Goal: Task Accomplishment & Management: Manage account settings

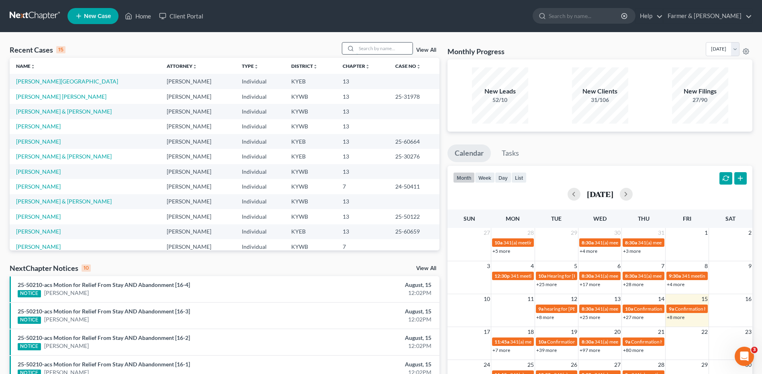
click at [393, 49] on input "search" at bounding box center [384, 49] width 56 height 12
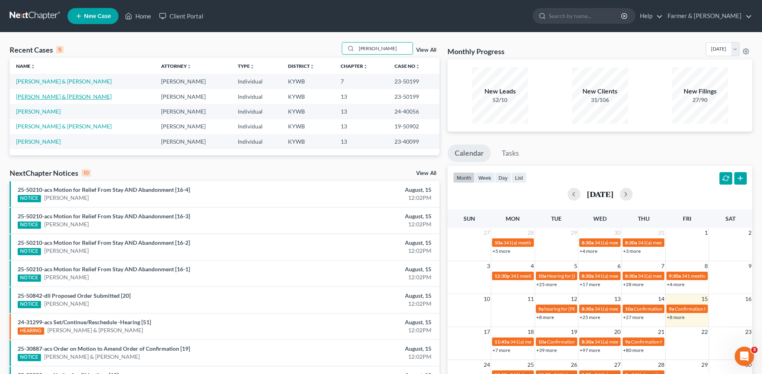
type input "gilliland"
click at [59, 95] on link "[PERSON_NAME] & [PERSON_NAME]" at bounding box center [64, 96] width 96 height 7
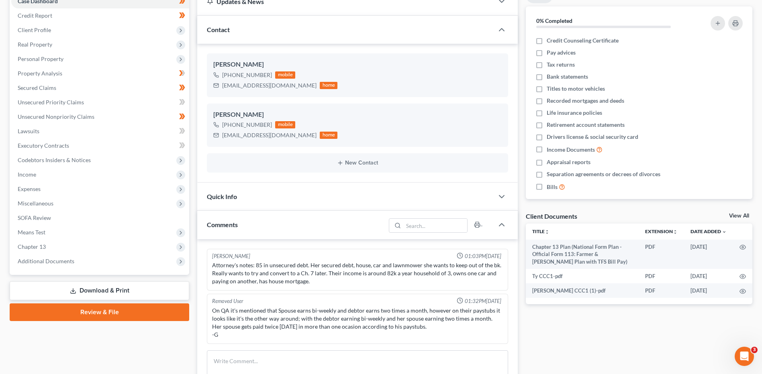
scroll to position [161, 0]
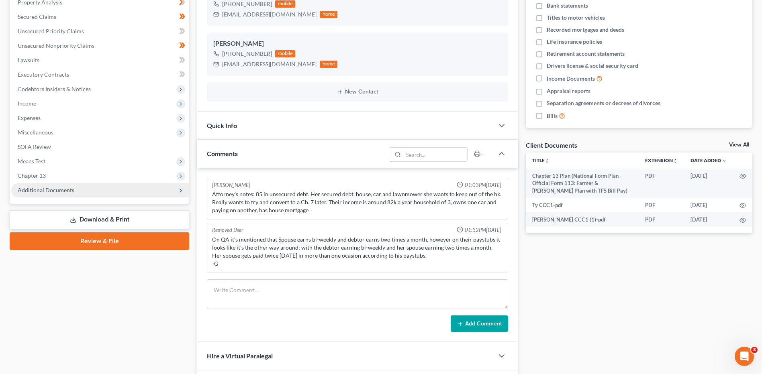
click at [72, 186] on span "Additional Documents" at bounding box center [100, 190] width 178 height 14
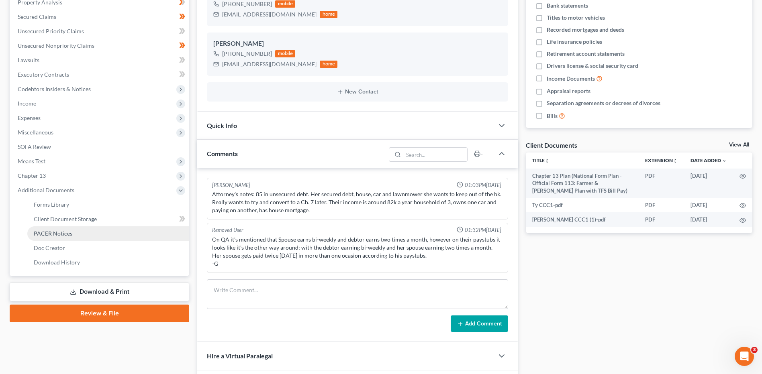
click at [68, 233] on span "PACER Notices" at bounding box center [53, 233] width 39 height 7
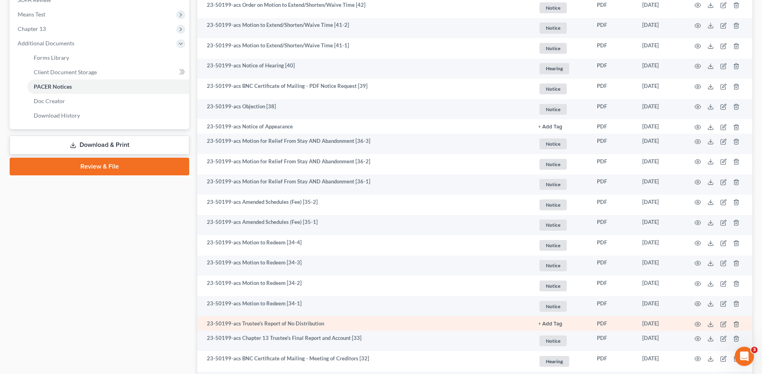
scroll to position [321, 0]
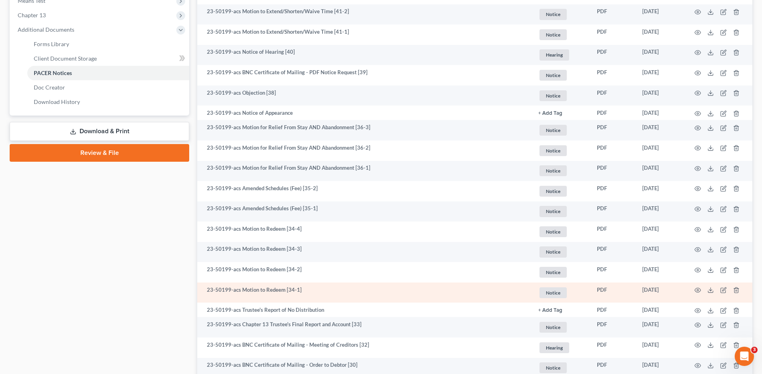
click at [701, 291] on td at bounding box center [718, 293] width 67 height 20
click at [697, 290] on icon "button" at bounding box center [698, 290] width 6 height 6
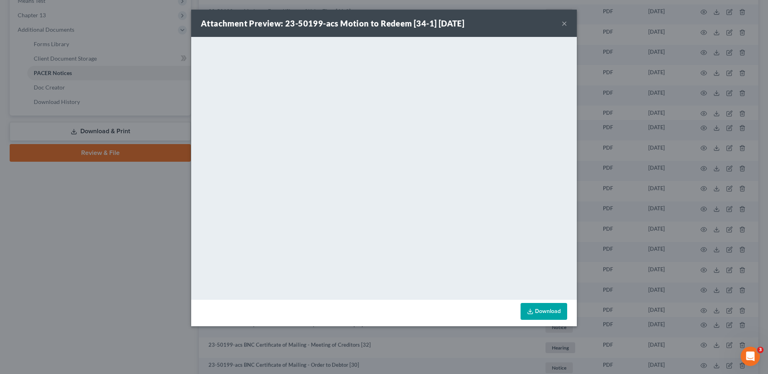
click at [563, 22] on button "×" at bounding box center [565, 23] width 6 height 10
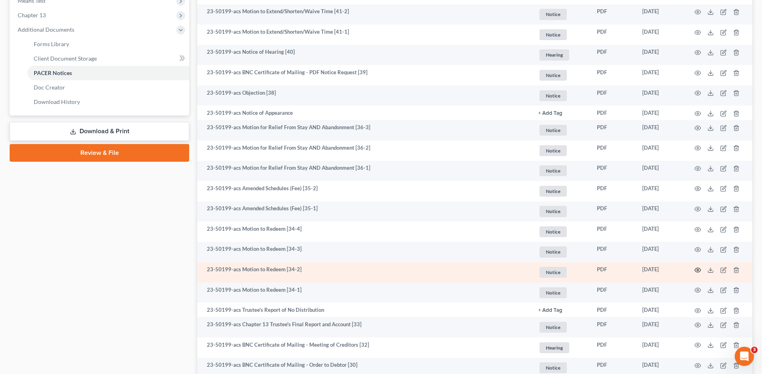
click at [698, 269] on icon "button" at bounding box center [698, 270] width 6 height 6
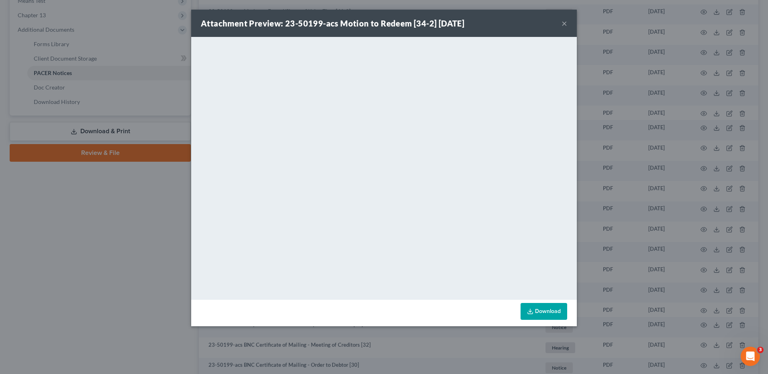
click at [566, 21] on button "×" at bounding box center [565, 23] width 6 height 10
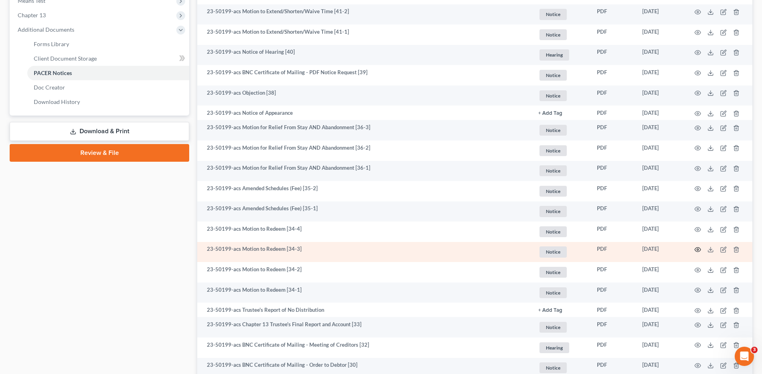
click at [697, 252] on icon "button" at bounding box center [698, 250] width 6 height 4
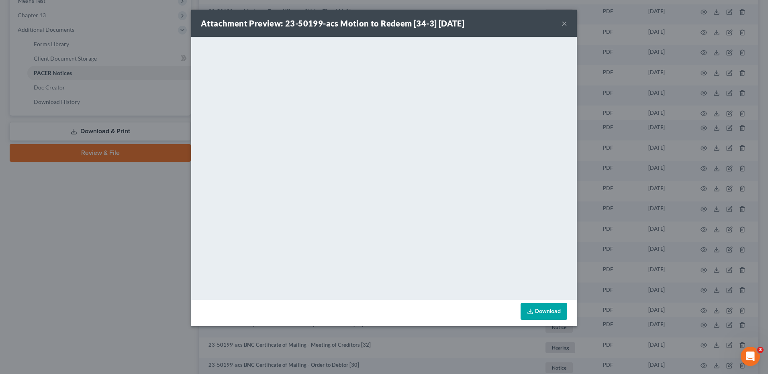
click at [565, 24] on button "×" at bounding box center [565, 23] width 6 height 10
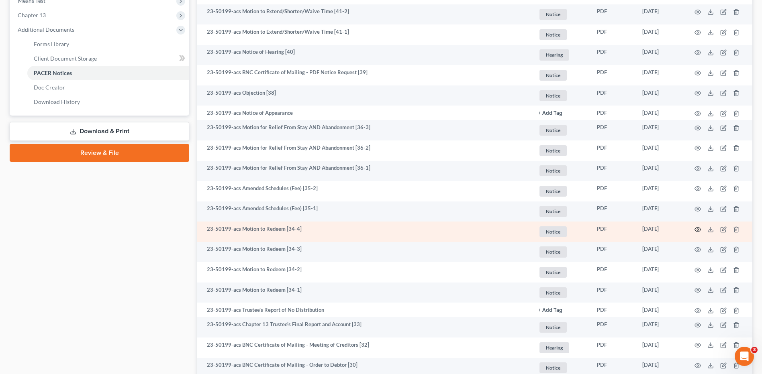
click at [696, 227] on icon "button" at bounding box center [698, 230] width 6 height 6
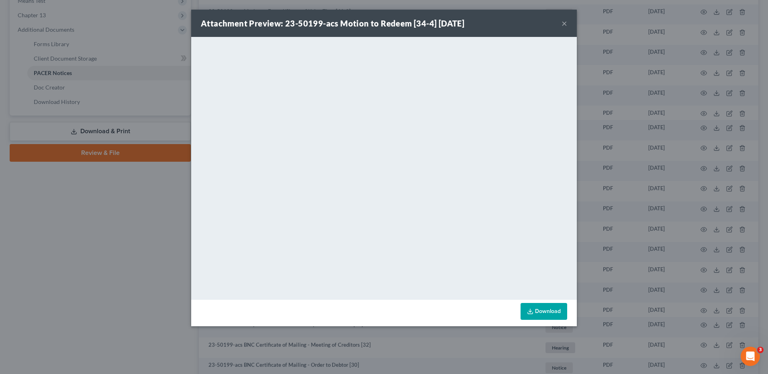
drag, startPoint x: 563, startPoint y: 24, endPoint x: 540, endPoint y: 32, distance: 24.5
click at [563, 24] on button "×" at bounding box center [565, 23] width 6 height 10
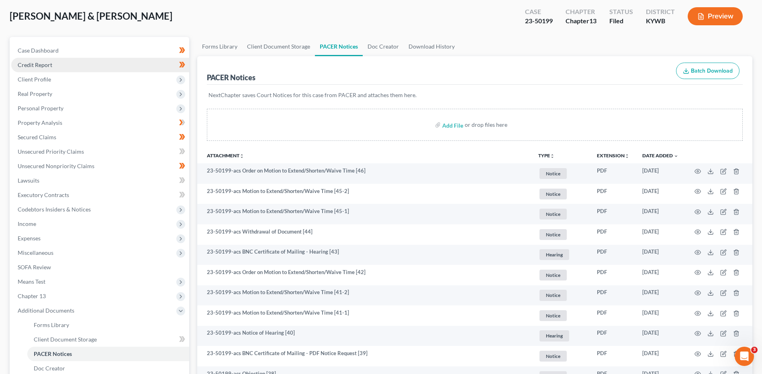
scroll to position [0, 0]
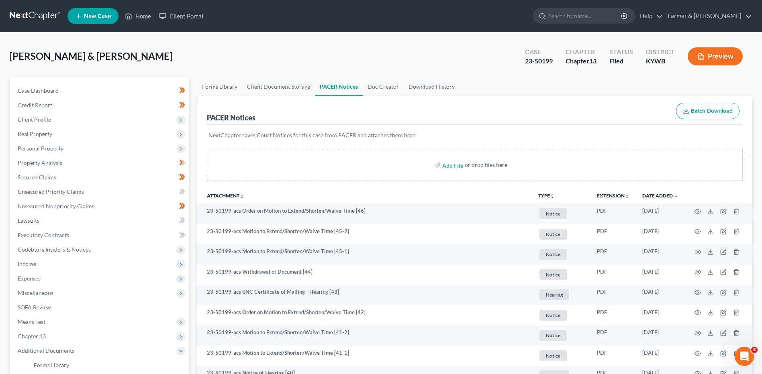
click at [29, 19] on link at bounding box center [35, 16] width 51 height 14
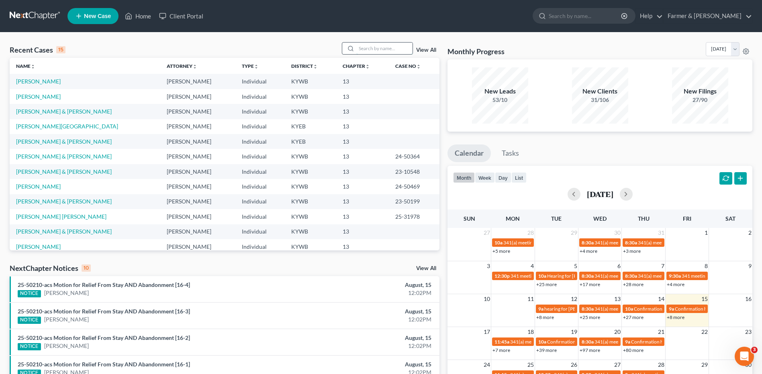
click at [387, 45] on input "search" at bounding box center [384, 49] width 56 height 12
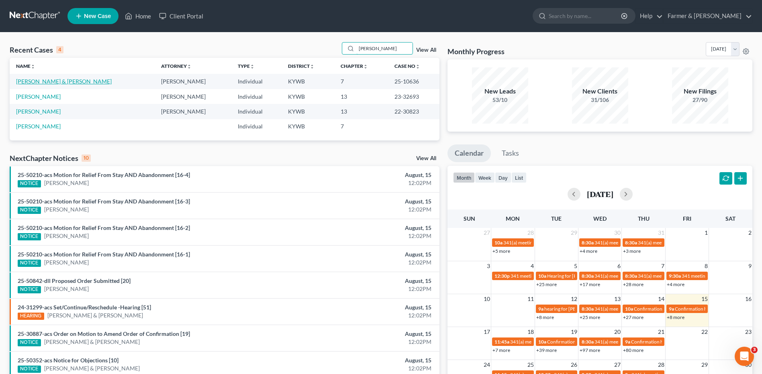
type input "[PERSON_NAME]"
click at [55, 81] on link "[PERSON_NAME] & [PERSON_NAME]" at bounding box center [64, 81] width 96 height 7
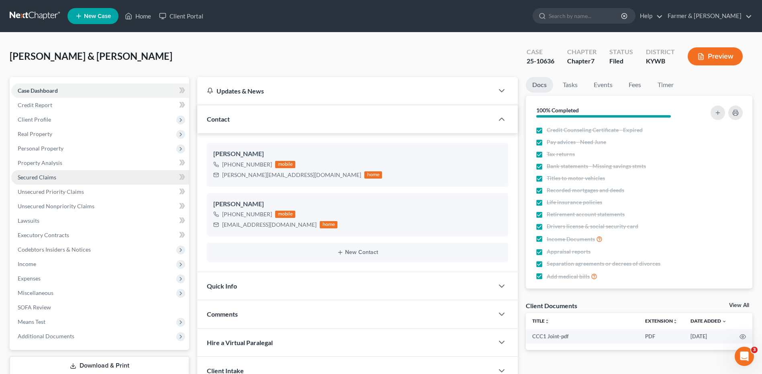
click at [51, 178] on span "Secured Claims" at bounding box center [37, 177] width 39 height 7
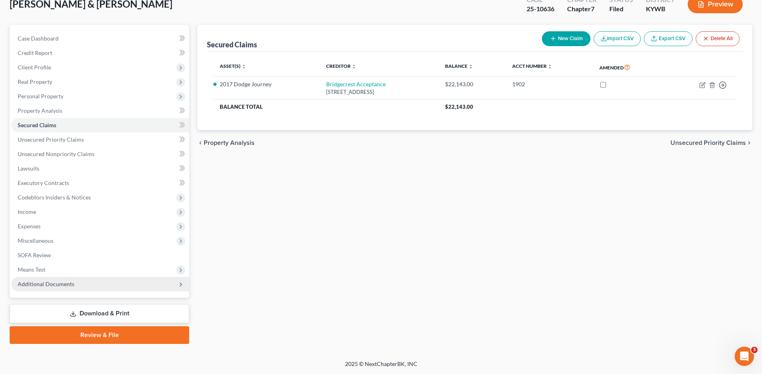
scroll to position [53, 0]
click at [53, 286] on span "Additional Documents" at bounding box center [46, 283] width 57 height 7
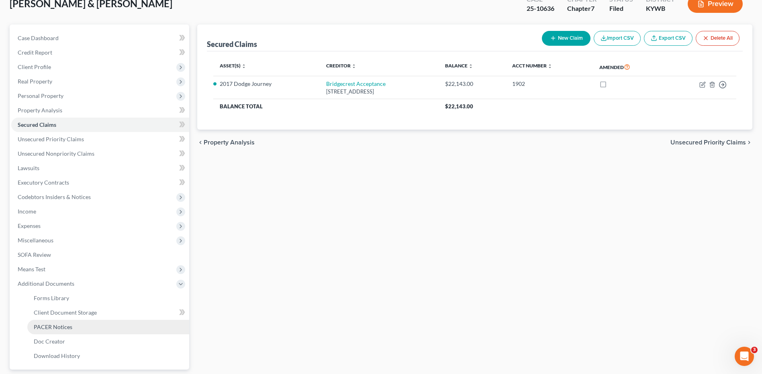
click at [59, 327] on span "PACER Notices" at bounding box center [53, 327] width 39 height 7
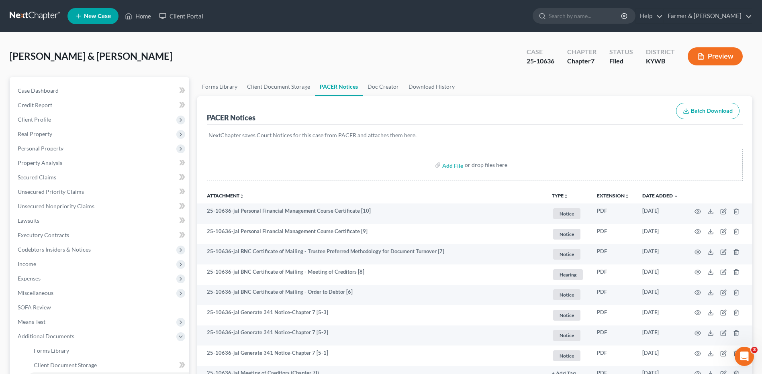
click at [667, 198] on link "Date Added unfold_more expand_more expand_less" at bounding box center [660, 196] width 36 height 6
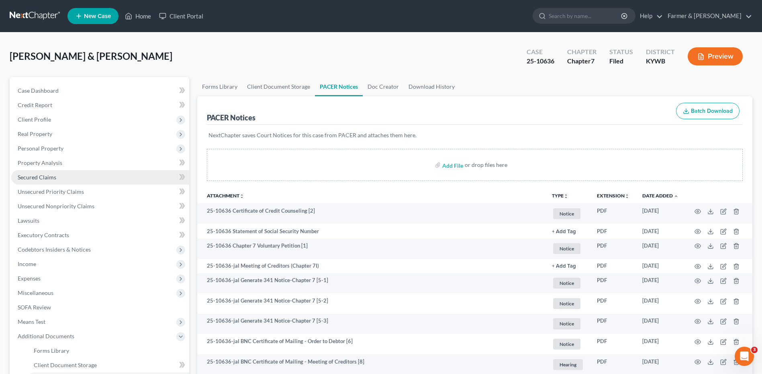
click at [43, 175] on span "Secured Claims" at bounding box center [37, 177] width 39 height 7
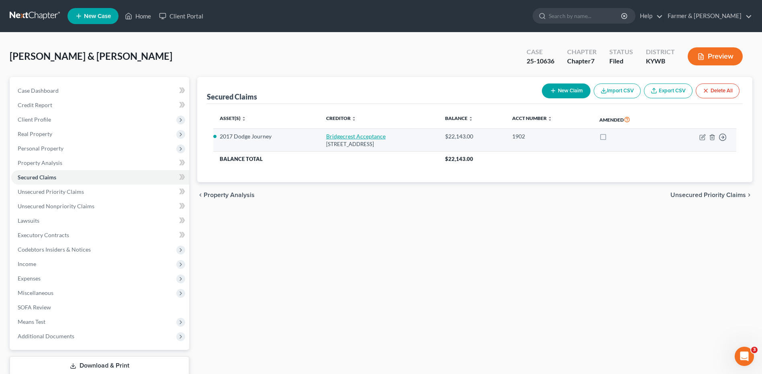
click at [371, 137] on link "Bridgecrest Acceptance" at bounding box center [355, 136] width 59 height 7
select select "3"
select select "0"
select select "2"
select select "0"
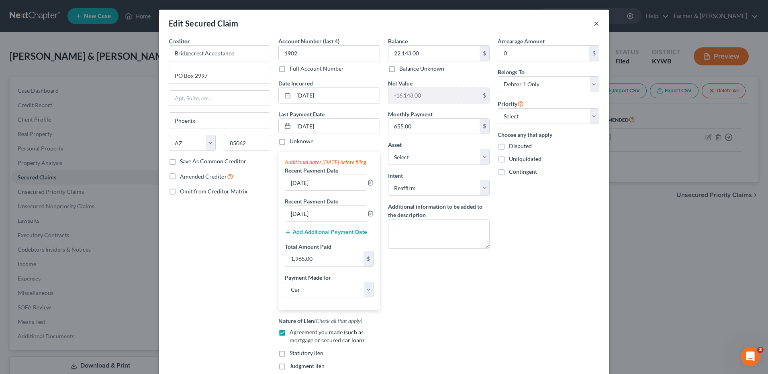
click at [595, 22] on button "×" at bounding box center [597, 23] width 6 height 10
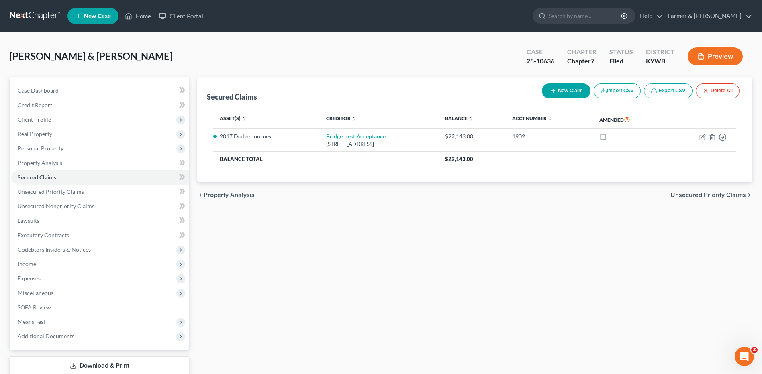
click at [10, 15] on link at bounding box center [35, 16] width 51 height 14
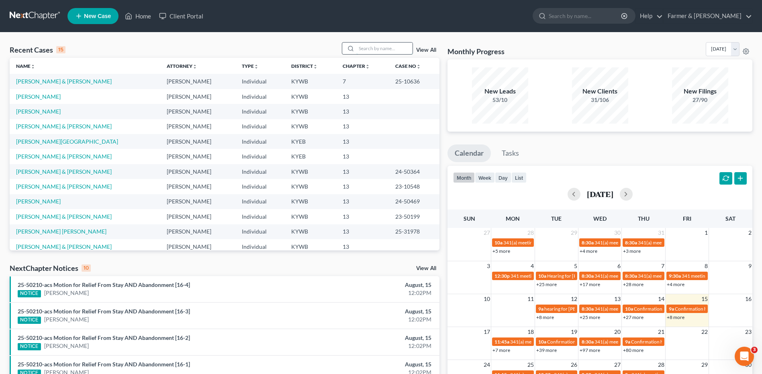
click at [377, 43] on input "search" at bounding box center [384, 49] width 56 height 12
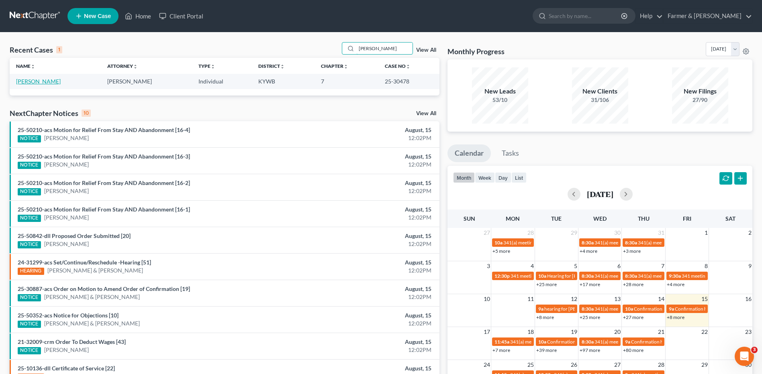
type input "cravens"
click at [49, 80] on link "Cravens, Christopher" at bounding box center [38, 81] width 45 height 7
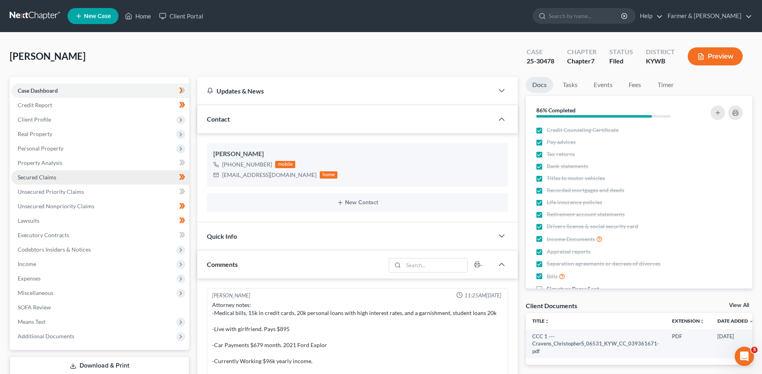
scroll to position [245, 0]
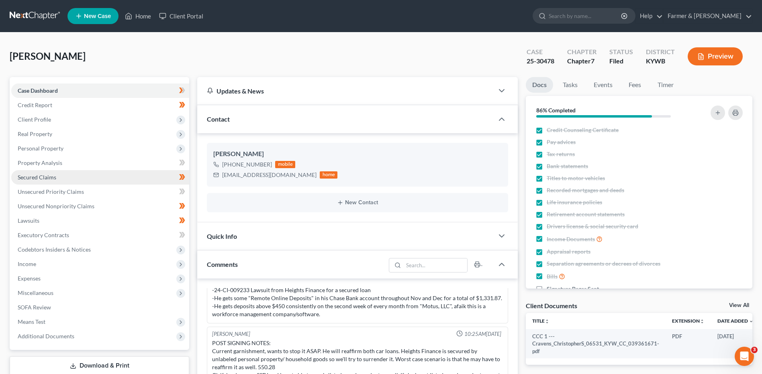
click at [68, 171] on link "Secured Claims" at bounding box center [100, 177] width 178 height 14
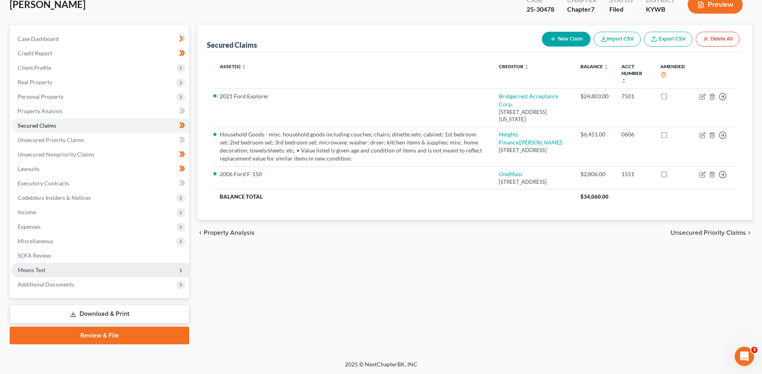
scroll to position [53, 0]
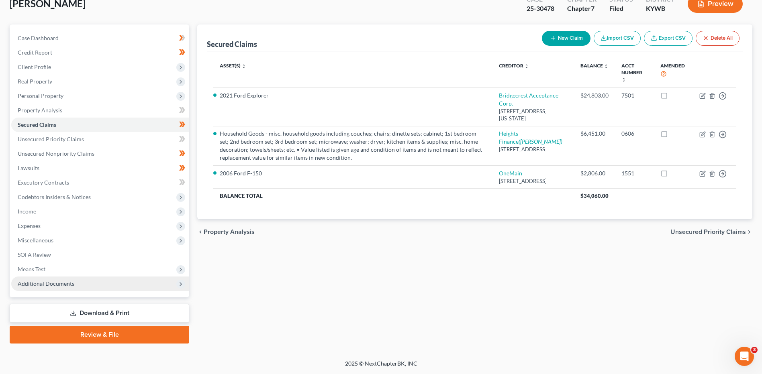
click at [37, 283] on span "Additional Documents" at bounding box center [46, 283] width 57 height 7
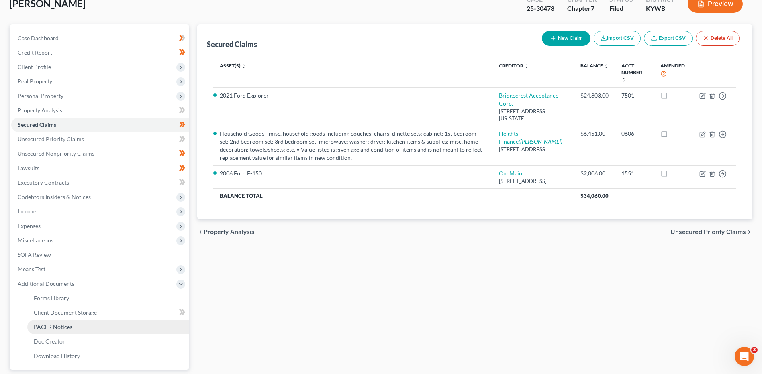
click at [51, 325] on span "PACER Notices" at bounding box center [53, 327] width 39 height 7
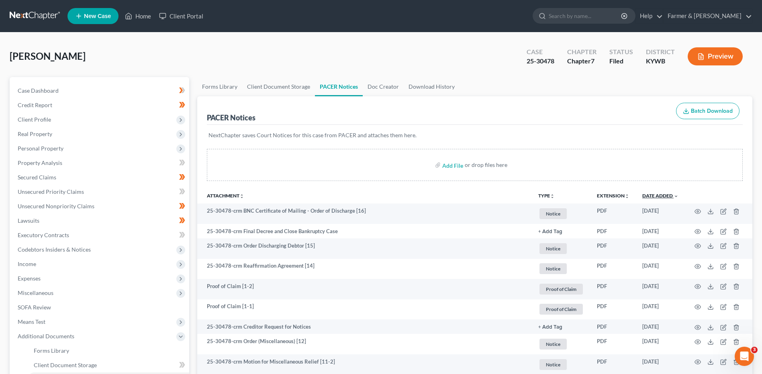
click at [664, 193] on link "Date Added unfold_more expand_more expand_less" at bounding box center [660, 196] width 36 height 6
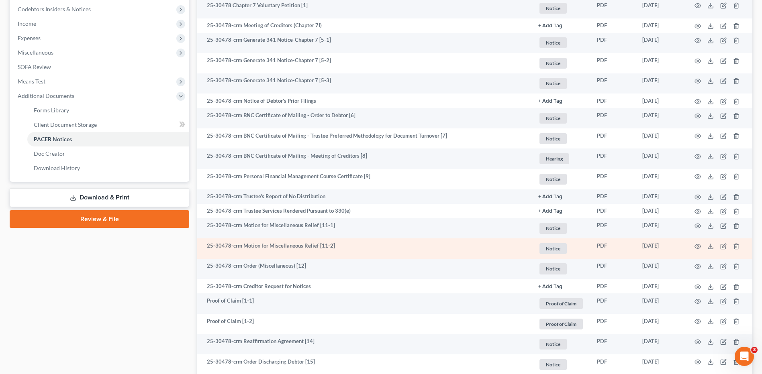
scroll to position [241, 0]
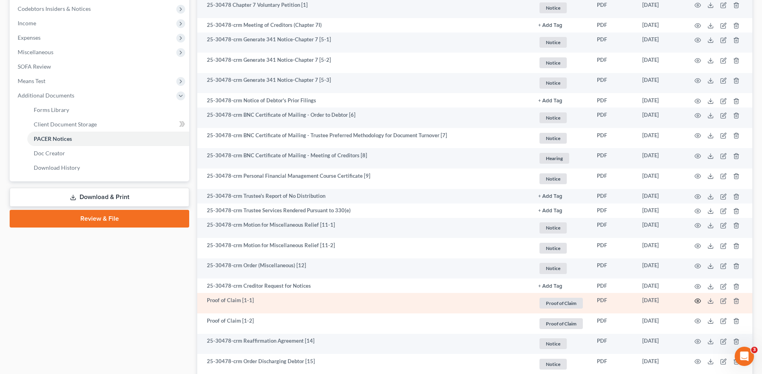
click at [699, 303] on icon "button" at bounding box center [698, 301] width 6 height 4
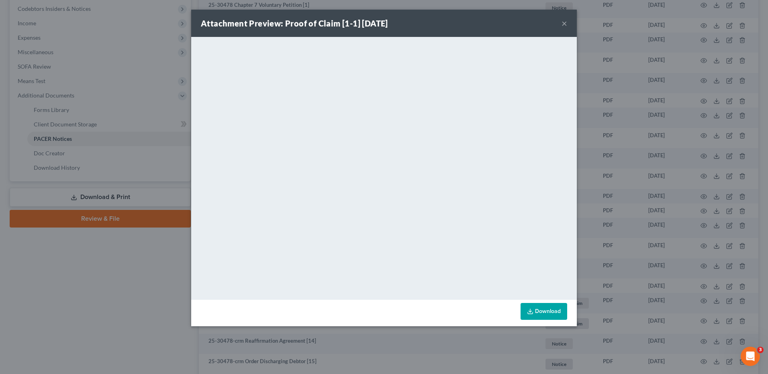
click at [562, 22] on button "×" at bounding box center [565, 23] width 6 height 10
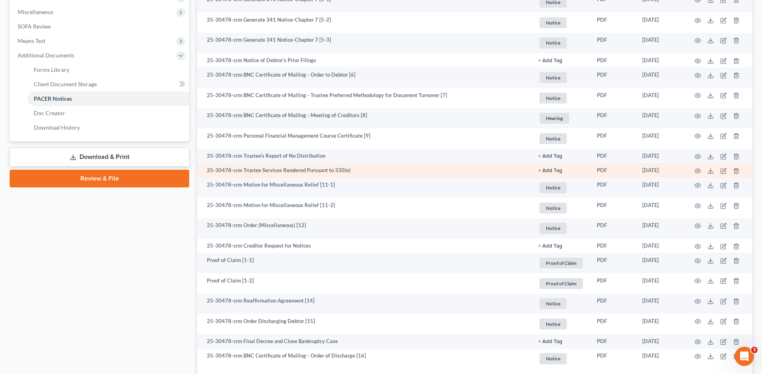
scroll to position [321, 0]
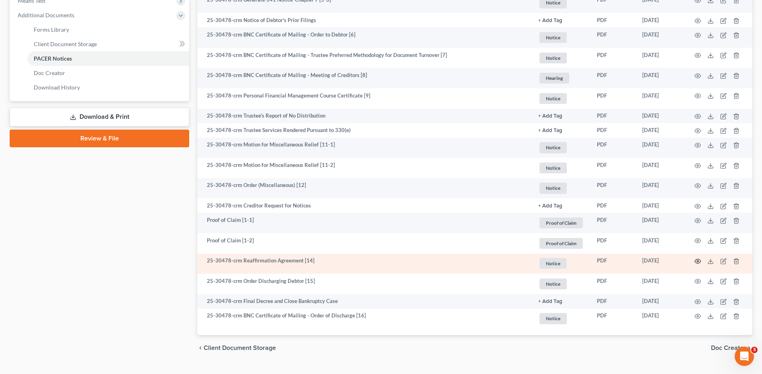
click at [695, 259] on icon "button" at bounding box center [698, 261] width 6 height 6
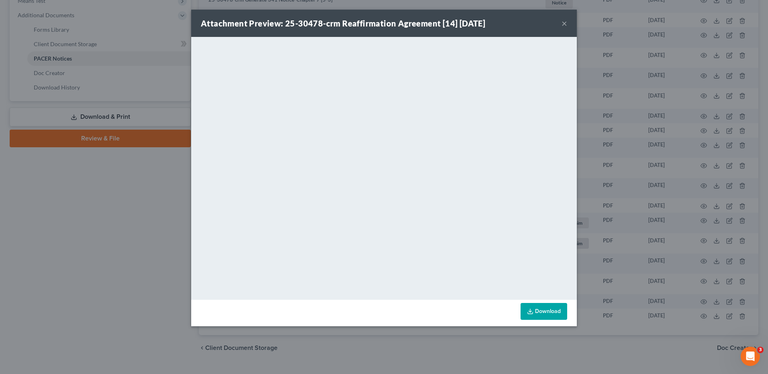
click at [564, 25] on button "×" at bounding box center [565, 23] width 6 height 10
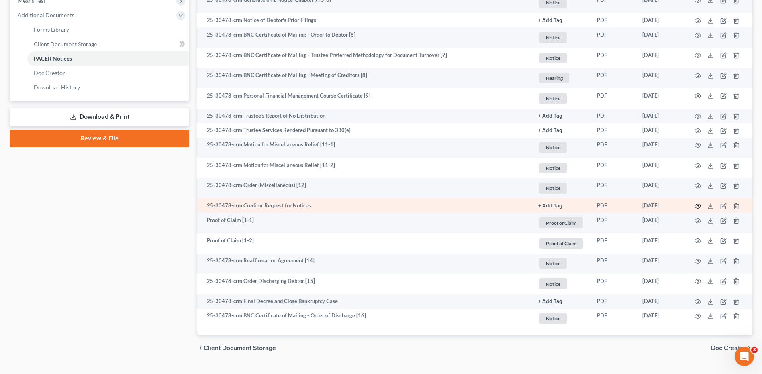
click at [695, 206] on icon "button" at bounding box center [698, 206] width 6 height 6
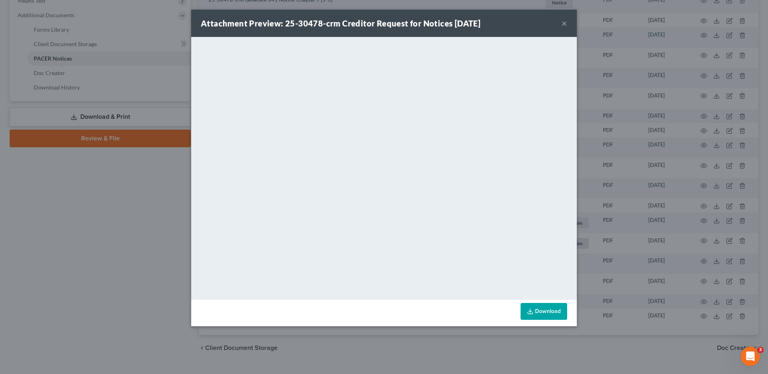
click at [564, 22] on button "×" at bounding box center [565, 23] width 6 height 10
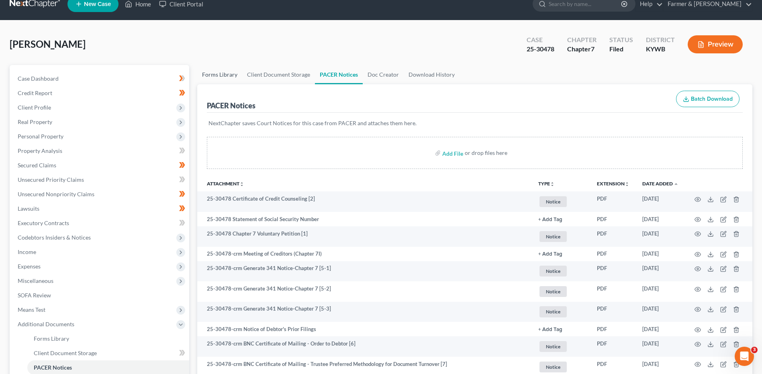
scroll to position [0, 0]
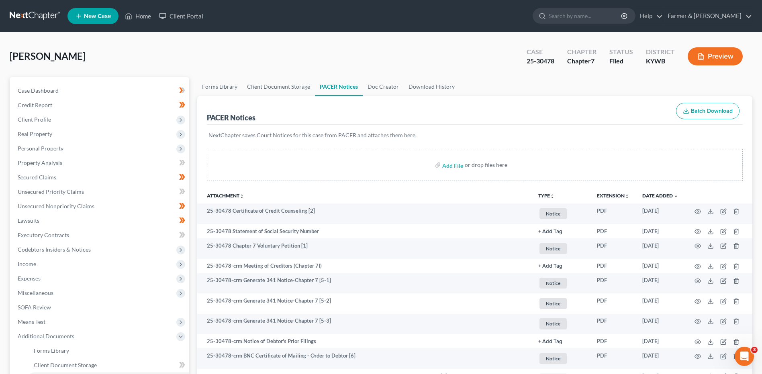
click at [45, 15] on link at bounding box center [35, 16] width 51 height 14
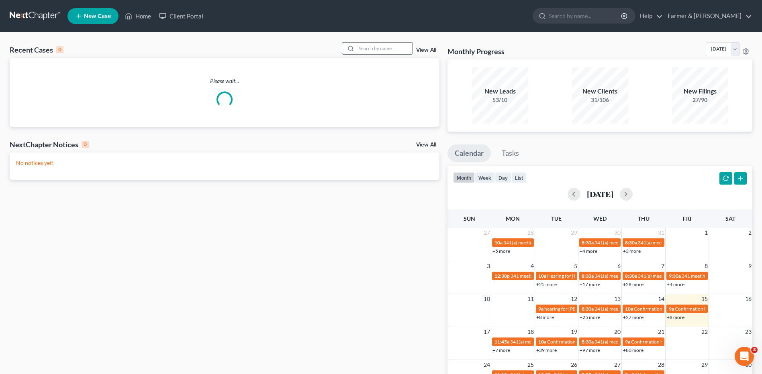
click at [386, 49] on input "search" at bounding box center [384, 49] width 56 height 12
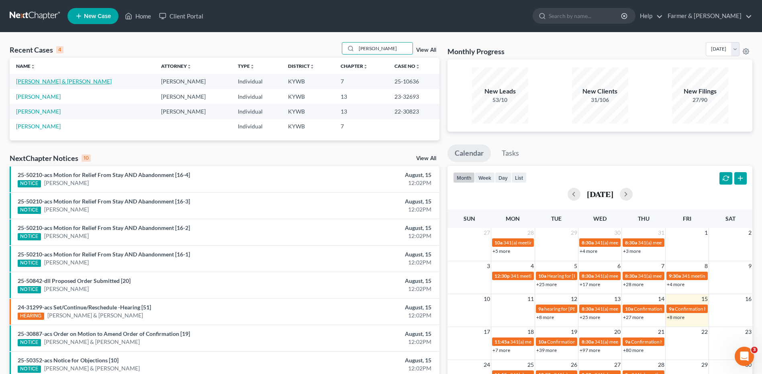
type input "[PERSON_NAME]"
click at [45, 80] on link "[PERSON_NAME] & [PERSON_NAME]" at bounding box center [64, 81] width 96 height 7
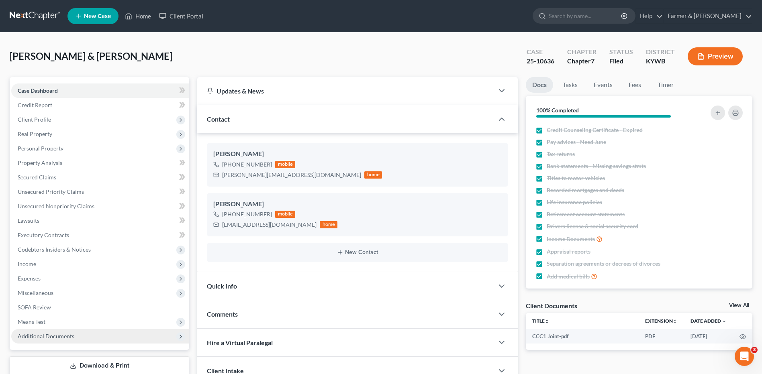
click at [44, 333] on span "Additional Documents" at bounding box center [46, 336] width 57 height 7
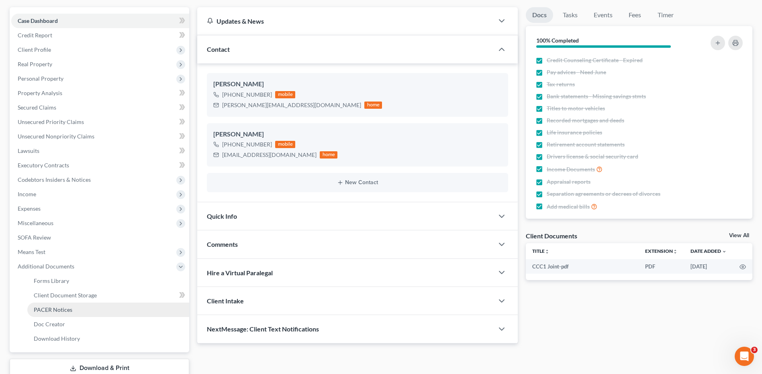
click at [78, 309] on link "PACER Notices" at bounding box center [108, 310] width 162 height 14
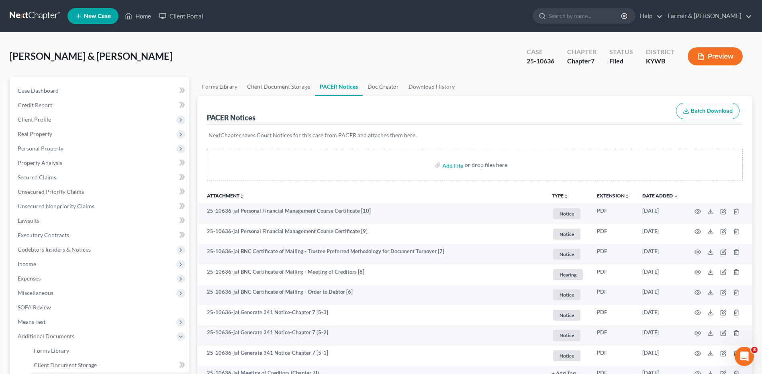
click at [668, 192] on th "Date Added unfold_more expand_more expand_less" at bounding box center [660, 196] width 49 height 16
click at [666, 194] on link "Date Added unfold_more expand_more expand_less" at bounding box center [660, 196] width 36 height 6
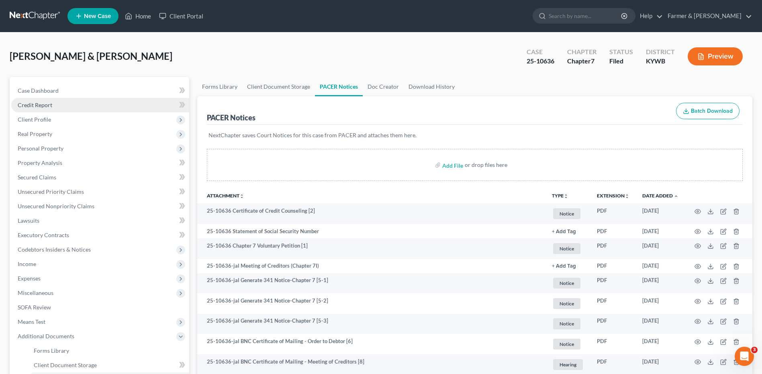
click at [65, 105] on link "Credit Report" at bounding box center [100, 105] width 178 height 14
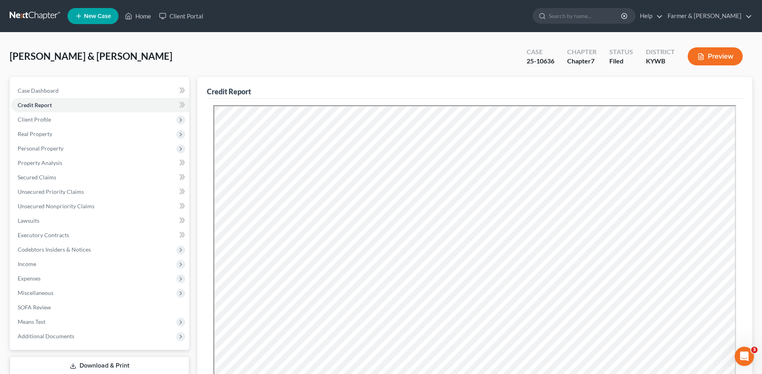
click at [42, 19] on link at bounding box center [35, 16] width 51 height 14
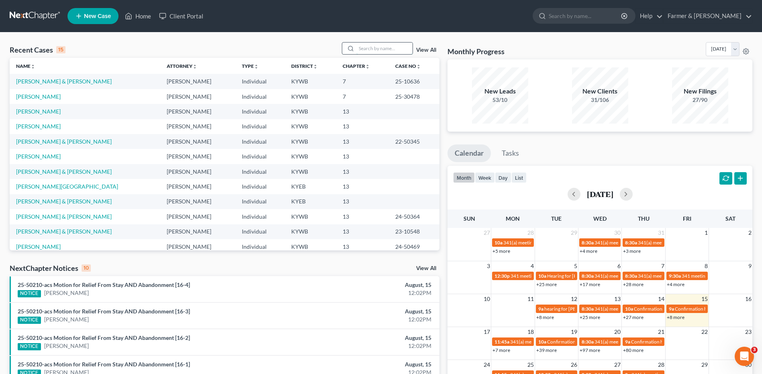
click at [401, 53] on input "search" at bounding box center [384, 49] width 56 height 12
type input "anthony"
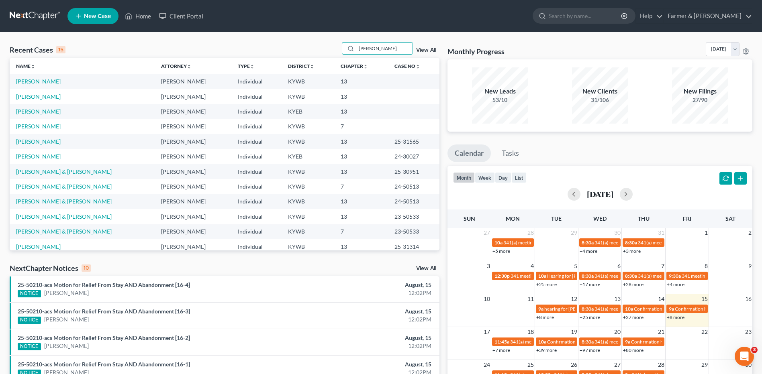
click at [45, 127] on link "[PERSON_NAME]" at bounding box center [38, 126] width 45 height 7
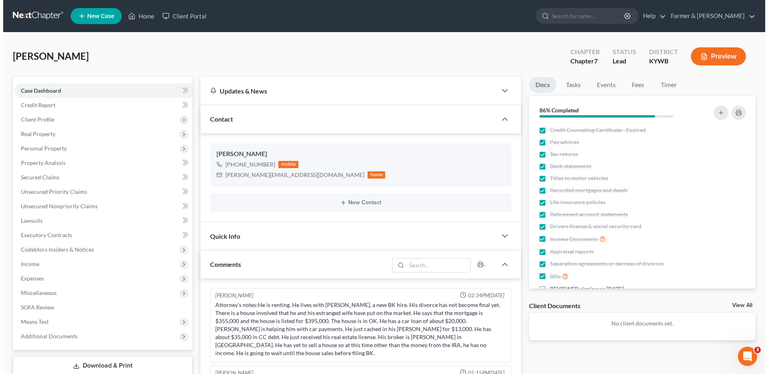
scroll to position [443, 0]
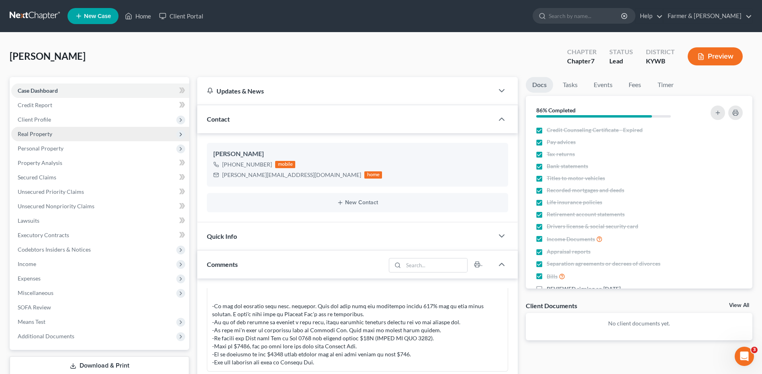
click at [88, 139] on span "Real Property" at bounding box center [100, 134] width 178 height 14
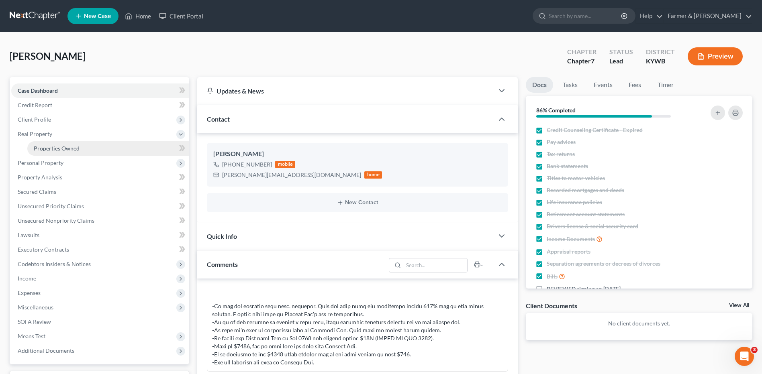
click at [84, 149] on link "Properties Owned" at bounding box center [108, 148] width 162 height 14
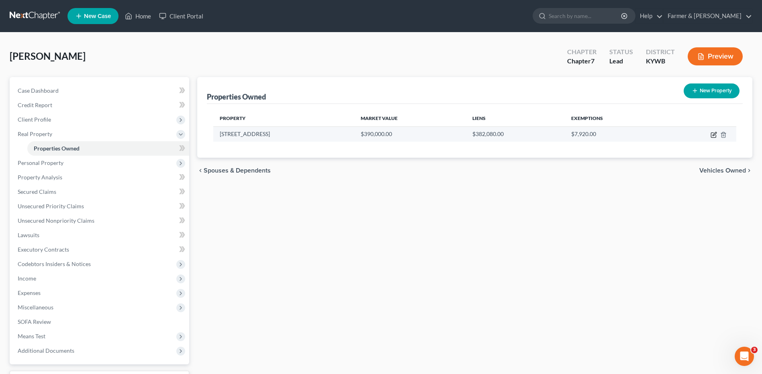
click at [713, 136] on icon "button" at bounding box center [715, 134] width 4 height 4
select select "37"
select select "3"
select select "1"
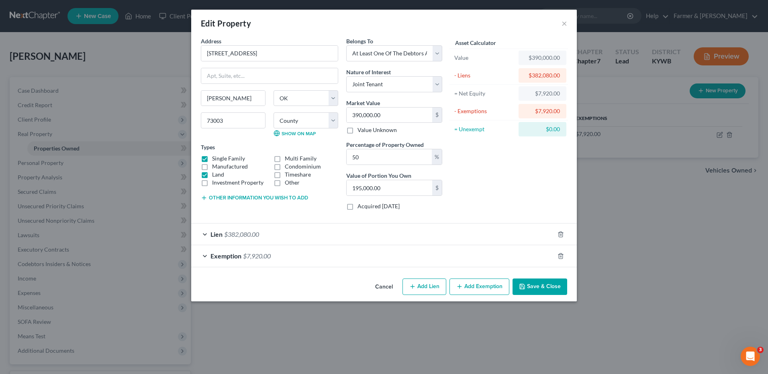
click at [238, 229] on div "Lien $382,080.00" at bounding box center [372, 234] width 363 height 21
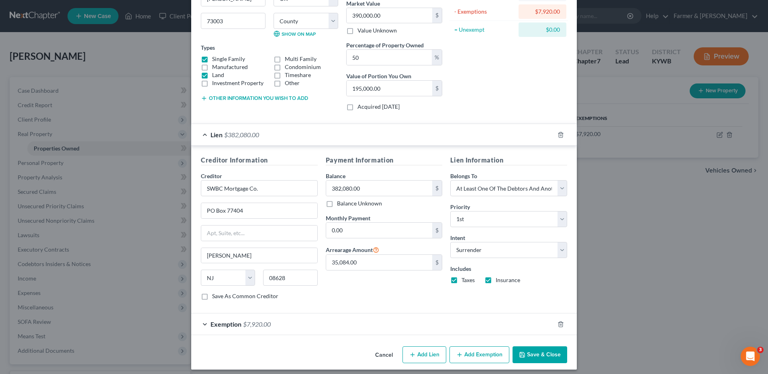
scroll to position [105, 0]
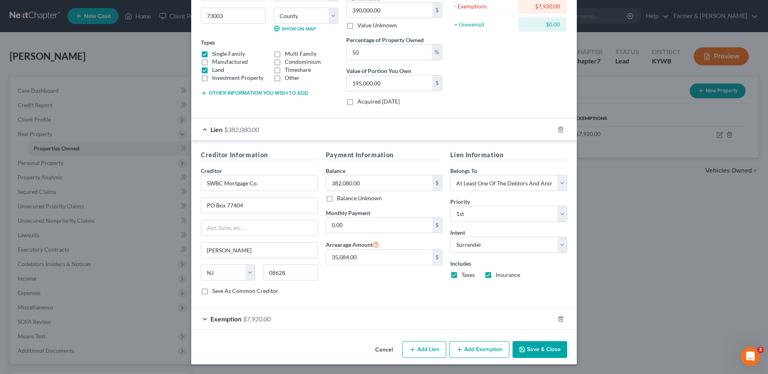
click at [269, 321] on div "Exemption $7,920.00" at bounding box center [372, 319] width 363 height 21
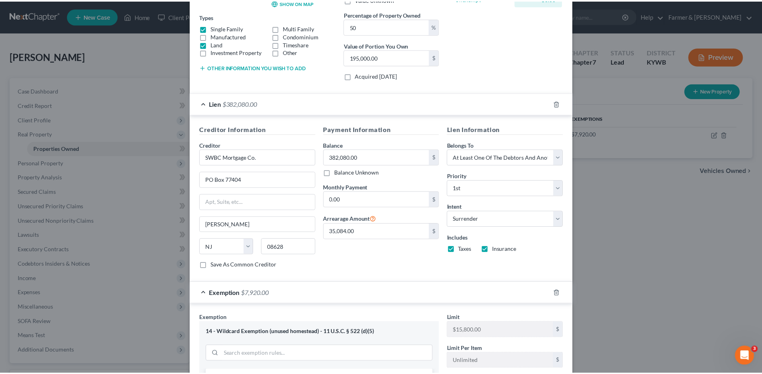
scroll to position [313, 0]
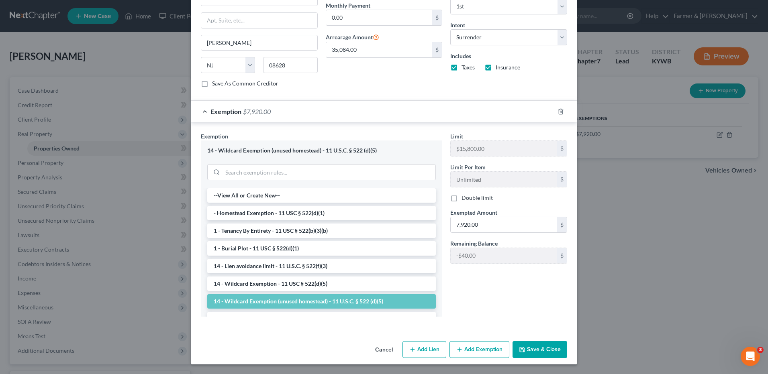
click at [525, 352] on button "Save & Close" at bounding box center [540, 349] width 55 height 17
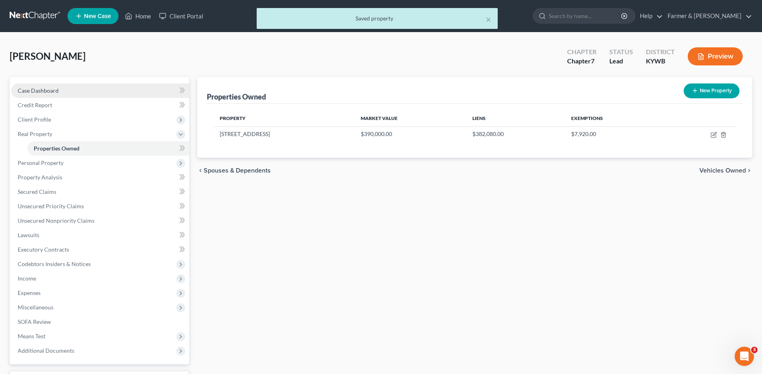
click at [109, 94] on link "Case Dashboard" at bounding box center [100, 91] width 178 height 14
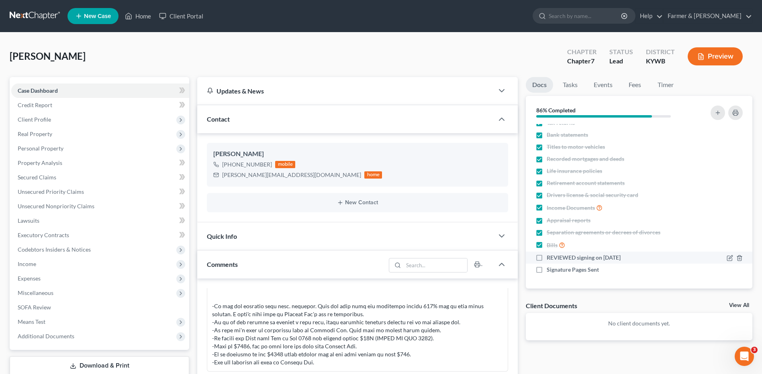
click at [547, 257] on label "REVIEWED signing on 02/13/2024" at bounding box center [584, 258] width 74 height 8
click at [550, 257] on input "REVIEWED signing on 02/13/2024" at bounding box center [552, 256] width 5 height 5
checkbox input "true"
click at [547, 272] on label "Signature Pages Sent" at bounding box center [573, 270] width 52 height 8
click at [550, 271] on input "Signature Pages Sent" at bounding box center [552, 268] width 5 height 5
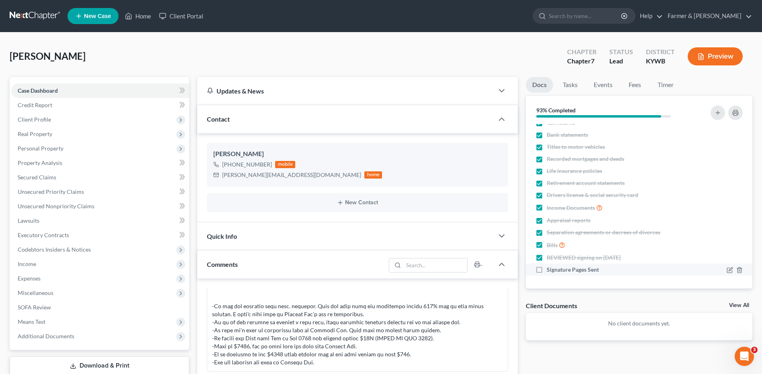
checkbox input "true"
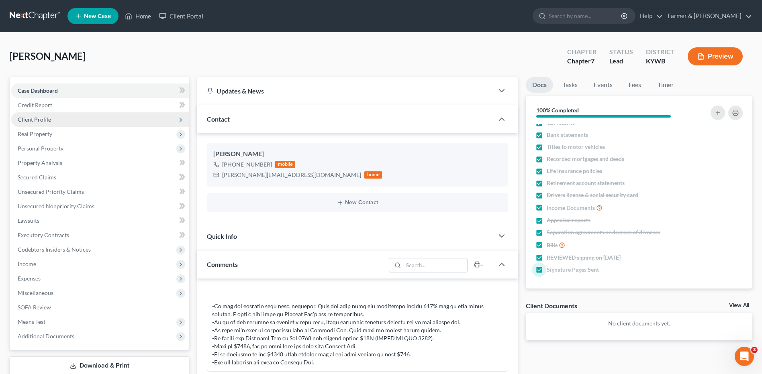
click at [50, 113] on span "Client Profile" at bounding box center [100, 119] width 178 height 14
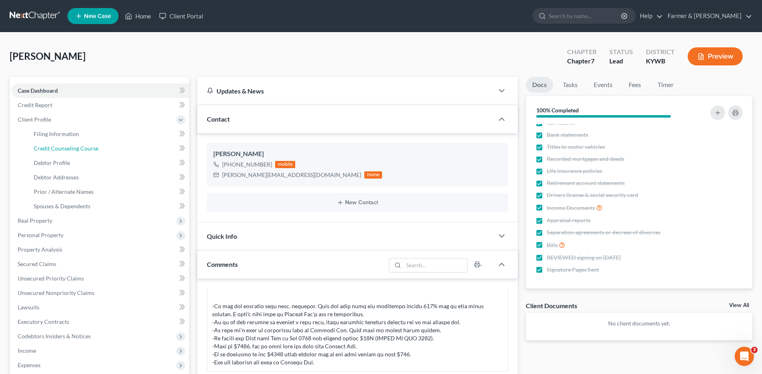
click at [58, 147] on span "Credit Counseling Course" at bounding box center [66, 148] width 65 height 7
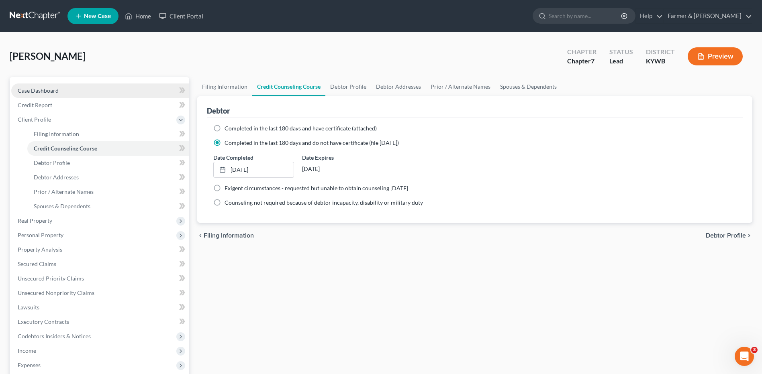
drag, startPoint x: 90, startPoint y: 94, endPoint x: 95, endPoint y: 94, distance: 4.8
click at [90, 94] on link "Case Dashboard" at bounding box center [100, 91] width 178 height 14
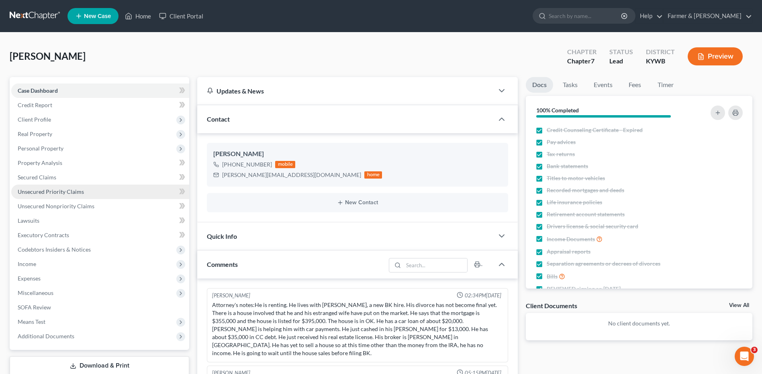
scroll to position [443, 0]
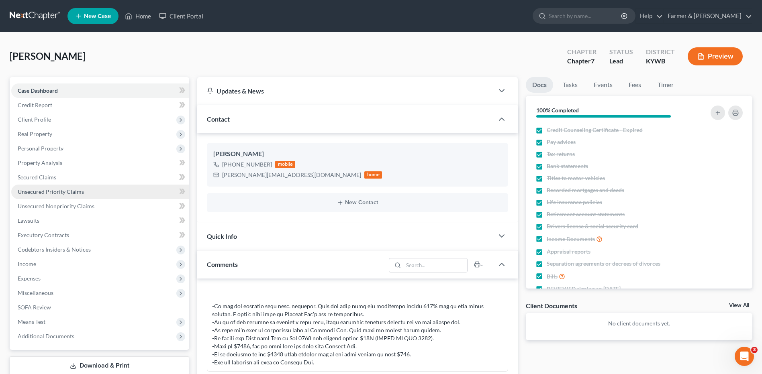
click at [61, 145] on span "Personal Property" at bounding box center [41, 148] width 46 height 7
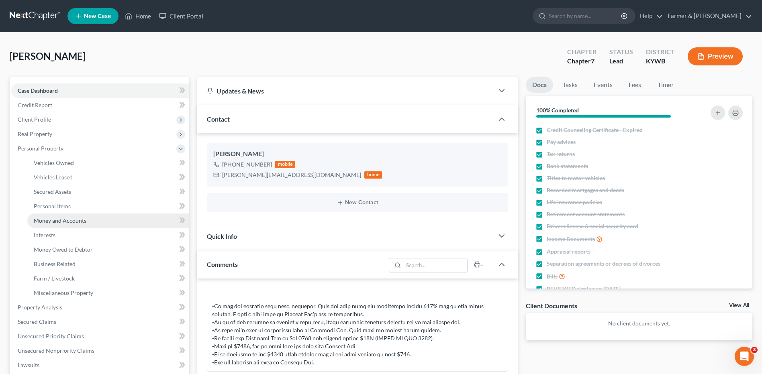
click at [81, 226] on link "Money and Accounts" at bounding box center [108, 221] width 162 height 14
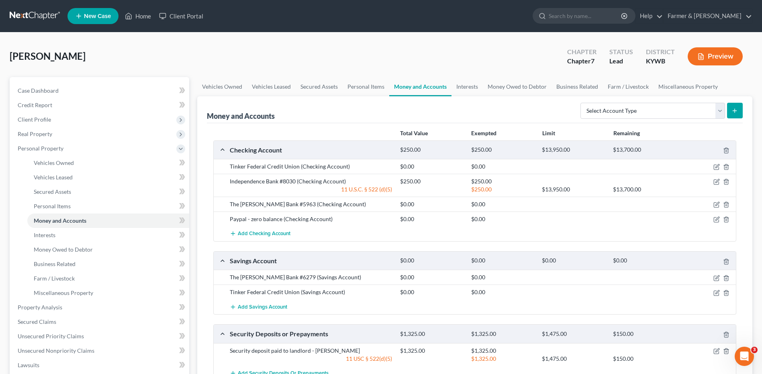
click at [39, 15] on link at bounding box center [35, 16] width 51 height 14
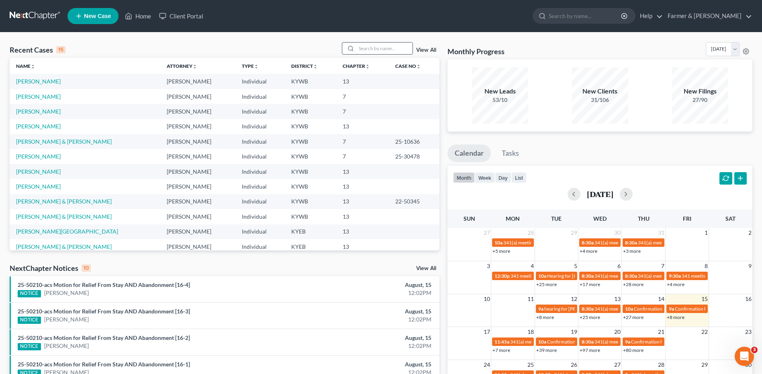
click at [401, 48] on input "search" at bounding box center [384, 49] width 56 height 12
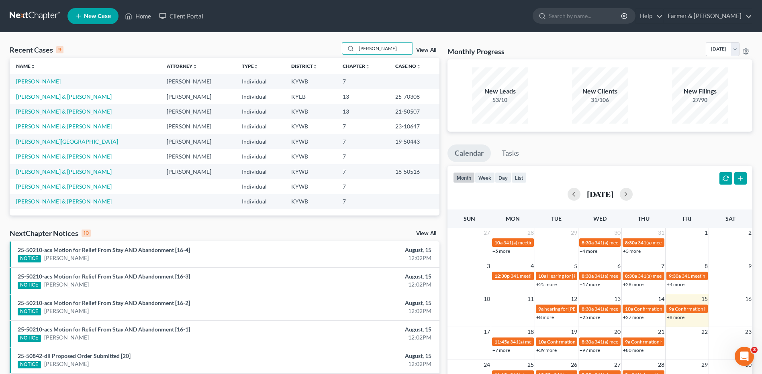
type input "[PERSON_NAME]"
click at [41, 82] on link "[PERSON_NAME]" at bounding box center [38, 81] width 45 height 7
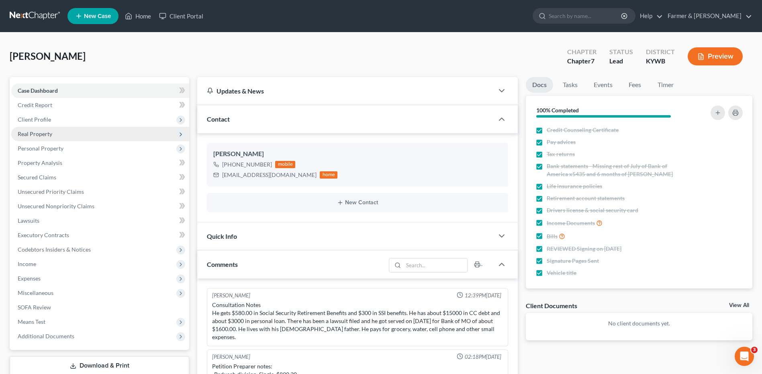
click at [61, 134] on span "Real Property" at bounding box center [100, 134] width 178 height 14
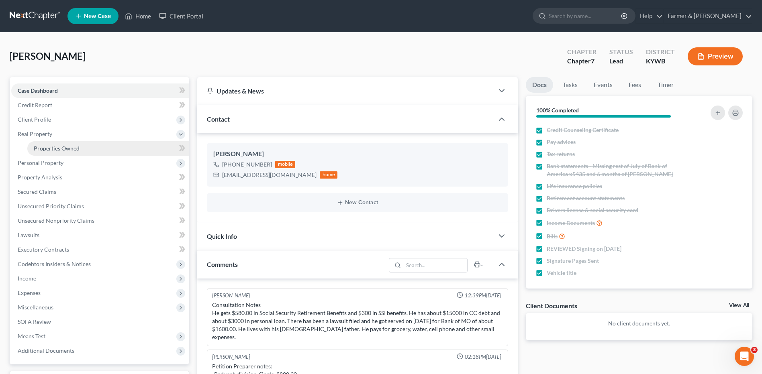
click at [60, 150] on span "Properties Owned" at bounding box center [57, 148] width 46 height 7
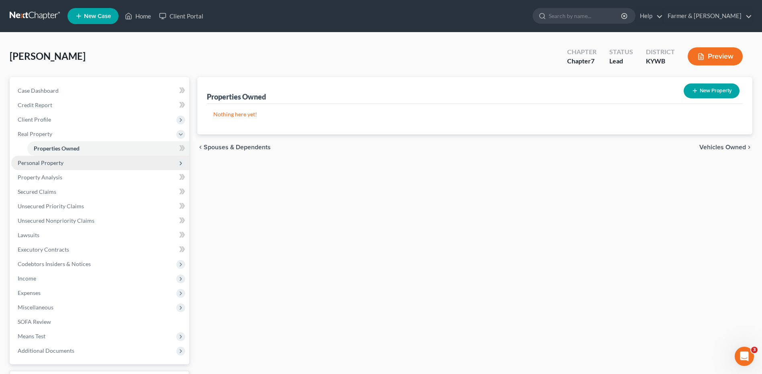
click at [64, 164] on span "Personal Property" at bounding box center [100, 163] width 178 height 14
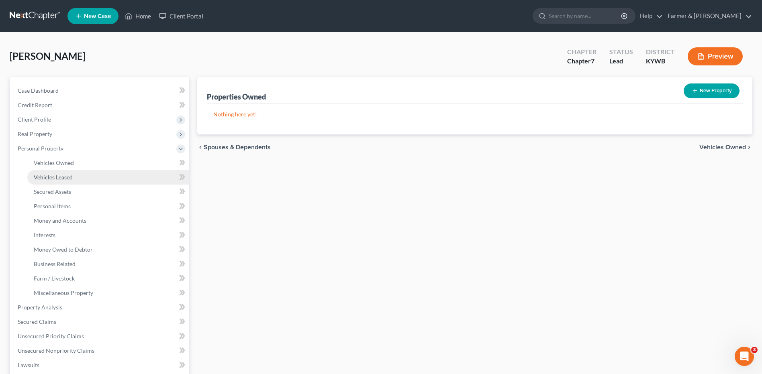
click at [63, 173] on link "Vehicles Leased" at bounding box center [108, 177] width 162 height 14
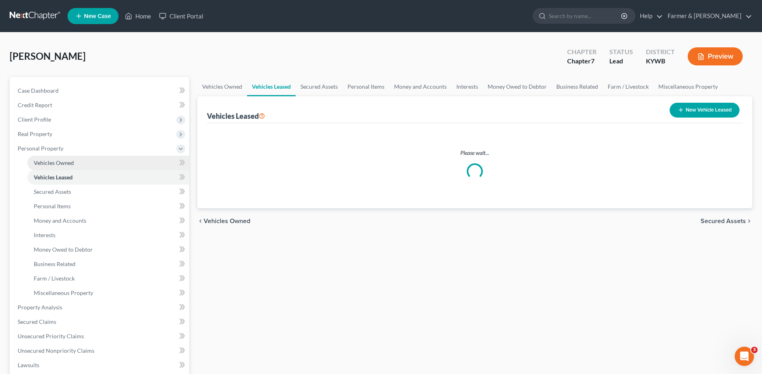
click at [67, 163] on span "Vehicles Owned" at bounding box center [54, 162] width 40 height 7
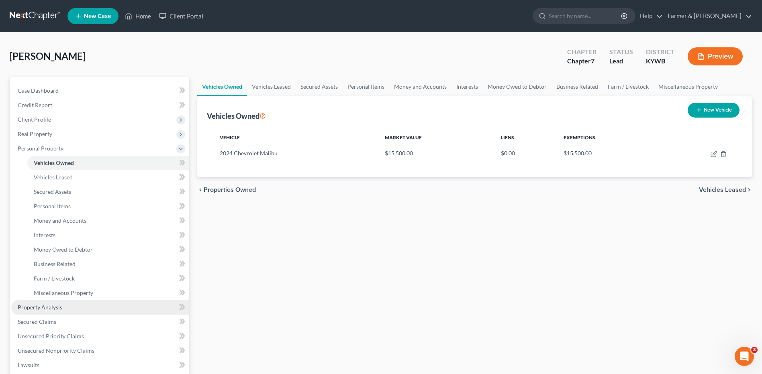
click at [98, 309] on link "Property Analysis" at bounding box center [100, 307] width 178 height 14
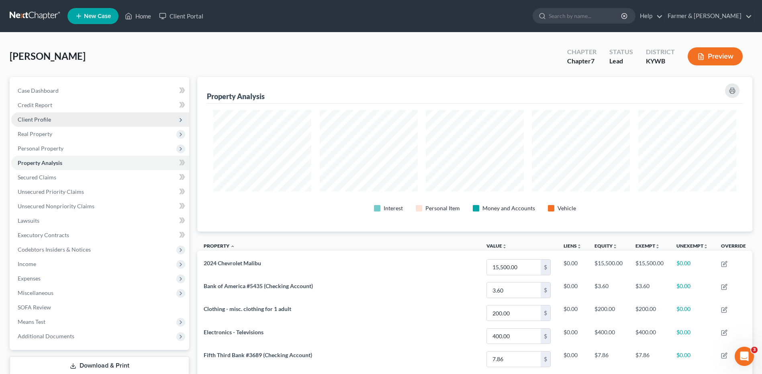
click at [70, 118] on span "Client Profile" at bounding box center [100, 119] width 178 height 14
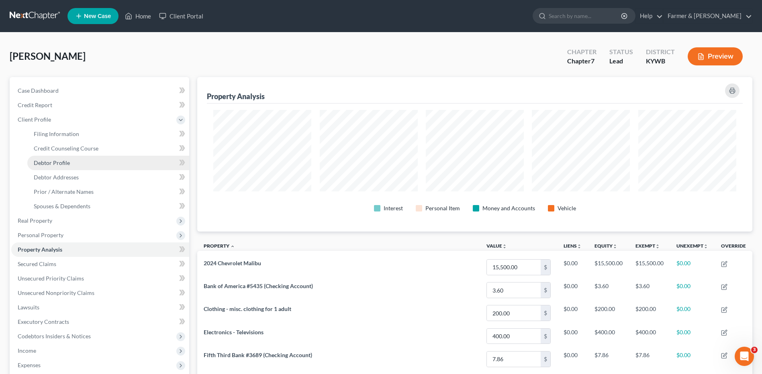
click at [59, 159] on link "Debtor Profile" at bounding box center [108, 163] width 162 height 14
select select "0"
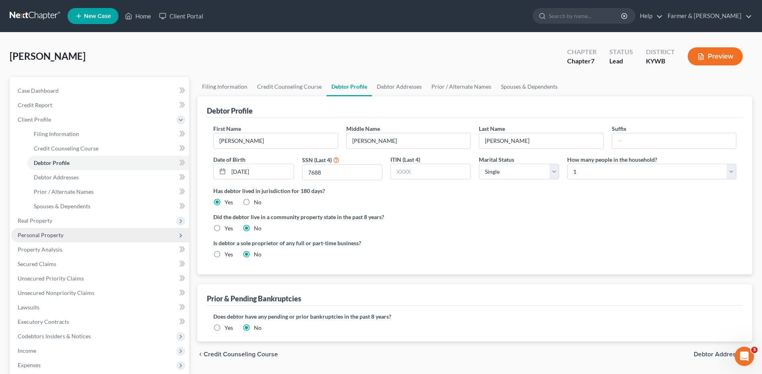
click at [55, 234] on span "Personal Property" at bounding box center [41, 235] width 46 height 7
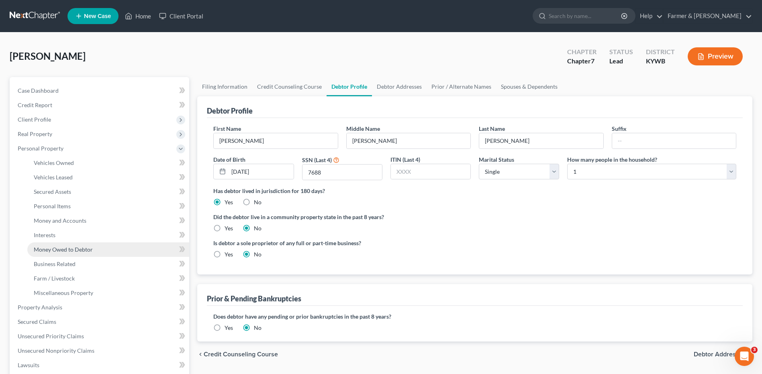
click at [89, 248] on span "Money Owed to Debtor" at bounding box center [63, 249] width 59 height 7
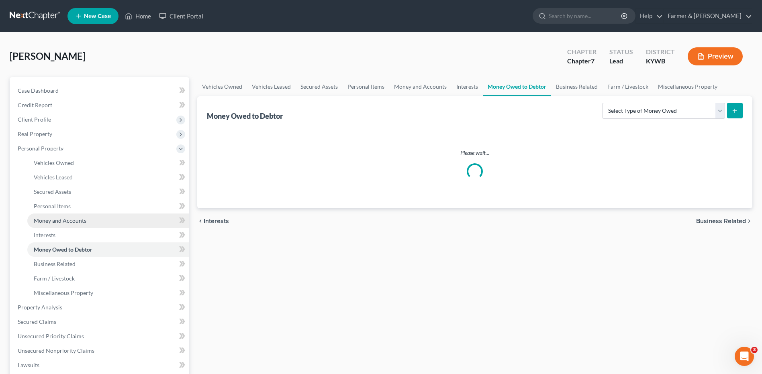
click at [90, 221] on link "Money and Accounts" at bounding box center [108, 221] width 162 height 14
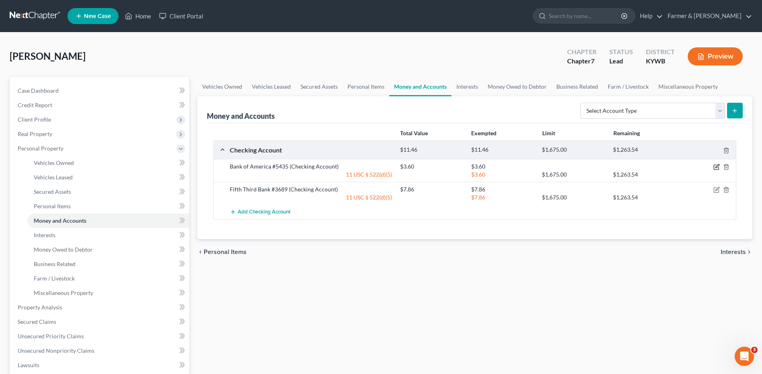
click at [715, 164] on icon "button" at bounding box center [716, 167] width 6 height 6
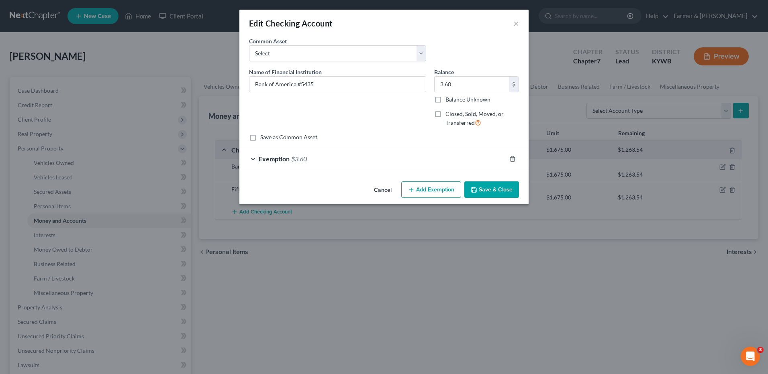
click at [382, 185] on button "Cancel" at bounding box center [383, 190] width 31 height 16
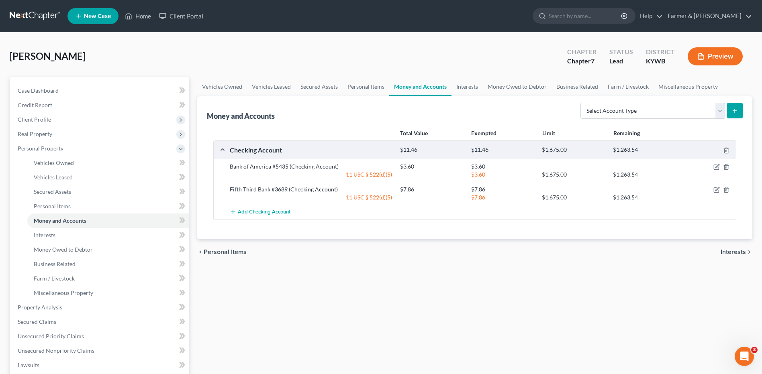
click at [19, 18] on link at bounding box center [35, 16] width 51 height 14
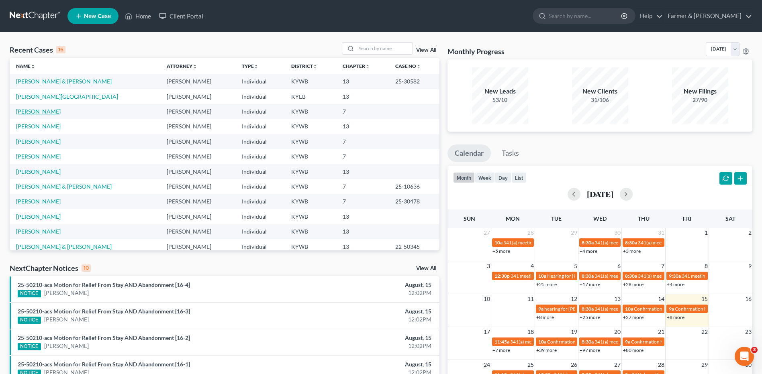
click at [43, 110] on link "[PERSON_NAME]" at bounding box center [38, 111] width 45 height 7
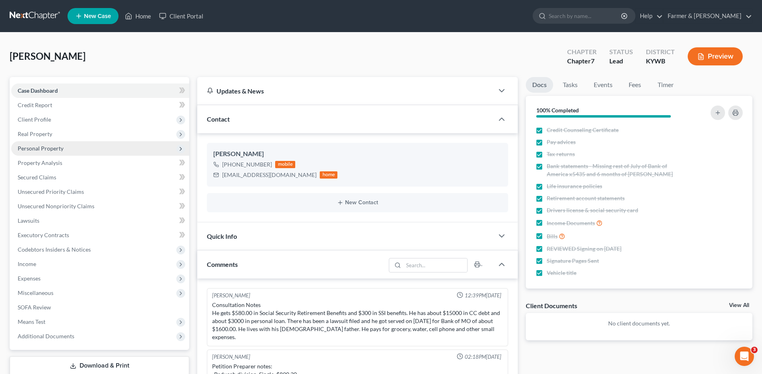
click at [85, 148] on span "Personal Property" at bounding box center [100, 148] width 178 height 14
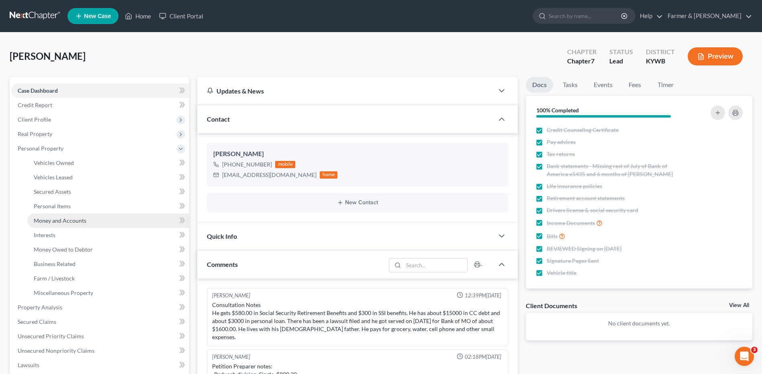
click at [84, 220] on span "Money and Accounts" at bounding box center [60, 220] width 53 height 7
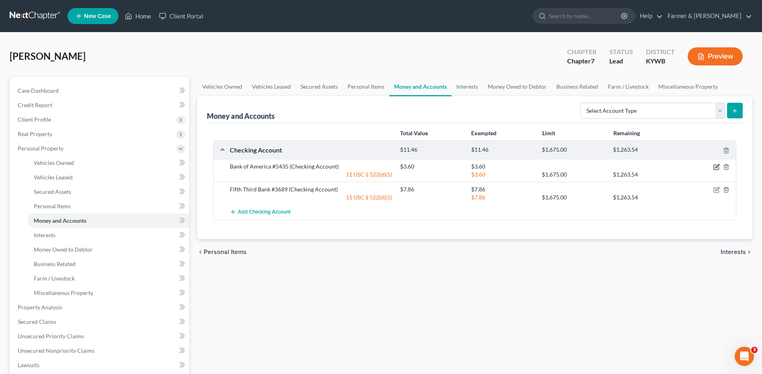
click at [718, 167] on icon "button" at bounding box center [717, 167] width 4 height 4
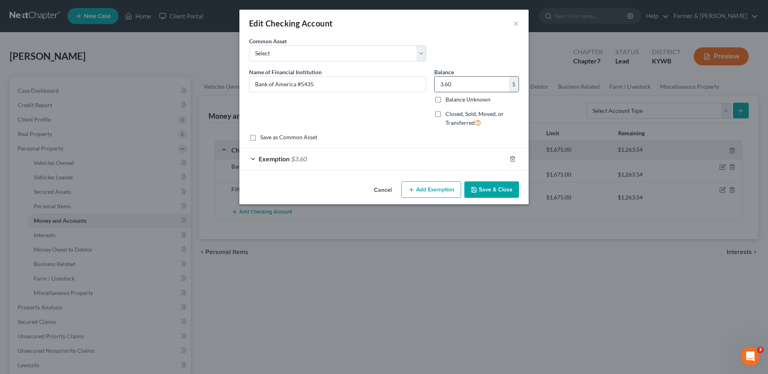
click at [481, 84] on input "3.60" at bounding box center [472, 84] width 74 height 15
type input "16.30"
click at [314, 152] on div "Exemption $3.60" at bounding box center [372, 158] width 267 height 21
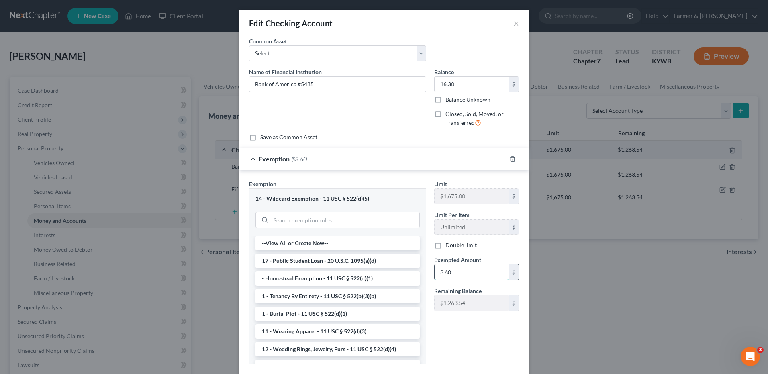
click at [470, 273] on input "3.60" at bounding box center [472, 272] width 74 height 15
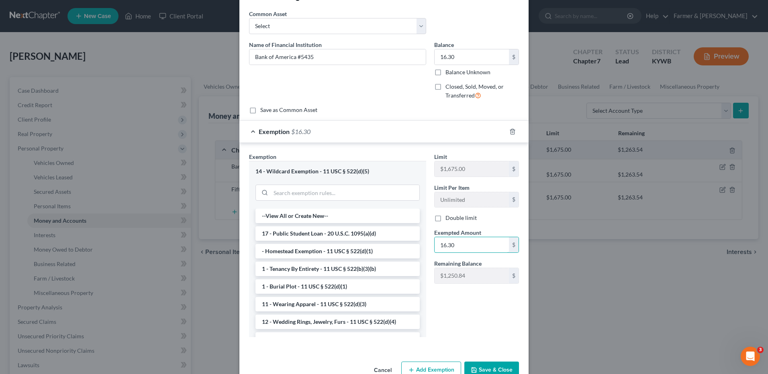
scroll to position [48, 0]
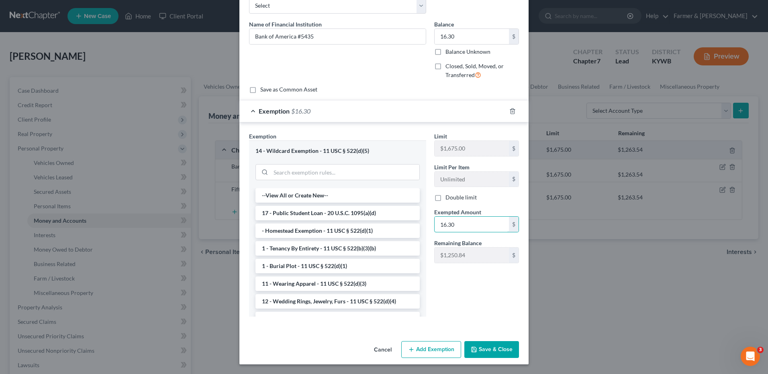
type input "16.30"
click at [492, 354] on button "Save & Close" at bounding box center [491, 349] width 55 height 17
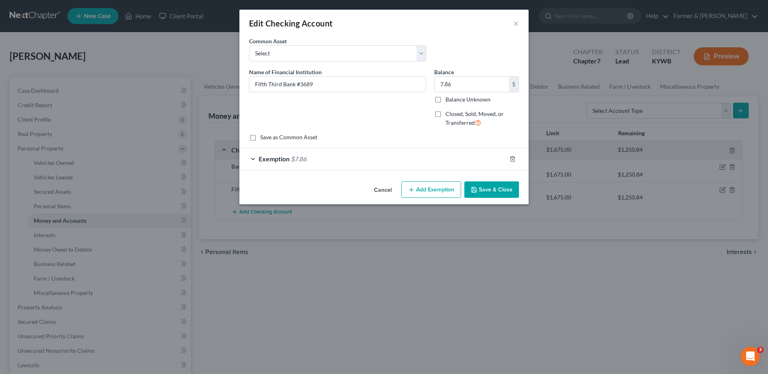
click at [468, 59] on div "Common Asset Select SoFi Chase Bank *0097 JP Morgan Chase Bank*****8171 PNC Ban…" at bounding box center [384, 52] width 278 height 31
click at [464, 83] on input "7.86" at bounding box center [472, 84] width 74 height 15
type input "93.05"
click at [349, 153] on div "Exemption $7.86" at bounding box center [372, 158] width 267 height 21
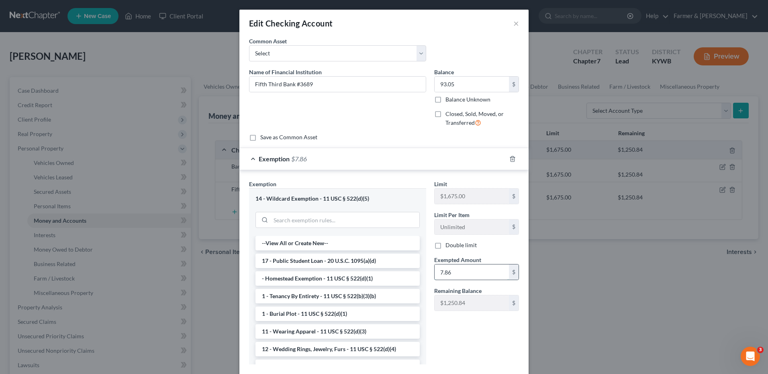
click at [471, 273] on input "7.86" at bounding box center [472, 272] width 74 height 15
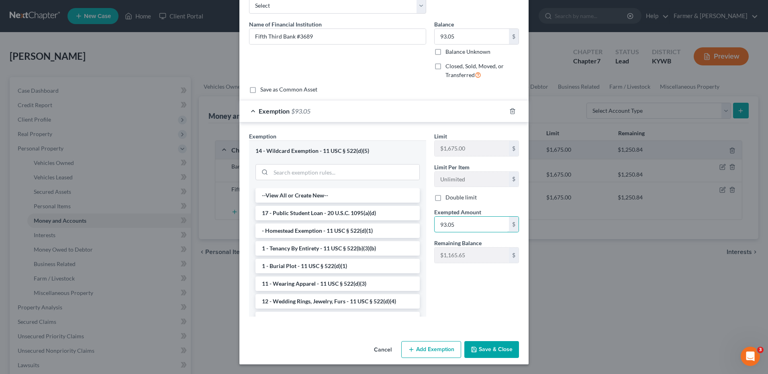
type input "93.05"
click at [506, 347] on button "Save & Close" at bounding box center [491, 349] width 55 height 17
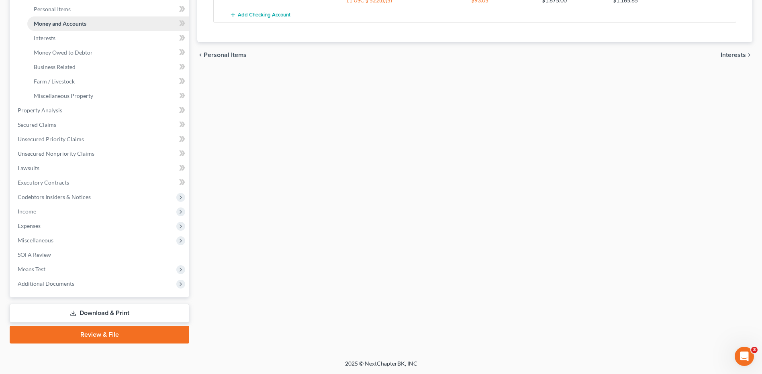
scroll to position [0, 0]
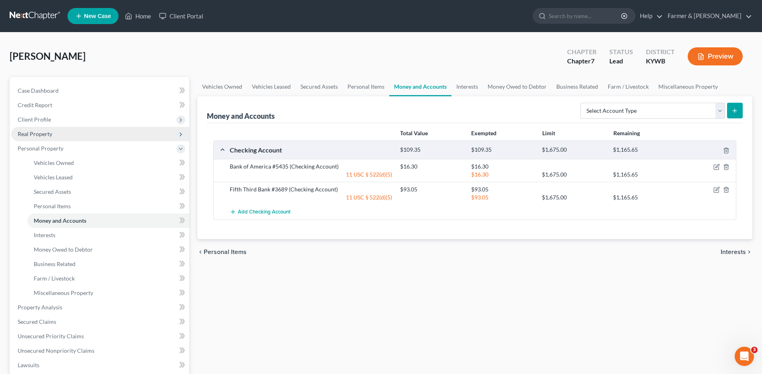
click at [67, 133] on span "Real Property" at bounding box center [100, 134] width 178 height 14
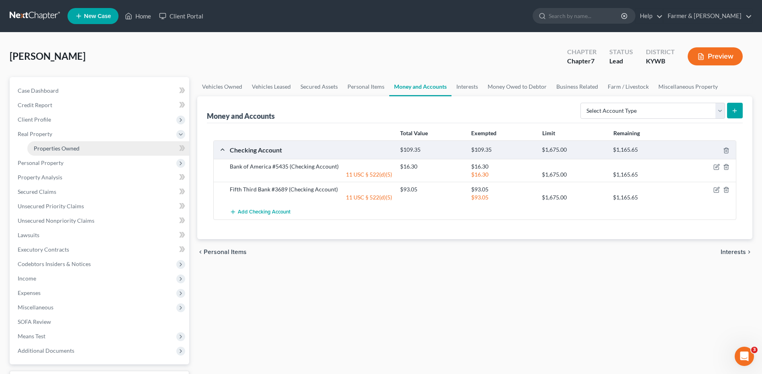
click at [67, 145] on span "Properties Owned" at bounding box center [57, 148] width 46 height 7
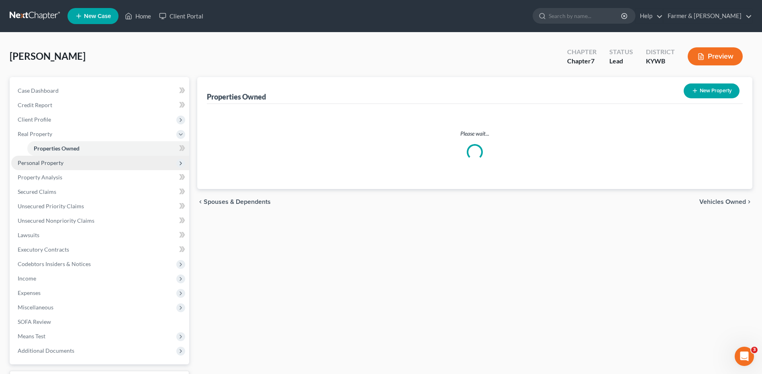
click at [63, 164] on span "Personal Property" at bounding box center [100, 163] width 178 height 14
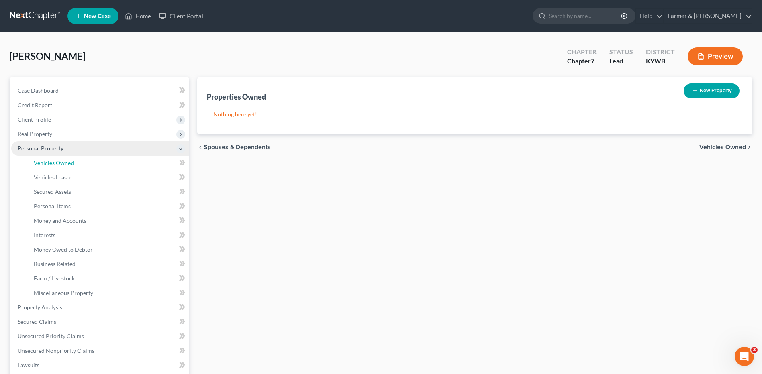
click at [63, 164] on span "Vehicles Owned" at bounding box center [54, 162] width 40 height 7
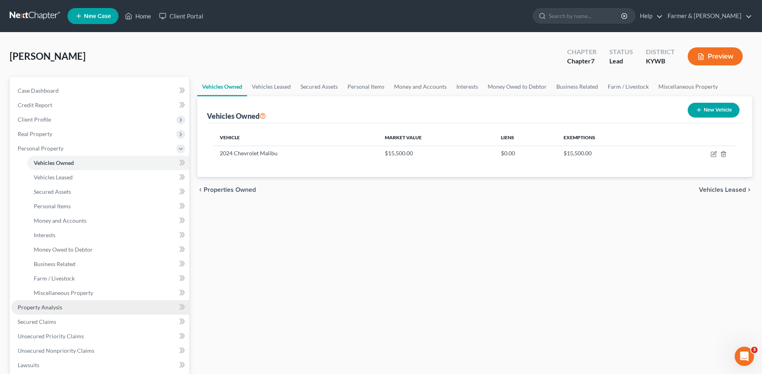
click at [63, 307] on link "Property Analysis" at bounding box center [100, 307] width 178 height 14
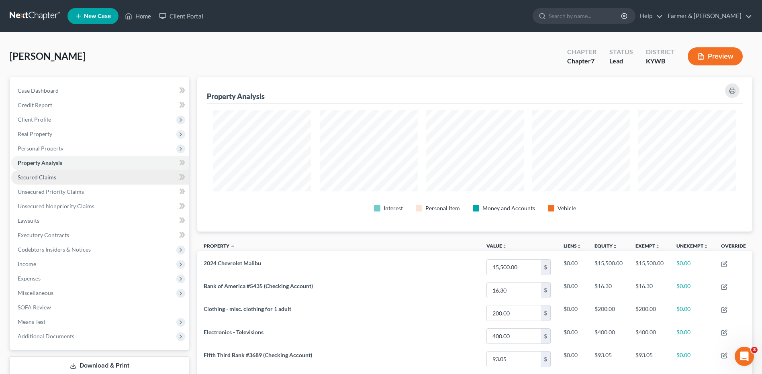
click at [49, 176] on span "Secured Claims" at bounding box center [37, 177] width 39 height 7
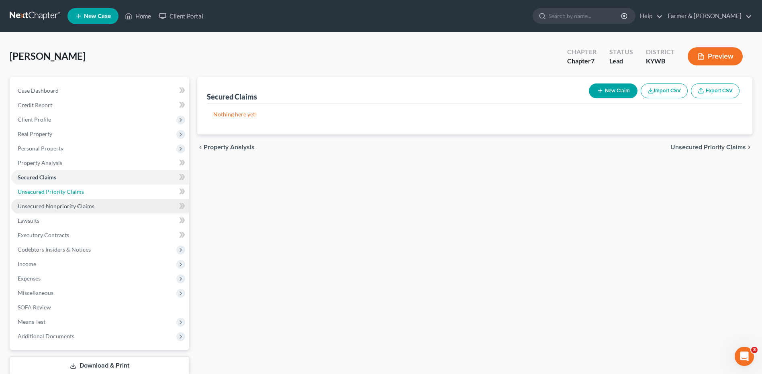
click at [56, 187] on link "Unsecured Priority Claims" at bounding box center [100, 192] width 178 height 14
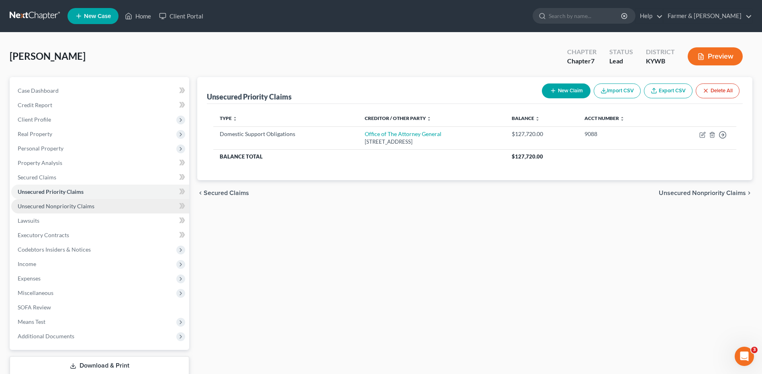
click at [63, 208] on span "Unsecured Nonpriority Claims" at bounding box center [56, 206] width 77 height 7
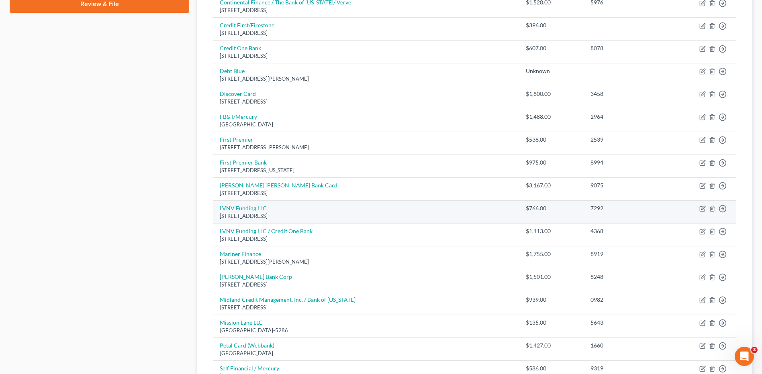
scroll to position [553, 0]
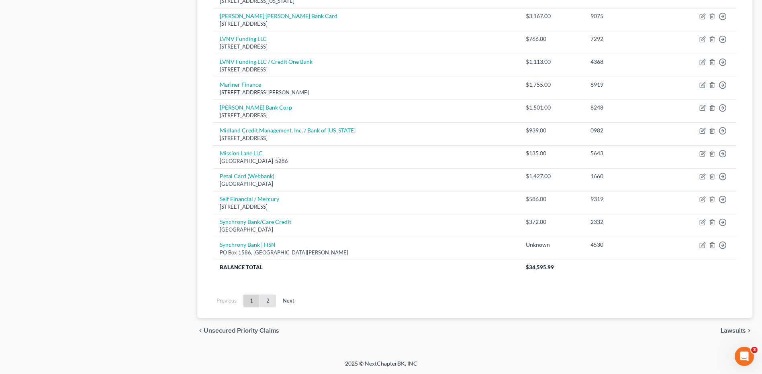
click at [270, 303] on link "2" at bounding box center [268, 301] width 16 height 13
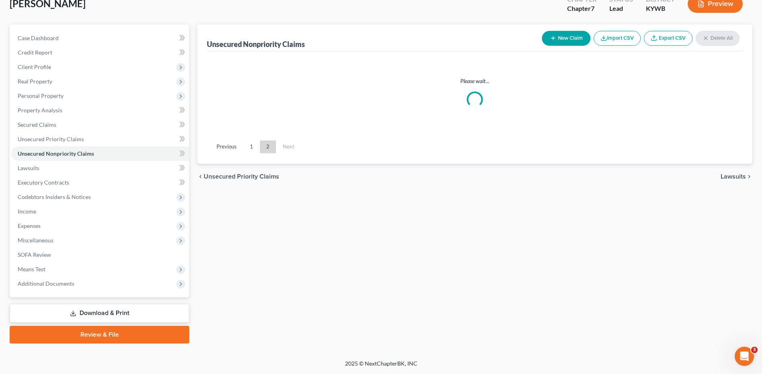
scroll to position [53, 0]
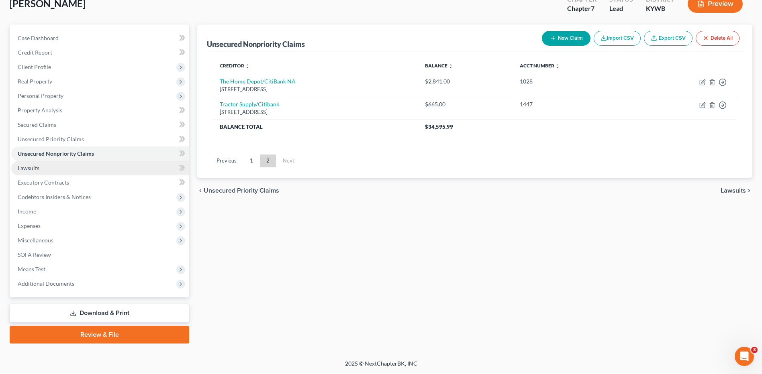
click at [52, 174] on link "Lawsuits" at bounding box center [100, 168] width 178 height 14
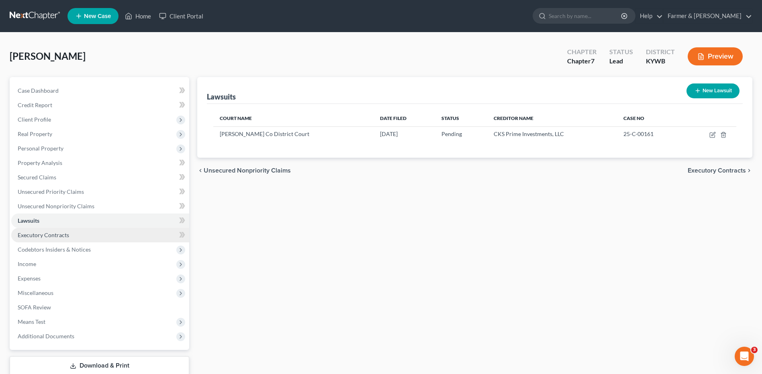
click at [74, 237] on link "Executory Contracts" at bounding box center [100, 235] width 178 height 14
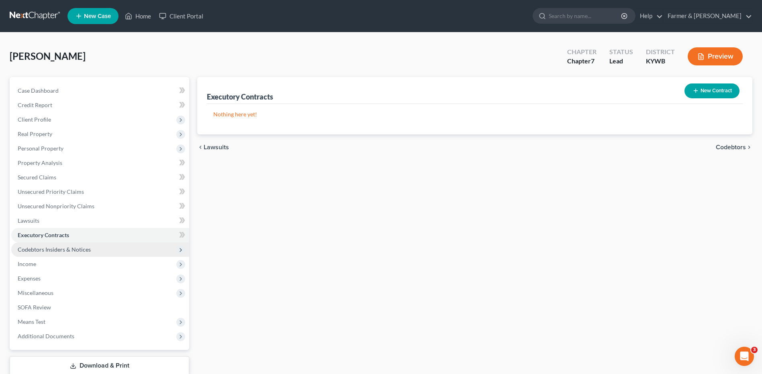
click at [74, 244] on span "Codebtors Insiders & Notices" at bounding box center [100, 250] width 178 height 14
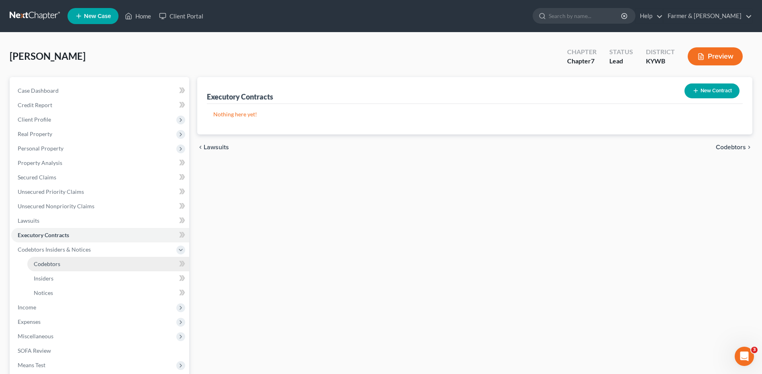
click at [61, 269] on link "Codebtors" at bounding box center [108, 264] width 162 height 14
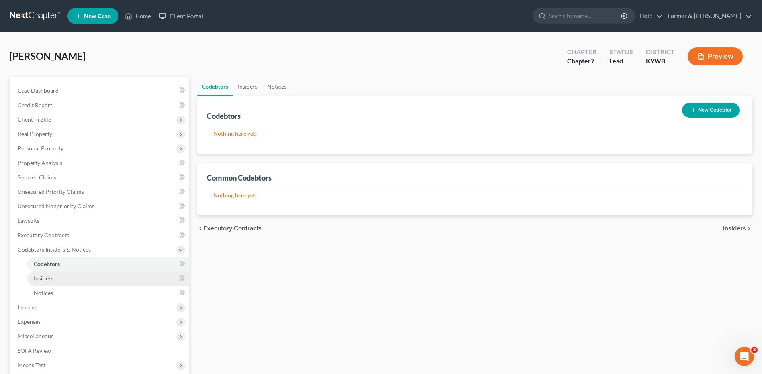
click at [57, 278] on link "Insiders" at bounding box center [108, 279] width 162 height 14
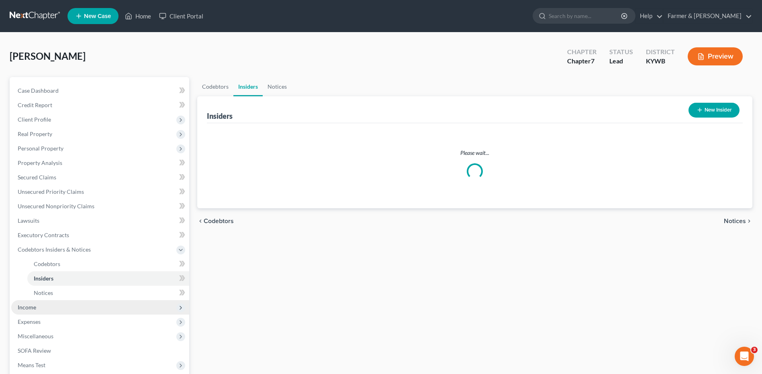
click at [46, 305] on span "Income" at bounding box center [100, 307] width 178 height 14
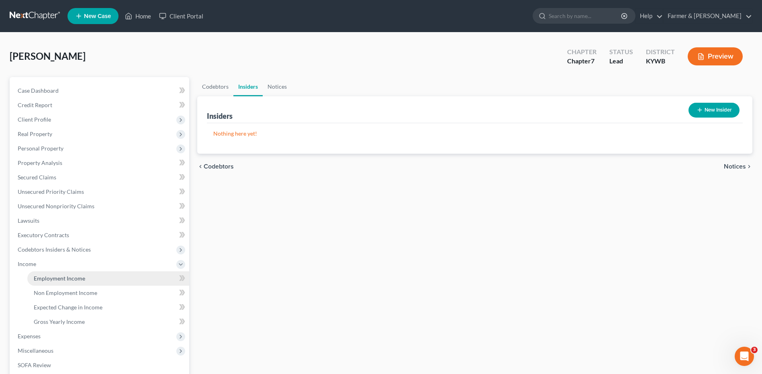
click at [66, 276] on span "Employment Income" at bounding box center [59, 278] width 51 height 7
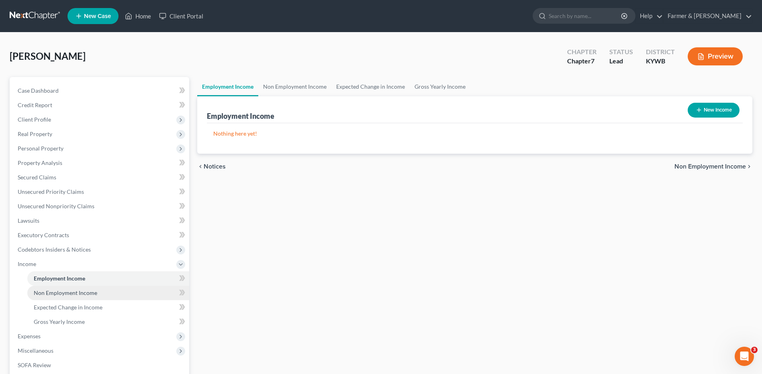
click at [68, 291] on span "Non Employment Income" at bounding box center [65, 293] width 63 height 7
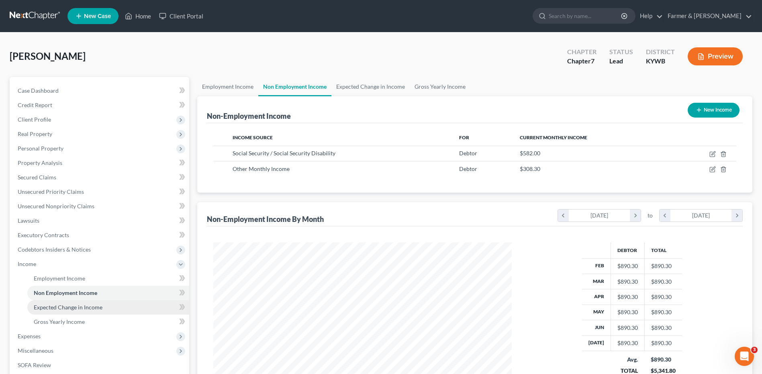
scroll to position [149, 314]
click at [56, 310] on span "Expected Change in Income" at bounding box center [68, 307] width 69 height 7
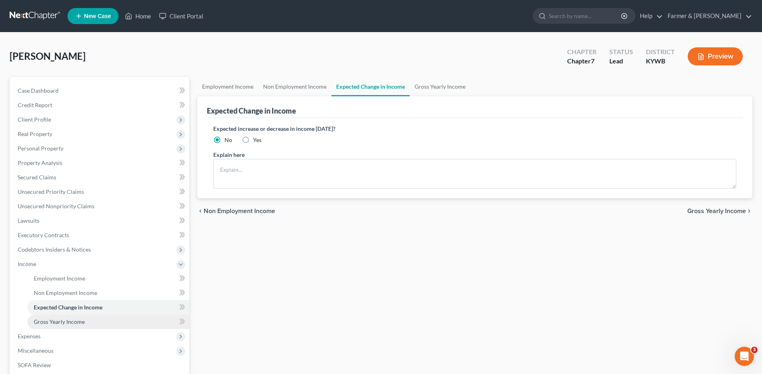
click at [56, 323] on span "Gross Yearly Income" at bounding box center [59, 322] width 51 height 7
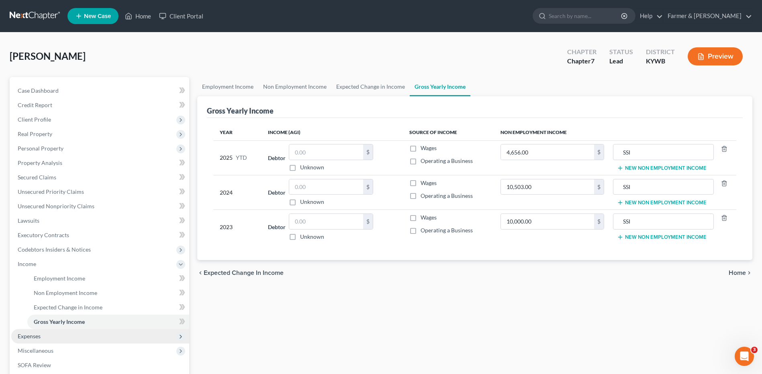
click at [50, 333] on span "Expenses" at bounding box center [100, 336] width 178 height 14
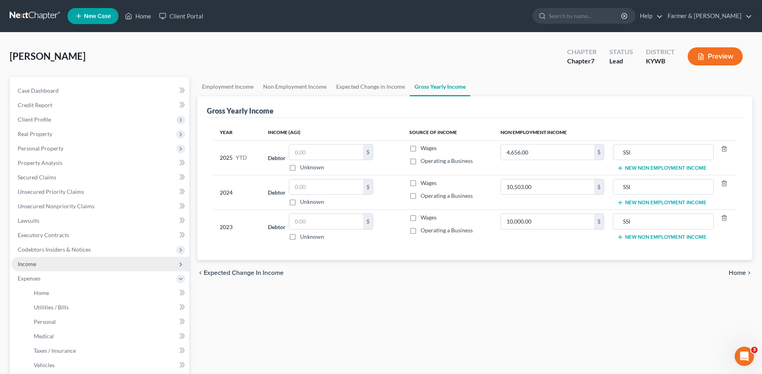
click at [68, 264] on span "Income" at bounding box center [100, 264] width 178 height 14
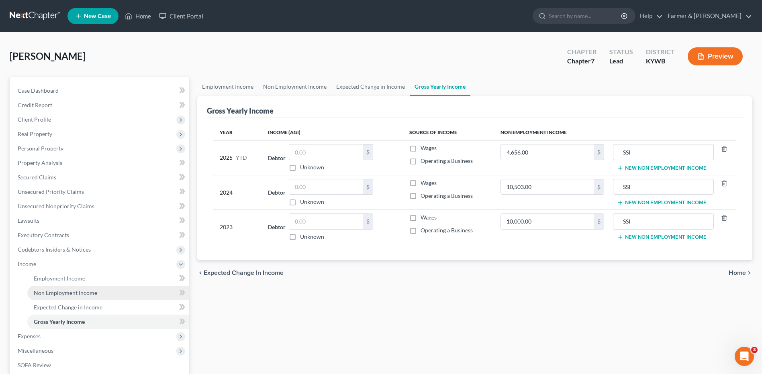
click at [68, 292] on span "Non Employment Income" at bounding box center [65, 293] width 63 height 7
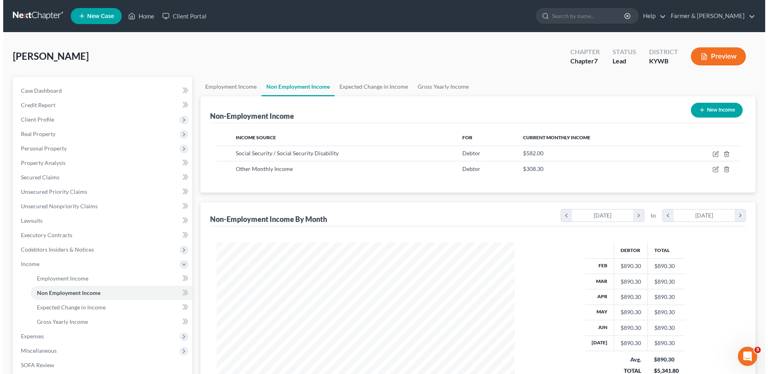
scroll to position [149, 314]
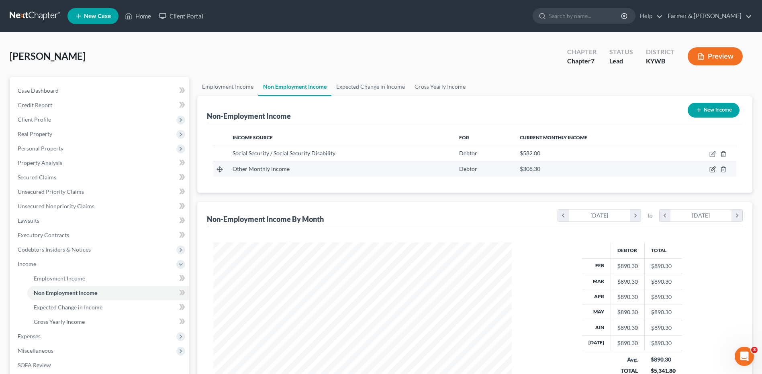
click at [713, 167] on icon "button" at bounding box center [712, 169] width 6 height 6
select select "13"
select select "0"
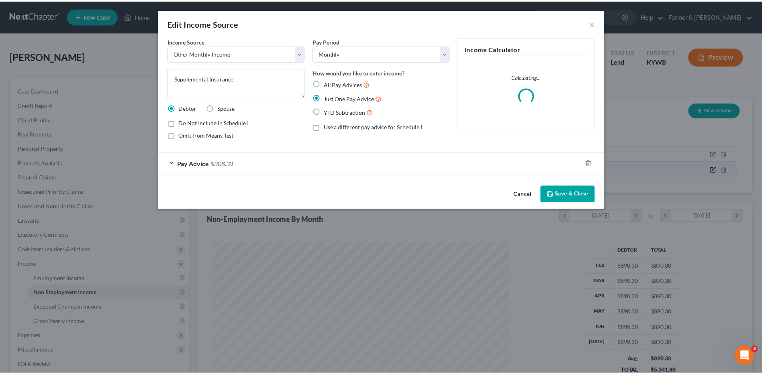
scroll to position [150, 317]
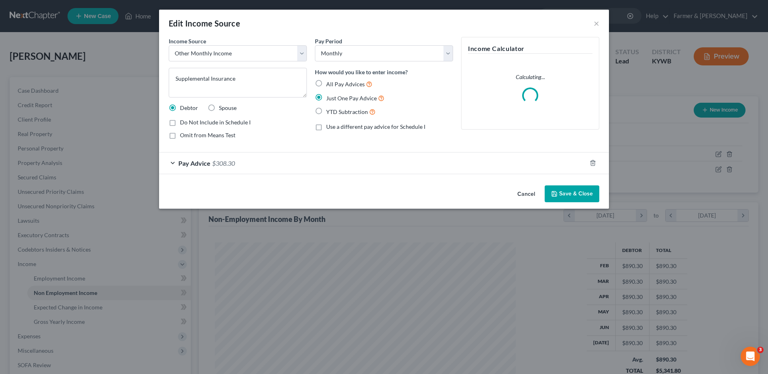
click at [524, 190] on button "Cancel" at bounding box center [526, 194] width 31 height 16
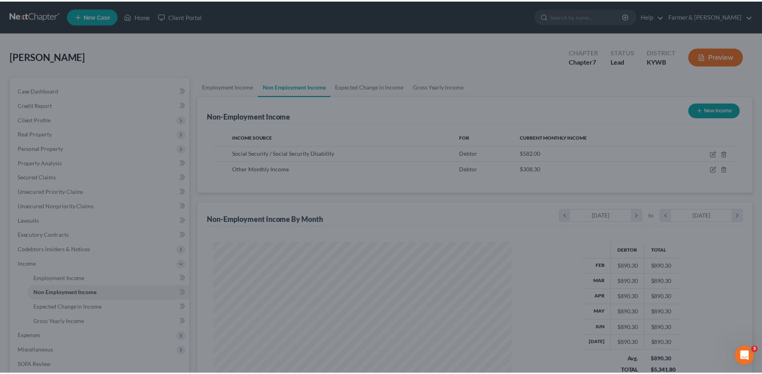
scroll to position [401579, 401413]
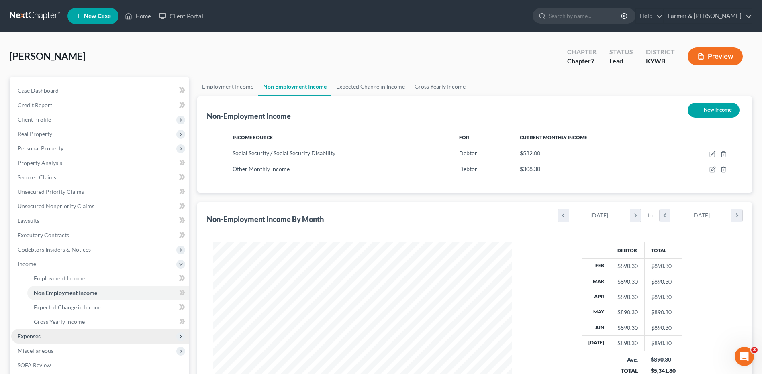
click at [29, 342] on span "Expenses" at bounding box center [100, 336] width 178 height 14
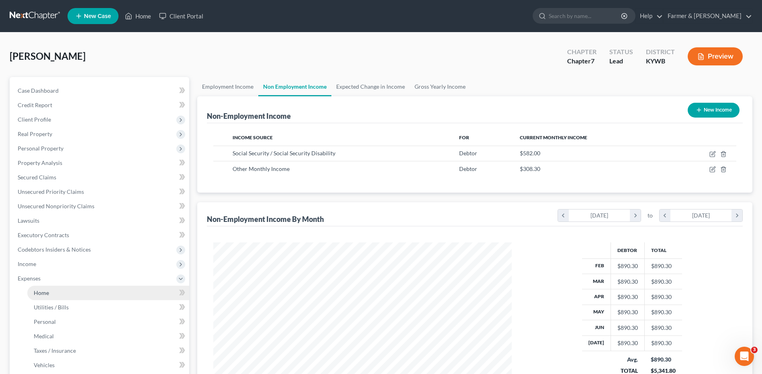
click at [67, 297] on link "Home" at bounding box center [108, 293] width 162 height 14
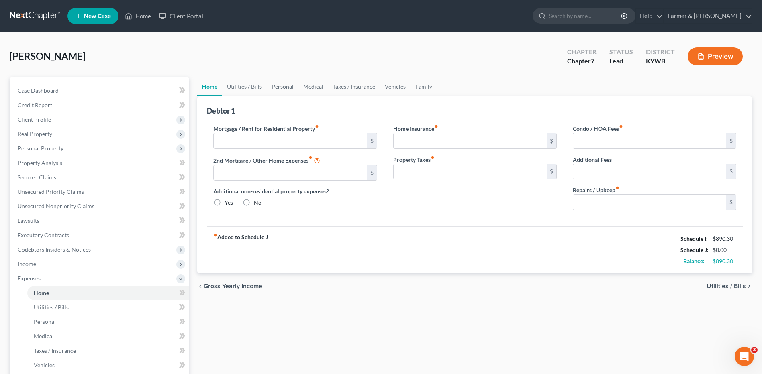
type input "0.00"
radio input "true"
type input "0.00"
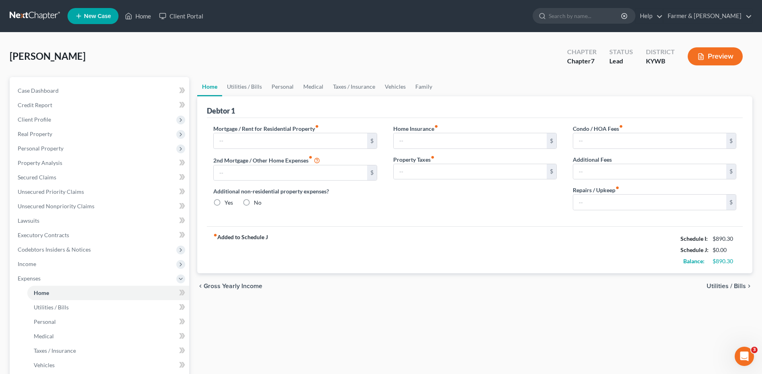
type input "0.00"
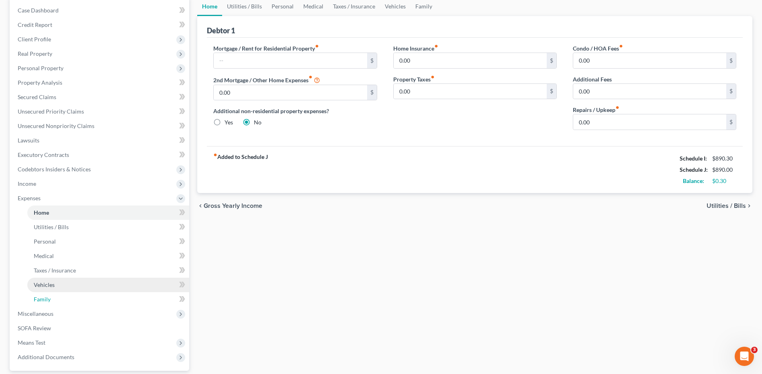
click at [54, 298] on link "Family" at bounding box center [108, 299] width 162 height 14
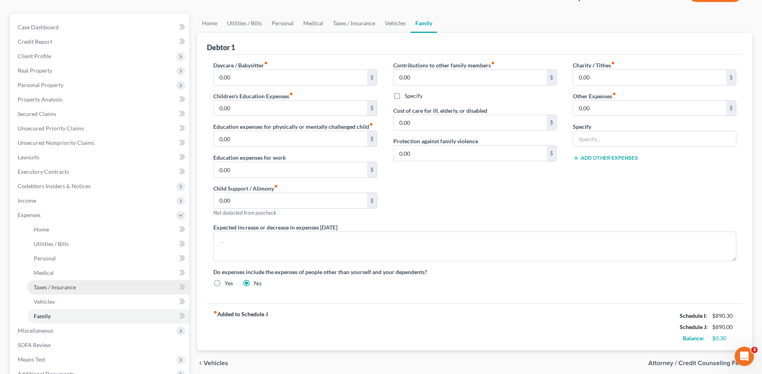
scroll to position [80, 0]
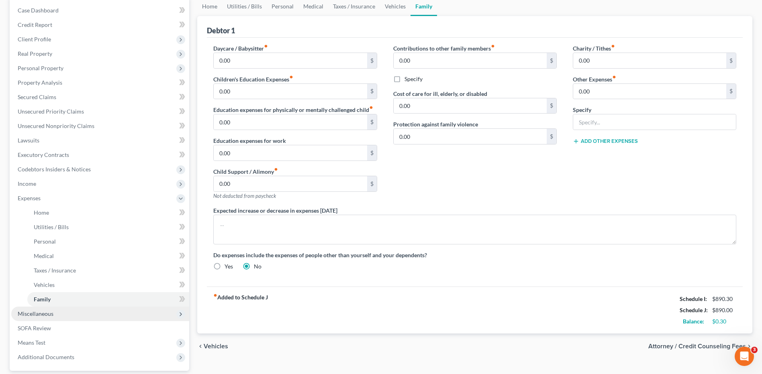
click at [44, 315] on span "Miscellaneous" at bounding box center [36, 314] width 36 height 7
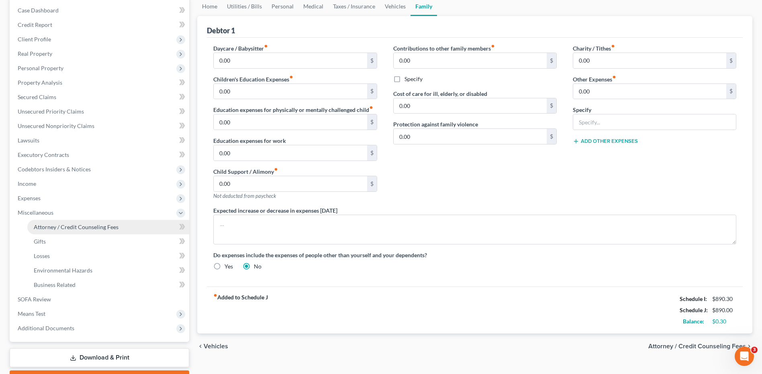
click at [80, 229] on span "Attorney / Credit Counseling Fees" at bounding box center [76, 227] width 85 height 7
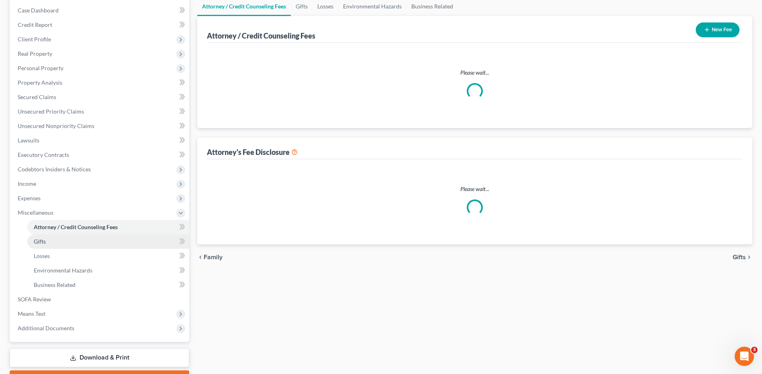
scroll to position [41, 0]
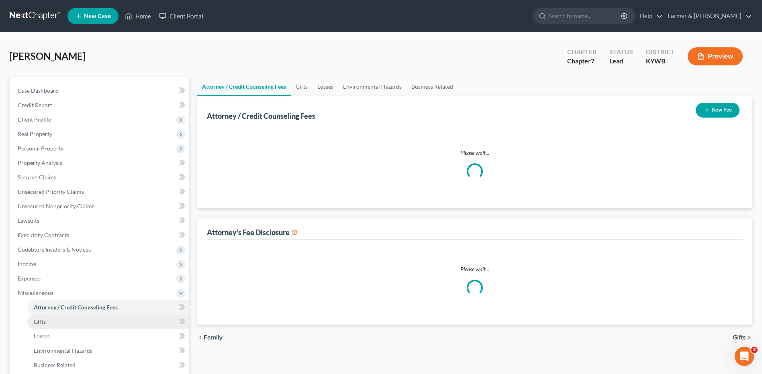
select select "0"
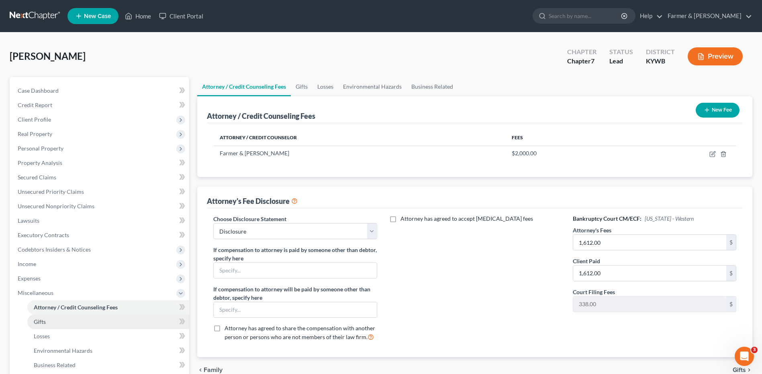
click at [55, 317] on link "Gifts" at bounding box center [108, 322] width 162 height 14
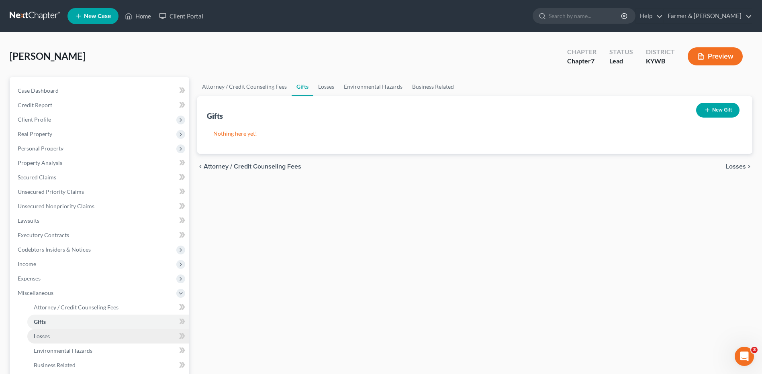
click at [52, 335] on link "Losses" at bounding box center [108, 336] width 162 height 14
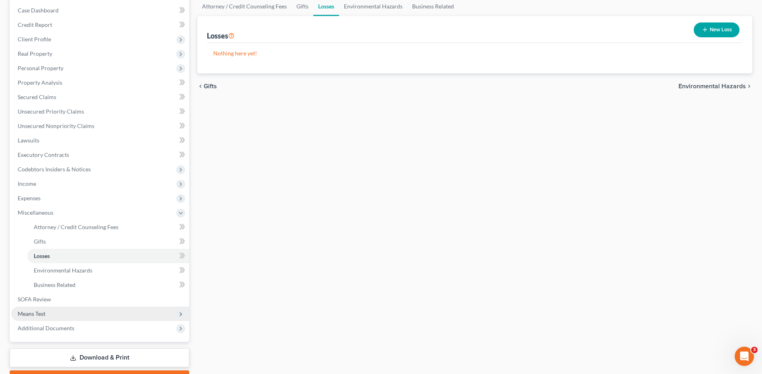
click at [52, 317] on span "Means Test" at bounding box center [100, 314] width 178 height 14
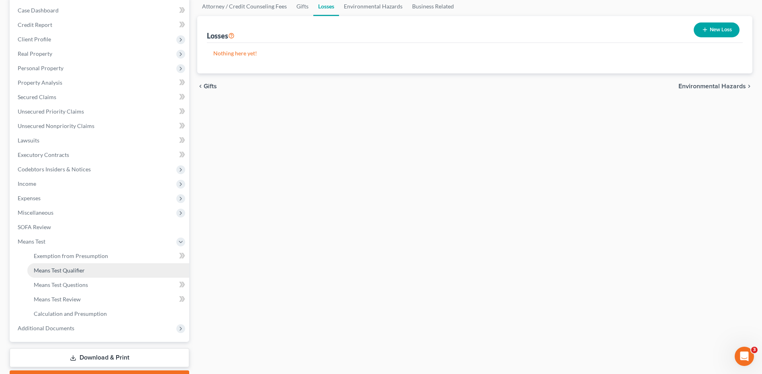
click at [87, 265] on link "Means Test Qualifier" at bounding box center [108, 271] width 162 height 14
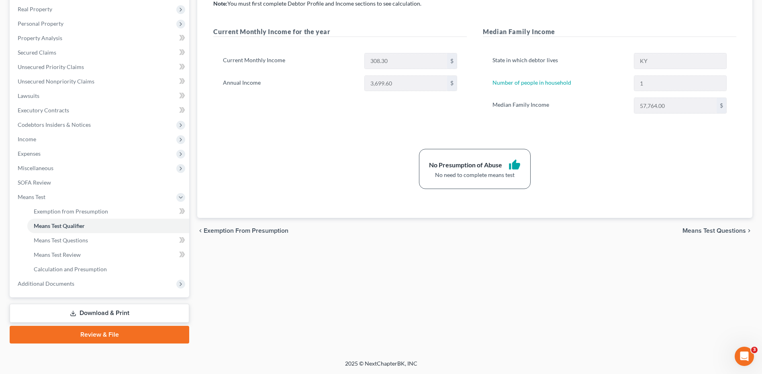
click at [100, 314] on link "Download & Print" at bounding box center [100, 313] width 180 height 19
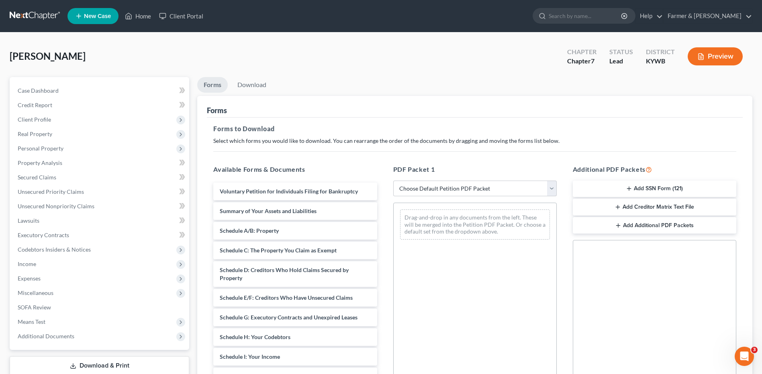
click at [675, 190] on button "Add SSN Form (121)" at bounding box center [655, 189] width 164 height 17
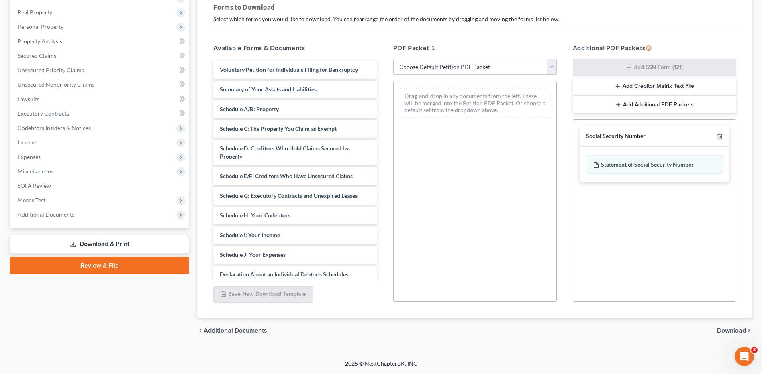
click at [726, 329] on span "Download" at bounding box center [731, 331] width 29 height 6
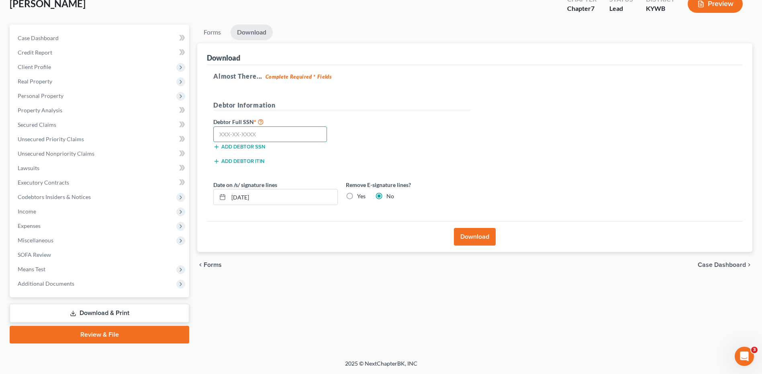
click at [245, 134] on input "text" at bounding box center [270, 135] width 114 height 16
type input "403-86-7688"
click at [470, 237] on button "Download" at bounding box center [475, 237] width 42 height 18
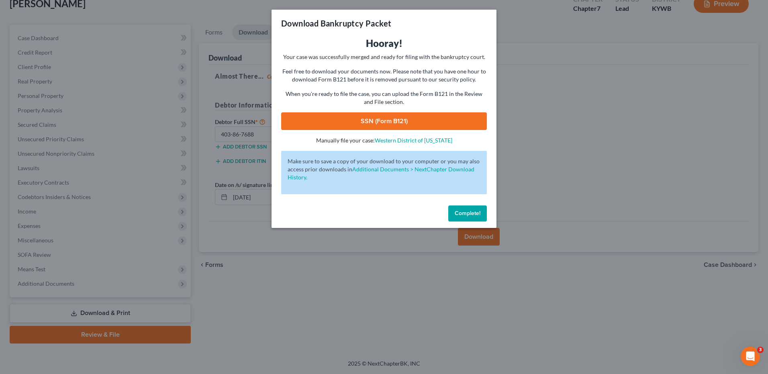
click at [358, 121] on link "SSN (Form B121)" at bounding box center [384, 121] width 206 height 18
drag, startPoint x: 464, startPoint y: 211, endPoint x: 249, endPoint y: 242, distance: 216.3
click at [464, 211] on span "Complete!" at bounding box center [468, 213] width 26 height 7
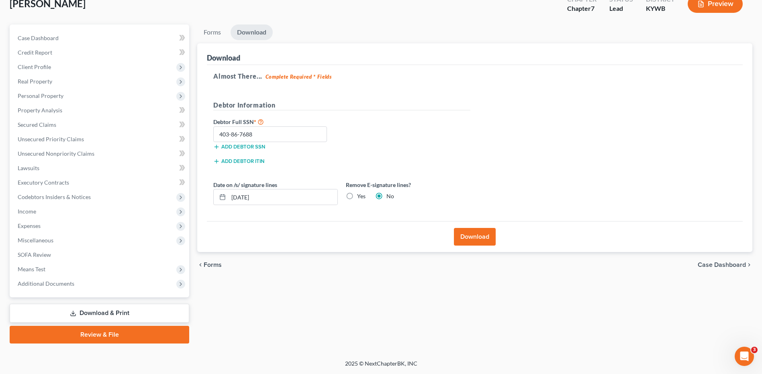
click at [87, 286] on span "Additional Documents" at bounding box center [100, 284] width 178 height 14
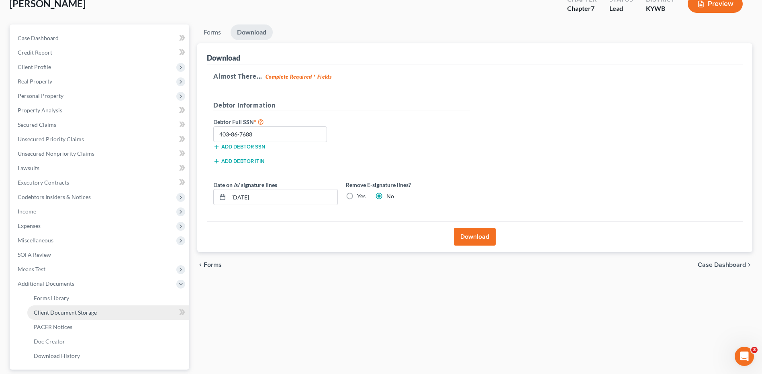
click at [88, 313] on span "Client Document Storage" at bounding box center [65, 312] width 63 height 7
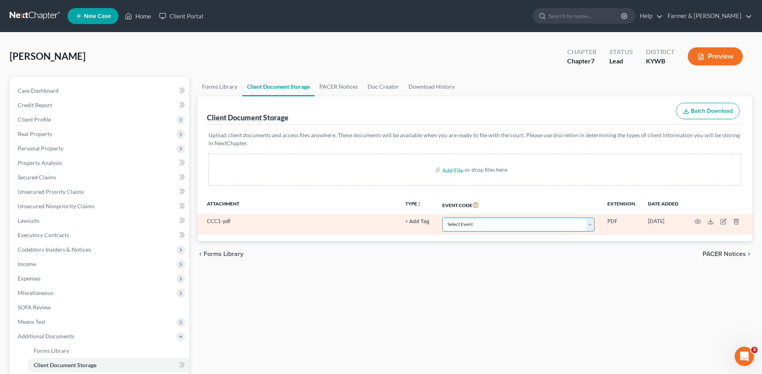
click at [496, 229] on select "Select Event Amended Answer Amended Complaint Amended List of Creditors (Fee) A…" at bounding box center [518, 225] width 152 height 14
select select "7"
click at [442, 218] on select "Select Event Amended Answer Amended Complaint Amended List of Creditors (Fee) A…" at bounding box center [518, 225] width 152 height 14
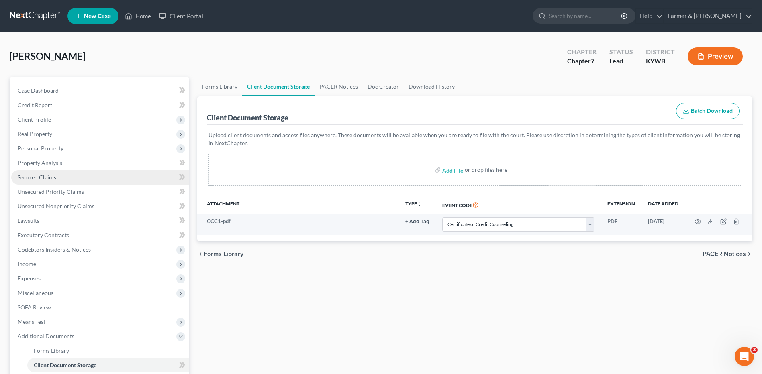
drag, startPoint x: 599, startPoint y: 341, endPoint x: 161, endPoint y: 183, distance: 465.6
click at [599, 341] on div "Forms Library Client Document Storage PACER Notices Doc Creator Download Histor…" at bounding box center [474, 273] width 563 height 392
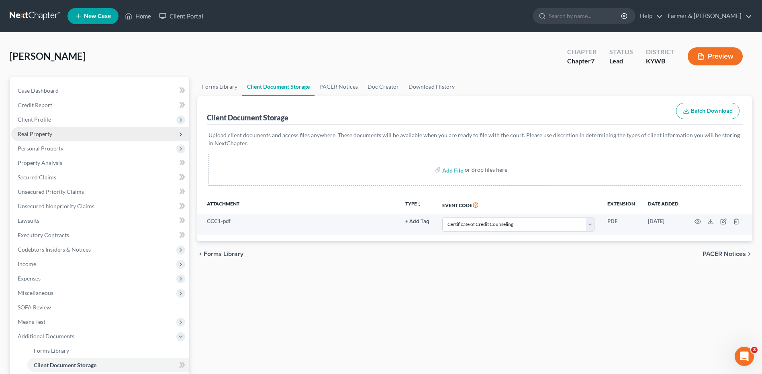
click at [85, 138] on span "Real Property" at bounding box center [100, 134] width 178 height 14
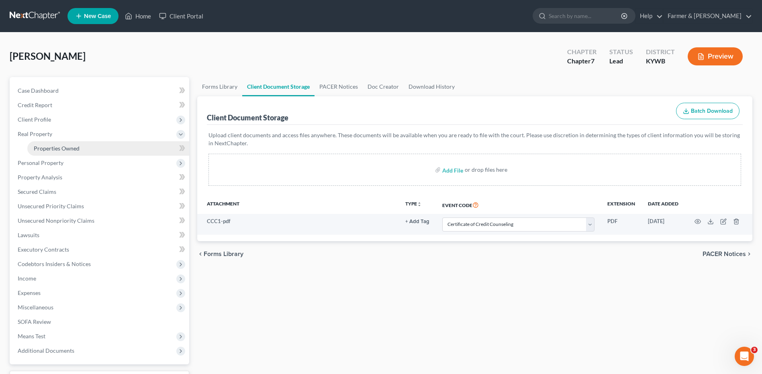
click at [85, 148] on link "Properties Owned" at bounding box center [108, 148] width 162 height 14
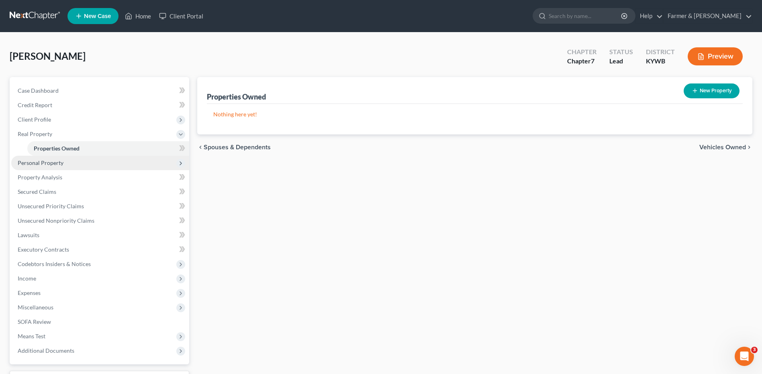
click at [79, 160] on span "Personal Property" at bounding box center [100, 163] width 178 height 14
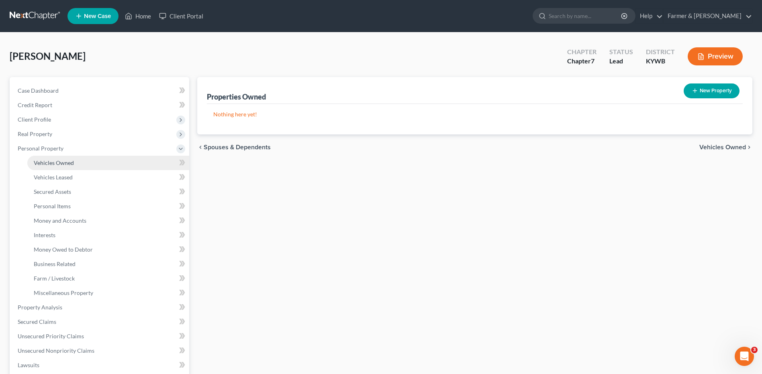
click at [80, 166] on link "Vehicles Owned" at bounding box center [108, 163] width 162 height 14
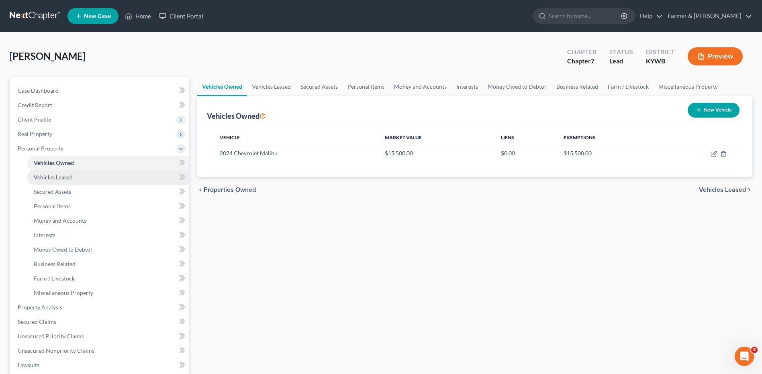
click at [80, 176] on link "Vehicles Leased" at bounding box center [108, 177] width 162 height 14
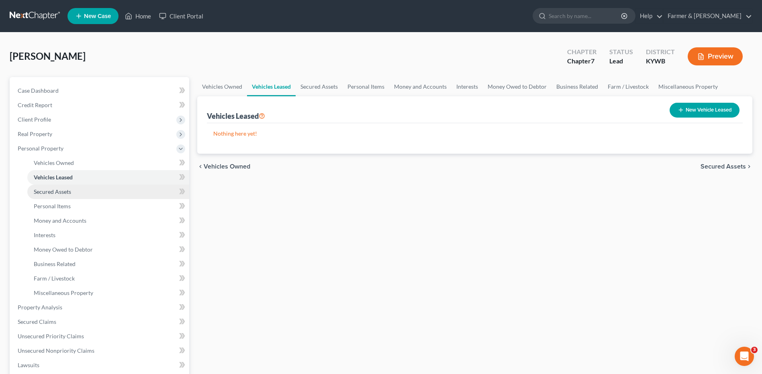
click at [77, 186] on link "Secured Assets" at bounding box center [108, 192] width 162 height 14
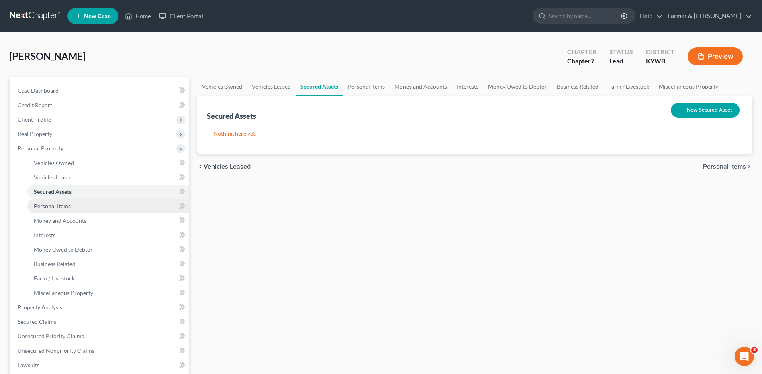
click at [75, 203] on link "Personal Items" at bounding box center [108, 206] width 162 height 14
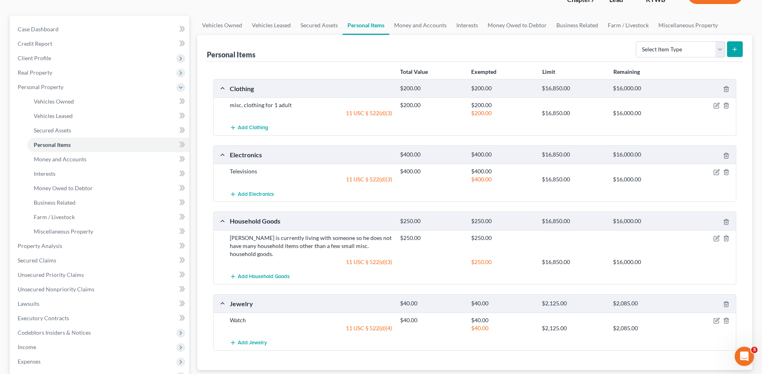
scroll to position [80, 0]
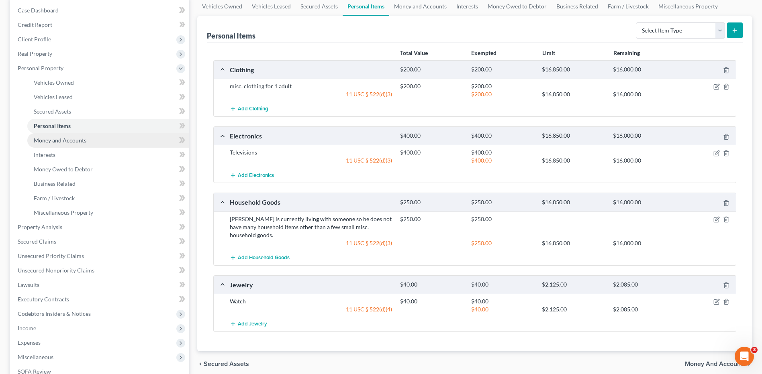
click at [117, 143] on link "Money and Accounts" at bounding box center [108, 140] width 162 height 14
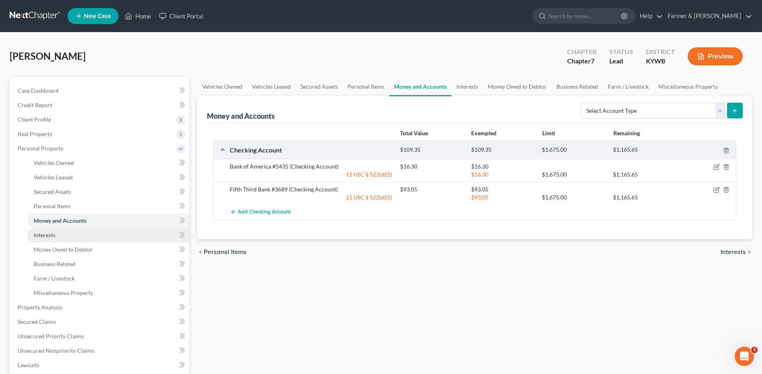
click at [68, 234] on link "Interests" at bounding box center [108, 235] width 162 height 14
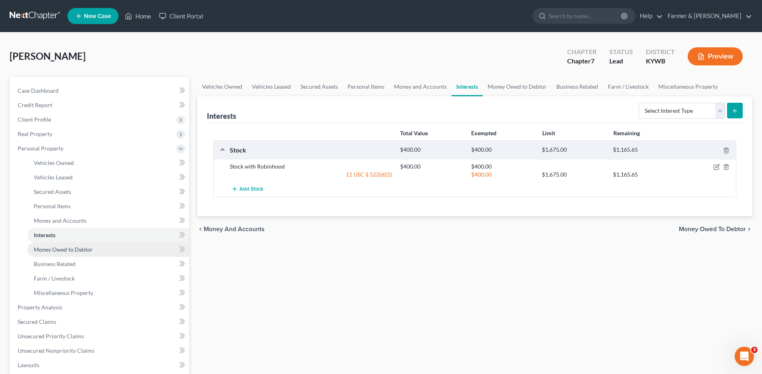
click at [68, 249] on span "Money Owed to Debtor" at bounding box center [63, 249] width 59 height 7
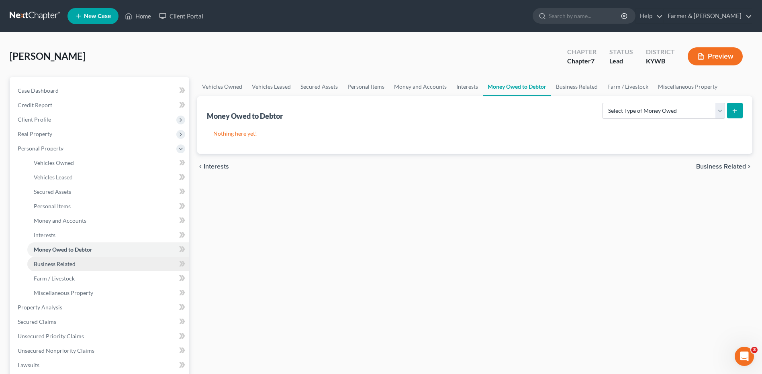
click at [72, 268] on link "Business Related" at bounding box center [108, 264] width 162 height 14
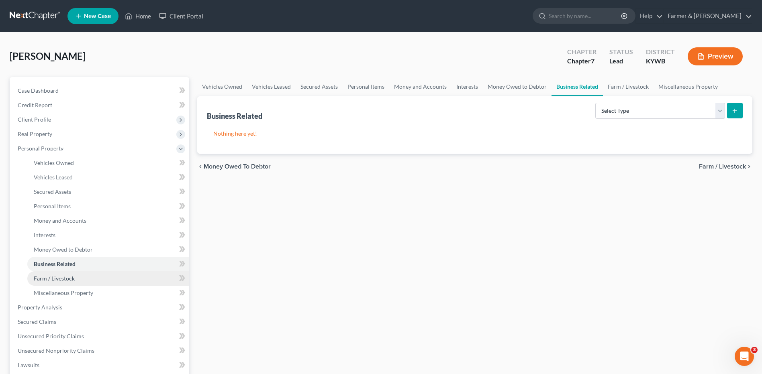
click at [73, 278] on span "Farm / Livestock" at bounding box center [54, 278] width 41 height 7
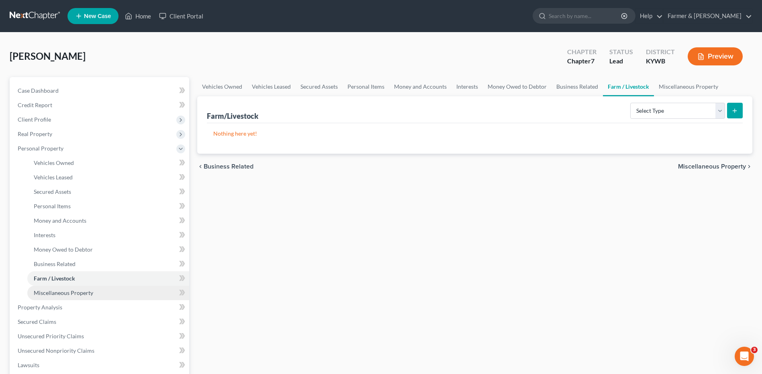
click at [76, 290] on span "Miscellaneous Property" at bounding box center [63, 293] width 59 height 7
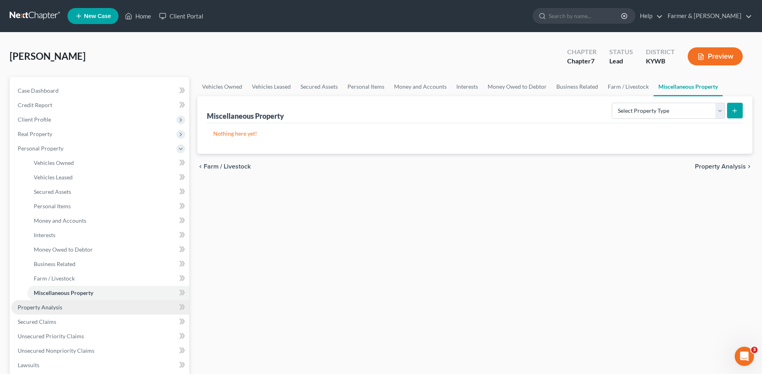
click at [63, 306] on link "Property Analysis" at bounding box center [100, 307] width 178 height 14
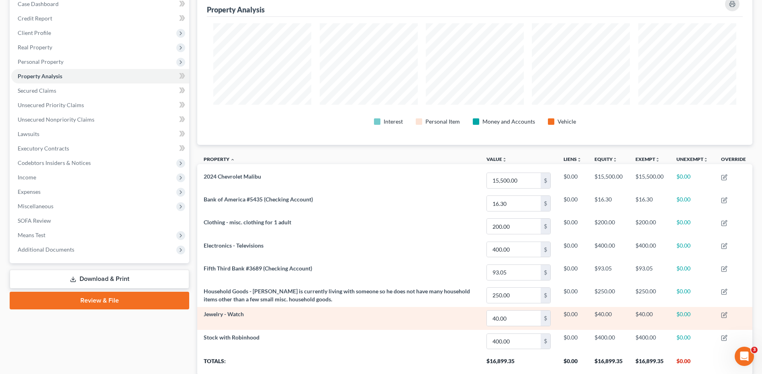
scroll to position [401573, 401173]
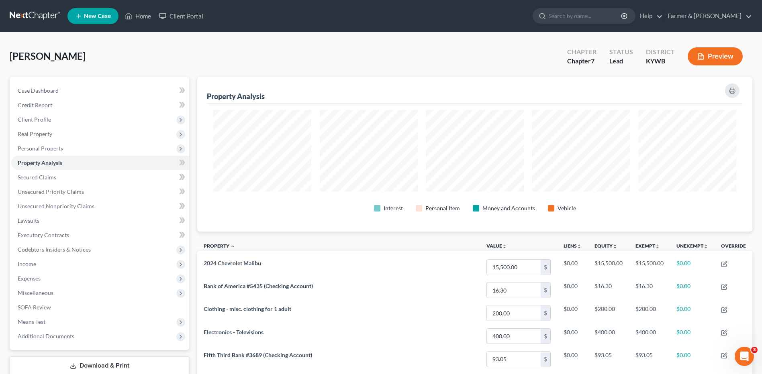
click at [709, 56] on button "Preview" at bounding box center [715, 56] width 55 height 18
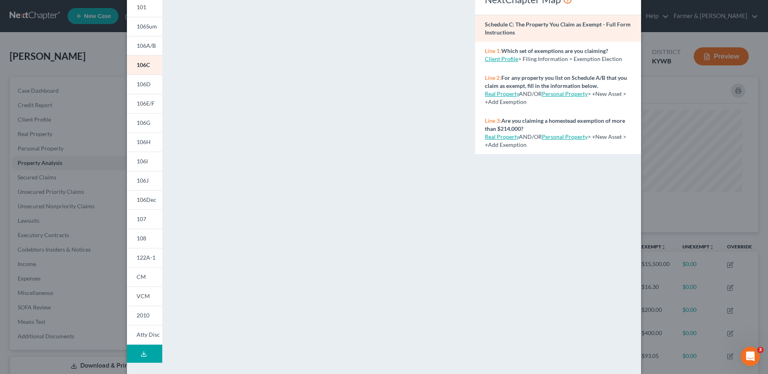
scroll to position [1, 0]
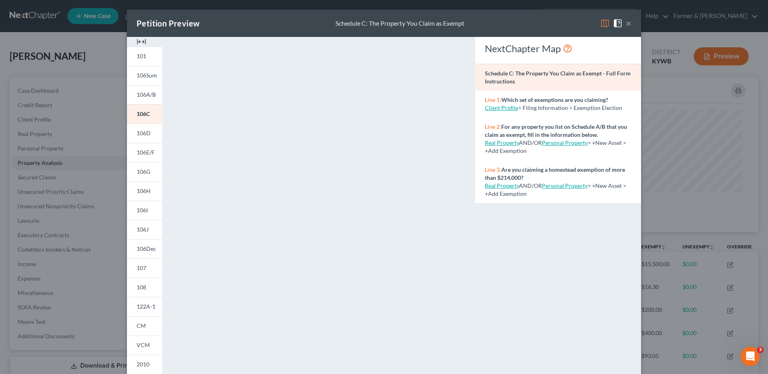
click at [627, 22] on button "×" at bounding box center [629, 23] width 6 height 10
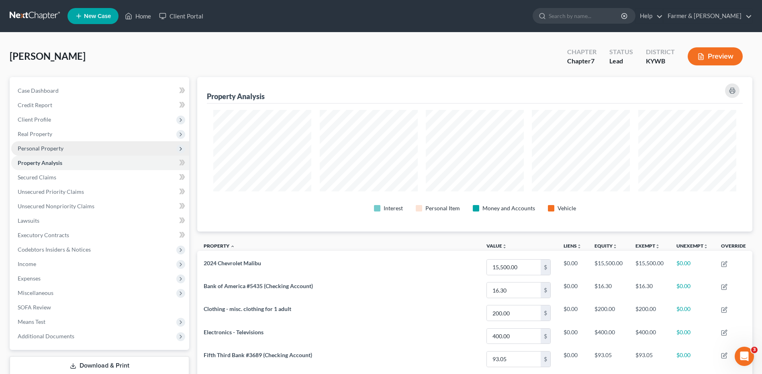
click at [83, 147] on span "Personal Property" at bounding box center [100, 148] width 178 height 14
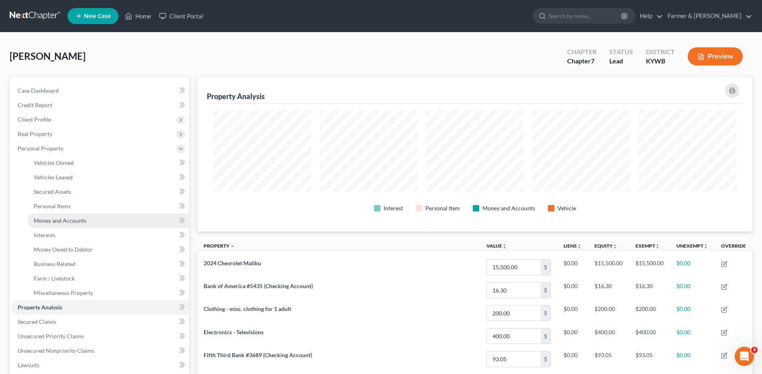
click at [79, 218] on span "Money and Accounts" at bounding box center [60, 220] width 53 height 7
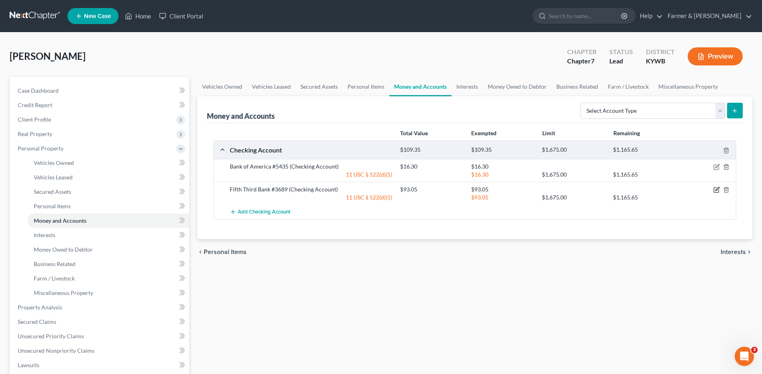
drag, startPoint x: 714, startPoint y: 190, endPoint x: 503, endPoint y: 204, distance: 211.7
click at [714, 190] on icon "button" at bounding box center [716, 190] width 6 height 6
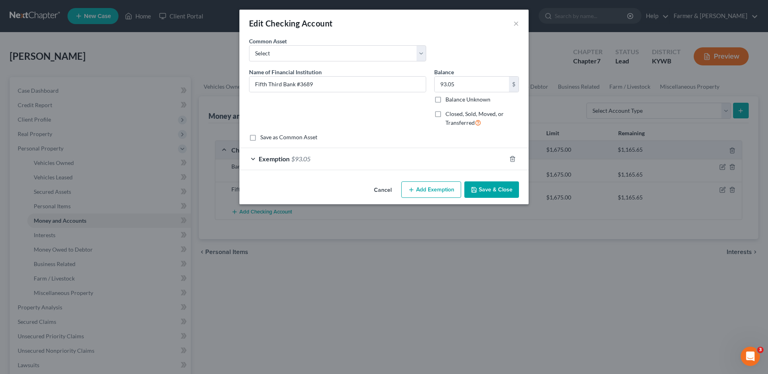
click at [442, 193] on button "Add Exemption" at bounding box center [431, 190] width 60 height 17
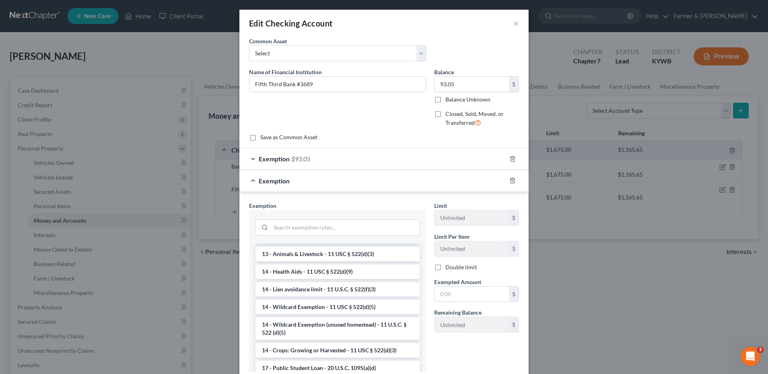
click at [352, 325] on li "14 - Wildcard Exemption (unused homestead) - 11 U.S.C. § 522 (d)(5)" at bounding box center [337, 329] width 164 height 22
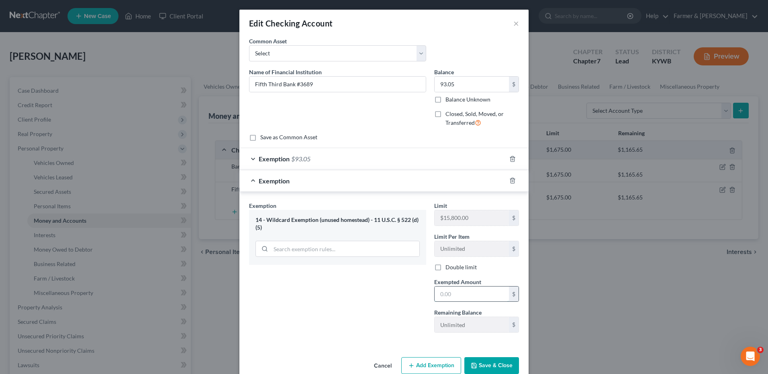
click at [446, 294] on input "text" at bounding box center [472, 294] width 74 height 15
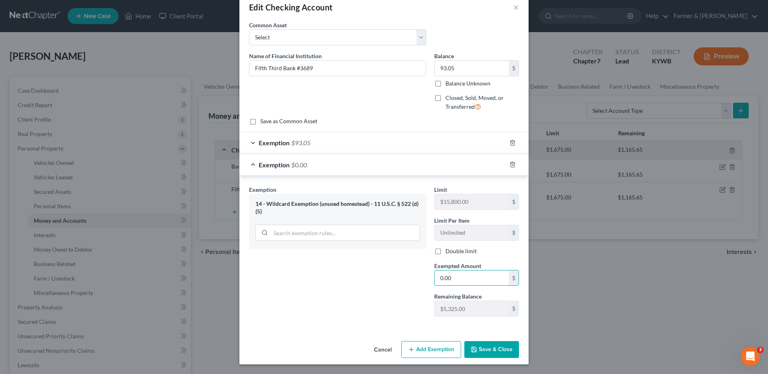
type input "0.00"
click at [379, 348] on button "Cancel" at bounding box center [383, 350] width 31 height 16
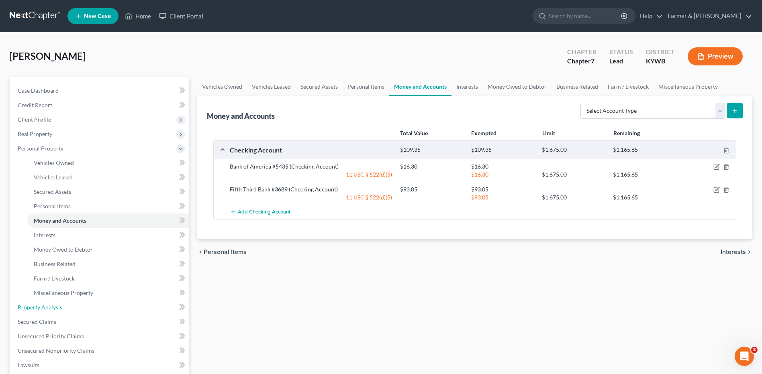
drag, startPoint x: 82, startPoint y: 308, endPoint x: 480, endPoint y: 251, distance: 402.6
click at [82, 308] on link "Property Analysis" at bounding box center [100, 307] width 178 height 14
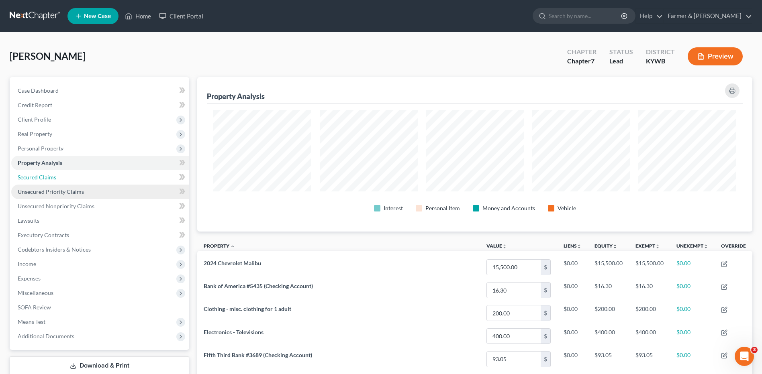
click at [77, 177] on link "Secured Claims" at bounding box center [100, 177] width 178 height 14
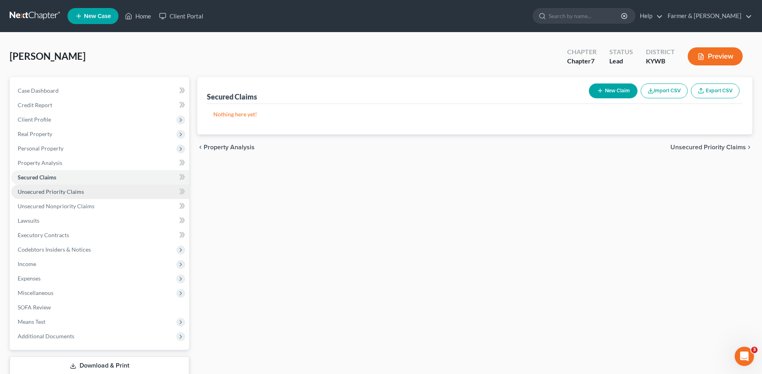
click at [80, 189] on span "Unsecured Priority Claims" at bounding box center [51, 191] width 66 height 7
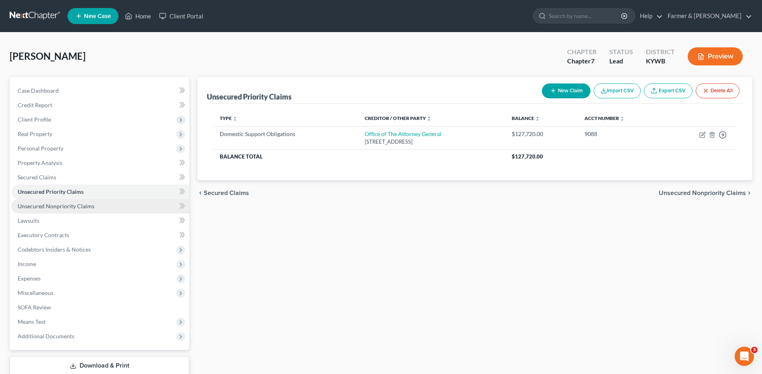
click at [83, 202] on link "Unsecured Nonpriority Claims" at bounding box center [100, 206] width 178 height 14
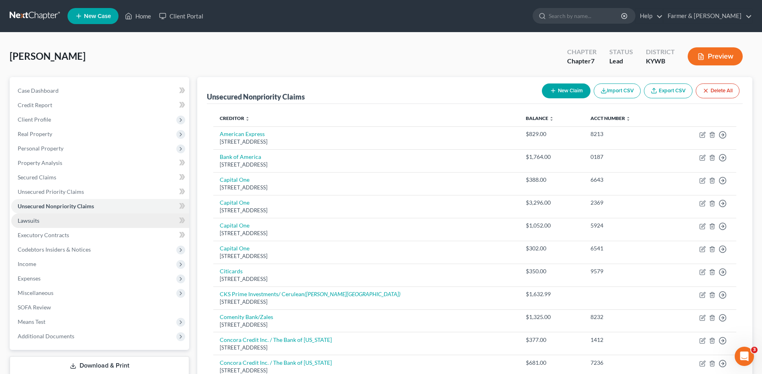
click at [78, 219] on link "Lawsuits" at bounding box center [100, 221] width 178 height 14
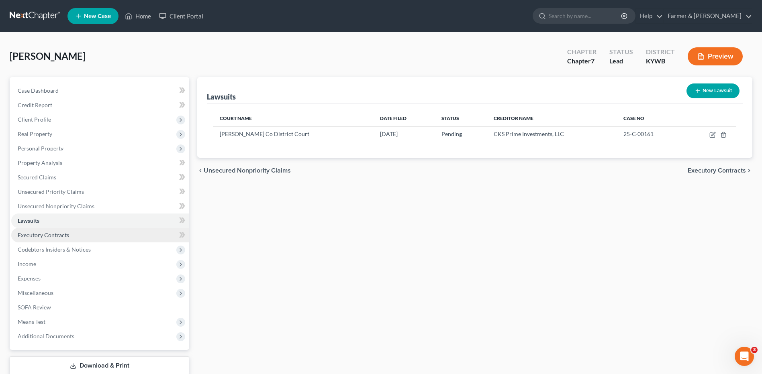
click at [70, 235] on link "Executory Contracts" at bounding box center [100, 235] width 178 height 14
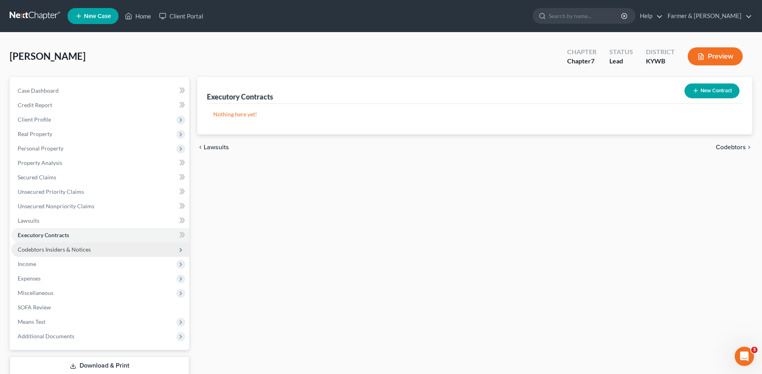
click at [72, 248] on span "Codebtors Insiders & Notices" at bounding box center [54, 249] width 73 height 7
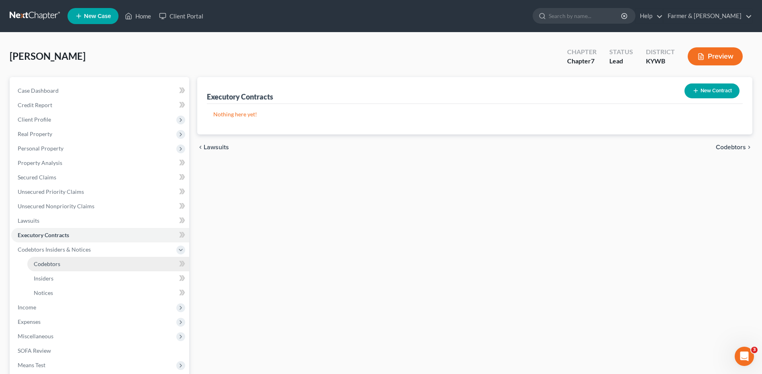
click at [61, 262] on link "Codebtors" at bounding box center [108, 264] width 162 height 14
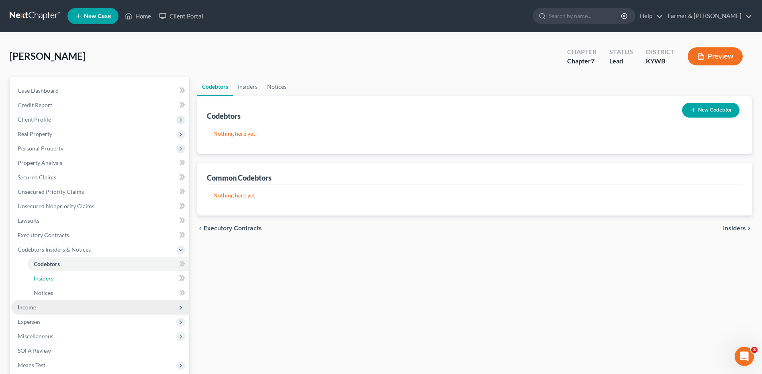
click at [59, 276] on link "Insiders" at bounding box center [108, 279] width 162 height 14
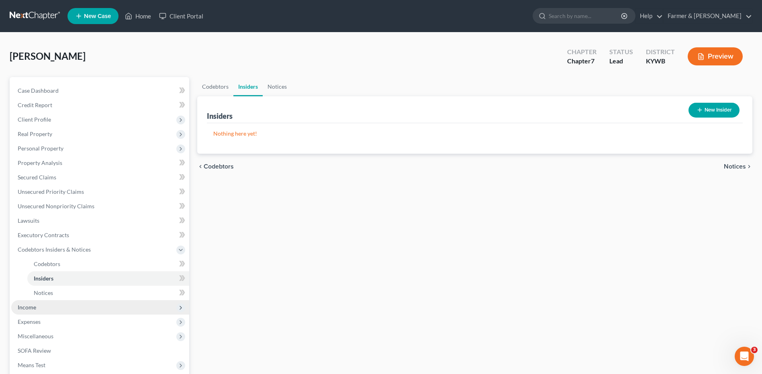
click at [43, 309] on span "Income" at bounding box center [100, 307] width 178 height 14
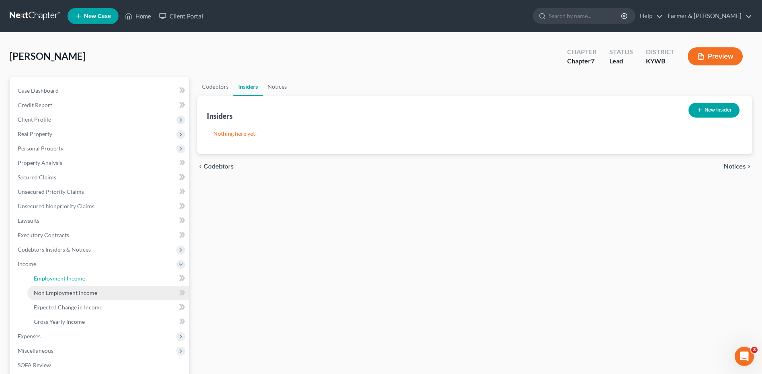
click at [65, 277] on span "Employment Income" at bounding box center [59, 278] width 51 height 7
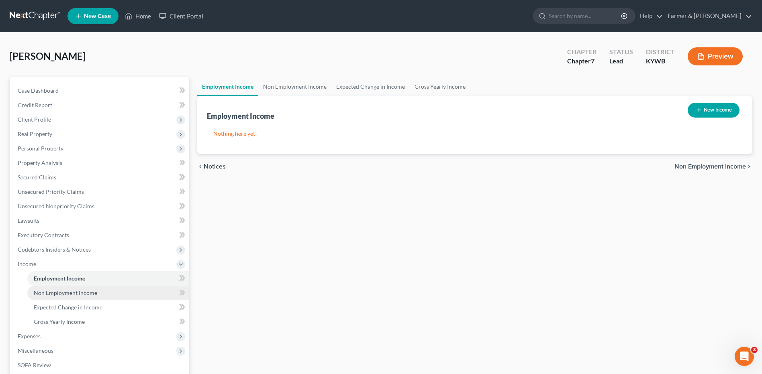
click at [67, 290] on span "Non Employment Income" at bounding box center [65, 293] width 63 height 7
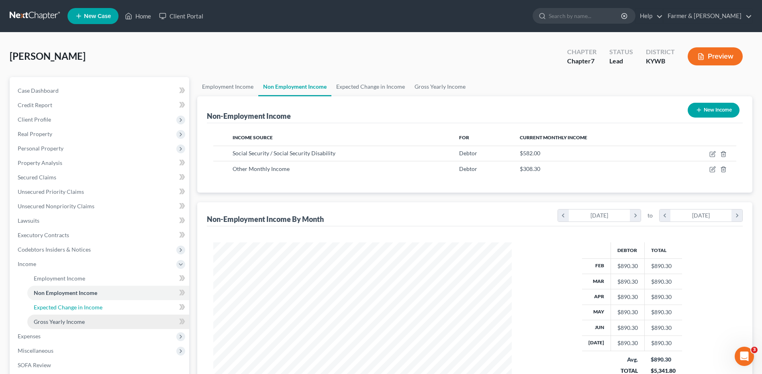
drag, startPoint x: 63, startPoint y: 310, endPoint x: 65, endPoint y: 317, distance: 7.4
click at [63, 310] on span "Expected Change in Income" at bounding box center [68, 307] width 69 height 7
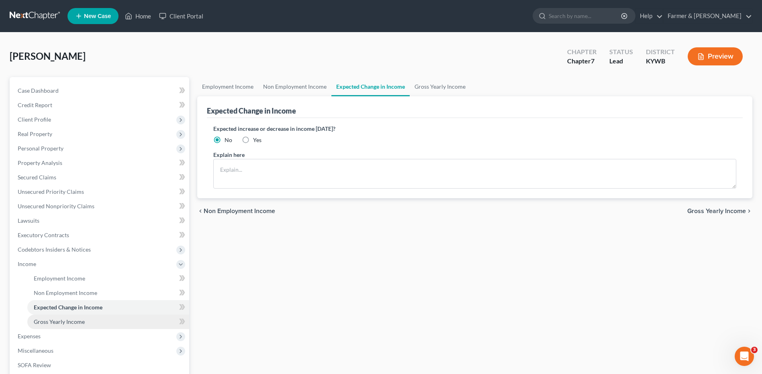
click at [65, 319] on span "Gross Yearly Income" at bounding box center [59, 322] width 51 height 7
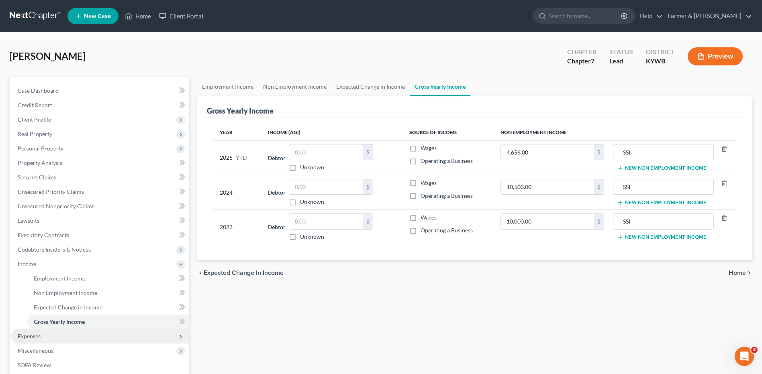
click at [52, 338] on span "Expenses" at bounding box center [100, 336] width 178 height 14
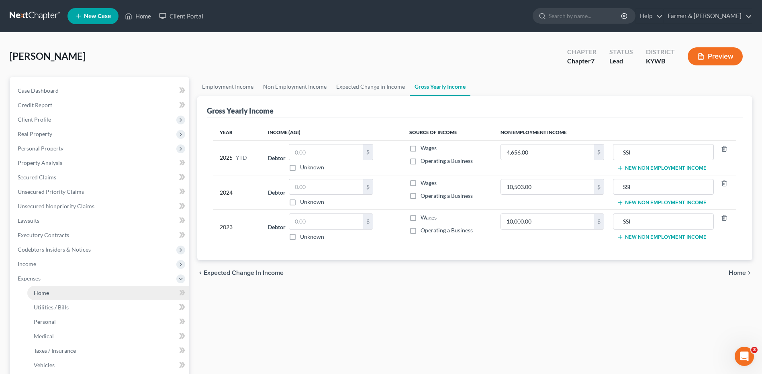
click at [66, 294] on link "Home" at bounding box center [108, 293] width 162 height 14
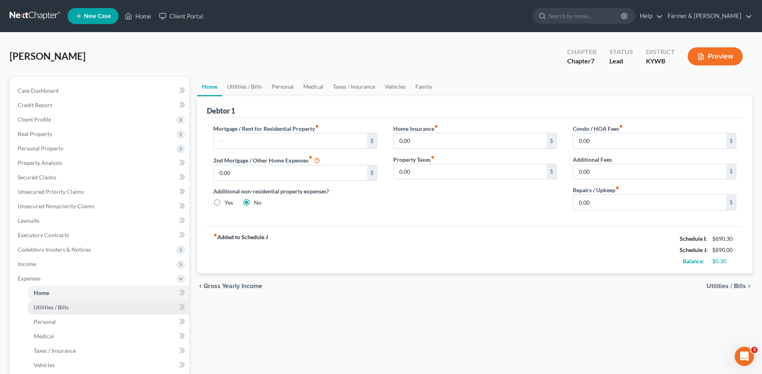
click at [66, 305] on span "Utilities / Bills" at bounding box center [51, 307] width 35 height 7
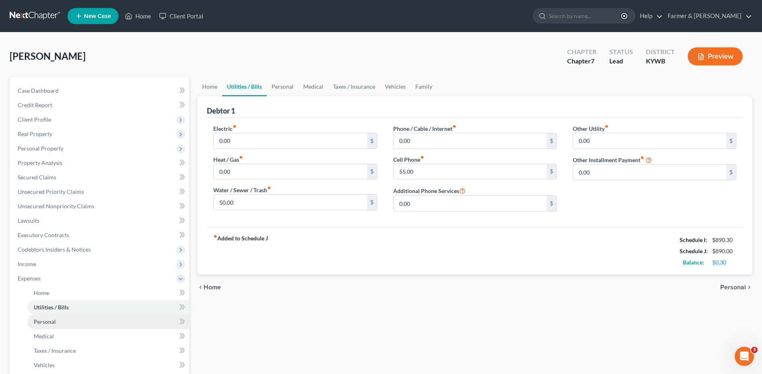
click at [62, 323] on link "Personal" at bounding box center [108, 322] width 162 height 14
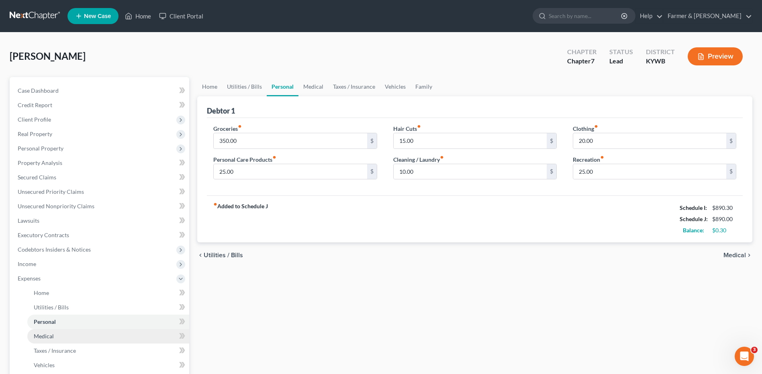
click at [63, 338] on link "Medical" at bounding box center [108, 336] width 162 height 14
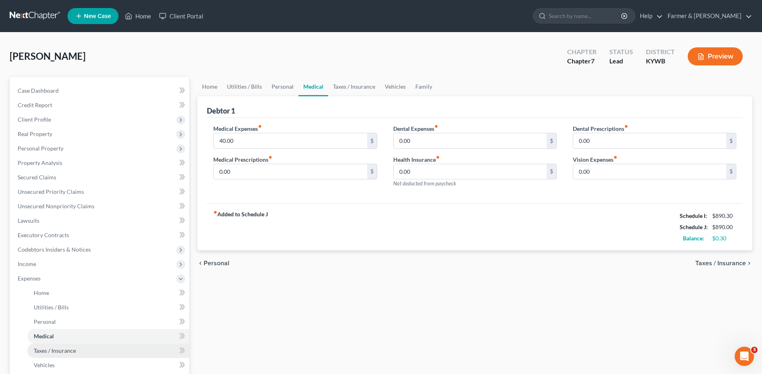
click at [63, 349] on span "Taxes / Insurance" at bounding box center [55, 350] width 42 height 7
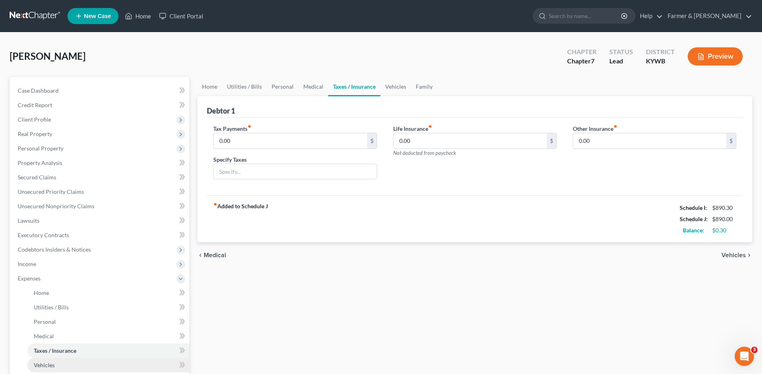
click at [57, 366] on link "Vehicles" at bounding box center [108, 365] width 162 height 14
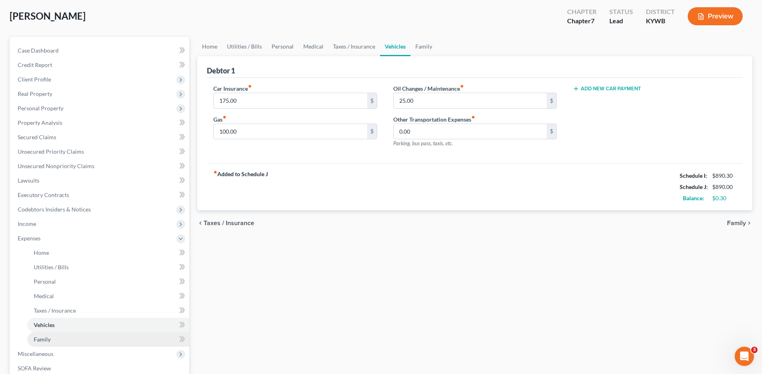
click at [67, 335] on link "Family" at bounding box center [108, 340] width 162 height 14
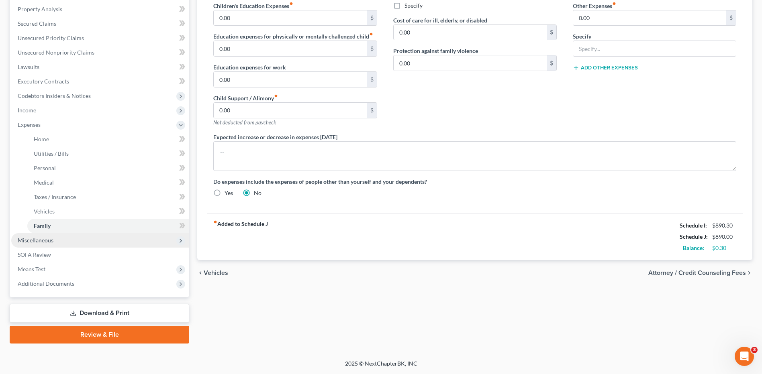
click at [69, 241] on span "Miscellaneous" at bounding box center [100, 240] width 178 height 14
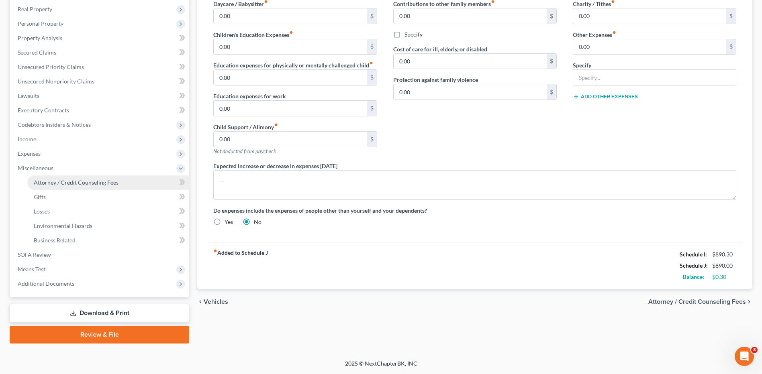
drag, startPoint x: 78, startPoint y: 180, endPoint x: 127, endPoint y: 207, distance: 56.6
click at [78, 180] on span "Attorney / Credit Counseling Fees" at bounding box center [76, 182] width 85 height 7
select select "0"
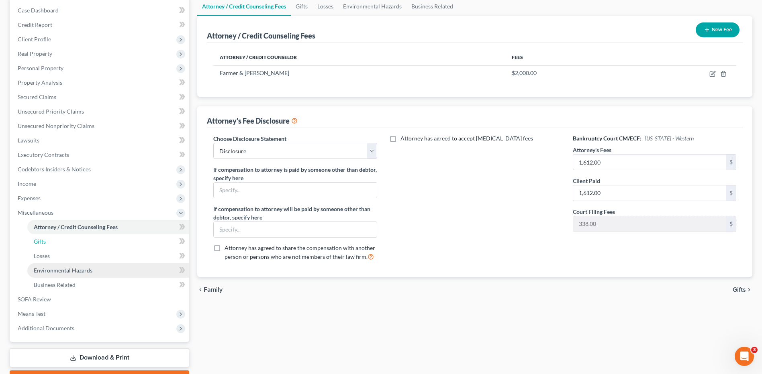
click at [58, 240] on link "Gifts" at bounding box center [108, 242] width 162 height 14
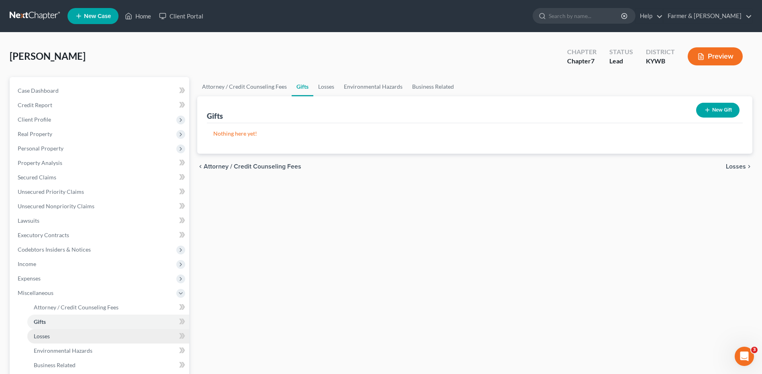
click at [59, 336] on link "Losses" at bounding box center [108, 336] width 162 height 14
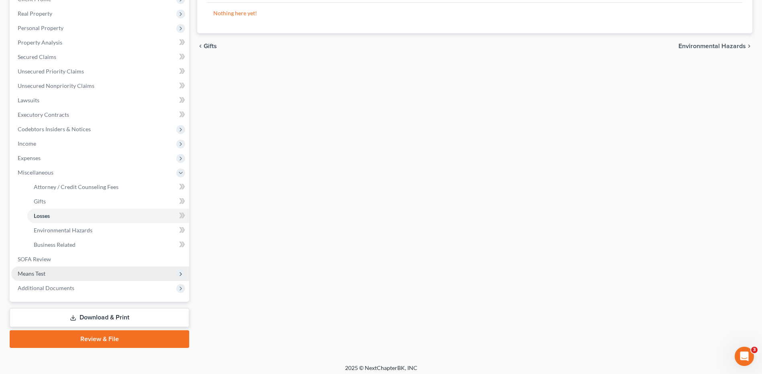
click at [47, 274] on span "Means Test" at bounding box center [100, 274] width 178 height 14
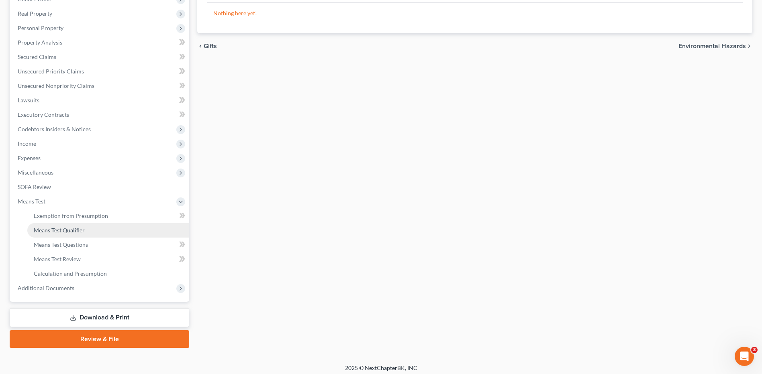
click at [69, 234] on link "Means Test Qualifier" at bounding box center [108, 230] width 162 height 14
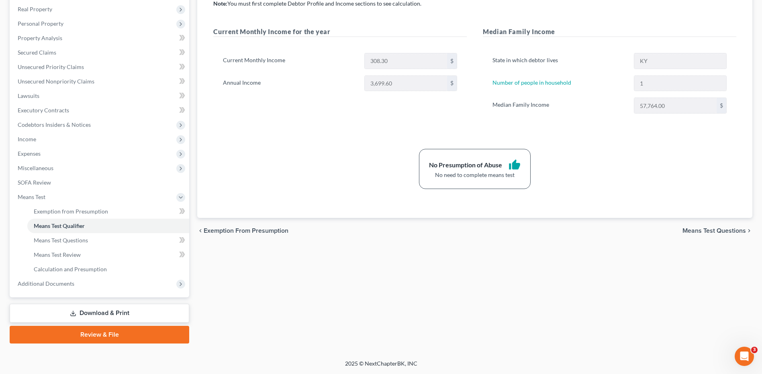
click at [101, 332] on link "Review & File" at bounding box center [100, 335] width 180 height 18
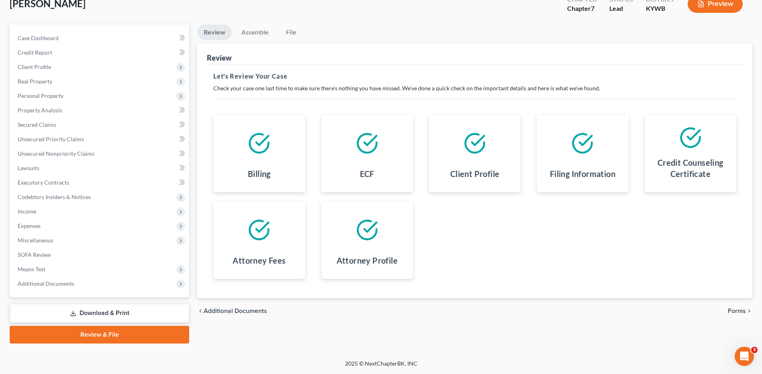
click at [735, 314] on span "Forms" at bounding box center [737, 311] width 18 height 6
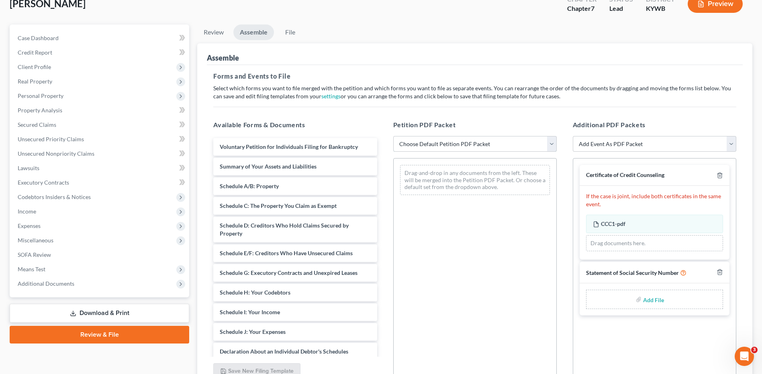
click at [448, 147] on select "Choose Default Petition PDF Packet Emergency Filing (Voluntary Petition and Cre…" at bounding box center [475, 144] width 164 height 16
select select "2"
click at [393, 136] on select "Choose Default Petition PDF Packet Emergency Filing (Voluntary Petition and Cre…" at bounding box center [475, 144] width 164 height 16
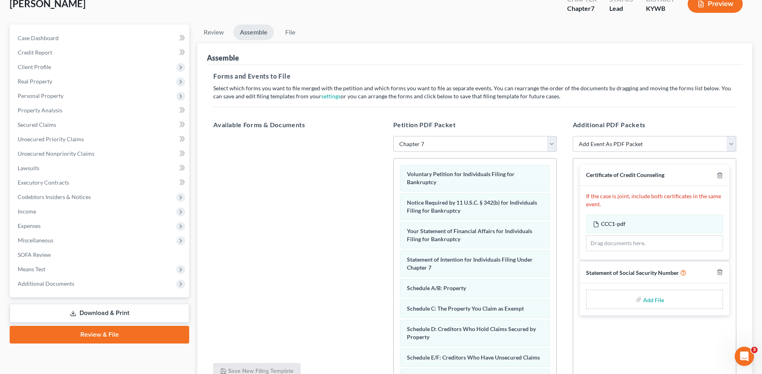
click at [659, 302] on input "file" at bounding box center [652, 299] width 19 height 14
type input "C:\fakepath\SSN FOR FILING.pdf"
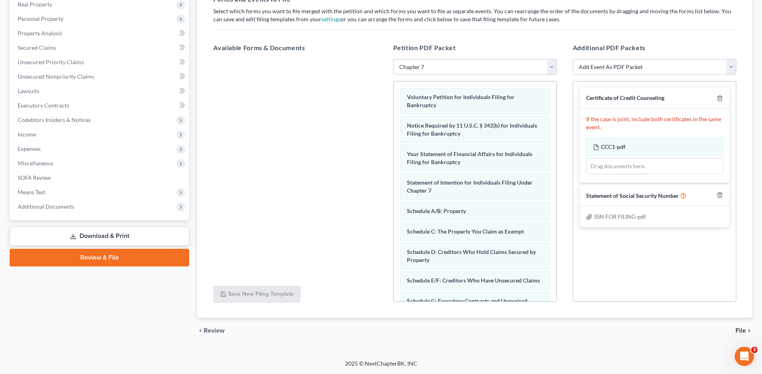
click at [740, 330] on span "File" at bounding box center [741, 331] width 10 height 6
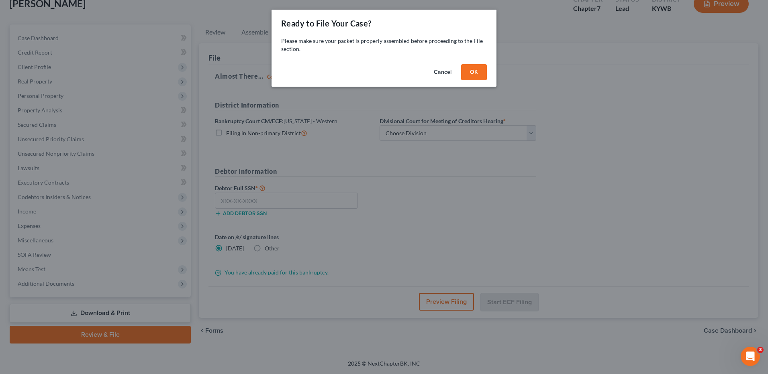
click at [473, 68] on button "OK" at bounding box center [474, 72] width 26 height 16
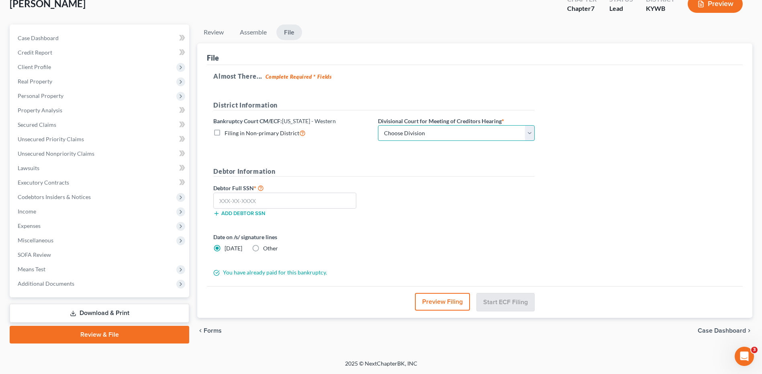
click at [427, 130] on select "Choose Division Bowling Green Louisville Owensboro Paducah" at bounding box center [456, 133] width 157 height 16
select select "3"
click at [378, 125] on select "Choose Division Bowling Green Louisville Owensboro Paducah" at bounding box center [456, 133] width 157 height 16
click at [340, 196] on input "text" at bounding box center [284, 201] width 143 height 16
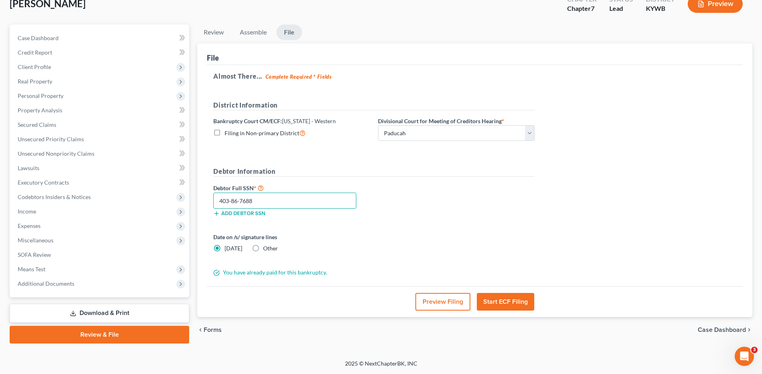
type input "403-86-7688"
click at [436, 301] on button "Preview Filing" at bounding box center [442, 302] width 55 height 18
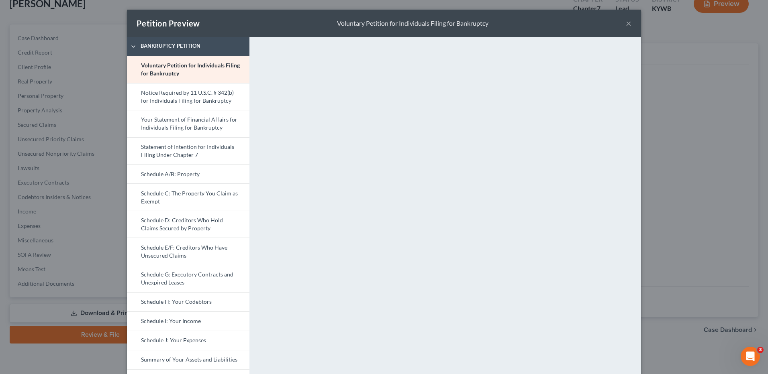
drag, startPoint x: 209, startPoint y: 198, endPoint x: 620, endPoint y: 221, distance: 412.0
click at [209, 198] on link "Schedule C: The Property You Claim as Exempt" at bounding box center [188, 197] width 123 height 27
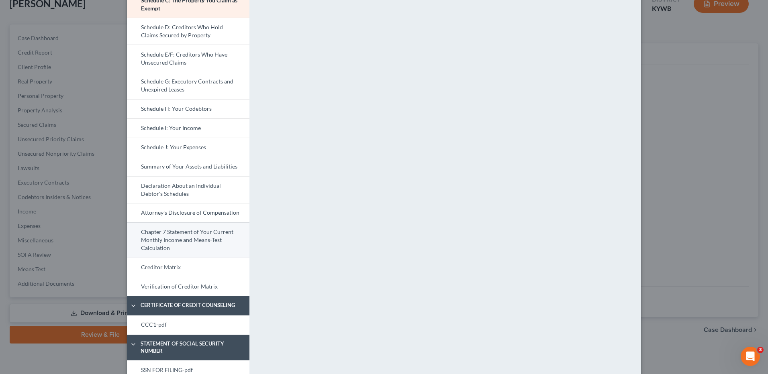
scroll to position [201, 0]
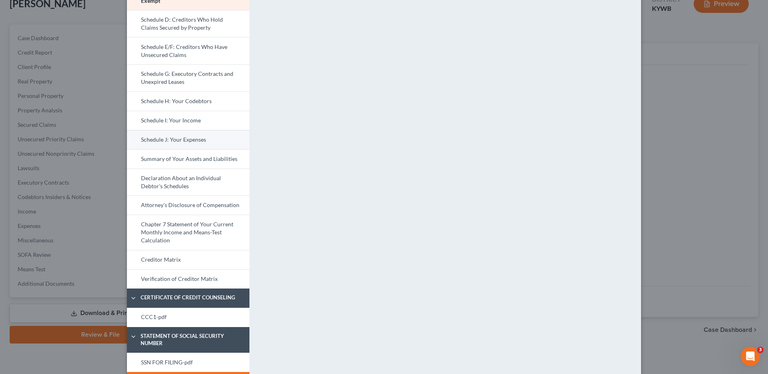
click at [182, 135] on link "Schedule J: Your Expenses" at bounding box center [188, 139] width 123 height 19
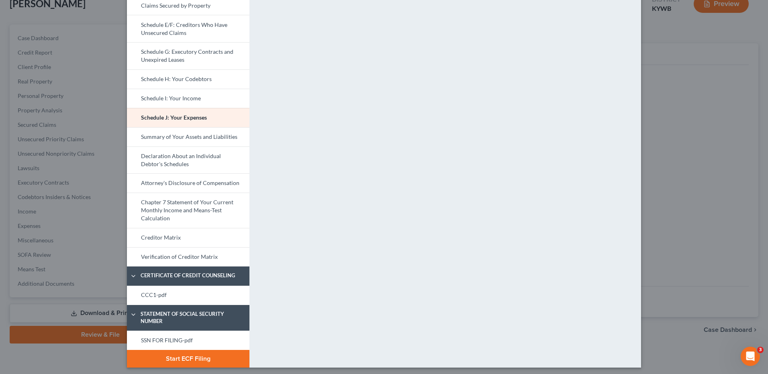
scroll to position [226, 0]
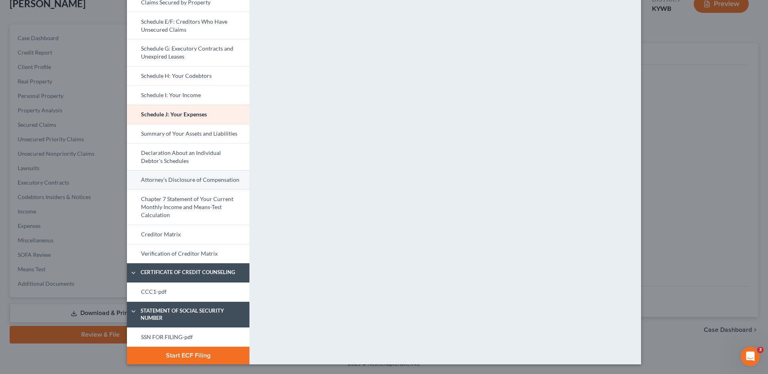
click at [213, 182] on link "Attorney's Disclosure of Compensation" at bounding box center [188, 179] width 123 height 19
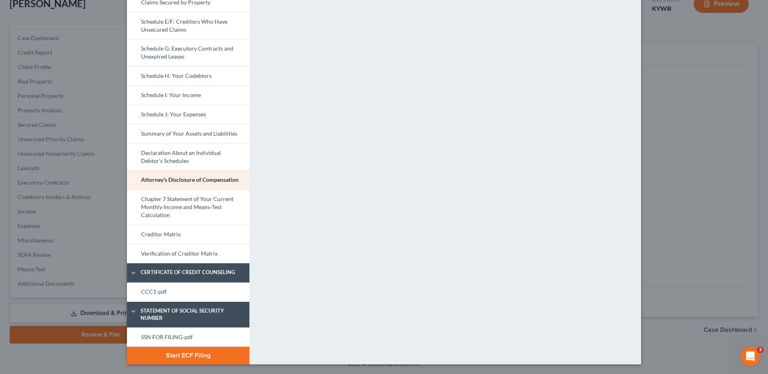
click at [224, 216] on link "Chapter 7 Statement of Your Current Monthly Income and Means-Test Calculation" at bounding box center [188, 207] width 123 height 35
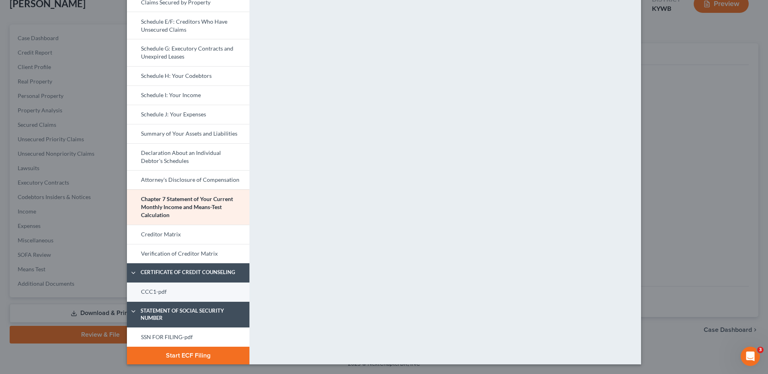
click at [187, 288] on link "CCC1-pdf" at bounding box center [188, 292] width 123 height 19
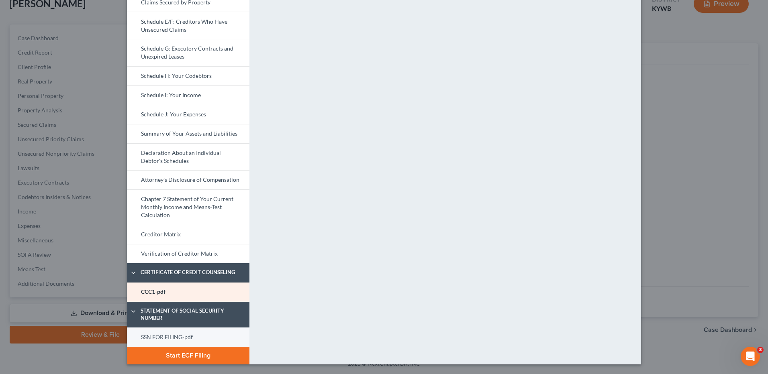
click at [183, 333] on link "SSN FOR FILING-pdf" at bounding box center [188, 337] width 123 height 19
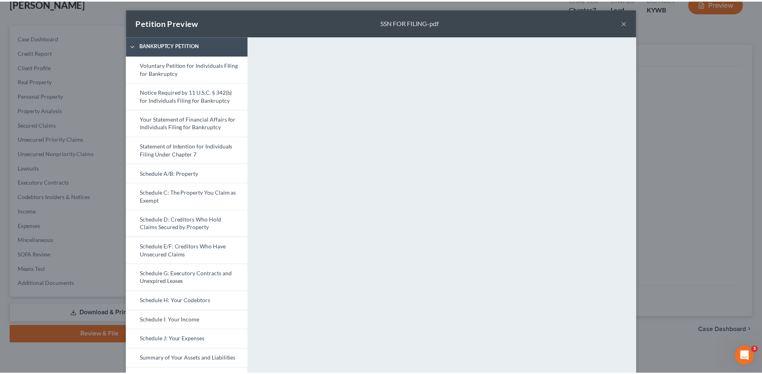
scroll to position [0, 0]
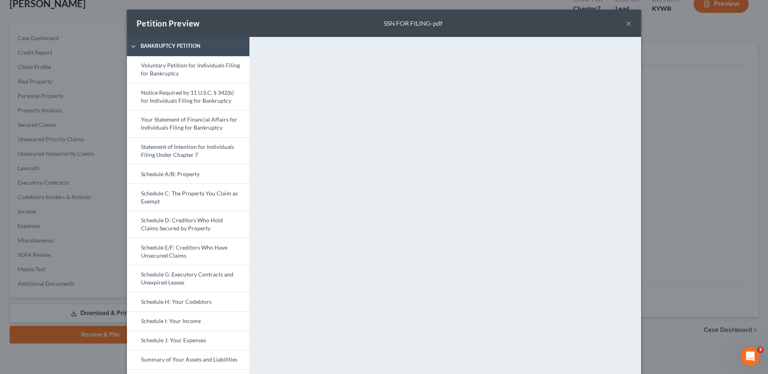
click at [626, 22] on button "×" at bounding box center [629, 23] width 6 height 10
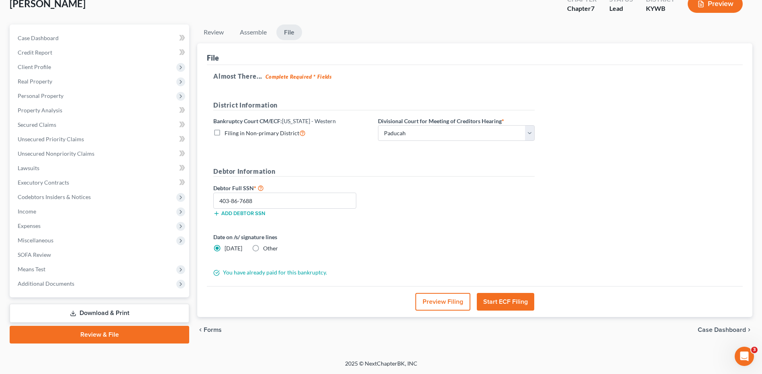
click at [516, 304] on button "Start ECF Filing" at bounding box center [505, 302] width 57 height 18
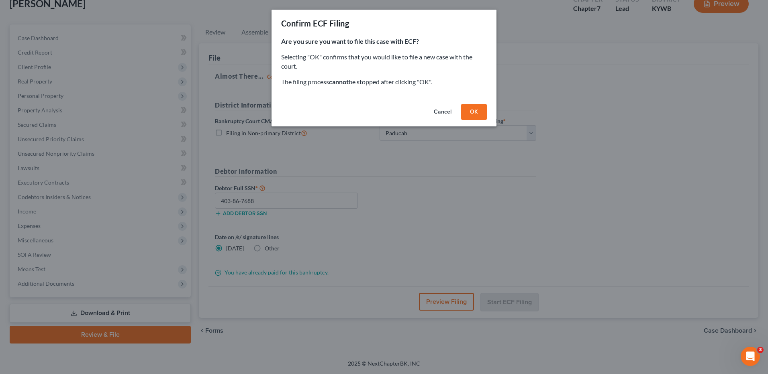
drag, startPoint x: 476, startPoint y: 109, endPoint x: 763, endPoint y: 54, distance: 292.4
click at [475, 108] on button "OK" at bounding box center [474, 112] width 26 height 16
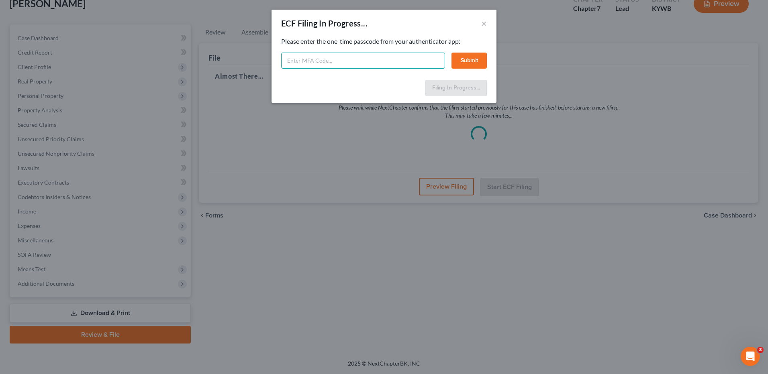
click at [311, 62] on input "text" at bounding box center [363, 61] width 164 height 16
type input "770802"
click at [464, 65] on button "Submit" at bounding box center [469, 61] width 35 height 16
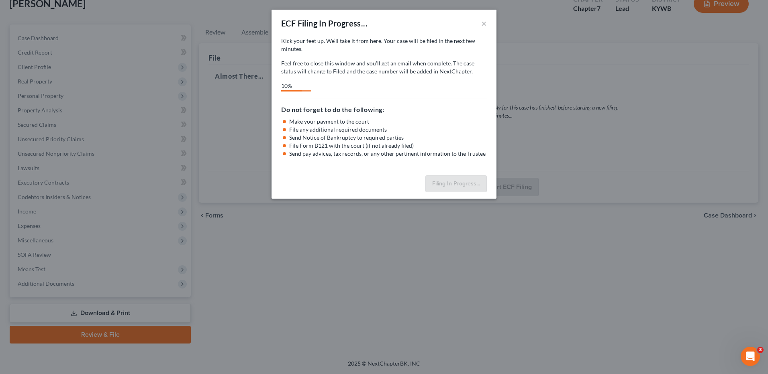
select select "3"
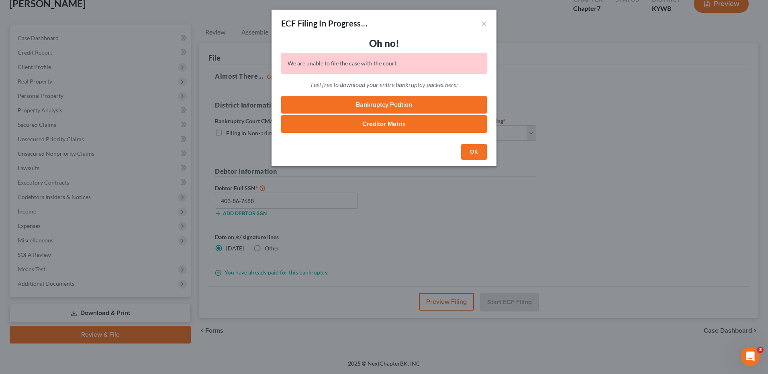
click at [472, 155] on button "OK" at bounding box center [474, 152] width 26 height 16
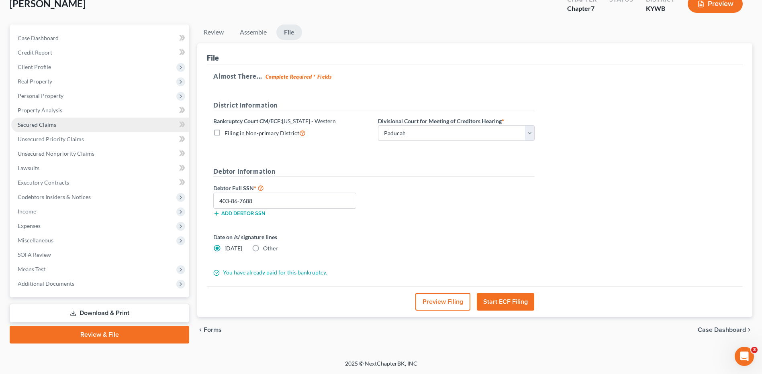
click at [73, 118] on link "Secured Claims" at bounding box center [100, 125] width 178 height 14
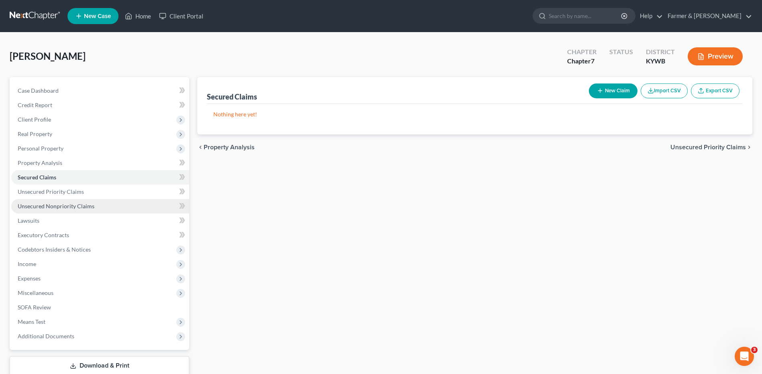
click at [65, 206] on span "Unsecured Nonpriority Claims" at bounding box center [56, 206] width 77 height 7
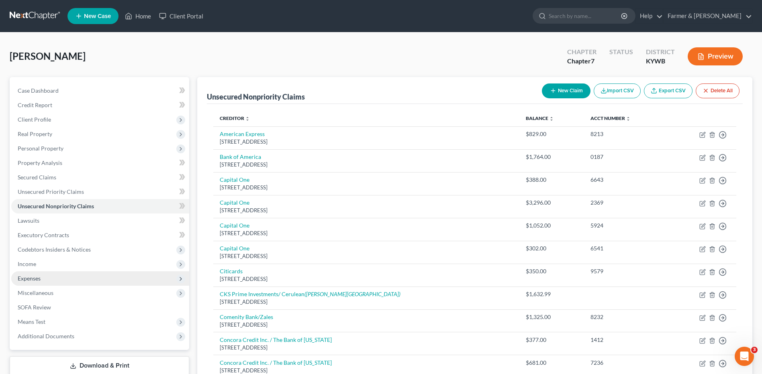
click at [75, 274] on span "Expenses" at bounding box center [100, 279] width 178 height 14
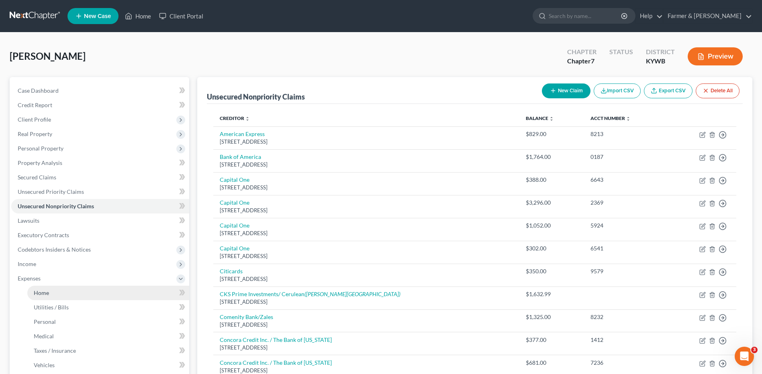
click at [72, 293] on link "Home" at bounding box center [108, 293] width 162 height 14
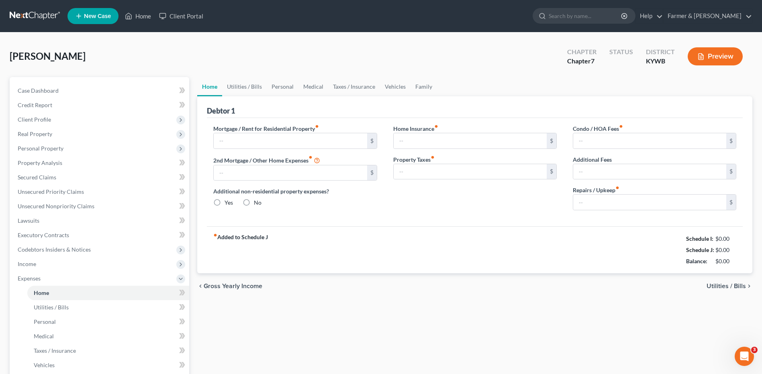
type input "0.00"
radio input "true"
type input "0.00"
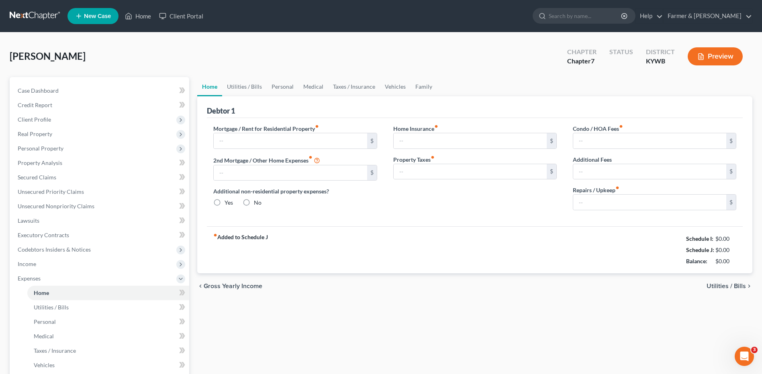
type input "0.00"
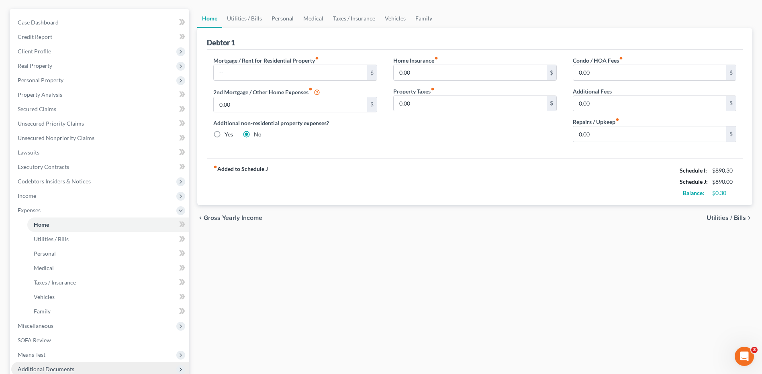
scroll to position [154, 0]
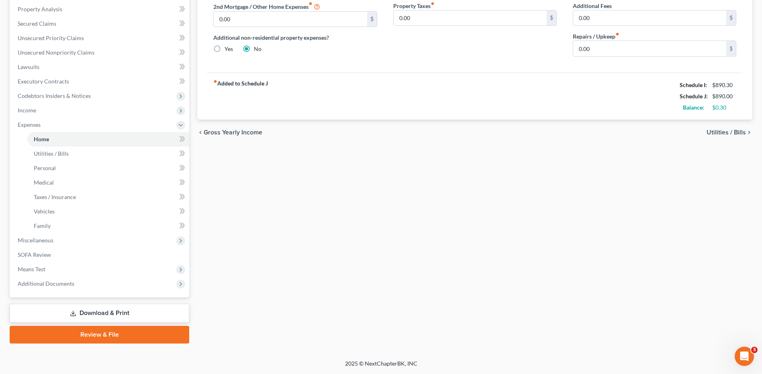
click at [102, 326] on link "Review & File" at bounding box center [100, 335] width 180 height 18
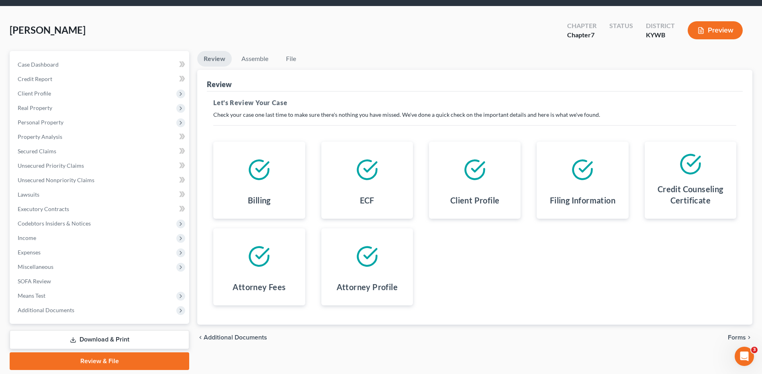
scroll to position [53, 0]
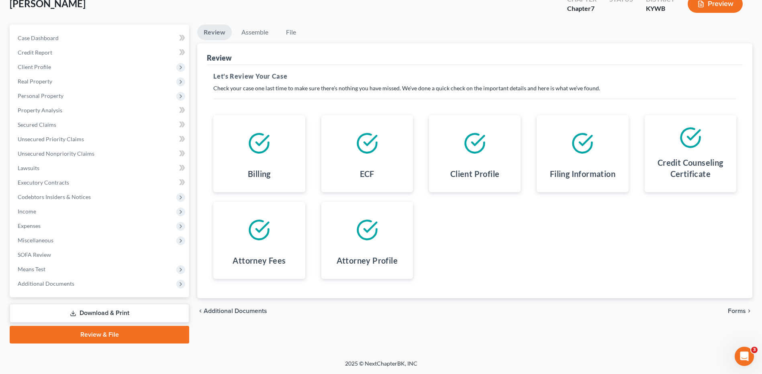
click at [738, 311] on span "Forms" at bounding box center [737, 311] width 18 height 6
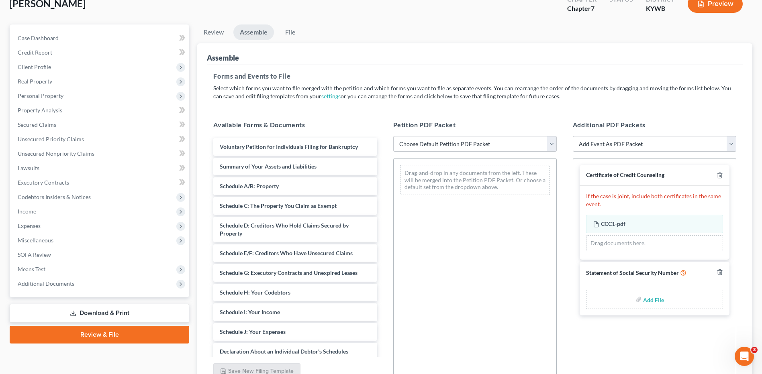
click at [497, 149] on select "Choose Default Petition PDF Packet Emergency Filing (Voluntary Petition and Cre…" at bounding box center [475, 144] width 164 height 16
click at [463, 147] on select "Choose Default Petition PDF Packet Emergency Filing (Voluntary Petition and Cre…" at bounding box center [475, 144] width 164 height 16
drag, startPoint x: 462, startPoint y: 142, endPoint x: 461, endPoint y: 152, distance: 10.1
click at [462, 142] on select "Choose Default Petition PDF Packet Emergency Filing (Voluntary Petition and Cre…" at bounding box center [475, 144] width 164 height 16
select select "2"
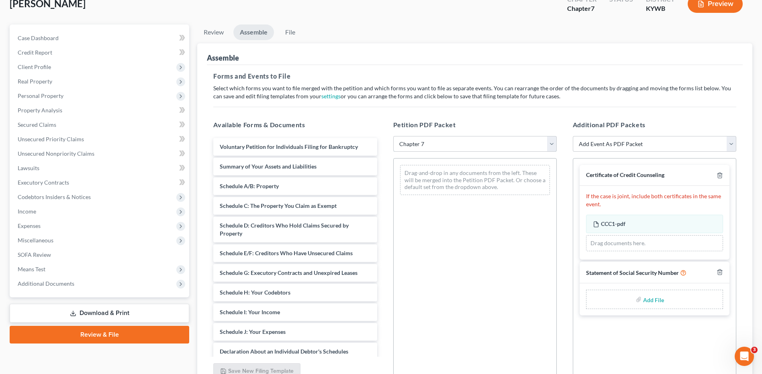
click at [393, 136] on select "Choose Default Petition PDF Packet Emergency Filing (Voluntary Petition and Cre…" at bounding box center [475, 144] width 164 height 16
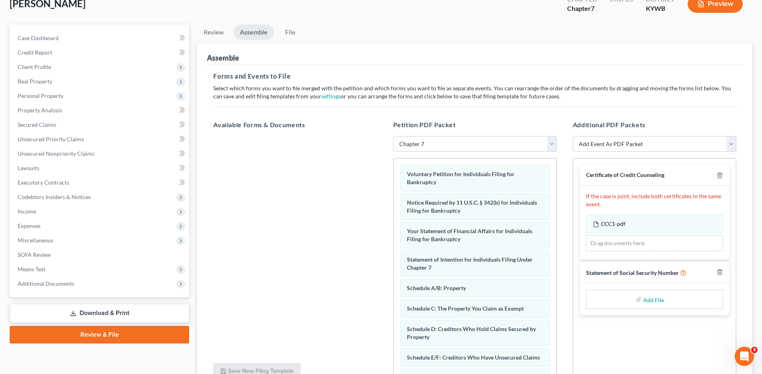
click at [645, 300] on input "file" at bounding box center [652, 299] width 19 height 14
type input "C:\fakepath\SSN FOR FILING.pdf"
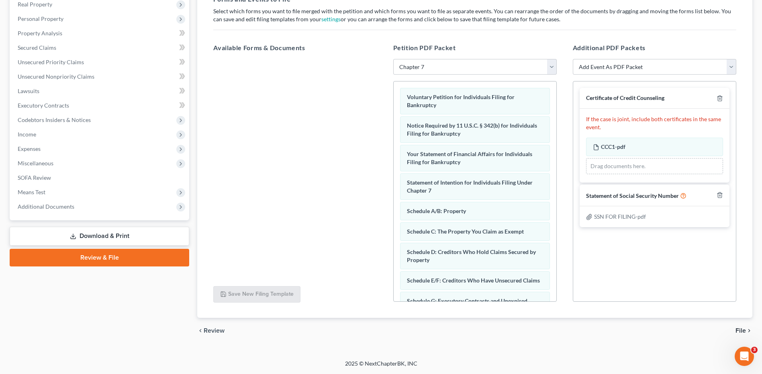
click at [742, 330] on span "File" at bounding box center [741, 331] width 10 height 6
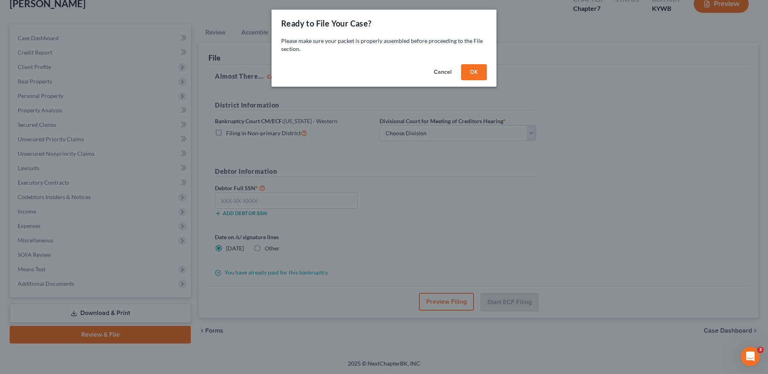
click at [478, 74] on button "OK" at bounding box center [474, 72] width 26 height 16
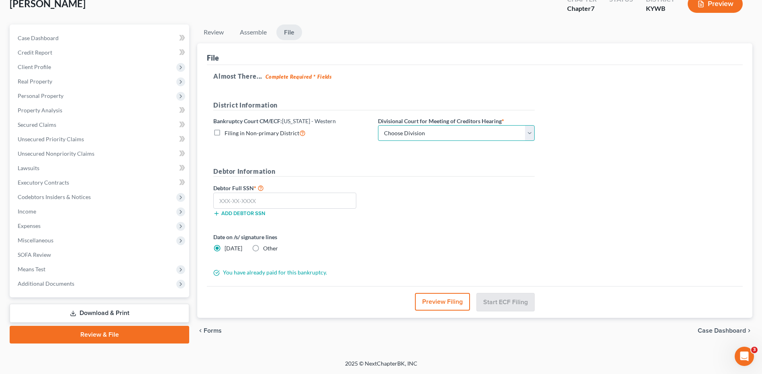
click at [427, 130] on select "Choose Division Bowling Green Louisville Owensboro Paducah" at bounding box center [456, 133] width 157 height 16
select select "3"
click at [378, 125] on select "Choose Division Bowling Green Louisville Owensboro Paducah" at bounding box center [456, 133] width 157 height 16
click at [296, 199] on input "text" at bounding box center [284, 201] width 143 height 16
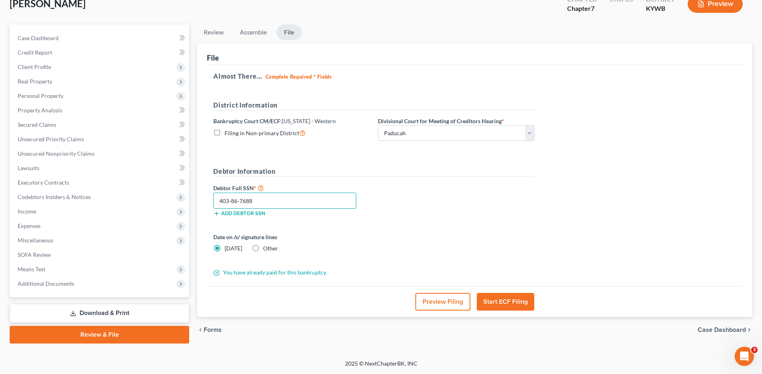
type input "403-86-7688"
click at [435, 303] on button "Preview Filing" at bounding box center [442, 302] width 55 height 18
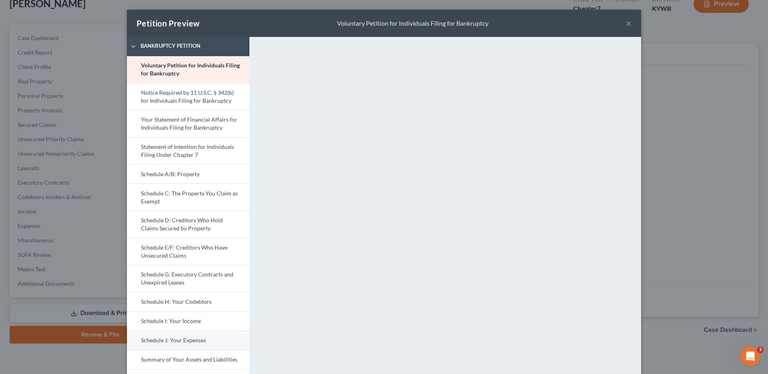
click at [191, 339] on link "Schedule J: Your Expenses" at bounding box center [188, 340] width 123 height 19
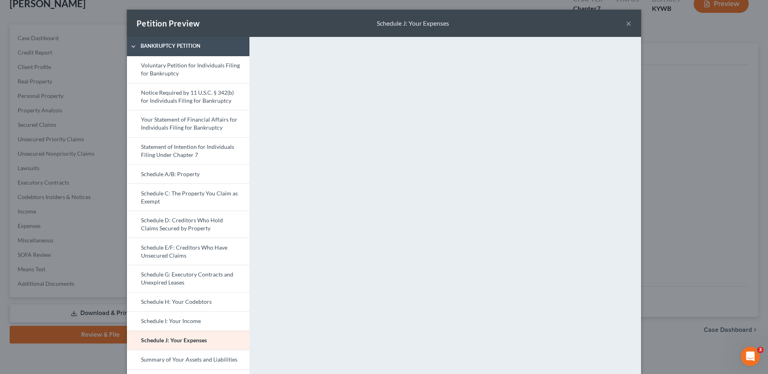
scroll to position [201, 0]
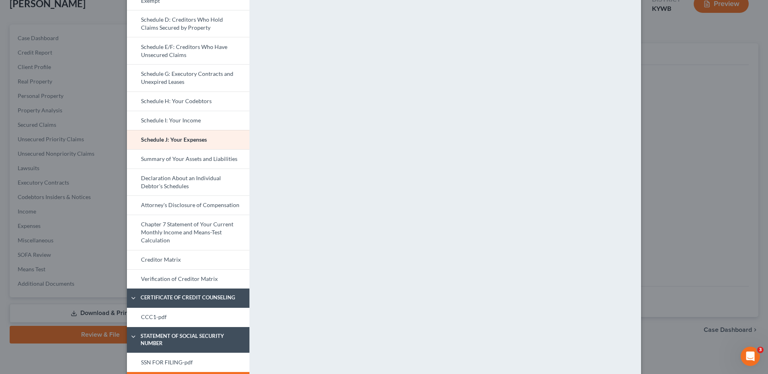
click at [196, 235] on link "Chapter 7 Statement of Your Current Monthly Income and Means-Test Calculation" at bounding box center [188, 232] width 123 height 35
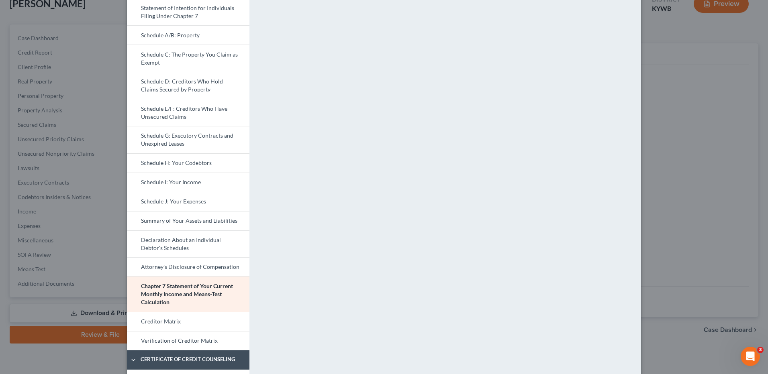
scroll to position [226, 0]
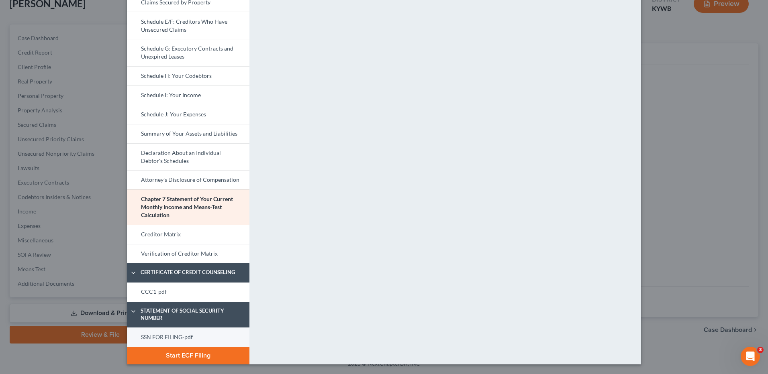
click at [158, 332] on link "SSN FOR FILING-pdf" at bounding box center [188, 337] width 123 height 19
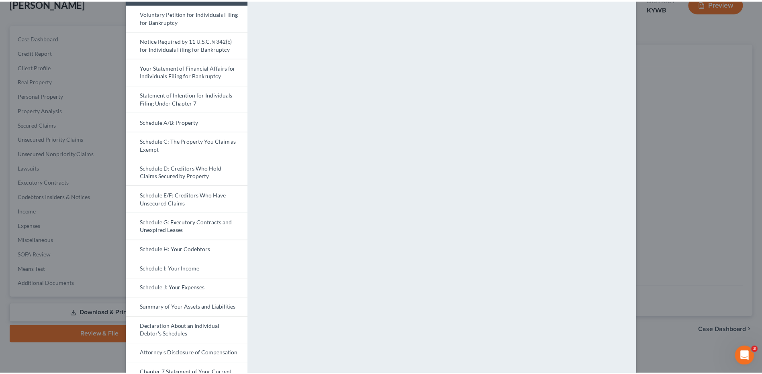
scroll to position [0, 0]
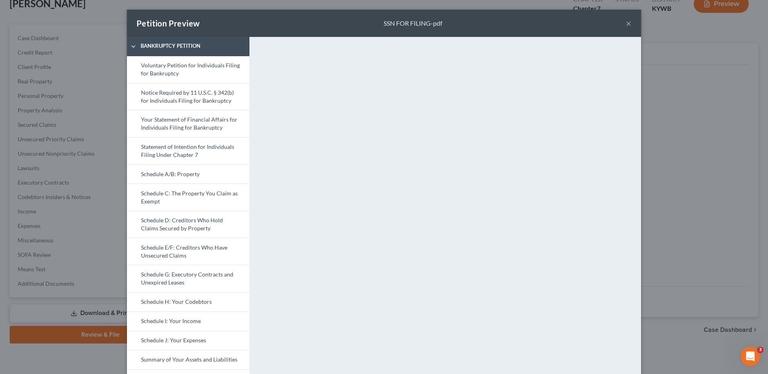
click at [626, 24] on button "×" at bounding box center [629, 23] width 6 height 10
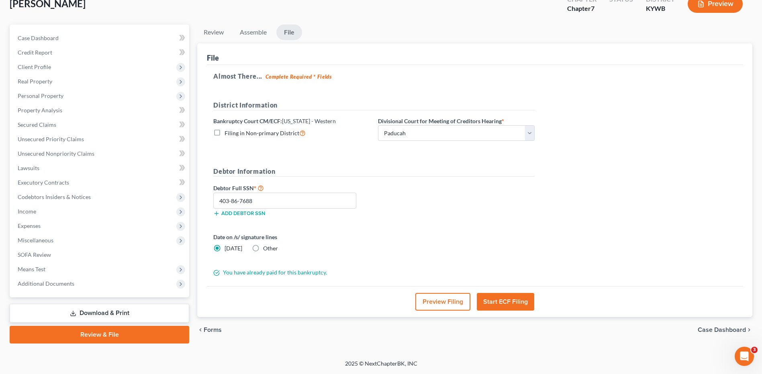
click at [497, 299] on button "Start ECF Filing" at bounding box center [505, 302] width 57 height 18
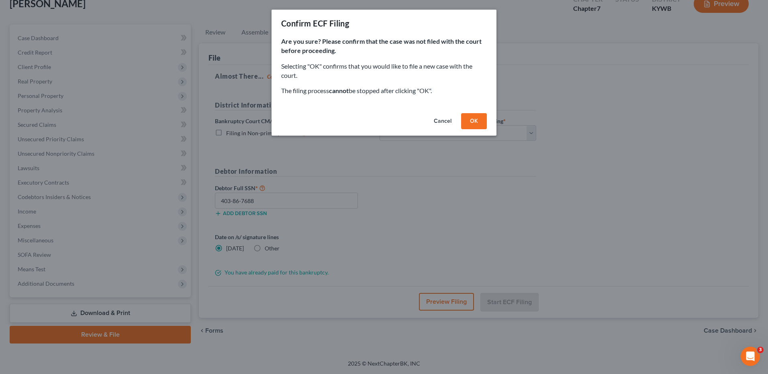
click at [477, 120] on button "OK" at bounding box center [474, 121] width 26 height 16
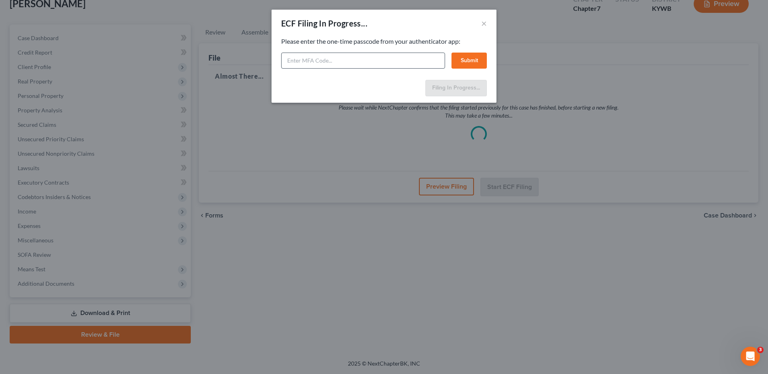
click at [376, 68] on div "Feel free to download your entire bankruptcy packet here: Please enter the one-…" at bounding box center [384, 57] width 225 height 40
click at [381, 61] on input "text" at bounding box center [363, 61] width 164 height 16
type input "4"
type input "580773"
click at [480, 57] on button "Submit" at bounding box center [469, 61] width 35 height 16
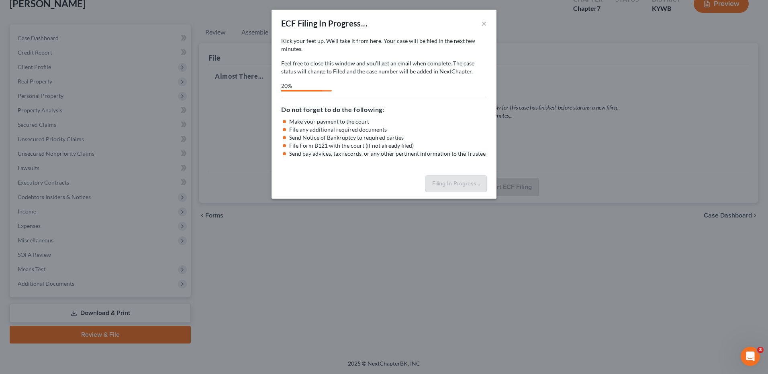
select select "3"
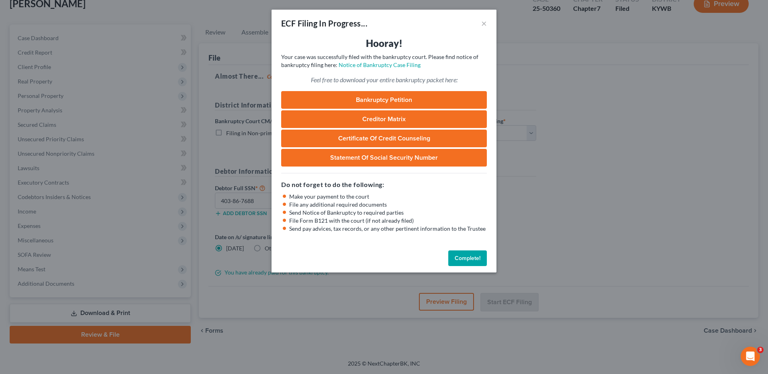
click at [469, 258] on button "Complete!" at bounding box center [467, 259] width 39 height 16
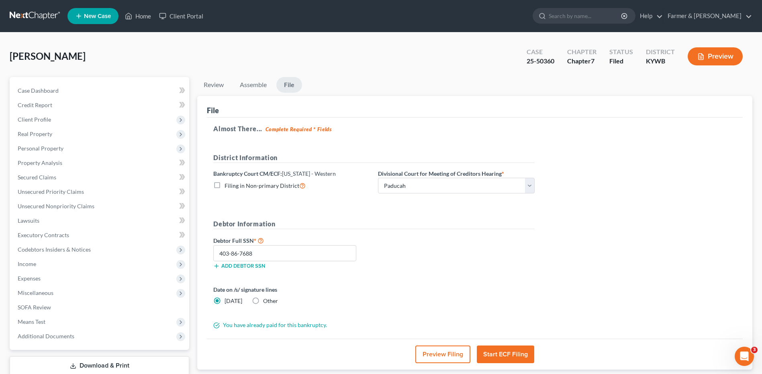
click at [34, 16] on link at bounding box center [35, 16] width 51 height 14
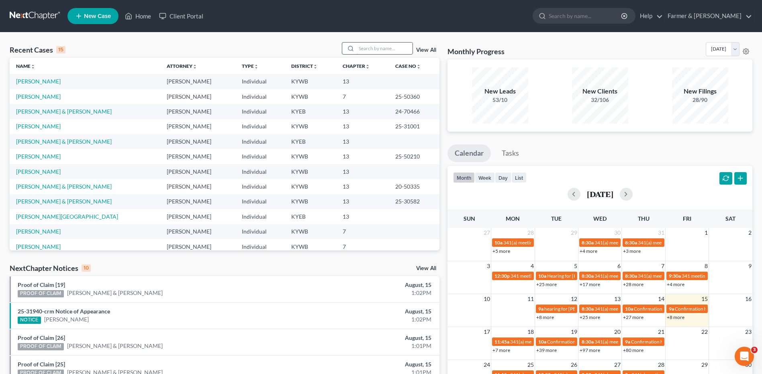
click at [378, 52] on input "search" at bounding box center [384, 49] width 56 height 12
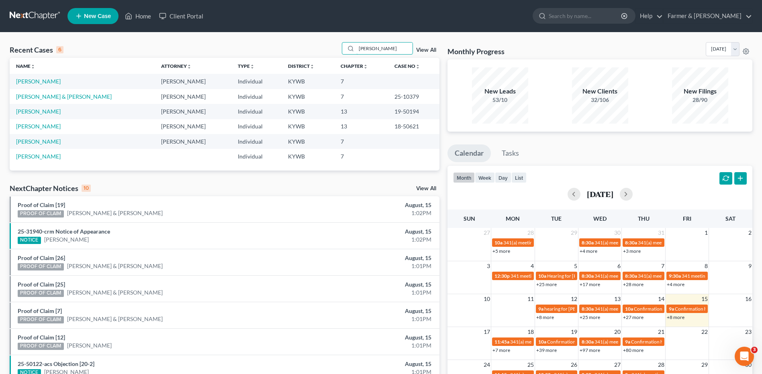
drag, startPoint x: 380, startPoint y: 51, endPoint x: 282, endPoint y: 61, distance: 98.1
click at [282, 61] on div "Recent Cases 6 [PERSON_NAME] View All Name unfold_more expand_more expand_less …" at bounding box center [225, 106] width 430 height 129
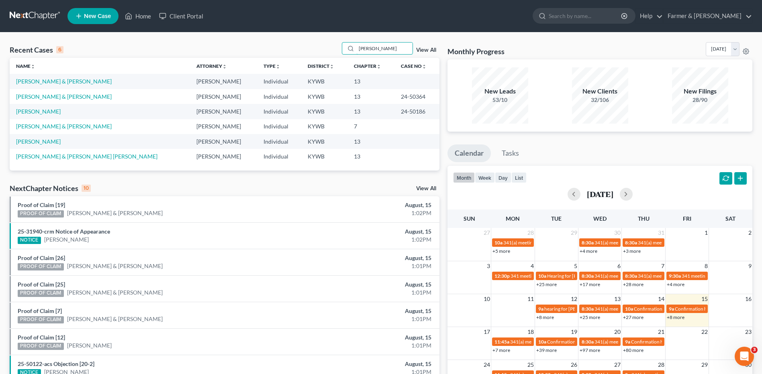
drag, startPoint x: 389, startPoint y: 47, endPoint x: 321, endPoint y: 42, distance: 68.0
click at [323, 44] on div "Recent Cases 6 [PERSON_NAME] View All" at bounding box center [225, 50] width 430 height 16
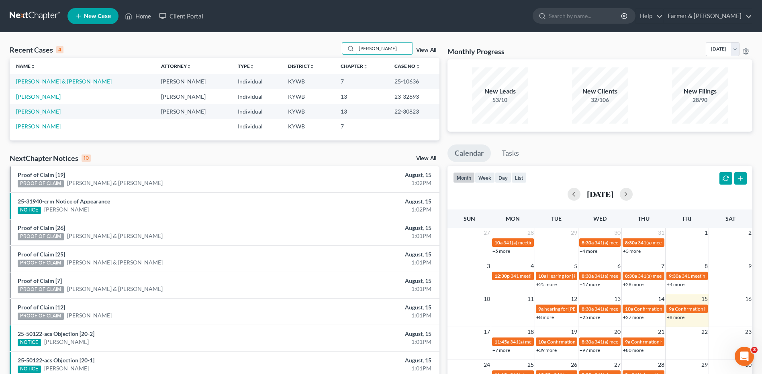
type input "[PERSON_NAME]"
click at [46, 83] on link "[PERSON_NAME] & [PERSON_NAME]" at bounding box center [64, 81] width 96 height 7
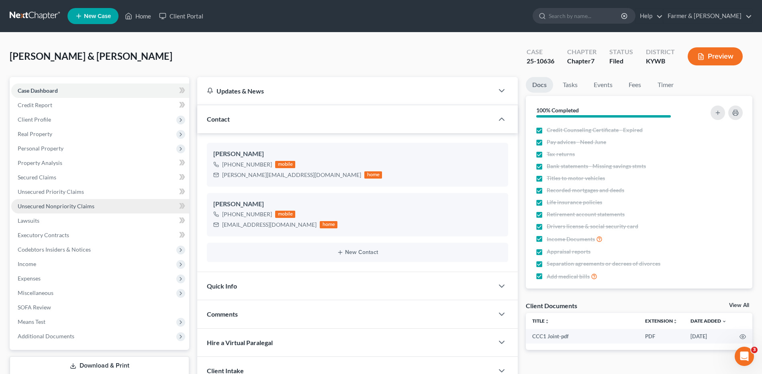
click at [80, 205] on span "Unsecured Nonpriority Claims" at bounding box center [56, 206] width 77 height 7
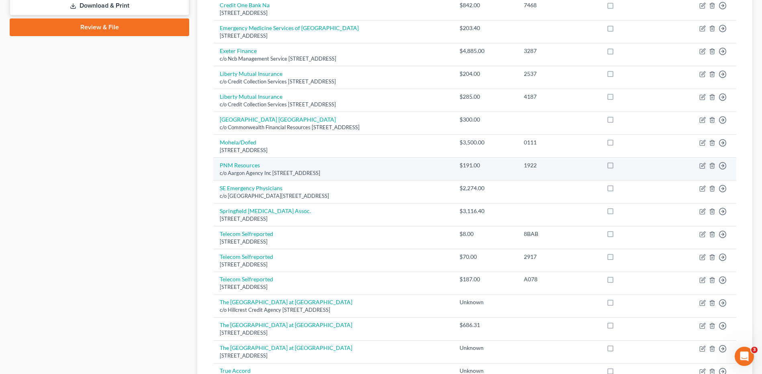
scroll to position [362, 0]
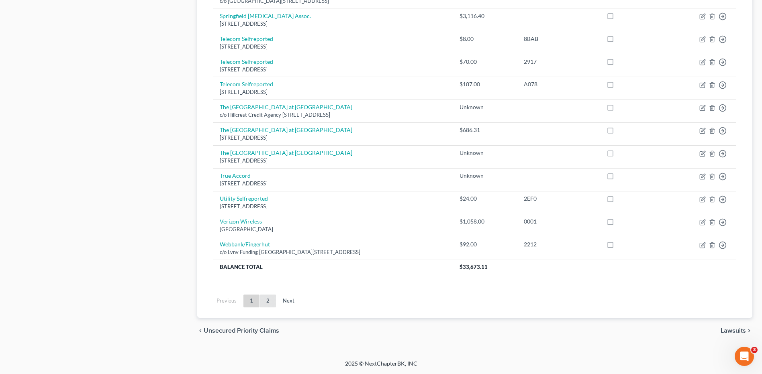
click at [270, 303] on link "2" at bounding box center [268, 301] width 16 height 13
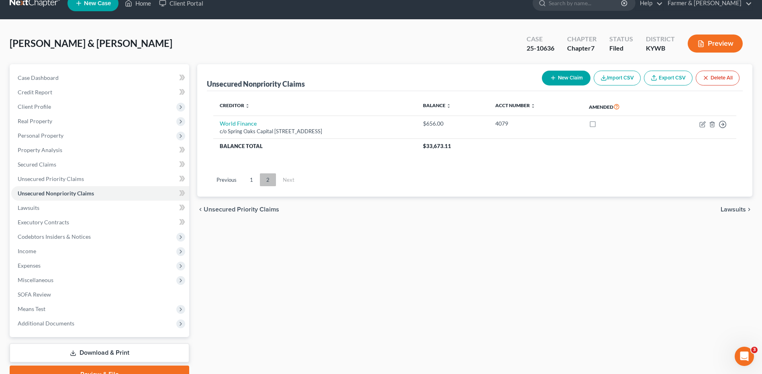
scroll to position [12, 0]
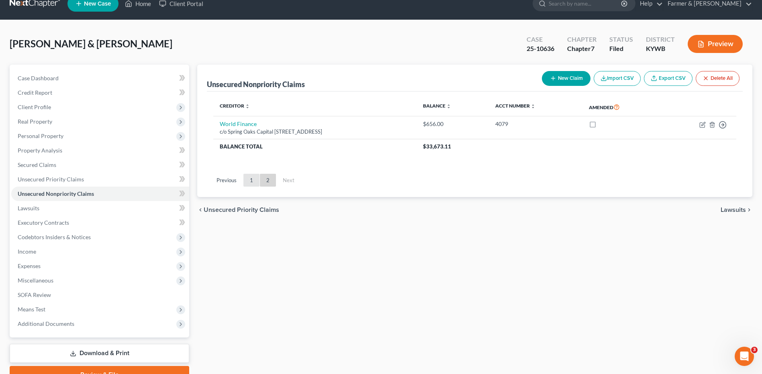
click at [255, 180] on link "1" at bounding box center [251, 180] width 16 height 13
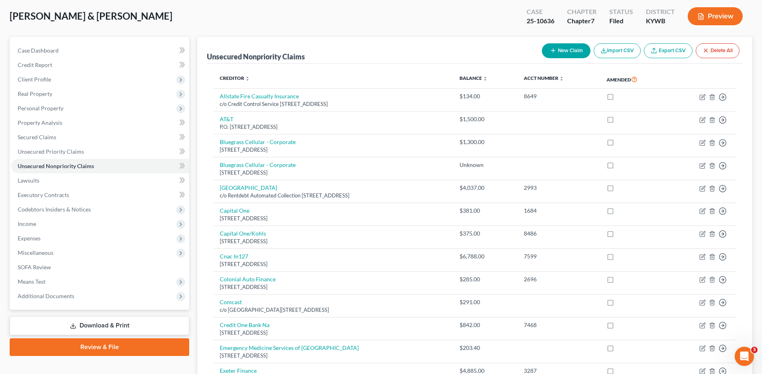
scroll to position [0, 0]
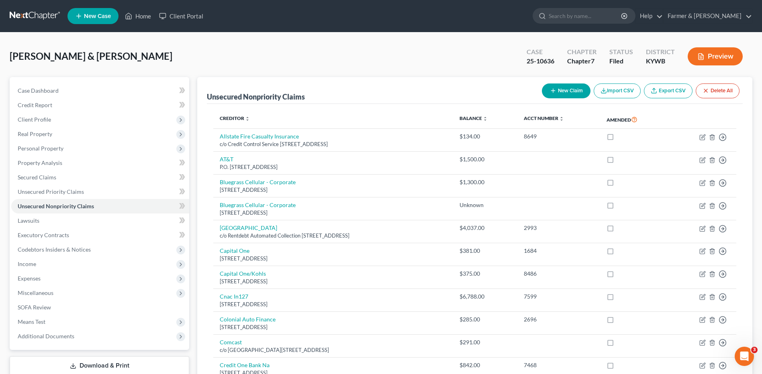
click at [23, 16] on link at bounding box center [35, 16] width 51 height 14
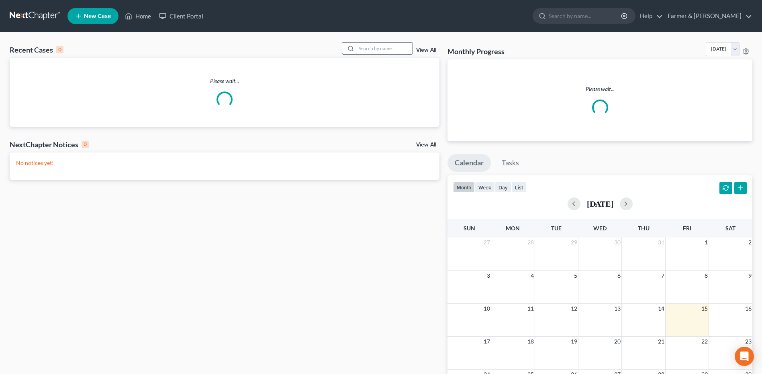
click at [370, 49] on input "search" at bounding box center [384, 49] width 56 height 12
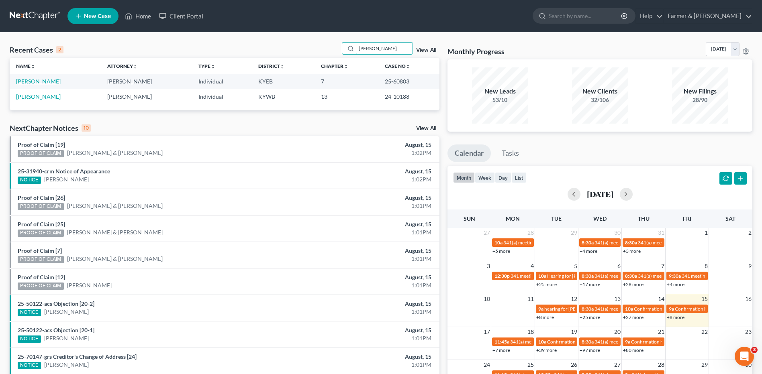
type input "[PERSON_NAME]"
click at [43, 81] on link "[PERSON_NAME]" at bounding box center [38, 81] width 45 height 7
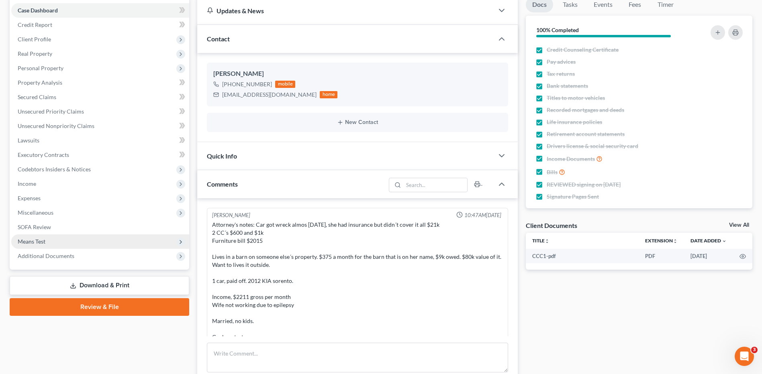
scroll to position [301, 0]
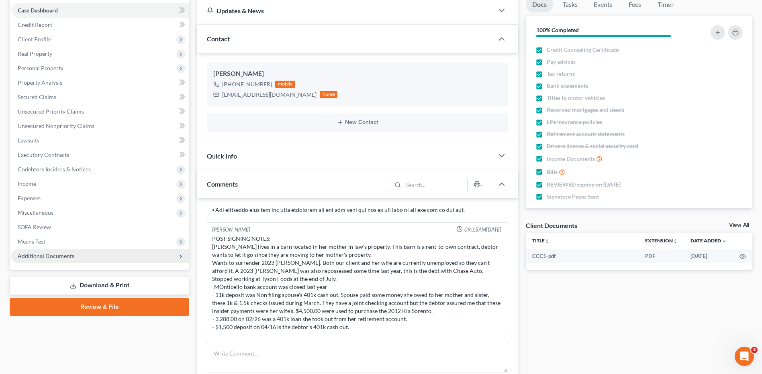
click at [72, 257] on span "Additional Documents" at bounding box center [46, 256] width 57 height 7
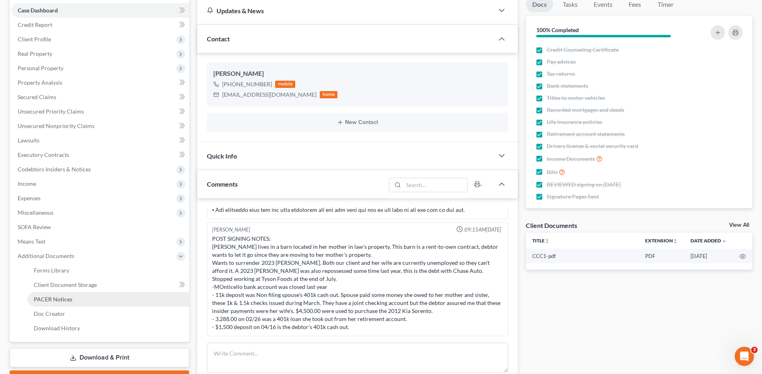
click at [69, 294] on link "PACER Notices" at bounding box center [108, 299] width 162 height 14
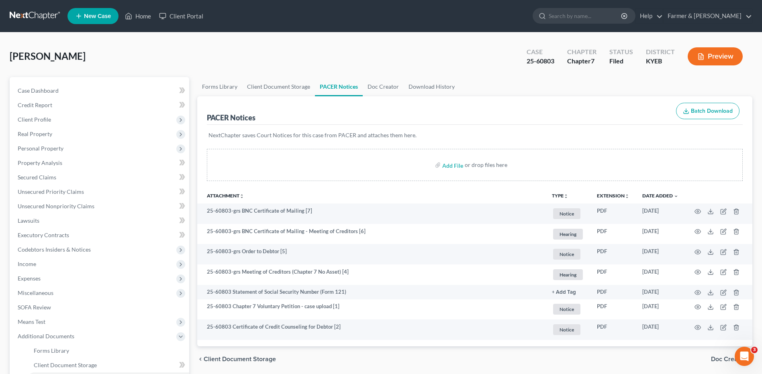
click at [654, 188] on th "Date Added unfold_more expand_more expand_less" at bounding box center [660, 196] width 49 height 16
click at [658, 193] on link "Date Added unfold_more expand_more expand_less" at bounding box center [660, 196] width 36 height 6
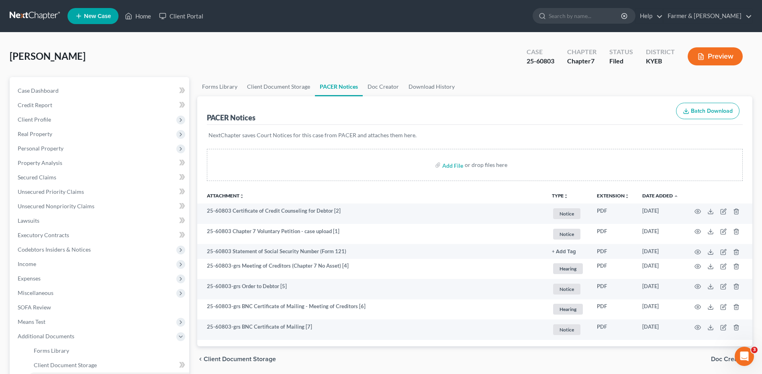
click at [40, 14] on link at bounding box center [35, 16] width 51 height 14
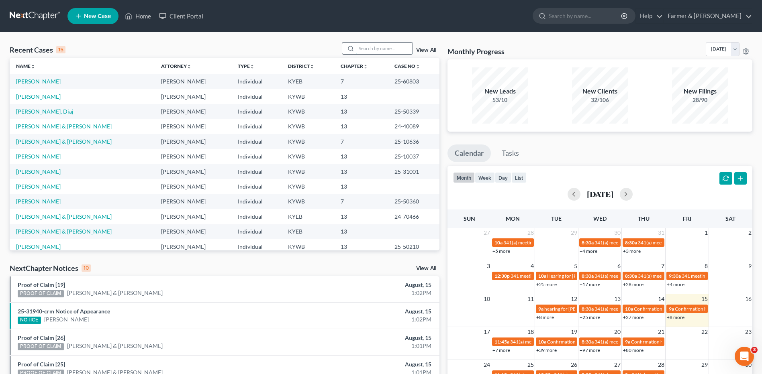
click at [372, 51] on input "search" at bounding box center [384, 49] width 56 height 12
type input "[PERSON_NAME]"
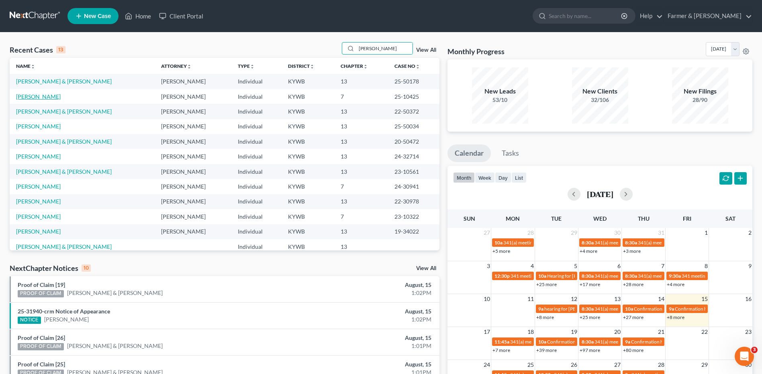
click at [43, 98] on link "[PERSON_NAME]" at bounding box center [38, 96] width 45 height 7
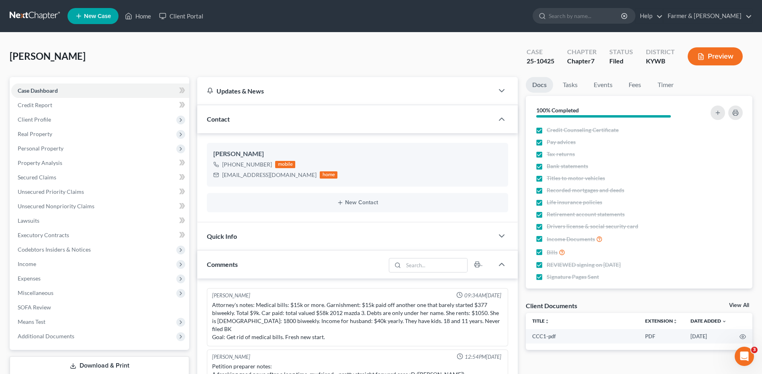
scroll to position [7, 0]
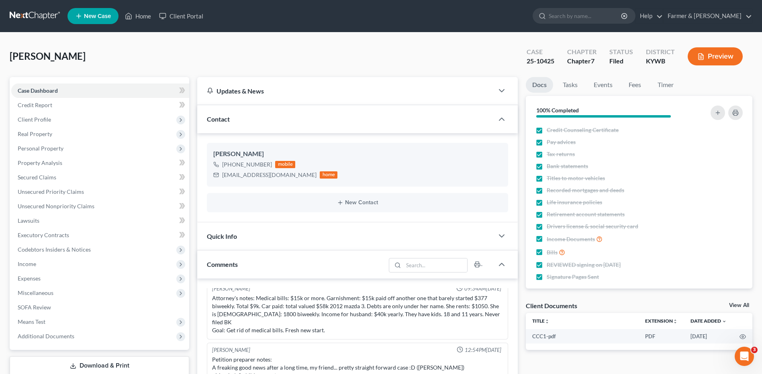
click at [49, 14] on link at bounding box center [35, 16] width 51 height 14
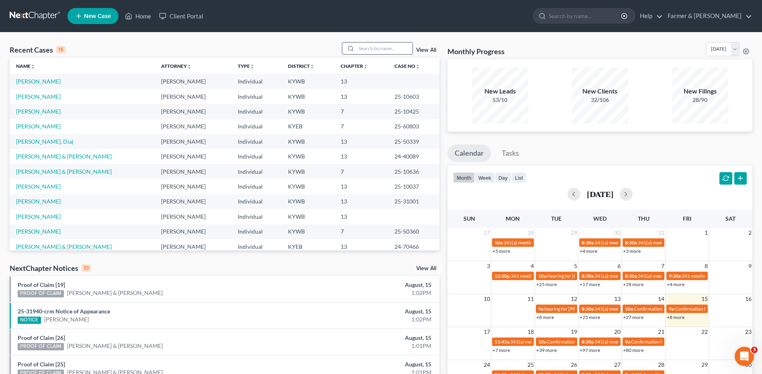
click at [391, 46] on input "search" at bounding box center [384, 49] width 56 height 12
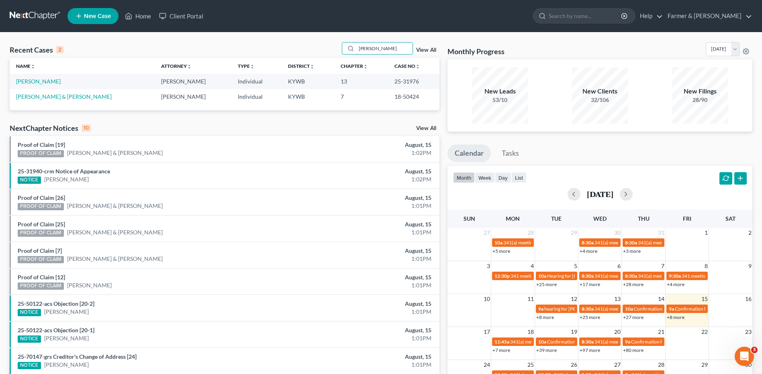
type input "[PERSON_NAME]"
click at [19, 9] on link at bounding box center [35, 16] width 51 height 14
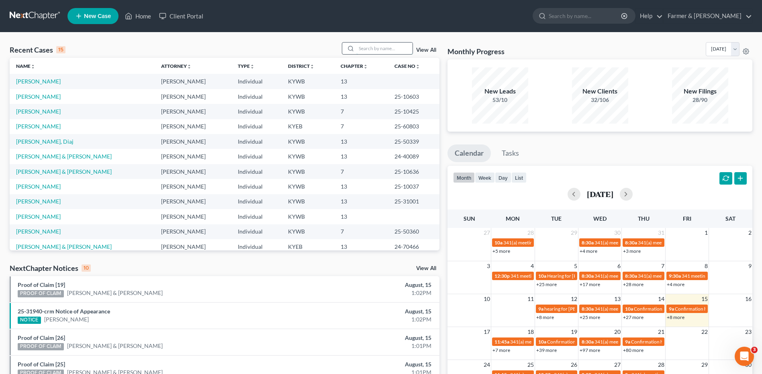
click at [377, 49] on input "search" at bounding box center [384, 49] width 56 height 12
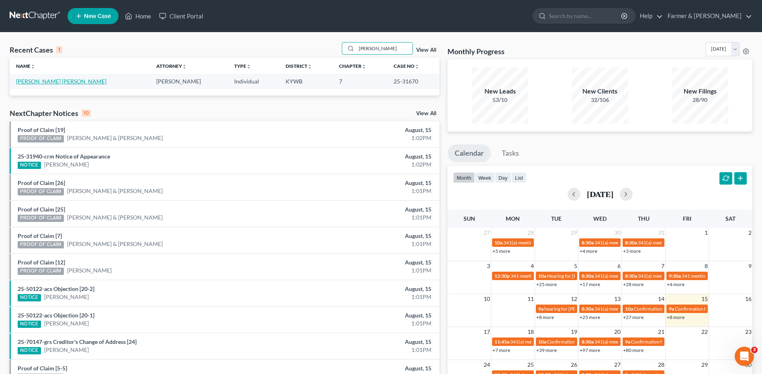
type input "[PERSON_NAME]"
click at [37, 79] on link "[PERSON_NAME] [PERSON_NAME]" at bounding box center [61, 81] width 90 height 7
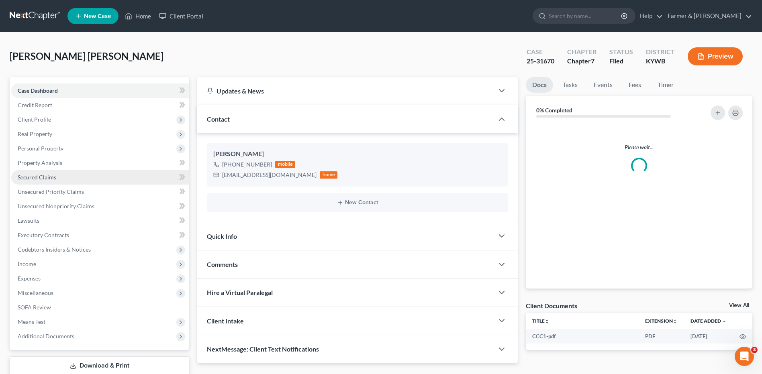
click at [43, 174] on span "Secured Claims" at bounding box center [37, 177] width 39 height 7
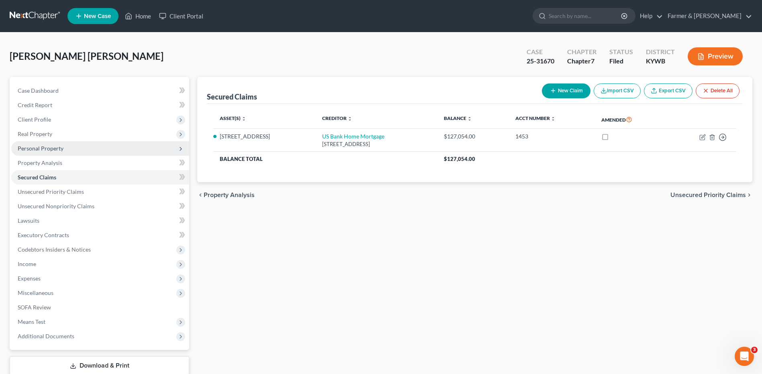
click at [61, 144] on span "Personal Property" at bounding box center [100, 148] width 178 height 14
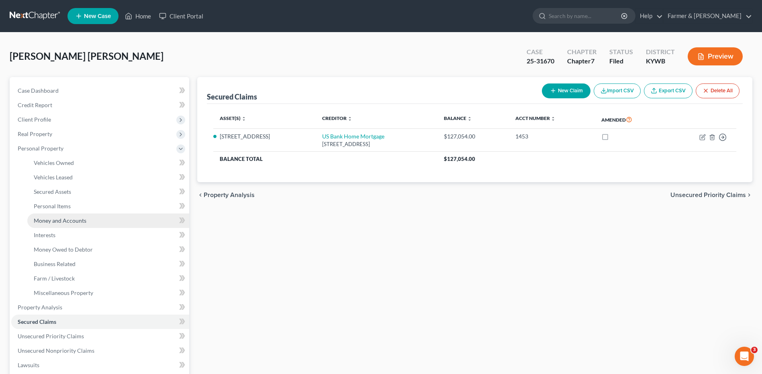
click at [72, 214] on link "Money and Accounts" at bounding box center [108, 221] width 162 height 14
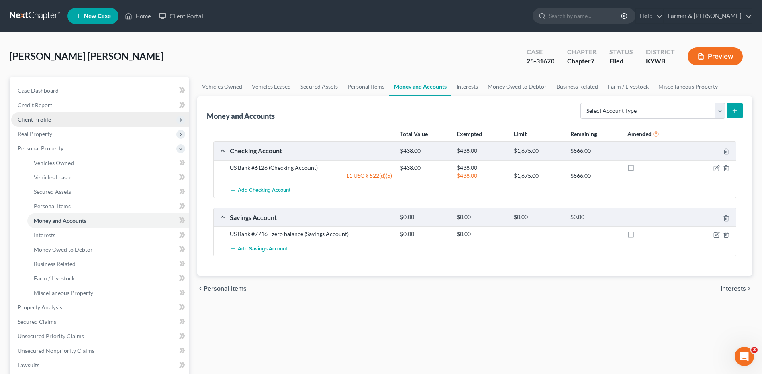
click at [65, 119] on span "Client Profile" at bounding box center [100, 119] width 178 height 14
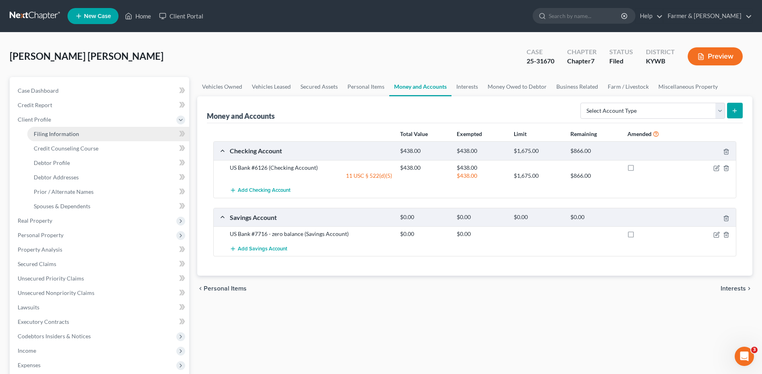
click at [70, 132] on span "Filing Information" at bounding box center [56, 134] width 45 height 7
select select "1"
select select "0"
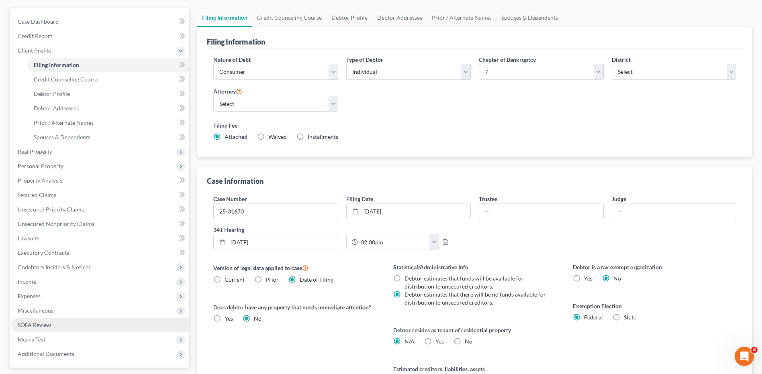
scroll to position [155, 0]
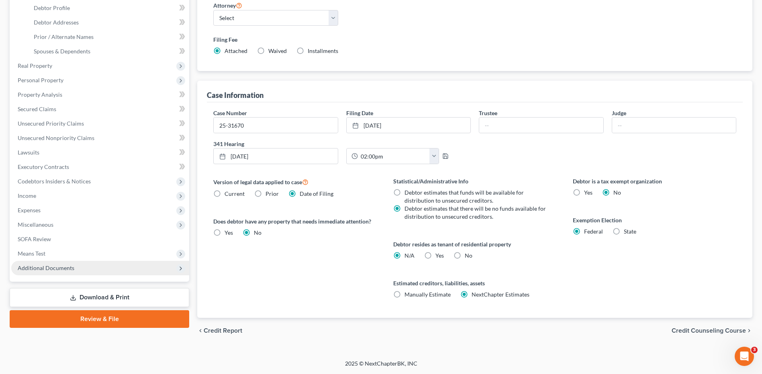
click at [43, 274] on span "Additional Documents" at bounding box center [100, 268] width 178 height 14
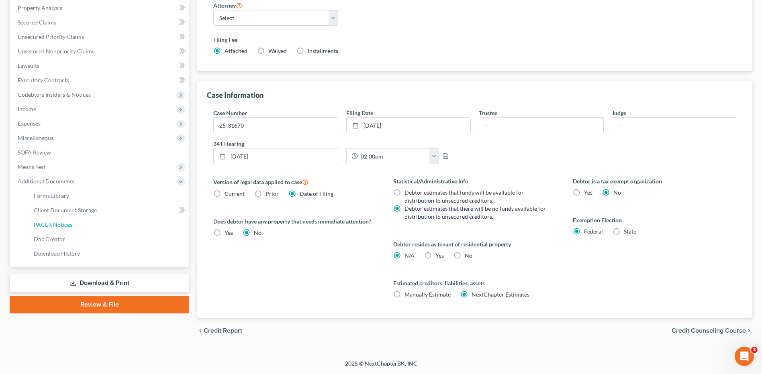
click at [90, 228] on link "PACER Notices" at bounding box center [108, 225] width 162 height 14
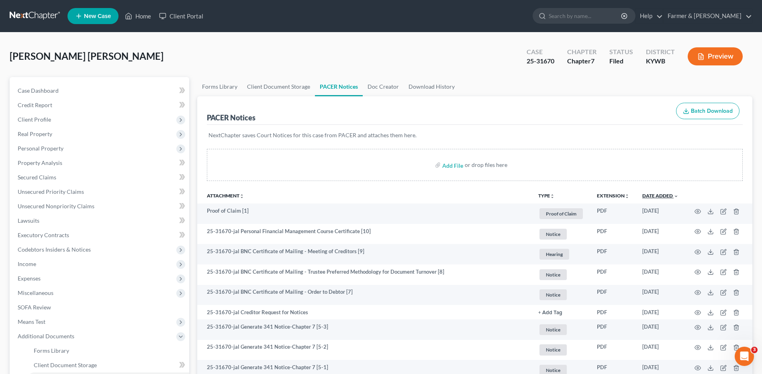
drag, startPoint x: 665, startPoint y: 194, endPoint x: 670, endPoint y: 195, distance: 5.1
click at [665, 194] on link "Date Added unfold_more expand_more expand_less" at bounding box center [660, 196] width 36 height 6
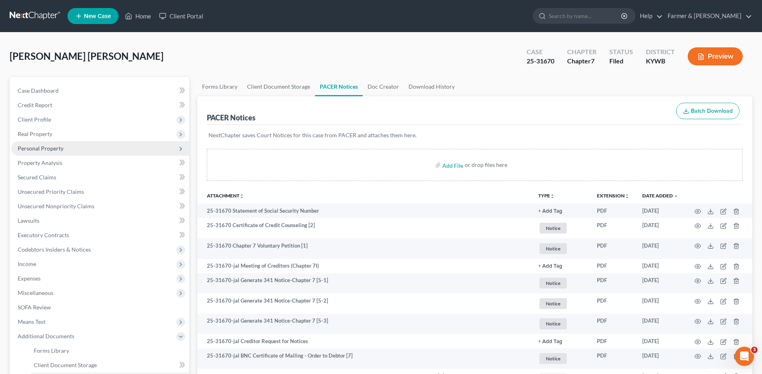
click at [72, 153] on span "Personal Property" at bounding box center [100, 148] width 178 height 14
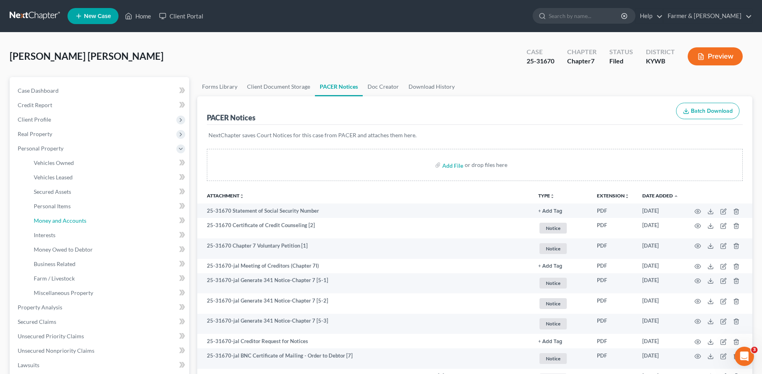
click at [79, 224] on link "Money and Accounts" at bounding box center [108, 221] width 162 height 14
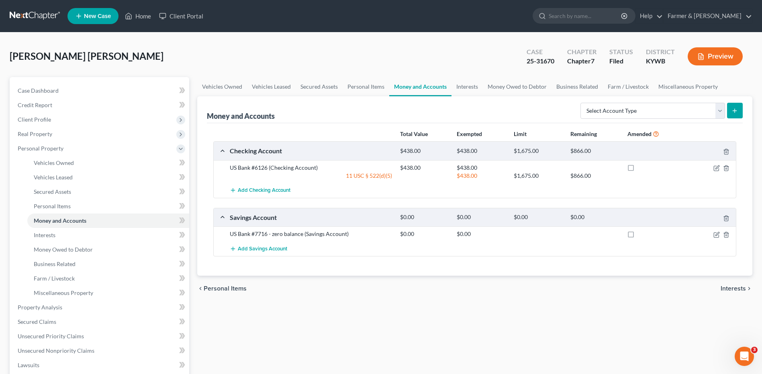
click at [37, 17] on link at bounding box center [35, 16] width 51 height 14
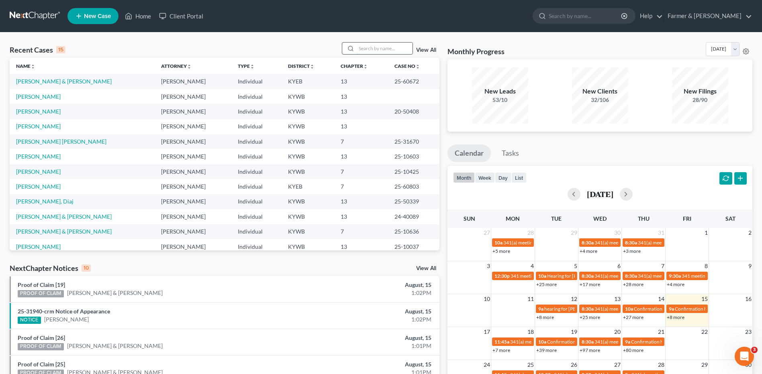
click at [367, 51] on input "search" at bounding box center [384, 49] width 56 height 12
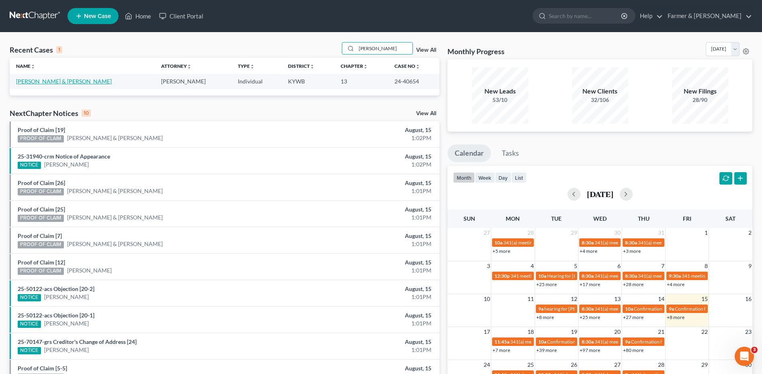
type input "[PERSON_NAME]"
click at [59, 83] on link "[PERSON_NAME] & [PERSON_NAME]" at bounding box center [64, 81] width 96 height 7
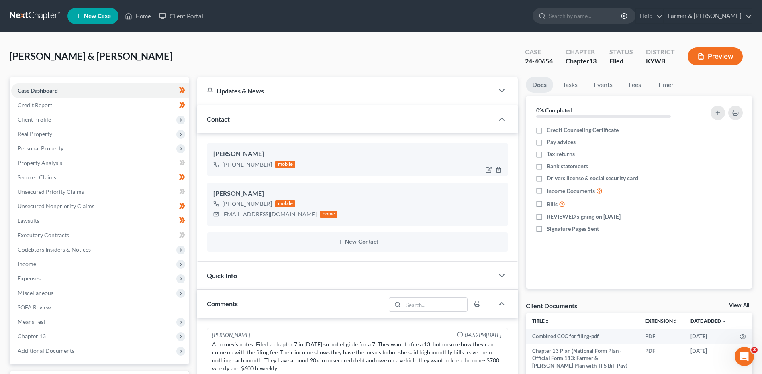
drag, startPoint x: 270, startPoint y: 163, endPoint x: 243, endPoint y: 169, distance: 27.1
click at [243, 169] on div "[PHONE_NUMBER] mobile" at bounding box center [254, 164] width 82 height 10
copy div "225-7188"
click at [35, 17] on link at bounding box center [35, 16] width 51 height 14
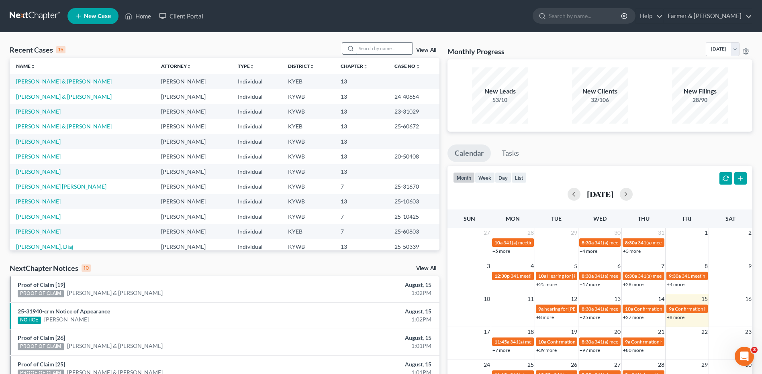
click at [376, 49] on input "search" at bounding box center [384, 49] width 56 height 12
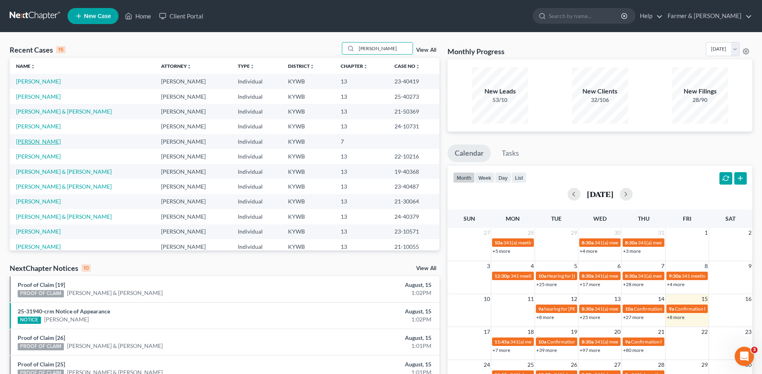
type input "[PERSON_NAME]"
click at [43, 143] on link "[PERSON_NAME]" at bounding box center [38, 141] width 45 height 7
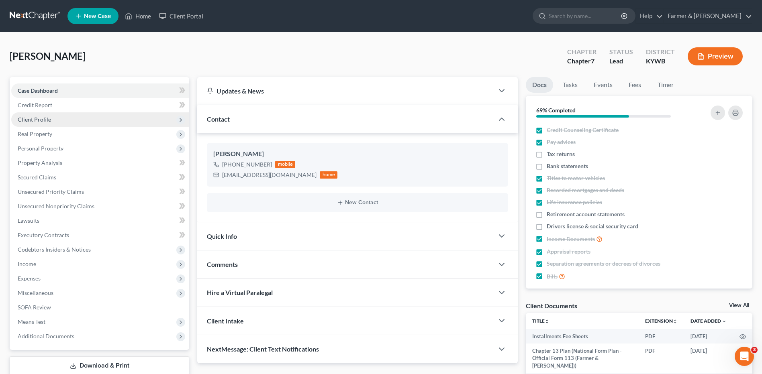
click at [43, 118] on span "Client Profile" at bounding box center [34, 119] width 33 height 7
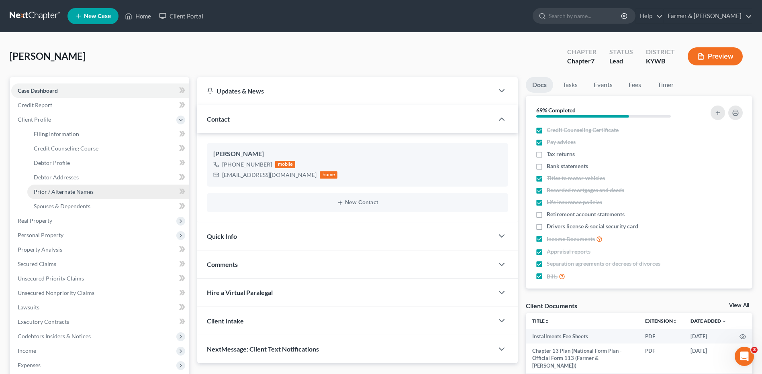
click at [59, 190] on span "Prior / Alternate Names" at bounding box center [64, 191] width 60 height 7
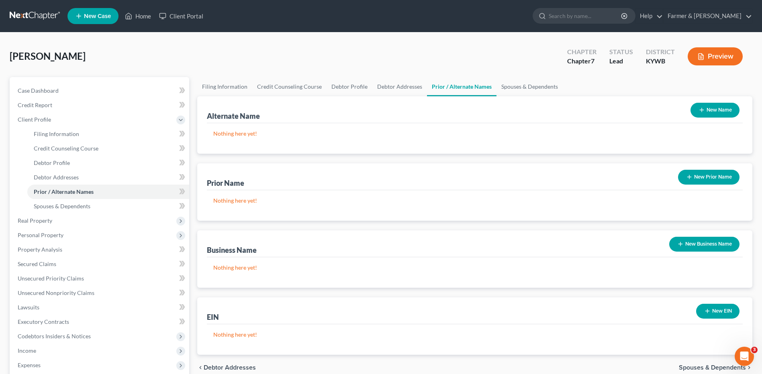
click at [29, 15] on link at bounding box center [35, 16] width 51 height 14
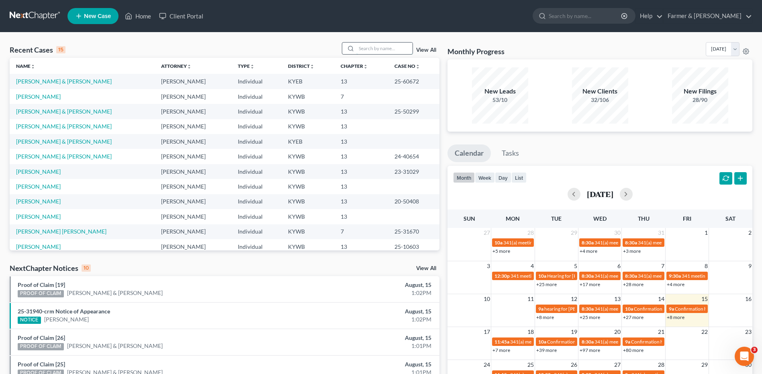
click at [391, 51] on input "search" at bounding box center [384, 49] width 56 height 12
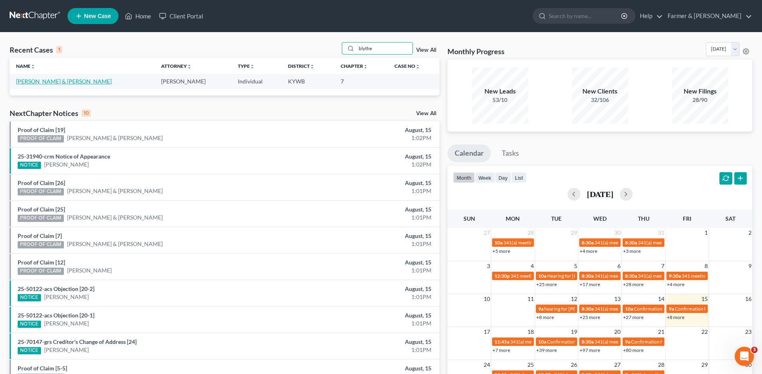
type input "blythe"
click at [67, 82] on link "[PERSON_NAME] & [PERSON_NAME]" at bounding box center [64, 81] width 96 height 7
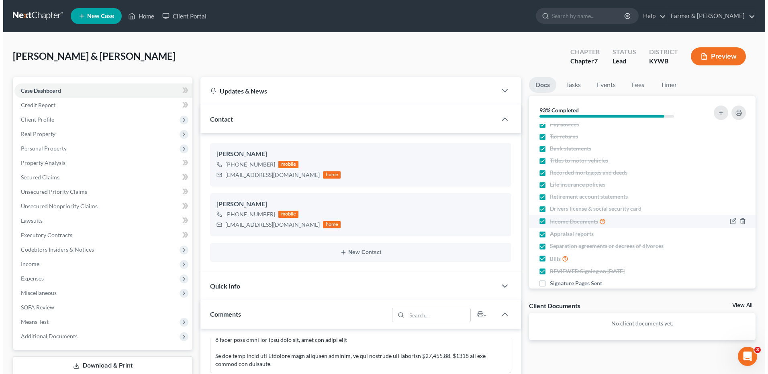
scroll to position [31, 0]
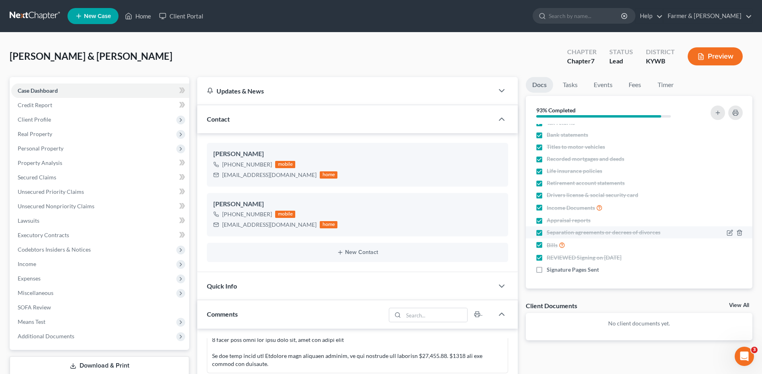
click at [547, 233] on label "Separation agreements or decrees of divorces" at bounding box center [604, 233] width 114 height 8
click at [550, 233] on input "Separation agreements or decrees of divorces" at bounding box center [552, 231] width 5 height 5
checkbox input "false"
click at [727, 233] on icon "button" at bounding box center [730, 233] width 6 height 6
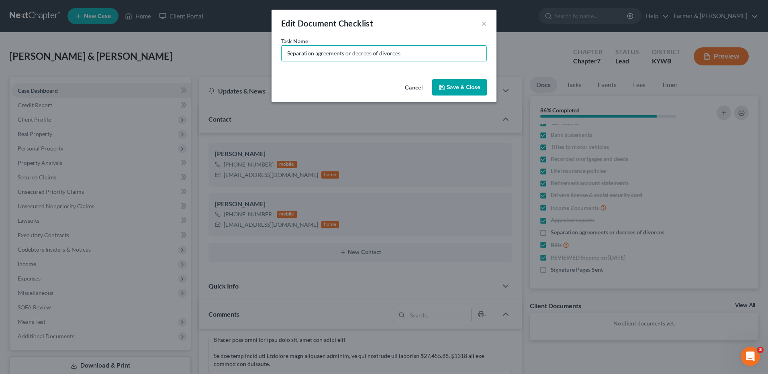
drag, startPoint x: 434, startPoint y: 56, endPoint x: 262, endPoint y: 47, distance: 172.6
click at [262, 47] on div "Edit Document Checklist × Task Name * Separation agreements or decrees of divor…" at bounding box center [384, 187] width 768 height 374
paste input "US Bank - Intuit deposit 7/14 $8,900 CPlant - Advance deposit 4/10 $44,397 - ch…"
type input "US Bank - Intuit deposit 7/14 $8,900 CPlant - Advance deposit 4/10 $44,397 - ch…"
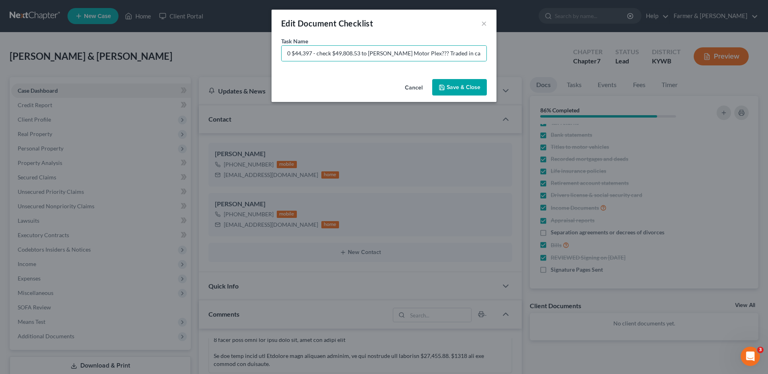
click at [462, 90] on button "Save & Close" at bounding box center [459, 87] width 55 height 17
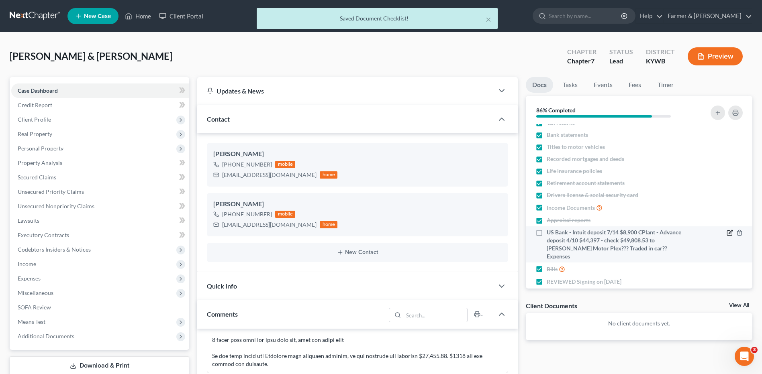
click at [727, 233] on icon "button" at bounding box center [730, 233] width 6 height 6
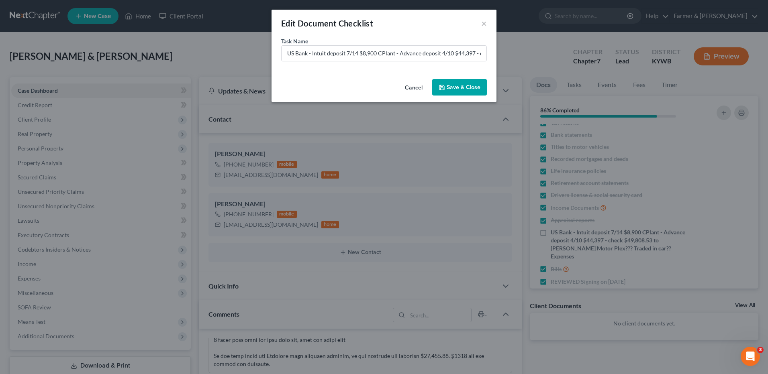
click at [462, 86] on button "Save & Close" at bounding box center [459, 87] width 55 height 17
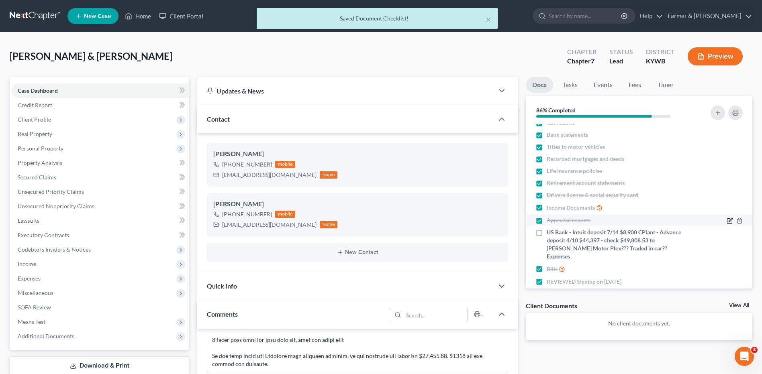
click at [727, 220] on icon "button" at bounding box center [729, 221] width 5 height 5
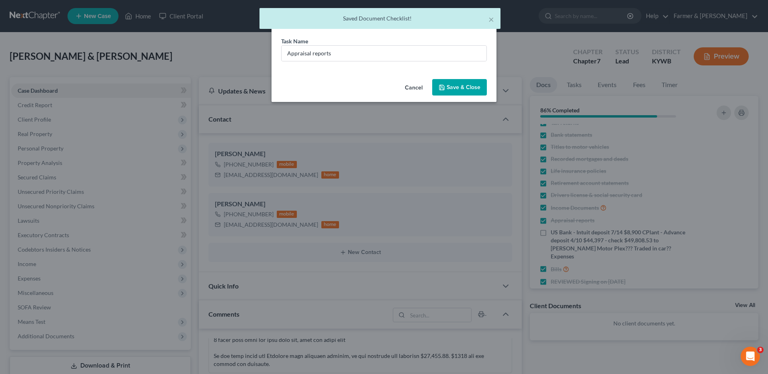
click at [416, 89] on button "Cancel" at bounding box center [414, 88] width 31 height 16
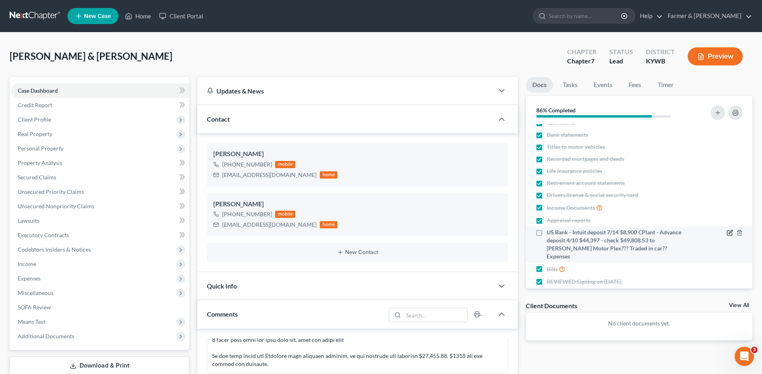
click at [729, 233] on icon "button" at bounding box center [731, 233] width 4 height 4
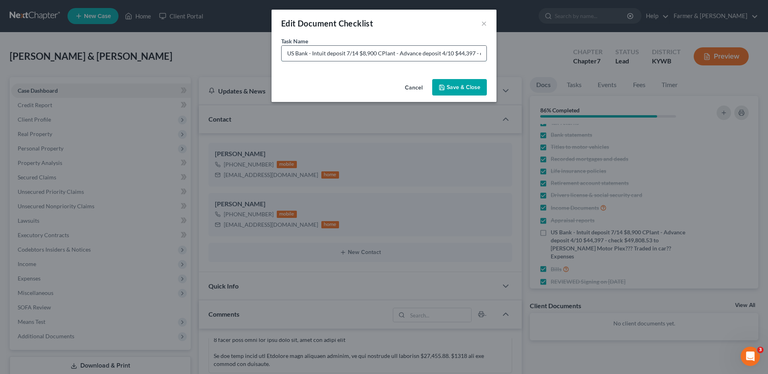
click at [379, 54] on input "US Bank - Intuit deposit 7/14 $8,900 CPlant - Advance deposit 4/10 $44,397 - ch…" at bounding box center [384, 53] width 205 height 15
type input "US Bank - Intuit deposit 7/14 $8,900 ---------CPlant - Advance deposit 4/10 $44…"
click at [433, 86] on button "Save & Close" at bounding box center [459, 87] width 55 height 17
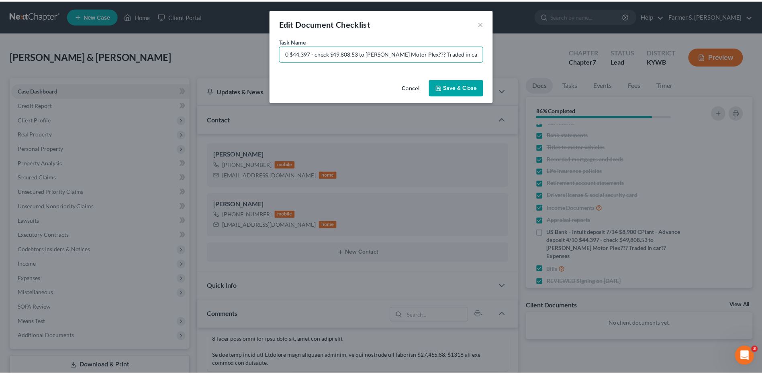
scroll to position [0, 0]
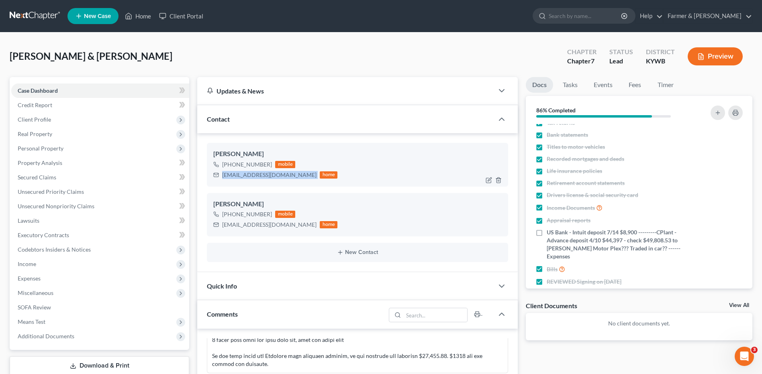
drag, startPoint x: 301, startPoint y: 176, endPoint x: 223, endPoint y: 179, distance: 78.4
click at [223, 179] on div "LWALKER6517@YAHOO.COM home" at bounding box center [275, 175] width 124 height 10
copy div "LWALKER6517@YAHOO.COM"
drag, startPoint x: 284, startPoint y: 226, endPoint x: 223, endPoint y: 224, distance: 61.5
click at [223, 224] on div "laceyeblythe@yahoo.com" at bounding box center [269, 225] width 94 height 8
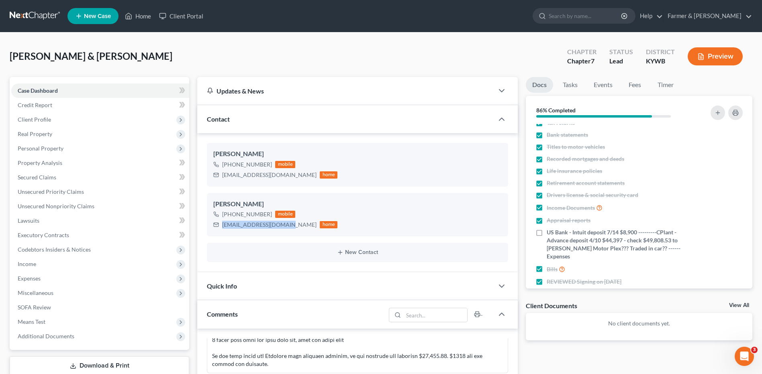
copy div "laceyeblythe@yahoo.com"
click at [410, 48] on div "Blythe, Lacey & Shawn Upgraded Chapter Chapter 7 Status Lead District KYWB Prev…" at bounding box center [381, 59] width 743 height 35
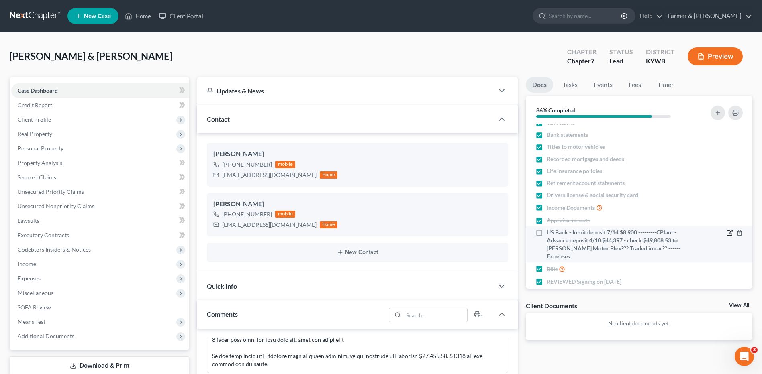
click at [727, 234] on icon "button" at bounding box center [730, 233] width 6 height 6
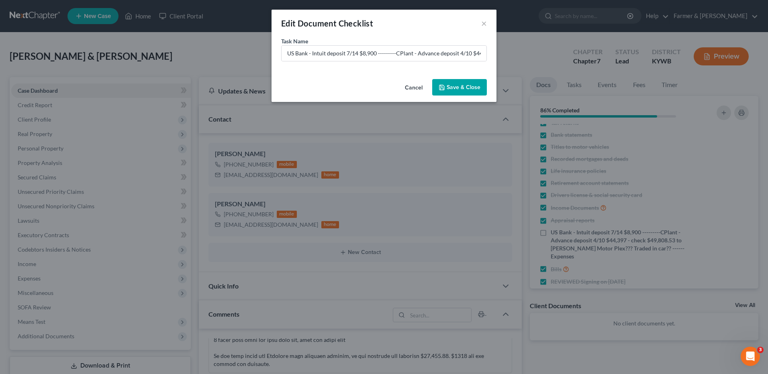
click at [415, 86] on button "Cancel" at bounding box center [414, 88] width 31 height 16
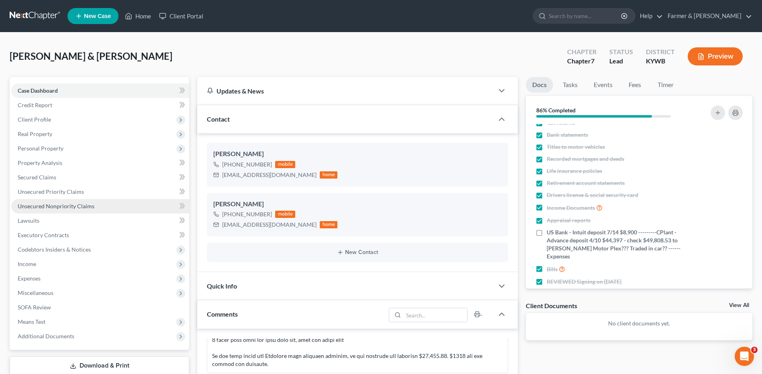
click at [71, 200] on link "Unsecured Nonpriority Claims" at bounding box center [100, 206] width 178 height 14
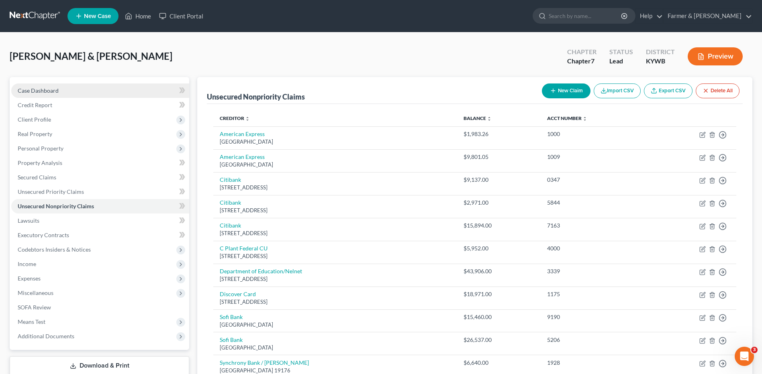
click at [39, 93] on span "Case Dashboard" at bounding box center [38, 90] width 41 height 7
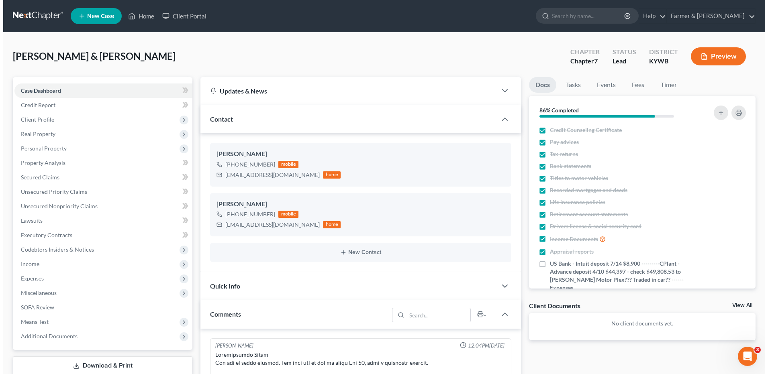
scroll to position [224, 0]
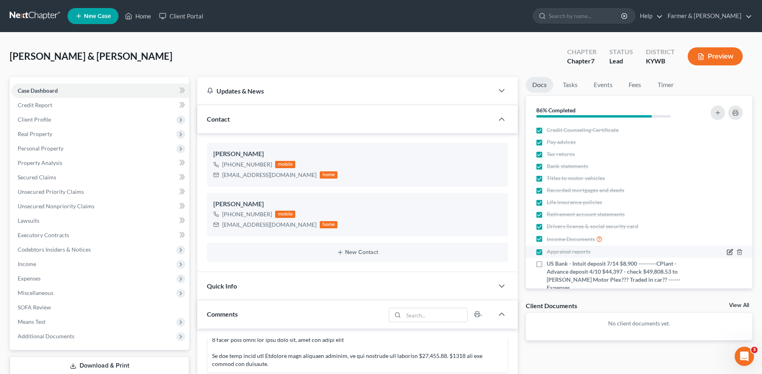
click at [727, 251] on icon "button" at bounding box center [730, 252] width 6 height 6
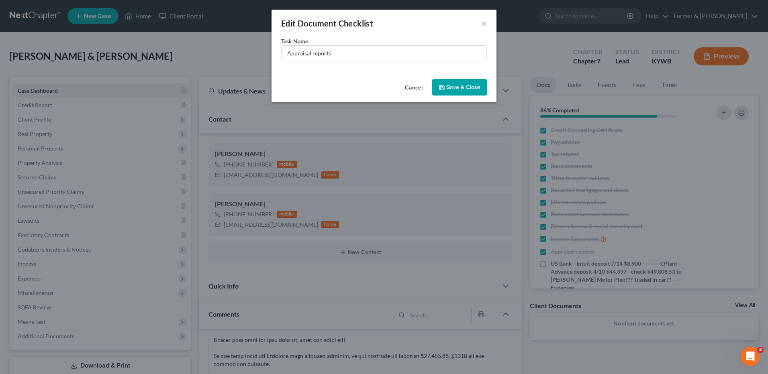
click at [418, 86] on button "Cancel" at bounding box center [414, 88] width 31 height 16
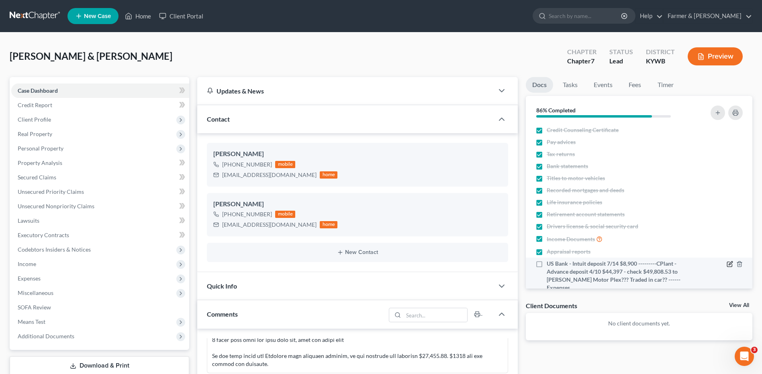
click at [729, 265] on icon "button" at bounding box center [731, 264] width 4 height 4
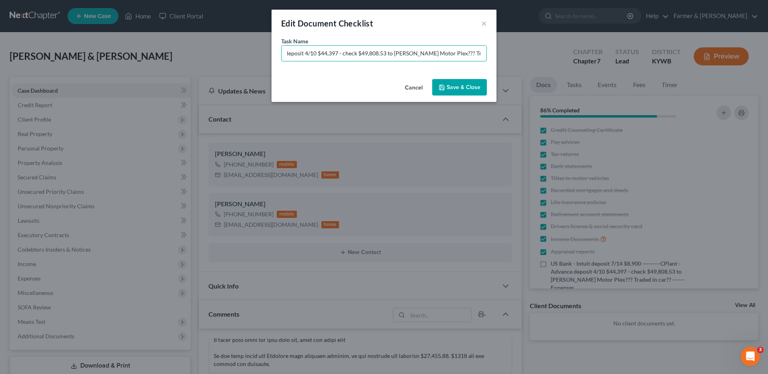
scroll to position [0, 193]
drag, startPoint x: 286, startPoint y: 51, endPoint x: 470, endPoint y: 81, distance: 186.4
click at [533, 78] on div "Edit Document Checklist × Task Name * US Bank - Intuit deposit 7/14 $8,900 ----…" at bounding box center [384, 187] width 768 height 374
click at [412, 86] on button "Cancel" at bounding box center [414, 88] width 31 height 16
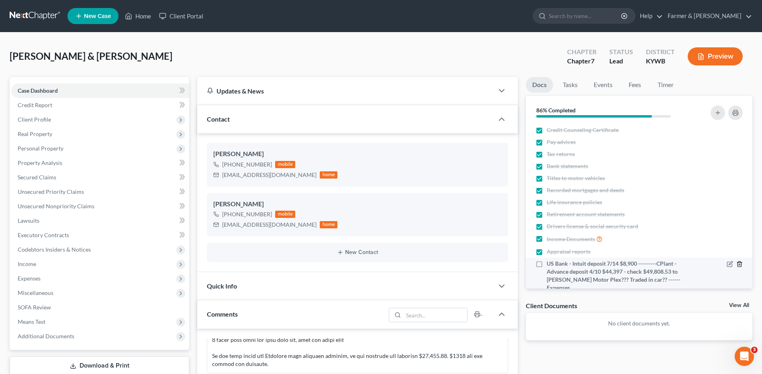
click at [736, 266] on icon "button" at bounding box center [739, 264] width 6 height 6
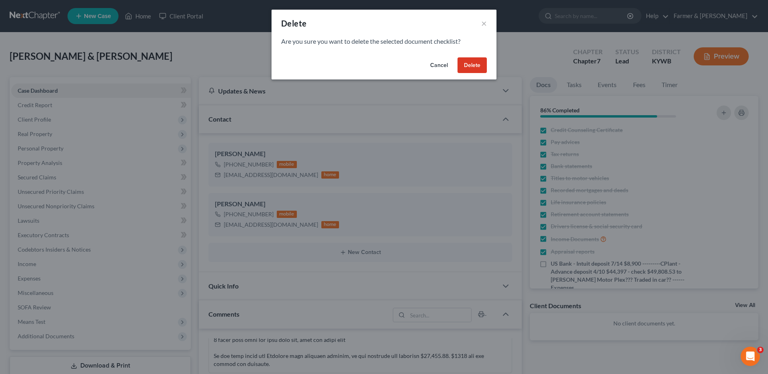
click at [468, 65] on button "Delete" at bounding box center [472, 65] width 29 height 16
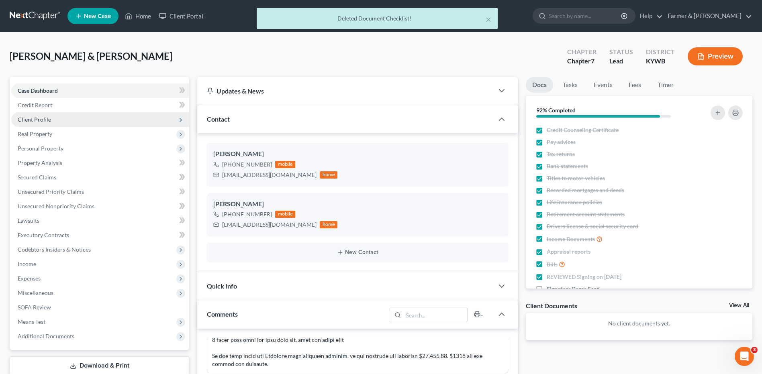
click at [33, 123] on span "Client Profile" at bounding box center [100, 119] width 178 height 14
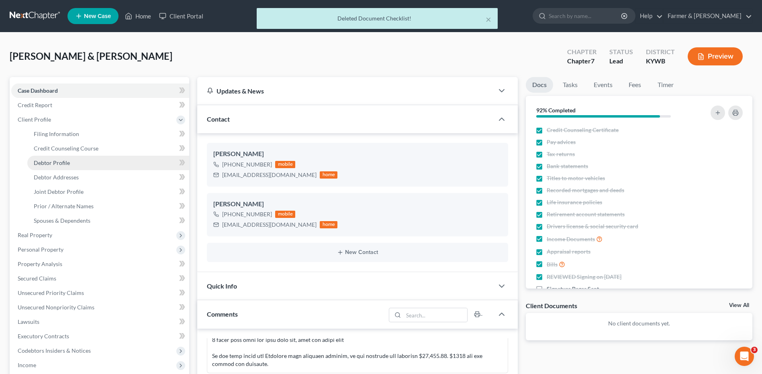
click at [65, 161] on span "Debtor Profile" at bounding box center [52, 162] width 36 height 7
select select "1"
select select "6"
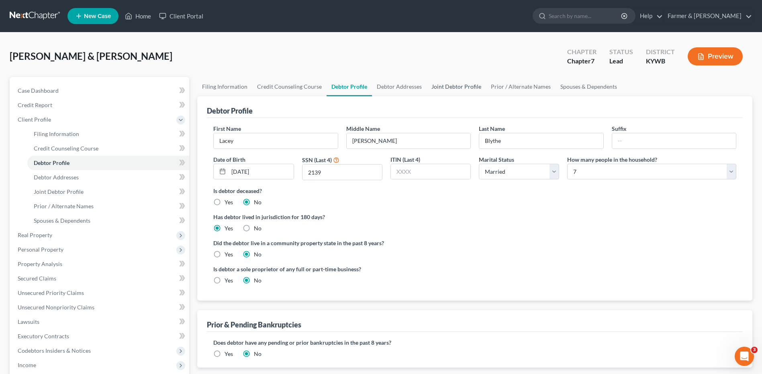
click at [449, 87] on link "Joint Debtor Profile" at bounding box center [456, 86] width 59 height 19
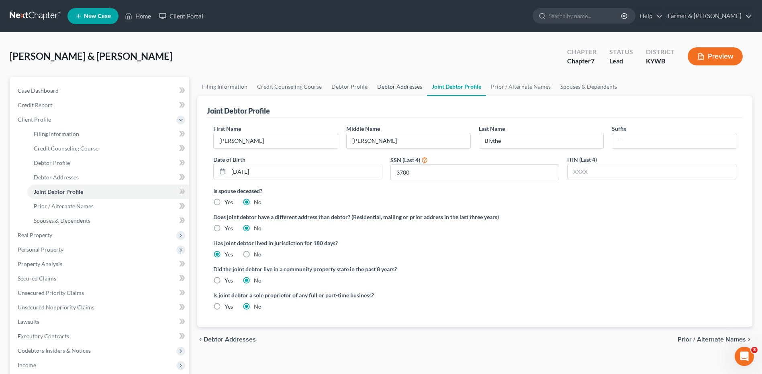
click at [393, 83] on link "Debtor Addresses" at bounding box center [399, 86] width 55 height 19
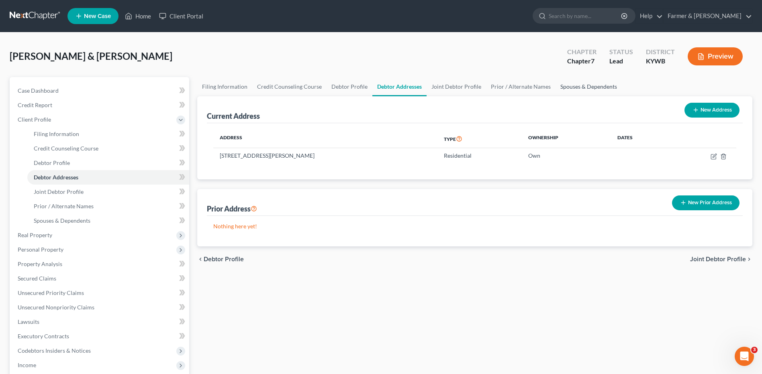
drag, startPoint x: 618, startPoint y: 90, endPoint x: 606, endPoint y: 89, distance: 11.7
click at [618, 90] on ul "Filing Information Credit Counseling Course Debtor Profile Debtor Addresses Joi…" at bounding box center [474, 86] width 555 height 19
click at [603, 90] on link "Spouses & Dependents" at bounding box center [589, 86] width 66 height 19
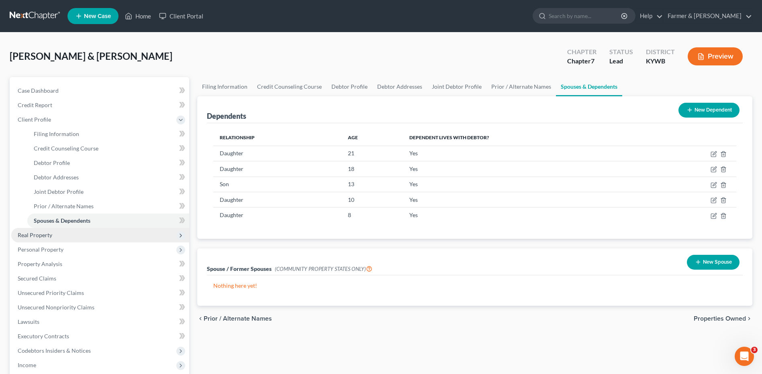
click at [44, 229] on span "Real Property" at bounding box center [100, 235] width 178 height 14
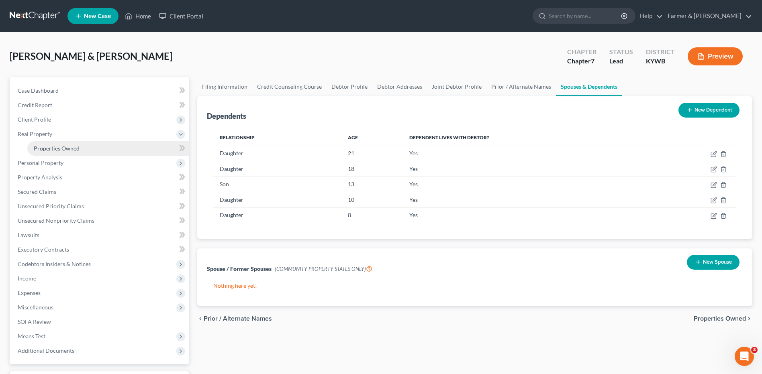
click at [77, 152] on link "Properties Owned" at bounding box center [108, 148] width 162 height 14
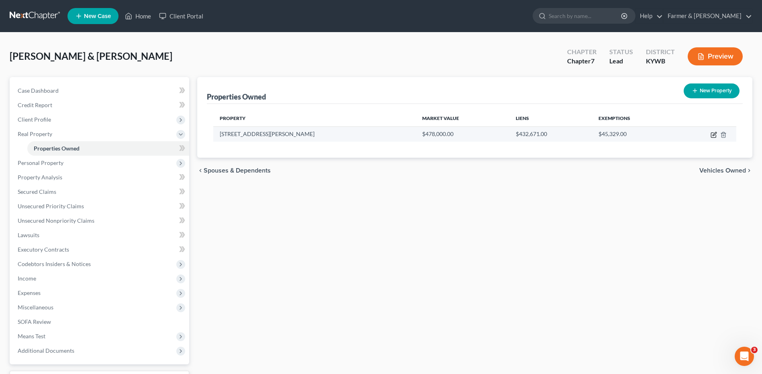
click at [712, 134] on icon "button" at bounding box center [714, 135] width 6 height 6
select select "18"
select select "2"
select select "1"
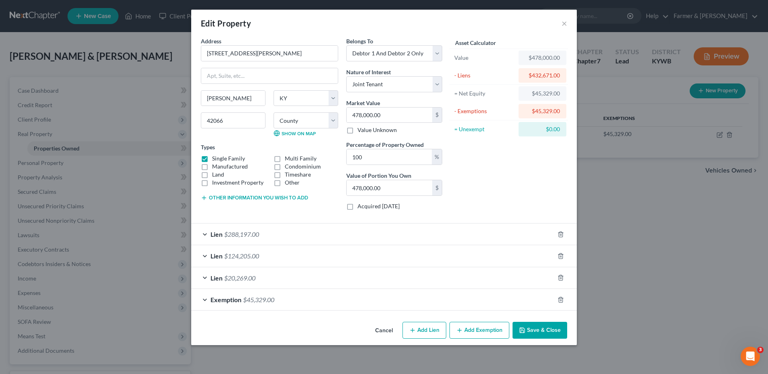
drag, startPoint x: 266, startPoint y: 233, endPoint x: 290, endPoint y: 227, distance: 24.2
click at [266, 233] on div "Lien $288,197.00" at bounding box center [372, 234] width 363 height 21
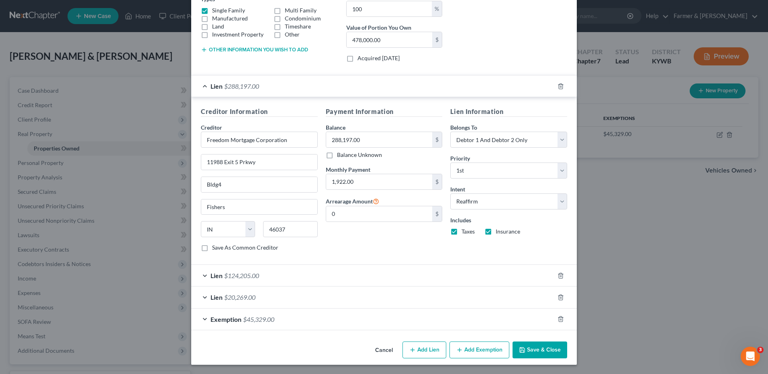
scroll to position [149, 0]
drag, startPoint x: 265, startPoint y: 274, endPoint x: 318, endPoint y: 278, distance: 53.2
click at [265, 274] on div "Lien $124,205.00" at bounding box center [372, 275] width 363 height 21
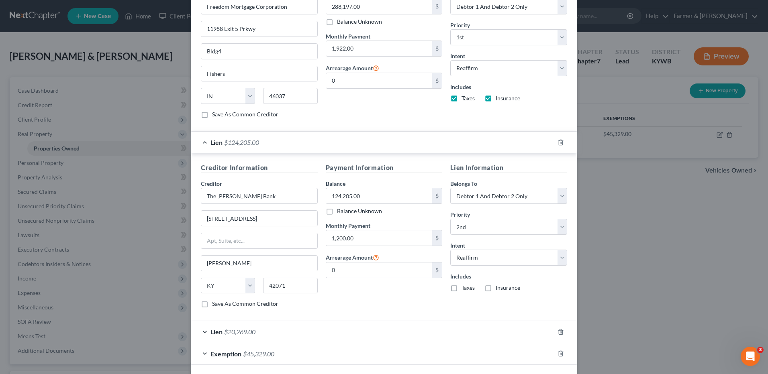
scroll to position [317, 0]
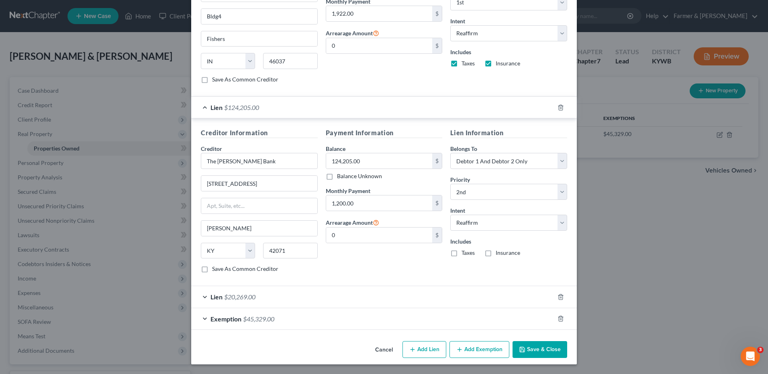
click at [263, 295] on div "Lien $20,269.00" at bounding box center [372, 296] width 363 height 21
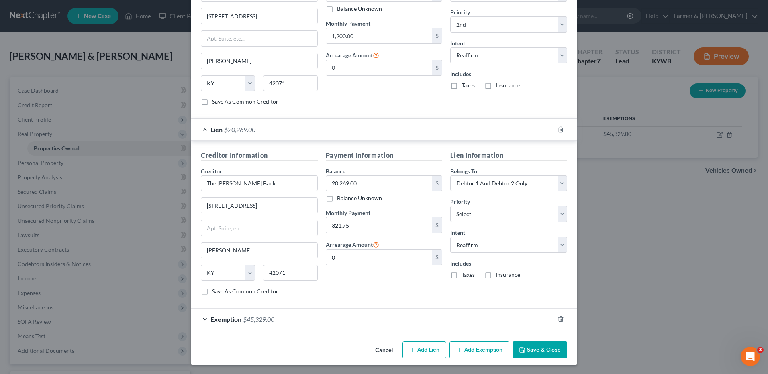
scroll to position [484, 0]
click at [552, 347] on button "Save & Close" at bounding box center [540, 349] width 55 height 17
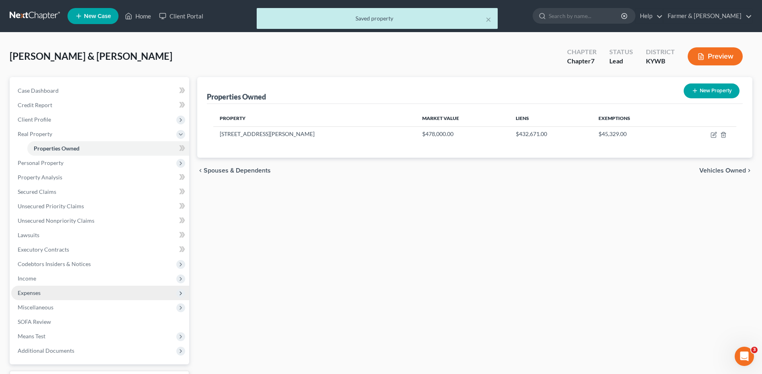
click at [45, 290] on span "Expenses" at bounding box center [100, 293] width 178 height 14
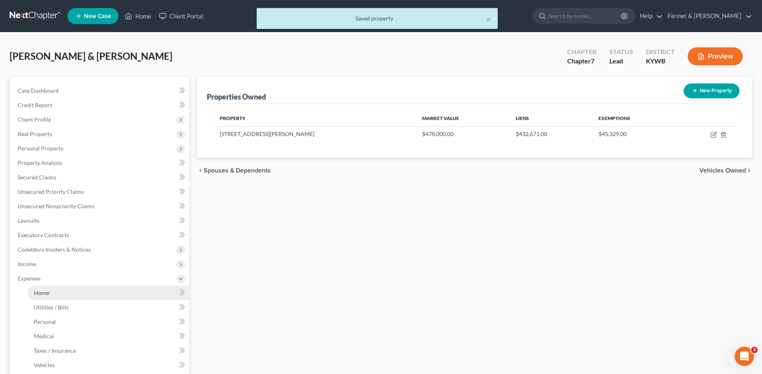
drag, startPoint x: 51, startPoint y: 294, endPoint x: 96, endPoint y: 286, distance: 45.8
click at [51, 294] on link "Home" at bounding box center [108, 293] width 162 height 14
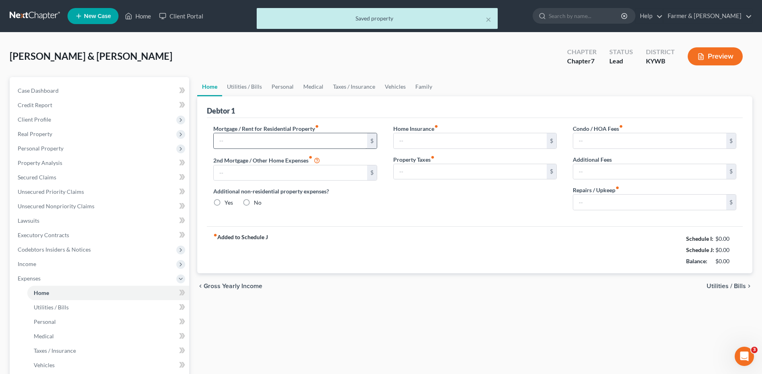
type input "0.00"
radio input "true"
type input "0.00"
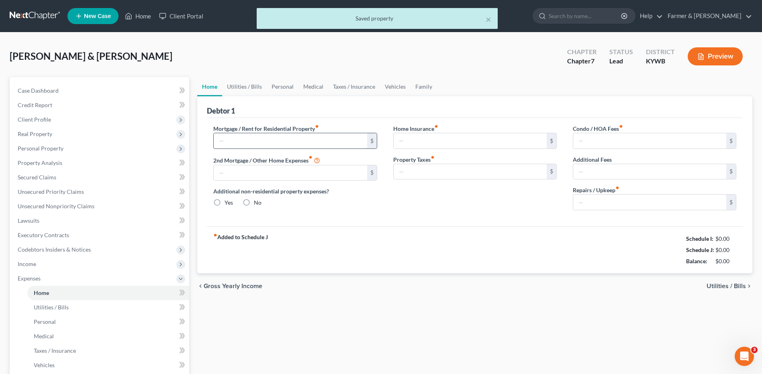
type input "0.00"
click at [257, 145] on input "text" at bounding box center [290, 140] width 153 height 15
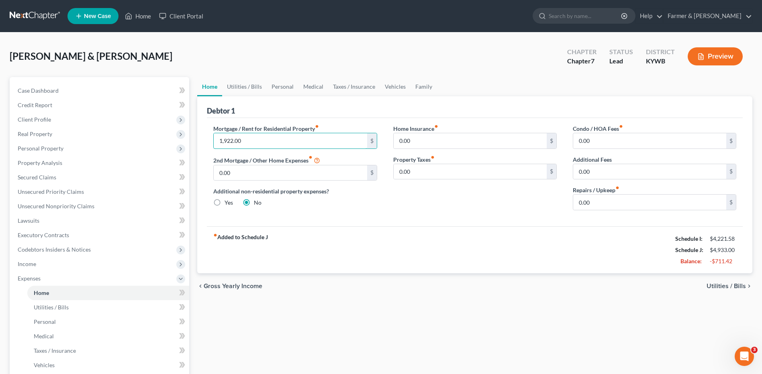
type input "1,922.00"
click at [35, 149] on span "Personal Property" at bounding box center [41, 148] width 46 height 7
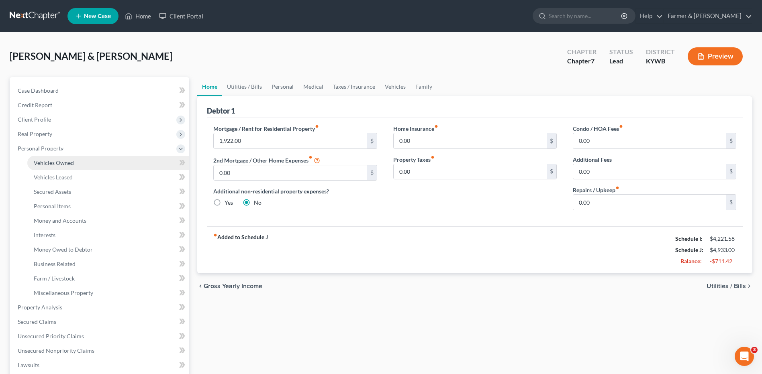
click at [58, 162] on span "Vehicles Owned" at bounding box center [54, 162] width 40 height 7
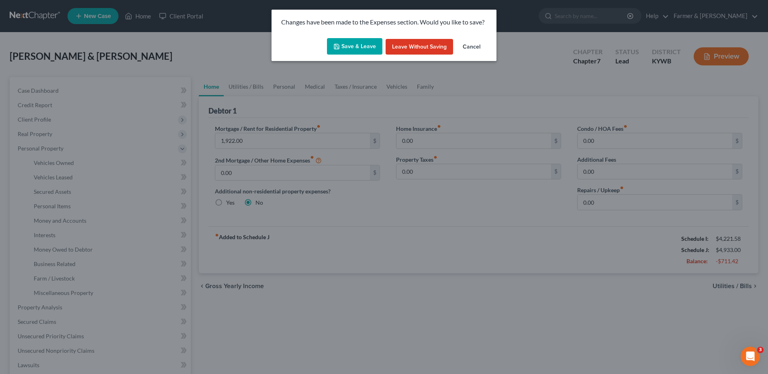
click at [354, 41] on button "Save & Leave" at bounding box center [354, 46] width 55 height 17
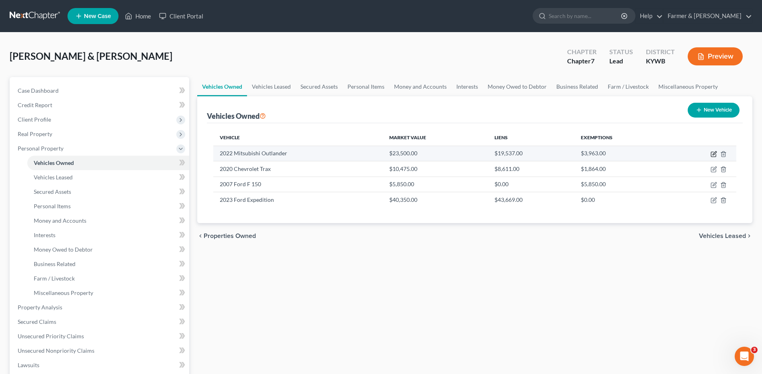
click at [713, 154] on icon "button" at bounding box center [714, 154] width 6 height 6
select select "0"
select select "4"
select select "2"
select select "0"
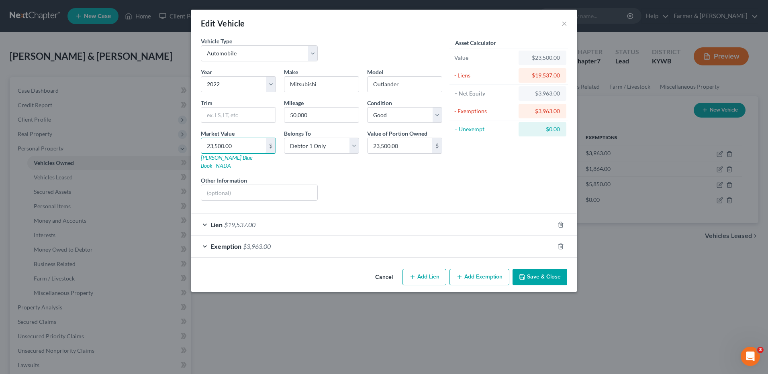
type input "1"
type input "1.00"
type input "19"
type input "19.00"
type input "195"
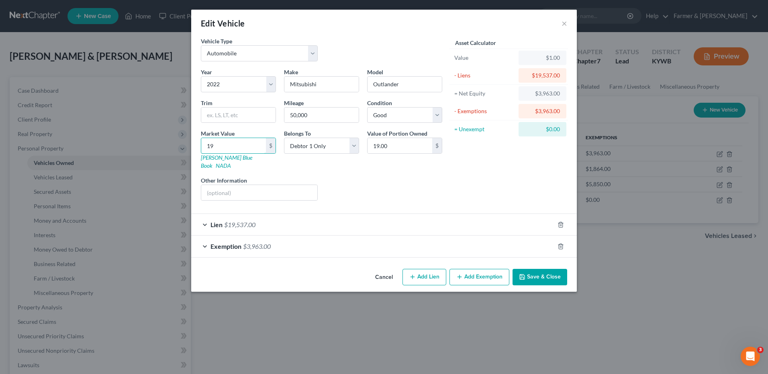
type input "195.00"
type input "1,950"
type input "1,950.00"
type input "1,9500"
type input "19,500.00"
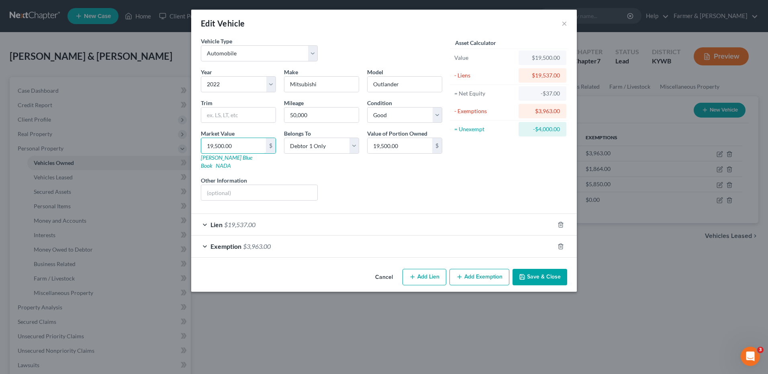
type input "19,500.00"
click at [564, 240] on div at bounding box center [565, 246] width 22 height 13
click at [560, 243] on icon "button" at bounding box center [561, 246] width 6 height 6
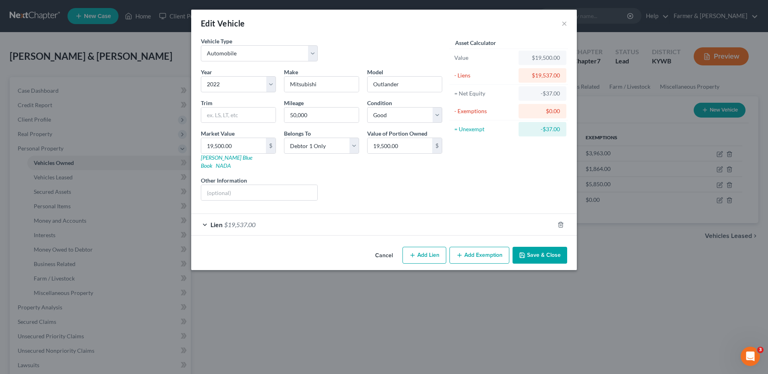
click at [264, 219] on div "Lien $19,537.00" at bounding box center [372, 224] width 363 height 21
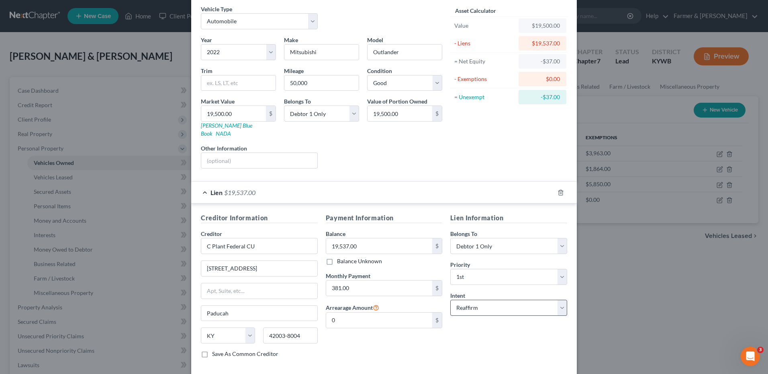
scroll to position [65, 0]
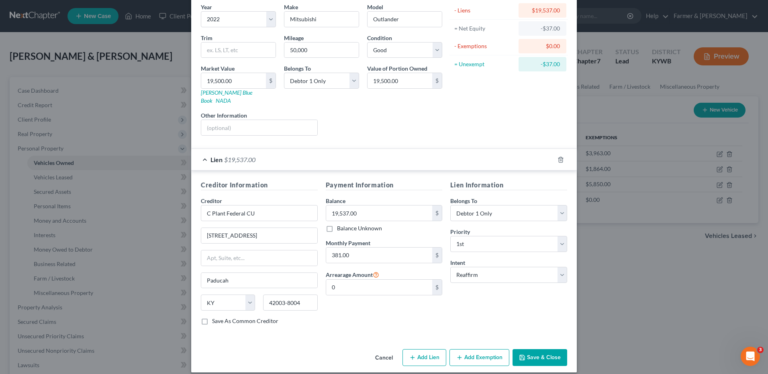
drag, startPoint x: 542, startPoint y: 346, endPoint x: 605, endPoint y: 343, distance: 63.6
click at [542, 350] on button "Save & Close" at bounding box center [540, 358] width 55 height 17
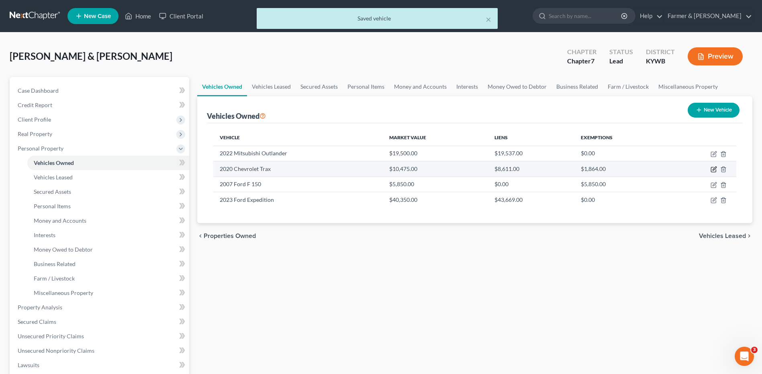
click at [714, 169] on icon "button" at bounding box center [715, 169] width 4 height 4
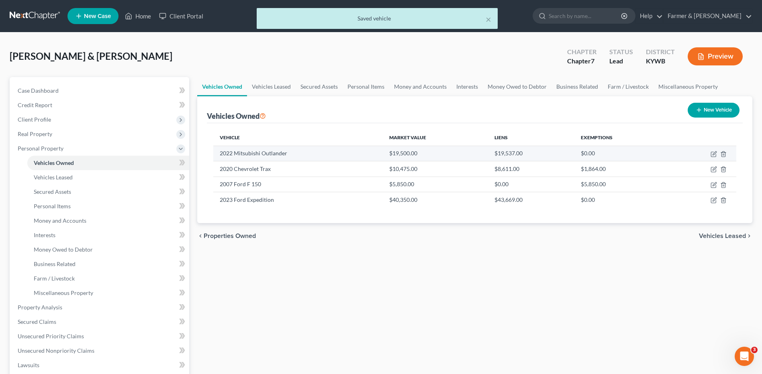
select select "0"
select select "6"
select select "2"
select select "0"
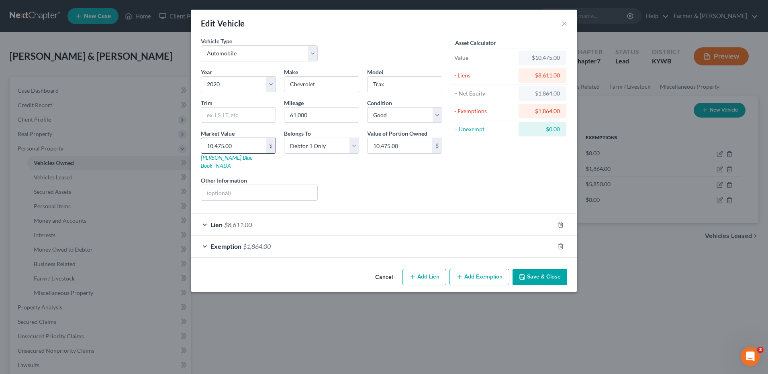
click at [246, 150] on input "10,475.00" at bounding box center [233, 145] width 65 height 15
type input "8"
type input "8.00"
type input "85"
type input "85.00"
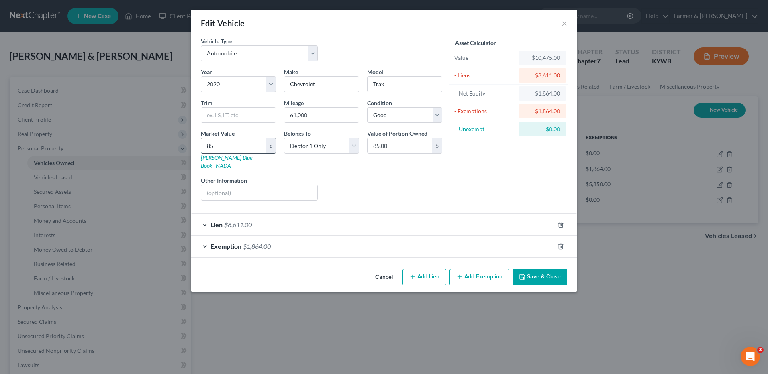
type input "850"
type input "850.00"
type input "8500"
type input "8,500.00"
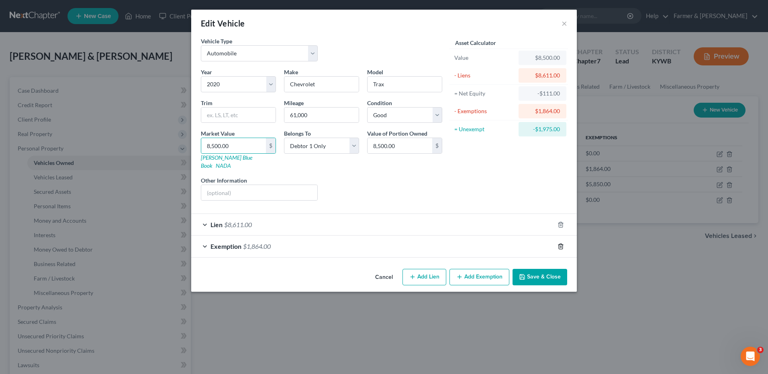
click at [561, 246] on line "button" at bounding box center [561, 247] width 0 height 2
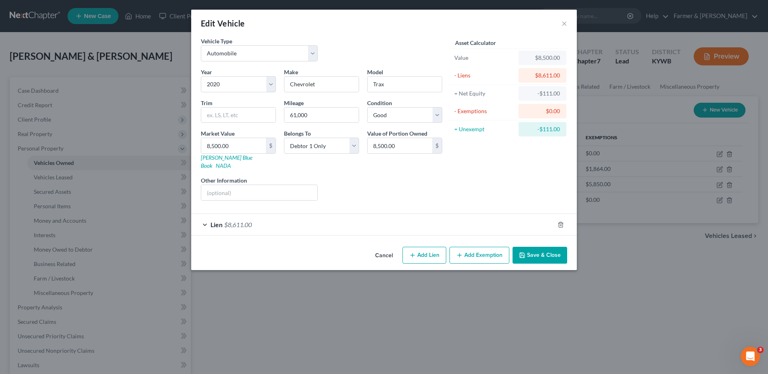
click at [240, 221] on span "$8,611.00" at bounding box center [238, 225] width 28 height 8
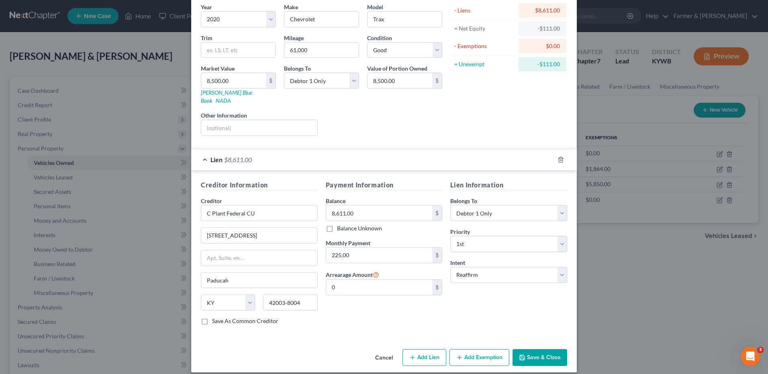
click at [538, 350] on button "Save & Close" at bounding box center [540, 358] width 55 height 17
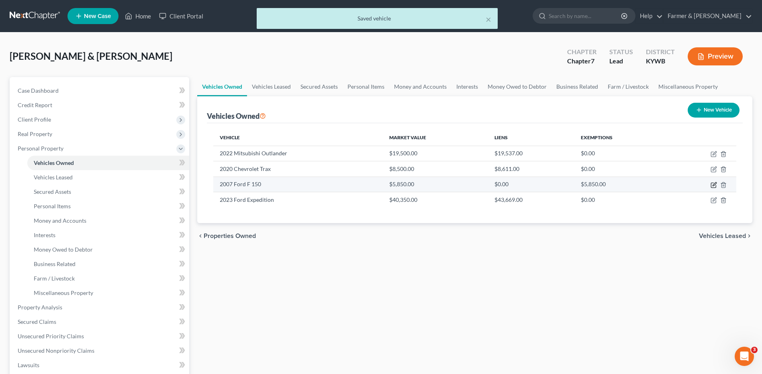
click at [713, 183] on icon "button" at bounding box center [713, 185] width 5 height 5
select select "0"
select select "19"
select select "2"
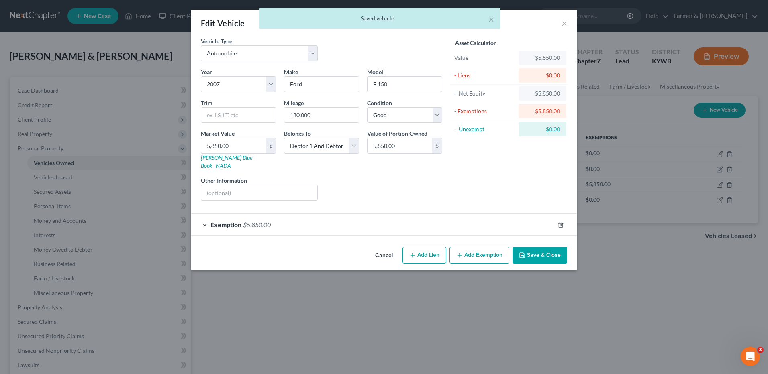
drag, startPoint x: 245, startPoint y: 217, endPoint x: 327, endPoint y: 212, distance: 82.1
click at [245, 221] on span "$5,850.00" at bounding box center [257, 225] width 28 height 8
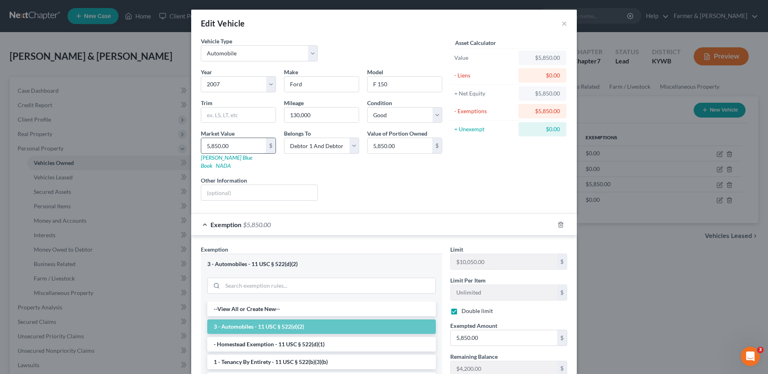
click at [250, 145] on input "5,850.00" at bounding box center [233, 145] width 65 height 15
type input "4"
type input "4.00"
type input "48"
type input "48.00"
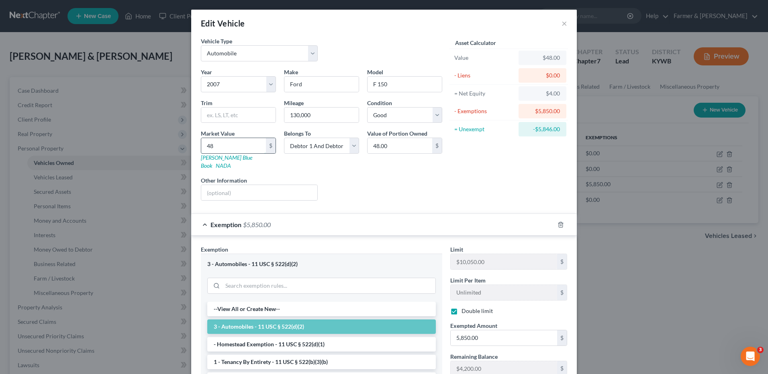
type input "480"
type input "480.00"
type input "4800"
type input "4,800.00"
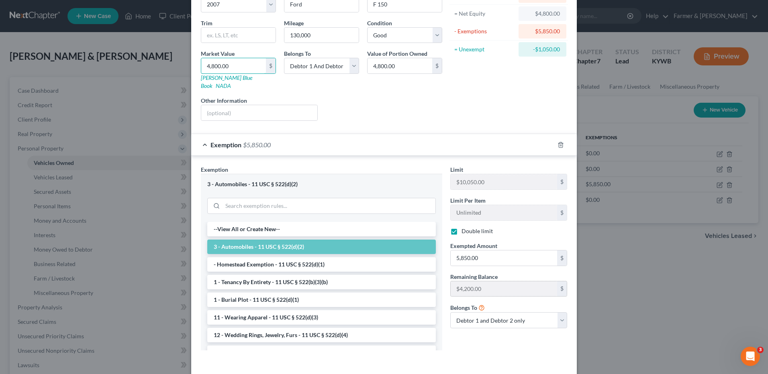
scroll to position [80, 0]
type input "4,800.00"
click at [482, 250] on input "5,850.00" at bounding box center [504, 257] width 106 height 15
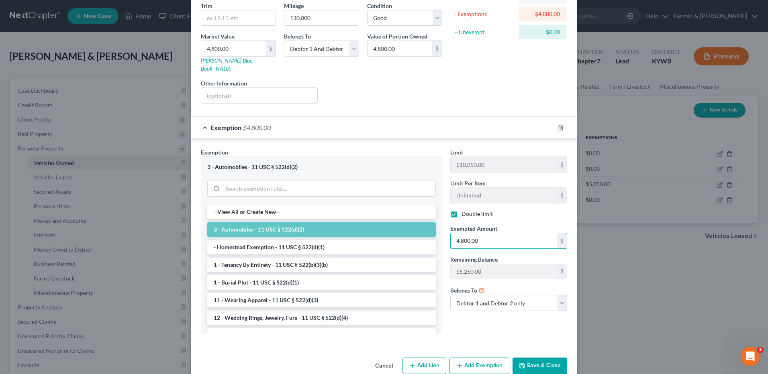
scroll to position [105, 0]
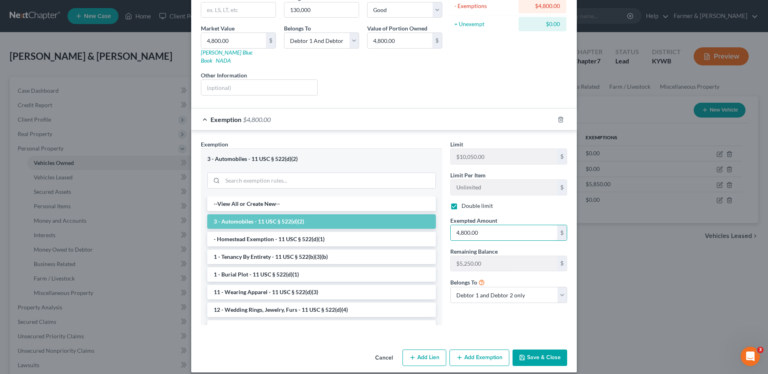
type input "4,800.00"
drag, startPoint x: 542, startPoint y: 344, endPoint x: 541, endPoint y: 340, distance: 4.0
click at [541, 350] on button "Save & Close" at bounding box center [540, 358] width 55 height 17
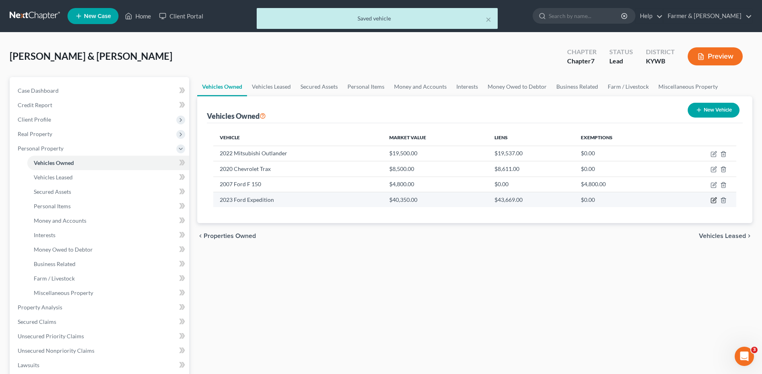
click at [715, 203] on icon "button" at bounding box center [713, 200] width 5 height 5
click at [714, 201] on icon "button" at bounding box center [715, 200] width 4 height 4
select select "0"
select select "3"
select select "2"
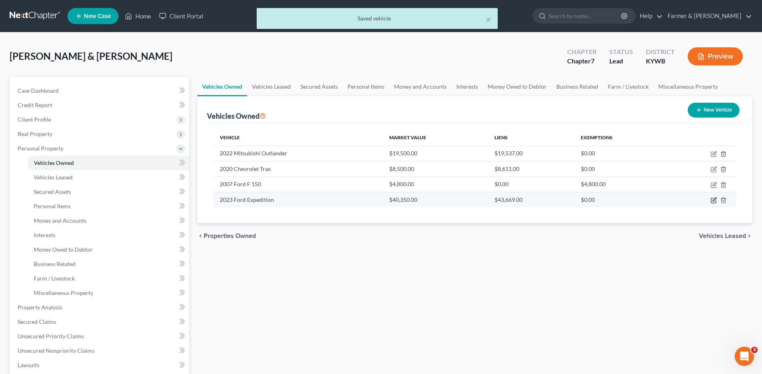
select select "0"
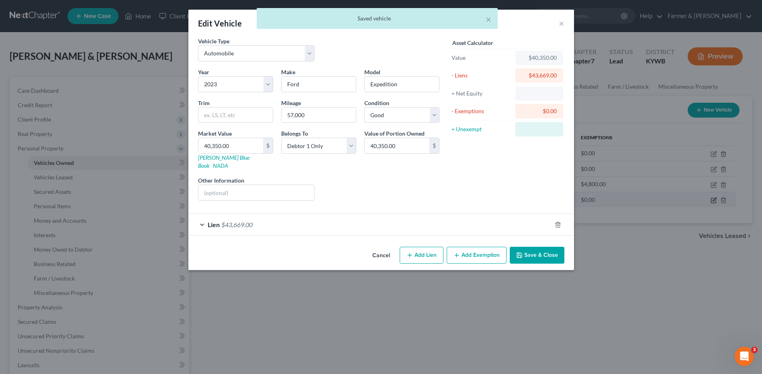
select select "0"
select select "3"
select select "2"
select select "0"
select select "18"
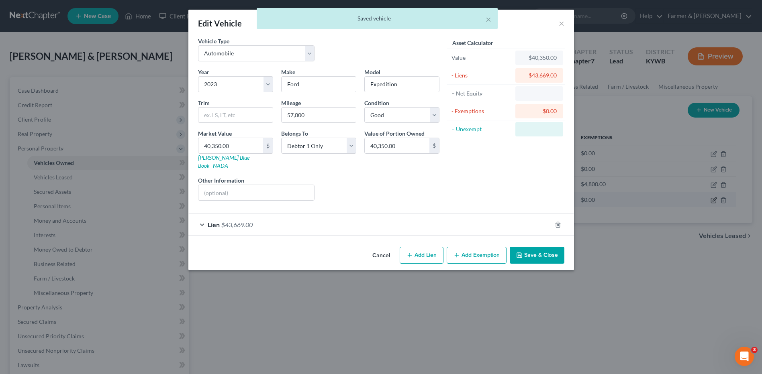
select select "0"
select select "2"
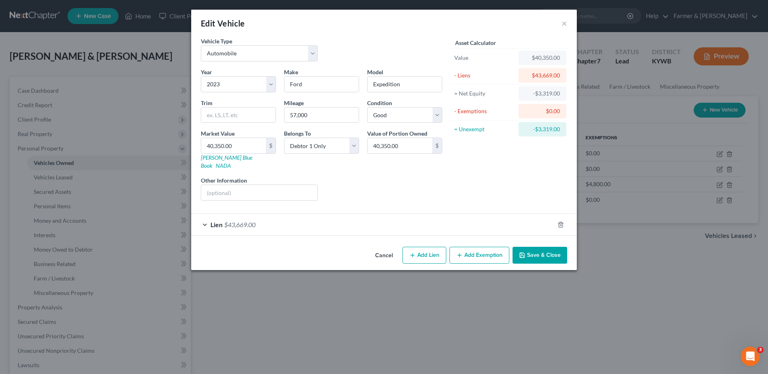
click at [239, 221] on span "$43,669.00" at bounding box center [239, 225] width 31 height 8
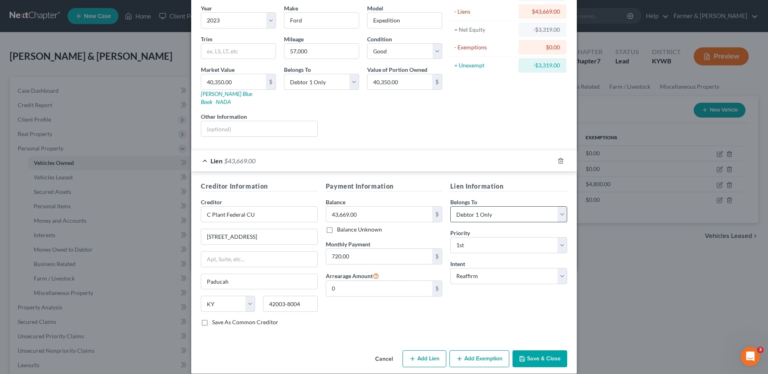
scroll to position [65, 0]
click at [538, 350] on button "Save & Close" at bounding box center [540, 358] width 55 height 17
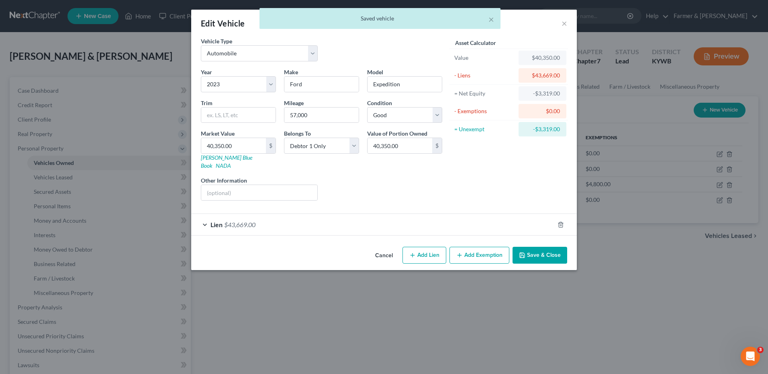
click at [533, 249] on button "Save & Close" at bounding box center [540, 255] width 55 height 17
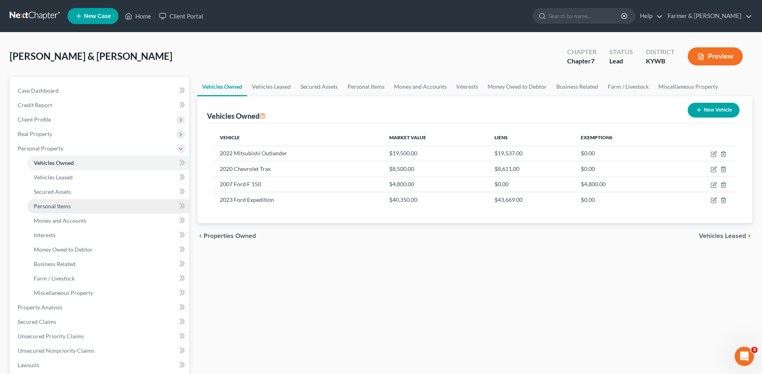
drag, startPoint x: 84, startPoint y: 206, endPoint x: 81, endPoint y: 213, distance: 8.1
click at [84, 206] on link "Personal Items" at bounding box center [108, 206] width 162 height 14
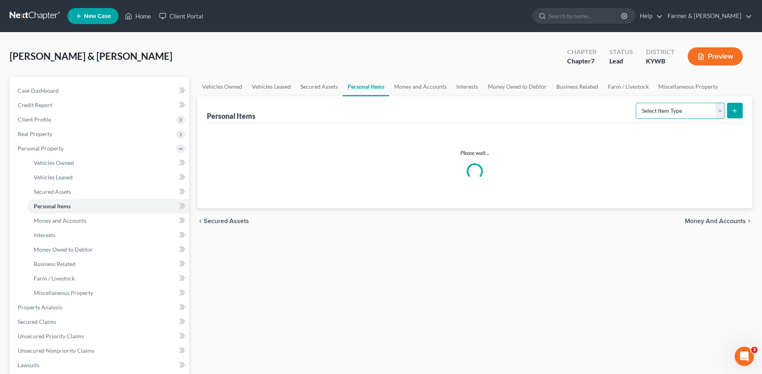
click at [686, 112] on select "Select Item Type Clothing Collectibles Of Value Electronics Firearms Household …" at bounding box center [680, 111] width 89 height 16
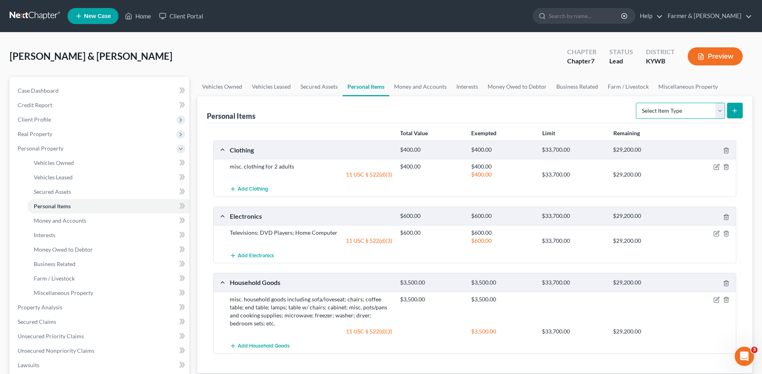
click at [698, 111] on select "Select Item Type Clothing Collectibles Of Value Electronics Firearms Household …" at bounding box center [680, 111] width 89 height 16
select select "firearms"
click at [637, 103] on select "Select Item Type Clothing Collectibles Of Value Electronics Firearms Household …" at bounding box center [680, 111] width 89 height 16
click at [734, 112] on icon "submit" at bounding box center [735, 111] width 6 height 6
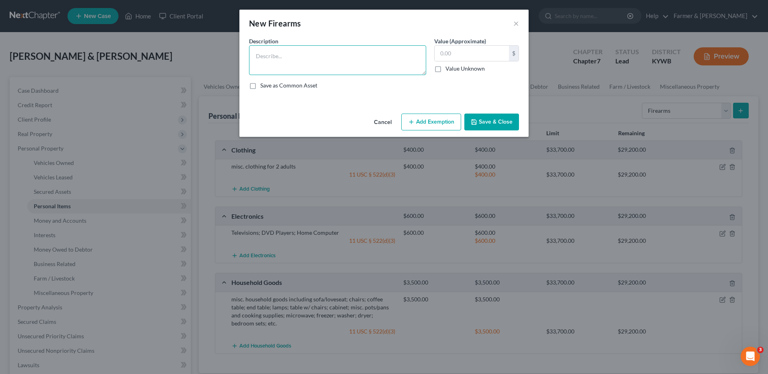
click at [350, 55] on textarea at bounding box center [337, 60] width 177 height 30
type textarea "9mm"
type input "150.00"
click at [397, 121] on button "Cancel" at bounding box center [383, 122] width 31 height 16
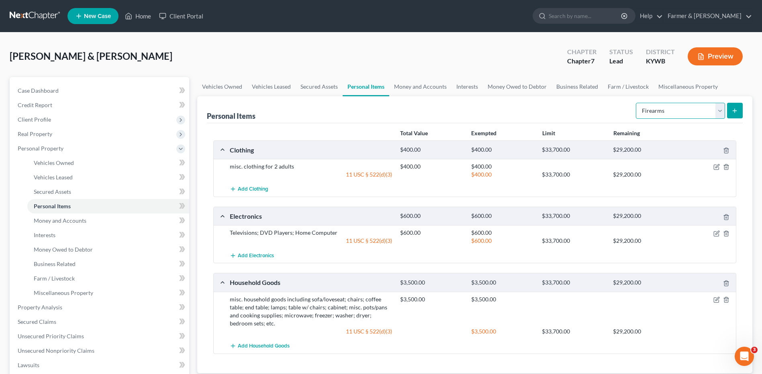
click at [702, 114] on select "Select Item Type Clothing Collectibles Of Value Electronics Firearms Household …" at bounding box center [680, 111] width 89 height 16
click at [727, 111] on form "Select Item Type Clothing Collectibles Of Value Electronics Firearms Household …" at bounding box center [689, 111] width 107 height 16
click at [734, 112] on icon "submit" at bounding box center [735, 111] width 6 height 6
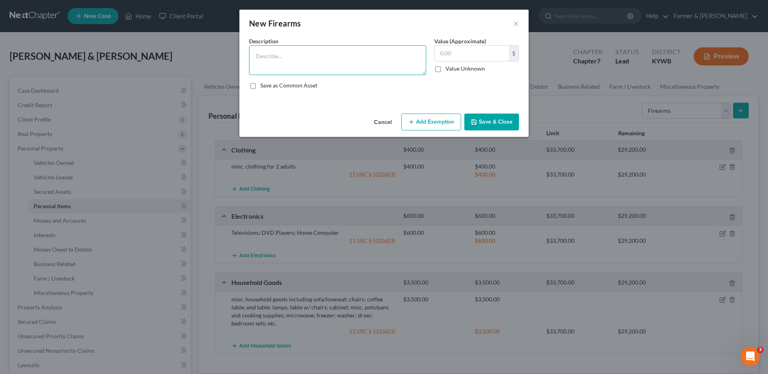
click at [322, 69] on textarea at bounding box center [337, 60] width 177 height 30
type textarea "9mm"
click at [462, 58] on input "text" at bounding box center [472, 53] width 74 height 15
type input "150.00"
click at [454, 118] on button "Add Exemption" at bounding box center [431, 122] width 60 height 17
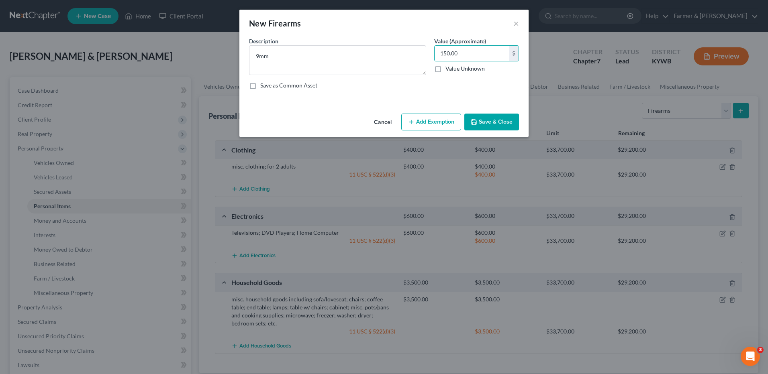
select select "2"
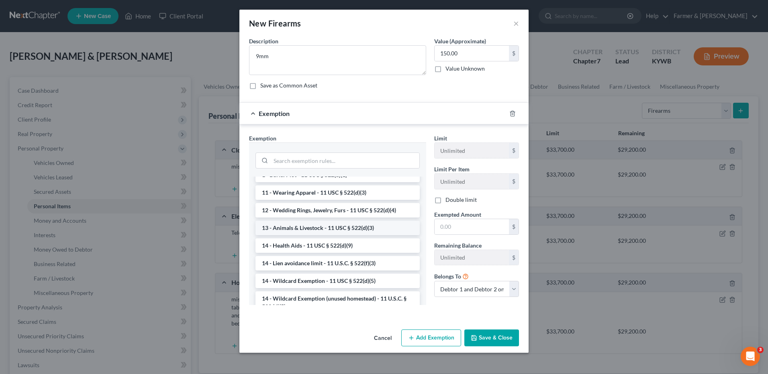
scroll to position [80, 0]
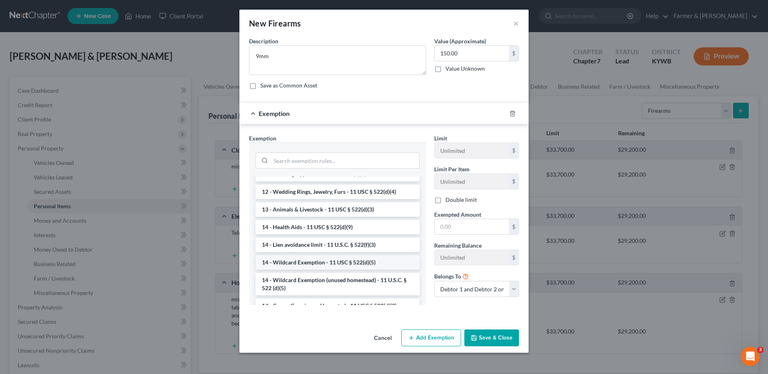
click at [333, 266] on li "14 - Wildcard Exemption - 11 USC § 522(d)(5)" at bounding box center [337, 262] width 164 height 14
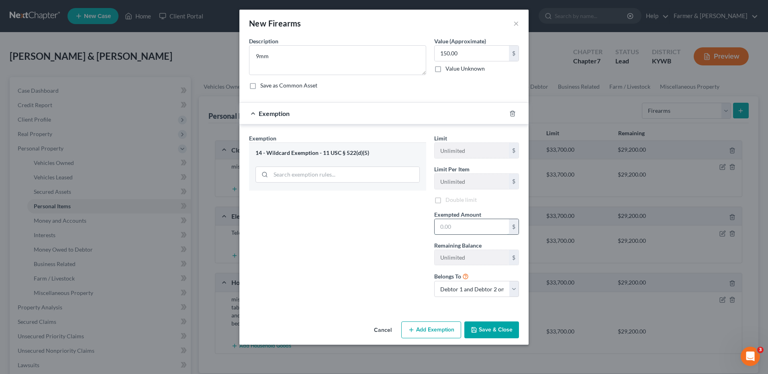
click at [451, 223] on input "text" at bounding box center [472, 226] width 74 height 15
checkbox input "true"
type input "150.00"
drag, startPoint x: 509, startPoint y: 329, endPoint x: 440, endPoint y: 313, distance: 71.2
click at [508, 329] on button "Save & Close" at bounding box center [491, 330] width 55 height 17
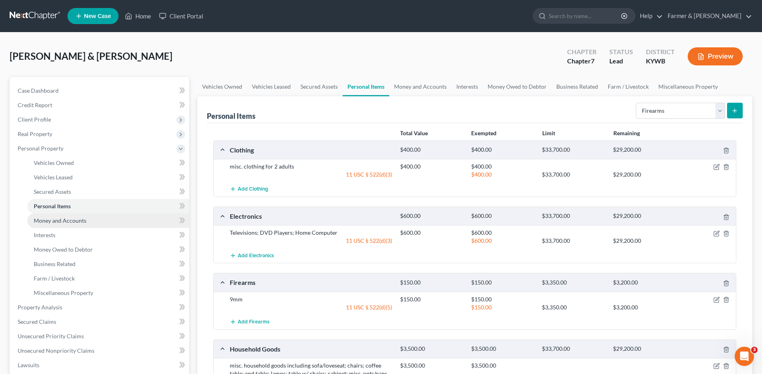
click at [94, 220] on link "Money and Accounts" at bounding box center [108, 221] width 162 height 14
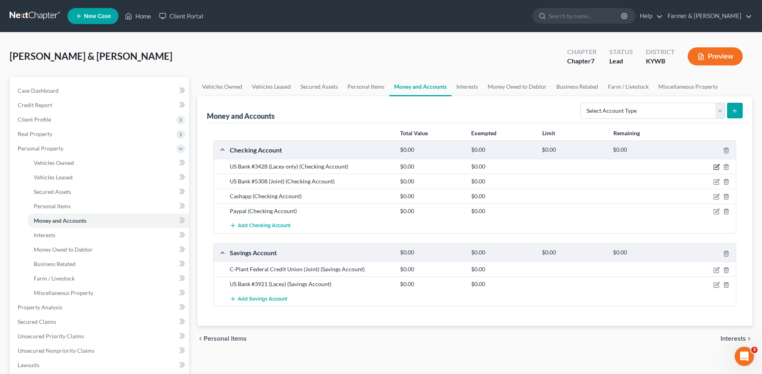
click at [716, 166] on icon "button" at bounding box center [716, 167] width 6 height 6
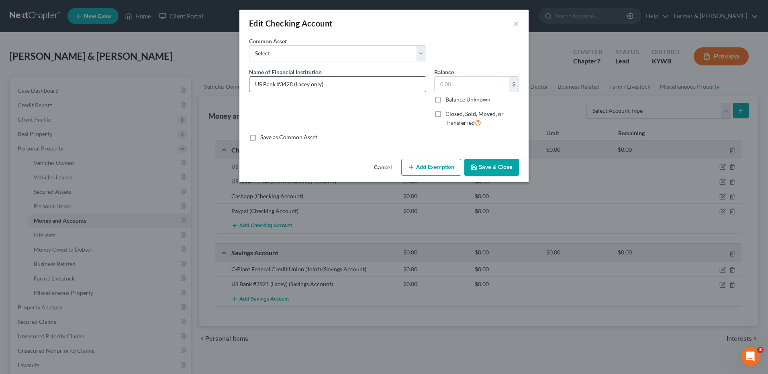
drag, startPoint x: 293, startPoint y: 86, endPoint x: 327, endPoint y: 88, distance: 33.8
click at [327, 88] on input "US Bank #3428 (Lacey only)" at bounding box center [337, 84] width 176 height 15
type input "US Bank #3428"
type input "1,000.00"
click at [448, 176] on div "Cancel Add Exemption Save & Close" at bounding box center [383, 169] width 289 height 27
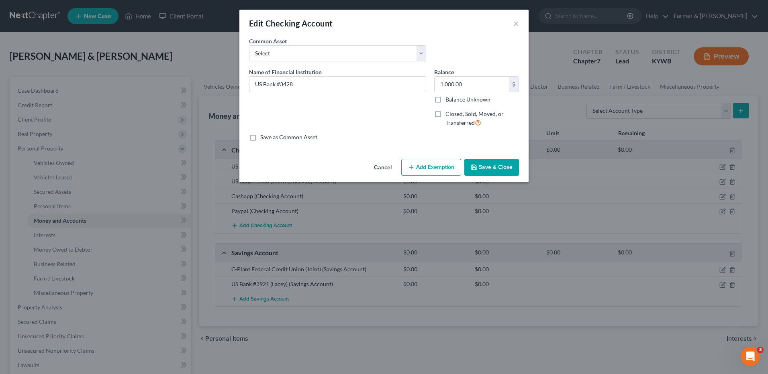
click at [448, 171] on button "Add Exemption" at bounding box center [431, 167] width 60 height 17
select select "2"
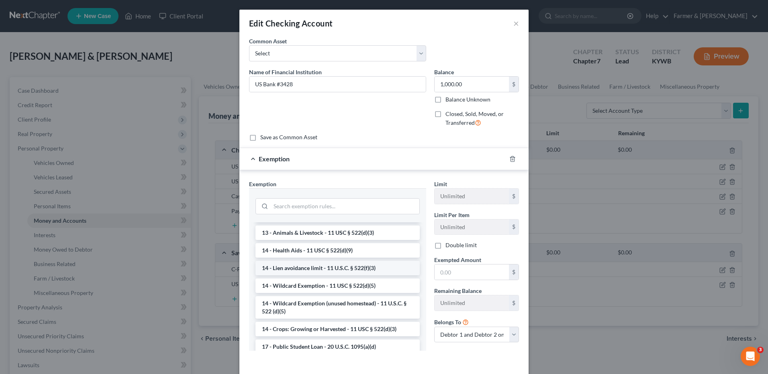
scroll to position [161, 0]
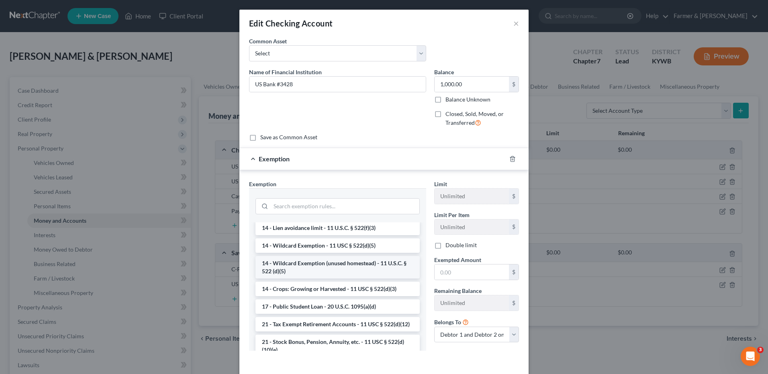
click at [346, 262] on li "14 - Wildcard Exemption (unused homestead) - 11 U.S.C. § 522 (d)(5)" at bounding box center [337, 267] width 164 height 22
checkbox input "true"
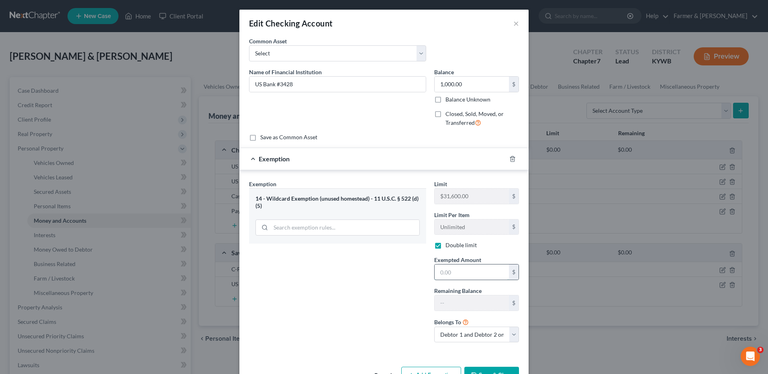
click at [452, 269] on input "text" at bounding box center [472, 272] width 74 height 15
type input "1,000.00"
click at [472, 333] on select "Debtor 1 only Debtor 2 only Debtor 1 and Debtor 2 only" at bounding box center [476, 335] width 85 height 16
select select "0"
click at [434, 327] on select "Debtor 1 only Debtor 2 only Debtor 1 and Debtor 2 only" at bounding box center [476, 335] width 85 height 16
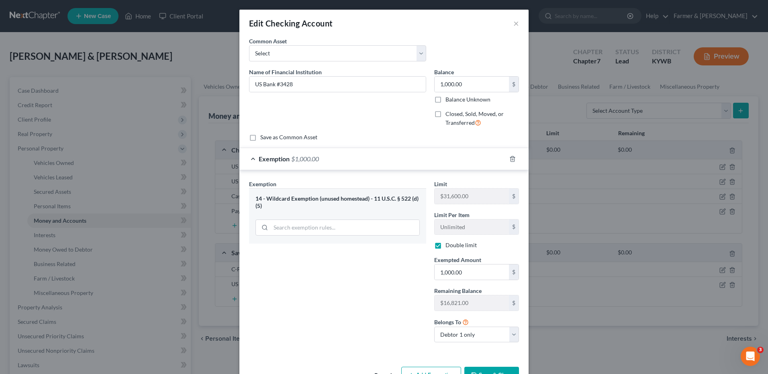
click at [478, 368] on button "Save & Close" at bounding box center [491, 375] width 55 height 17
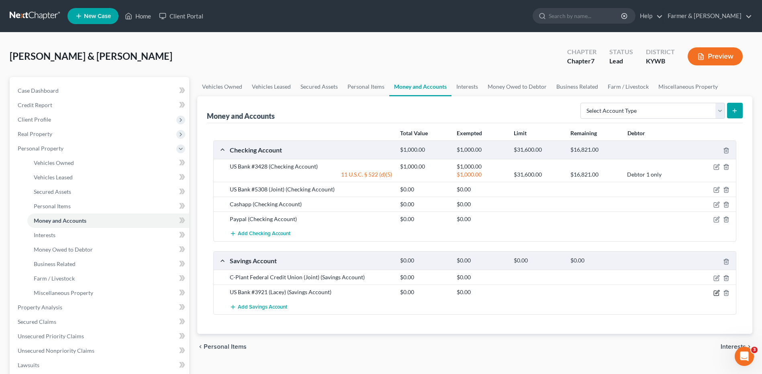
click at [717, 294] on icon "button" at bounding box center [716, 293] width 6 height 6
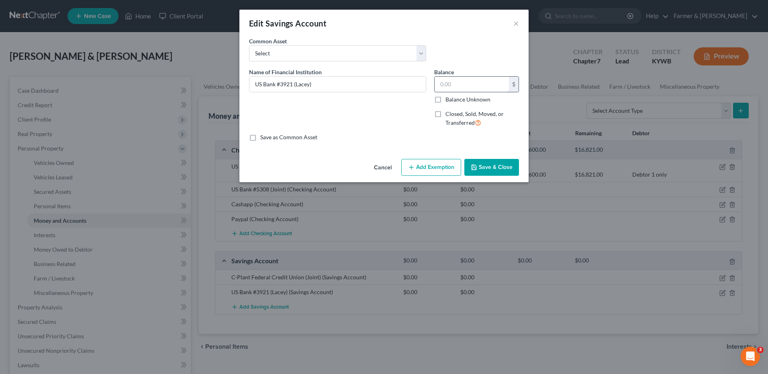
click at [491, 87] on input "text" at bounding box center [472, 84] width 74 height 15
type input "200.00"
drag, startPoint x: 292, startPoint y: 85, endPoint x: 364, endPoint y: 91, distance: 72.2
click at [364, 91] on input "US Bank #3921 (Lacey)" at bounding box center [337, 84] width 176 height 15
type input "US Bank #3921"
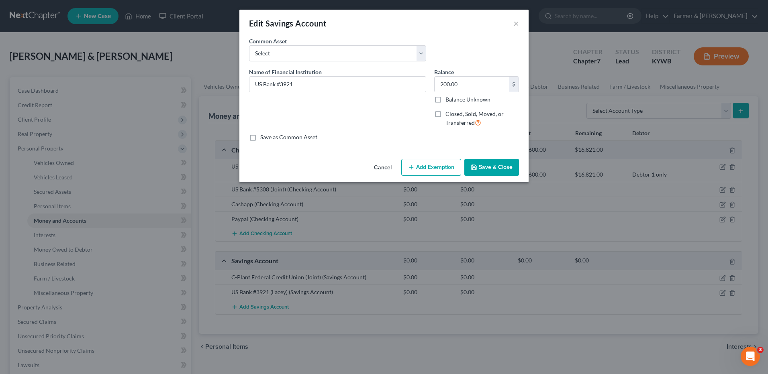
click at [408, 164] on button "Add Exemption" at bounding box center [431, 167] width 60 height 17
select select "2"
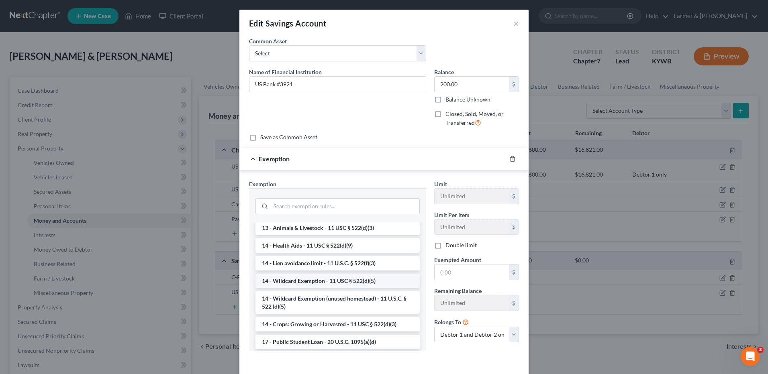
click at [331, 288] on li "14 - Wildcard Exemption - 11 USC § 522(d)(5)" at bounding box center [337, 281] width 164 height 14
checkbox input "true"
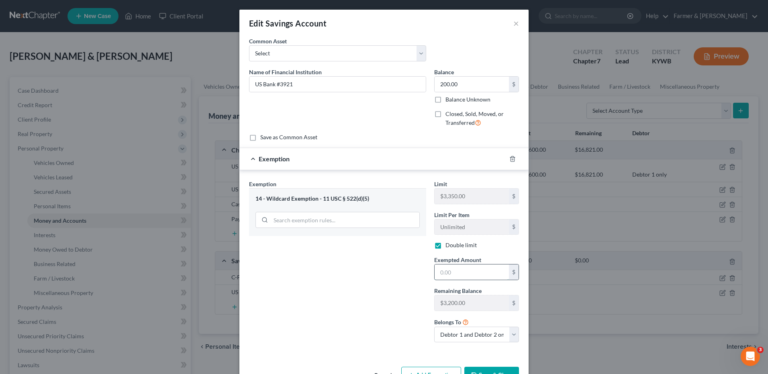
click at [447, 272] on input "text" at bounding box center [472, 272] width 74 height 15
type input "200.00"
click at [462, 335] on select "Debtor 1 only Debtor 2 only Debtor 1 and Debtor 2 only" at bounding box center [476, 335] width 85 height 16
select select "0"
click at [434, 327] on select "Debtor 1 only Debtor 2 only Debtor 1 and Debtor 2 only" at bounding box center [476, 335] width 85 height 16
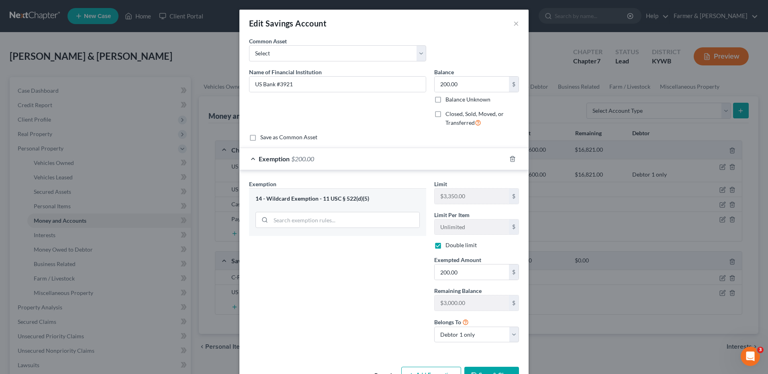
click at [474, 372] on button "Save & Close" at bounding box center [491, 375] width 55 height 17
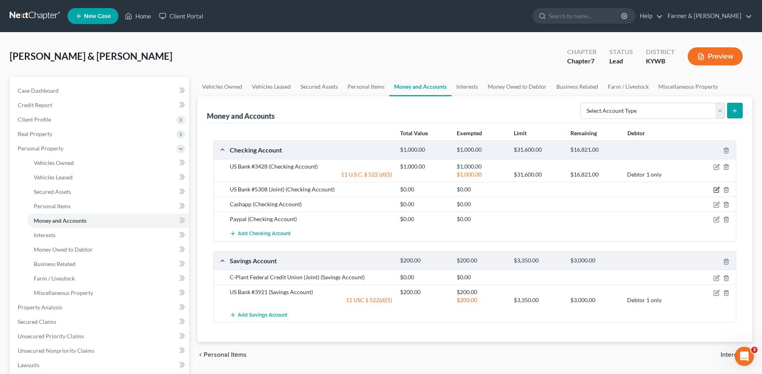
click at [715, 189] on icon "button" at bounding box center [716, 190] width 6 height 6
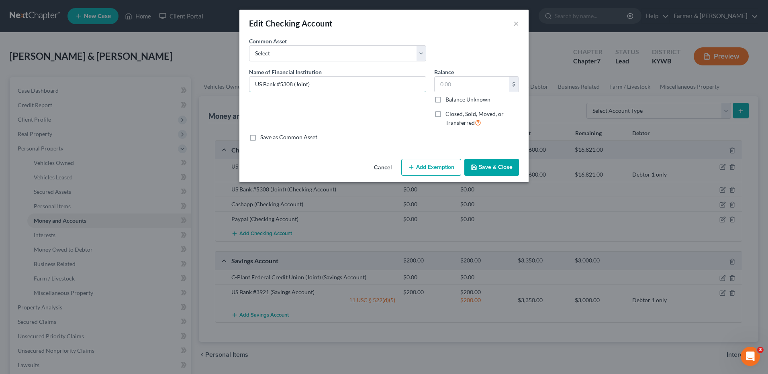
drag, startPoint x: 297, startPoint y: 86, endPoint x: 399, endPoint y: 99, distance: 102.0
click at [372, 97] on div "Name of Financial Institution * US Bank #5308 (Joint)" at bounding box center [337, 101] width 185 height 66
type input "US Bank #5308"
type input "400.00"
click at [426, 163] on button "Add Exemption" at bounding box center [431, 167] width 60 height 17
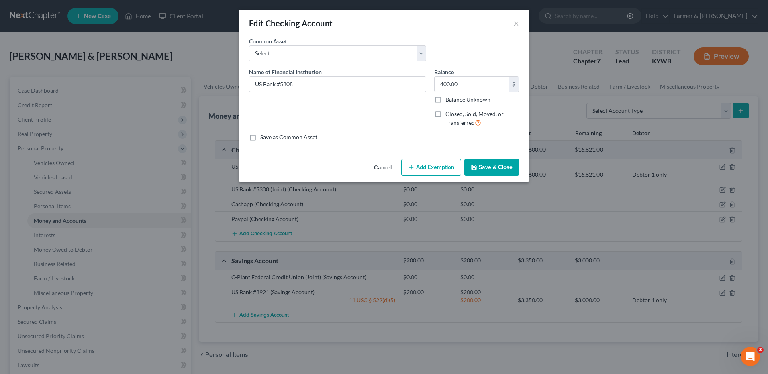
select select "2"
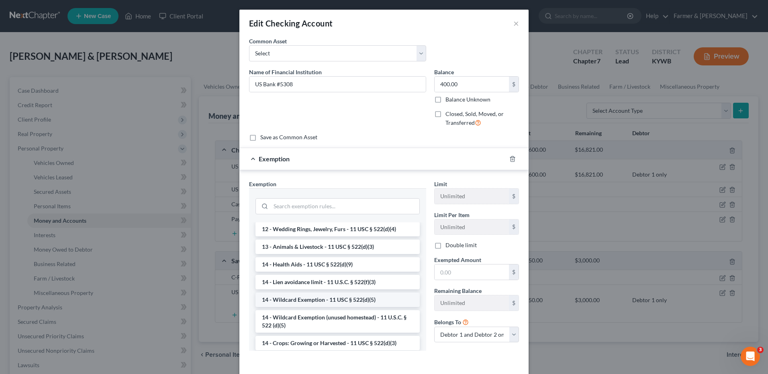
scroll to position [121, 0]
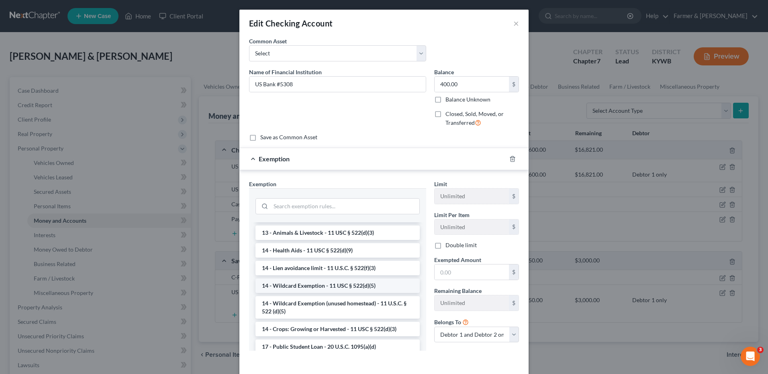
click at [342, 286] on li "14 - Wildcard Exemption - 11 USC § 522(d)(5)" at bounding box center [337, 286] width 164 height 14
checkbox input "true"
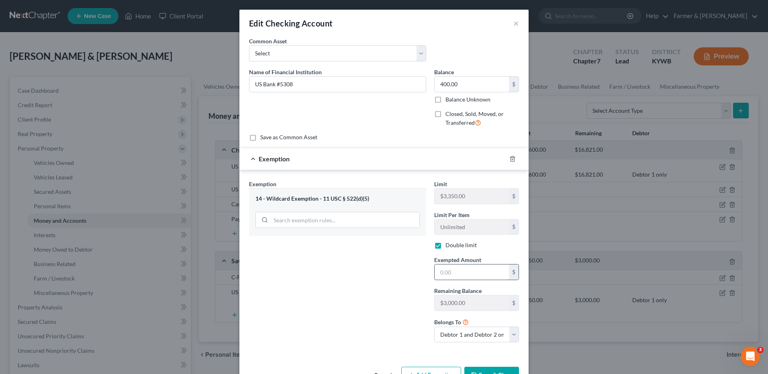
click at [449, 270] on input "text" at bounding box center [472, 272] width 74 height 15
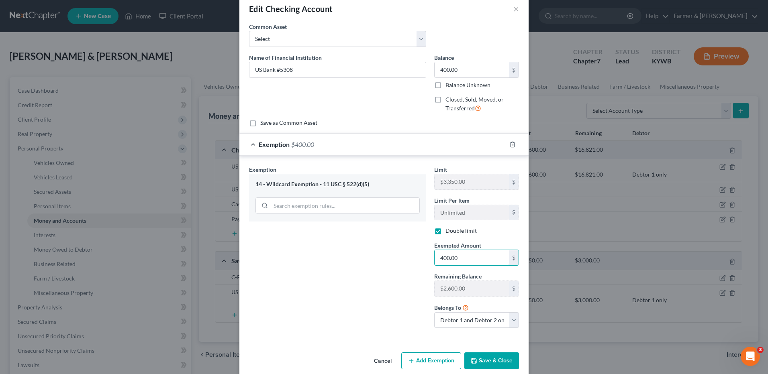
scroll to position [26, 0]
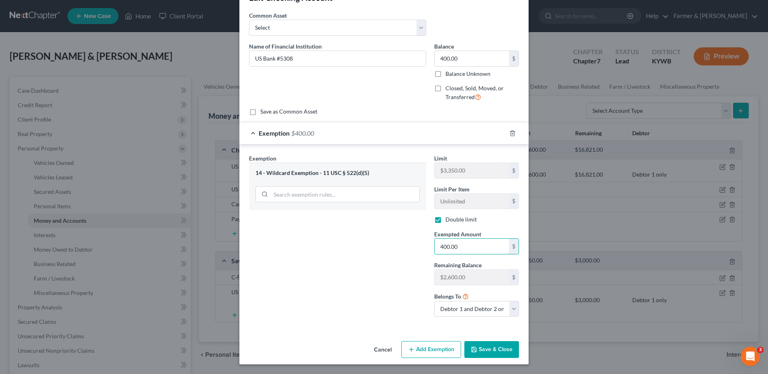
type input "400.00"
click at [488, 347] on button "Save & Close" at bounding box center [491, 349] width 55 height 17
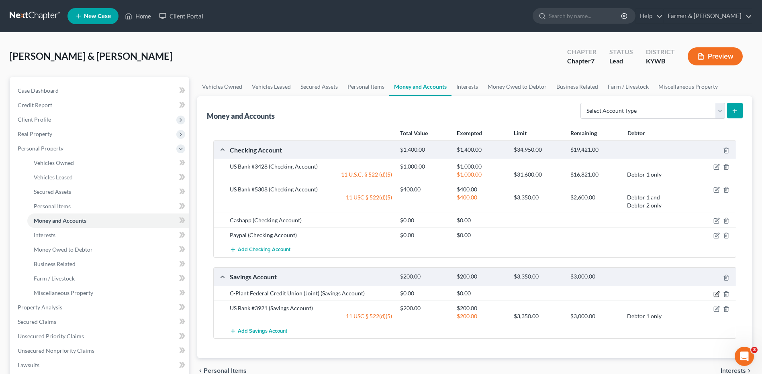
click at [716, 281] on div at bounding box center [708, 277] width 57 height 8
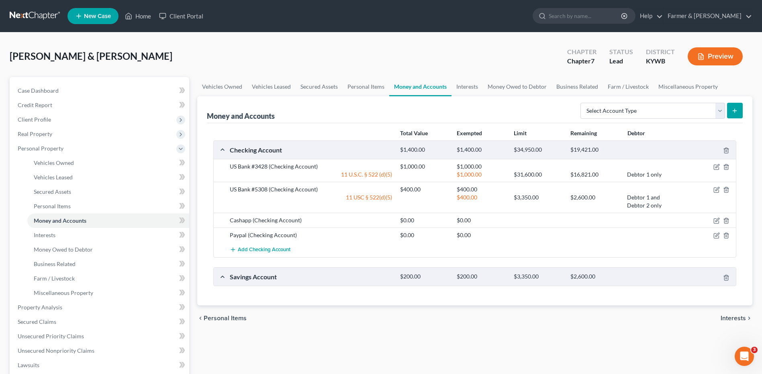
click at [278, 277] on div "Savings Account" at bounding box center [311, 277] width 170 height 8
click at [222, 276] on div "Savings Account $200.00 $200.00 $3,350.00 $2,600.00" at bounding box center [473, 277] width 519 height 18
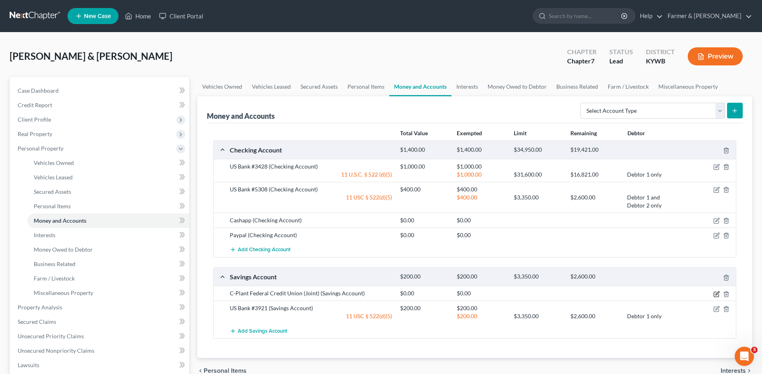
click at [716, 292] on icon "button" at bounding box center [716, 294] width 5 height 5
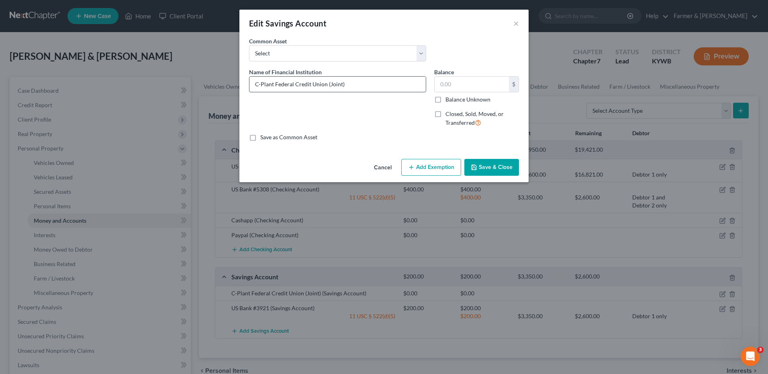
drag, startPoint x: 325, startPoint y: 84, endPoint x: 387, endPoint y: 87, distance: 61.9
click at [387, 88] on input "C-Plant Federal Credit Union (Joint)" at bounding box center [337, 84] width 176 height 15
type input "C-Plant Federal Credit Union"
click at [458, 86] on input "text" at bounding box center [472, 84] width 74 height 15
type input "20.00"
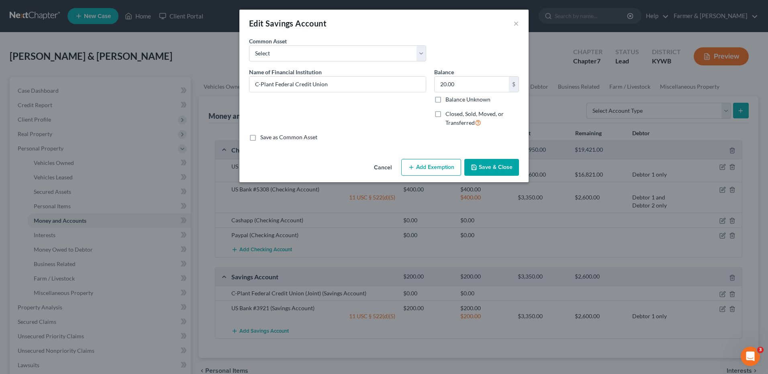
click at [435, 166] on button "Add Exemption" at bounding box center [431, 167] width 60 height 17
select select "2"
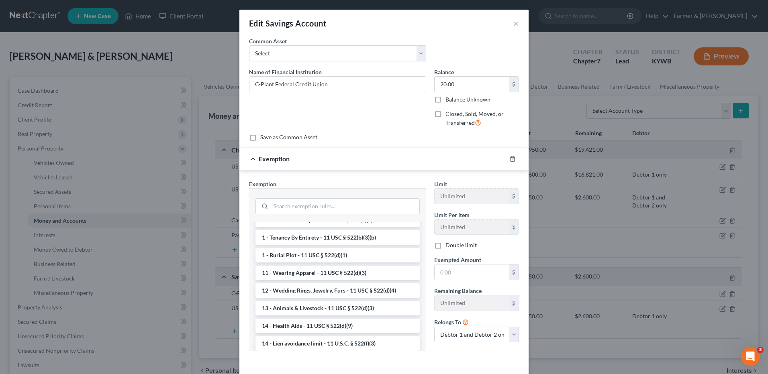
scroll to position [121, 0]
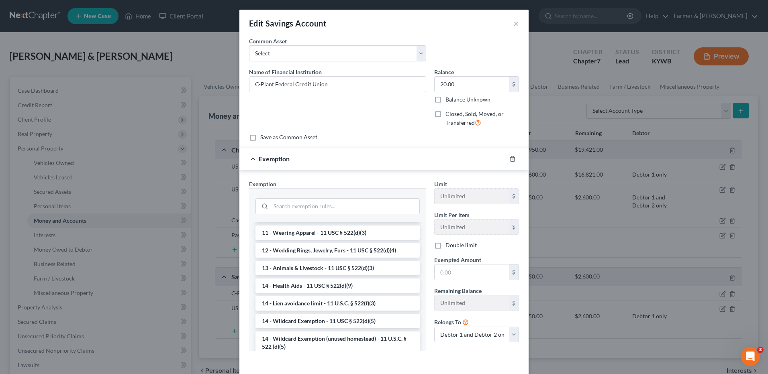
click at [329, 327] on li "14 - Wildcard Exemption - 11 USC § 522(d)(5)" at bounding box center [337, 321] width 164 height 14
checkbox input "true"
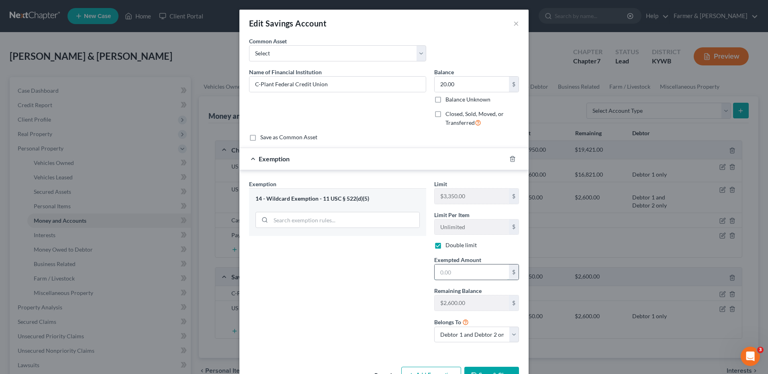
click at [441, 273] on input "text" at bounding box center [472, 272] width 74 height 15
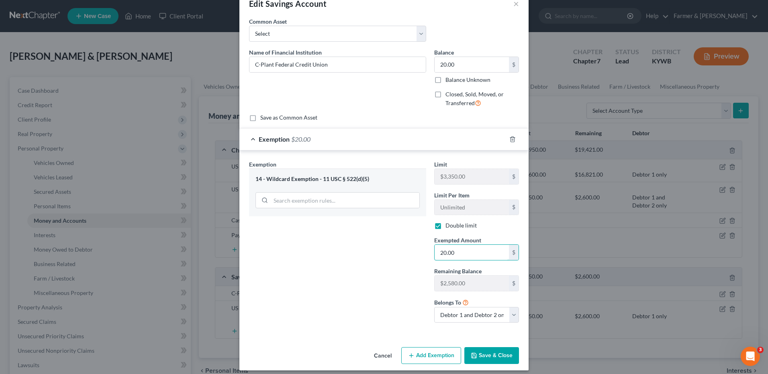
scroll to position [26, 0]
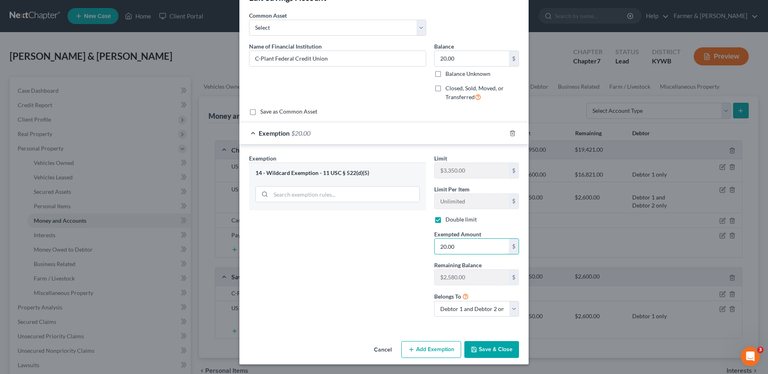
type input "20.00"
click at [488, 348] on button "Save & Close" at bounding box center [491, 349] width 55 height 17
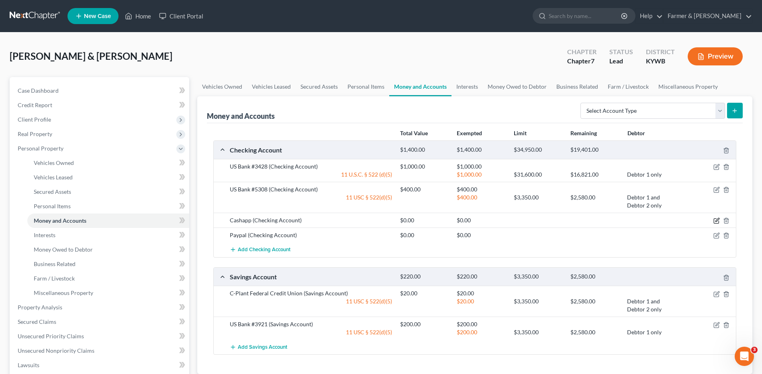
click at [717, 221] on icon "button" at bounding box center [716, 221] width 6 height 6
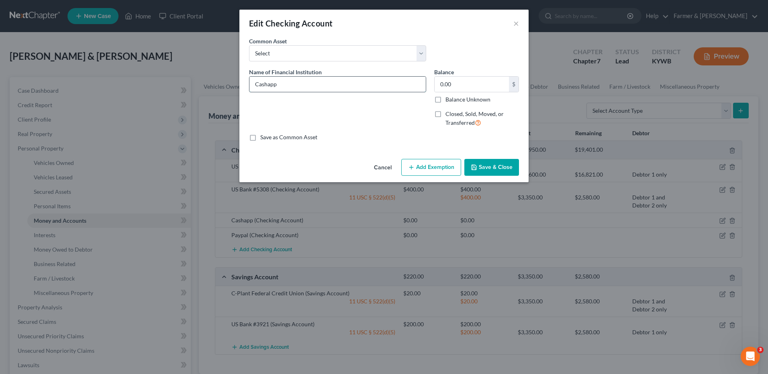
click at [300, 85] on input "Cashapp" at bounding box center [337, 84] width 176 height 15
drag, startPoint x: 320, startPoint y: 86, endPoint x: 276, endPoint y: 90, distance: 43.6
click at [276, 90] on input "Cashapp - zero balance" at bounding box center [337, 84] width 176 height 15
type input "Cashapp - zero balance"
click at [482, 165] on button "Save & Close" at bounding box center [491, 167] width 55 height 17
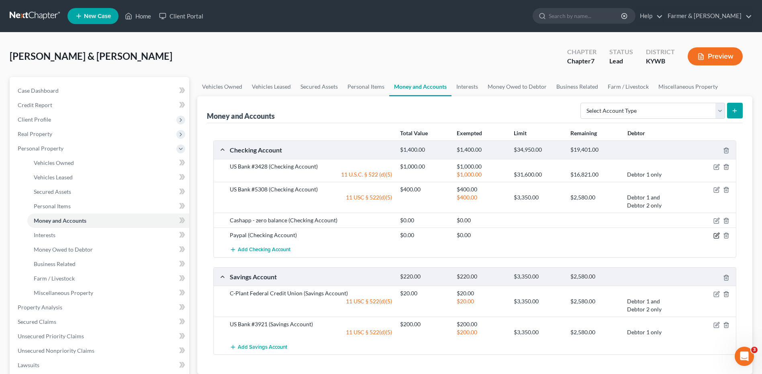
click at [716, 237] on icon "button" at bounding box center [717, 235] width 4 height 4
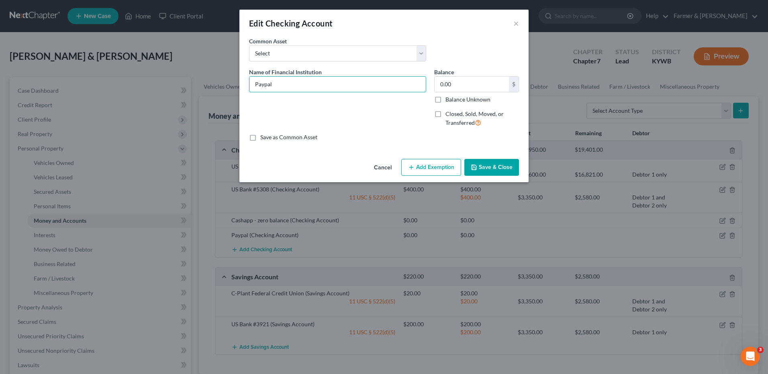
paste input "- zero balance"
type input "Paypal - zero balance"
click at [484, 163] on button "Save & Close" at bounding box center [491, 167] width 55 height 17
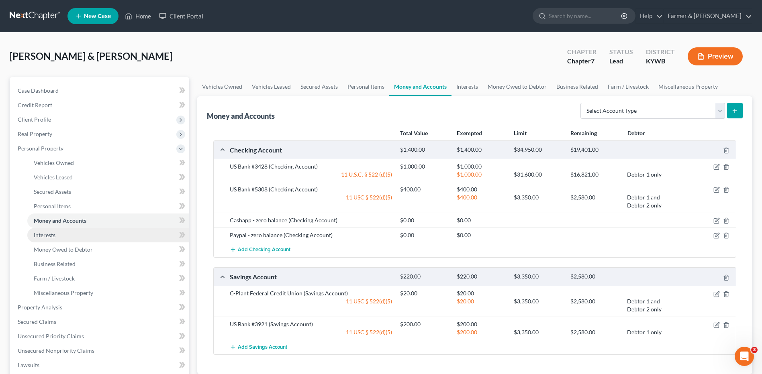
click at [73, 233] on link "Interests" at bounding box center [108, 235] width 162 height 14
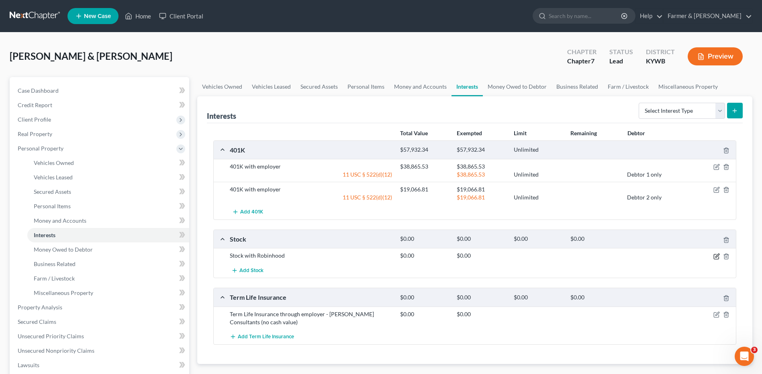
click at [715, 257] on icon "button" at bounding box center [717, 256] width 4 height 4
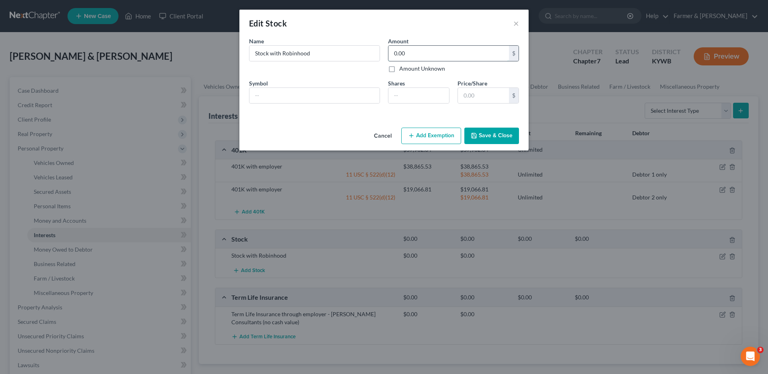
click at [421, 56] on input "0.00" at bounding box center [448, 53] width 121 height 15
click at [447, 55] on input "0.00" at bounding box center [448, 53] width 121 height 15
drag, startPoint x: 431, startPoint y: 54, endPoint x: 377, endPoint y: 54, distance: 54.2
click at [377, 54] on div "Name * Describe * Stock with Robinhood Amount 0.00 $ Amount Unknown Balance Und…" at bounding box center [384, 73] width 278 height 73
type input "471.70"
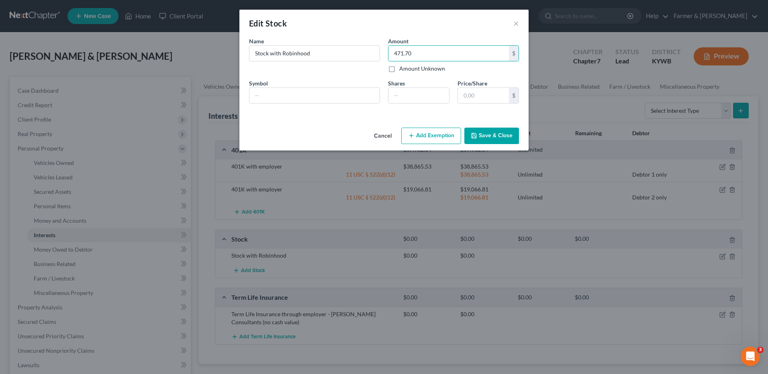
click at [445, 141] on button "Add Exemption" at bounding box center [431, 136] width 60 height 17
select select "2"
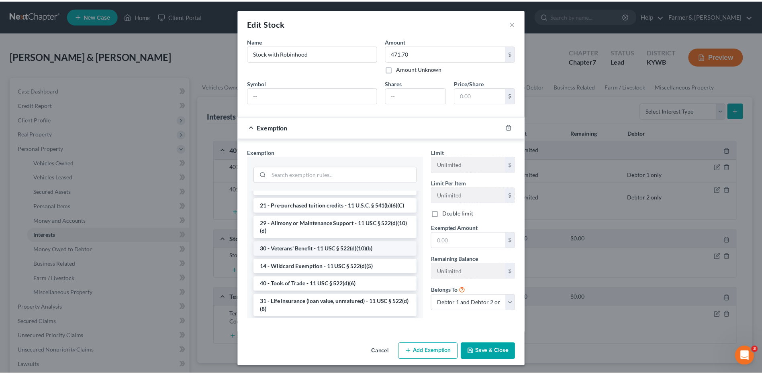
scroll to position [241, 0]
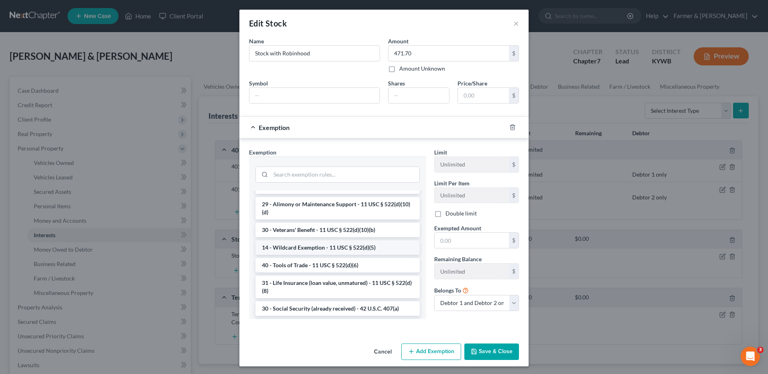
click at [328, 255] on li "14 - Wildcard Exemption - 11 USC § 522(d)(5)" at bounding box center [337, 248] width 164 height 14
checkbox input "true"
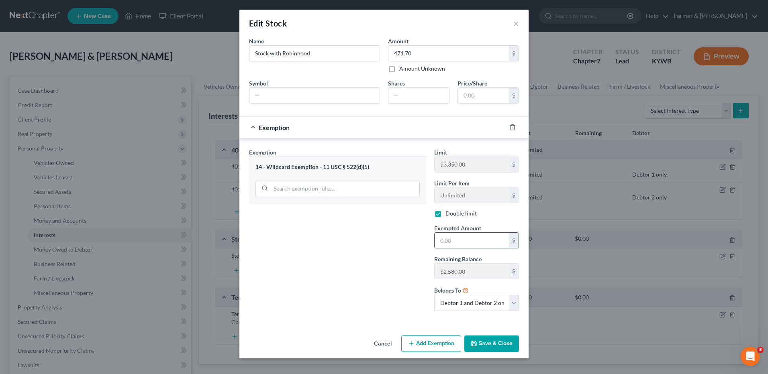
click at [479, 242] on input "text" at bounding box center [472, 240] width 74 height 15
type input "471.70"
click at [459, 303] on select "Debtor 1 only Debtor 2 only Debtor 1 and Debtor 2 only" at bounding box center [476, 303] width 85 height 16
select select "0"
click at [434, 295] on select "Debtor 1 only Debtor 2 only Debtor 1 and Debtor 2 only" at bounding box center [476, 303] width 85 height 16
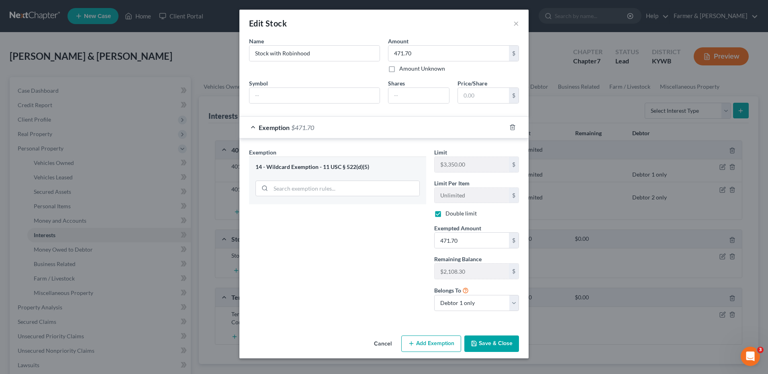
click at [490, 345] on button "Save & Close" at bounding box center [491, 344] width 55 height 17
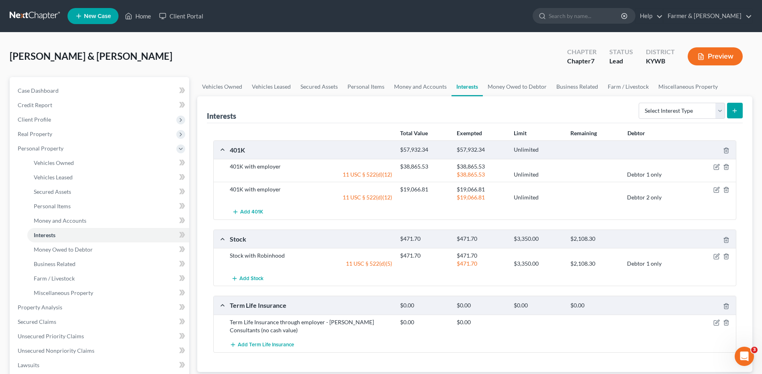
scroll to position [80, 0]
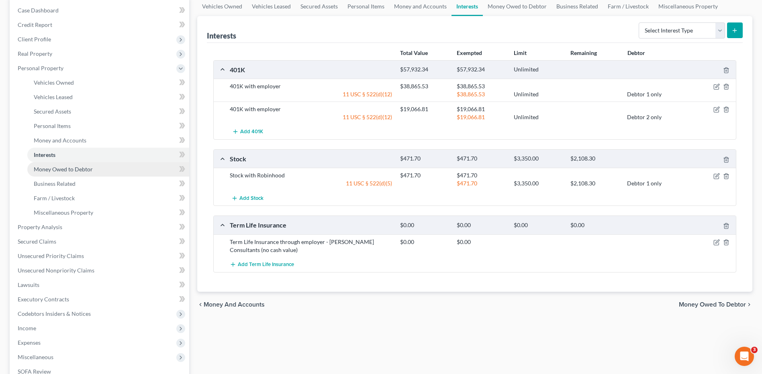
click at [82, 169] on span "Money Owed to Debtor" at bounding box center [63, 169] width 59 height 7
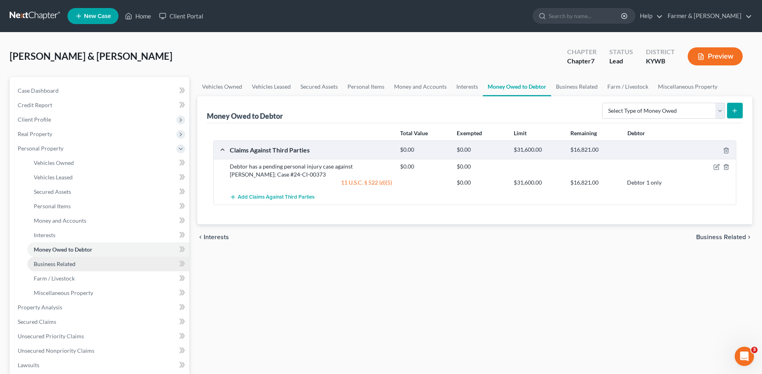
drag, startPoint x: 68, startPoint y: 260, endPoint x: 68, endPoint y: 266, distance: 6.0
click at [68, 260] on link "Business Related" at bounding box center [108, 264] width 162 height 14
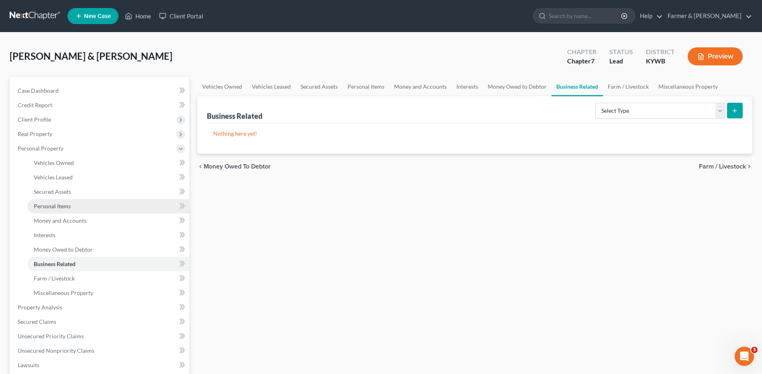
drag, startPoint x: 61, startPoint y: 207, endPoint x: 84, endPoint y: 207, distance: 22.9
click at [61, 207] on span "Personal Items" at bounding box center [52, 206] width 37 height 7
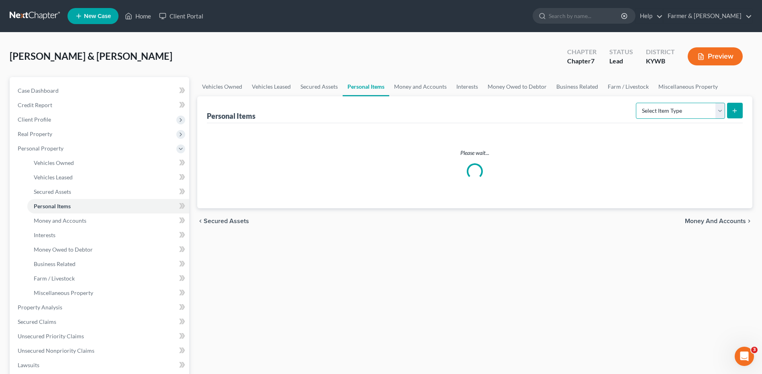
click at [670, 112] on select "Select Item Type Clothing Collectibles Of Value Electronics Firearms Household …" at bounding box center [680, 111] width 89 height 16
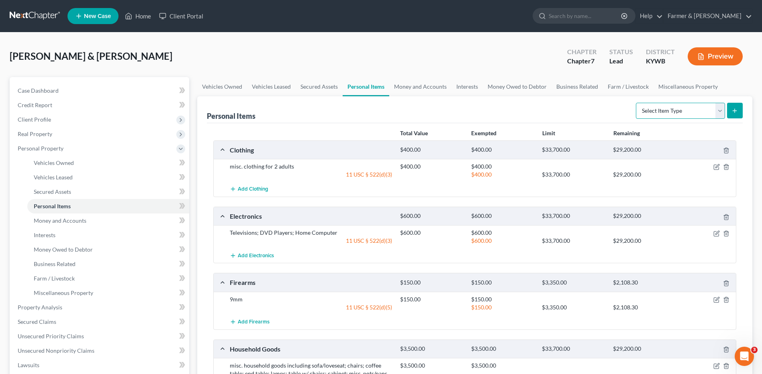
select select "other"
click at [637, 103] on select "Select Item Type Clothing Collectibles Of Value Electronics Firearms Household …" at bounding box center [680, 111] width 89 height 16
click at [735, 112] on line "submit" at bounding box center [735, 111] width 0 height 4
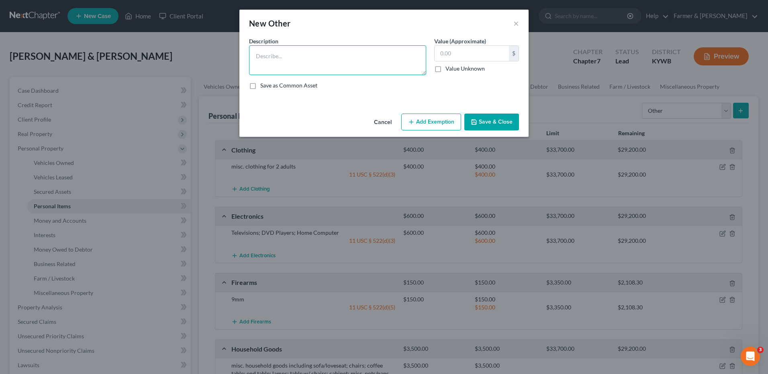
click at [303, 53] on textarea at bounding box center [337, 60] width 177 height 30
click at [311, 53] on textarea at bounding box center [337, 60] width 177 height 30
click at [309, 50] on textarea "Tables; ovens;" at bounding box center [337, 60] width 177 height 30
click at [352, 58] on textarea "Tables; ovens; microwave; pans;" at bounding box center [337, 60] width 177 height 30
type textarea "Tables; ovens; microwave; pans; stock"
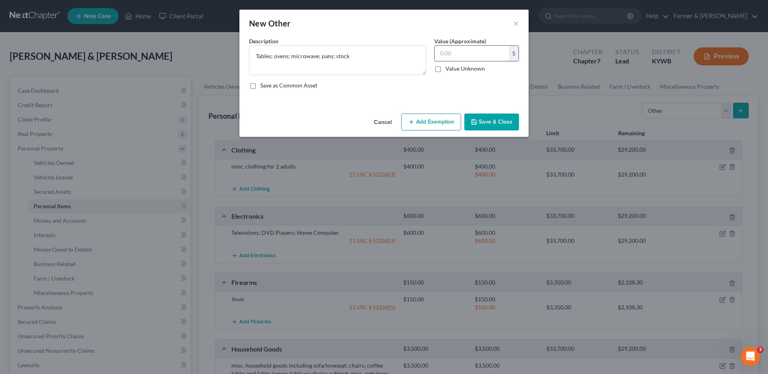
click at [459, 55] on input "text" at bounding box center [472, 53] width 74 height 15
click at [482, 54] on input "2,000.00" at bounding box center [472, 53] width 74 height 15
drag, startPoint x: 495, startPoint y: 54, endPoint x: 418, endPoint y: 61, distance: 77.1
click at [418, 61] on div "Description * Tables; ovens; microwave; pans; stock Value (Approximate) 2,000.0…" at bounding box center [384, 66] width 278 height 59
type input "3,500.00"
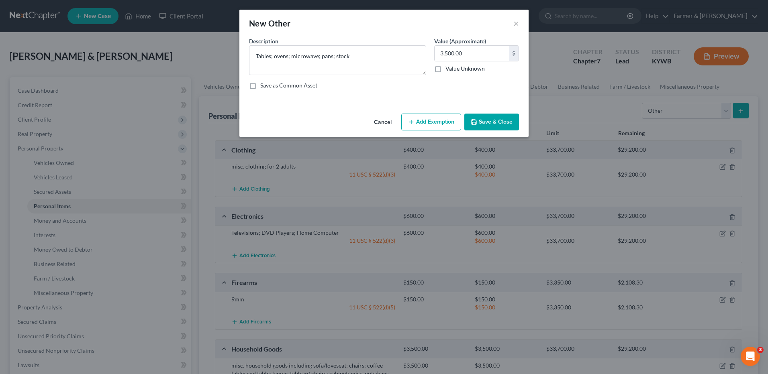
click at [424, 121] on button "Add Exemption" at bounding box center [431, 122] width 60 height 17
select select "2"
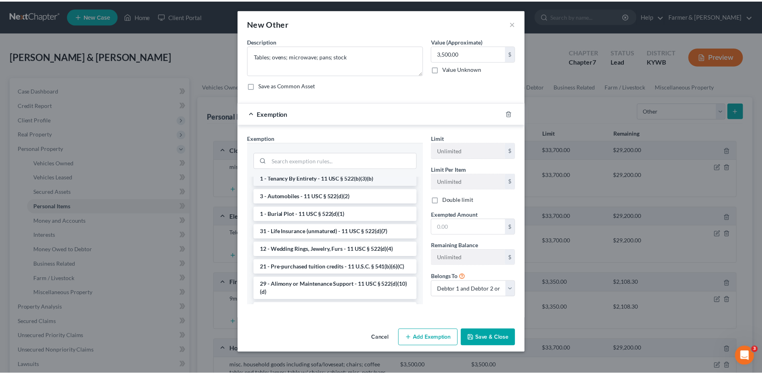
scroll to position [161, 0]
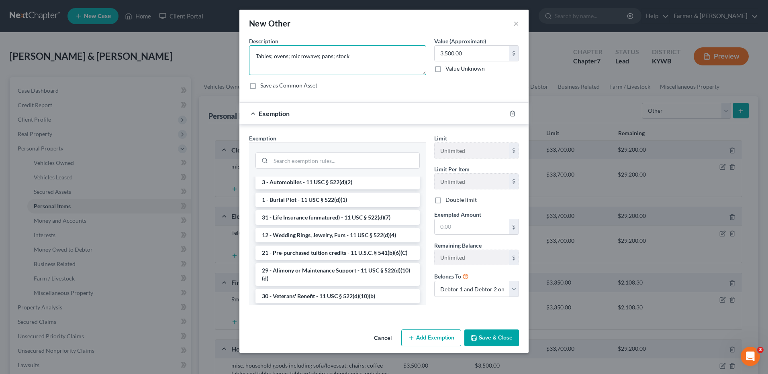
click at [362, 55] on textarea "Tables; ovens; microwave; pans; stock" at bounding box center [337, 60] width 177 height 30
type textarea "Tables; ovens; microwave; pans; trailer; misc. supplies"
type input "4,000.00"
click at [491, 339] on button "Save & Close" at bounding box center [491, 338] width 55 height 17
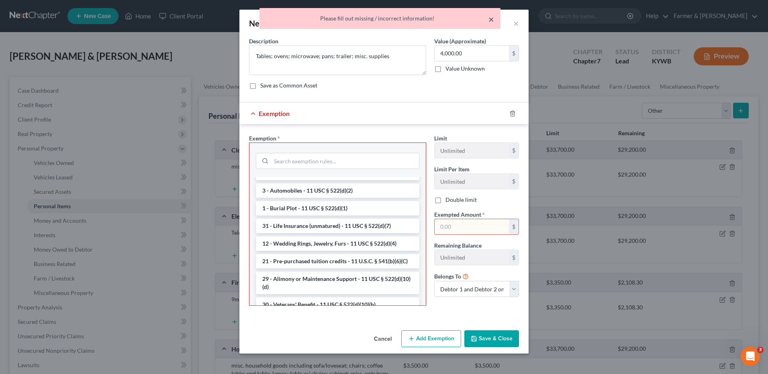
drag, startPoint x: 490, startPoint y: 18, endPoint x: 501, endPoint y: 55, distance: 39.0
click at [489, 18] on button "×" at bounding box center [492, 19] width 6 height 10
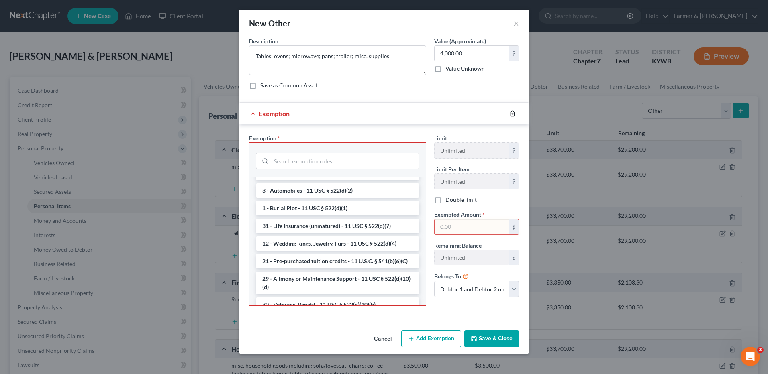
click at [511, 112] on polyline "button" at bounding box center [512, 112] width 5 height 0
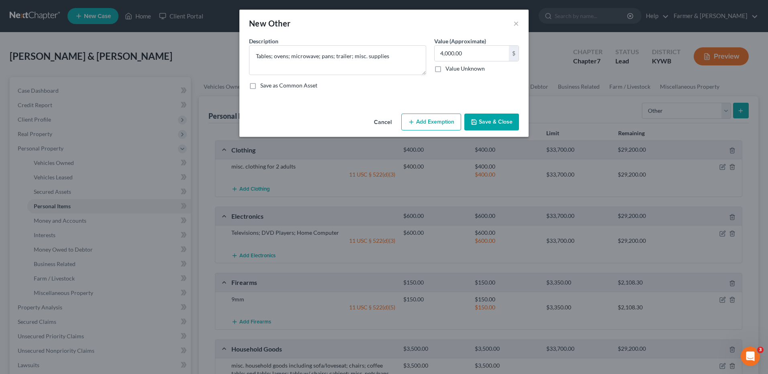
click at [489, 119] on button "Save & Close" at bounding box center [491, 122] width 55 height 17
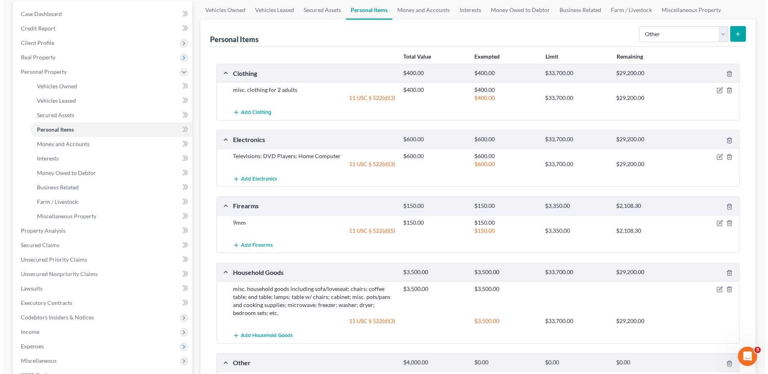
scroll to position [197, 0]
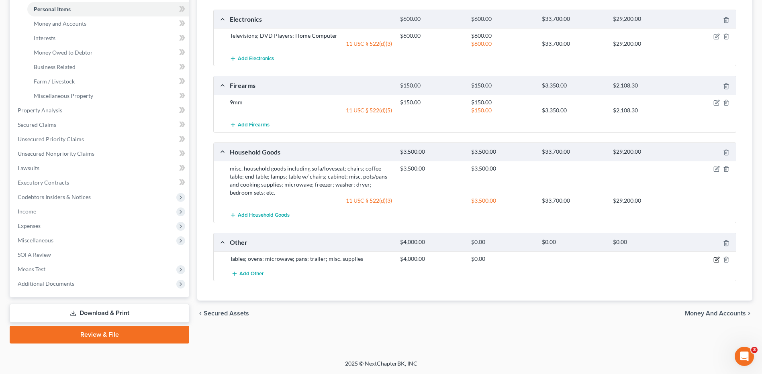
drag, startPoint x: 716, startPoint y: 257, endPoint x: 714, endPoint y: 252, distance: 5.4
click at [716, 257] on icon "button" at bounding box center [716, 260] width 6 height 6
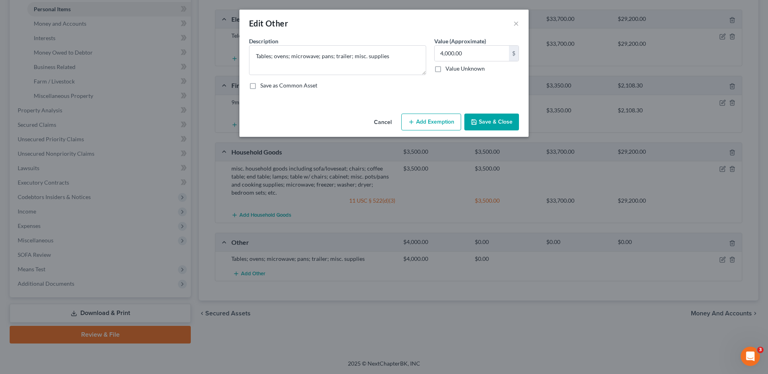
drag, startPoint x: 439, startPoint y: 121, endPoint x: 383, endPoint y: 193, distance: 90.7
click at [438, 121] on button "Add Exemption" at bounding box center [431, 122] width 60 height 17
select select "2"
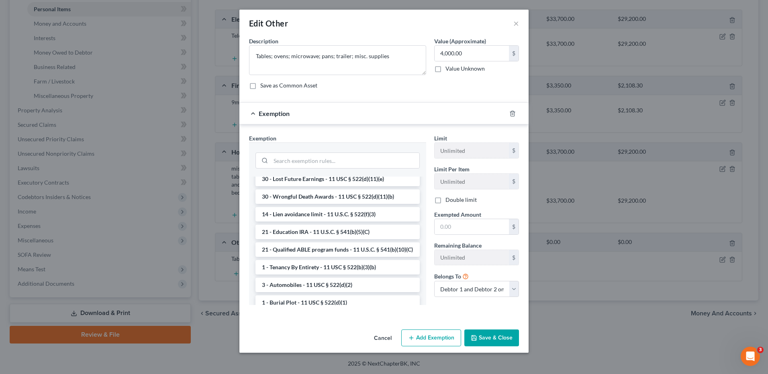
scroll to position [80, 0]
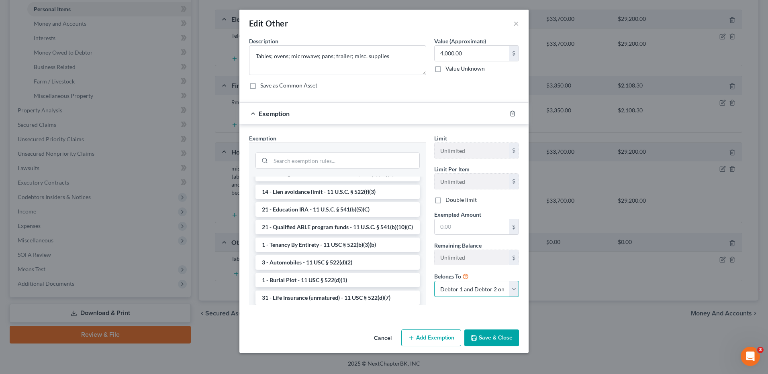
click at [461, 291] on select "Debtor 1 only Debtor 2 only Debtor 1 and Debtor 2 only" at bounding box center [476, 289] width 85 height 16
click at [458, 227] on input "text" at bounding box center [472, 226] width 74 height 15
type input "4,000.00"
click at [470, 291] on select "Debtor 1 only Debtor 2 only Debtor 1 and Debtor 2 only" at bounding box center [476, 289] width 85 height 16
select select "0"
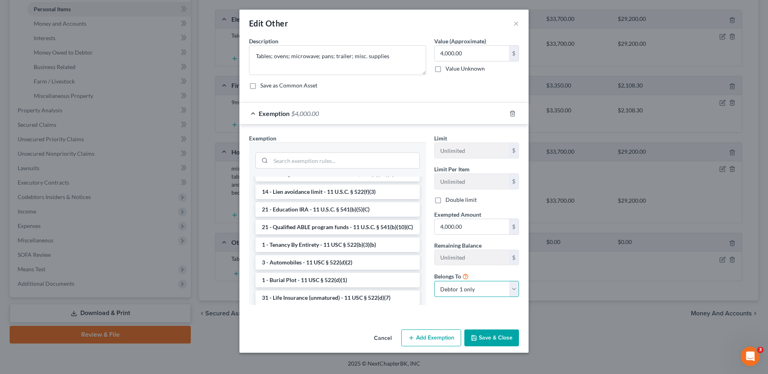
click at [434, 281] on select "Debtor 1 only Debtor 2 only Debtor 1 and Debtor 2 only" at bounding box center [476, 289] width 85 height 16
click at [484, 337] on button "Save & Close" at bounding box center [491, 338] width 55 height 17
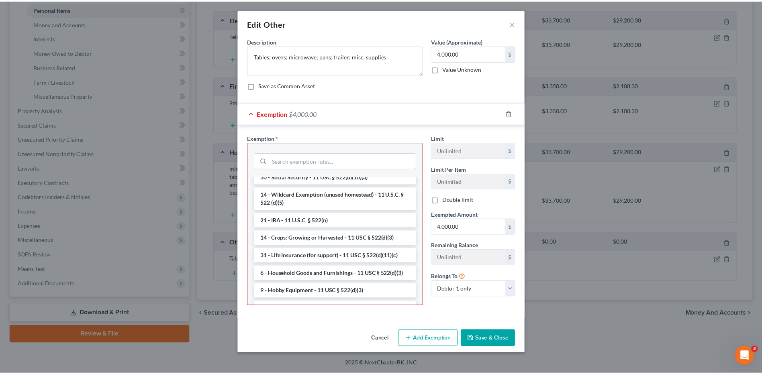
scroll to position [482, 0]
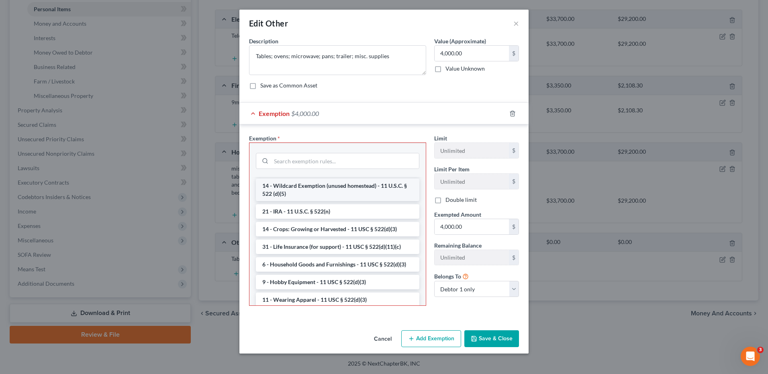
click at [360, 201] on li "14 - Wildcard Exemption (unused homestead) - 11 U.S.C. § 522 (d)(5)" at bounding box center [338, 190] width 164 height 22
checkbox input "true"
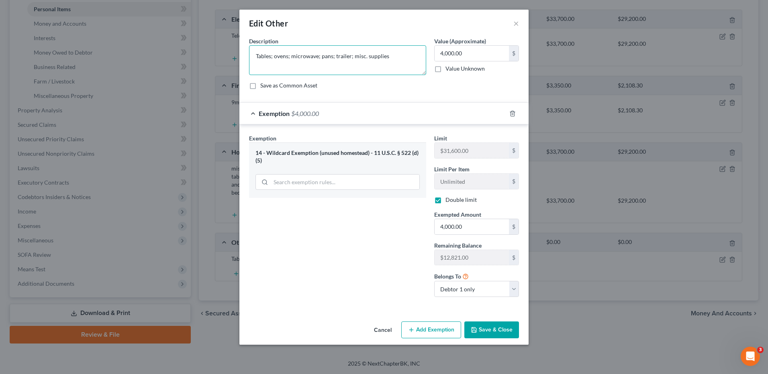
click at [400, 59] on textarea "Tables; ovens; microwave; pans; trailer; misc. supplies" at bounding box center [337, 60] width 177 height 30
type textarea "Tables; ovens; microwave; pans; trailer; misc. supplies used for business"
click at [504, 334] on button "Save & Close" at bounding box center [491, 330] width 55 height 17
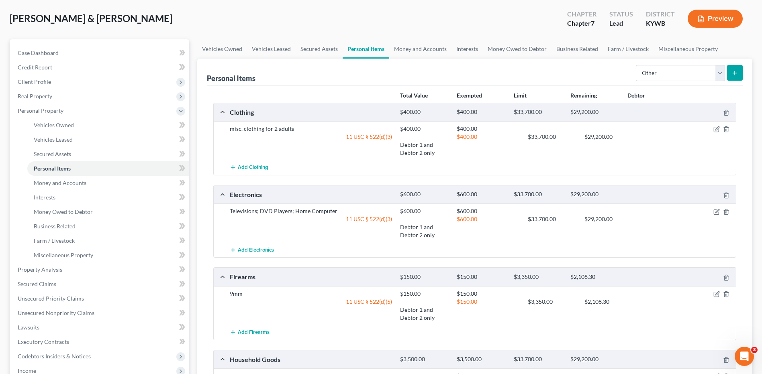
scroll to position [19, 0]
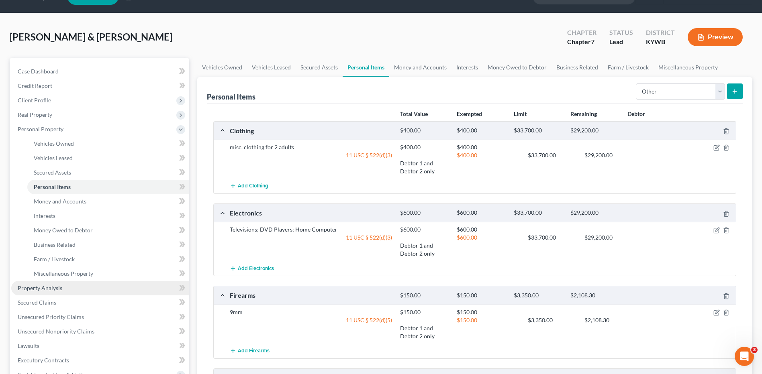
click at [63, 288] on link "Property Analysis" at bounding box center [100, 288] width 178 height 14
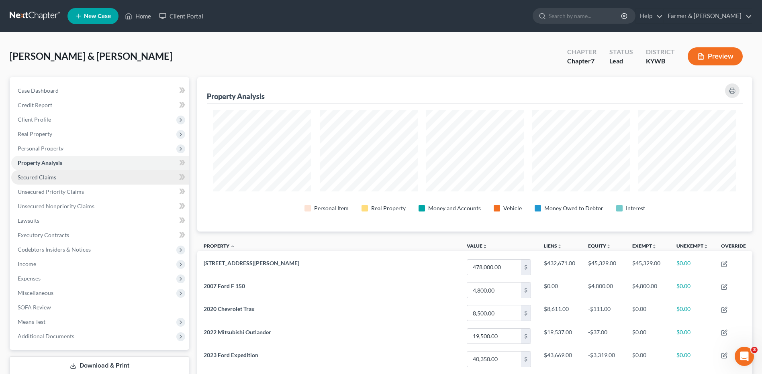
click at [73, 175] on link "Secured Claims" at bounding box center [100, 177] width 178 height 14
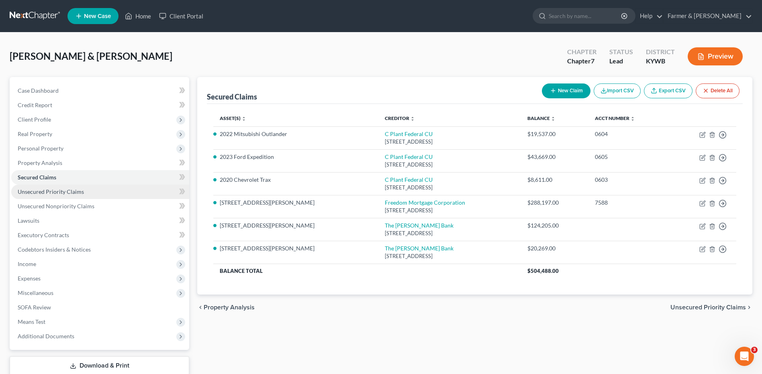
click at [73, 194] on span "Unsecured Priority Claims" at bounding box center [51, 191] width 66 height 7
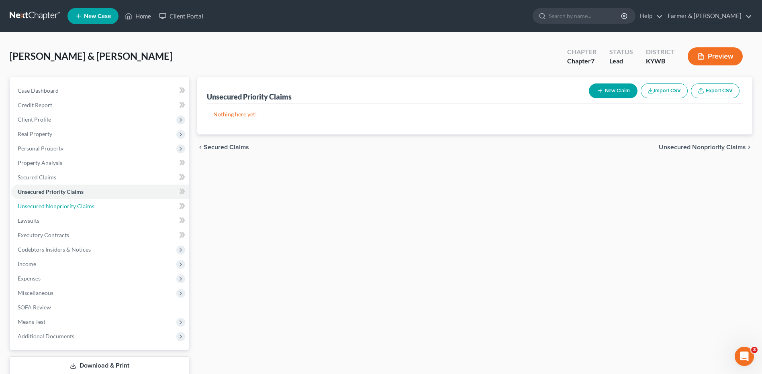
drag, startPoint x: 80, startPoint y: 202, endPoint x: 332, endPoint y: 212, distance: 252.1
click at [80, 202] on link "Unsecured Nonpriority Claims" at bounding box center [100, 206] width 178 height 14
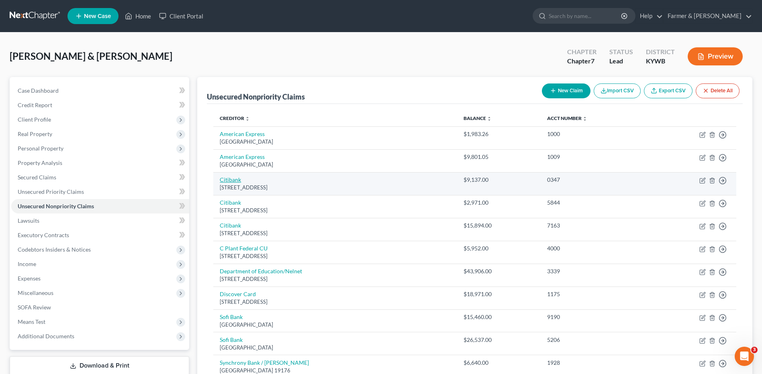
click at [235, 179] on link "Citibank" at bounding box center [230, 179] width 21 height 7
select select "43"
select select "2"
select select "0"
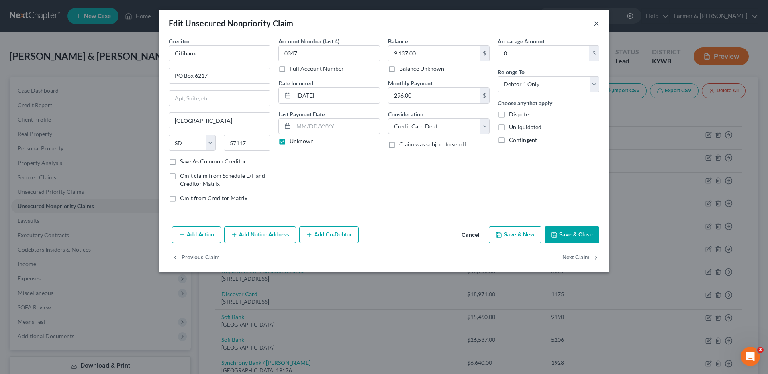
click at [597, 23] on button "×" at bounding box center [597, 23] width 6 height 10
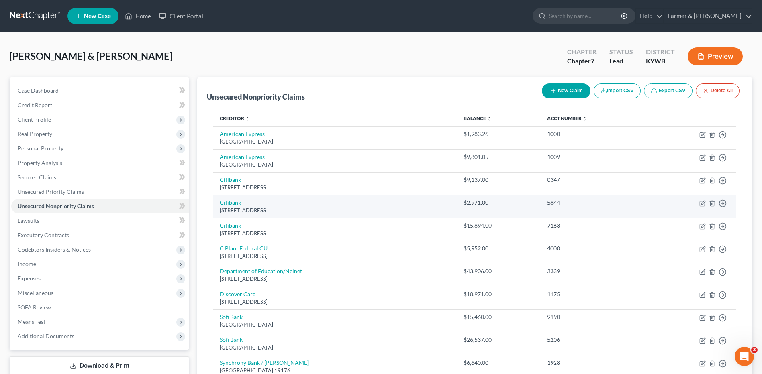
click at [235, 203] on link "Citibank" at bounding box center [230, 202] width 21 height 7
select select "43"
select select "2"
select select "0"
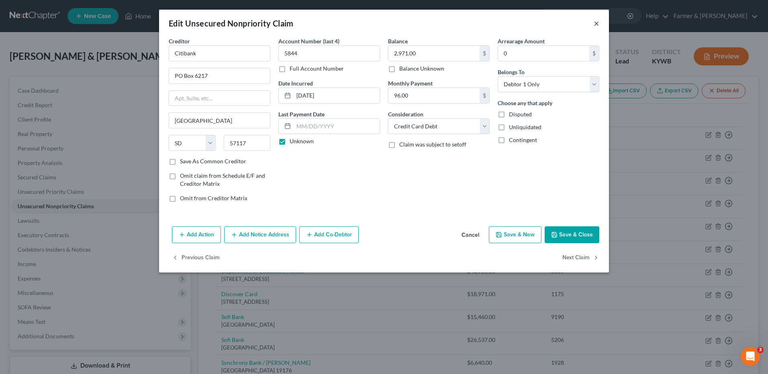
click at [596, 24] on button "×" at bounding box center [597, 23] width 6 height 10
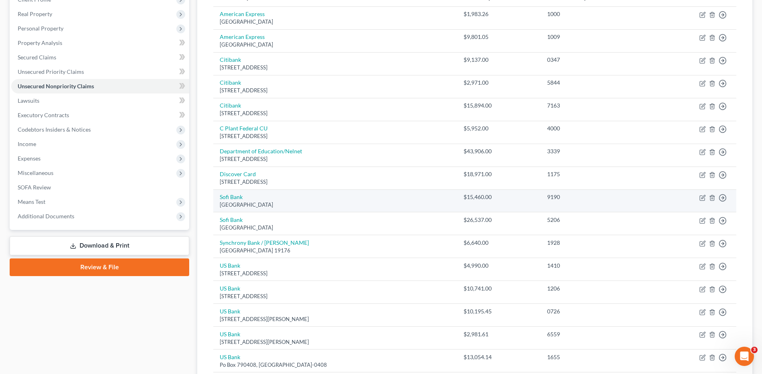
scroll to position [121, 0]
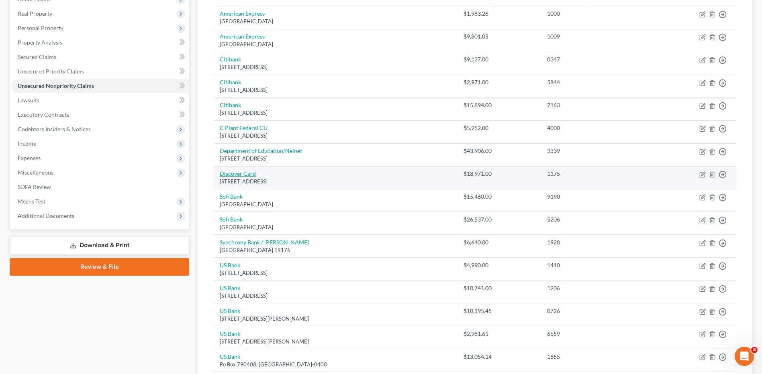
click at [246, 175] on link "Discover Card" at bounding box center [238, 173] width 36 height 7
select select "46"
select select "2"
select select "0"
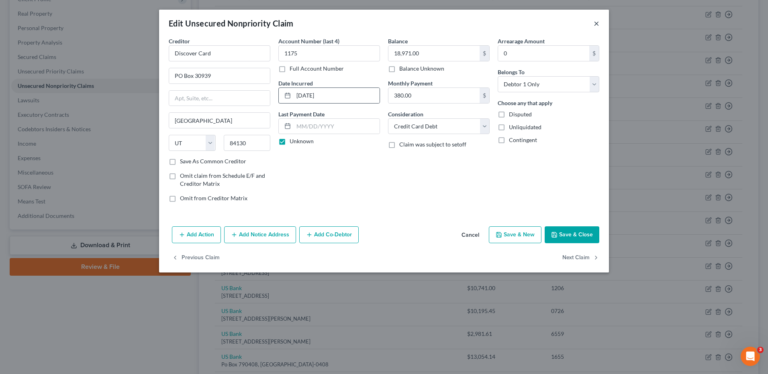
drag, startPoint x: 595, startPoint y: 22, endPoint x: 378, endPoint y: 87, distance: 226.1
click at [595, 22] on button "×" at bounding box center [597, 23] width 6 height 10
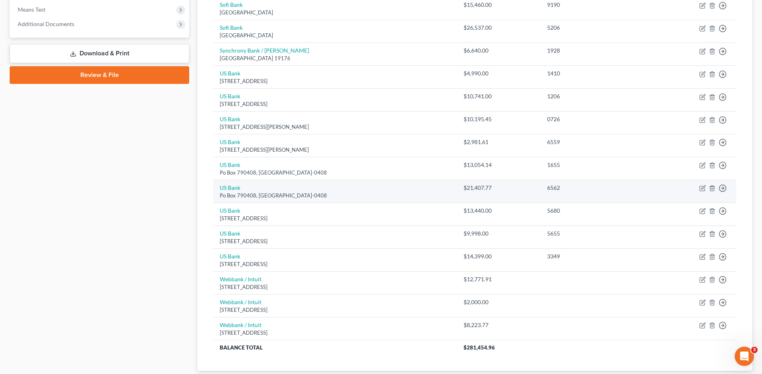
scroll to position [321, 0]
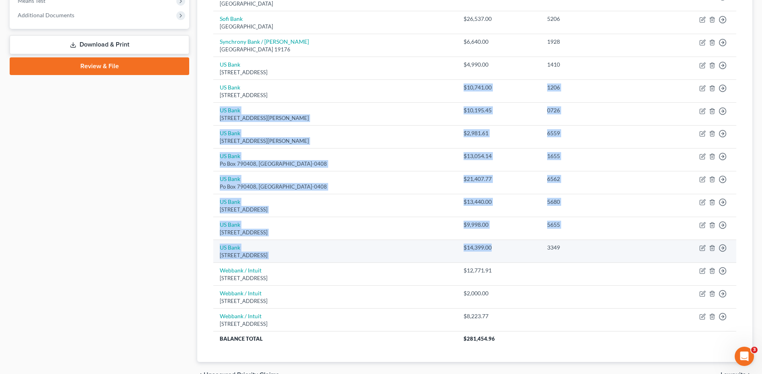
drag, startPoint x: 456, startPoint y: 85, endPoint x: 492, endPoint y: 247, distance: 166.0
click at [492, 247] on tbody "American Express PO Box 96001, Los Angeles, CA 90096 $1,983.26 1000 Move to D M…" at bounding box center [474, 75] width 523 height 541
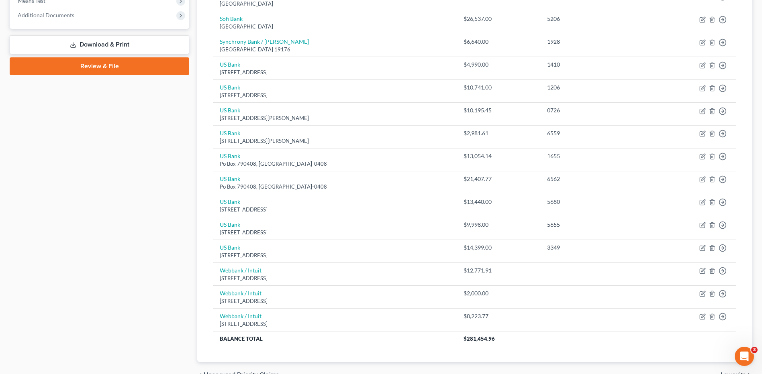
click at [162, 169] on div "Case Dashboard Payments Invoices Payments Payments Credit Report Client Profile" at bounding box center [100, 72] width 188 height 632
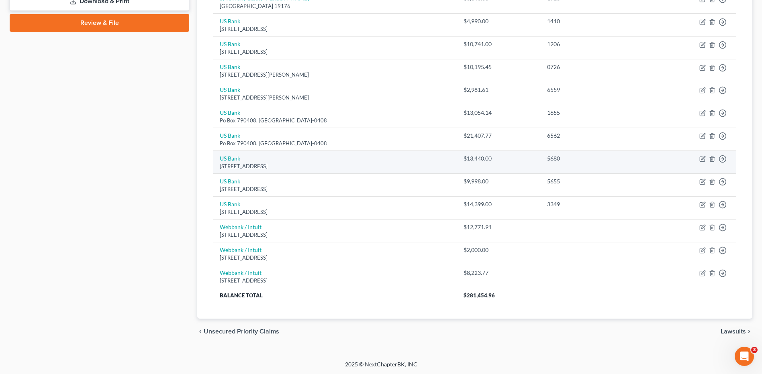
scroll to position [366, 0]
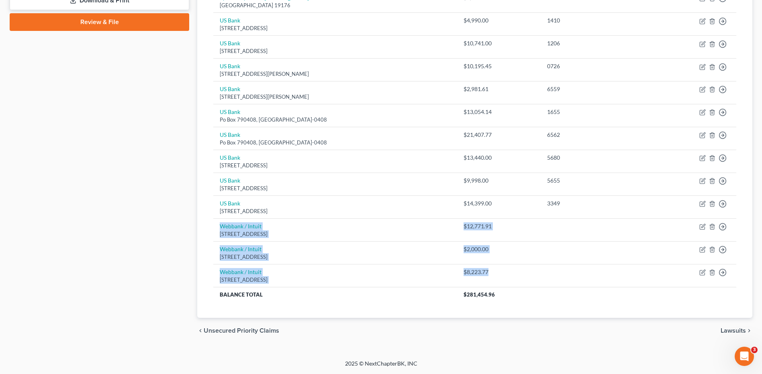
drag, startPoint x: 495, startPoint y: 280, endPoint x: 211, endPoint y: 191, distance: 298.3
click at [220, 227] on tbody "American Express PO Box 96001, Los Angeles, CA 90096 $1,983.26 1000 Move to D M…" at bounding box center [474, 31] width 523 height 541
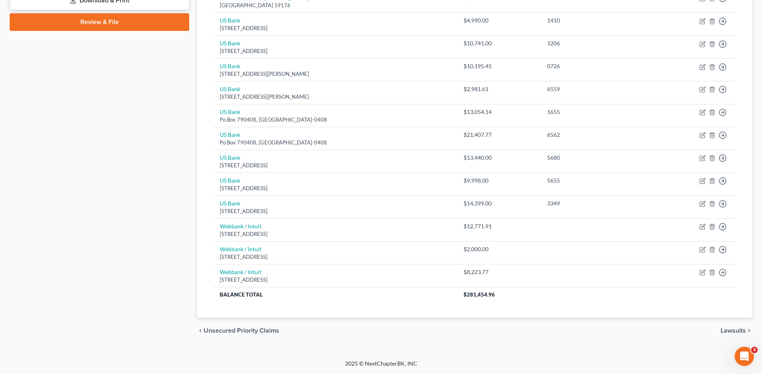
drag, startPoint x: 211, startPoint y: 191, endPoint x: 193, endPoint y: 135, distance: 59.3
click at [193, 135] on div "Case Dashboard Payments Invoices Payments Payments Credit Report Client Profile" at bounding box center [100, 28] width 188 height 632
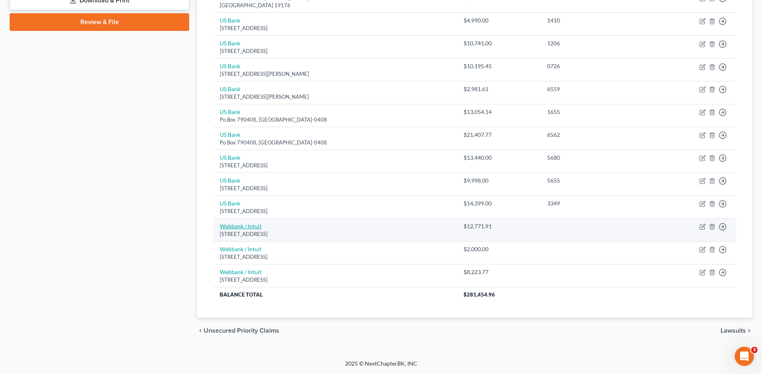
click at [253, 228] on link "Webbank / Intuit" at bounding box center [241, 226] width 42 height 7
select select "32"
select select "2"
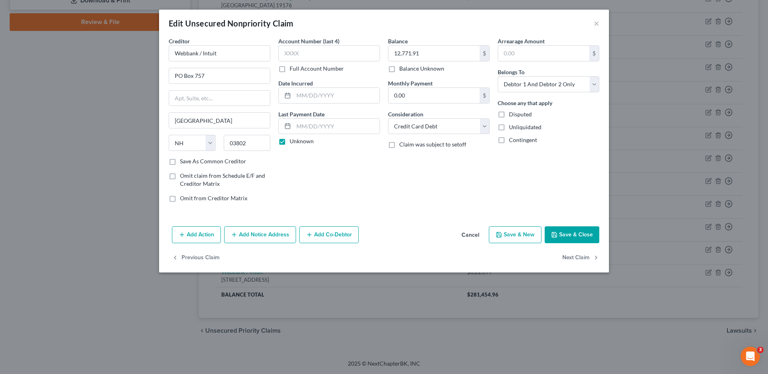
click at [467, 233] on button "Cancel" at bounding box center [470, 235] width 31 height 16
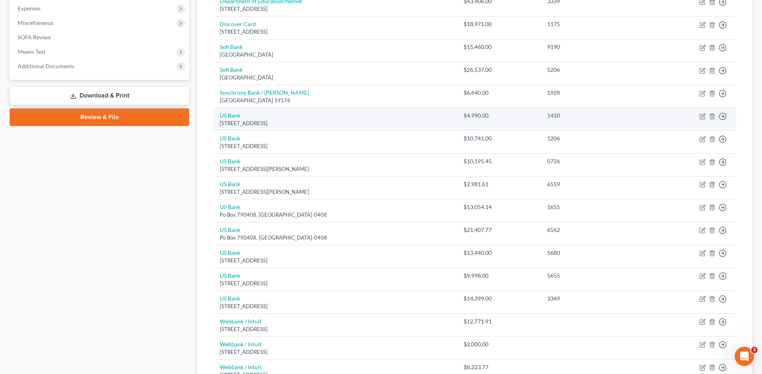
scroll to position [125, 0]
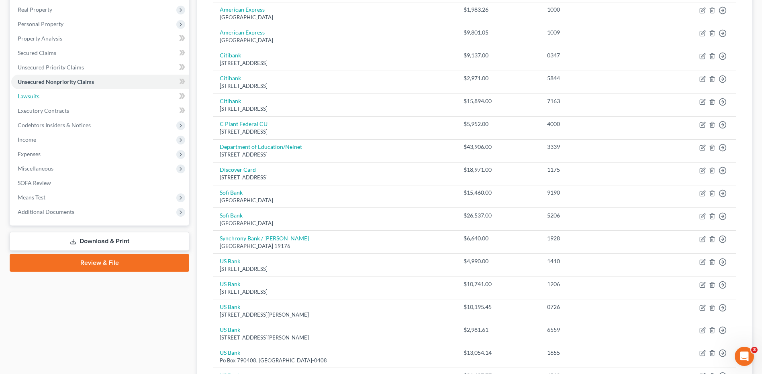
drag, startPoint x: 29, startPoint y: 93, endPoint x: 503, endPoint y: 177, distance: 481.0
click at [29, 93] on span "Lawsuits" at bounding box center [29, 96] width 22 height 7
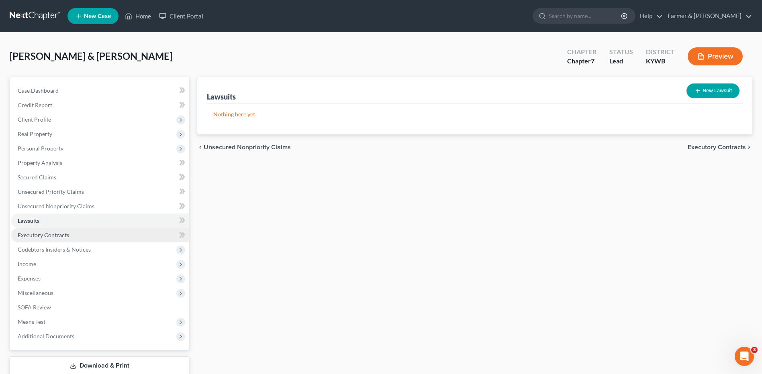
click at [55, 241] on link "Executory Contracts" at bounding box center [100, 235] width 178 height 14
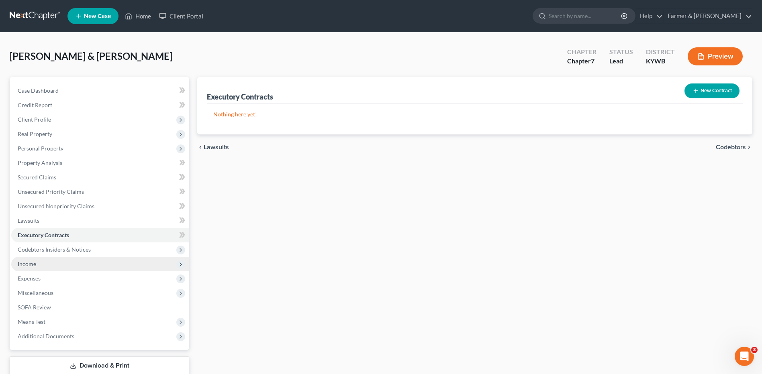
drag, startPoint x: 39, startPoint y: 262, endPoint x: 54, endPoint y: 258, distance: 15.5
click at [39, 262] on span "Income" at bounding box center [100, 264] width 178 height 14
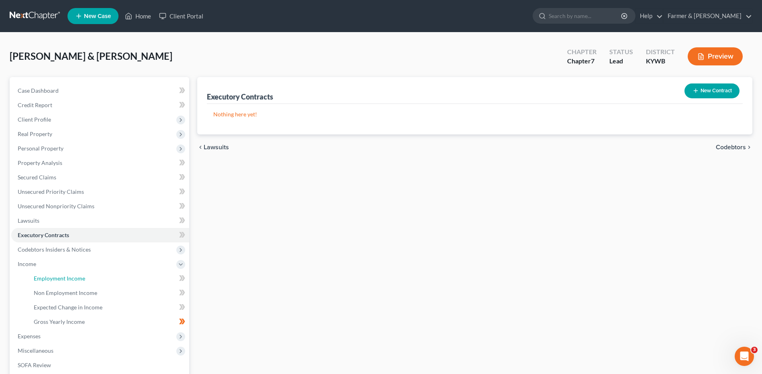
click at [88, 279] on link "Employment Income" at bounding box center [108, 279] width 162 height 14
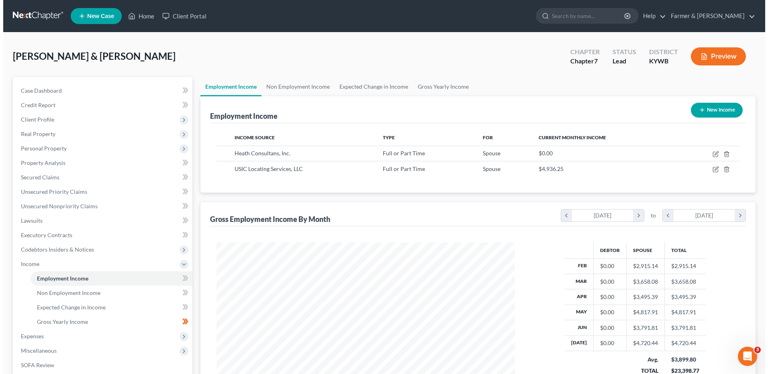
scroll to position [149, 314]
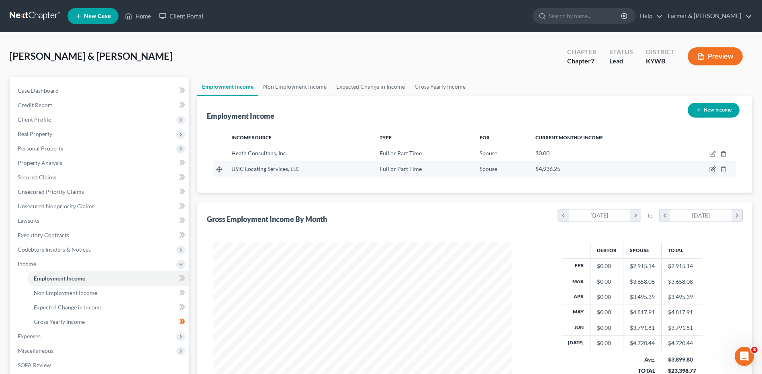
click at [711, 170] on icon "button" at bounding box center [712, 169] width 6 height 6
select select "0"
select select "15"
select select "2"
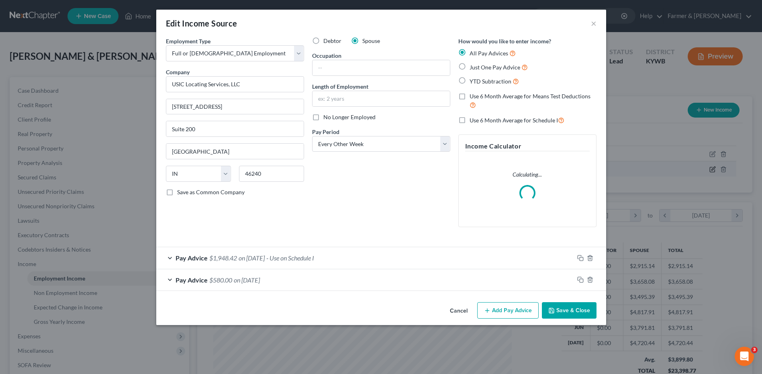
scroll to position [150, 317]
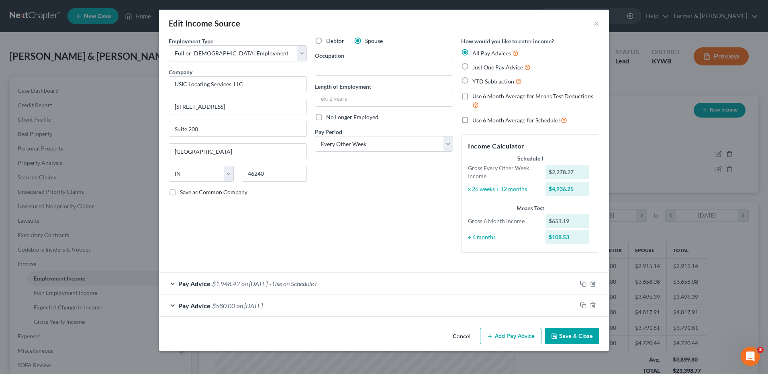
click at [326, 119] on label "No Longer Employed" at bounding box center [352, 117] width 52 height 8
click at [329, 119] on input "No Longer Employed" at bounding box center [331, 115] width 5 height 5
checkbox input "true"
click at [574, 335] on button "Save & Close" at bounding box center [572, 336] width 55 height 17
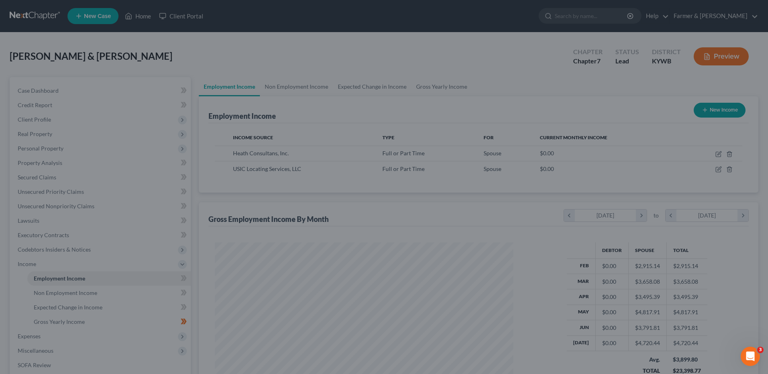
scroll to position [401579, 401413]
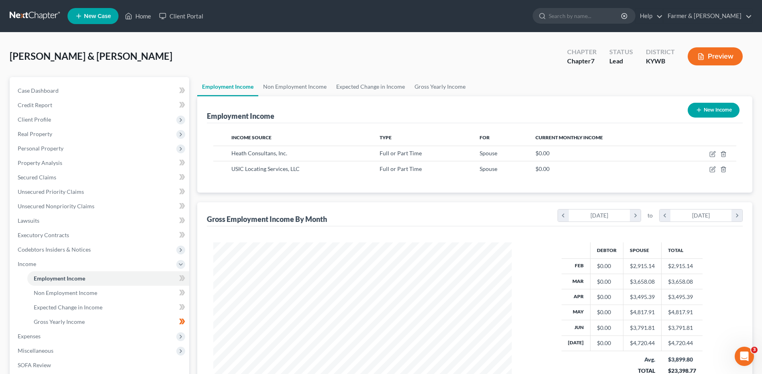
click at [713, 113] on button "New Income" at bounding box center [714, 110] width 52 height 15
select select "0"
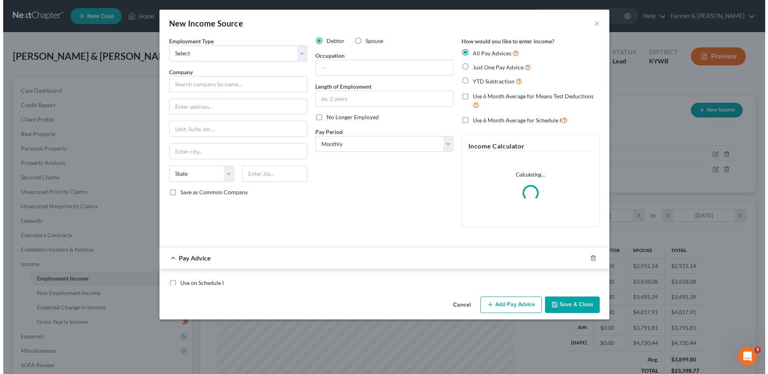
scroll to position [150, 317]
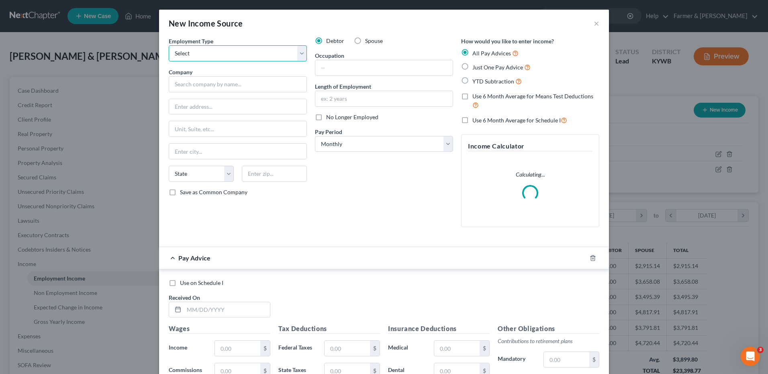
click at [183, 48] on select "Select Full or Part Time Employment Self Employment" at bounding box center [238, 53] width 138 height 16
select select "0"
click at [169, 45] on select "Select Full or Part Time Employment Self Employment" at bounding box center [238, 53] width 138 height 16
click at [205, 86] on input "text" at bounding box center [238, 84] width 138 height 16
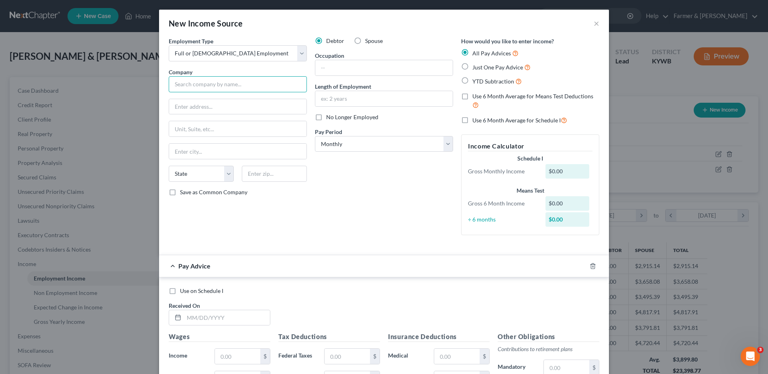
drag, startPoint x: 216, startPoint y: 86, endPoint x: 442, endPoint y: 79, distance: 225.9
click at [216, 86] on input "text" at bounding box center [238, 84] width 138 height 16
click at [250, 82] on input "text" at bounding box center [238, 84] width 138 height 16
type input "PRCO"
click at [405, 69] on input "text" at bounding box center [383, 67] width 137 height 15
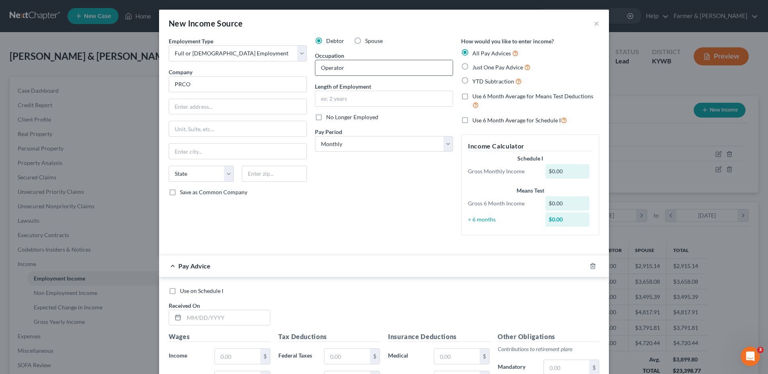
type input "Operator"
click at [358, 94] on input "text" at bounding box center [383, 98] width 137 height 15
type input "Starts 8/18/2025"
click at [350, 147] on select "Select Monthly Twice Monthly Every Other Week Weekly" at bounding box center [384, 144] width 138 height 16
select select "3"
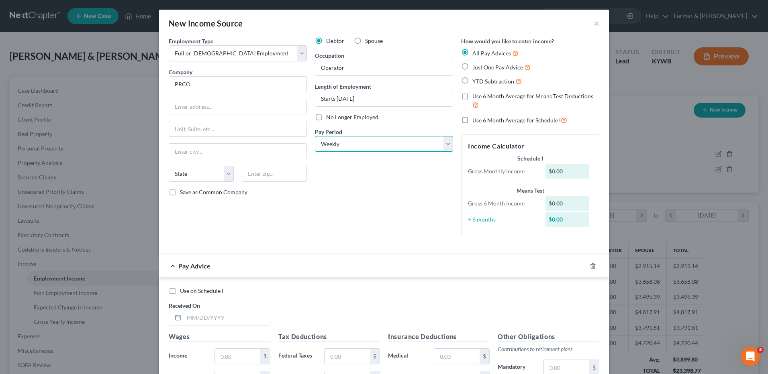
click at [315, 136] on select "Select Monthly Twice Monthly Every Other Week Weekly" at bounding box center [384, 144] width 138 height 16
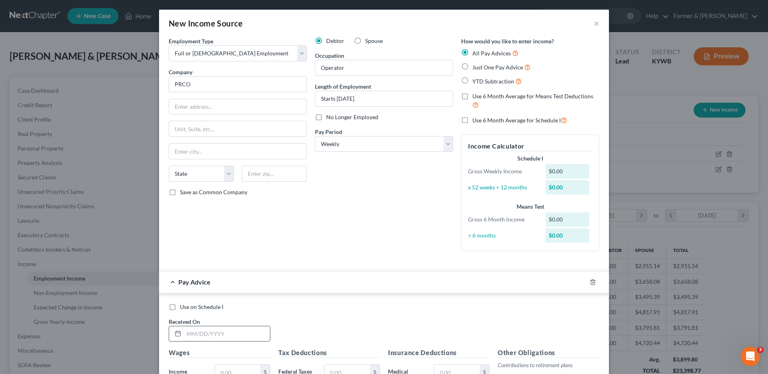
click at [225, 335] on input "text" at bounding box center [227, 334] width 86 height 15
click at [208, 333] on input "text" at bounding box center [227, 334] width 86 height 15
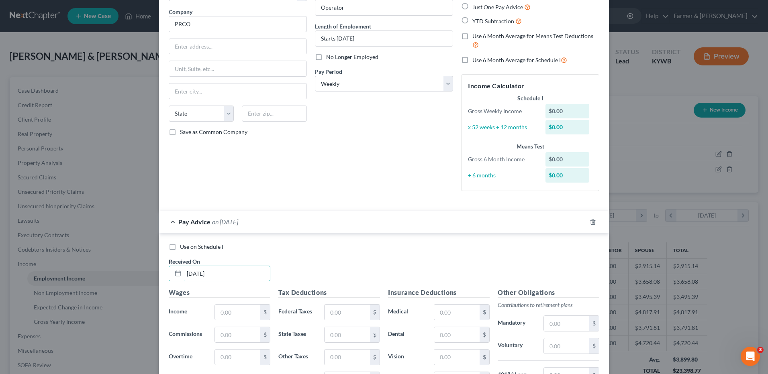
scroll to position [121, 0]
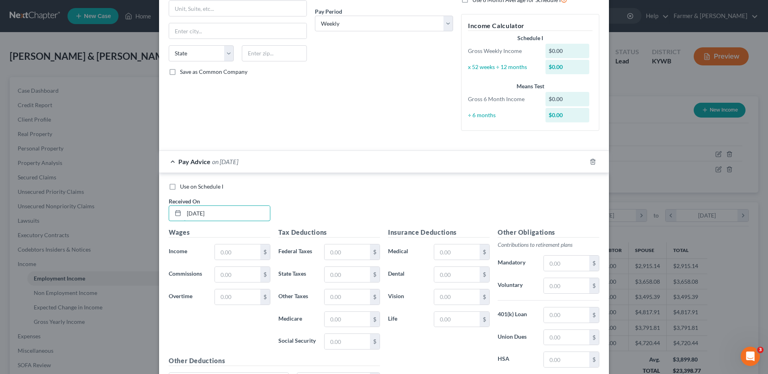
type input "08/29/2025"
click at [239, 256] on input "text" at bounding box center [237, 252] width 45 height 15
type input "1,000.00"
click at [348, 252] on input "text" at bounding box center [347, 252] width 45 height 15
type input "250.00"
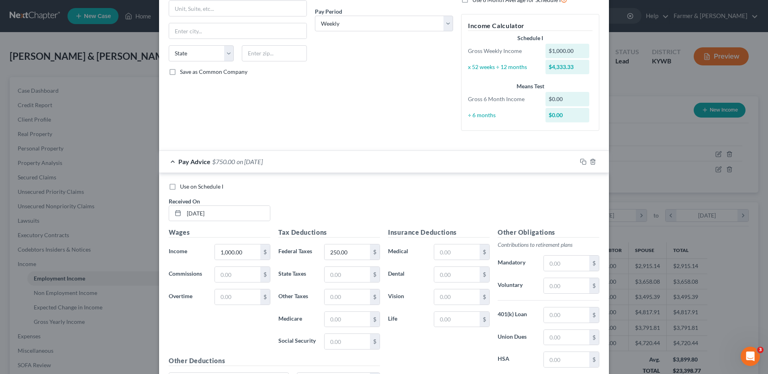
drag, startPoint x: 168, startPoint y: 188, endPoint x: 297, endPoint y: 211, distance: 130.7
click at [180, 188] on label "Use on Schedule I" at bounding box center [201, 187] width 43 height 8
click at [183, 188] on input "Use on Schedule I" at bounding box center [185, 185] width 5 height 5
checkbox input "true"
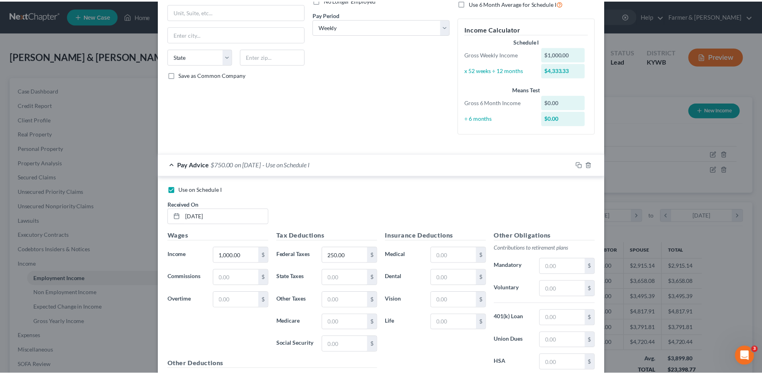
scroll to position [205, 0]
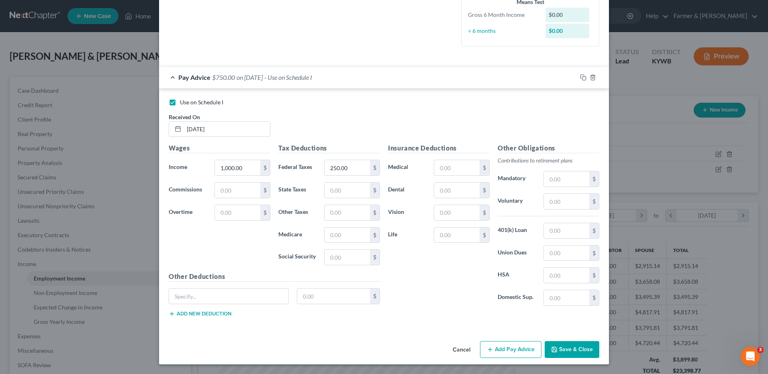
drag, startPoint x: 571, startPoint y: 347, endPoint x: 690, endPoint y: 208, distance: 182.4
click at [571, 347] on button "Save & Close" at bounding box center [572, 349] width 55 height 17
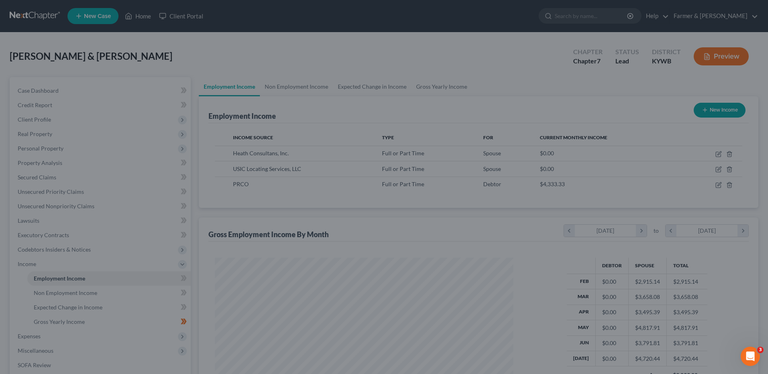
scroll to position [401579, 401413]
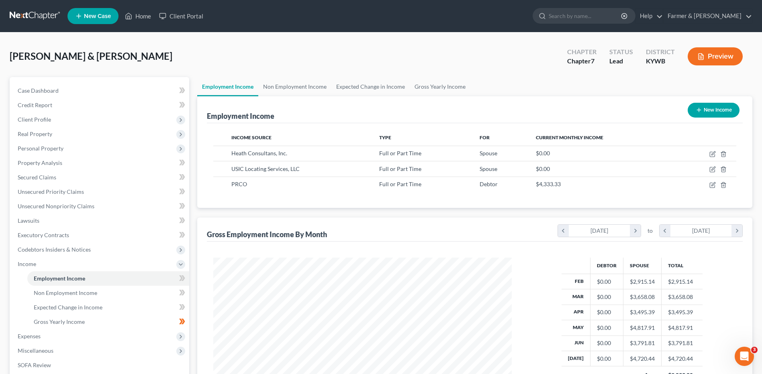
click at [711, 106] on button "New Income" at bounding box center [714, 110] width 52 height 15
select select "0"
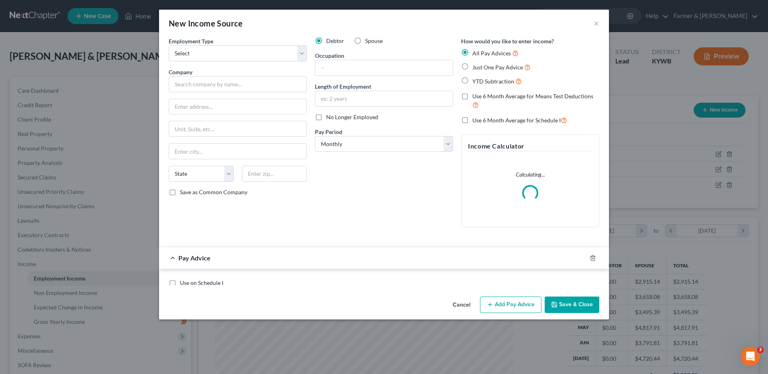
scroll to position [150, 317]
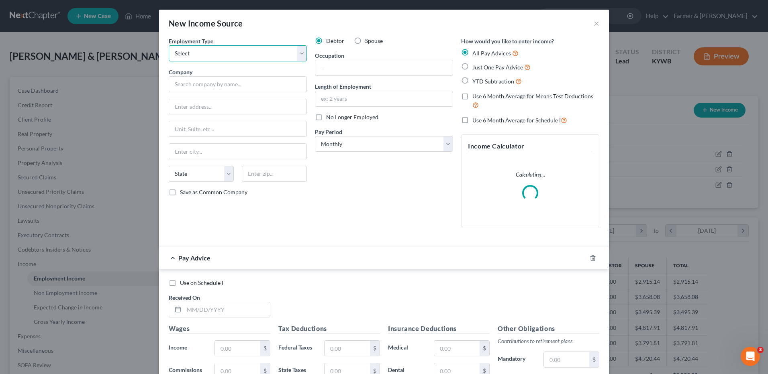
drag, startPoint x: 263, startPoint y: 53, endPoint x: 239, endPoint y: 61, distance: 25.0
click at [263, 53] on select "Select Full or Part Time Employment Self Employment" at bounding box center [238, 53] width 138 height 16
select select "0"
click at [169, 45] on select "Select Full or Part Time Employment Self Employment" at bounding box center [238, 53] width 138 height 16
click at [218, 87] on input "text" at bounding box center [238, 84] width 138 height 16
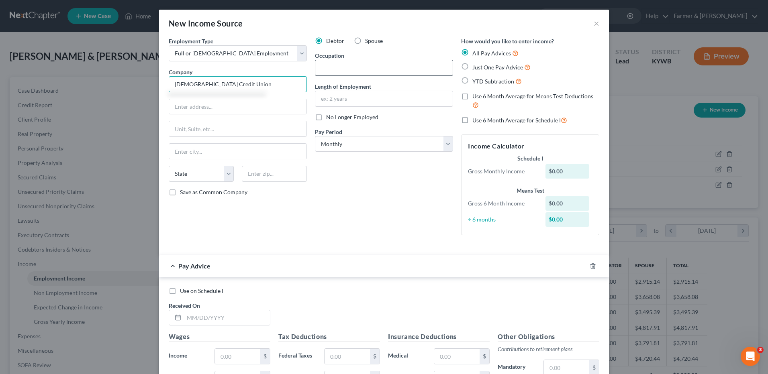
type input "Western Baptist Credit Union"
click at [374, 73] on input "text" at bounding box center [383, 67] width 137 height 15
type input "CEO"
type input "Starts 8/18/2025"
drag, startPoint x: 386, startPoint y: 143, endPoint x: 374, endPoint y: 142, distance: 11.3
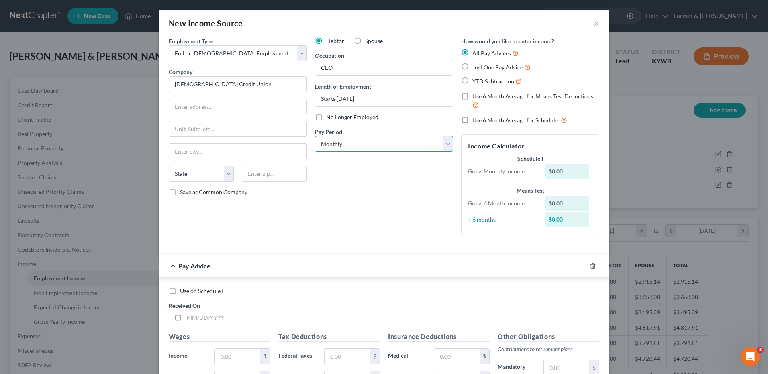
click at [386, 143] on select "Select Monthly Twice Monthly Every Other Week Weekly" at bounding box center [384, 144] width 138 height 16
click at [315, 136] on select "Select Monthly Twice Monthly Every Other Week Weekly" at bounding box center [384, 144] width 138 height 16
drag, startPoint x: 229, startPoint y: 317, endPoint x: 240, endPoint y: 313, distance: 12.3
click at [229, 317] on input "text" at bounding box center [227, 318] width 86 height 15
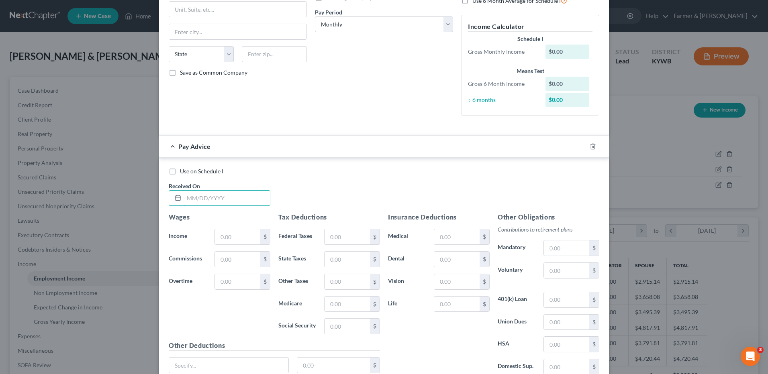
scroll to position [121, 0]
type input "08/29/2025"
click at [245, 238] on input "text" at bounding box center [237, 236] width 45 height 15
click at [241, 239] on input "8" at bounding box center [237, 236] width 45 height 15
type input "8"
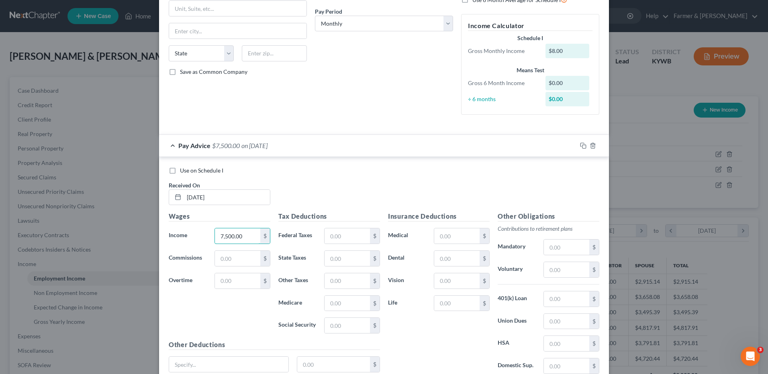
type input "7,500.00"
click at [350, 233] on input "text" at bounding box center [347, 236] width 45 height 15
type input "1,875.00"
click at [180, 171] on label "Use on Schedule I" at bounding box center [201, 171] width 43 height 8
click at [183, 171] on input "Use on Schedule I" at bounding box center [185, 169] width 5 height 5
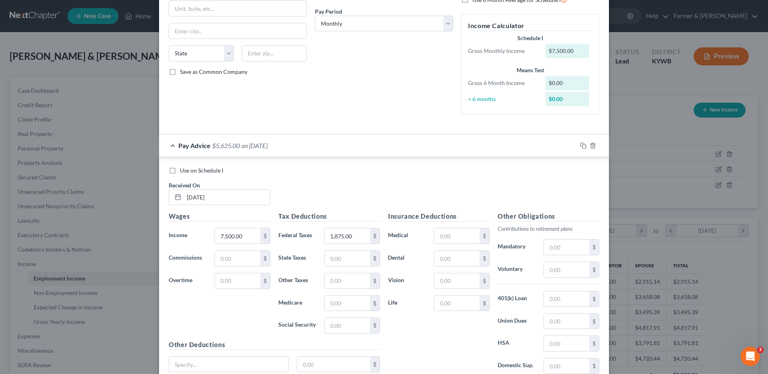
checkbox input "true"
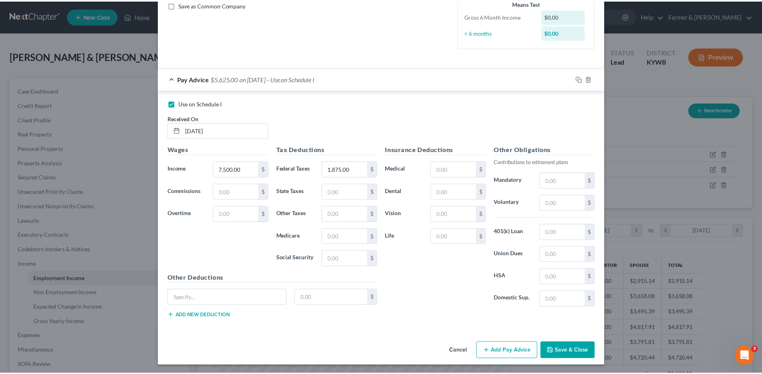
scroll to position [189, 0]
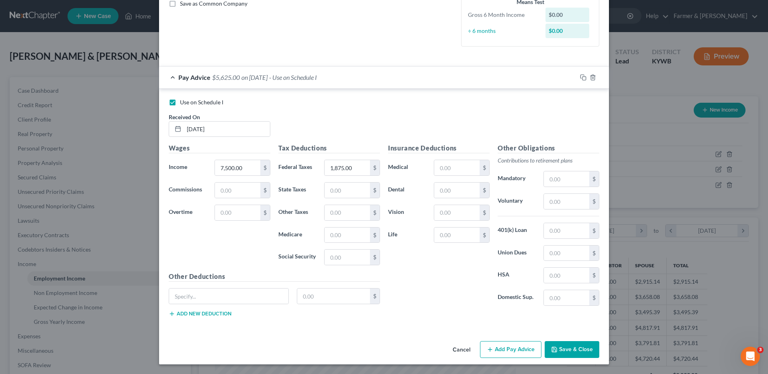
click at [565, 347] on button "Save & Close" at bounding box center [572, 349] width 55 height 17
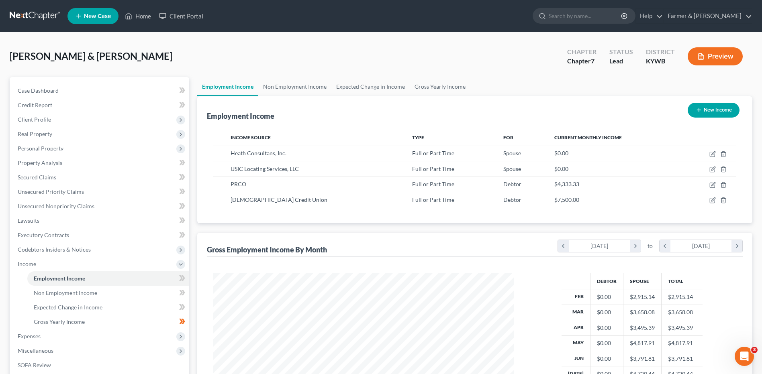
scroll to position [401579, 401413]
click at [69, 320] on span "Gross Yearly Income" at bounding box center [59, 322] width 51 height 7
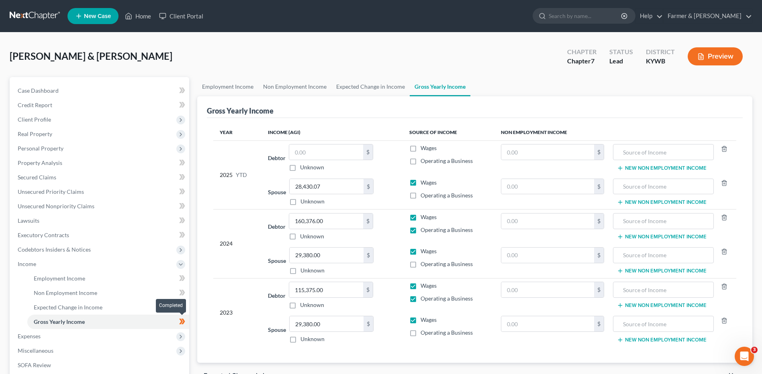
click at [186, 325] on span at bounding box center [182, 323] width 14 height 12
click at [78, 338] on span "Expenses" at bounding box center [100, 336] width 178 height 14
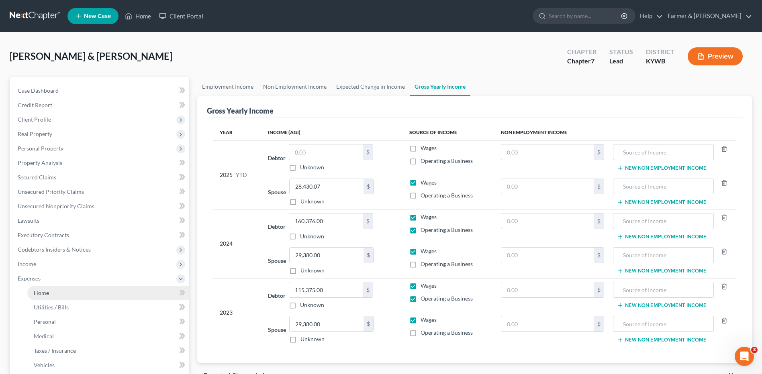
click at [80, 291] on link "Home" at bounding box center [108, 293] width 162 height 14
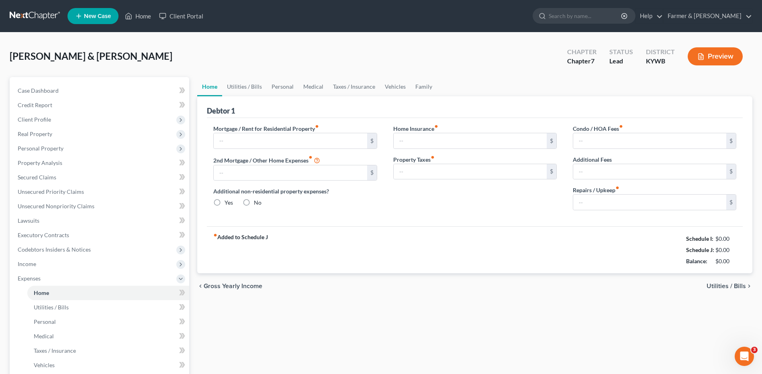
type input "1,922.00"
type input "0.00"
radio input "true"
type input "0.00"
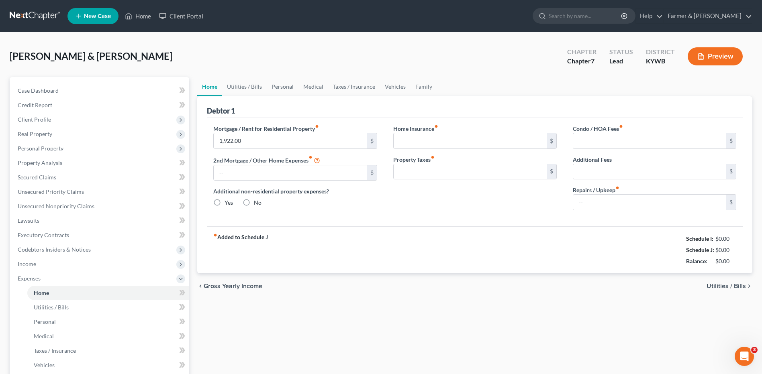
type input "0.00"
click at [601, 202] on input "0.00" at bounding box center [649, 202] width 153 height 15
type input "150.00"
click at [55, 307] on span "Utilities / Bills" at bounding box center [51, 307] width 35 height 7
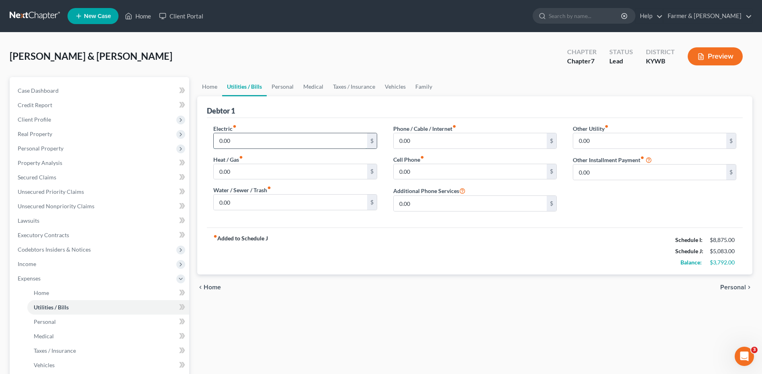
click at [262, 146] on input "0.00" at bounding box center [290, 140] width 153 height 15
type input "350.00"
click at [237, 204] on input "0.00" at bounding box center [290, 202] width 153 height 15
type input "100.00"
click at [416, 144] on input "0.00" at bounding box center [470, 140] width 153 height 15
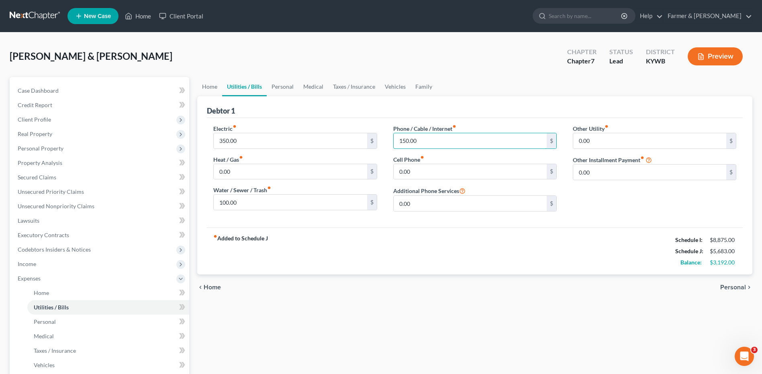
type input "150.00"
click at [431, 167] on input "0.00" at bounding box center [470, 171] width 153 height 15
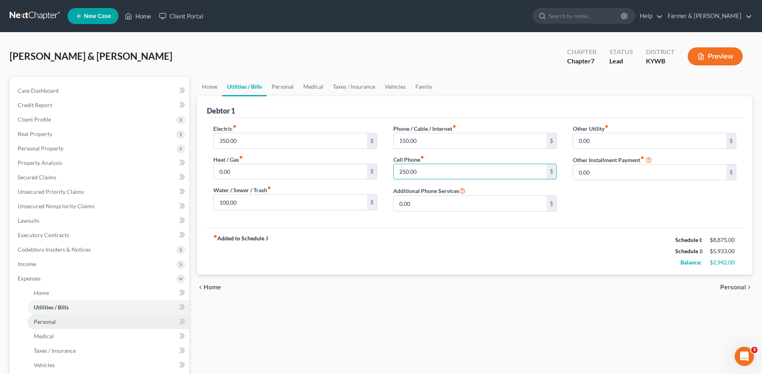
type input "250.00"
click at [72, 324] on link "Personal" at bounding box center [108, 322] width 162 height 14
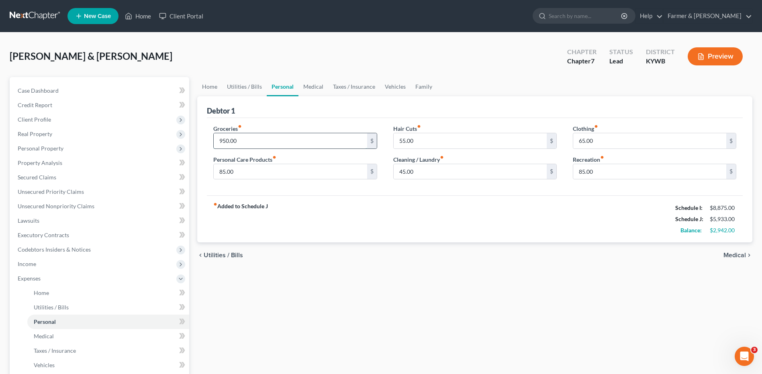
click at [259, 143] on input "950.00" at bounding box center [290, 140] width 153 height 15
type input "1,500.00"
click at [240, 169] on input "85.00" at bounding box center [290, 171] width 153 height 15
type input "185.00"
type input "85.00"
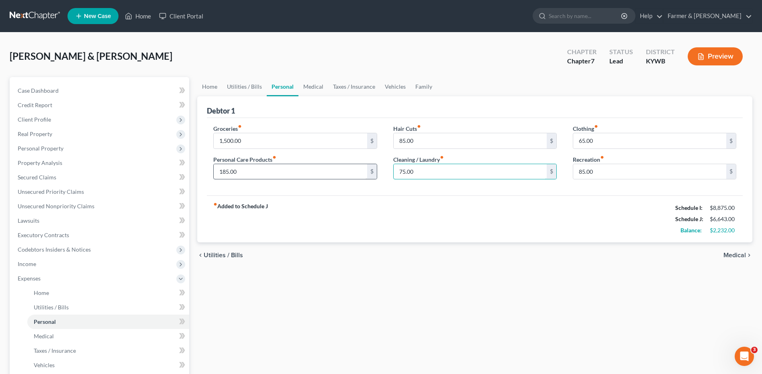
type input "75.00"
type input "150.00"
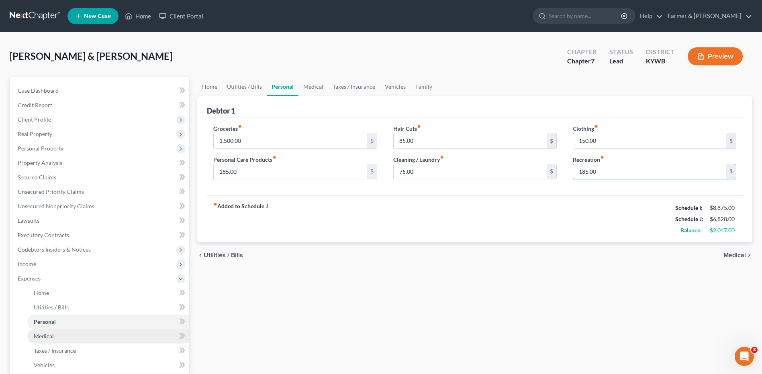
type input "185.00"
click at [73, 337] on link "Medical" at bounding box center [108, 336] width 162 height 14
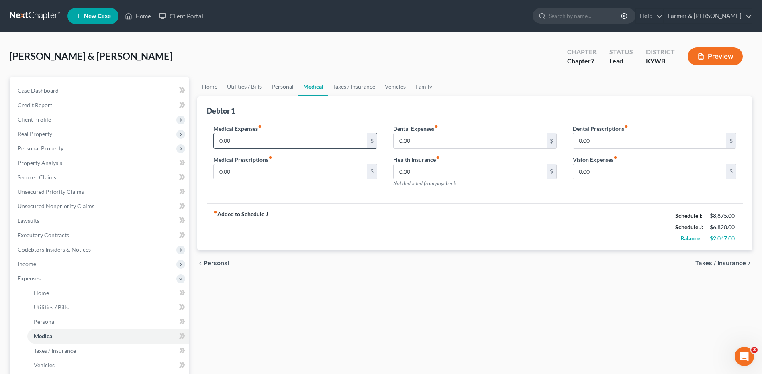
click at [267, 141] on input "0.00" at bounding box center [290, 140] width 153 height 15
drag, startPoint x: 298, startPoint y: 135, endPoint x: 222, endPoint y: 147, distance: 76.9
click at [222, 148] on input "150.00" at bounding box center [290, 140] width 153 height 15
type input "1"
type input "50.00"
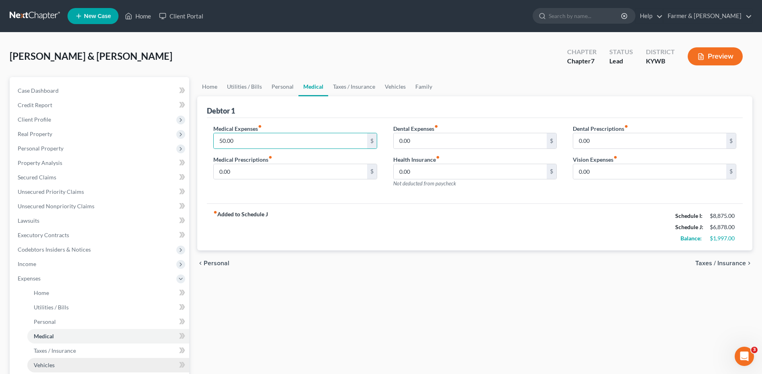
click at [72, 372] on link "Vehicles" at bounding box center [108, 365] width 162 height 14
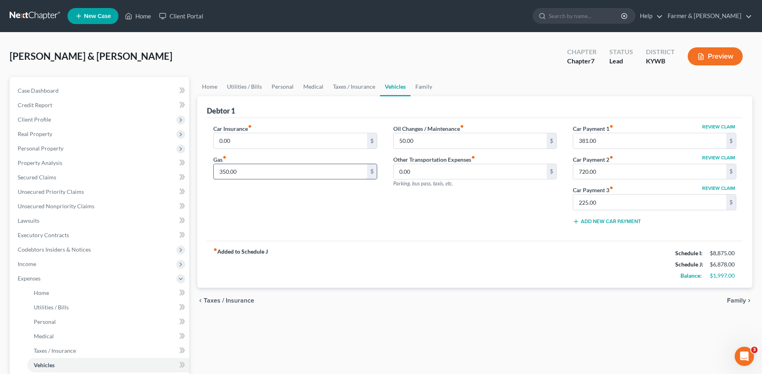
click at [254, 176] on input "350.00" at bounding box center [290, 171] width 153 height 15
type input "400.00"
click at [244, 139] on input "0.00" at bounding box center [290, 140] width 153 height 15
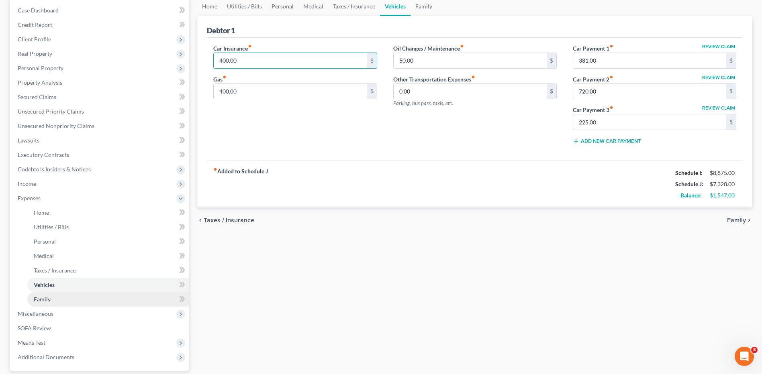
type input "400.00"
click at [41, 297] on span "Family" at bounding box center [42, 299] width 17 height 7
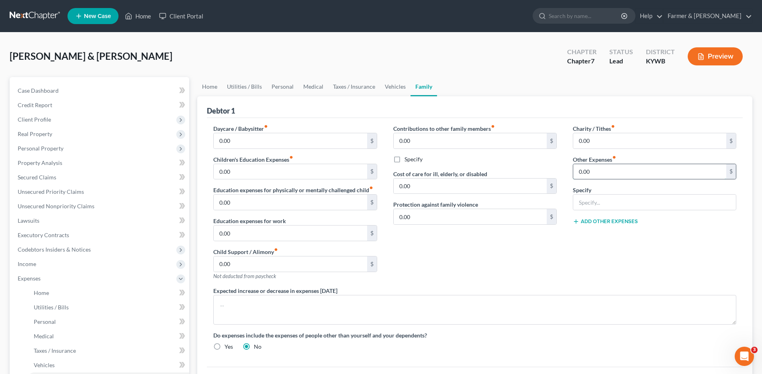
click at [609, 167] on input "0.00" at bounding box center [649, 171] width 153 height 15
type input "50.00"
type input "p"
click at [599, 205] on input "p" at bounding box center [654, 202] width 163 height 15
type input "Pet Care"
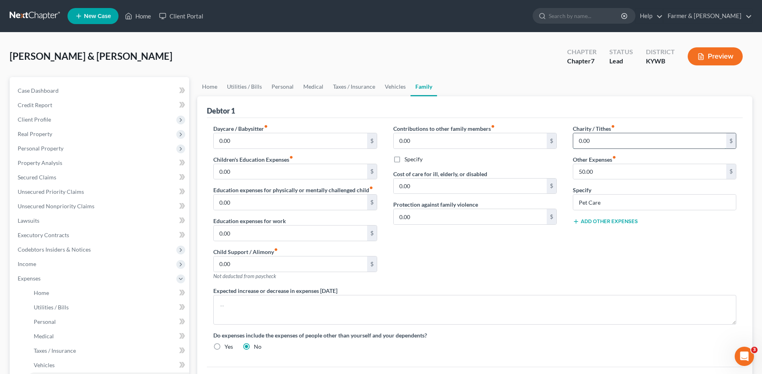
click at [644, 141] on input "0.00" at bounding box center [649, 140] width 153 height 15
type input "180.00"
click at [104, 117] on span "Client Profile" at bounding box center [100, 119] width 178 height 14
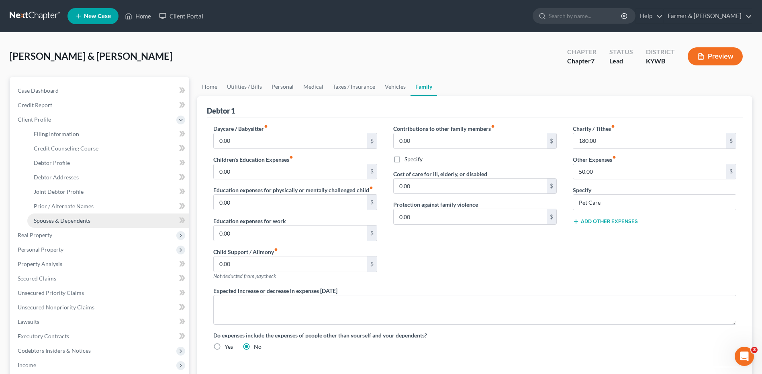
click at [86, 221] on span "Spouses & Dependents" at bounding box center [62, 220] width 57 height 7
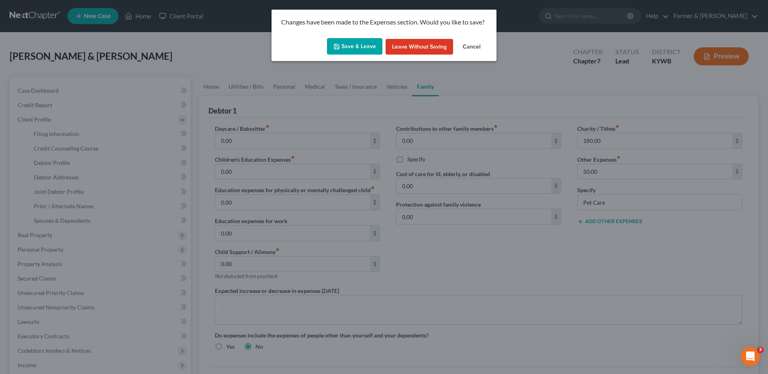
click at [344, 45] on button "Save & Leave" at bounding box center [354, 46] width 55 height 17
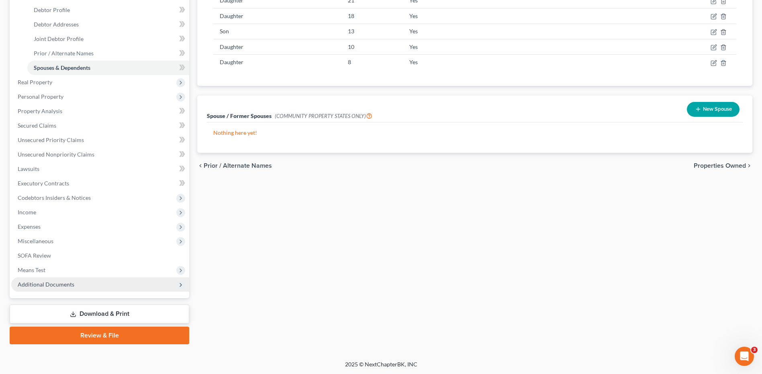
scroll to position [154, 0]
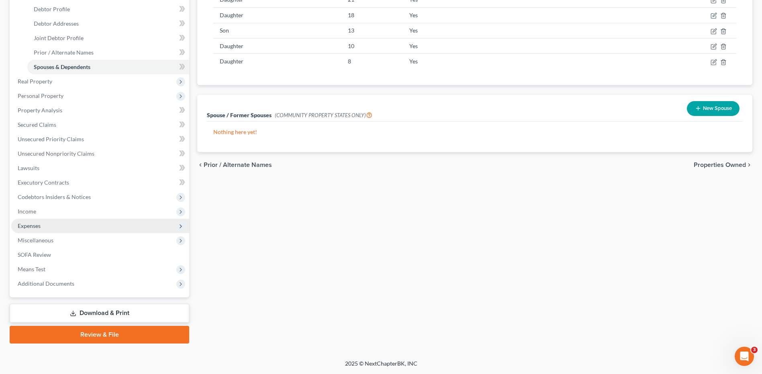
click at [56, 221] on span "Expenses" at bounding box center [100, 226] width 178 height 14
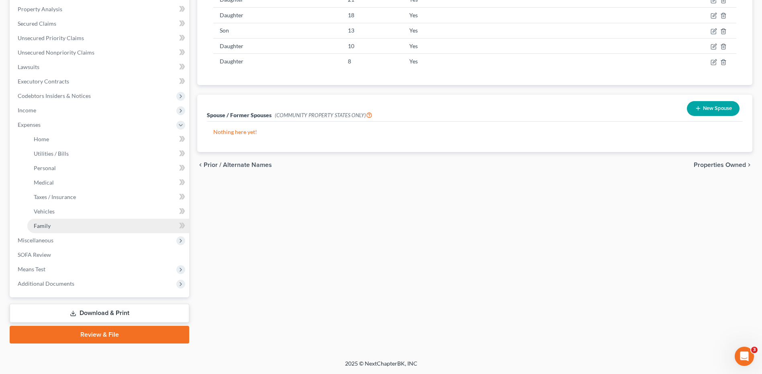
drag, startPoint x: 60, startPoint y: 222, endPoint x: 82, endPoint y: 228, distance: 23.0
click at [60, 222] on link "Family" at bounding box center [108, 226] width 162 height 14
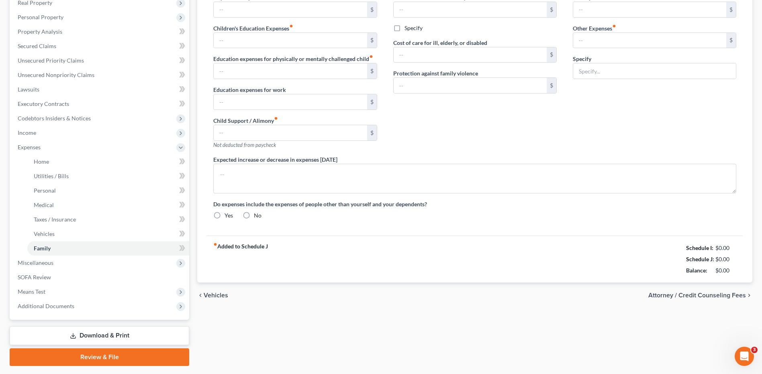
type input "0.00"
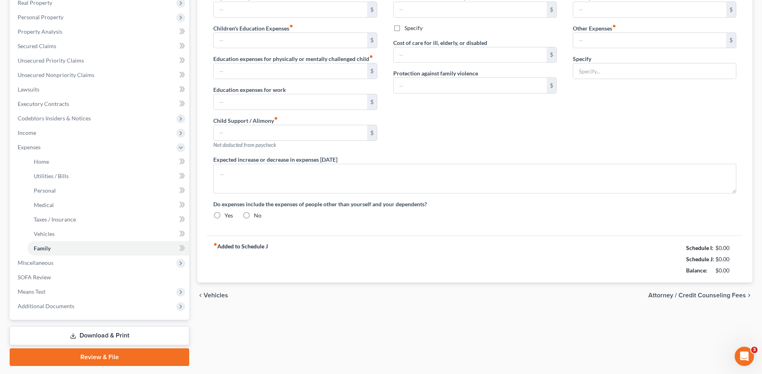
type input "0.00"
type input "180.00"
type input "50.00"
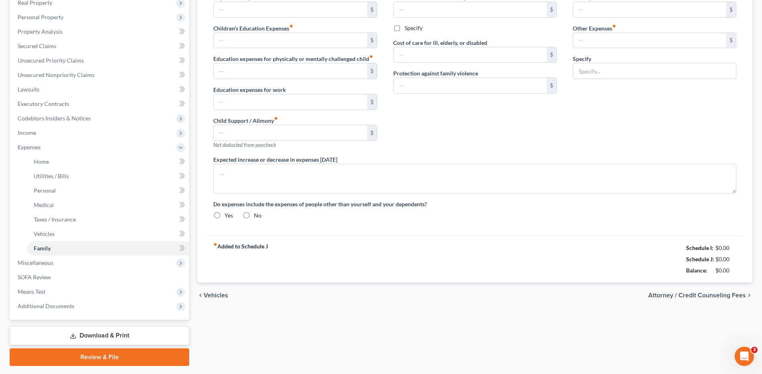
type input "Pet Care"
radio input "true"
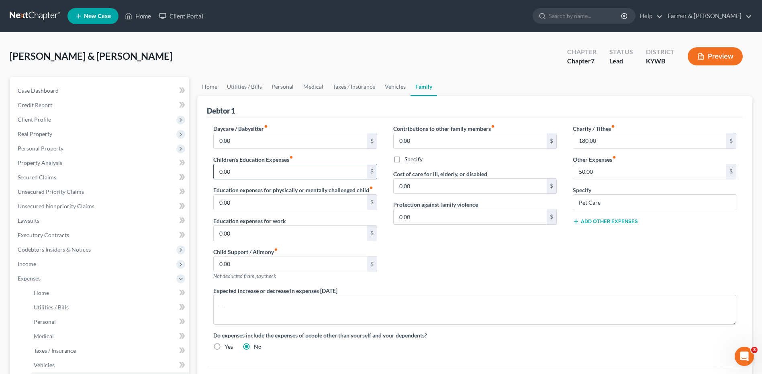
click at [247, 170] on input "0.00" at bounding box center [290, 171] width 153 height 15
type input "150.00"
click at [58, 291] on link "Home" at bounding box center [108, 293] width 162 height 14
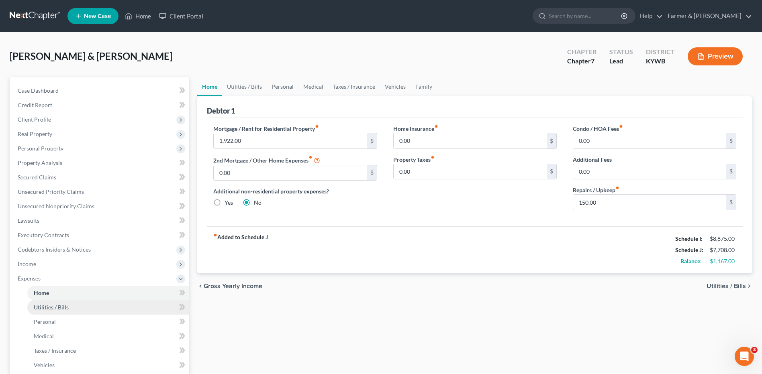
click at [70, 301] on link "Utilities / Bills" at bounding box center [108, 307] width 162 height 14
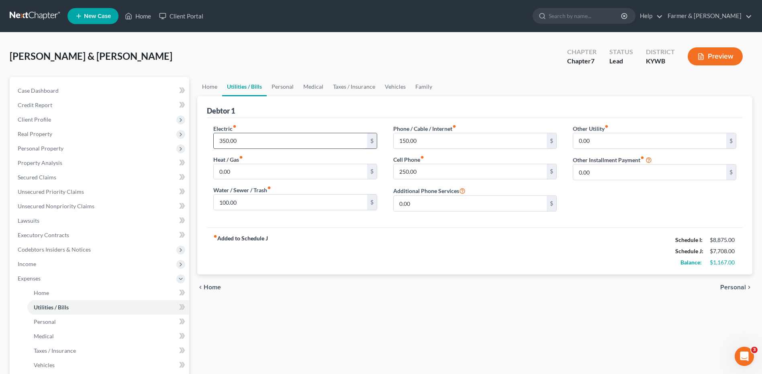
click at [243, 141] on input "350.00" at bounding box center [290, 140] width 153 height 15
type input "650.00"
click at [248, 199] on input "100.00" at bounding box center [290, 202] width 153 height 15
drag, startPoint x: 437, startPoint y: 142, endPoint x: 448, endPoint y: 140, distance: 11.4
click at [437, 142] on input "150.00" at bounding box center [470, 140] width 153 height 15
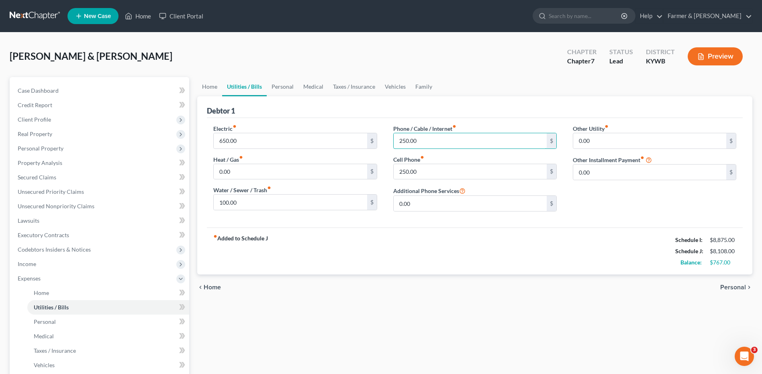
type input "250.00"
drag, startPoint x: 422, startPoint y: 172, endPoint x: 435, endPoint y: 172, distance: 13.3
click at [422, 172] on input "250.00" at bounding box center [470, 171] width 153 height 15
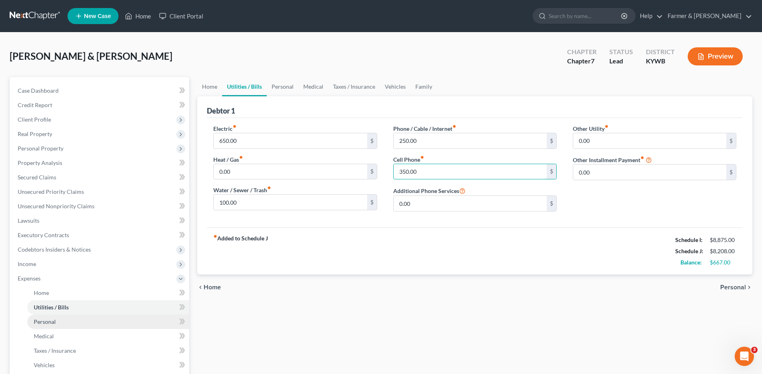
type input "350.00"
drag, startPoint x: 50, startPoint y: 322, endPoint x: 62, endPoint y: 320, distance: 12.7
click at [50, 322] on span "Personal" at bounding box center [45, 322] width 22 height 7
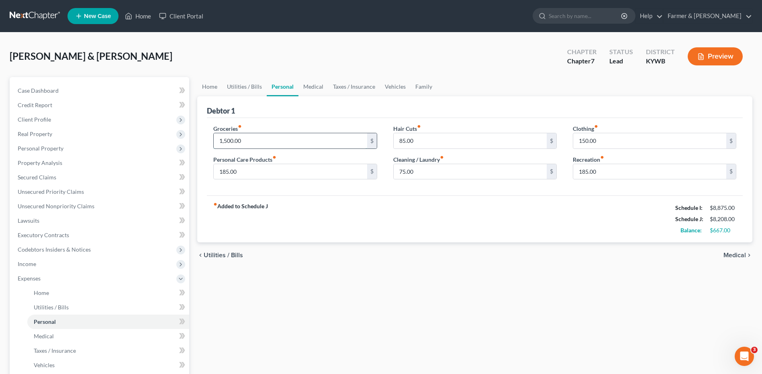
click at [255, 141] on input "1,500.00" at bounding box center [290, 140] width 153 height 15
type input "1,550.00"
click at [243, 175] on input "185.00" at bounding box center [290, 171] width 153 height 15
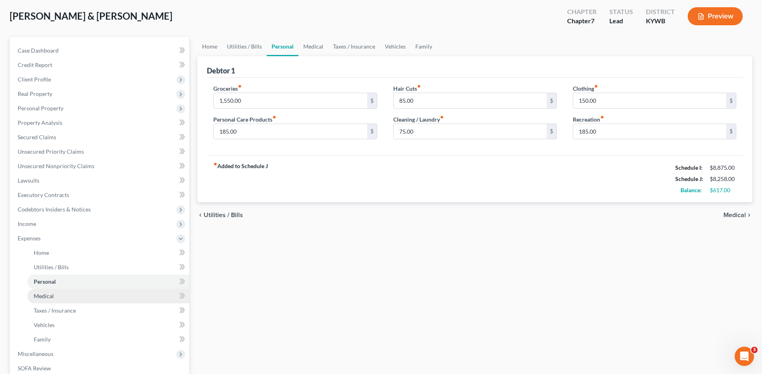
click at [83, 298] on link "Medical" at bounding box center [108, 296] width 162 height 14
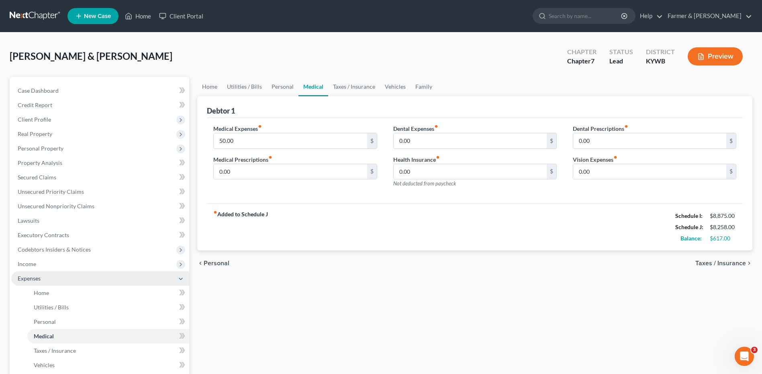
drag, startPoint x: 38, startPoint y: 270, endPoint x: 59, endPoint y: 271, distance: 21.3
click at [38, 270] on span "Income" at bounding box center [100, 264] width 178 height 14
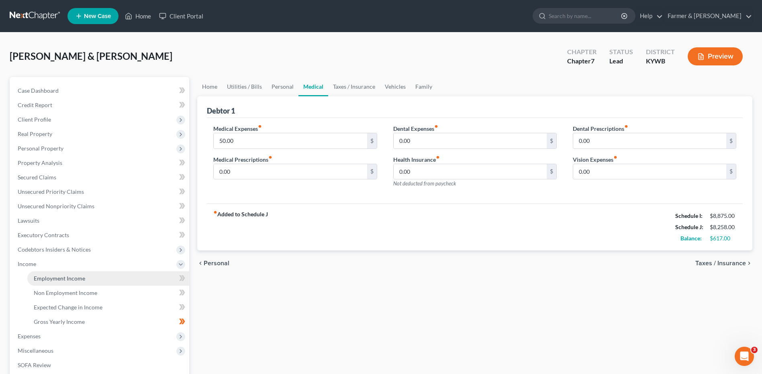
click at [62, 276] on span "Employment Income" at bounding box center [59, 278] width 51 height 7
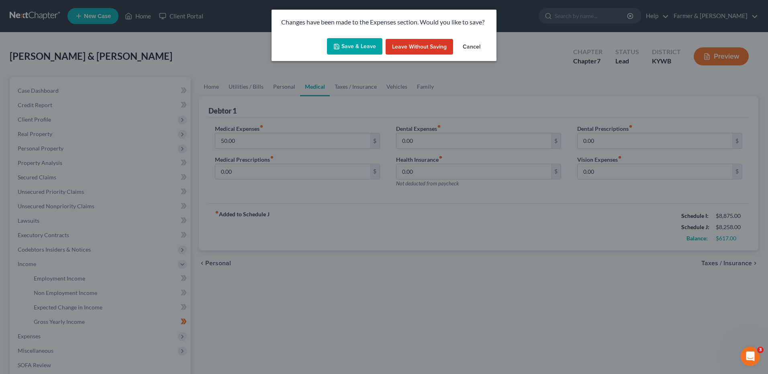
click at [354, 49] on button "Save & Leave" at bounding box center [354, 46] width 55 height 17
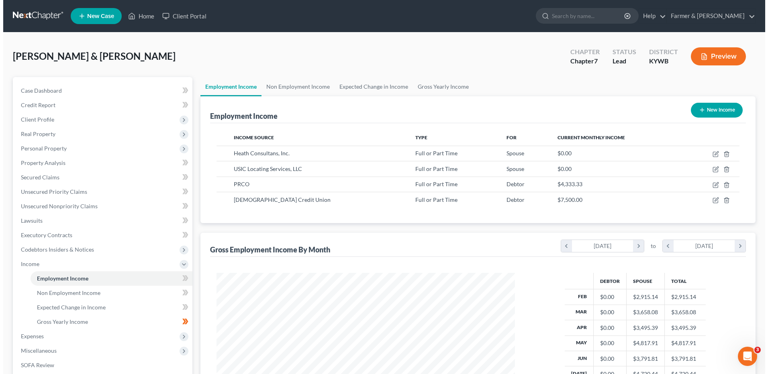
scroll to position [149, 314]
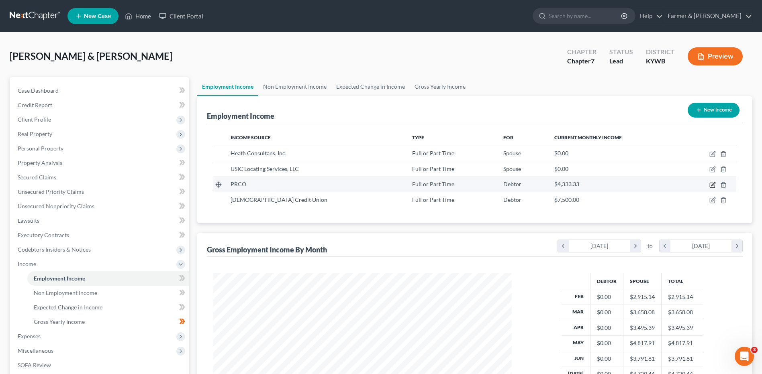
click at [712, 186] on icon "button" at bounding box center [713, 184] width 4 height 4
select select "0"
select select "3"
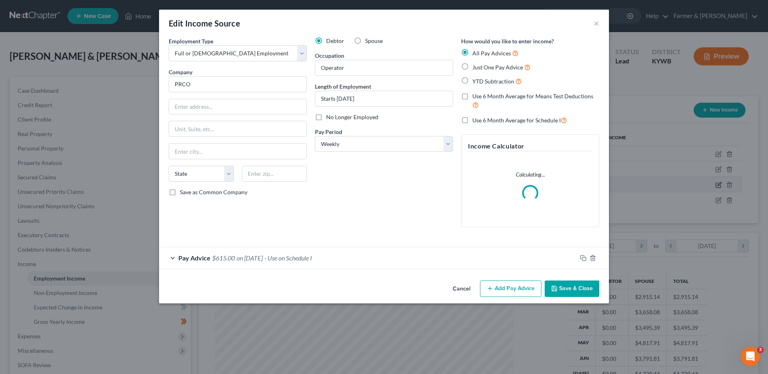
scroll to position [150, 317]
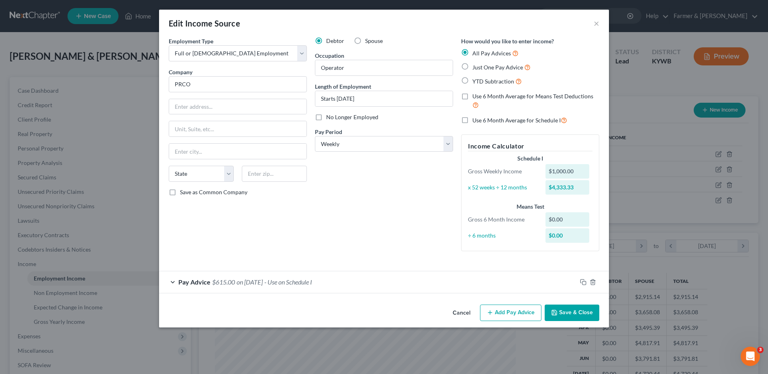
drag, startPoint x: 265, startPoint y: 281, endPoint x: 420, endPoint y: 323, distance: 160.6
click at [263, 281] on span "on 08/29/2025" at bounding box center [250, 282] width 26 height 8
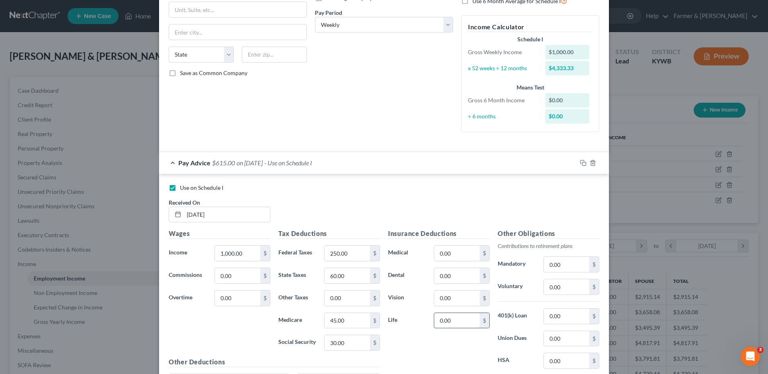
scroll to position [121, 0]
click at [462, 253] on input "0.00" at bounding box center [456, 252] width 45 height 15
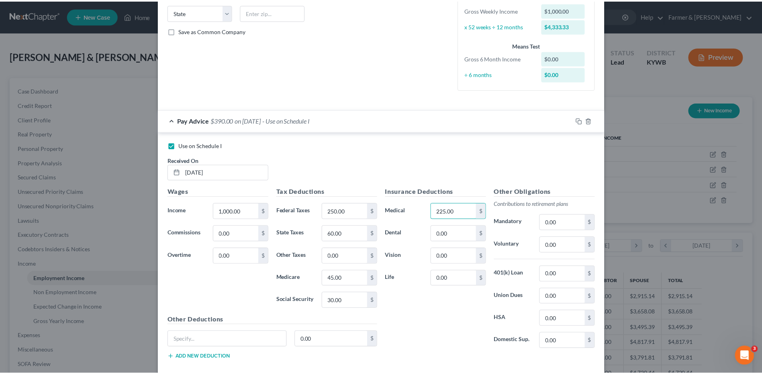
scroll to position [205, 0]
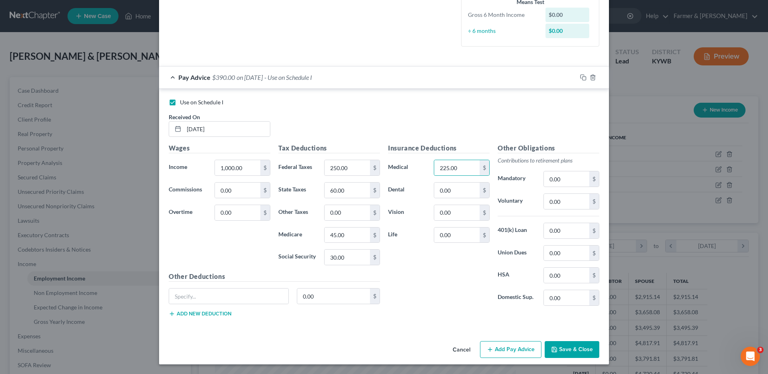
click at [574, 349] on button "Save & Close" at bounding box center [572, 349] width 55 height 17
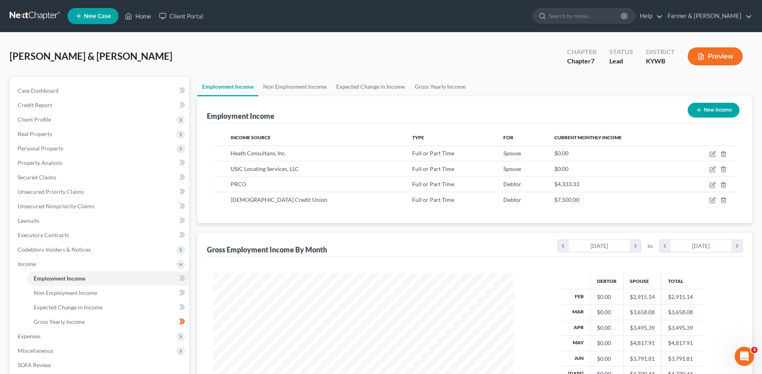
scroll to position [401579, 401413]
click at [30, 336] on span "Expenses" at bounding box center [29, 336] width 23 height 7
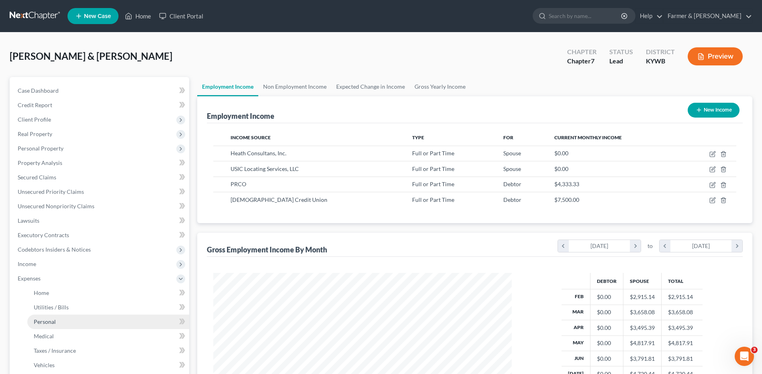
drag, startPoint x: 63, startPoint y: 323, endPoint x: 101, endPoint y: 323, distance: 38.6
click at [63, 322] on link "Personal" at bounding box center [108, 322] width 162 height 14
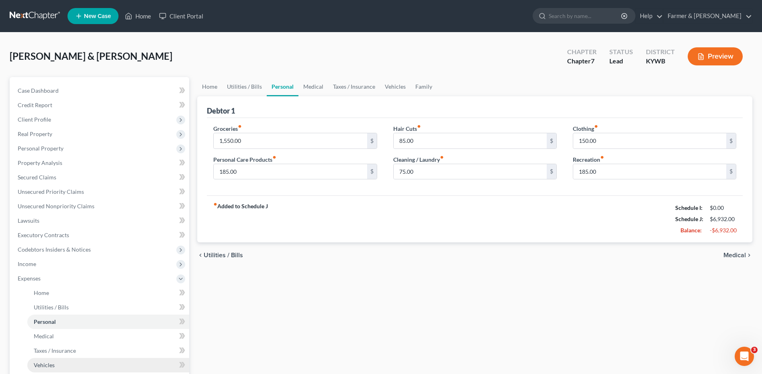
click at [67, 363] on link "Vehicles" at bounding box center [108, 365] width 162 height 14
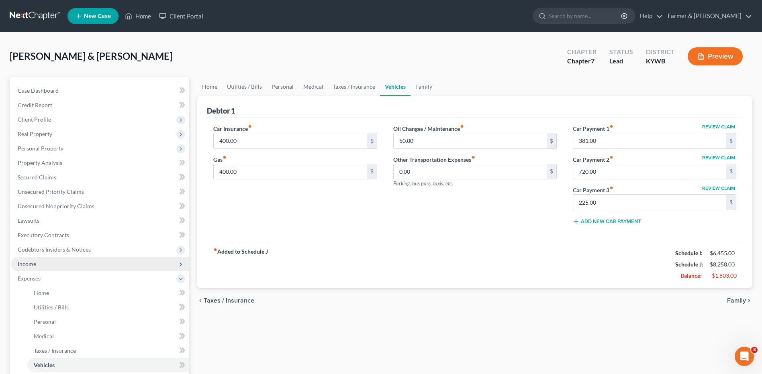
click at [58, 262] on span "Income" at bounding box center [100, 264] width 178 height 14
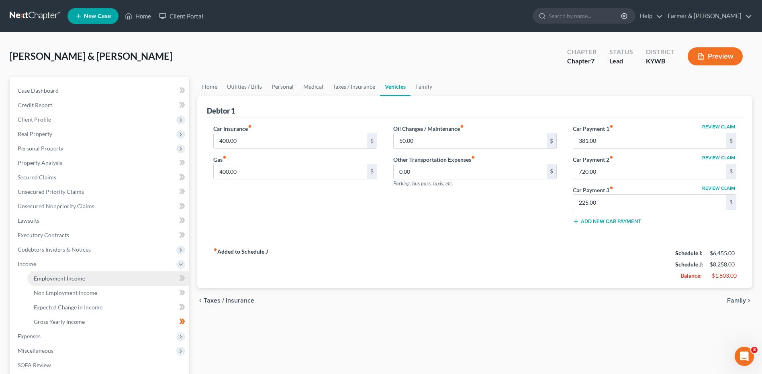
click at [57, 275] on span "Employment Income" at bounding box center [59, 278] width 51 height 7
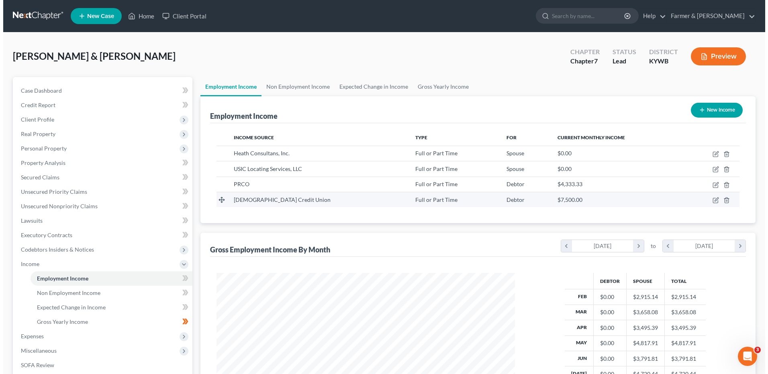
scroll to position [149, 314]
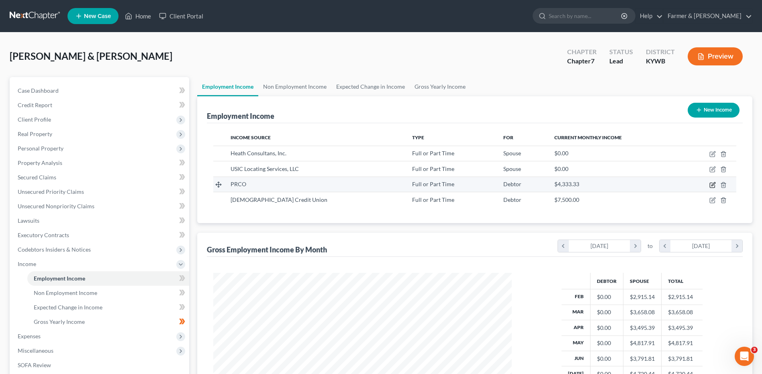
click at [712, 184] on icon "button" at bounding box center [712, 185] width 6 height 6
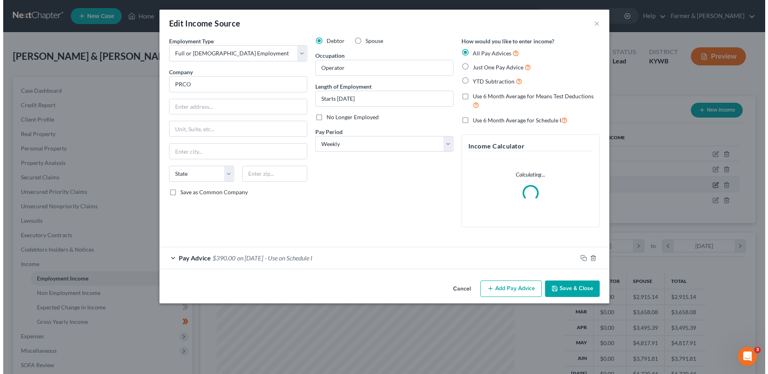
scroll to position [150, 317]
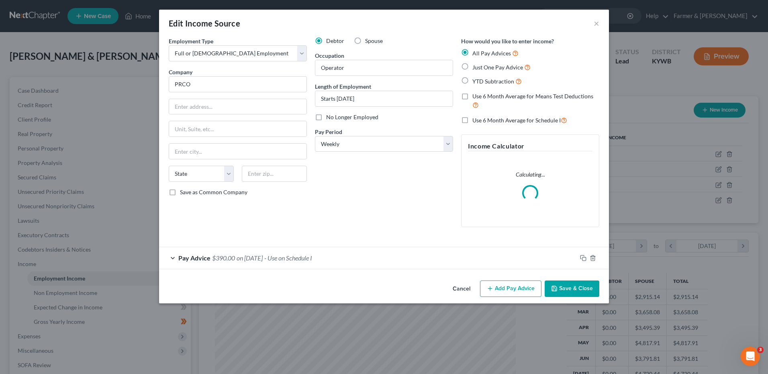
click at [288, 259] on span "- Use on Schedule I" at bounding box center [288, 258] width 48 height 8
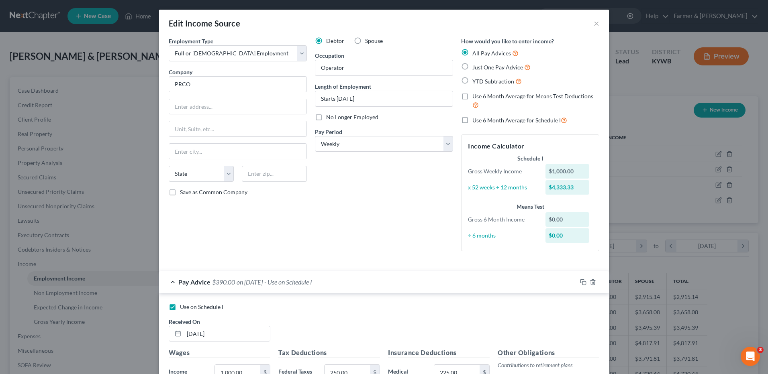
scroll to position [161, 0]
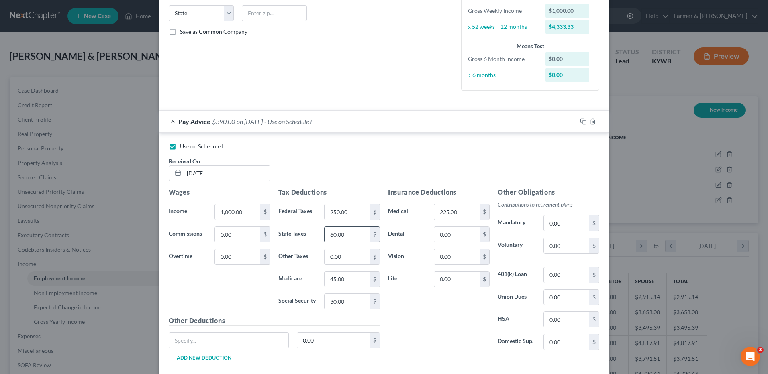
click at [350, 230] on input "60.00" at bounding box center [347, 234] width 45 height 15
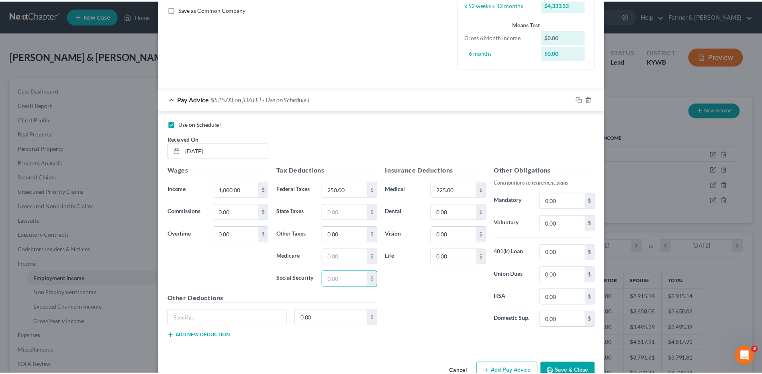
scroll to position [205, 0]
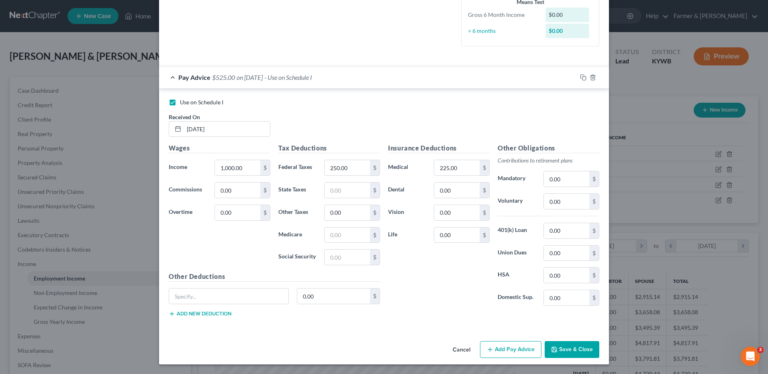
click at [577, 345] on button "Save & Close" at bounding box center [572, 349] width 55 height 17
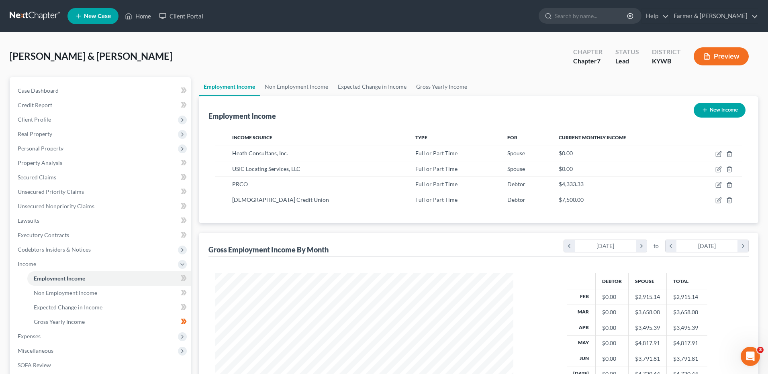
scroll to position [401579, 401413]
click at [711, 202] on icon "button" at bounding box center [712, 200] width 6 height 6
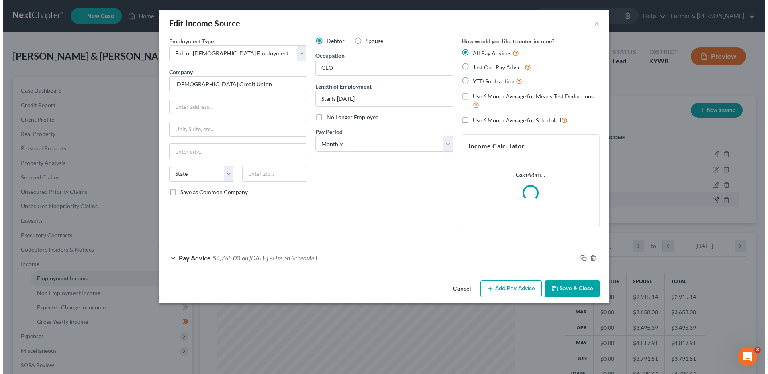
scroll to position [150, 317]
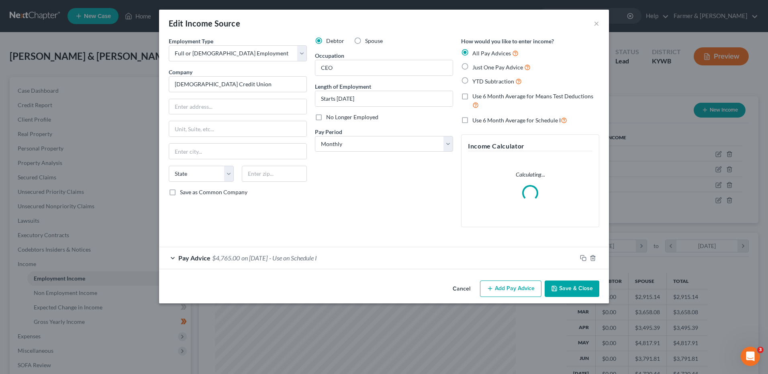
click at [286, 252] on div "Pay Advice $4,765.00 on 08/29/2025 - Use on Schedule I" at bounding box center [368, 257] width 418 height 21
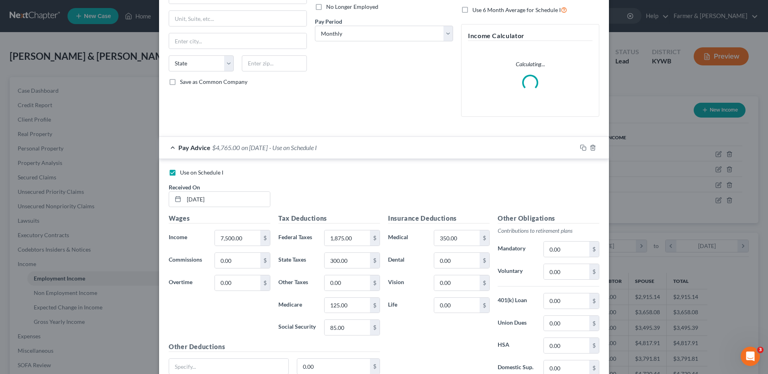
scroll to position [121, 0]
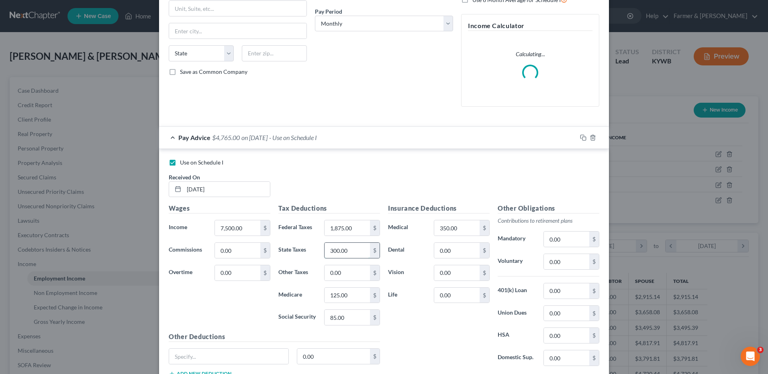
click at [358, 250] on input "300.00" at bounding box center [347, 250] width 45 height 15
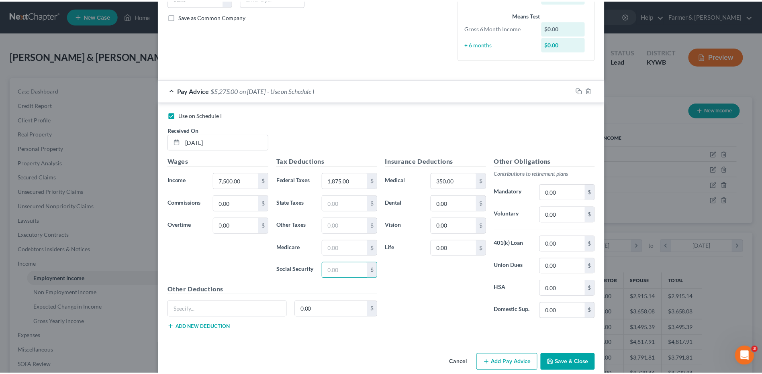
scroll to position [189, 0]
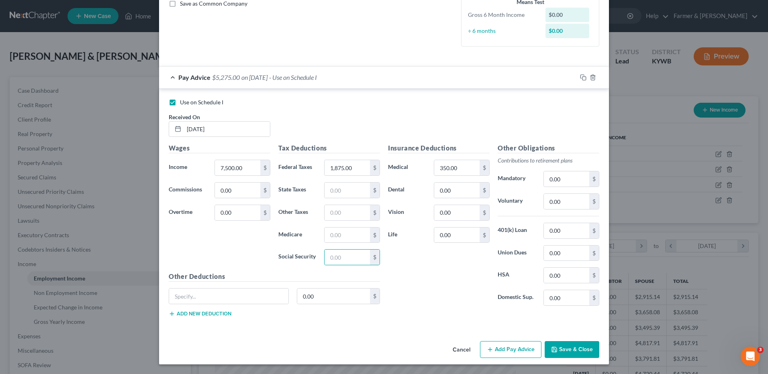
click at [558, 347] on button "Save & Close" at bounding box center [572, 349] width 55 height 17
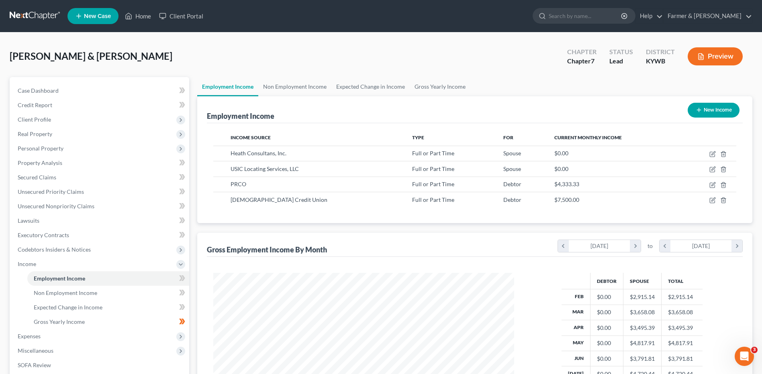
scroll to position [401579, 401413]
drag, startPoint x: 65, startPoint y: 333, endPoint x: 71, endPoint y: 329, distance: 7.5
click at [65, 333] on span "Expenses" at bounding box center [100, 336] width 178 height 14
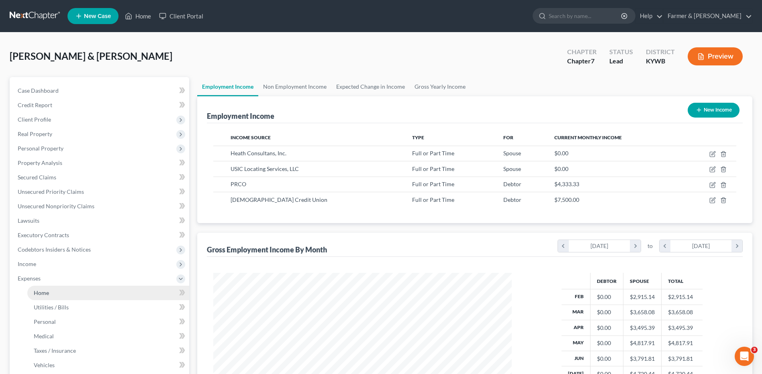
click at [76, 294] on link "Home" at bounding box center [108, 293] width 162 height 14
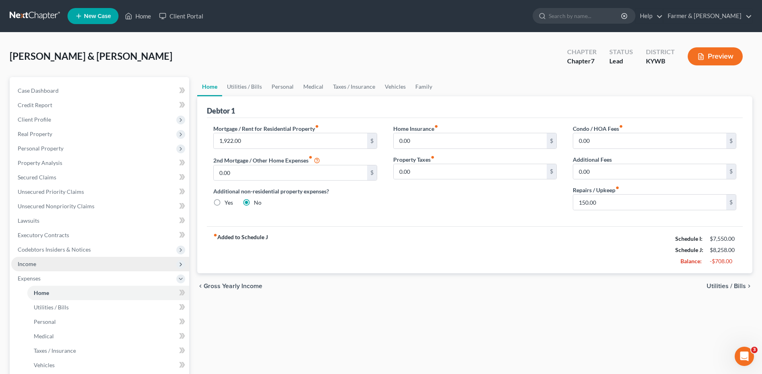
click at [59, 263] on span "Income" at bounding box center [100, 264] width 178 height 14
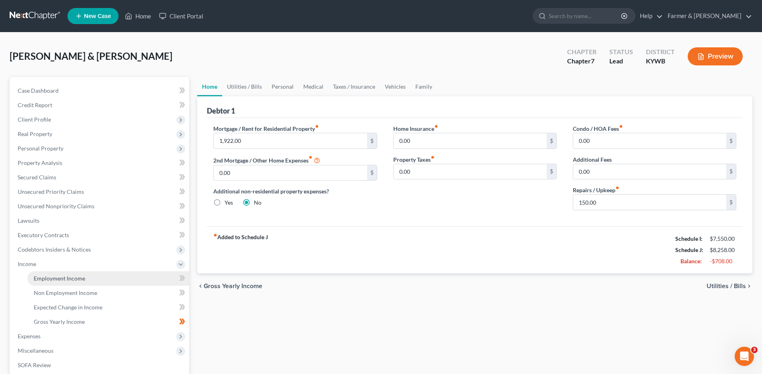
click at [66, 280] on span "Employment Income" at bounding box center [59, 278] width 51 height 7
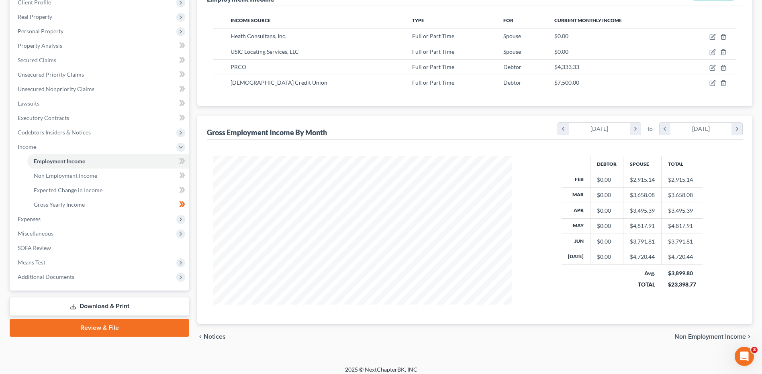
scroll to position [121, 0]
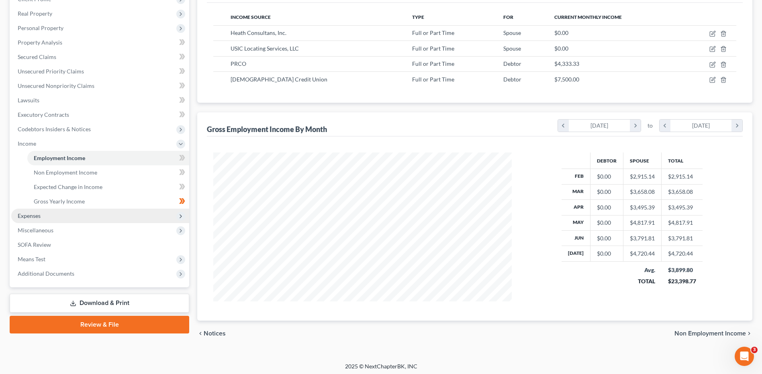
drag, startPoint x: 55, startPoint y: 221, endPoint x: 61, endPoint y: 217, distance: 7.2
click at [55, 221] on span "Expenses" at bounding box center [100, 216] width 178 height 14
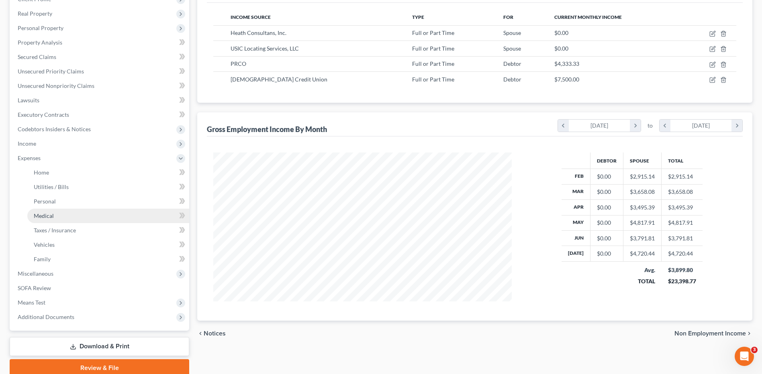
click at [65, 211] on link "Medical" at bounding box center [108, 216] width 162 height 14
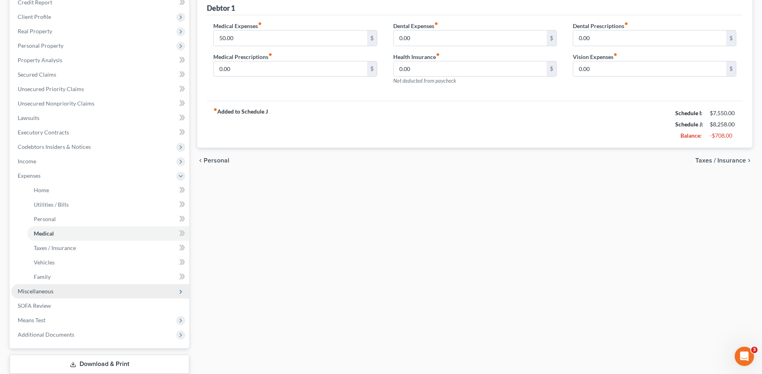
scroll to position [121, 0]
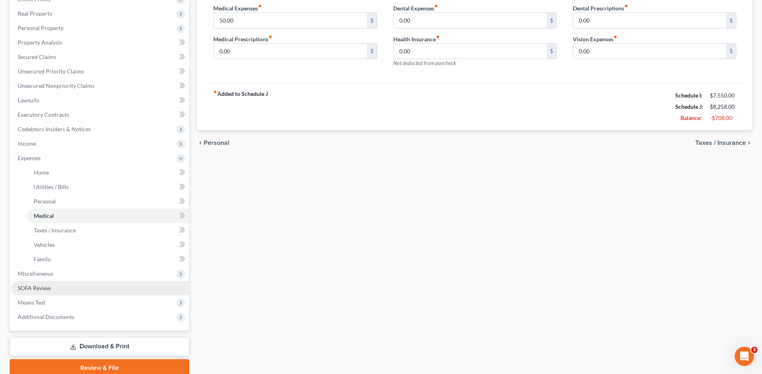
drag, startPoint x: 31, startPoint y: 291, endPoint x: 155, endPoint y: 284, distance: 123.9
click at [31, 291] on span "SOFA Review" at bounding box center [34, 288] width 33 height 7
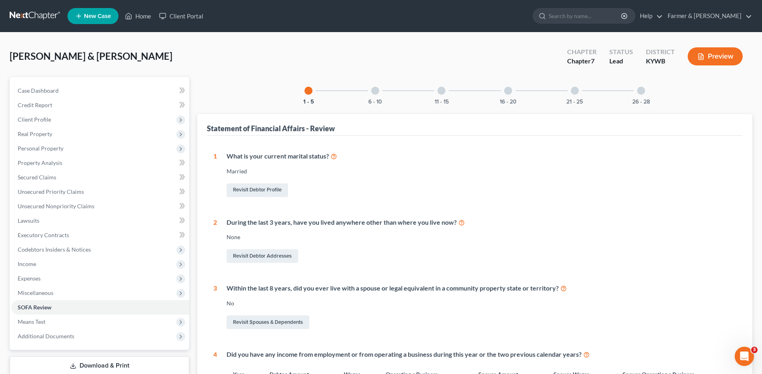
click at [384, 94] on div "6 - 10" at bounding box center [375, 90] width 27 height 27
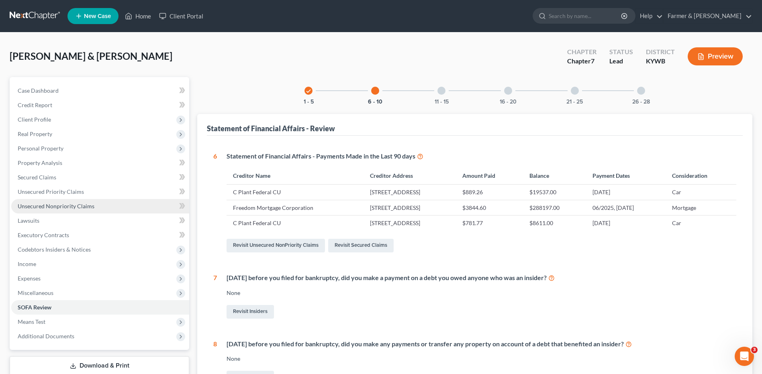
click at [78, 206] on span "Unsecured Nonpriority Claims" at bounding box center [56, 206] width 77 height 7
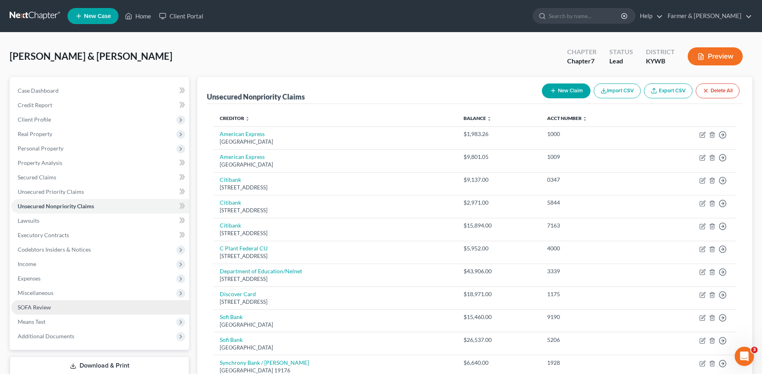
click at [36, 303] on link "SOFA Review" at bounding box center [100, 307] width 178 height 14
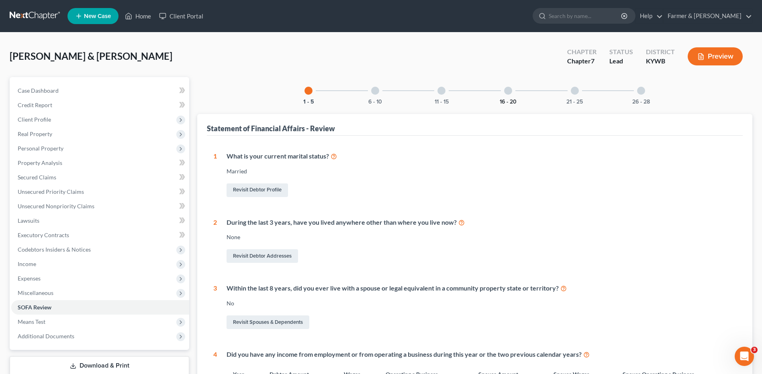
drag, startPoint x: 374, startPoint y: 90, endPoint x: 509, endPoint y: 98, distance: 135.6
click at [374, 90] on div at bounding box center [375, 91] width 8 height 8
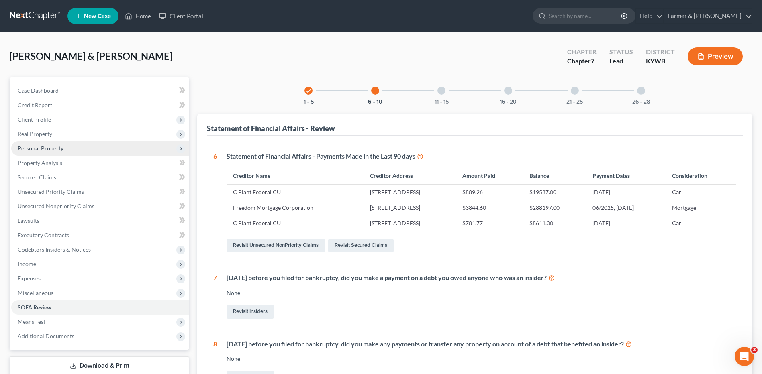
click at [57, 147] on span "Personal Property" at bounding box center [41, 148] width 46 height 7
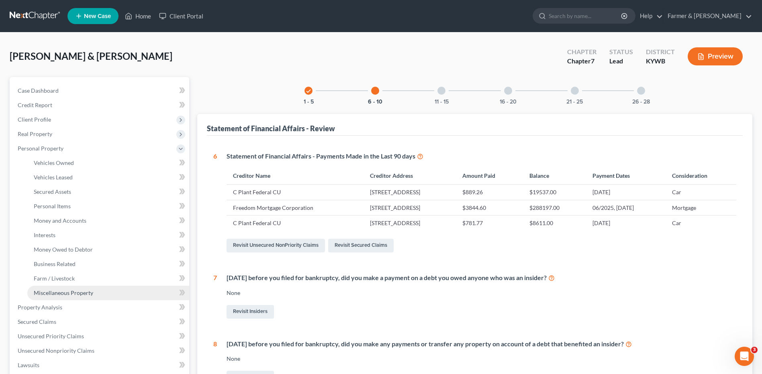
click at [56, 294] on span "Miscellaneous Property" at bounding box center [63, 293] width 59 height 7
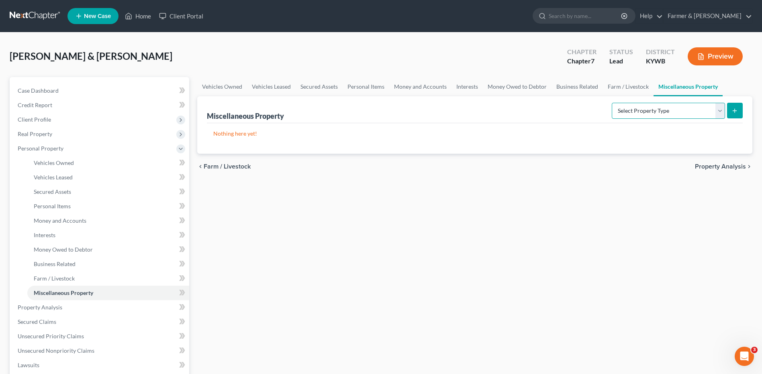
click at [721, 112] on select "Select Property Type Assigned for Creditor Benefit Within 1 Year Holding for An…" at bounding box center [668, 111] width 113 height 16
click at [612, 103] on select "Select Property Type Assigned for Creditor Benefit Within 1 Year Holding for An…" at bounding box center [668, 111] width 113 height 16
click at [737, 112] on icon "submit" at bounding box center [735, 111] width 6 height 6
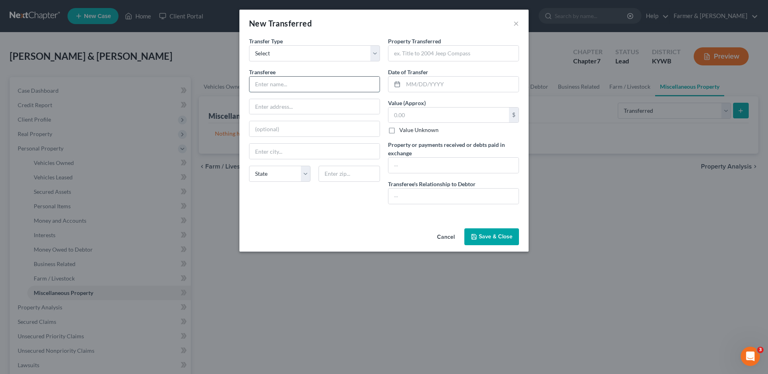
click at [295, 85] on input "text" at bounding box center [314, 84] width 130 height 15
click at [452, 198] on input "text" at bounding box center [453, 196] width 130 height 15
drag, startPoint x: 419, startPoint y: 119, endPoint x: 568, endPoint y: 102, distance: 150.0
click at [419, 119] on input "text" at bounding box center [448, 115] width 121 height 15
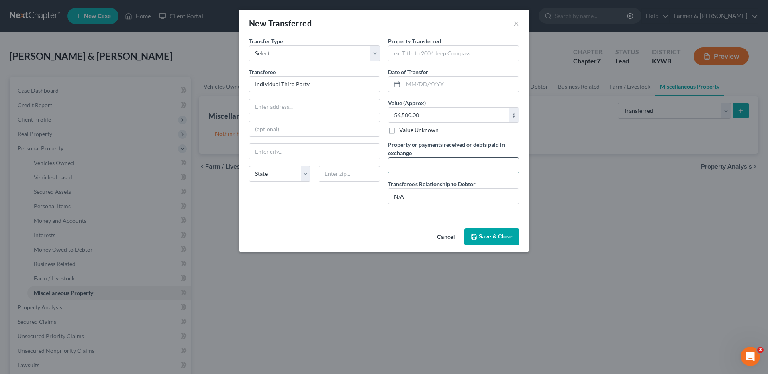
click at [429, 163] on input "text" at bounding box center [453, 165] width 130 height 15
click at [436, 51] on input "text" at bounding box center [453, 53] width 130 height 15
click at [440, 82] on input "text" at bounding box center [460, 84] width 115 height 15
click at [496, 169] on input "Debtors sold v" at bounding box center [453, 165] width 130 height 15
drag, startPoint x: 496, startPoint y: 169, endPoint x: 473, endPoint y: 167, distance: 23.0
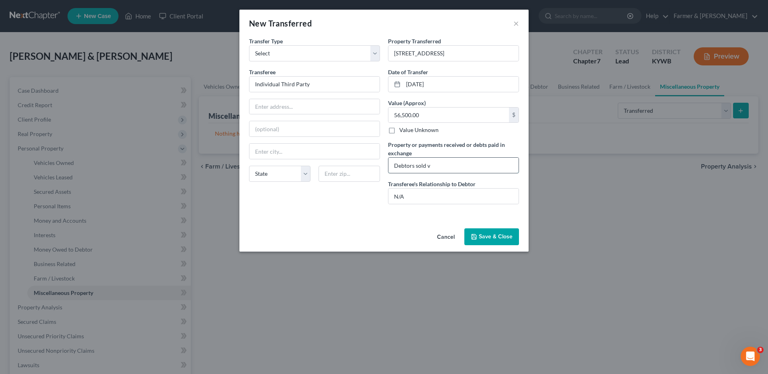
click at [474, 161] on input "Debtors sold v" at bounding box center [453, 165] width 130 height 15
click at [473, 167] on input "Debtors sold v" at bounding box center [453, 165] width 130 height 15
click at [484, 231] on button "Save & Close" at bounding box center [491, 237] width 55 height 17
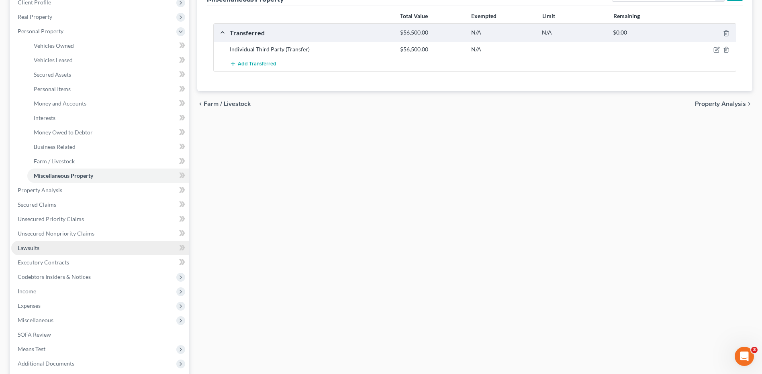
scroll to position [121, 0]
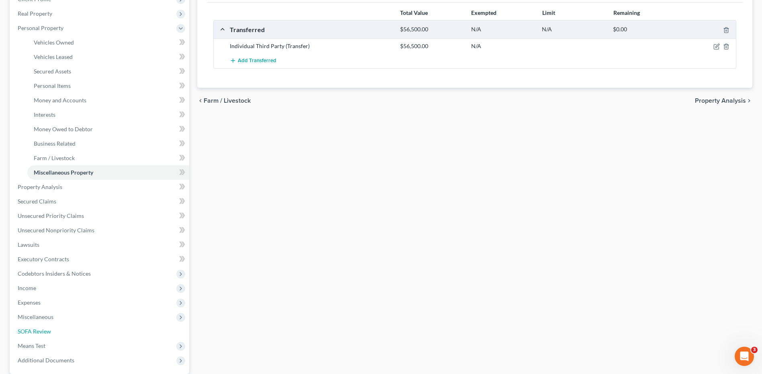
drag, startPoint x: 54, startPoint y: 331, endPoint x: 368, endPoint y: 111, distance: 382.8
click at [54, 331] on link "SOFA Review" at bounding box center [100, 332] width 178 height 14
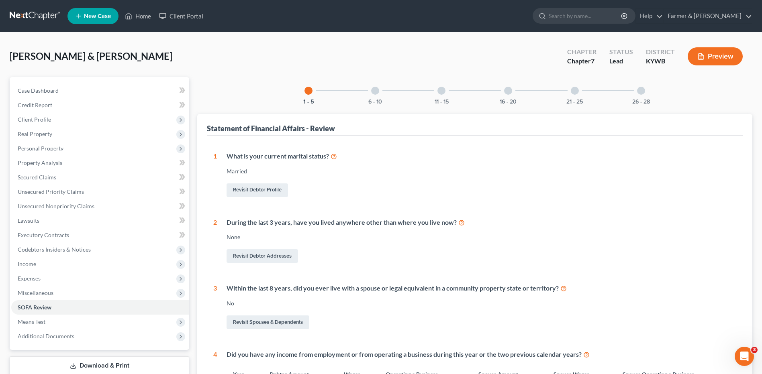
click at [384, 93] on div "6 - 10" at bounding box center [375, 90] width 27 height 27
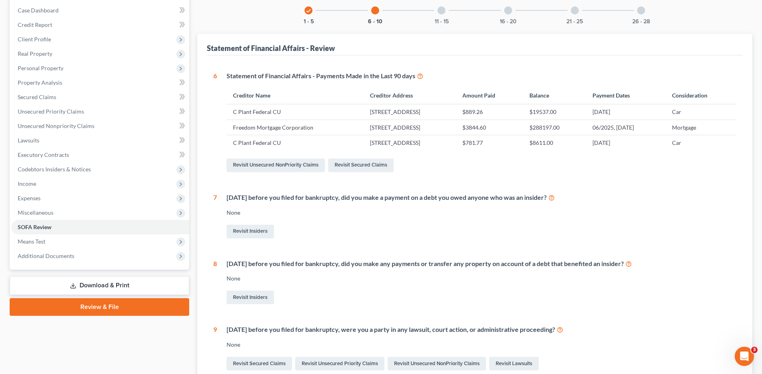
drag, startPoint x: 637, startPoint y: 210, endPoint x: 621, endPoint y: 233, distance: 28.5
click at [601, 233] on div "Revisit Insiders" at bounding box center [482, 231] width 510 height 17
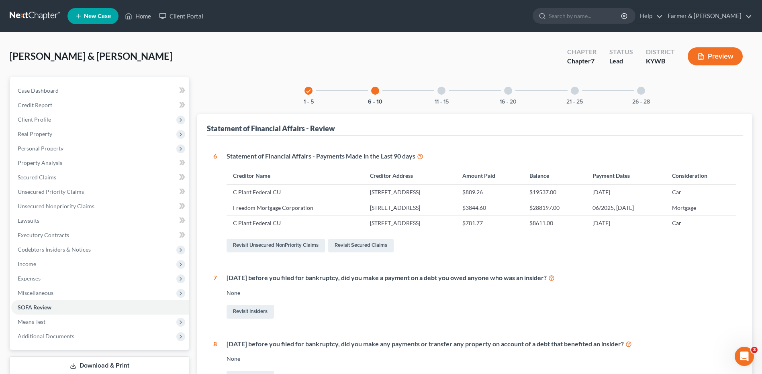
drag, startPoint x: 451, startPoint y: 93, endPoint x: 458, endPoint y: 92, distance: 6.9
click at [448, 92] on div "11 - 15" at bounding box center [441, 90] width 27 height 27
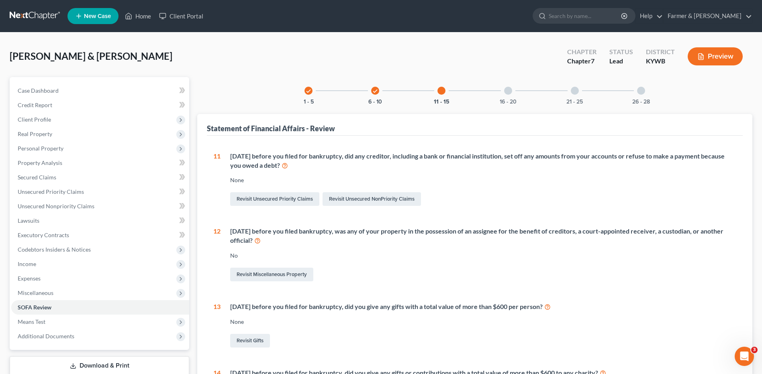
drag, startPoint x: 511, startPoint y: 92, endPoint x: 587, endPoint y: 110, distance: 78.0
click at [511, 92] on div at bounding box center [508, 91] width 8 height 8
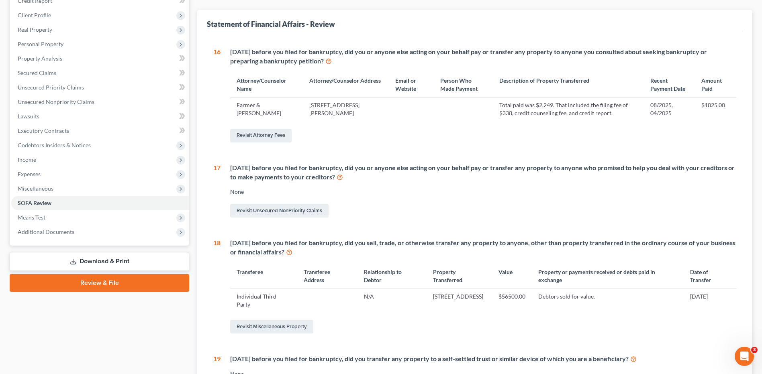
scroll to position [82, 0]
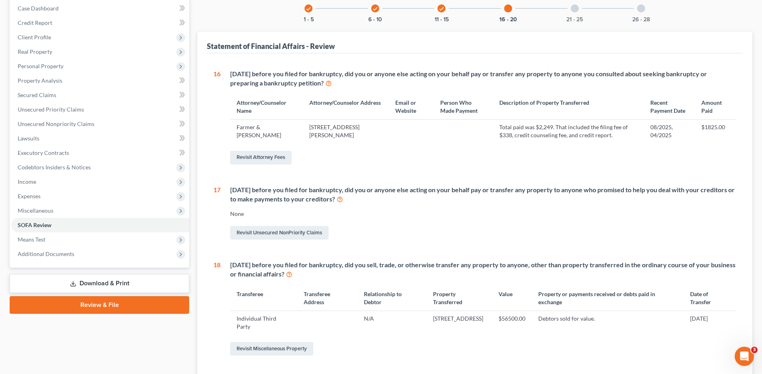
click at [581, 10] on div "21 - 25" at bounding box center [574, 8] width 27 height 27
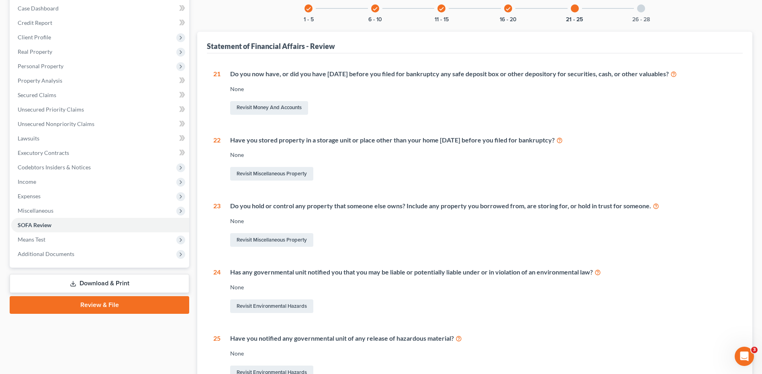
drag, startPoint x: 636, startPoint y: 8, endPoint x: 651, endPoint y: 13, distance: 16.1
click at [636, 8] on div "26 - 28" at bounding box center [640, 8] width 27 height 27
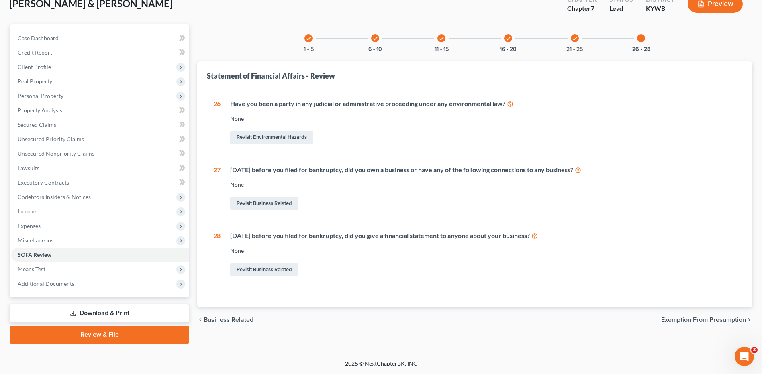
scroll to position [53, 0]
click at [290, 200] on link "Revisit Business Related" at bounding box center [264, 204] width 68 height 14
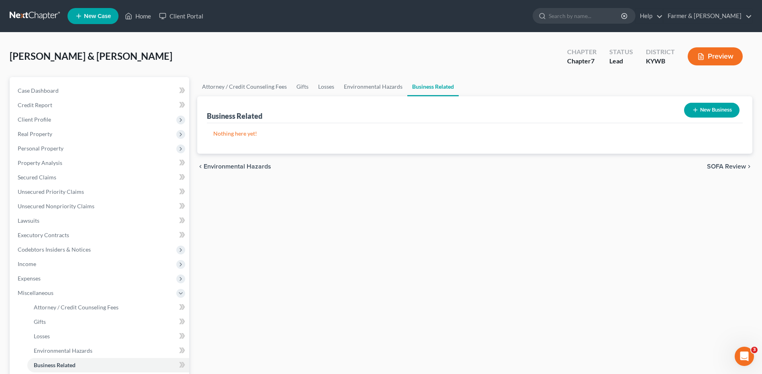
click at [712, 110] on button "New Business" at bounding box center [711, 110] width 55 height 15
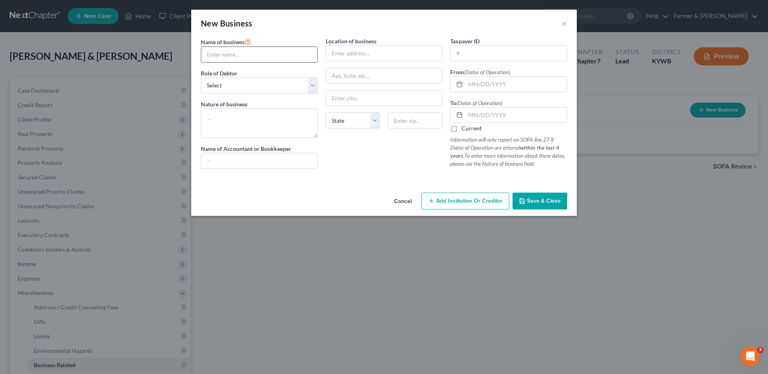
click at [252, 60] on input "text" at bounding box center [259, 54] width 116 height 15
drag, startPoint x: 275, startPoint y: 53, endPoint x: 736, endPoint y: 122, distance: 466.7
click at [275, 53] on input "text" at bounding box center [259, 54] width 116 height 15
click at [245, 58] on input "text" at bounding box center [259, 54] width 116 height 15
click at [247, 88] on select "Select A member of a limited liability company (LLC) or limited liability partn…" at bounding box center [259, 86] width 117 height 16
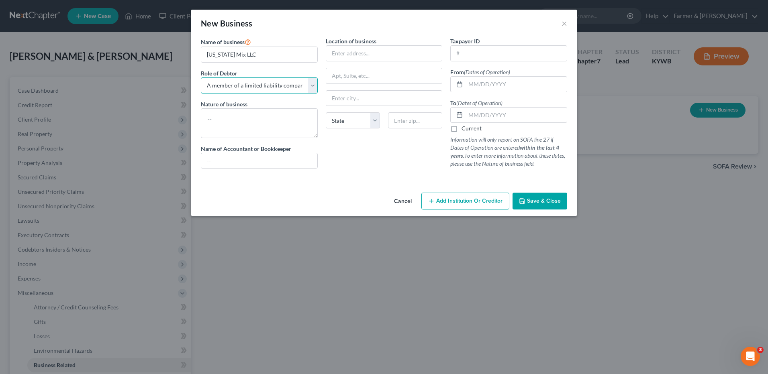
click at [201, 78] on select "Select A member of a limited liability company (LLC) or limited liability partn…" at bounding box center [259, 86] width 117 height 16
click at [249, 128] on textarea at bounding box center [259, 123] width 117 height 30
drag, startPoint x: 241, startPoint y: 120, endPoint x: 268, endPoint y: 118, distance: 26.6
click at [241, 120] on textarea at bounding box center [259, 123] width 117 height 30
click at [478, 86] on input "text" at bounding box center [516, 84] width 101 height 15
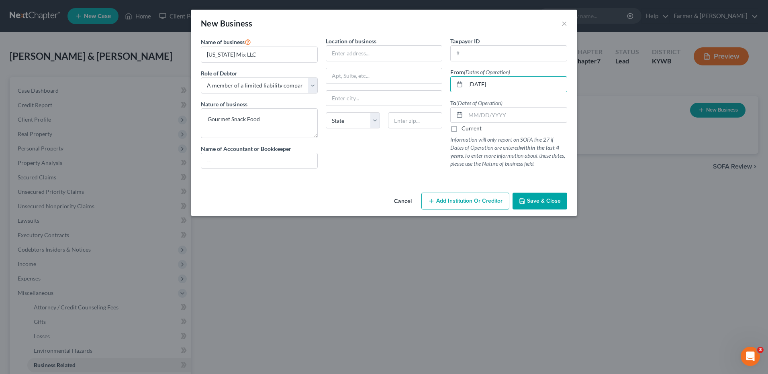
click at [462, 129] on label "Current" at bounding box center [472, 129] width 20 height 8
click at [465, 129] on input "Current" at bounding box center [467, 127] width 5 height 5
click at [544, 203] on span "Save & Close" at bounding box center [544, 201] width 34 height 7
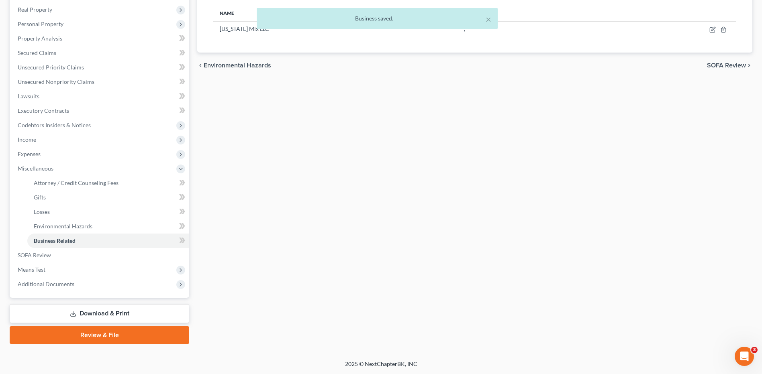
scroll to position [125, 0]
drag, startPoint x: 32, startPoint y: 265, endPoint x: 88, endPoint y: 242, distance: 60.0
click at [32, 264] on span "Means Test" at bounding box center [100, 269] width 178 height 14
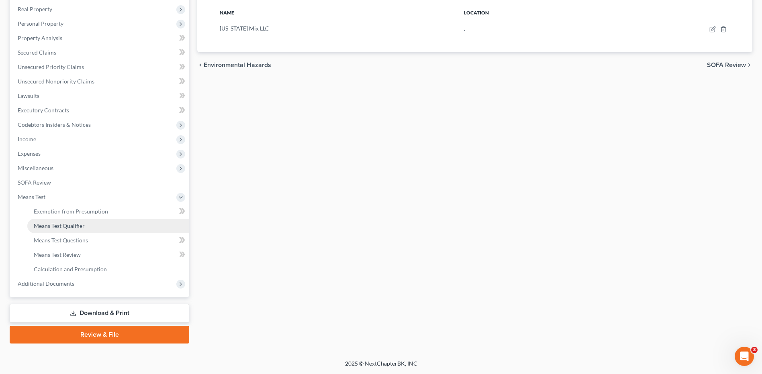
click at [80, 229] on link "Means Test Qualifier" at bounding box center [108, 226] width 162 height 14
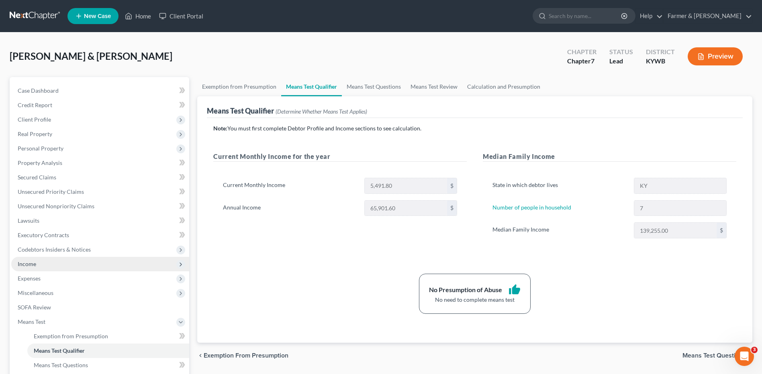
click at [58, 257] on span "Income" at bounding box center [100, 264] width 178 height 14
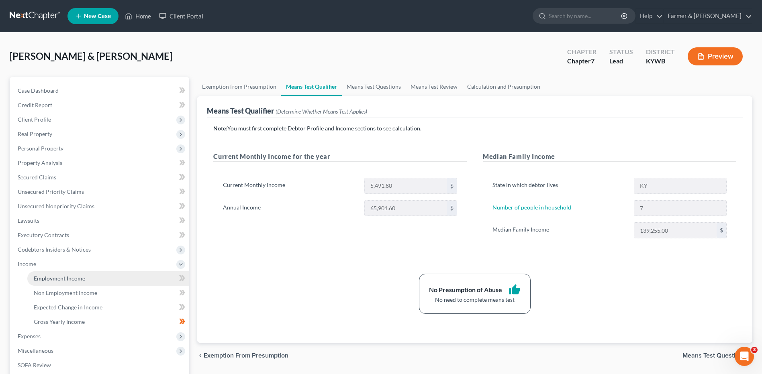
click at [70, 273] on link "Employment Income" at bounding box center [108, 279] width 162 height 14
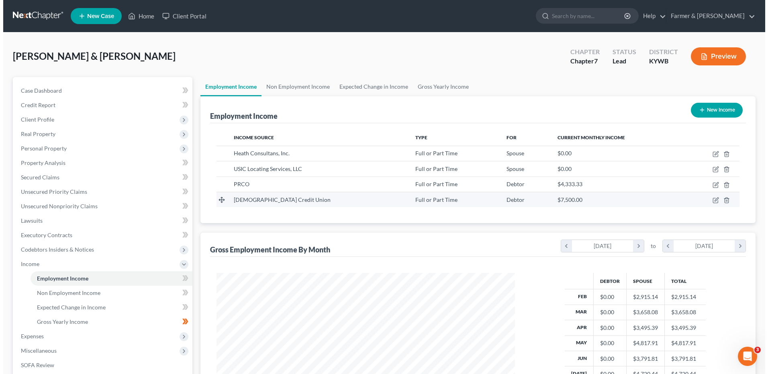
scroll to position [149, 314]
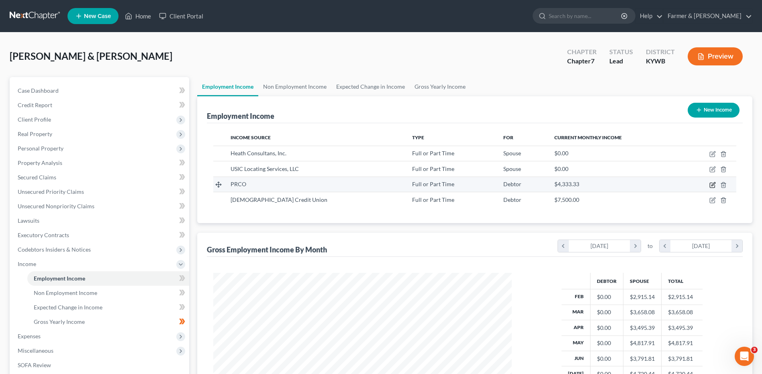
click at [712, 186] on icon "button" at bounding box center [713, 184] width 4 height 4
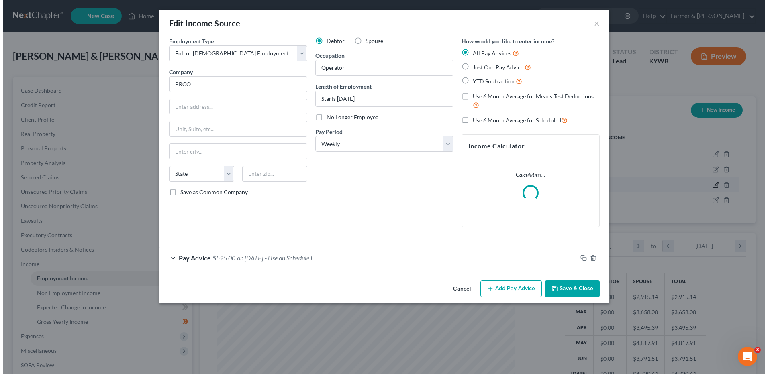
scroll to position [150, 317]
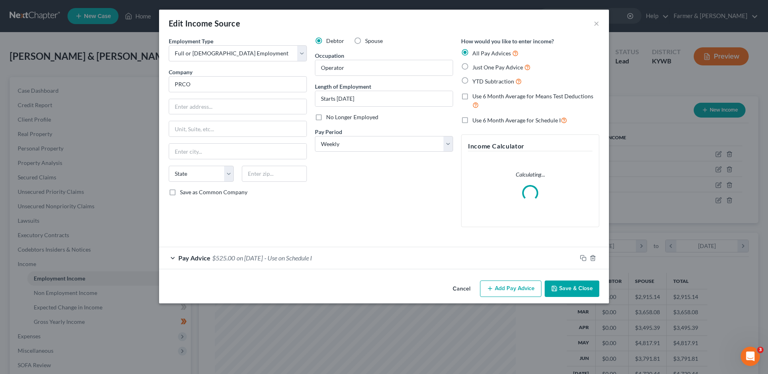
click at [312, 255] on span "- Use on Schedule I" at bounding box center [288, 258] width 48 height 8
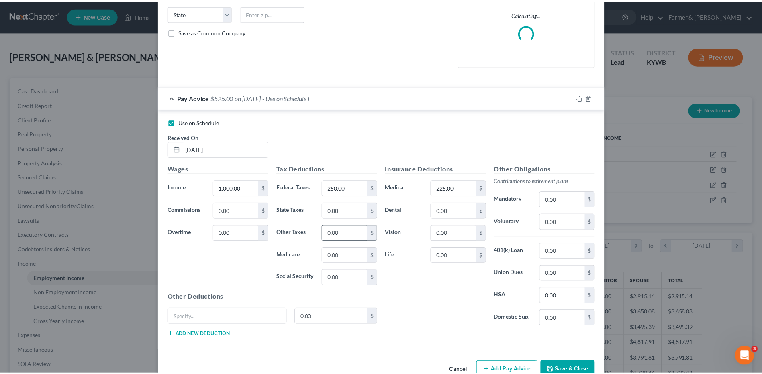
scroll to position [161, 0]
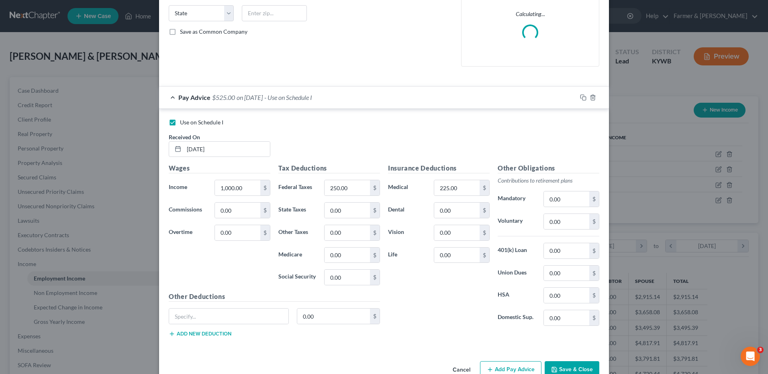
click at [580, 367] on button "Save & Close" at bounding box center [572, 370] width 55 height 17
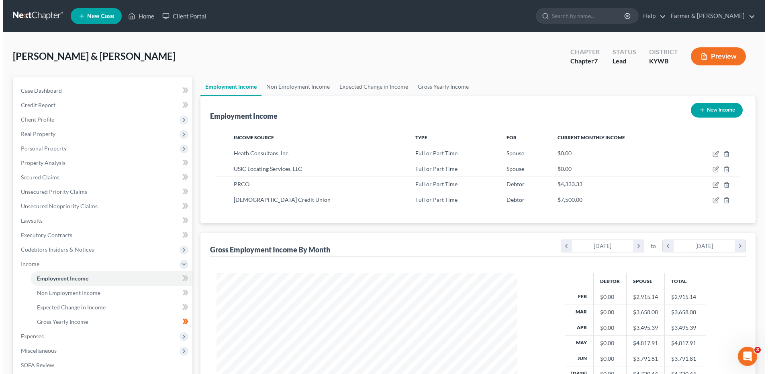
scroll to position [401579, 401413]
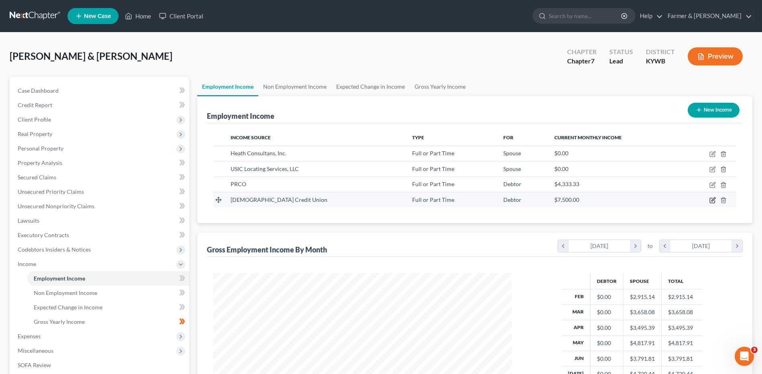
click at [713, 204] on icon "button" at bounding box center [712, 200] width 6 height 6
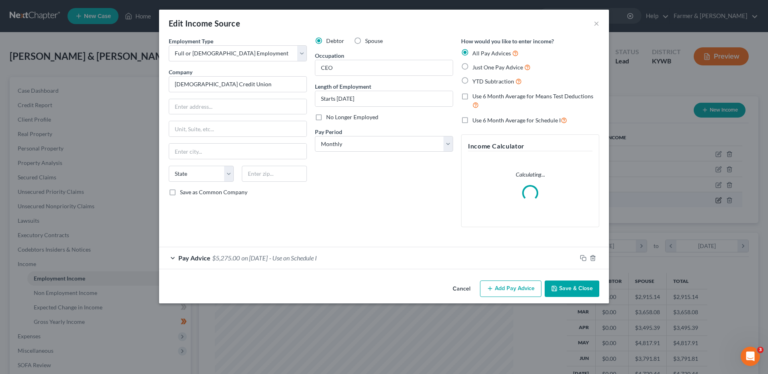
scroll to position [150, 317]
click at [325, 263] on div "Pay Advice $5,275.00 on 08/29/2025 - Use on Schedule I" at bounding box center [368, 257] width 418 height 21
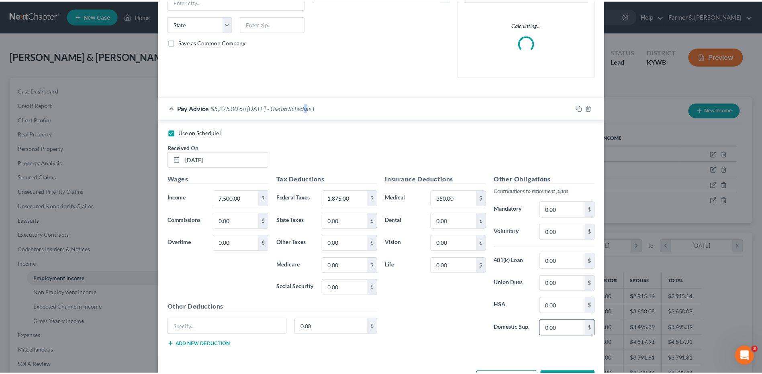
scroll to position [181, 0]
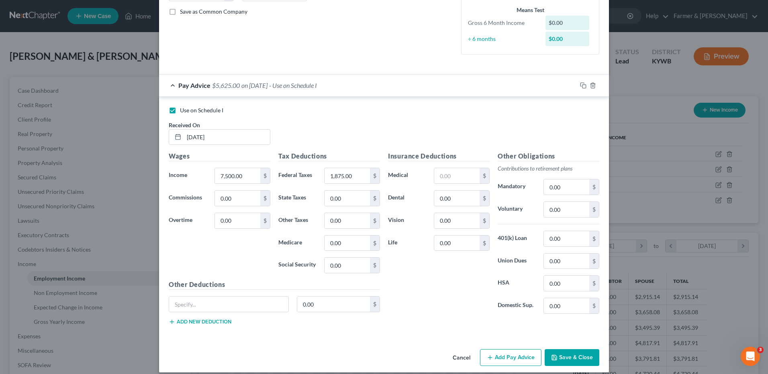
click at [588, 357] on button "Save & Close" at bounding box center [572, 358] width 55 height 17
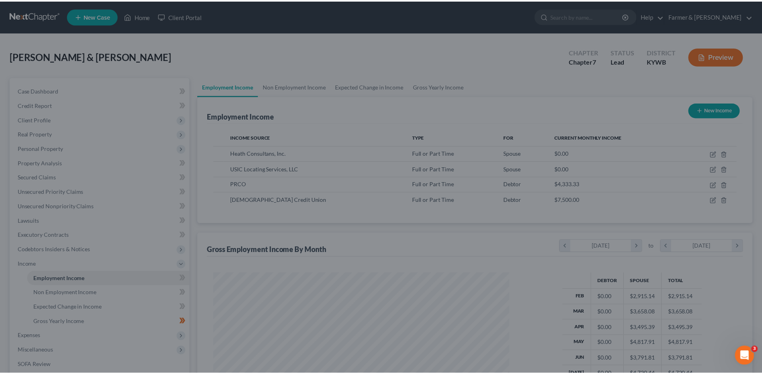
scroll to position [401579, 401413]
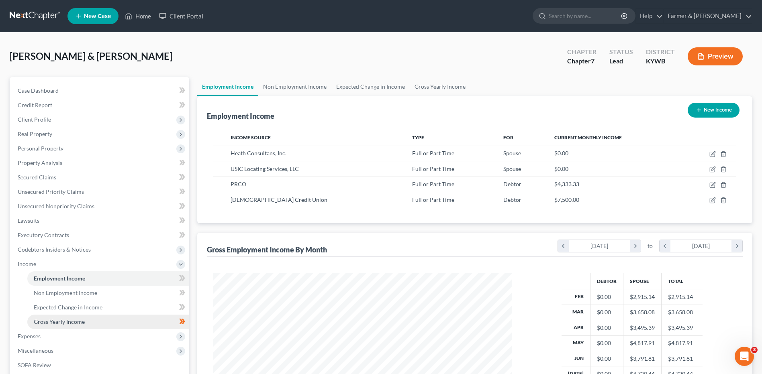
click at [72, 323] on span "Gross Yearly Income" at bounding box center [59, 322] width 51 height 7
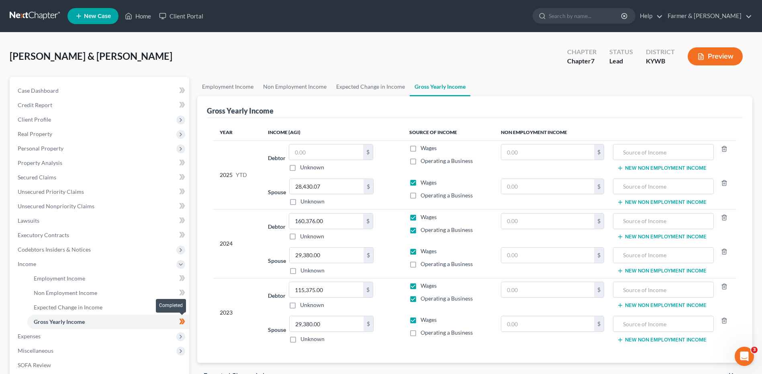
click at [187, 321] on span at bounding box center [182, 323] width 14 height 12
click at [72, 334] on span "Expenses" at bounding box center [100, 336] width 178 height 14
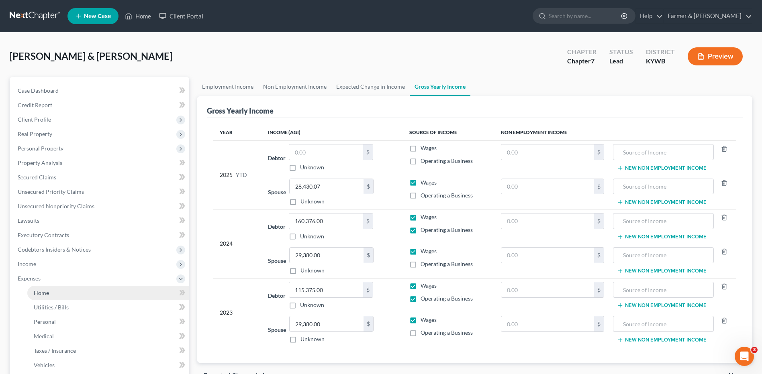
click at [72, 293] on link "Home" at bounding box center [108, 293] width 162 height 14
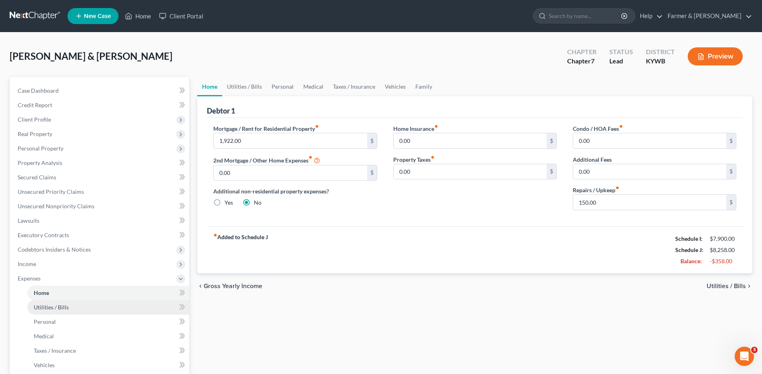
click at [65, 305] on span "Utilities / Bills" at bounding box center [51, 307] width 35 height 7
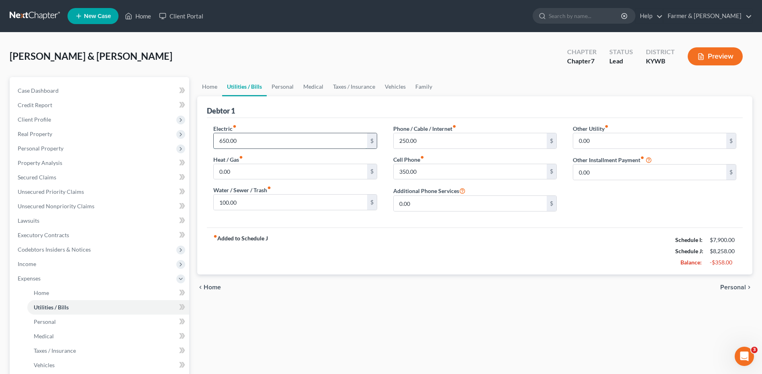
click at [247, 142] on input "650.00" at bounding box center [290, 140] width 153 height 15
click at [69, 321] on link "Personal" at bounding box center [108, 322] width 162 height 14
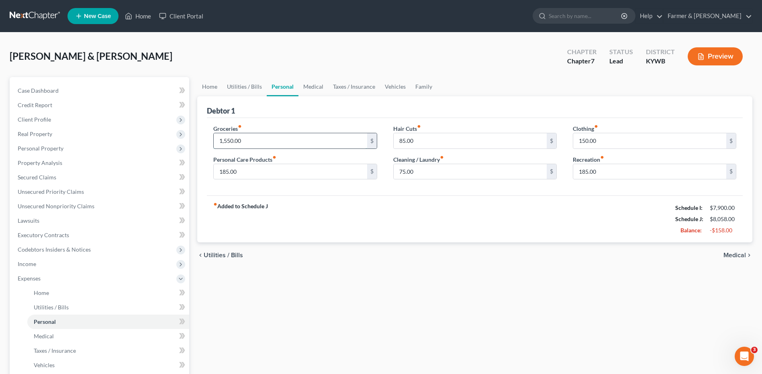
click at [250, 142] on input "1,550.00" at bounding box center [290, 140] width 153 height 15
click at [249, 169] on input "185.00" at bounding box center [290, 171] width 153 height 15
click at [94, 333] on link "Medical" at bounding box center [108, 336] width 162 height 14
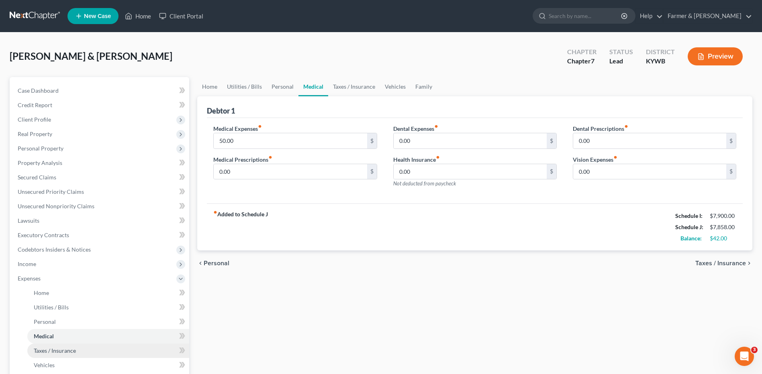
click at [95, 350] on link "Taxes / Insurance" at bounding box center [108, 351] width 162 height 14
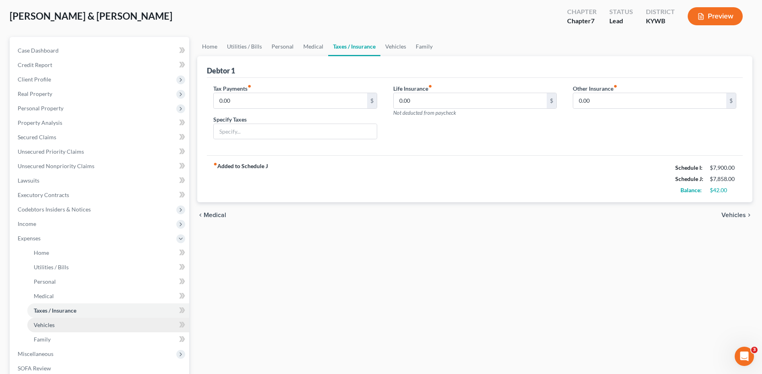
click at [65, 323] on link "Vehicles" at bounding box center [108, 325] width 162 height 14
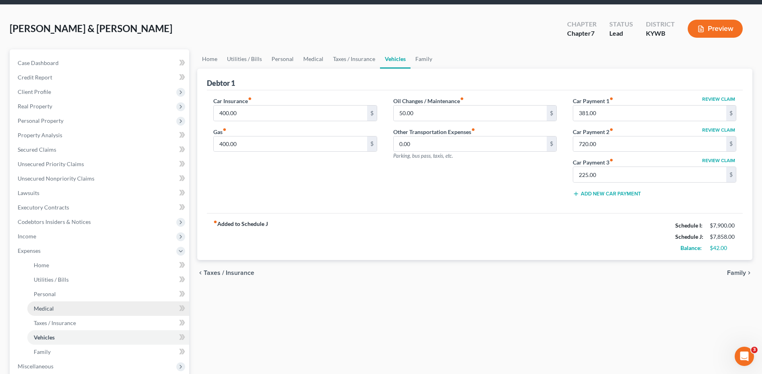
scroll to position [80, 0]
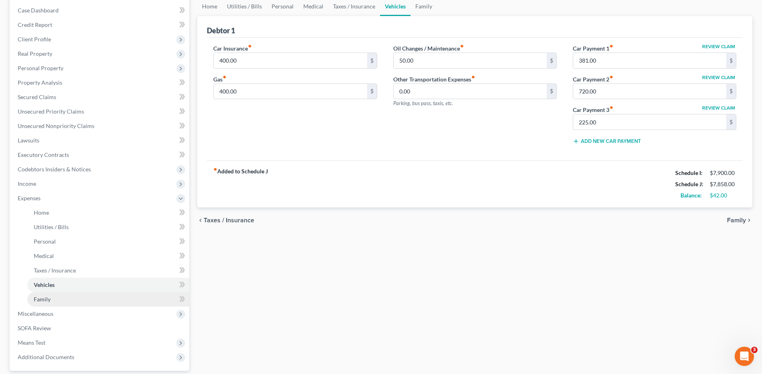
click at [51, 302] on link "Family" at bounding box center [108, 299] width 162 height 14
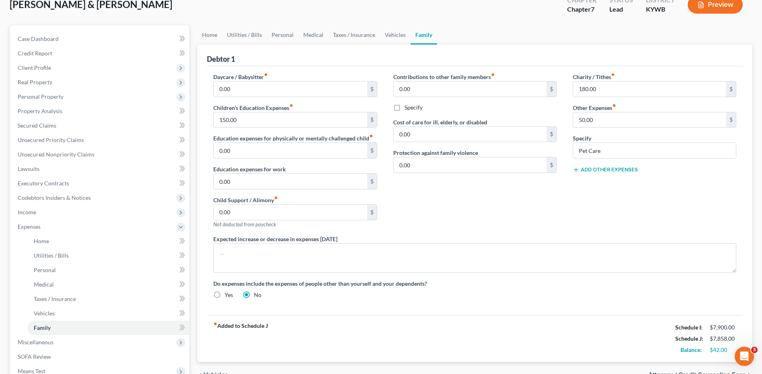
scroll to position [154, 0]
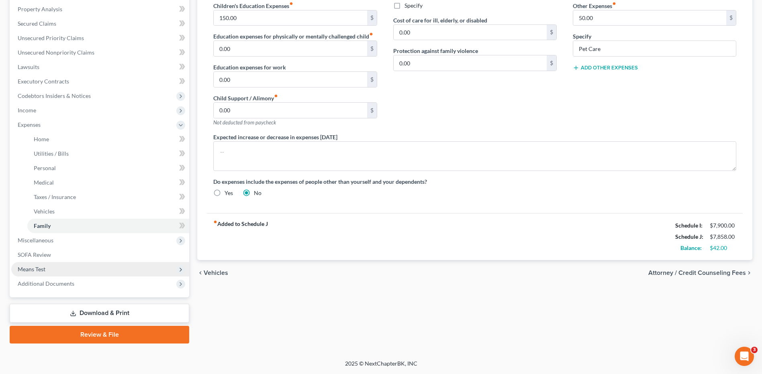
click at [66, 268] on span "Means Test" at bounding box center [100, 269] width 178 height 14
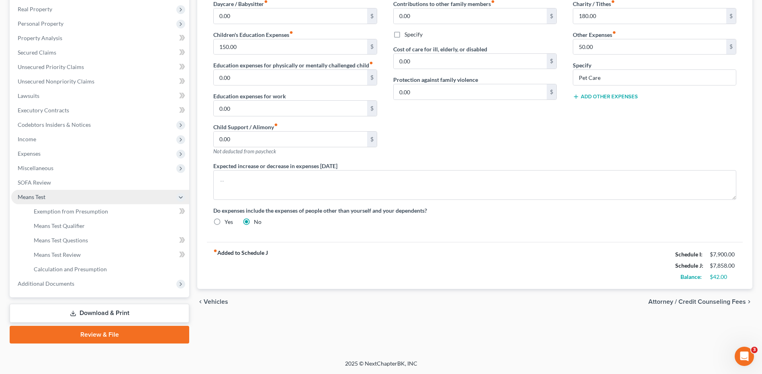
scroll to position [125, 0]
click at [78, 226] on span "Means Test Qualifier" at bounding box center [59, 226] width 51 height 7
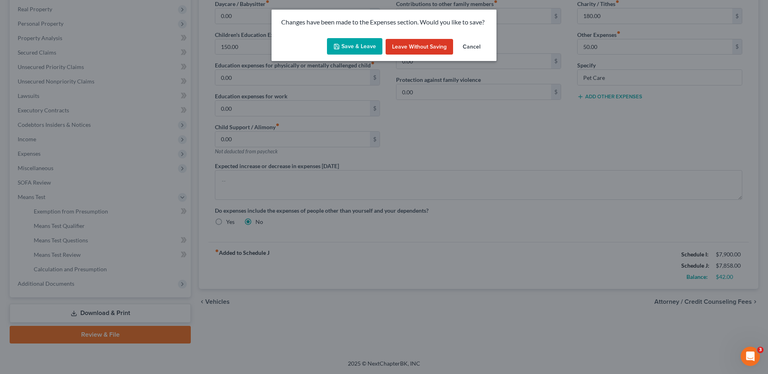
click at [362, 45] on button "Save & Leave" at bounding box center [354, 46] width 55 height 17
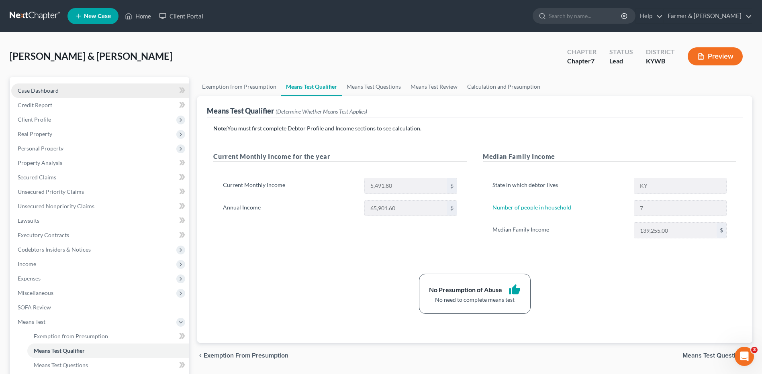
drag, startPoint x: 29, startPoint y: 93, endPoint x: 79, endPoint y: 90, distance: 49.5
click at [29, 93] on span "Case Dashboard" at bounding box center [38, 90] width 41 height 7
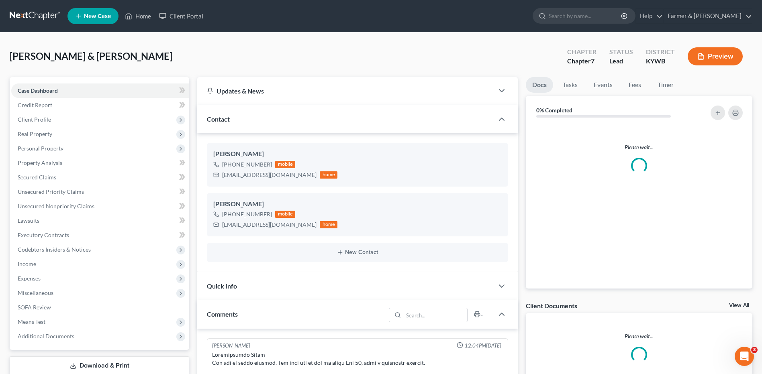
scroll to position [224, 0]
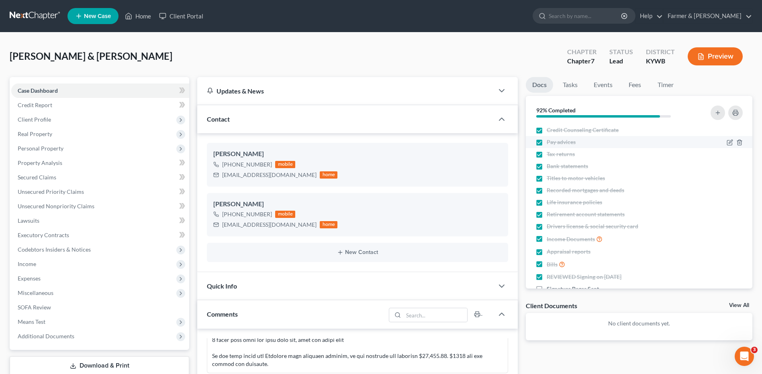
click at [547, 142] on label "Pay advices" at bounding box center [561, 142] width 29 height 8
click at [550, 142] on input "Pay advices" at bounding box center [552, 140] width 5 height 5
click at [727, 141] on icon "button" at bounding box center [729, 143] width 5 height 5
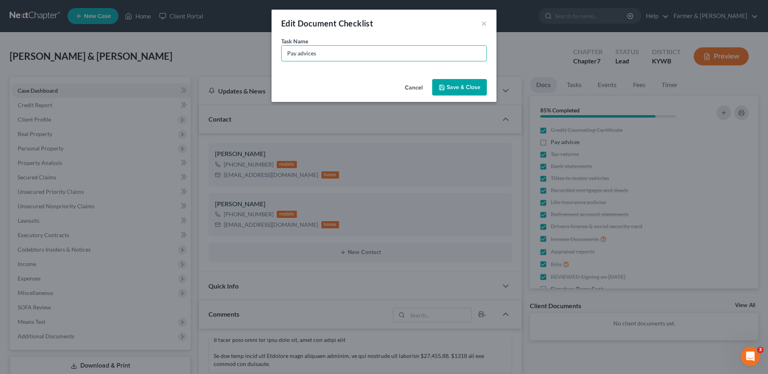
drag, startPoint x: 327, startPoint y: 55, endPoint x: 265, endPoint y: 57, distance: 61.9
click at [266, 57] on div "Edit Document Checklist × Task Name * Pay advices Cancel Save & Close" at bounding box center [384, 187] width 768 height 374
click at [480, 94] on button "Save & Close" at bounding box center [459, 87] width 55 height 17
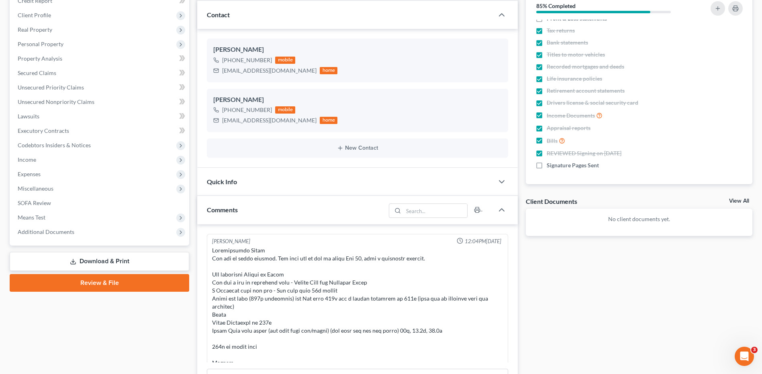
scroll to position [0, 0]
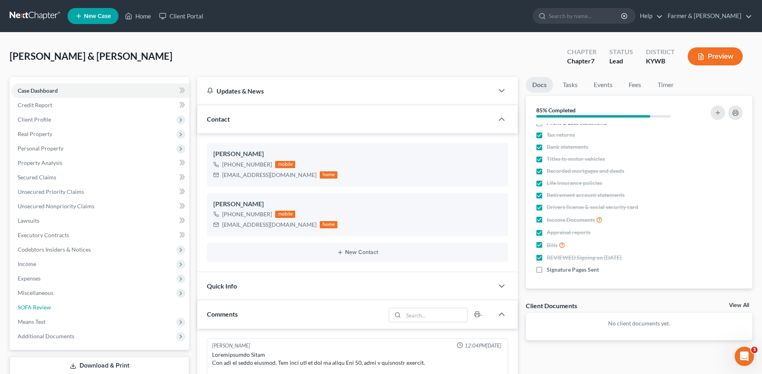
drag, startPoint x: 45, startPoint y: 307, endPoint x: 725, endPoint y: 65, distance: 720.8
click at [45, 307] on span "SOFA Review" at bounding box center [34, 307] width 33 height 7
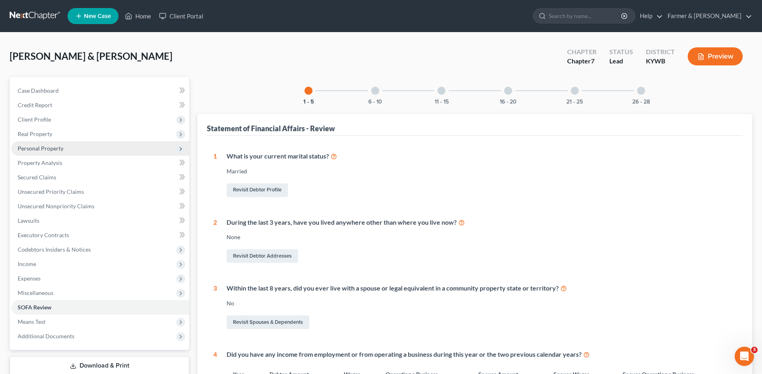
click at [49, 149] on span "Personal Property" at bounding box center [41, 148] width 46 height 7
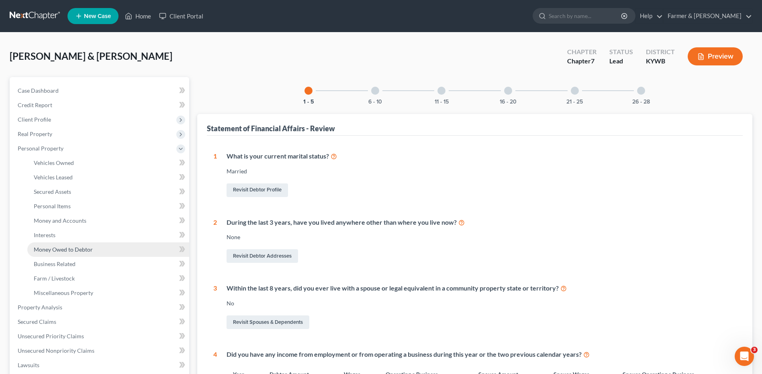
click at [61, 248] on span "Money Owed to Debtor" at bounding box center [63, 249] width 59 height 7
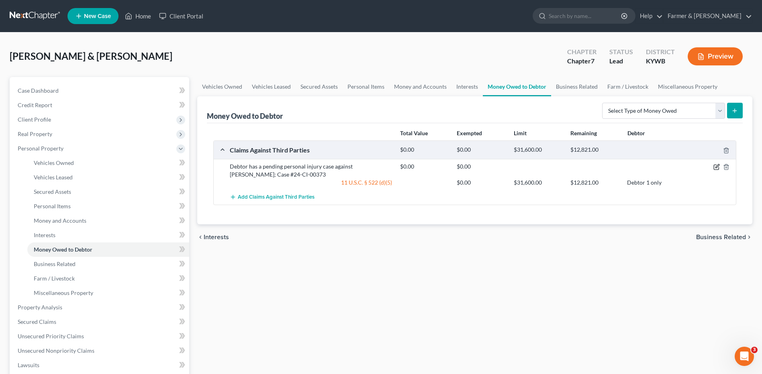
click at [717, 168] on icon "button" at bounding box center [716, 167] width 6 height 6
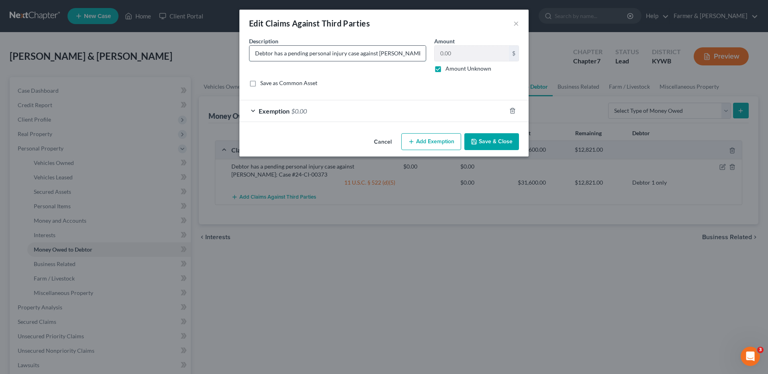
drag, startPoint x: 403, startPoint y: 54, endPoint x: 359, endPoint y: 53, distance: 43.4
click at [359, 53] on input "Debtor has a pending personal injury case against Lukas Rice; Case #24-CI-00373" at bounding box center [337, 53] width 176 height 15
click at [506, 137] on button "Save & Close" at bounding box center [491, 141] width 55 height 17
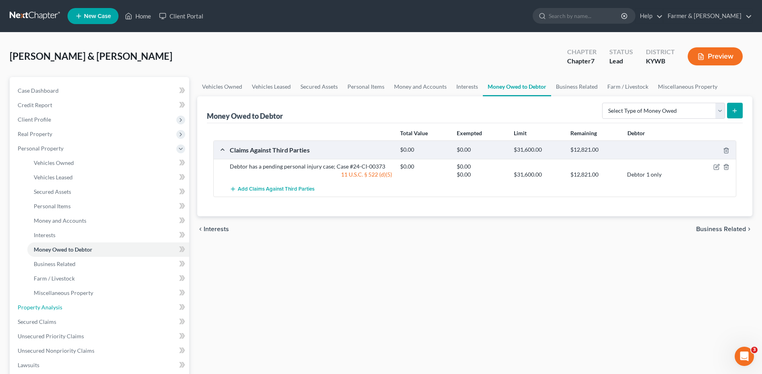
drag, startPoint x: 68, startPoint y: 311, endPoint x: 211, endPoint y: 289, distance: 144.3
click at [68, 311] on link "Property Analysis" at bounding box center [100, 307] width 178 height 14
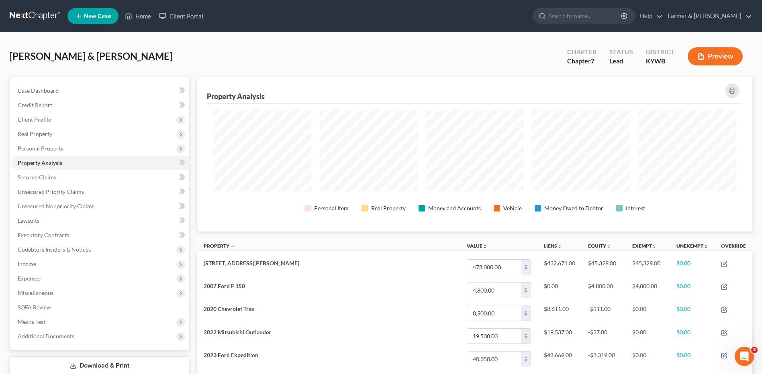
click at [719, 55] on button "Preview" at bounding box center [715, 56] width 55 height 18
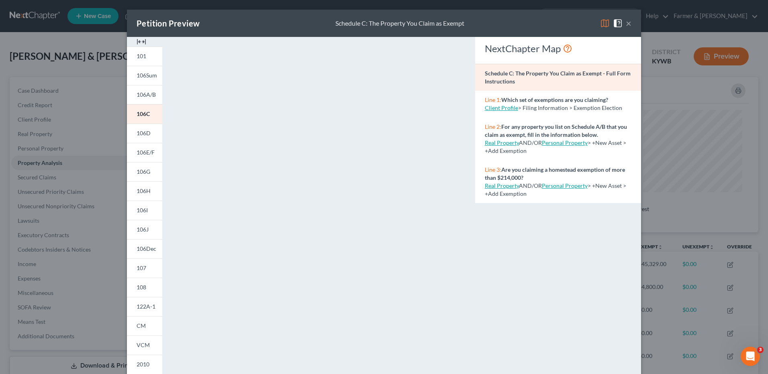
drag, startPoint x: 623, startPoint y: 20, endPoint x: 59, endPoint y: 116, distance: 572.1
click at [626, 20] on button "×" at bounding box center [629, 23] width 6 height 10
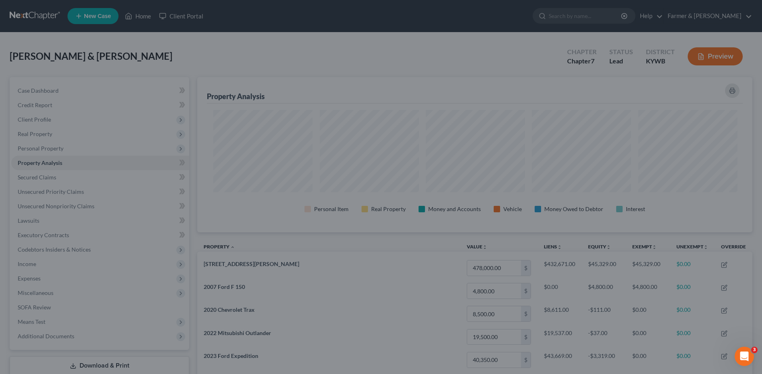
scroll to position [155, 555]
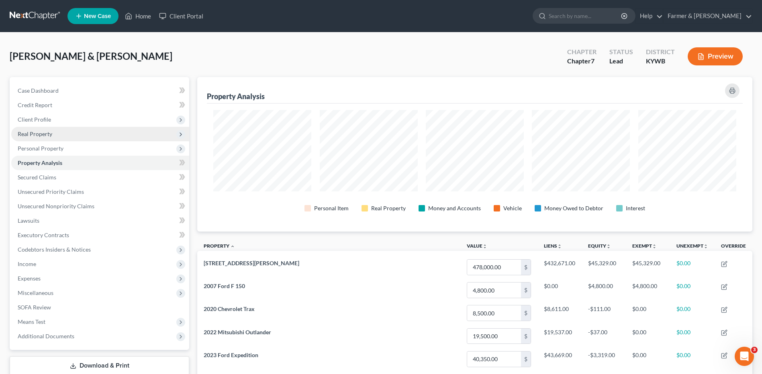
click at [49, 136] on span "Real Property" at bounding box center [35, 134] width 35 height 7
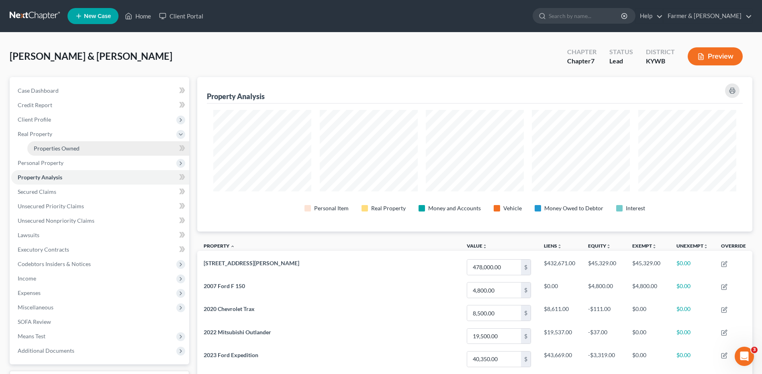
click at [59, 147] on span "Properties Owned" at bounding box center [57, 148] width 46 height 7
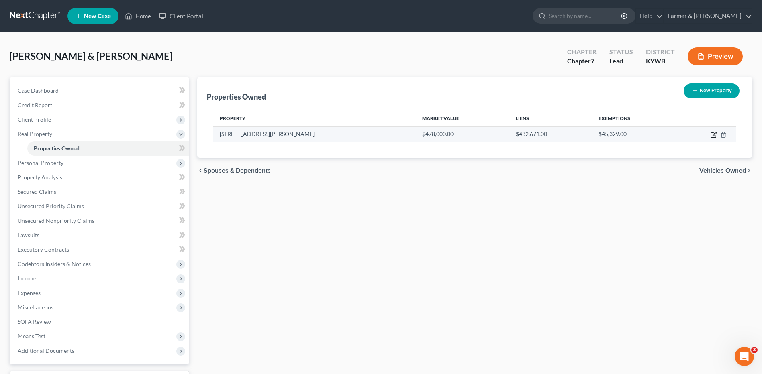
click at [715, 133] on icon "button" at bounding box center [714, 135] width 6 height 6
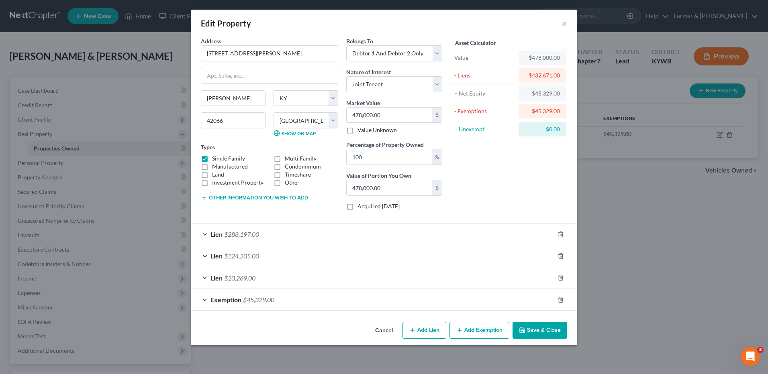
click at [251, 300] on span "$45,329.00" at bounding box center [258, 300] width 31 height 8
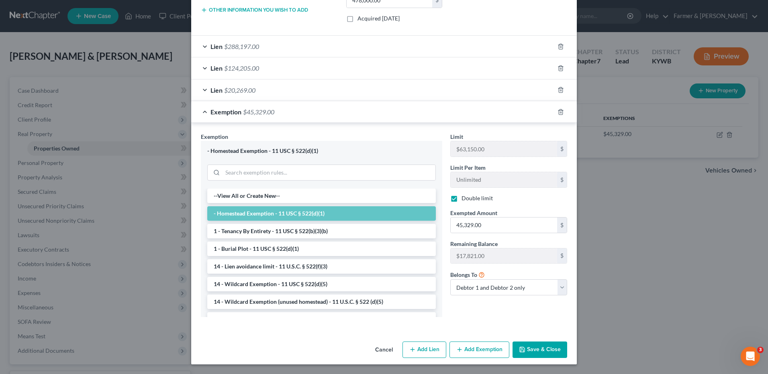
drag, startPoint x: 531, startPoint y: 351, endPoint x: 52, endPoint y: 206, distance: 501.1
click at [531, 351] on button "Save & Close" at bounding box center [540, 350] width 55 height 17
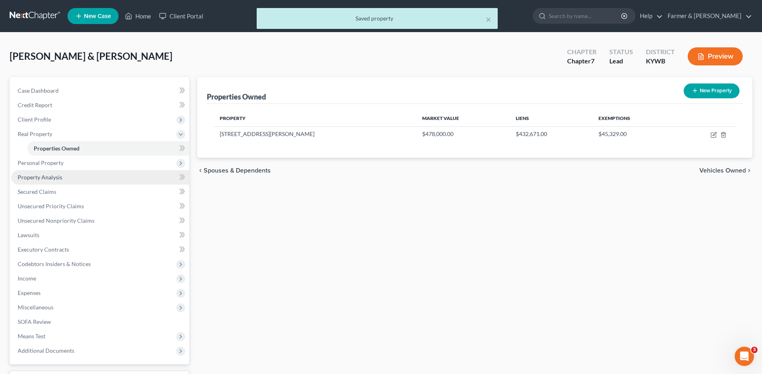
click at [60, 178] on span "Property Analysis" at bounding box center [40, 177] width 45 height 7
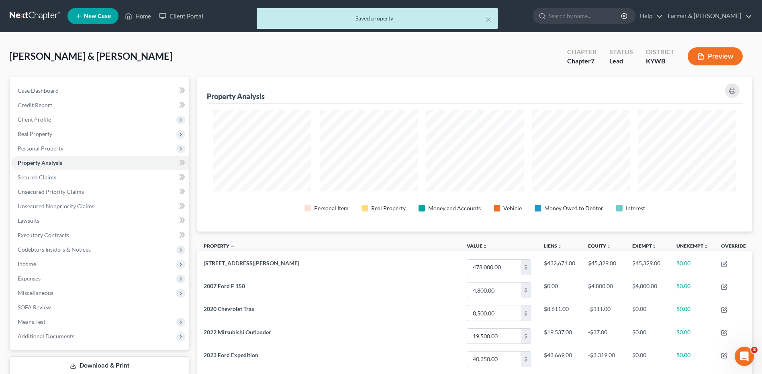
click at [707, 59] on button "Preview" at bounding box center [715, 56] width 55 height 18
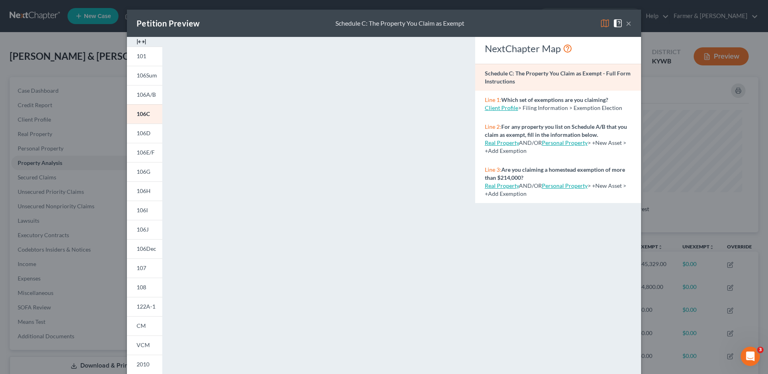
drag, startPoint x: 625, startPoint y: 22, endPoint x: 509, endPoint y: 58, distance: 121.9
click at [626, 22] on button "×" at bounding box center [629, 23] width 6 height 10
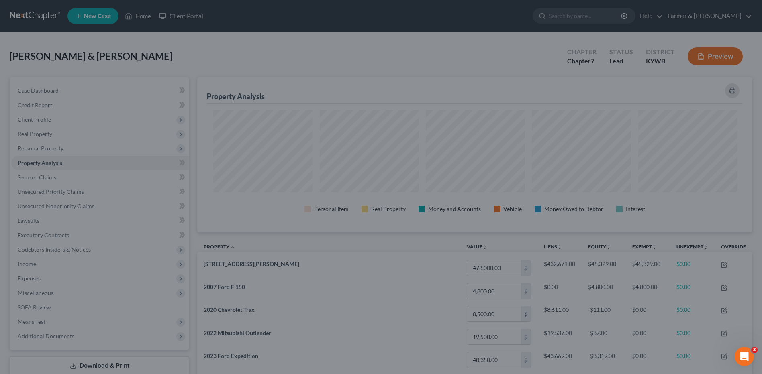
scroll to position [155, 555]
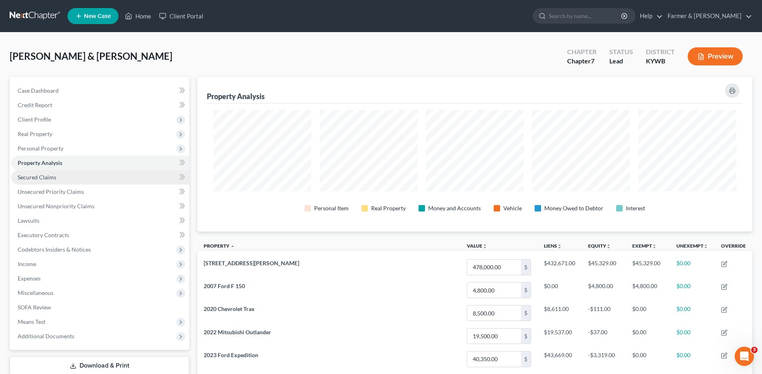
click at [78, 145] on span "Personal Property" at bounding box center [100, 148] width 178 height 14
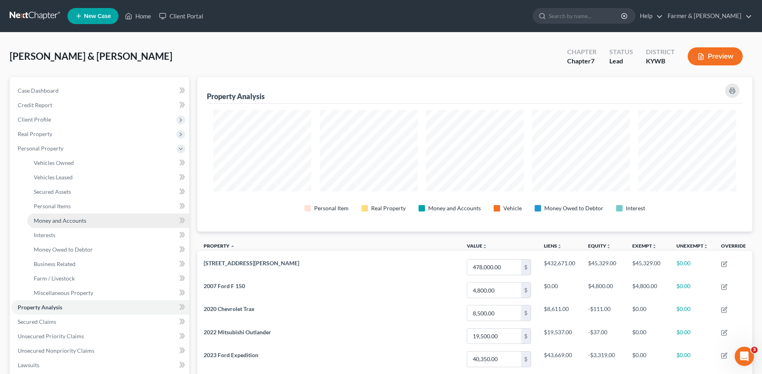
click at [63, 221] on span "Money and Accounts" at bounding box center [60, 220] width 53 height 7
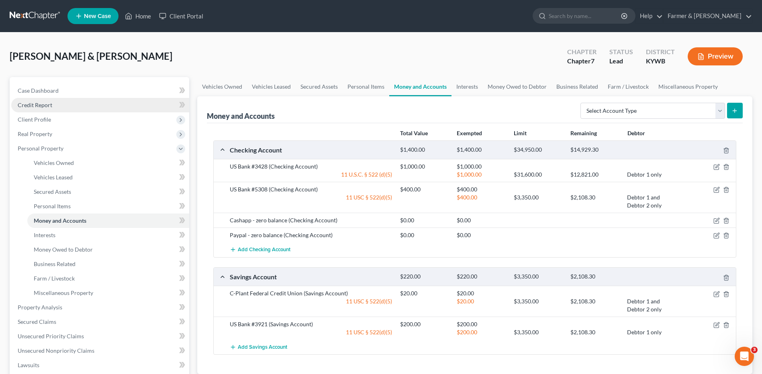
click at [60, 109] on link "Credit Report" at bounding box center [100, 105] width 178 height 14
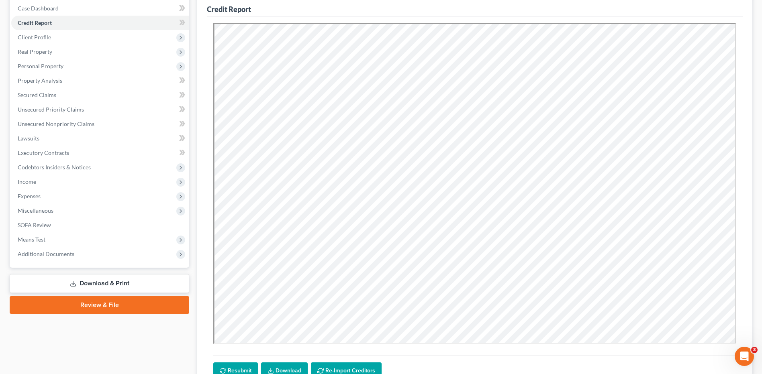
scroll to position [153, 0]
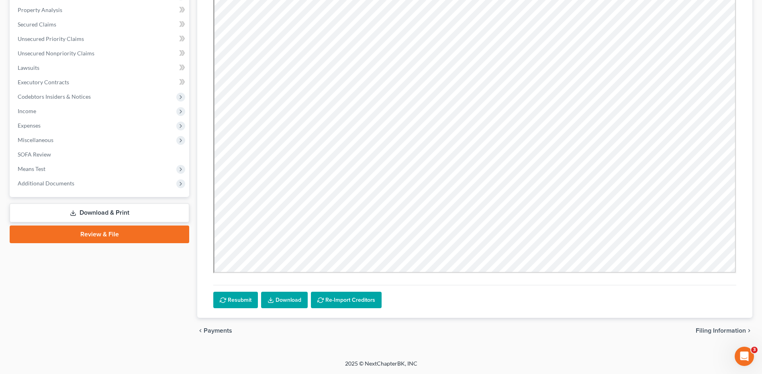
click at [279, 302] on link "Download" at bounding box center [284, 300] width 47 height 17
click at [82, 55] on span "Unsecured Nonpriority Claims" at bounding box center [56, 53] width 77 height 7
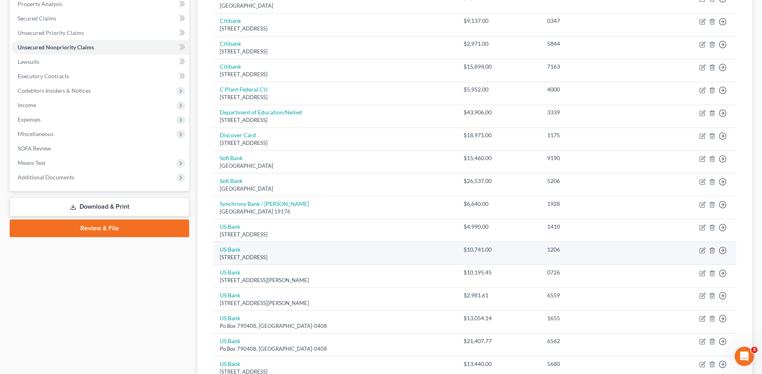
scroll to position [161, 0]
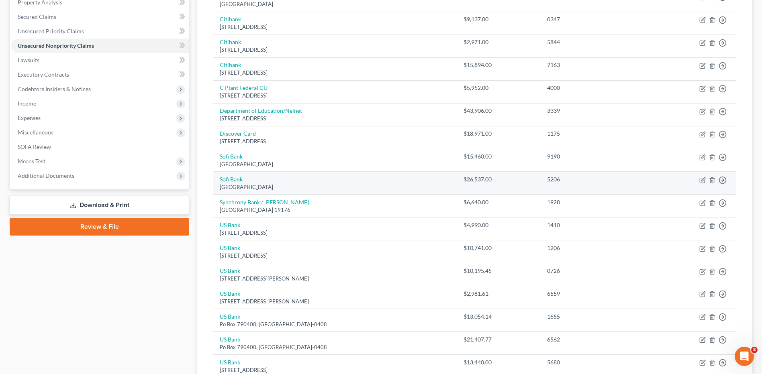
click at [238, 178] on link "Sofi Bank" at bounding box center [231, 179] width 23 height 7
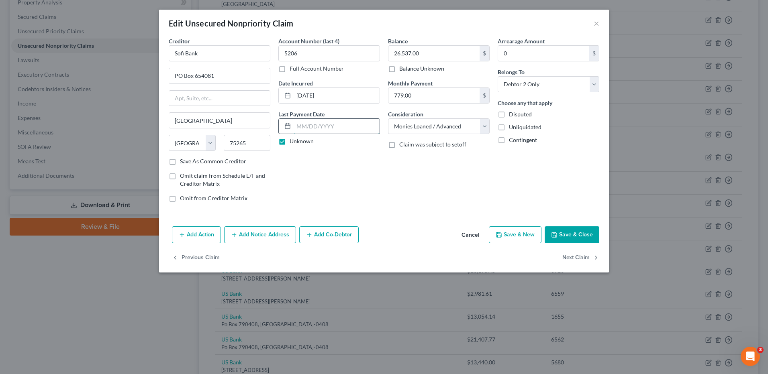
click at [315, 129] on input "text" at bounding box center [337, 126] width 86 height 15
click at [290, 143] on label "Unknown" at bounding box center [302, 141] width 24 height 8
click at [293, 143] on input "Unknown" at bounding box center [295, 139] width 5 height 5
click at [302, 125] on input "text" at bounding box center [337, 126] width 86 height 15
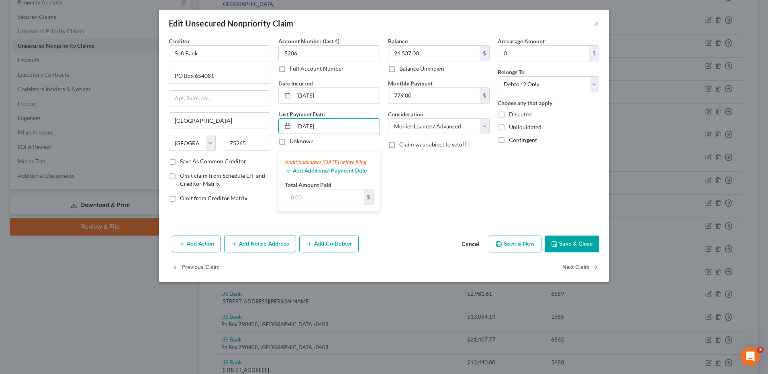
click at [312, 174] on button "Add Additional Payment Date" at bounding box center [326, 171] width 82 height 6
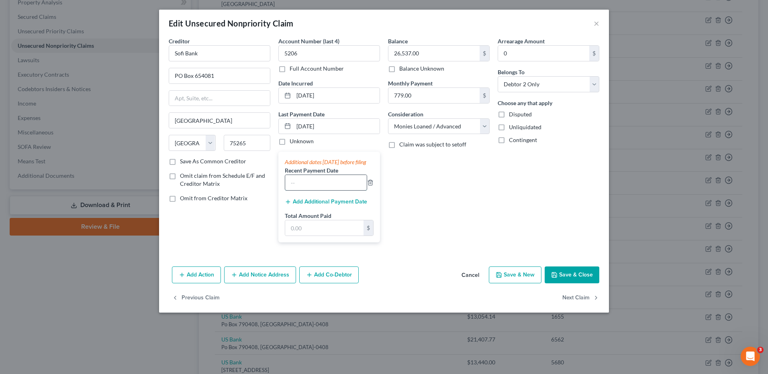
click at [311, 190] on input "text" at bounding box center [326, 182] width 82 height 15
click at [309, 205] on button "Add Additional Payment Date" at bounding box center [326, 202] width 82 height 6
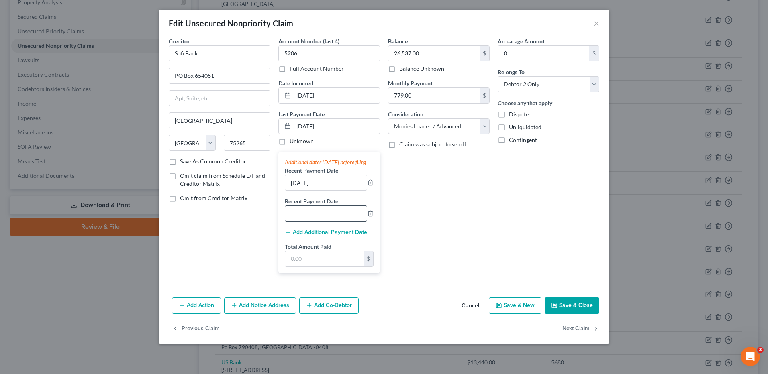
click at [313, 214] on input "text" at bounding box center [326, 213] width 82 height 15
click at [337, 266] on input "text" at bounding box center [324, 258] width 78 height 15
drag, startPoint x: 560, startPoint y: 313, endPoint x: 280, endPoint y: 205, distance: 300.0
click at [560, 313] on button "Save & Close" at bounding box center [572, 306] width 55 height 17
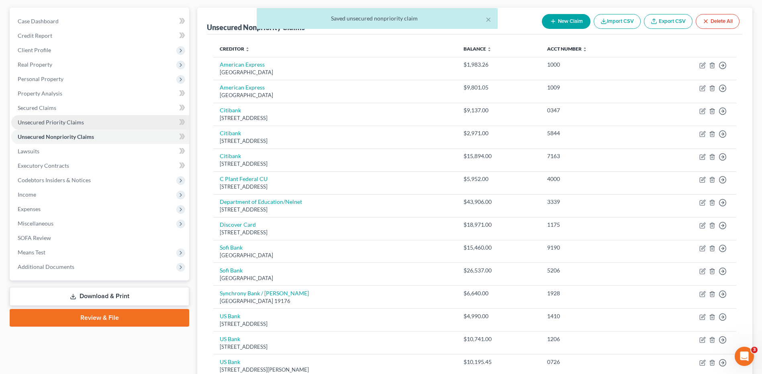
scroll to position [40, 0]
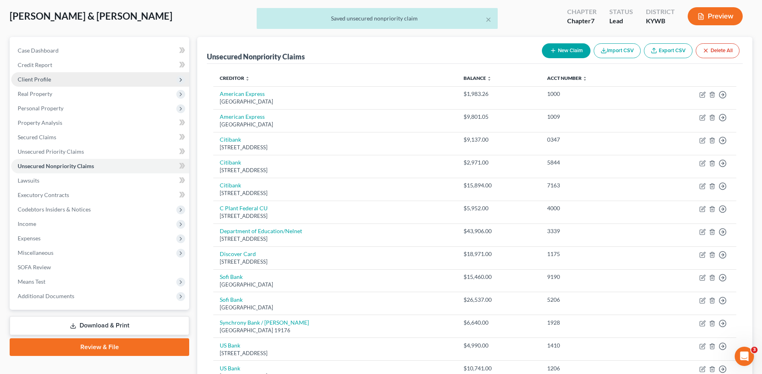
click at [59, 81] on span "Client Profile" at bounding box center [100, 79] width 178 height 14
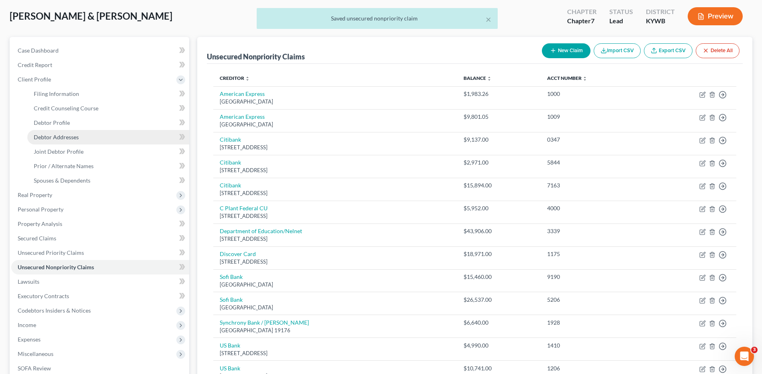
click at [74, 131] on link "Debtor Addresses" at bounding box center [108, 137] width 162 height 14
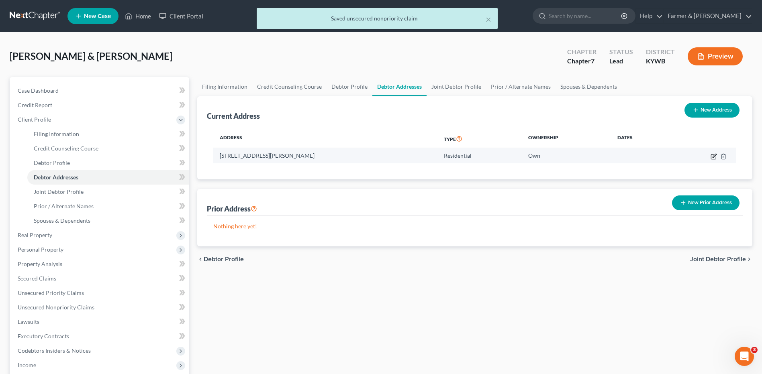
click at [712, 157] on icon "button" at bounding box center [714, 156] width 6 height 6
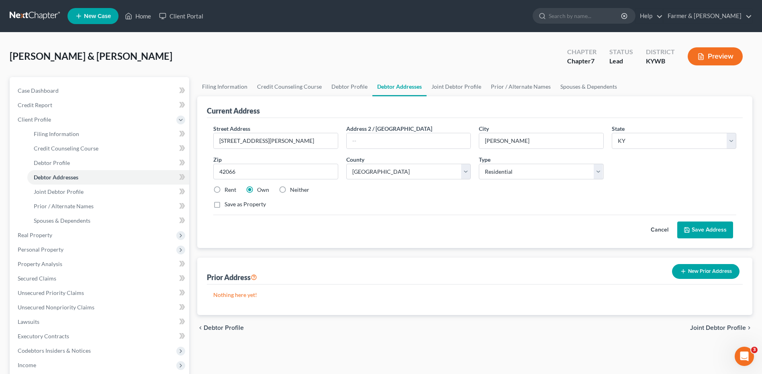
click at [662, 226] on button "Cancel" at bounding box center [659, 230] width 35 height 16
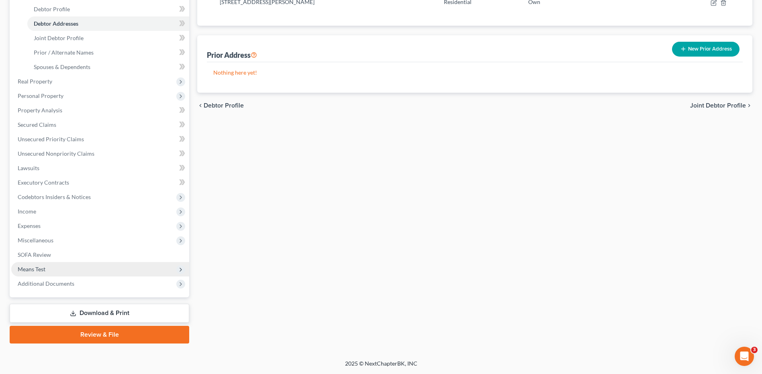
click at [70, 266] on span "Means Test" at bounding box center [100, 269] width 178 height 14
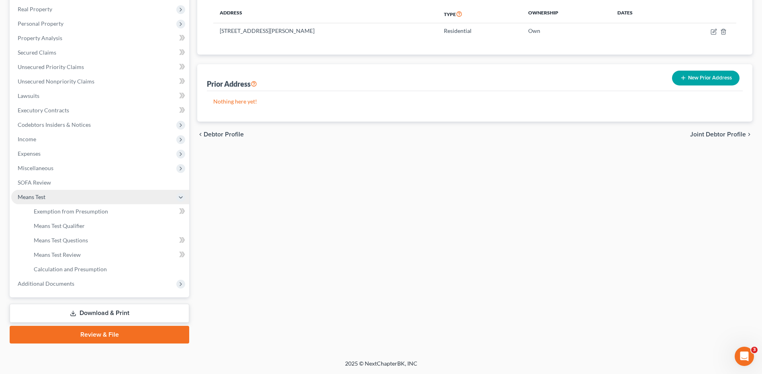
scroll to position [125, 0]
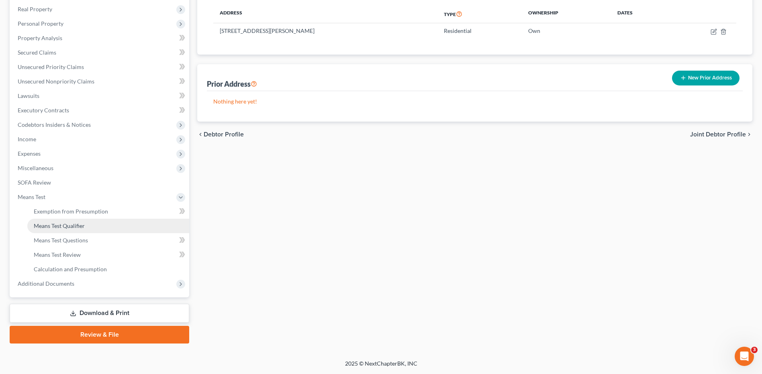
click at [77, 228] on span "Means Test Qualifier" at bounding box center [59, 226] width 51 height 7
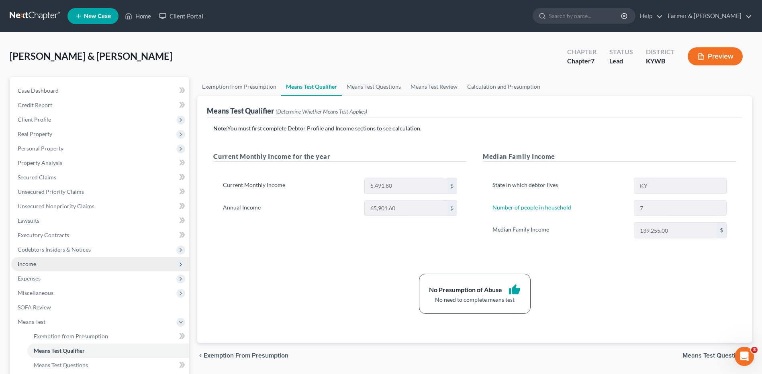
drag, startPoint x: 38, startPoint y: 270, endPoint x: 55, endPoint y: 266, distance: 17.7
click at [38, 270] on span "Income" at bounding box center [100, 264] width 178 height 14
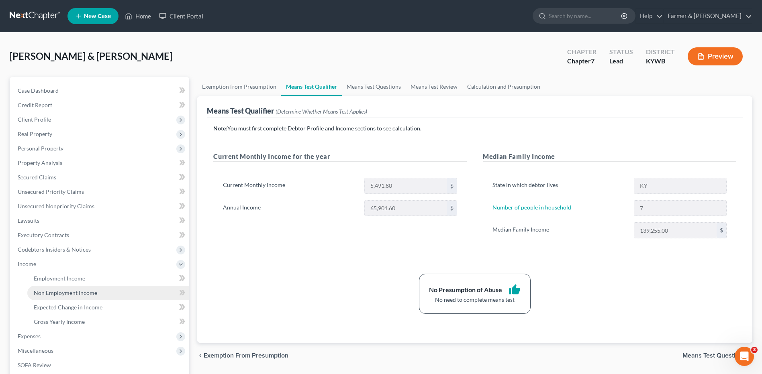
click at [66, 290] on span "Non Employment Income" at bounding box center [65, 293] width 63 height 7
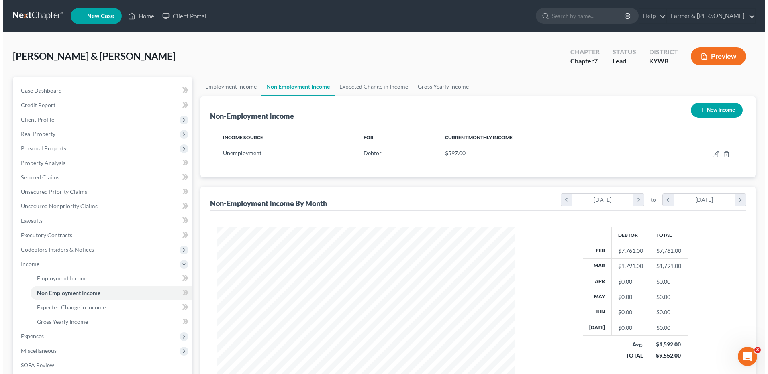
scroll to position [149, 314]
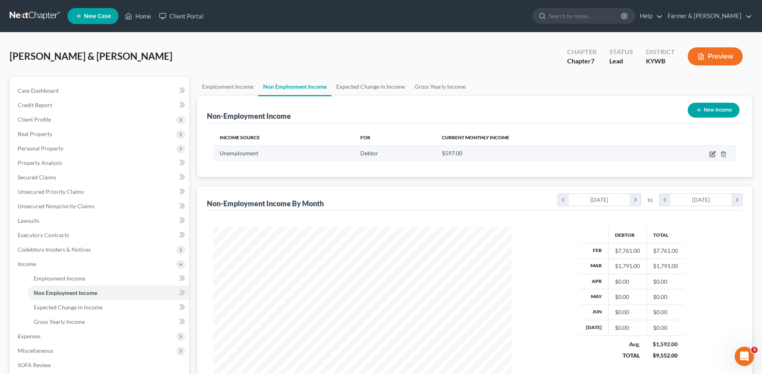
click at [713, 155] on icon "button" at bounding box center [713, 153] width 4 height 4
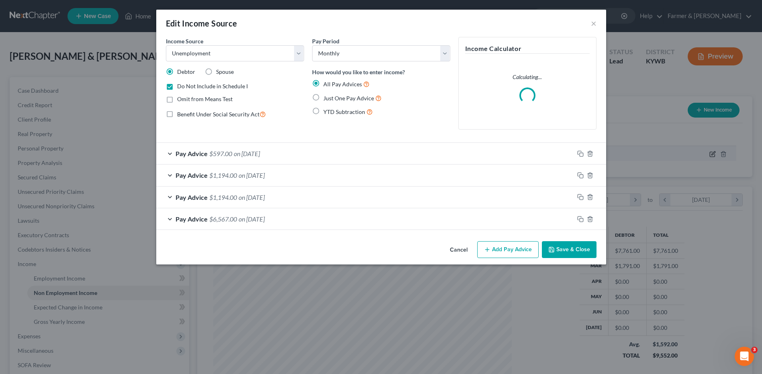
scroll to position [150, 317]
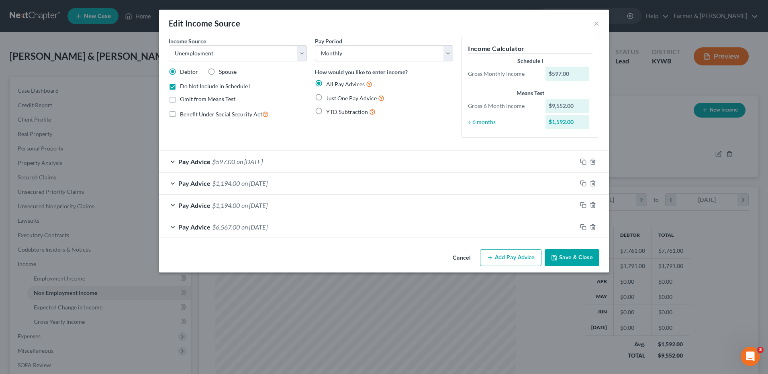
click at [460, 257] on button "Cancel" at bounding box center [461, 258] width 31 height 16
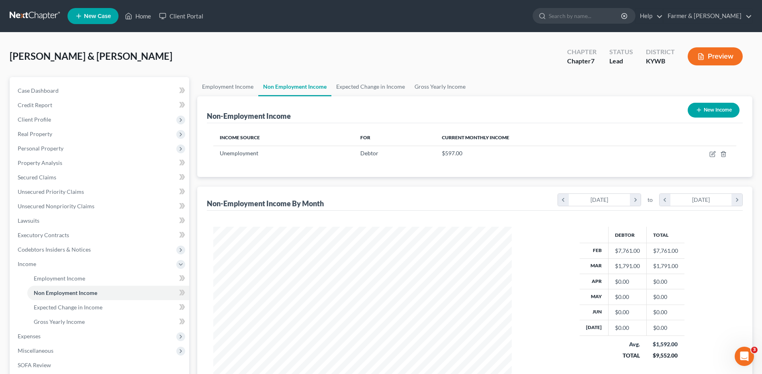
scroll to position [401579, 401413]
click at [87, 322] on link "Gross Yearly Income" at bounding box center [108, 322] width 162 height 14
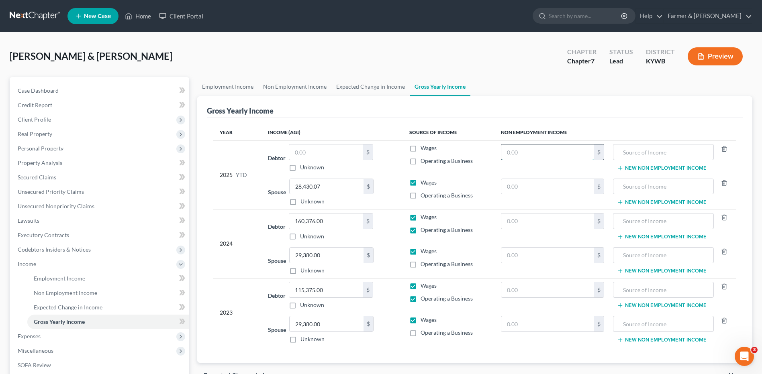
click at [537, 148] on input "text" at bounding box center [547, 152] width 93 height 15
click at [661, 152] on input "text" at bounding box center [663, 152] width 92 height 15
click at [667, 157] on input "Pension" at bounding box center [663, 152] width 92 height 15
click at [79, 205] on span "Unsecured Nonpriority Claims" at bounding box center [56, 206] width 77 height 7
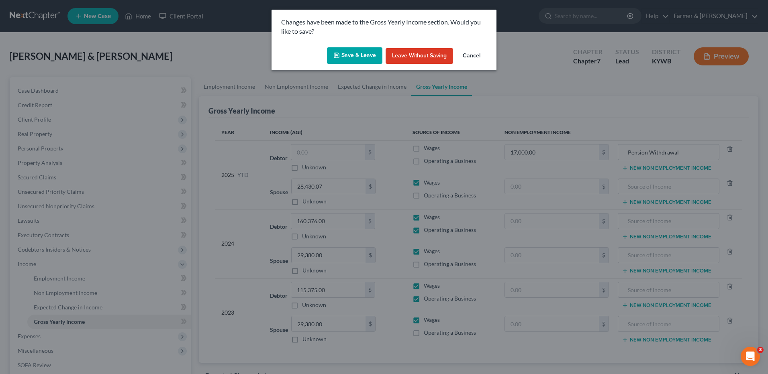
click at [347, 55] on button "Save & Leave" at bounding box center [354, 55] width 55 height 17
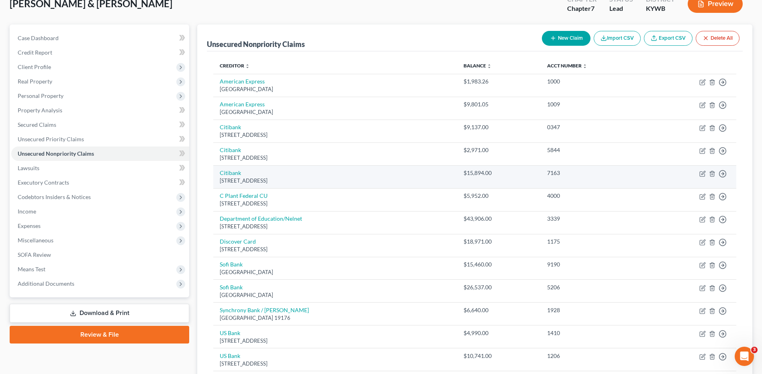
scroll to position [80, 0]
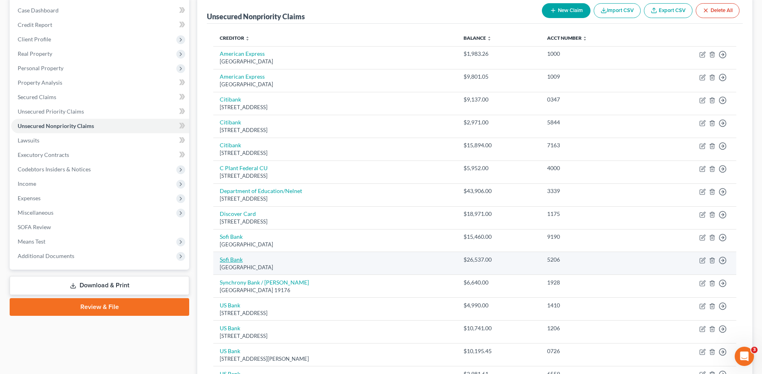
click at [235, 260] on link "Sofi Bank" at bounding box center [231, 259] width 23 height 7
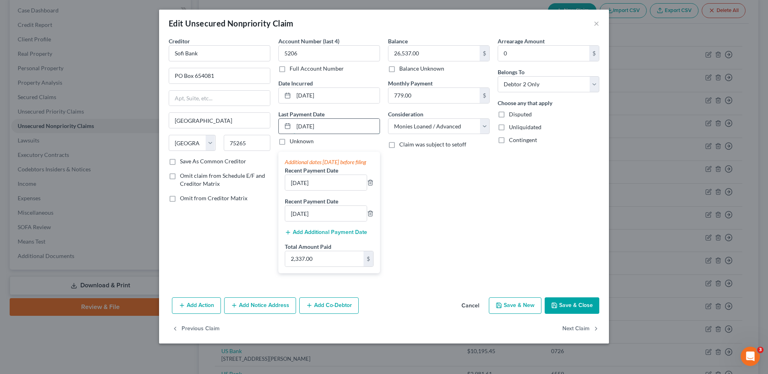
click at [336, 127] on input "07/15/2025" at bounding box center [337, 126] width 86 height 15
drag, startPoint x: 345, startPoint y: 126, endPoint x: 270, endPoint y: 145, distance: 77.2
click at [270, 145] on div "Creditor * Sofi Bank PO Box 654081 Dallas State AL AK AR AZ CA CO CT DE DC FL G…" at bounding box center [384, 158] width 439 height 243
click at [582, 315] on button "Save & Close" at bounding box center [572, 306] width 55 height 17
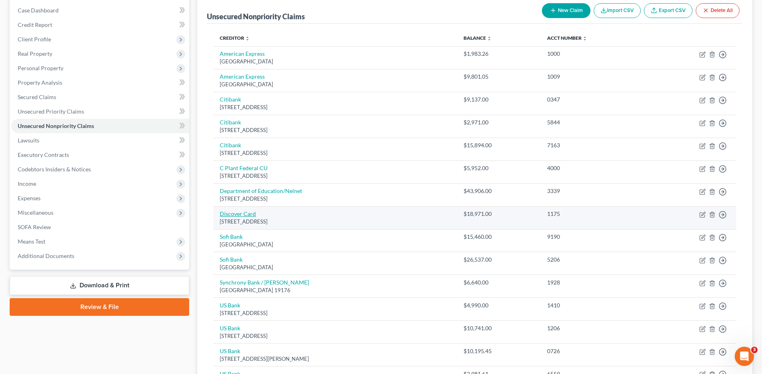
click at [250, 215] on link "Discover Card" at bounding box center [238, 214] width 36 height 7
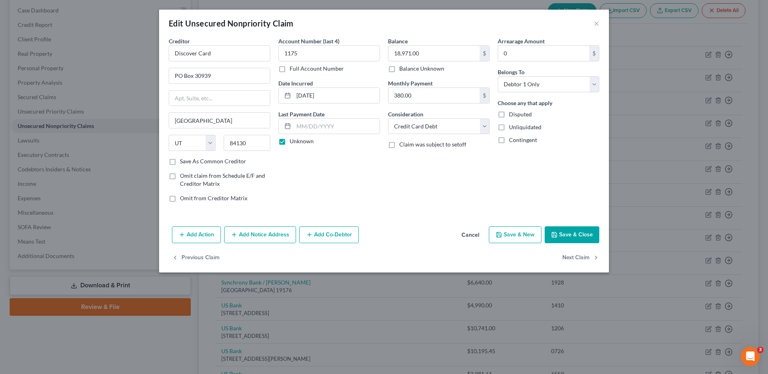
click at [290, 140] on label "Unknown" at bounding box center [302, 141] width 24 height 8
click at [293, 140] on input "Unknown" at bounding box center [295, 139] width 5 height 5
click at [322, 127] on input "text" at bounding box center [337, 126] width 86 height 15
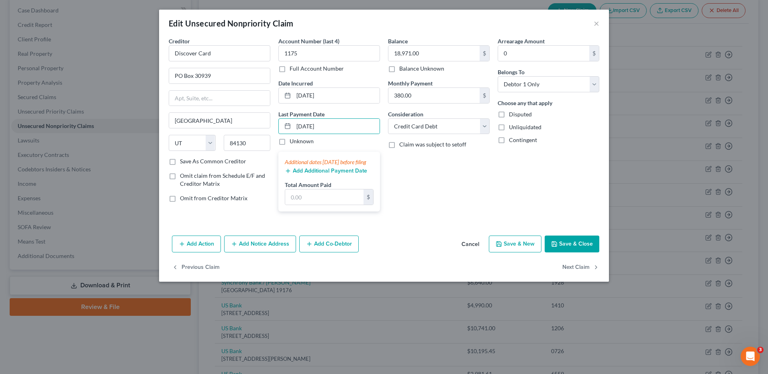
click at [317, 174] on button "Add Additional Payment Date" at bounding box center [326, 171] width 82 height 6
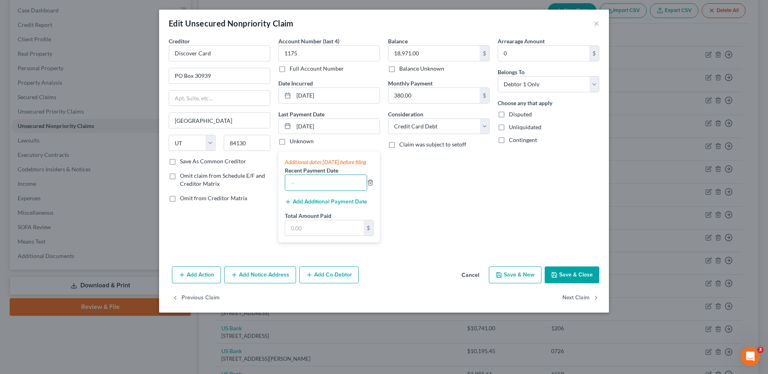
click at [317, 184] on input "text" at bounding box center [326, 182] width 82 height 15
click at [304, 205] on div "Add Additional Payment Date" at bounding box center [329, 201] width 89 height 8
click at [311, 205] on button "Add Additional Payment Date" at bounding box center [326, 202] width 82 height 6
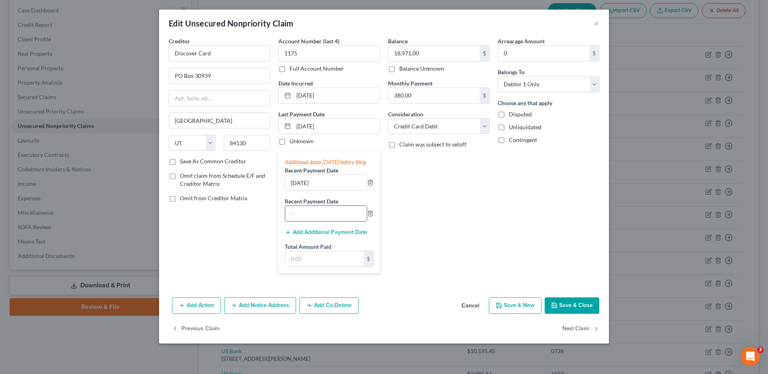
click at [317, 206] on label "Recent Payment Date" at bounding box center [311, 201] width 53 height 8
click at [318, 220] on input "text" at bounding box center [326, 213] width 82 height 15
click at [308, 264] on input "text" at bounding box center [324, 258] width 78 height 15
click at [562, 315] on button "Save & Close" at bounding box center [572, 306] width 55 height 17
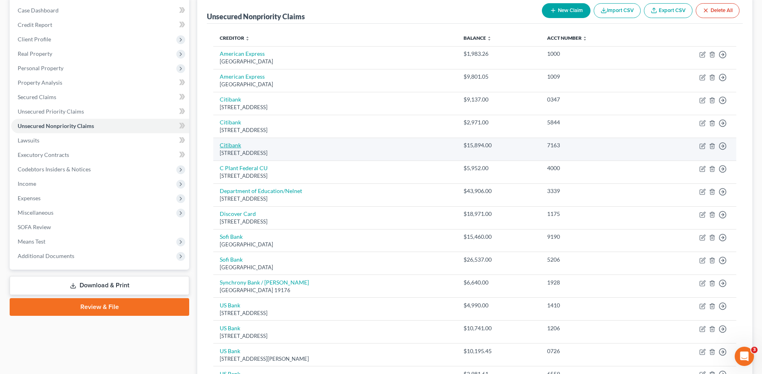
click at [233, 145] on link "Citibank" at bounding box center [230, 145] width 21 height 7
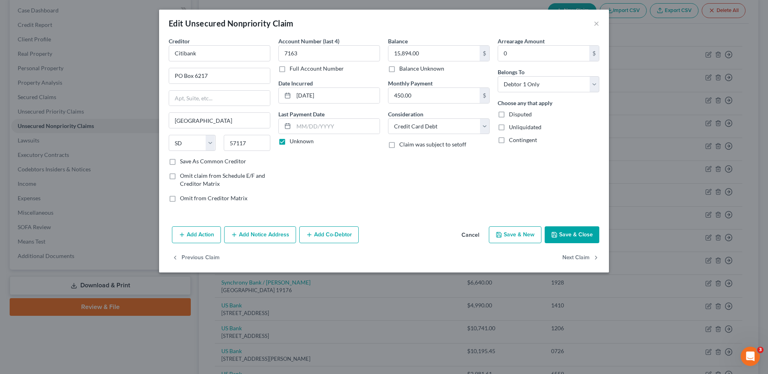
click at [290, 138] on label "Unknown" at bounding box center [302, 141] width 24 height 8
click at [293, 138] on input "Unknown" at bounding box center [295, 139] width 5 height 5
click at [322, 127] on input "text" at bounding box center [337, 126] width 86 height 15
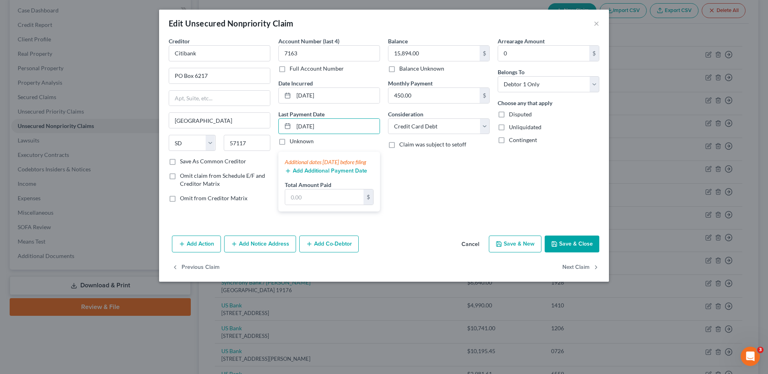
click at [311, 174] on button "Add Additional Payment Date" at bounding box center [326, 171] width 82 height 6
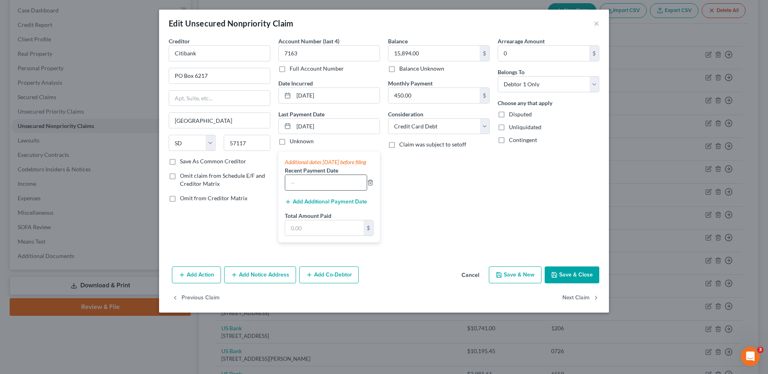
click at [309, 189] on input "text" at bounding box center [326, 182] width 82 height 15
click at [312, 205] on button "Add Additional Payment Date" at bounding box center [326, 202] width 82 height 6
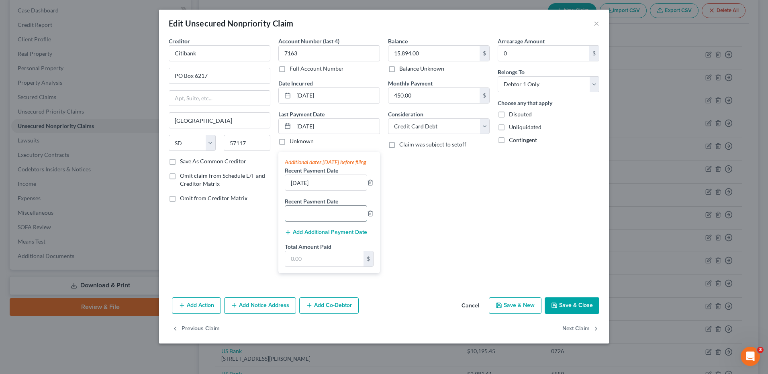
click at [309, 221] on input "text" at bounding box center [326, 213] width 82 height 15
click at [332, 267] on input "text" at bounding box center [324, 258] width 78 height 15
click at [578, 313] on button "Save & Close" at bounding box center [572, 306] width 55 height 17
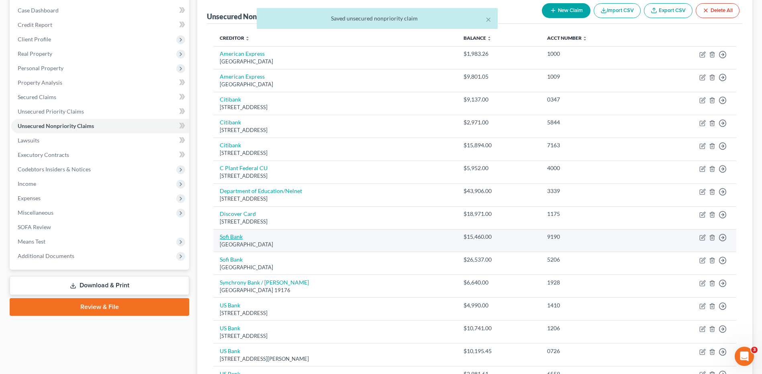
click at [240, 238] on link "Sofi Bank" at bounding box center [231, 236] width 23 height 7
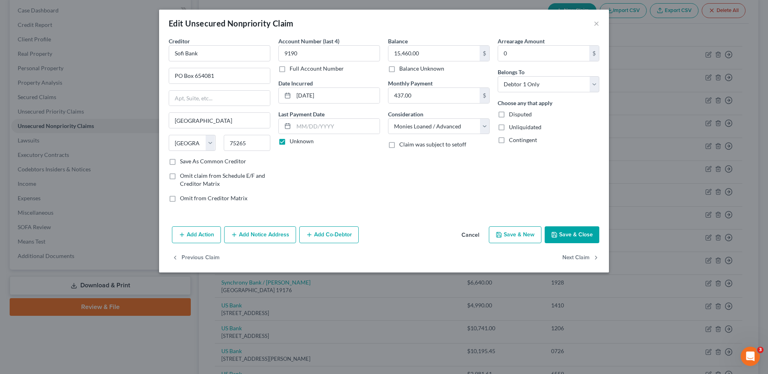
click at [290, 139] on label "Unknown" at bounding box center [302, 141] width 24 height 8
click at [293, 139] on input "Unknown" at bounding box center [295, 139] width 5 height 5
click at [318, 127] on input "text" at bounding box center [337, 126] width 86 height 15
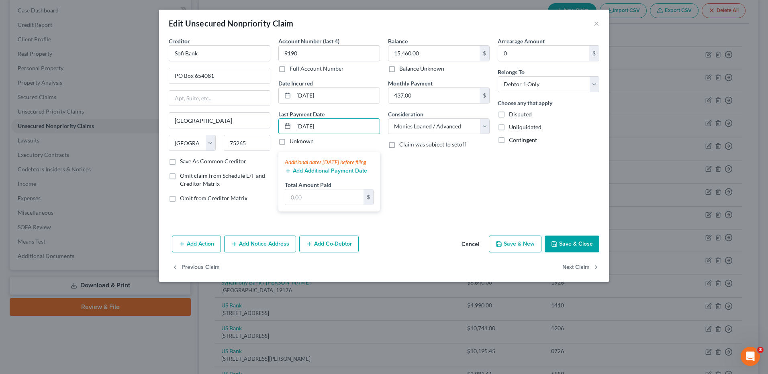
click at [345, 174] on button "Add Additional Payment Date" at bounding box center [326, 171] width 82 height 6
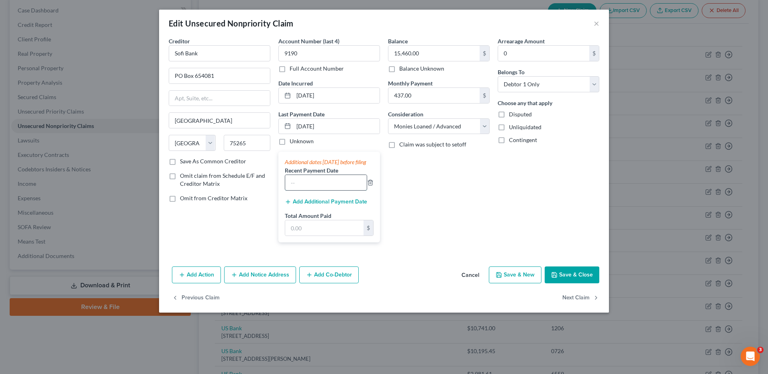
click at [323, 190] on input "text" at bounding box center [326, 182] width 82 height 15
click at [309, 205] on button "Add Additional Payment Date" at bounding box center [326, 202] width 82 height 6
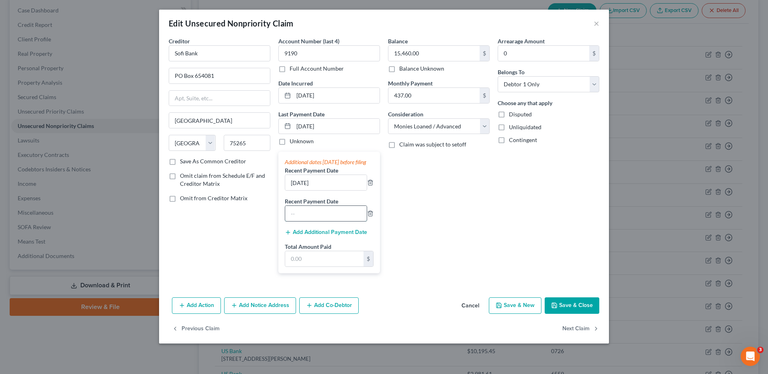
click at [306, 217] on input "text" at bounding box center [326, 213] width 82 height 15
click at [352, 265] on input "text" at bounding box center [324, 258] width 78 height 15
click at [553, 309] on button "Save & Close" at bounding box center [572, 306] width 55 height 17
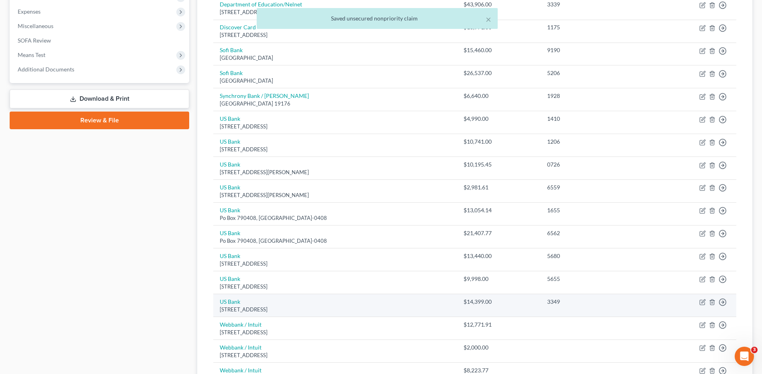
scroll to position [281, 0]
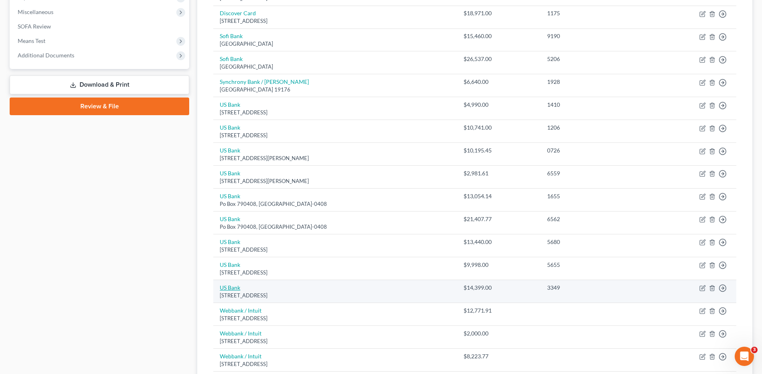
click at [229, 286] on link "US Bank" at bounding box center [230, 287] width 20 height 7
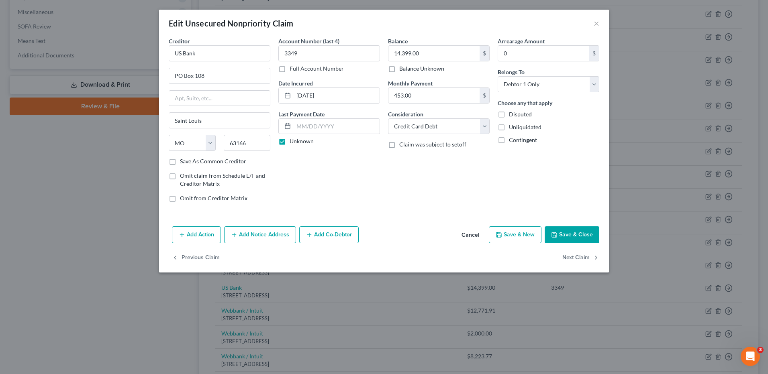
click at [290, 142] on label "Unknown" at bounding box center [302, 141] width 24 height 8
click at [293, 142] on input "Unknown" at bounding box center [295, 139] width 5 height 5
click at [317, 130] on input "text" at bounding box center [337, 126] width 86 height 15
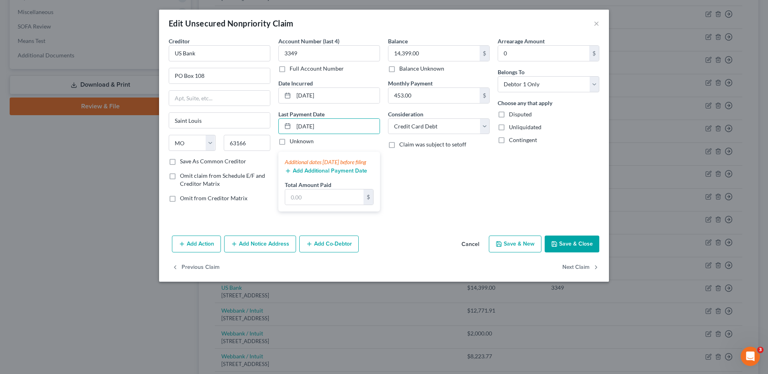
click at [318, 174] on button "Add Additional Payment Date" at bounding box center [326, 171] width 82 height 6
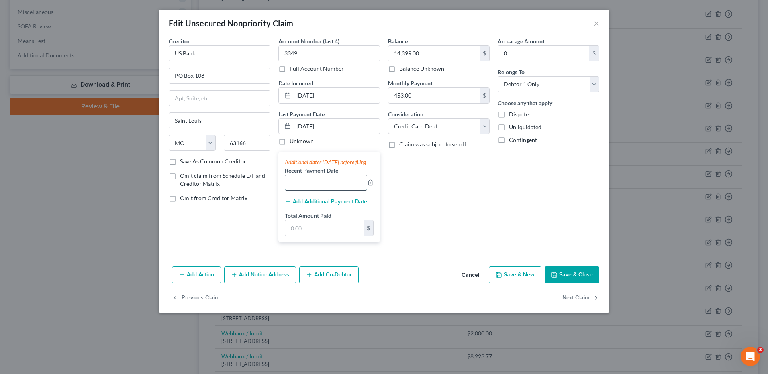
click at [311, 190] on input "text" at bounding box center [326, 182] width 82 height 15
click at [326, 215] on div "Additional dates within 90 days before filing Recent Payment Date 06/15/2025 Ad…" at bounding box center [329, 197] width 102 height 91
click at [329, 205] on button "Add Additional Payment Date" at bounding box center [326, 202] width 82 height 6
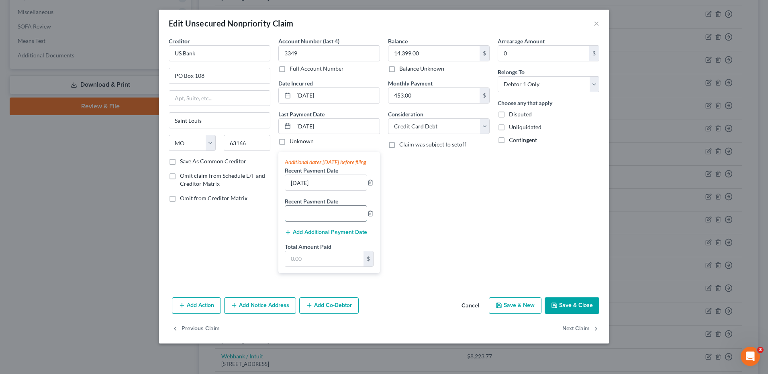
drag, startPoint x: 322, startPoint y: 220, endPoint x: 327, endPoint y: 219, distance: 5.1
click at [327, 219] on input "text" at bounding box center [326, 213] width 82 height 15
click at [343, 267] on input "text" at bounding box center [324, 258] width 78 height 15
drag, startPoint x: 576, startPoint y: 309, endPoint x: 762, endPoint y: 236, distance: 199.7
click at [575, 308] on button "Save & Close" at bounding box center [572, 306] width 55 height 17
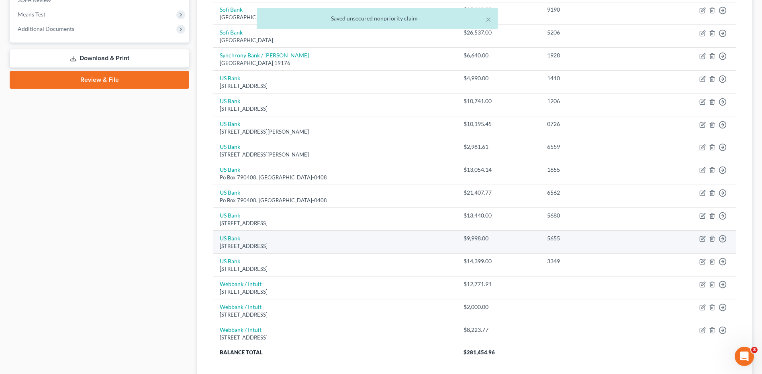
scroll to position [321, 0]
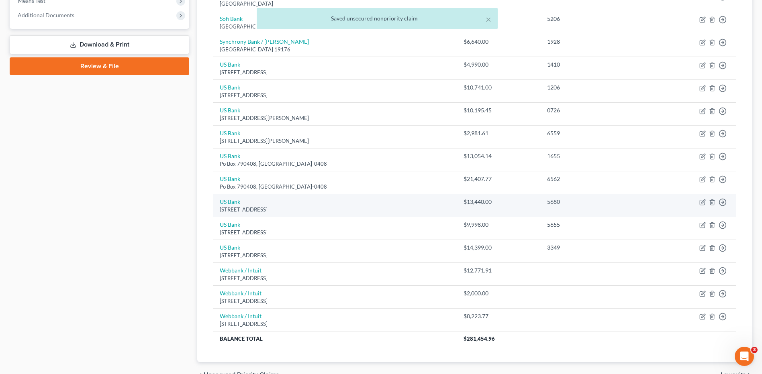
click at [239, 206] on div "PO Box 108, Saint Louis, MO 63166" at bounding box center [335, 210] width 231 height 8
click at [235, 203] on link "US Bank" at bounding box center [230, 201] width 20 height 7
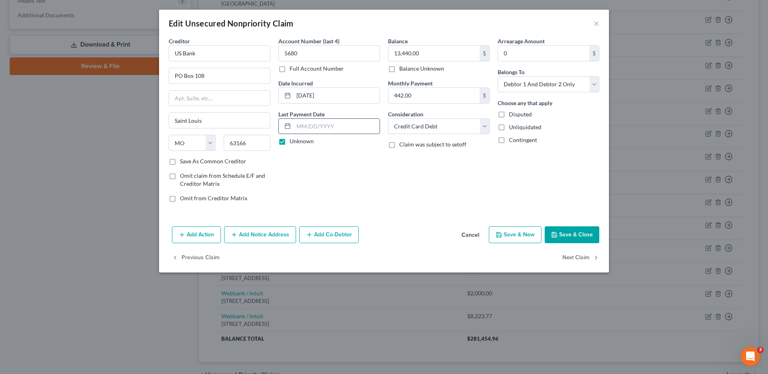
click at [290, 141] on label "Unknown" at bounding box center [302, 141] width 24 height 8
click at [293, 141] on input "Unknown" at bounding box center [295, 139] width 5 height 5
click at [304, 130] on input "text" at bounding box center [337, 126] width 86 height 15
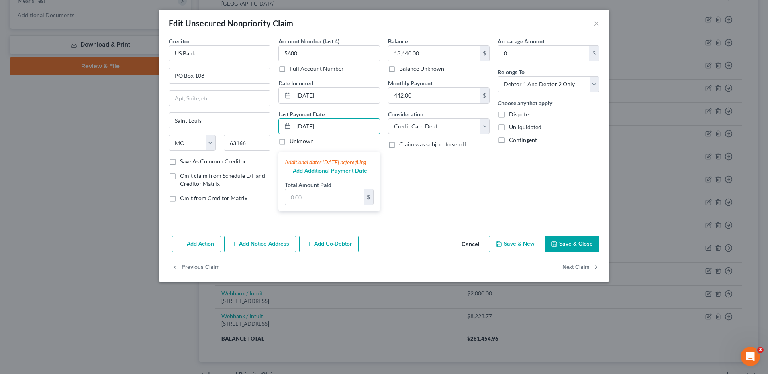
click at [319, 174] on button "Add Additional Payment Date" at bounding box center [326, 171] width 82 height 6
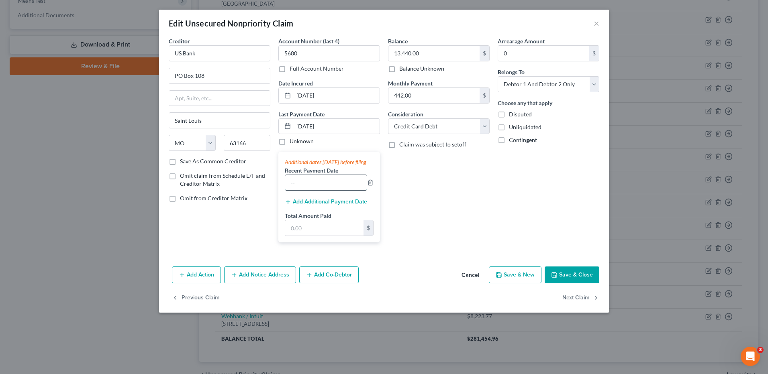
click at [314, 190] on input "text" at bounding box center [326, 182] width 82 height 15
click at [326, 236] on input "text" at bounding box center [324, 228] width 78 height 15
click at [585, 278] on button "Save & Close" at bounding box center [572, 275] width 55 height 17
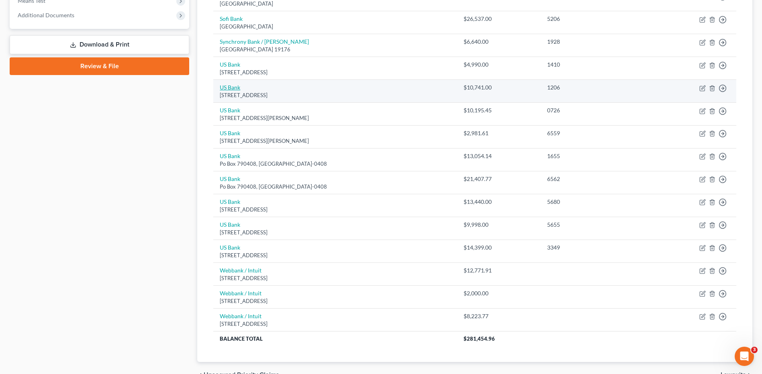
click at [235, 89] on link "US Bank" at bounding box center [230, 87] width 20 height 7
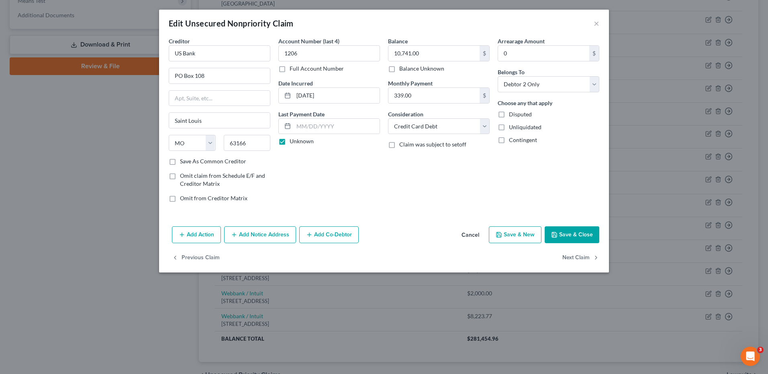
click at [290, 141] on label "Unknown" at bounding box center [302, 141] width 24 height 8
click at [293, 141] on input "Unknown" at bounding box center [295, 139] width 5 height 5
click at [309, 127] on input "text" at bounding box center [337, 126] width 86 height 15
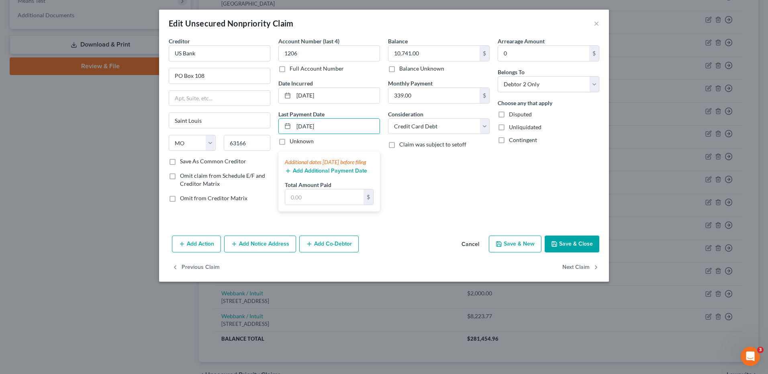
click at [341, 174] on button "Add Additional Payment Date" at bounding box center [326, 171] width 82 height 6
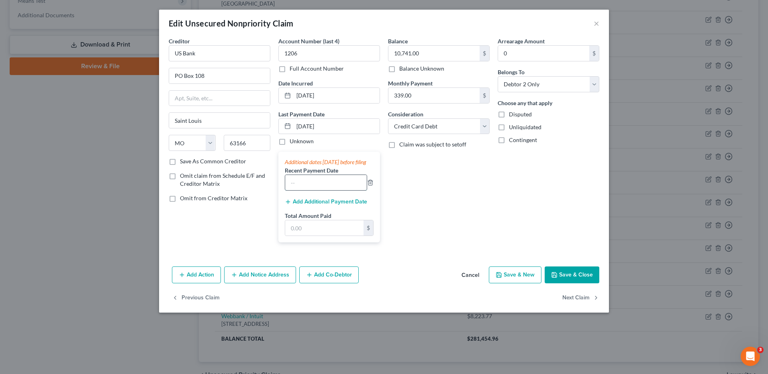
click at [323, 189] on input "text" at bounding box center [326, 182] width 82 height 15
click at [305, 205] on button "Add Additional Payment Date" at bounding box center [326, 202] width 82 height 6
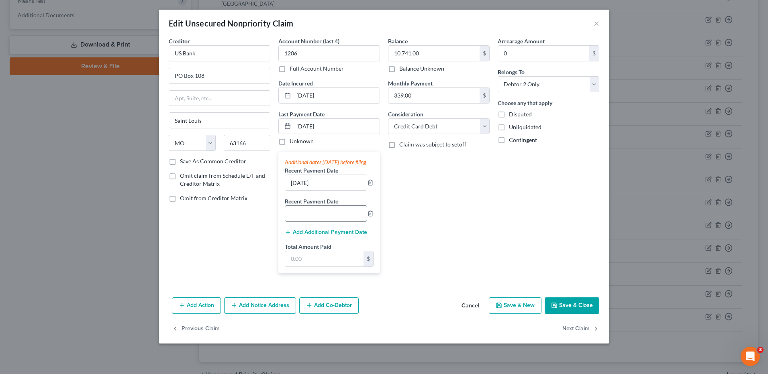
drag, startPoint x: 305, startPoint y: 208, endPoint x: 309, endPoint y: 218, distance: 10.1
click at [308, 217] on input "text" at bounding box center [326, 213] width 82 height 15
click at [333, 267] on input "text" at bounding box center [324, 258] width 78 height 15
click at [580, 313] on button "Save & Close" at bounding box center [572, 306] width 55 height 17
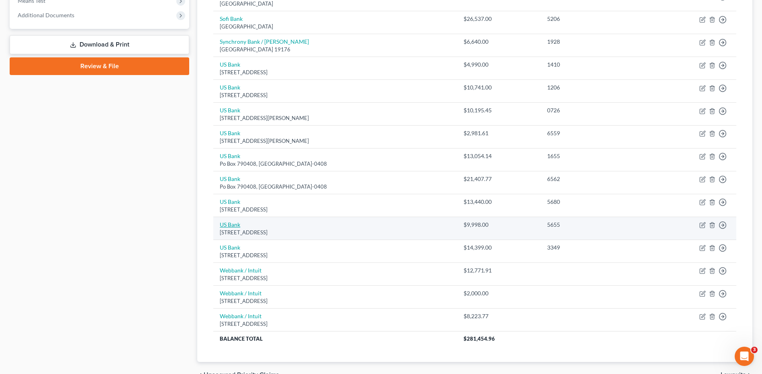
click at [235, 226] on link "US Bank" at bounding box center [230, 224] width 20 height 7
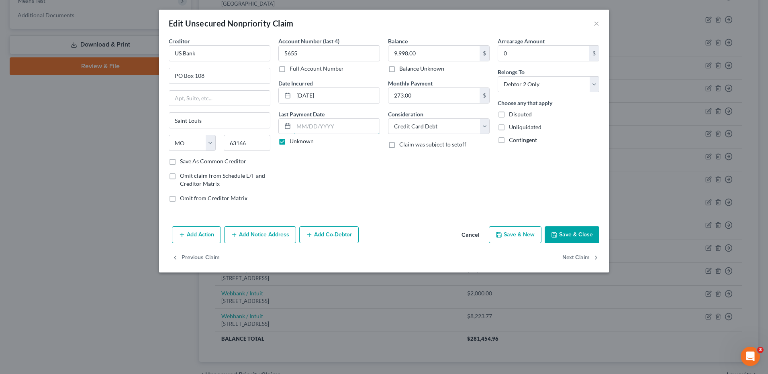
click at [329, 133] on input "text" at bounding box center [337, 126] width 86 height 15
click at [290, 143] on label "Unknown" at bounding box center [302, 141] width 24 height 8
click at [293, 143] on input "Unknown" at bounding box center [295, 139] width 5 height 5
click at [309, 129] on input "text" at bounding box center [337, 126] width 86 height 15
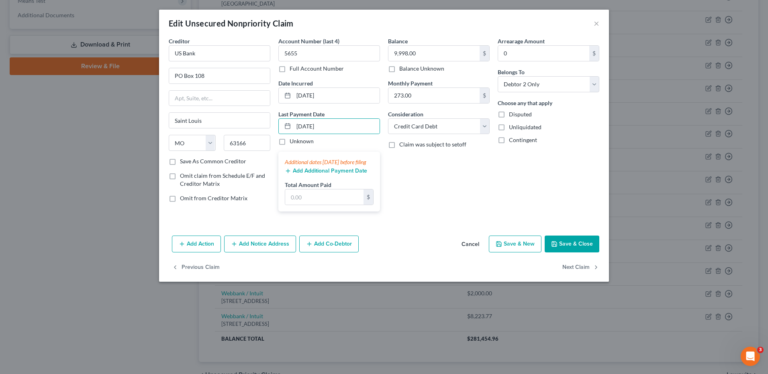
click at [305, 174] on button "Add Additional Payment Date" at bounding box center [326, 171] width 82 height 6
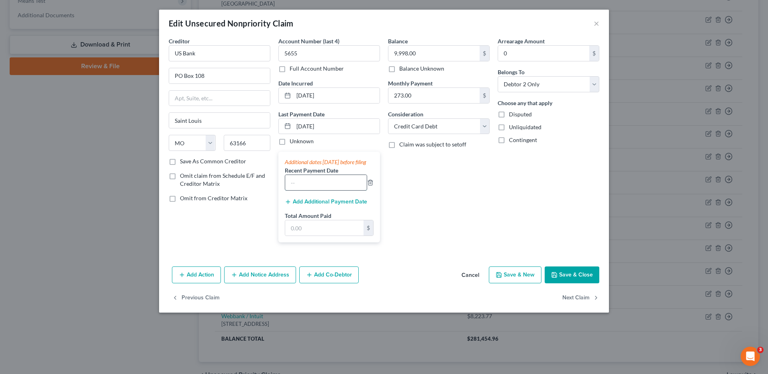
click at [311, 190] on input "text" at bounding box center [326, 182] width 82 height 15
click at [466, 284] on button "Cancel" at bounding box center [470, 276] width 31 height 16
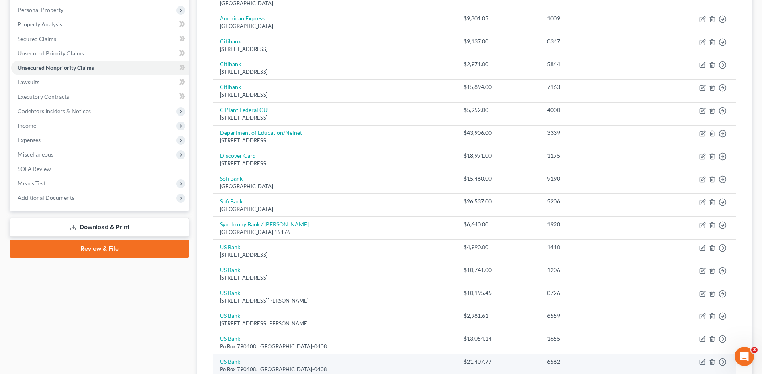
scroll to position [121, 0]
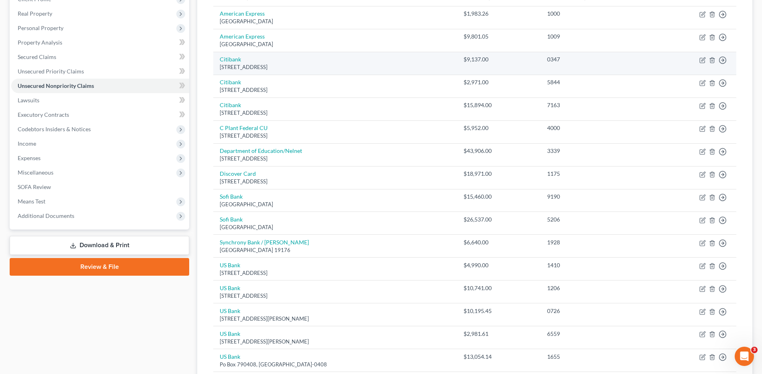
click at [232, 63] on td "Citibank PO Box 6217, Sioux Falls, SD 57117" at bounding box center [335, 63] width 244 height 23
click at [233, 61] on link "Citibank" at bounding box center [230, 59] width 21 height 7
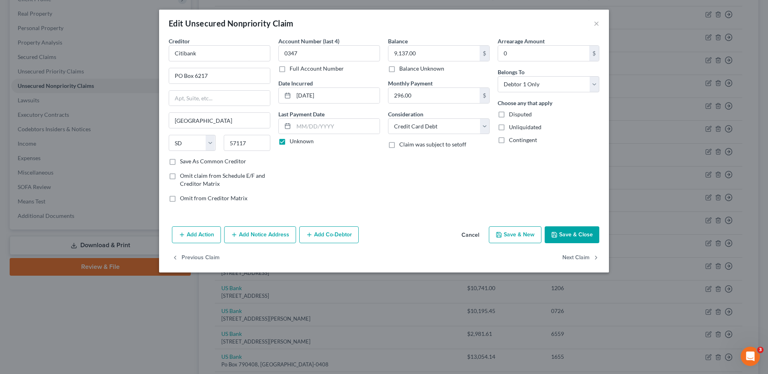
click at [290, 139] on label "Unknown" at bounding box center [302, 141] width 24 height 8
click at [293, 139] on input "Unknown" at bounding box center [295, 139] width 5 height 5
click at [307, 127] on input "text" at bounding box center [337, 126] width 86 height 15
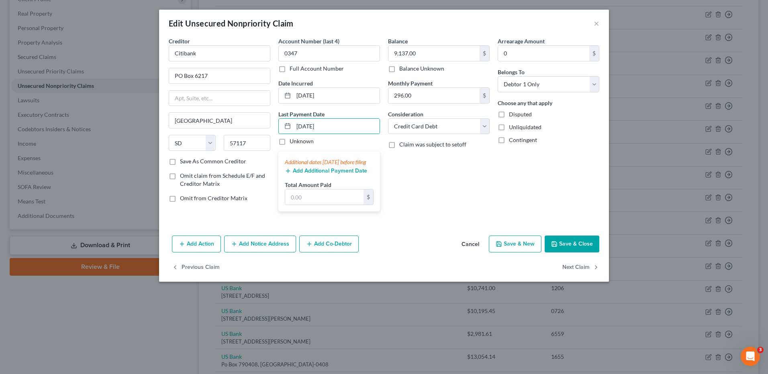
click at [300, 174] on button "Add Additional Payment Date" at bounding box center [326, 171] width 82 height 6
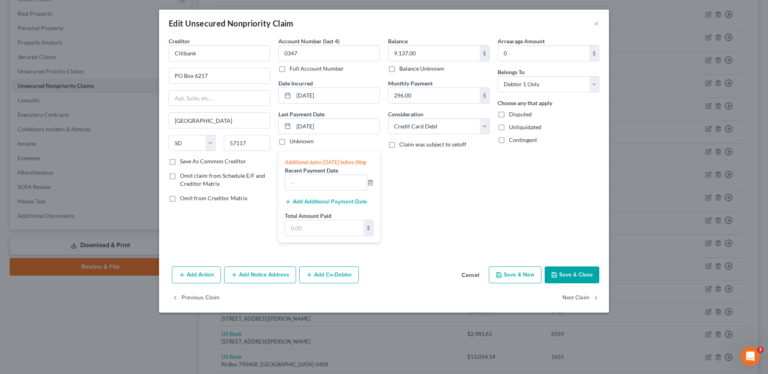
click at [311, 190] on input "text" at bounding box center [326, 182] width 82 height 15
click at [313, 205] on button "Add Additional Payment Date" at bounding box center [326, 202] width 82 height 6
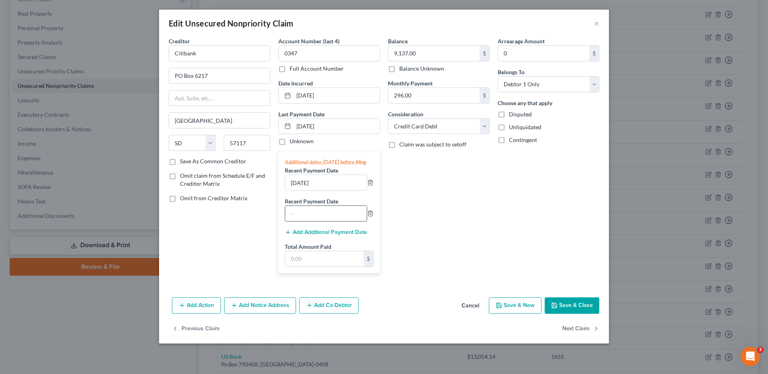
click at [313, 221] on input "text" at bounding box center [326, 213] width 82 height 15
click at [337, 267] on input "text" at bounding box center [324, 258] width 78 height 15
drag, startPoint x: 570, startPoint y: 309, endPoint x: 761, endPoint y: 277, distance: 194.2
click at [570, 309] on button "Save & Close" at bounding box center [572, 306] width 55 height 17
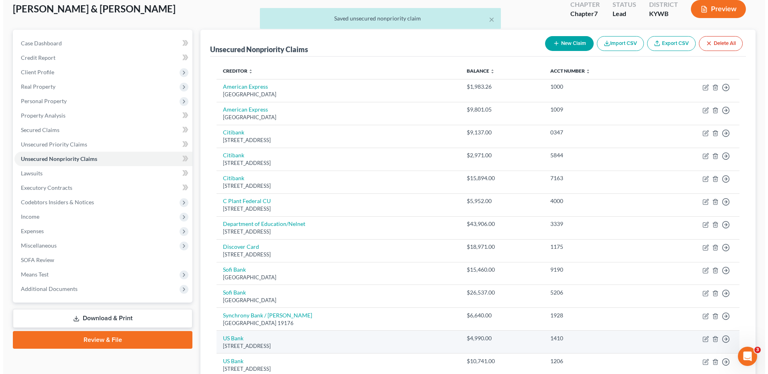
scroll to position [0, 0]
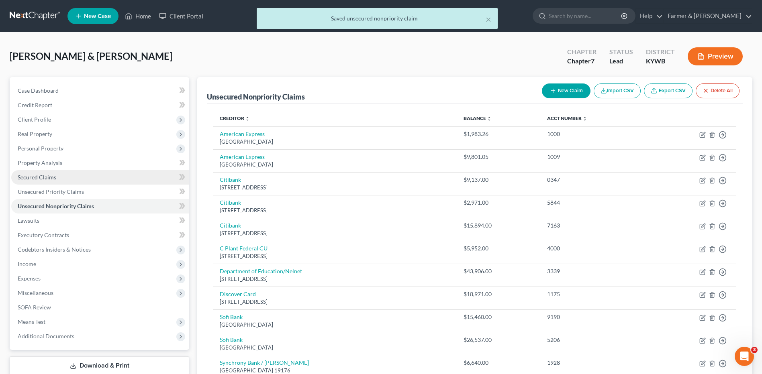
click at [76, 180] on link "Secured Claims" at bounding box center [100, 177] width 178 height 14
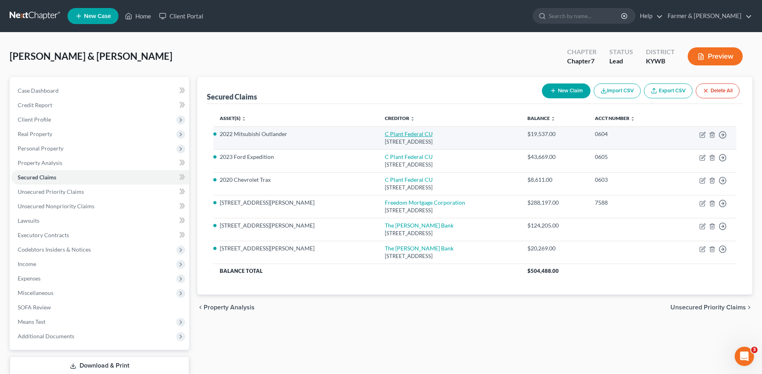
click at [385, 132] on link "C Plant Federal CU" at bounding box center [409, 134] width 48 height 7
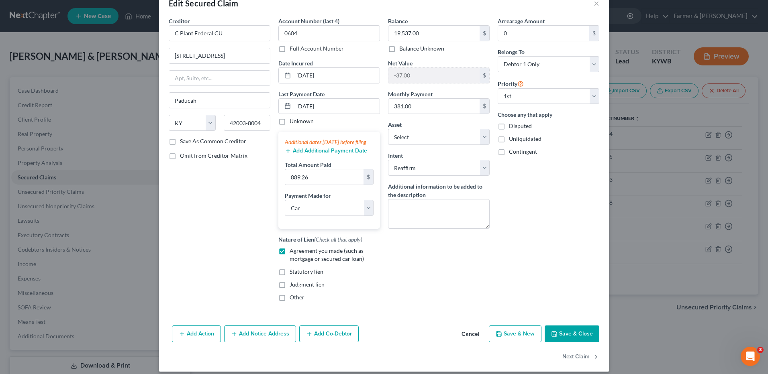
scroll to position [35, 0]
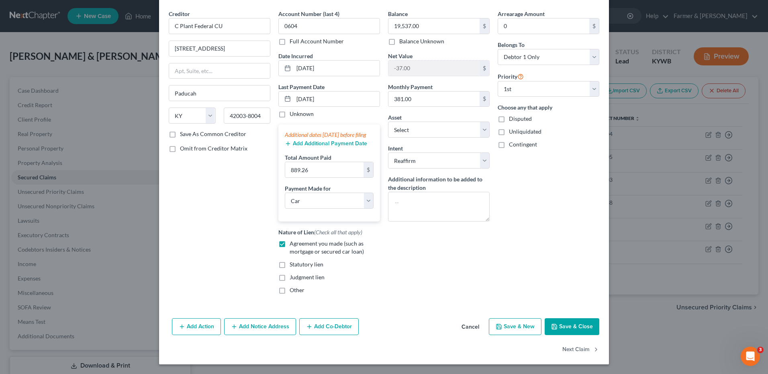
click at [464, 325] on button "Cancel" at bounding box center [470, 327] width 31 height 16
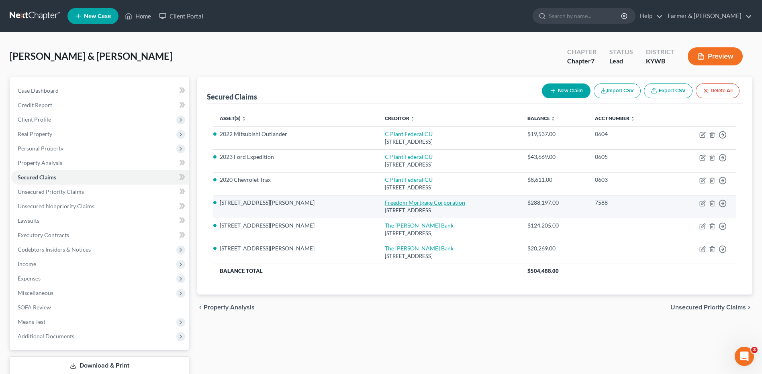
click at [385, 203] on link "Freedom Mortgage Corporation" at bounding box center [425, 202] width 80 height 7
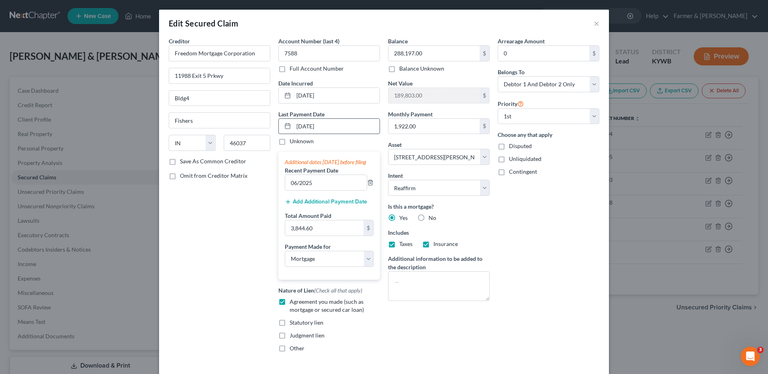
click at [339, 128] on input "07/07/2025" at bounding box center [337, 126] width 86 height 15
drag, startPoint x: 339, startPoint y: 128, endPoint x: 268, endPoint y: 130, distance: 71.1
click at [268, 130] on div "Creditor * Freedom Mortgage Corporation 11988 Exit 5 Prkwy Bldg4 Fishers State …" at bounding box center [384, 198] width 439 height 322
drag, startPoint x: 330, startPoint y: 127, endPoint x: 285, endPoint y: 128, distance: 45.0
click at [285, 128] on div "08/04/2025" at bounding box center [329, 127] width 102 height 16
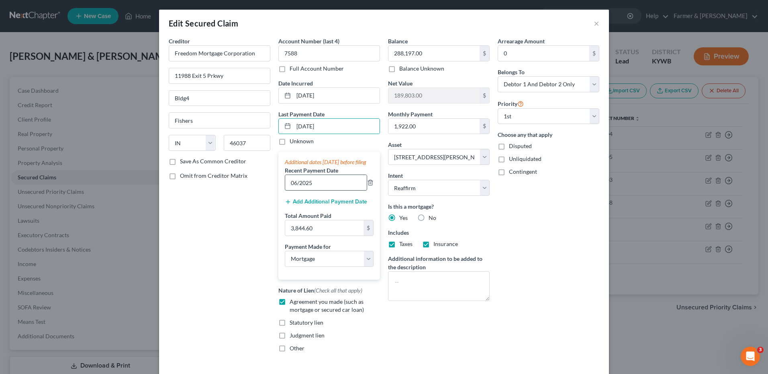
click at [317, 190] on input "06/2025" at bounding box center [326, 182] width 82 height 15
drag, startPoint x: 316, startPoint y: 195, endPoint x: 264, endPoint y: 188, distance: 51.9
click at [264, 188] on div "Creditor * Freedom Mortgage Corporation 11988 Exit 5 Prkwy Bldg4 Fishers State …" at bounding box center [384, 198] width 439 height 322
click at [310, 205] on button "Add Additional Payment Date" at bounding box center [326, 202] width 82 height 6
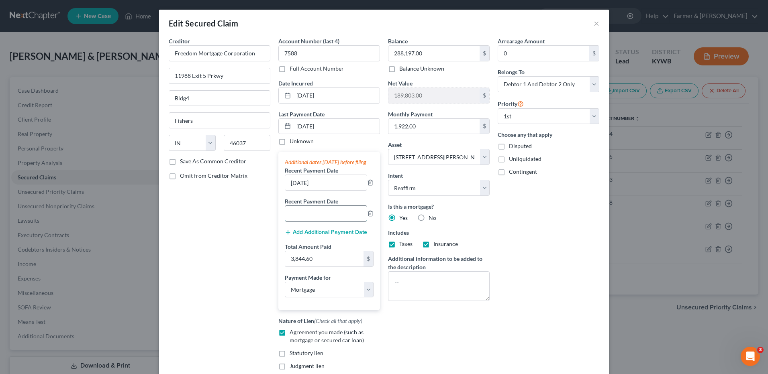
click at [307, 221] on input "text" at bounding box center [326, 213] width 82 height 15
click at [327, 267] on input "3,844.60" at bounding box center [324, 258] width 78 height 15
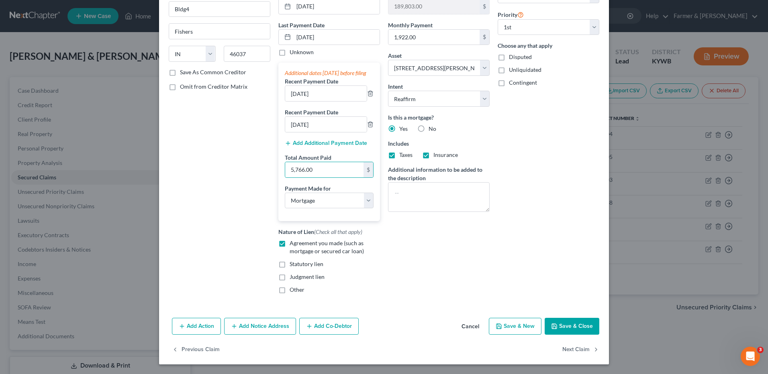
drag, startPoint x: 597, startPoint y: 312, endPoint x: 575, endPoint y: 321, distance: 23.7
click at [592, 316] on div "Edit Secured Claim × Creditor * Freedom Mortgage Corporation 11988 Exit 5 Prkwy…" at bounding box center [384, 142] width 450 height 444
click at [580, 323] on button "Save & Close" at bounding box center [572, 326] width 55 height 17
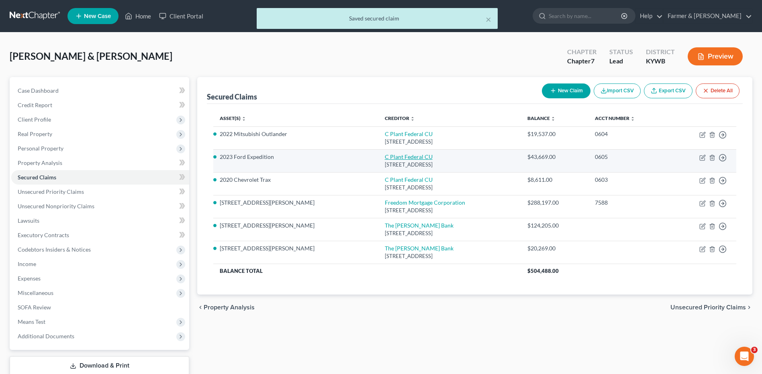
click at [385, 158] on link "C Plant Federal CU" at bounding box center [409, 156] width 48 height 7
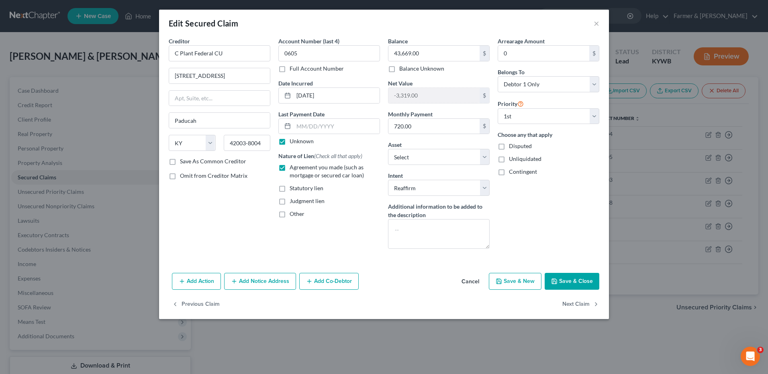
click at [290, 140] on label "Unknown" at bounding box center [302, 141] width 24 height 8
click at [293, 140] on input "Unknown" at bounding box center [295, 139] width 5 height 5
click at [315, 129] on input "text" at bounding box center [337, 126] width 86 height 15
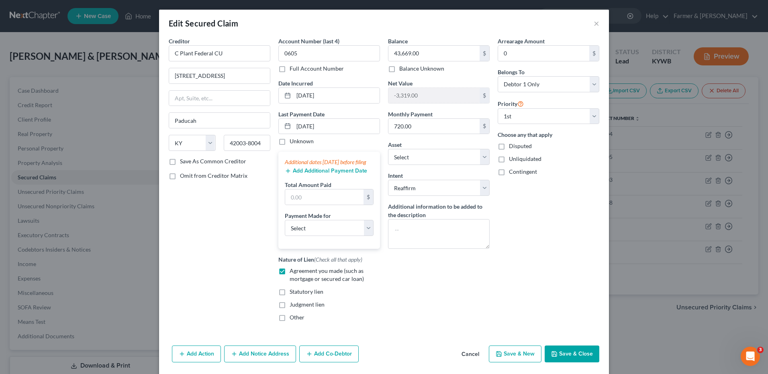
click at [310, 174] on button "Add Additional Payment Date" at bounding box center [326, 171] width 82 height 6
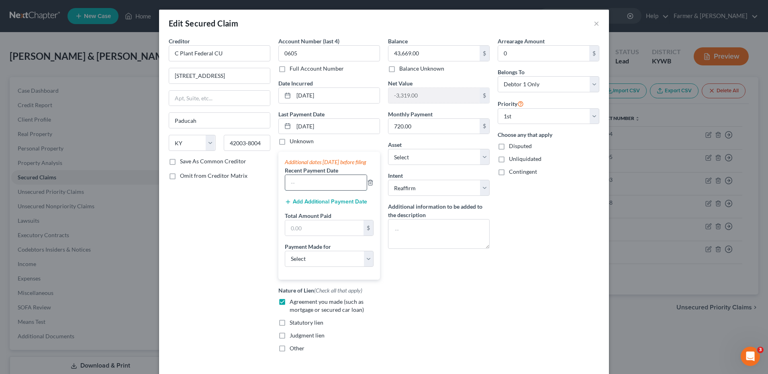
click at [309, 187] on input "text" at bounding box center [326, 182] width 82 height 15
click at [307, 205] on button "Add Additional Payment Date" at bounding box center [326, 202] width 82 height 6
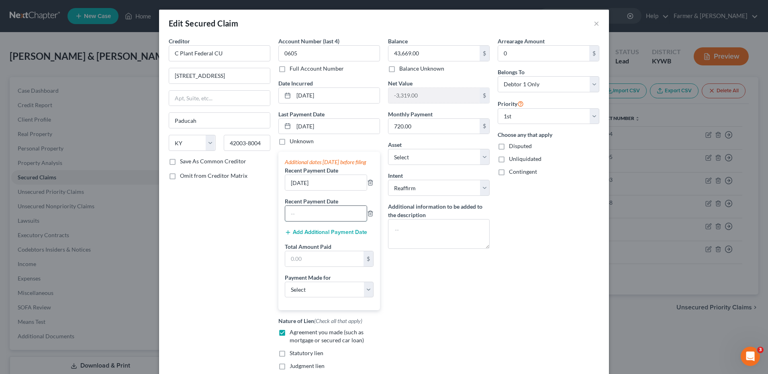
click at [309, 221] on input "text" at bounding box center [326, 213] width 82 height 15
click at [336, 267] on input "text" at bounding box center [324, 258] width 78 height 15
drag, startPoint x: 322, startPoint y: 301, endPoint x: 302, endPoint y: 315, distance: 25.1
click at [322, 298] on select "Select Car Credit Card Loan Repayment Mortgage Other Suppliers Or Vendors" at bounding box center [329, 290] width 89 height 16
click at [285, 290] on select "Select Car Credit Card Loan Repayment Mortgage Other Suppliers Or Vendors" at bounding box center [329, 290] width 89 height 16
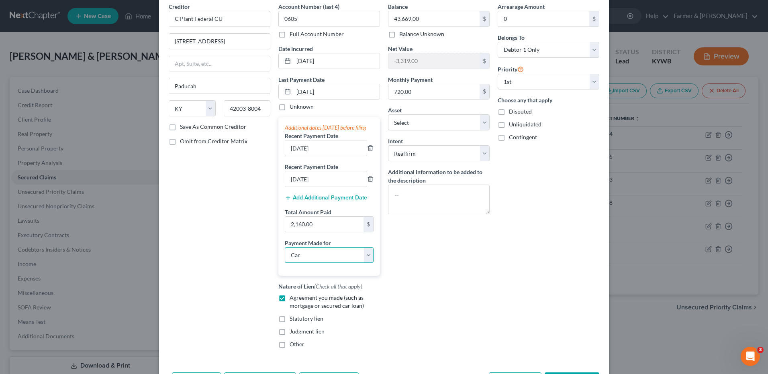
scroll to position [80, 0]
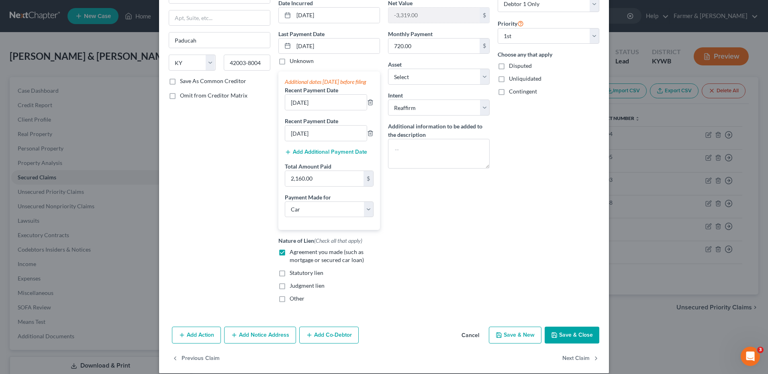
click at [566, 338] on button "Save & Close" at bounding box center [572, 335] width 55 height 17
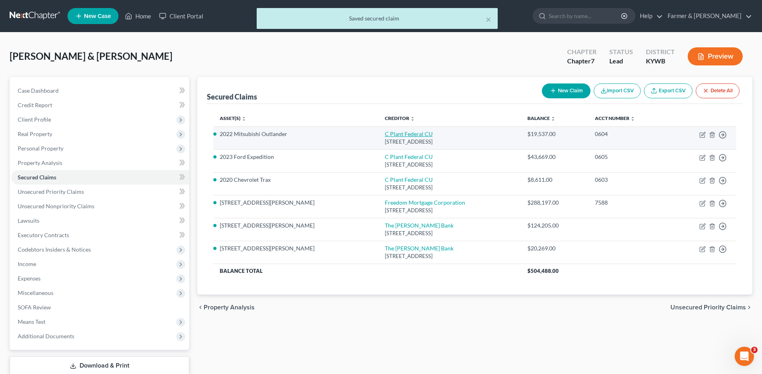
click at [385, 132] on link "C Plant Federal CU" at bounding box center [409, 134] width 48 height 7
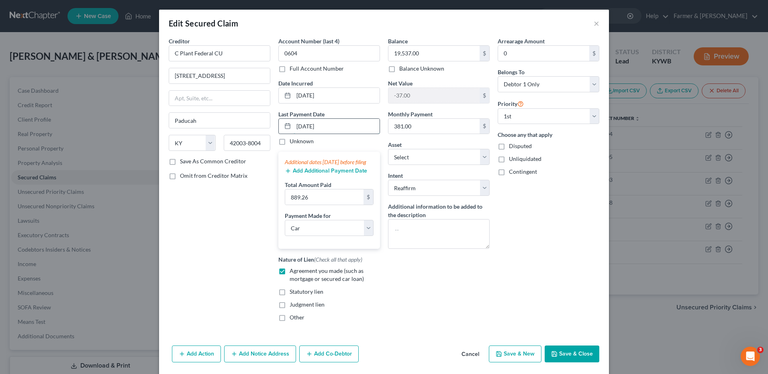
drag, startPoint x: 326, startPoint y: 130, endPoint x: 284, endPoint y: 128, distance: 42.2
click at [284, 129] on div "07/14/2025" at bounding box center [329, 127] width 102 height 16
click at [341, 174] on button "Add Additional Payment Date" at bounding box center [326, 171] width 82 height 6
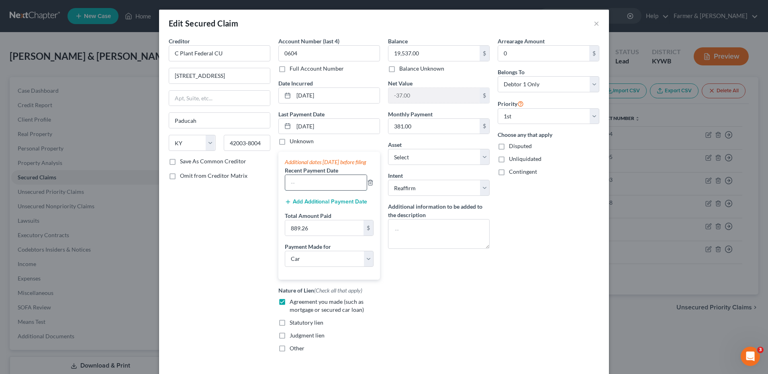
click at [324, 188] on input "text" at bounding box center [326, 182] width 82 height 15
click at [315, 202] on div "Additional dates within 90 days before filing Recent Payment Date 06/14/2025 Ad…" at bounding box center [329, 216] width 102 height 128
click at [315, 205] on div "Add Additional Payment Date" at bounding box center [329, 201] width 89 height 8
click at [315, 205] on button "Add Additional Payment Date" at bounding box center [326, 202] width 82 height 6
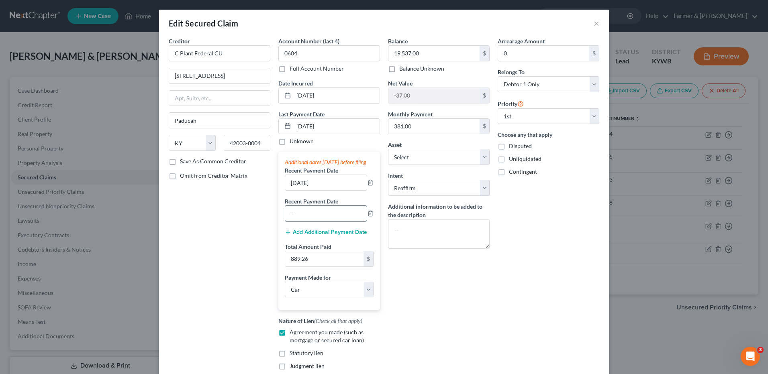
click at [315, 220] on input "text" at bounding box center [326, 213] width 82 height 15
click at [340, 267] on input "889.26" at bounding box center [324, 258] width 78 height 15
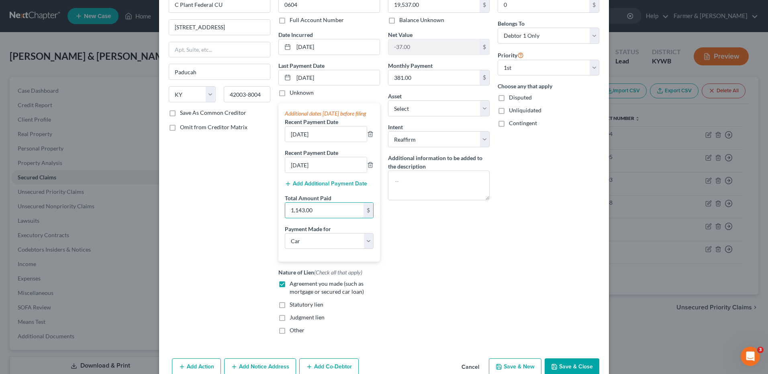
scroll to position [97, 0]
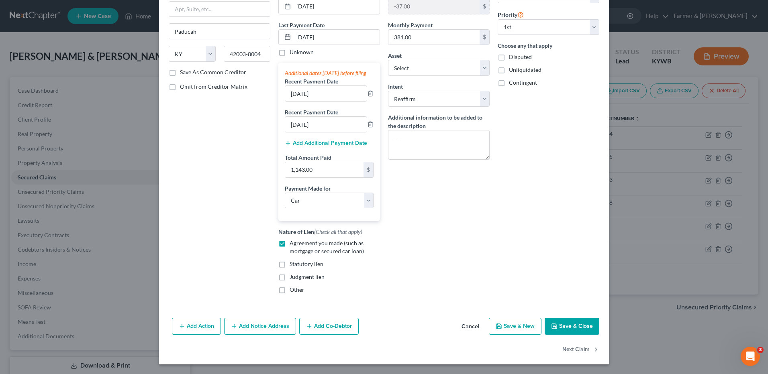
click at [571, 324] on button "Save & Close" at bounding box center [572, 326] width 55 height 17
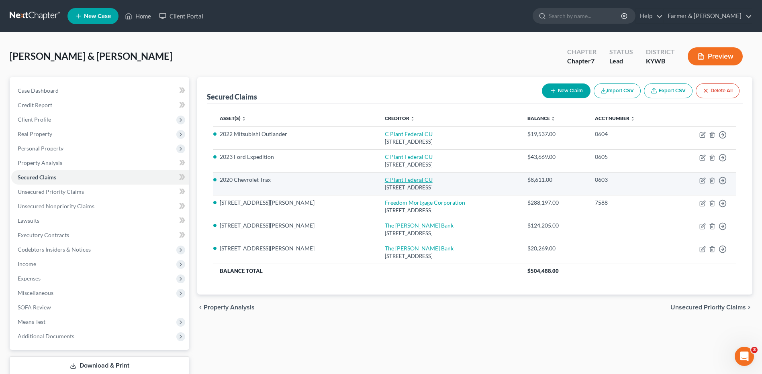
click at [385, 181] on link "C Plant Federal CU" at bounding box center [409, 179] width 48 height 7
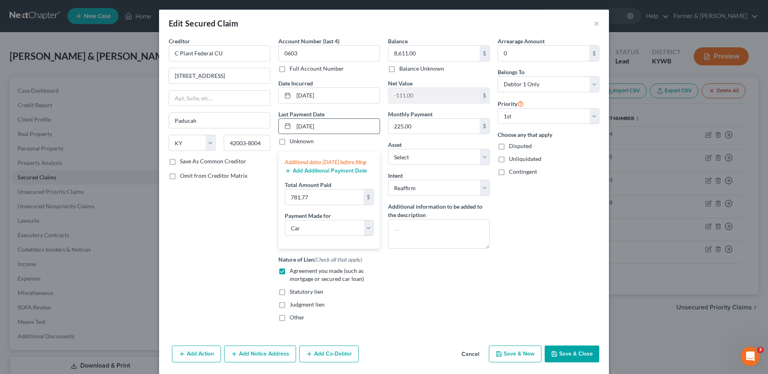
drag, startPoint x: 338, startPoint y: 129, endPoint x: 288, endPoint y: 124, distance: 50.0
click at [281, 130] on div "07/14/2025" at bounding box center [329, 127] width 102 height 16
click at [311, 174] on button "Add Additional Payment Date" at bounding box center [326, 171] width 82 height 6
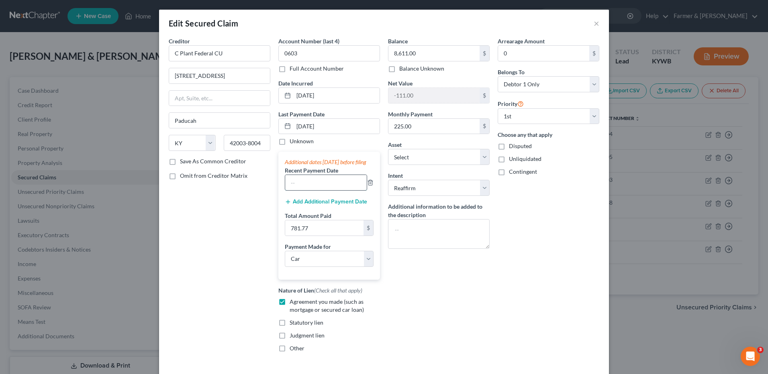
click at [305, 189] on input "text" at bounding box center [326, 182] width 82 height 15
click at [320, 205] on button "Add Additional Payment Date" at bounding box center [326, 202] width 82 height 6
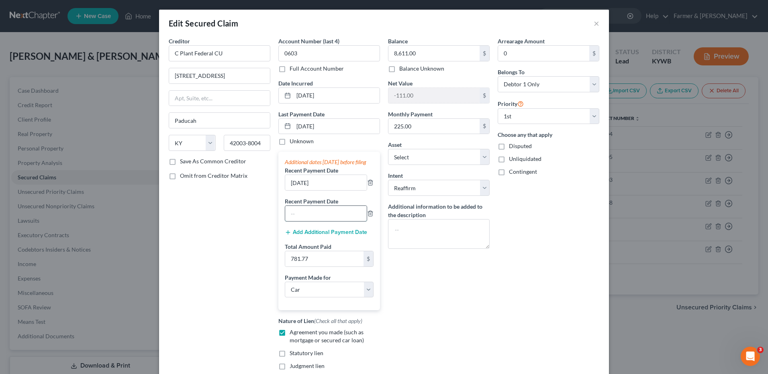
click at [306, 219] on input "text" at bounding box center [326, 213] width 82 height 15
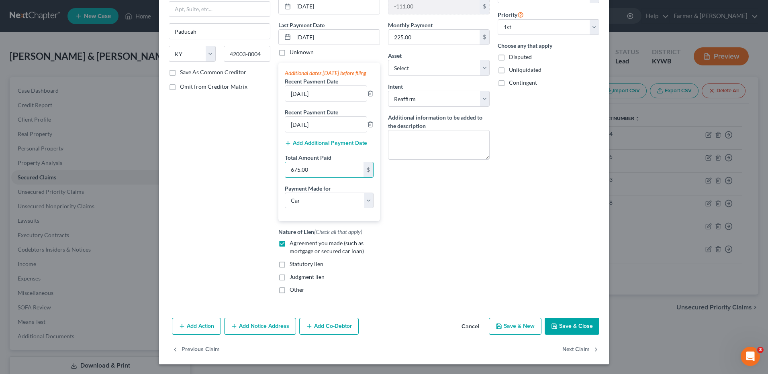
click at [574, 322] on button "Save & Close" at bounding box center [572, 326] width 55 height 17
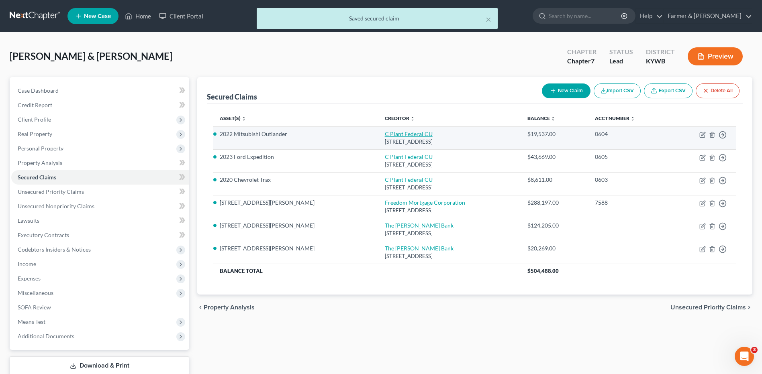
click at [385, 132] on link "C Plant Federal CU" at bounding box center [409, 134] width 48 height 7
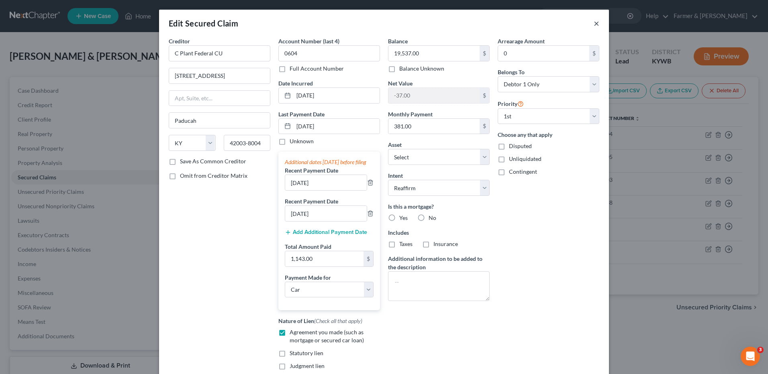
click at [595, 23] on button "×" at bounding box center [597, 23] width 6 height 10
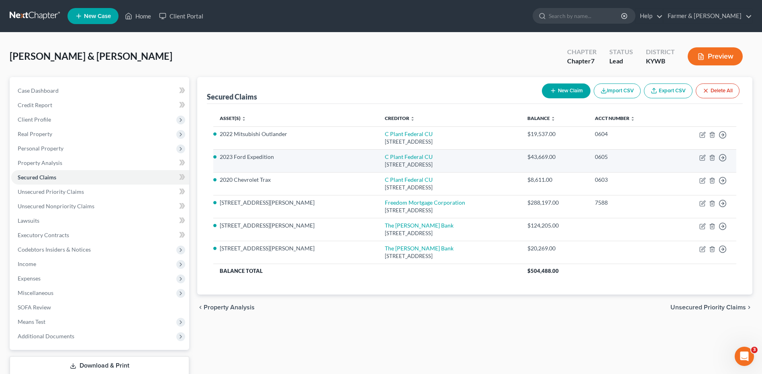
click at [390, 157] on td "C Plant Federal CU 2500 Lone Oak Rd, Paducah, KY 42003-8004" at bounding box center [449, 160] width 143 height 23
click at [385, 159] on link "C Plant Federal CU" at bounding box center [409, 156] width 48 height 7
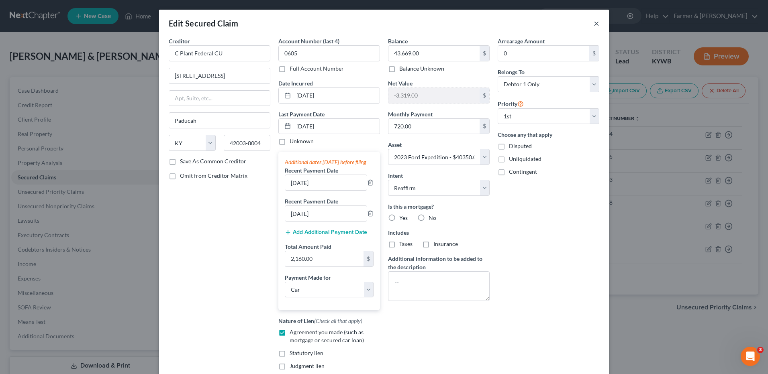
click at [594, 23] on button "×" at bounding box center [597, 23] width 6 height 10
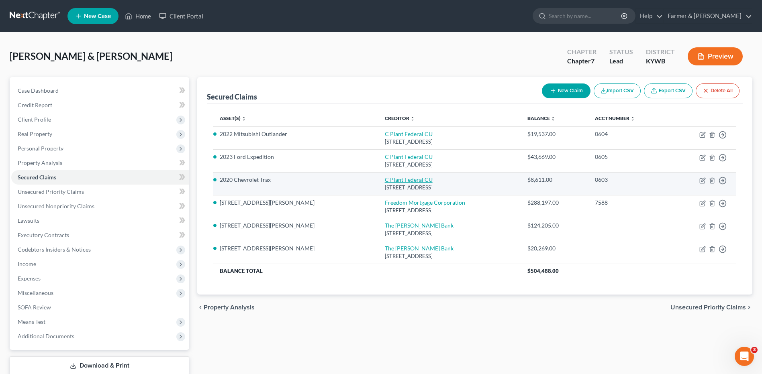
click at [385, 178] on link "C Plant Federal CU" at bounding box center [409, 179] width 48 height 7
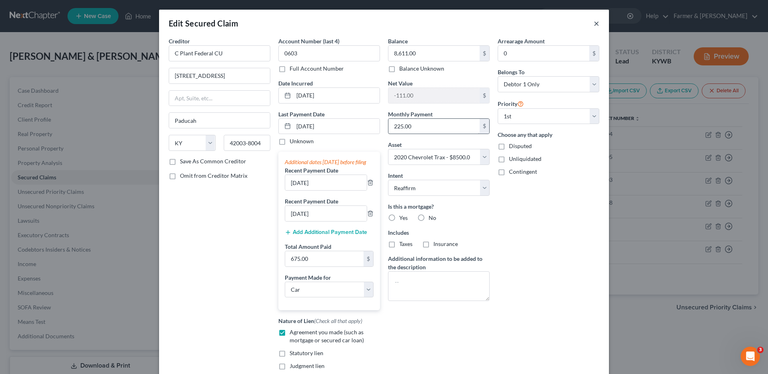
click at [594, 22] on button "×" at bounding box center [597, 23] width 6 height 10
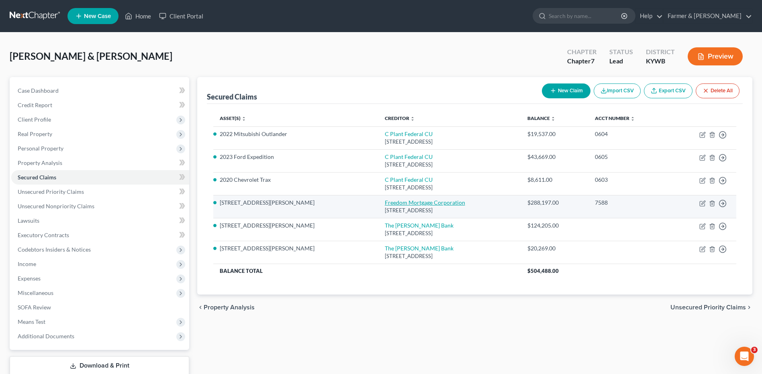
click at [385, 201] on link "Freedom Mortgage Corporation" at bounding box center [425, 202] width 80 height 7
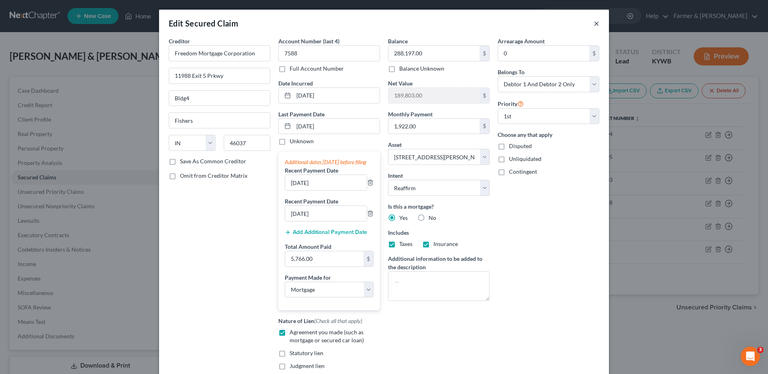
click at [596, 21] on button "×" at bounding box center [597, 23] width 6 height 10
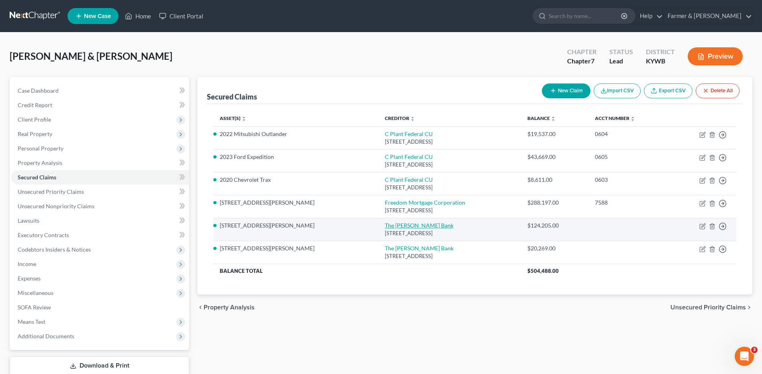
click at [385, 227] on link "The Murray Bank" at bounding box center [419, 225] width 69 height 7
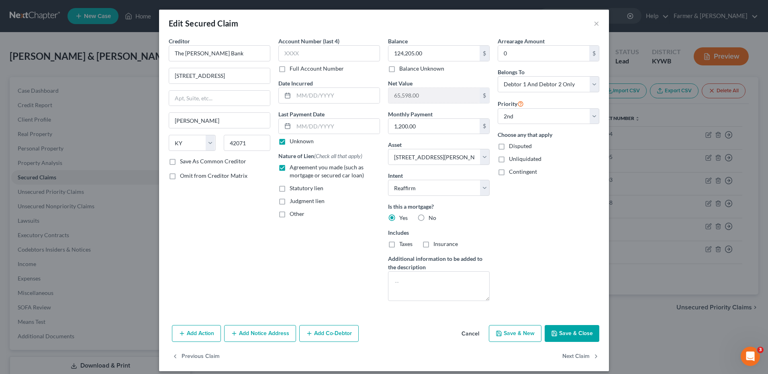
click at [290, 144] on label "Unknown" at bounding box center [302, 141] width 24 height 8
click at [293, 143] on input "Unknown" at bounding box center [295, 139] width 5 height 5
click at [304, 132] on input "text" at bounding box center [337, 126] width 86 height 15
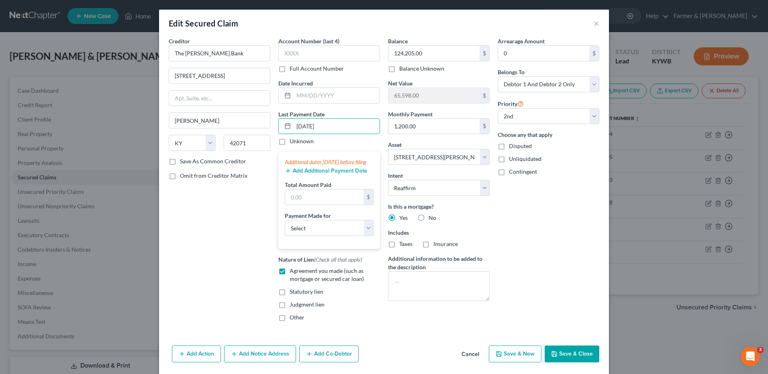
click at [294, 174] on button "Add Additional Payment Date" at bounding box center [326, 171] width 82 height 6
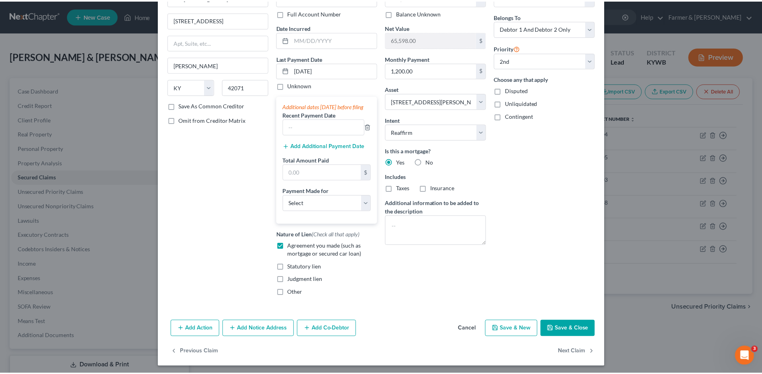
scroll to position [66, 0]
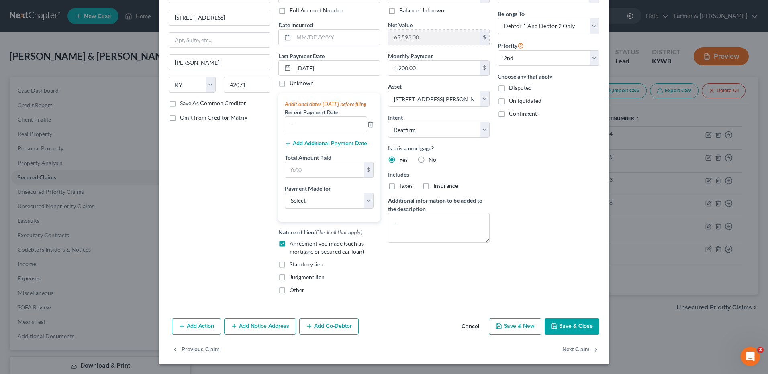
click at [463, 324] on button "Cancel" at bounding box center [470, 327] width 31 height 16
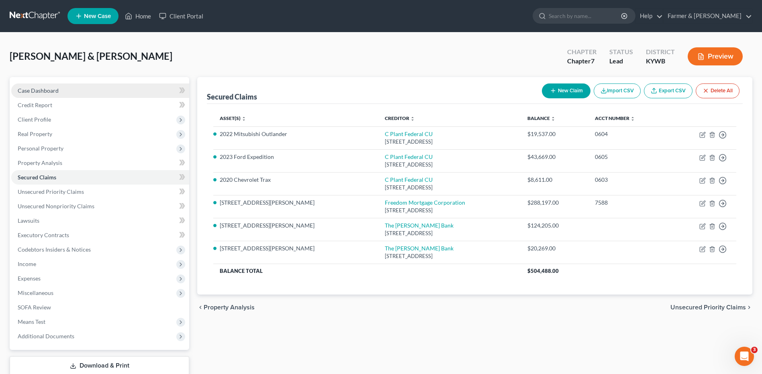
click at [49, 94] on link "Case Dashboard" at bounding box center [100, 91] width 178 height 14
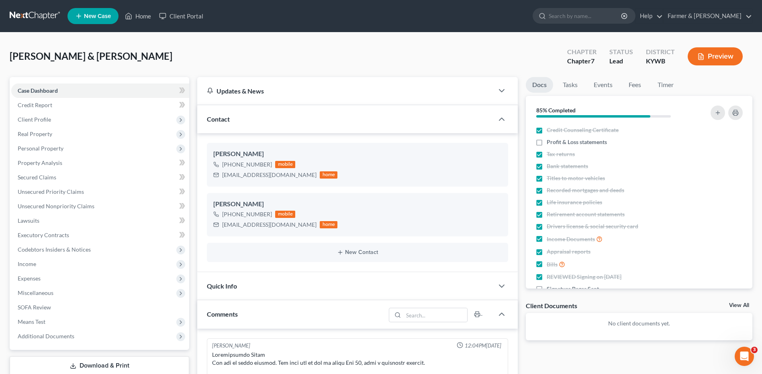
scroll to position [224, 0]
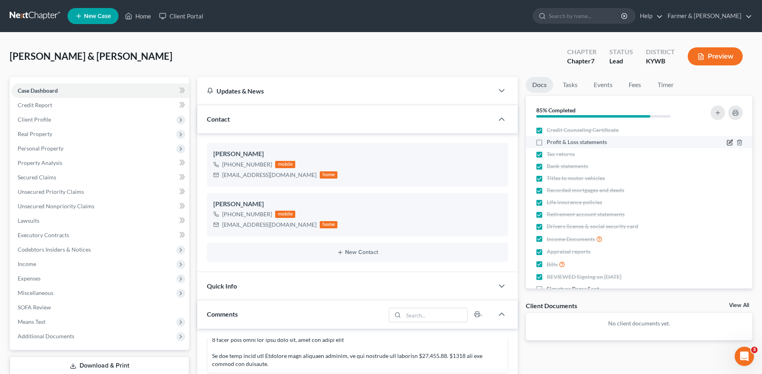
click at [727, 140] on icon "button" at bounding box center [730, 142] width 6 height 6
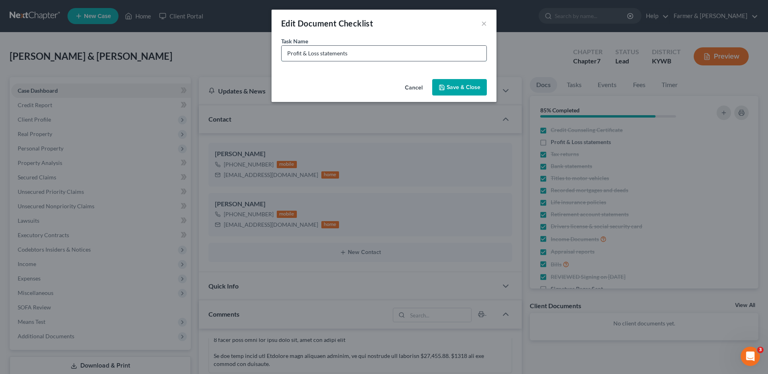
click at [358, 55] on input "Profit & Loss statements" at bounding box center [384, 53] width 205 height 15
click at [464, 88] on button "Save & Close" at bounding box center [459, 87] width 55 height 17
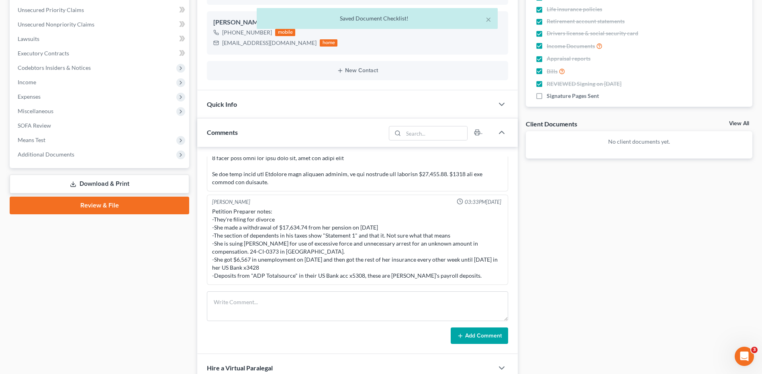
scroll to position [201, 0]
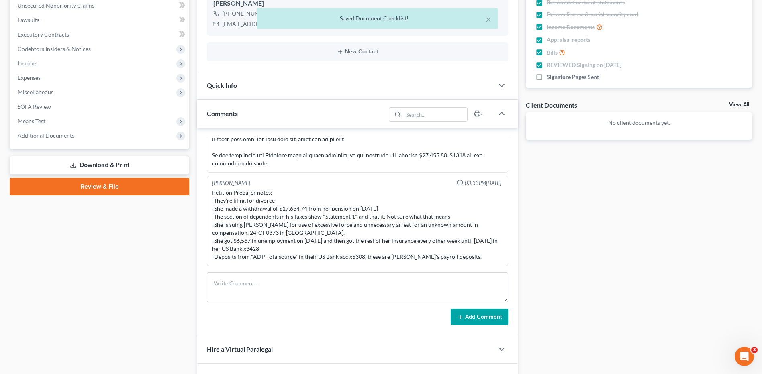
click at [150, 167] on link "Download & Print" at bounding box center [100, 165] width 180 height 19
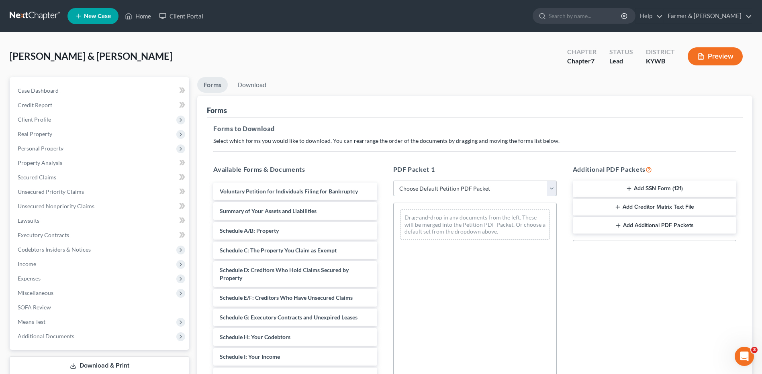
drag, startPoint x: 520, startPoint y: 190, endPoint x: 467, endPoint y: 198, distance: 53.2
click at [520, 190] on select "Choose Default Petition PDF Packet Complete Bankruptcy Petition (all forms and …" at bounding box center [475, 189] width 164 height 16
click at [393, 181] on select "Choose Default Petition PDF Packet Complete Bankruptcy Petition (all forms and …" at bounding box center [475, 189] width 164 height 16
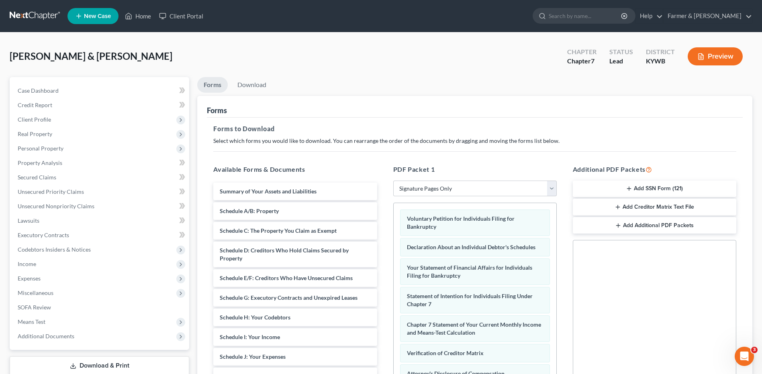
click at [624, 189] on button "Add SSN Form (121)" at bounding box center [655, 189] width 164 height 17
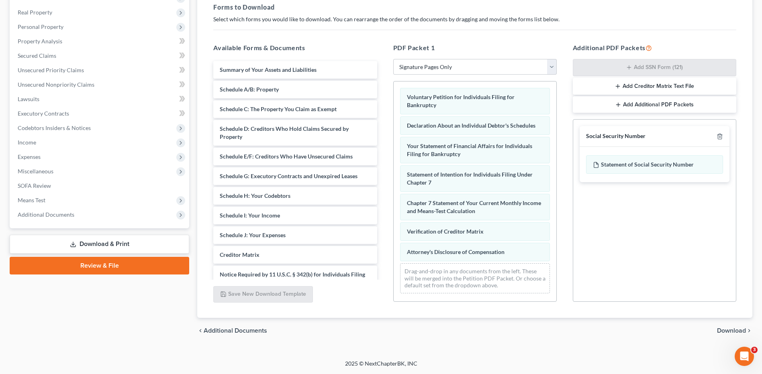
click at [724, 328] on span "Download" at bounding box center [731, 331] width 29 height 6
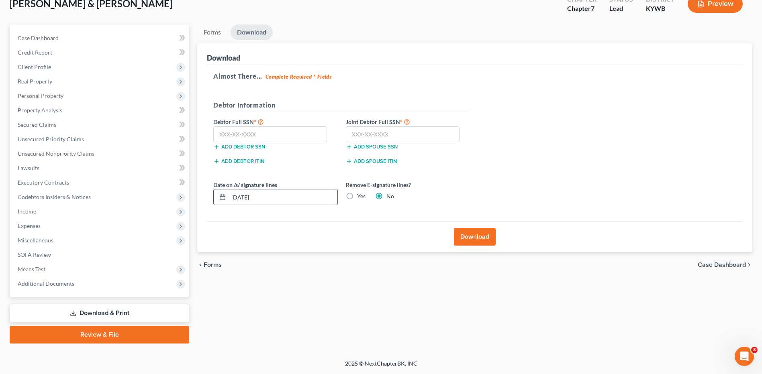
scroll to position [53, 0]
click at [280, 136] on input "text" at bounding box center [270, 135] width 114 height 16
click at [379, 133] on input "text" at bounding box center [403, 135] width 114 height 16
click at [465, 235] on button "Download" at bounding box center [475, 237] width 42 height 18
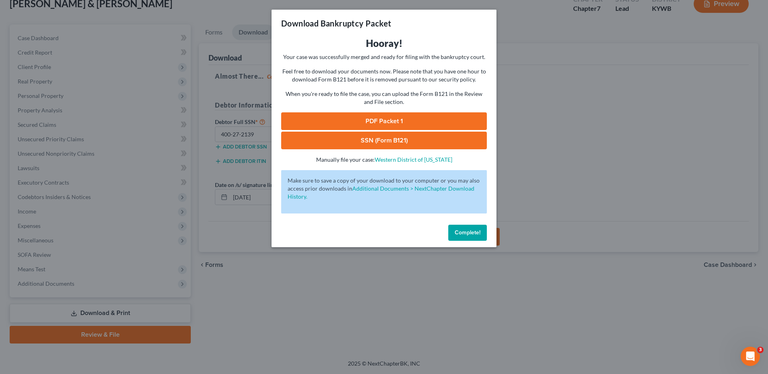
drag, startPoint x: 417, startPoint y: 121, endPoint x: 190, endPoint y: 0, distance: 256.8
click at [417, 121] on link "PDF Packet 1" at bounding box center [384, 121] width 206 height 18
drag, startPoint x: 366, startPoint y: 138, endPoint x: 208, endPoint y: 0, distance: 210.1
click at [366, 139] on link "SSN (Form B121)" at bounding box center [384, 141] width 206 height 18
drag, startPoint x: 463, startPoint y: 232, endPoint x: 41, endPoint y: 252, distance: 422.7
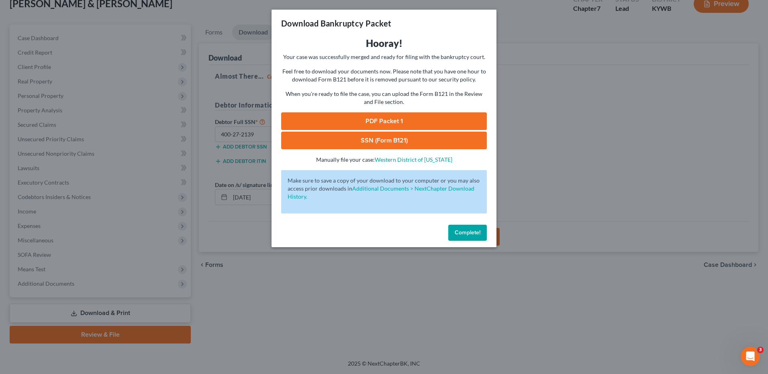
click at [463, 232] on span "Complete!" at bounding box center [468, 232] width 26 height 7
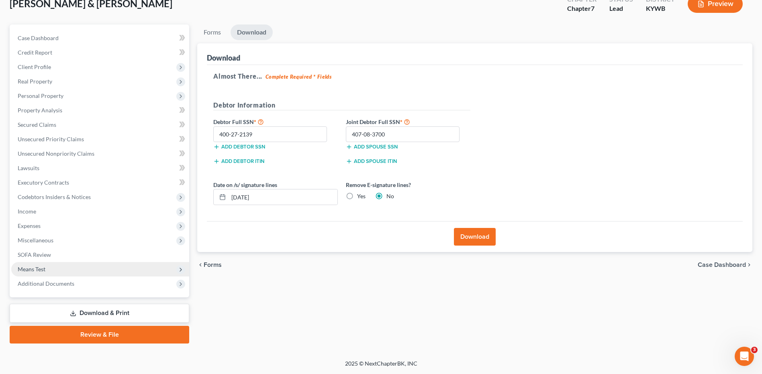
click at [44, 271] on span "Means Test" at bounding box center [32, 269] width 28 height 7
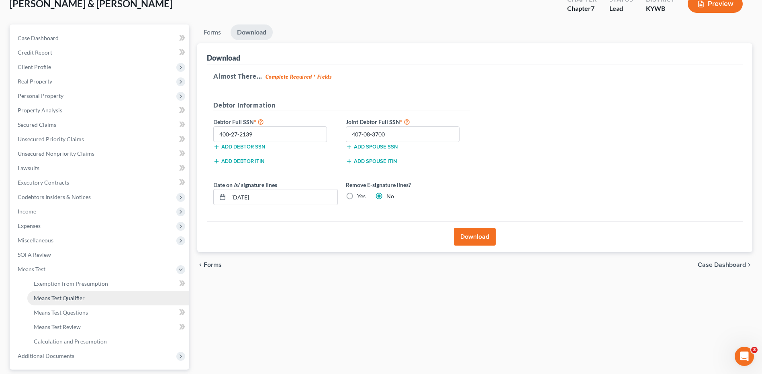
click at [61, 299] on span "Means Test Qualifier" at bounding box center [59, 298] width 51 height 7
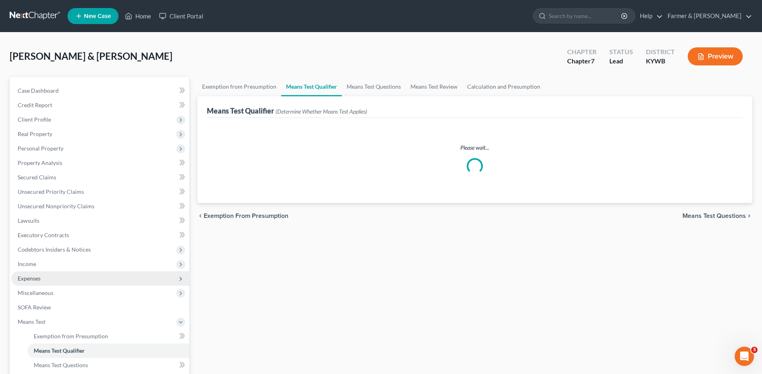
click at [55, 278] on span "Expenses" at bounding box center [100, 279] width 178 height 14
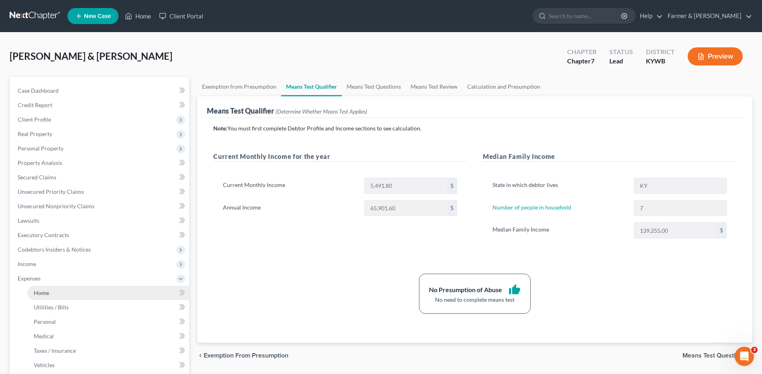
click at [60, 294] on link "Home" at bounding box center [108, 293] width 162 height 14
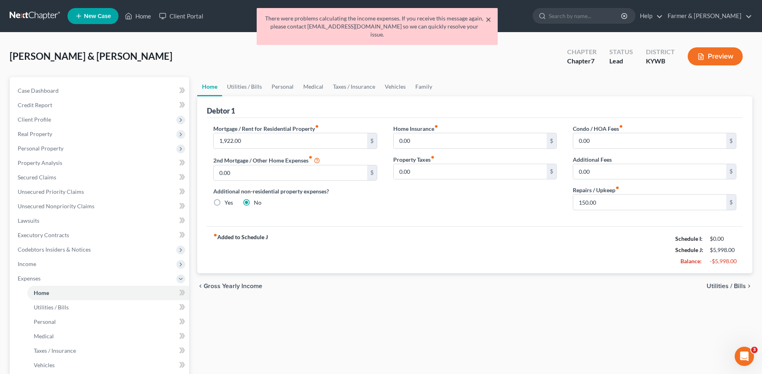
drag, startPoint x: 488, startPoint y: 19, endPoint x: 456, endPoint y: 28, distance: 33.3
click at [489, 19] on button "×" at bounding box center [489, 19] width 6 height 10
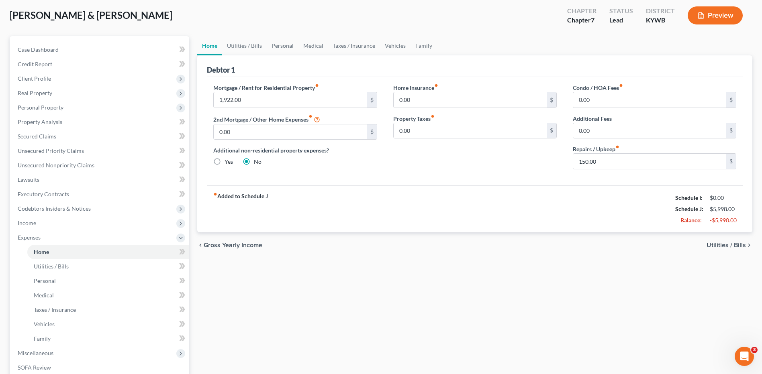
scroll to position [154, 0]
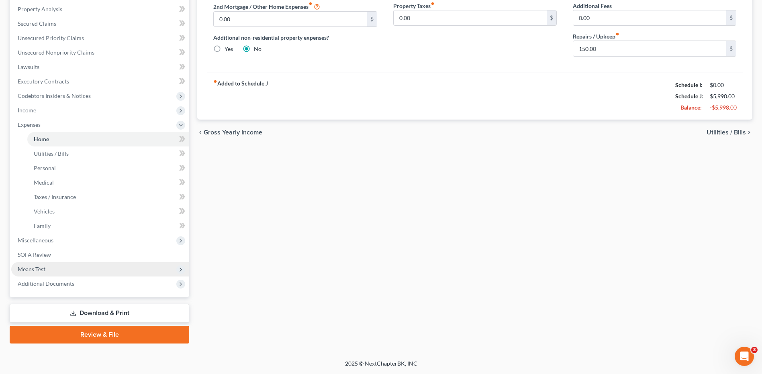
click at [60, 266] on span "Means Test" at bounding box center [100, 269] width 178 height 14
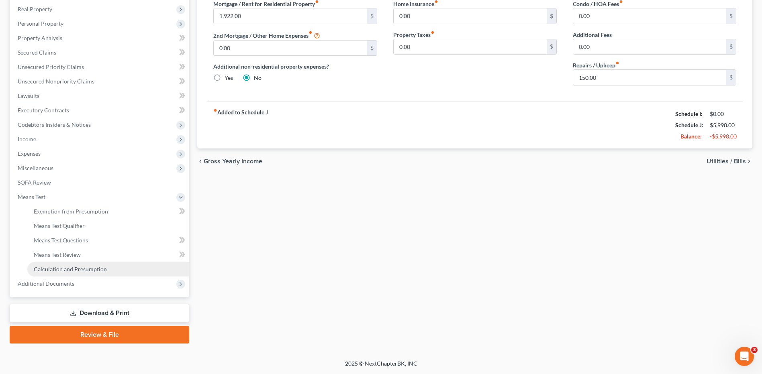
scroll to position [125, 0]
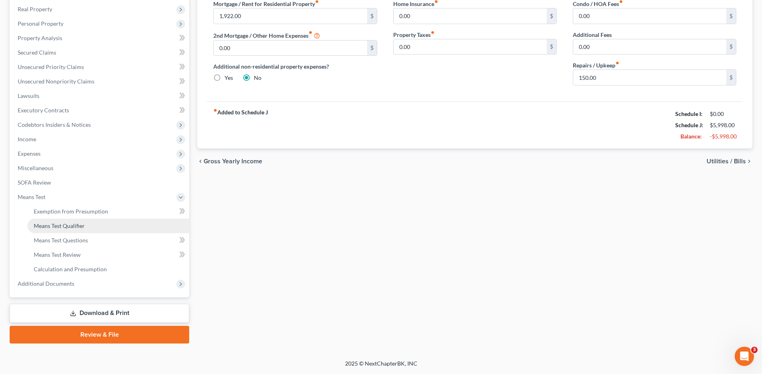
click at [88, 223] on link "Means Test Qualifier" at bounding box center [108, 226] width 162 height 14
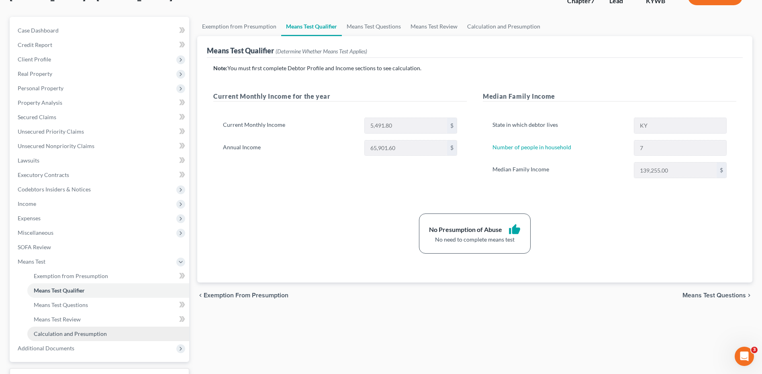
scroll to position [121, 0]
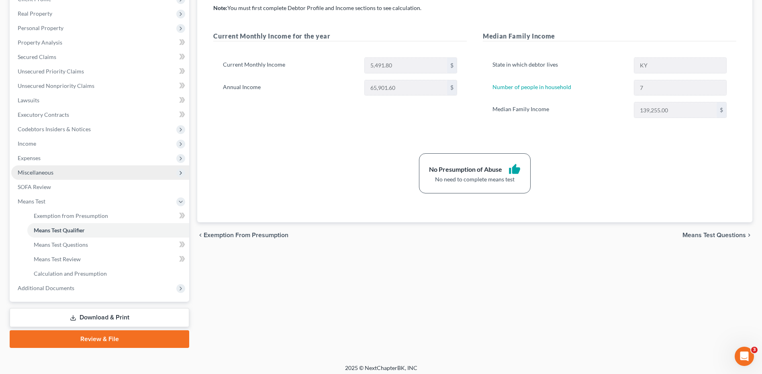
click at [74, 171] on span "Miscellaneous" at bounding box center [100, 173] width 178 height 14
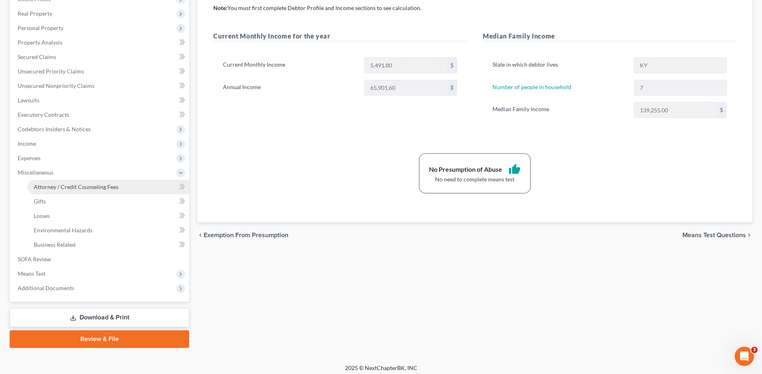
click at [74, 187] on span "Attorney / Credit Counseling Fees" at bounding box center [76, 187] width 85 height 7
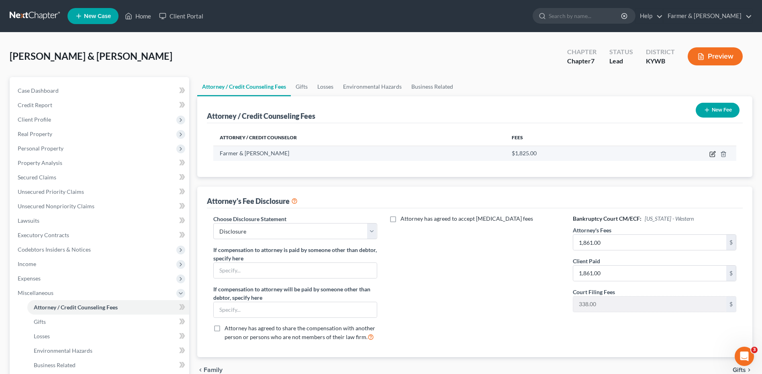
click at [711, 153] on icon "button" at bounding box center [712, 154] width 6 height 6
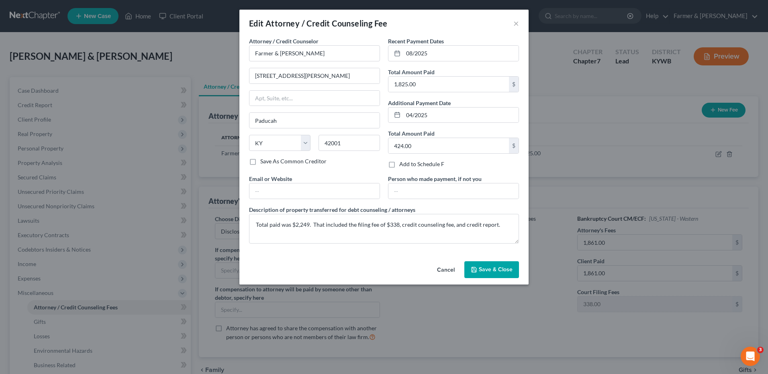
drag, startPoint x: 488, startPoint y: 271, endPoint x: 122, endPoint y: 253, distance: 366.4
click at [488, 271] on span "Save & Close" at bounding box center [496, 269] width 34 height 7
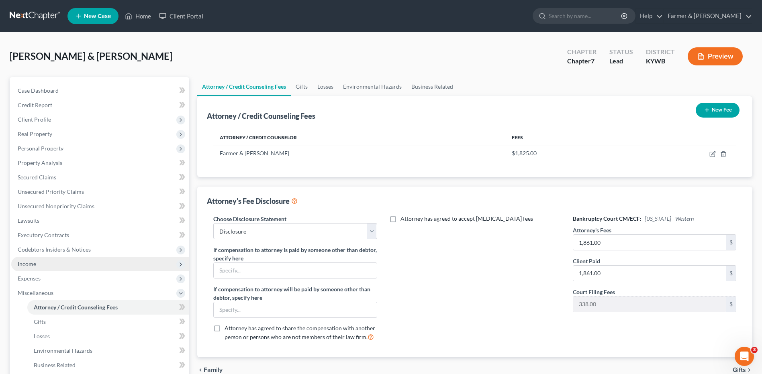
click at [71, 262] on span "Income" at bounding box center [100, 264] width 178 height 14
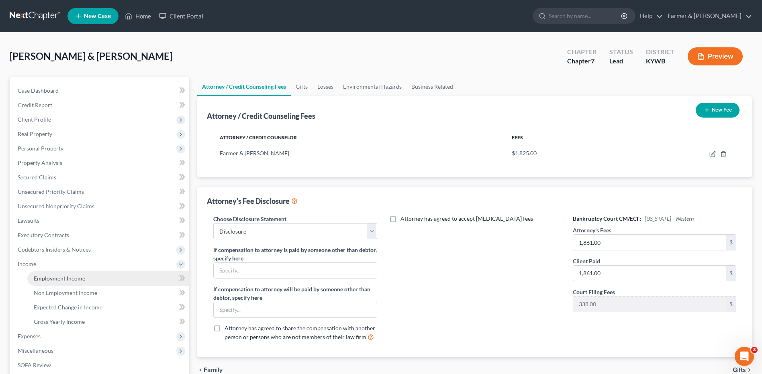
click at [69, 282] on link "Employment Income" at bounding box center [108, 279] width 162 height 14
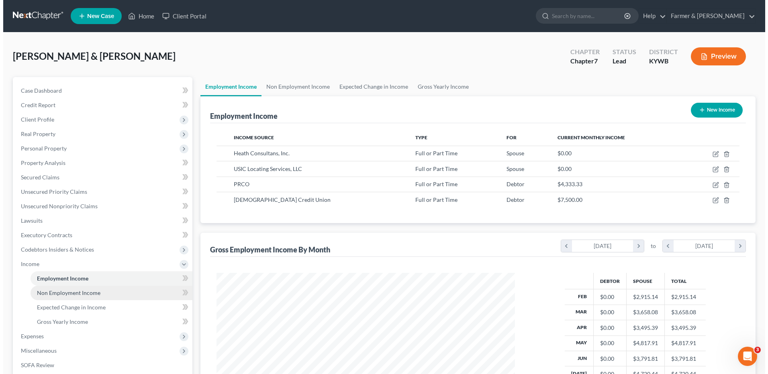
scroll to position [149, 314]
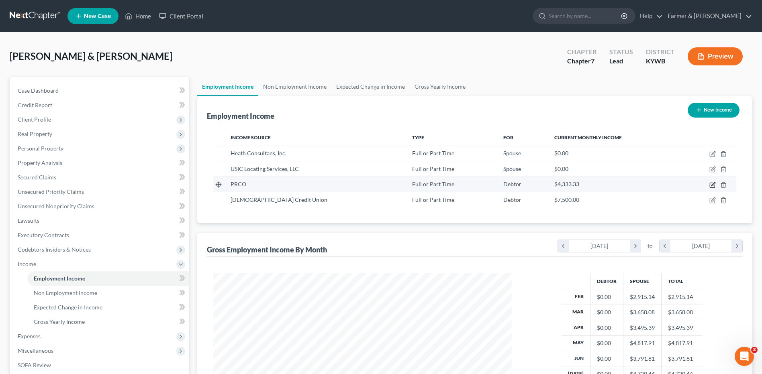
click at [711, 186] on icon "button" at bounding box center [712, 185] width 6 height 6
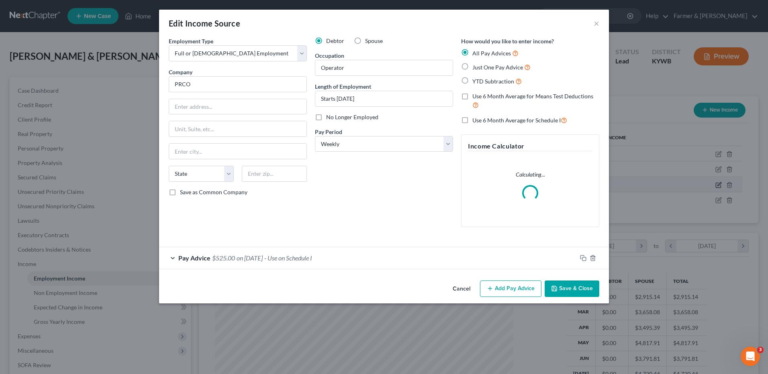
scroll to position [150, 317]
click at [263, 260] on span "on 08/29/2025" at bounding box center [250, 258] width 26 height 8
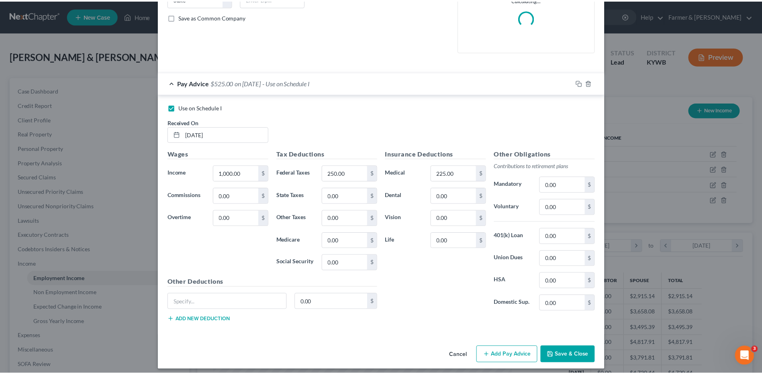
scroll to position [181, 0]
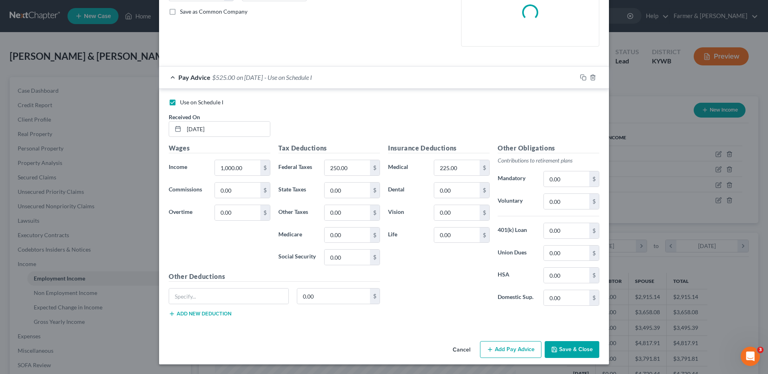
click at [560, 350] on button "Save & Close" at bounding box center [572, 349] width 55 height 17
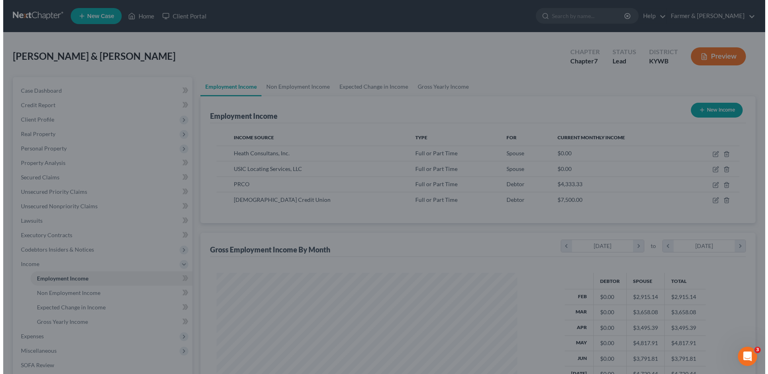
scroll to position [401579, 401413]
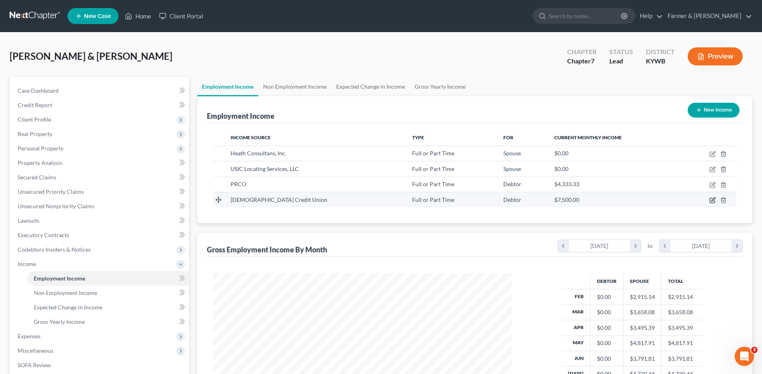
click at [710, 202] on icon "button" at bounding box center [712, 200] width 5 height 5
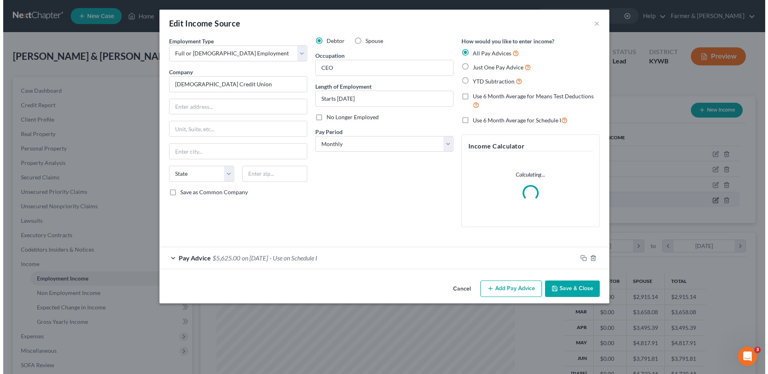
scroll to position [150, 317]
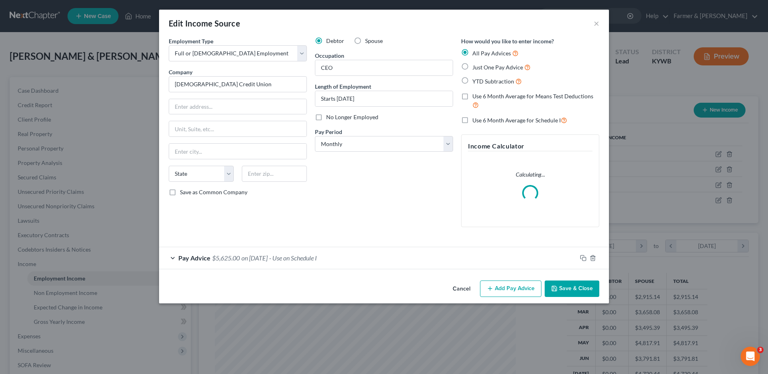
click at [268, 257] on span "on 08/29/2025" at bounding box center [254, 258] width 26 height 8
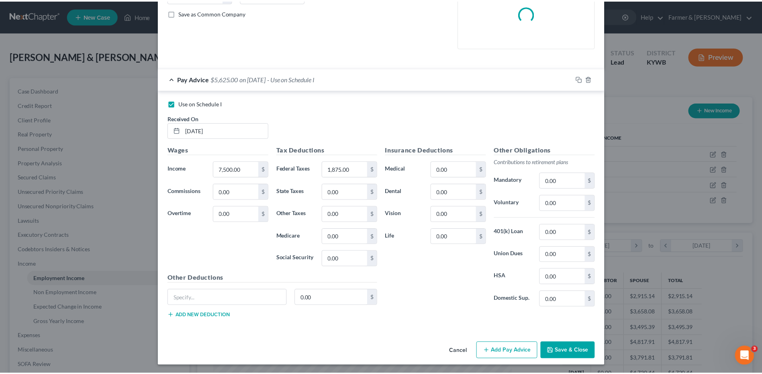
scroll to position [181, 0]
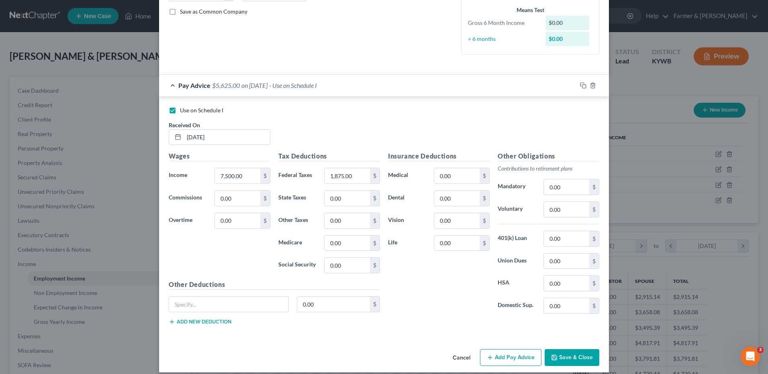
click at [461, 362] on button "Cancel" at bounding box center [461, 358] width 31 height 16
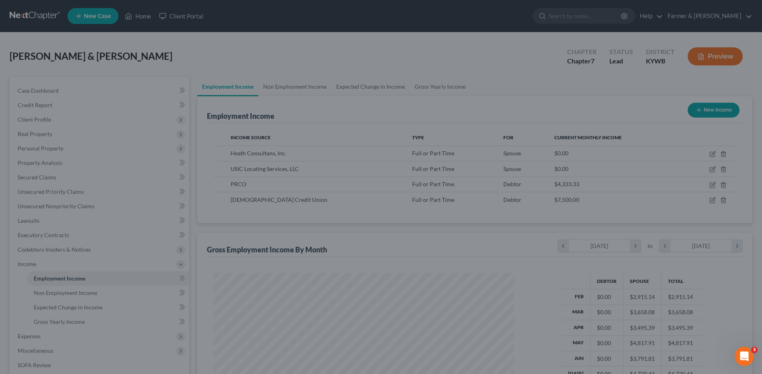
scroll to position [401579, 401413]
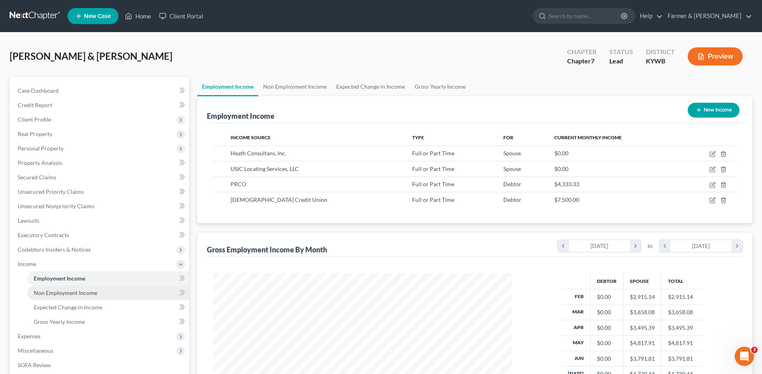
click at [109, 296] on link "Non Employment Income" at bounding box center [108, 293] width 162 height 14
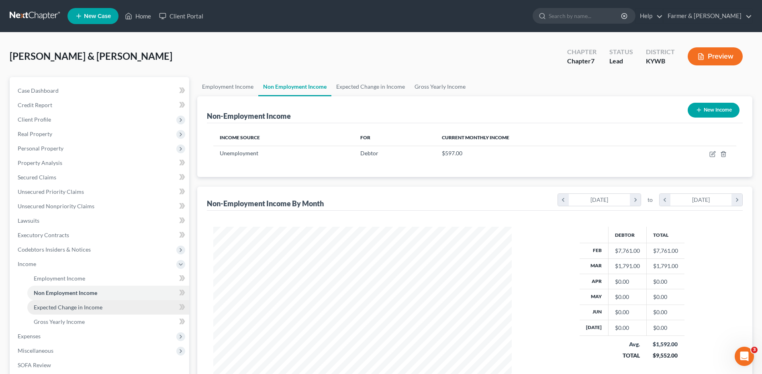
scroll to position [149, 314]
click at [105, 306] on link "Expected Change in Income" at bounding box center [108, 307] width 162 height 14
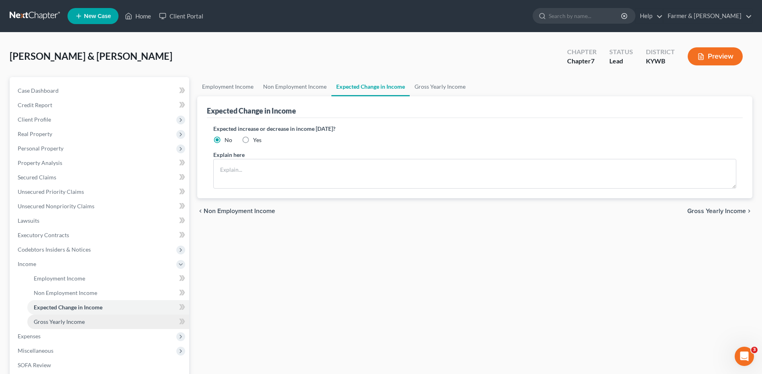
click at [97, 317] on link "Gross Yearly Income" at bounding box center [108, 322] width 162 height 14
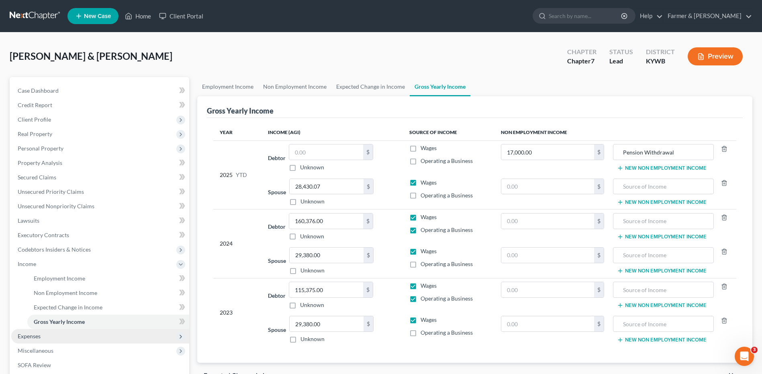
drag, startPoint x: 71, startPoint y: 334, endPoint x: 72, endPoint y: 340, distance: 5.8
click at [71, 334] on span "Expenses" at bounding box center [100, 336] width 178 height 14
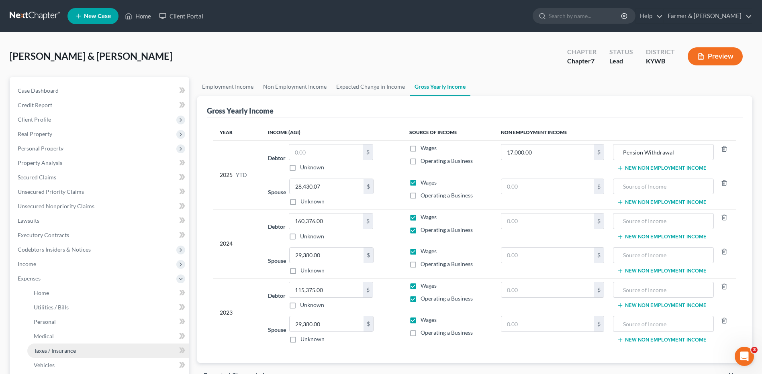
click at [74, 347] on span "Taxes / Insurance" at bounding box center [55, 350] width 42 height 7
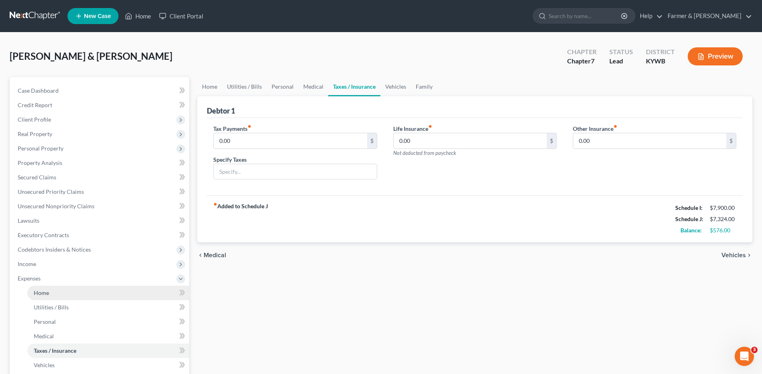
click at [63, 297] on link "Home" at bounding box center [108, 293] width 162 height 14
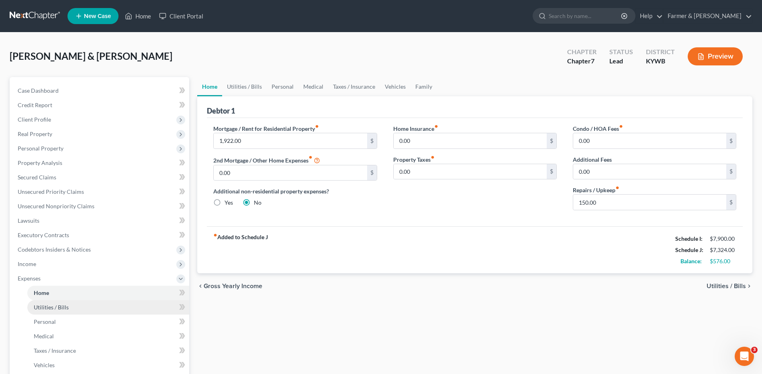
click at [67, 309] on span "Utilities / Bills" at bounding box center [51, 307] width 35 height 7
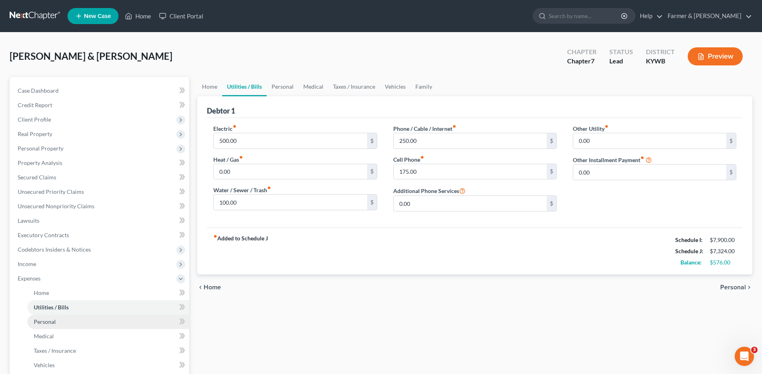
click at [61, 325] on link "Personal" at bounding box center [108, 322] width 162 height 14
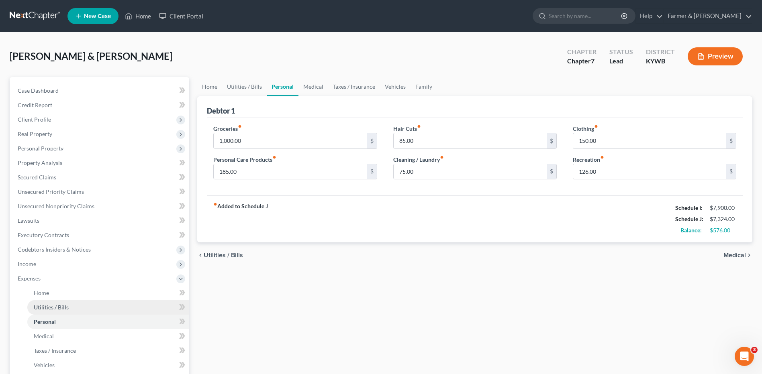
click at [62, 309] on span "Utilities / Bills" at bounding box center [51, 307] width 35 height 7
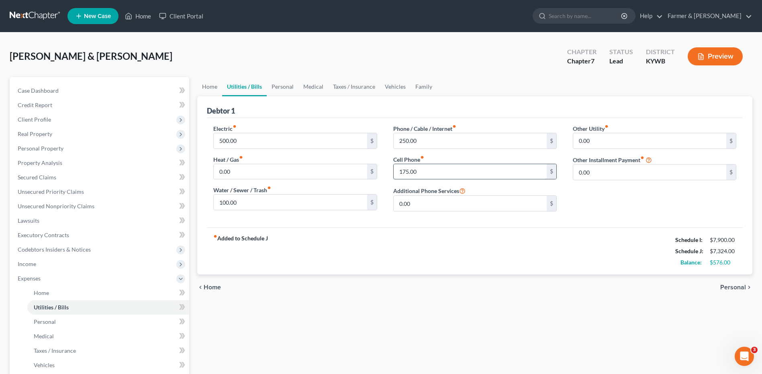
click at [432, 173] on input "175.00" at bounding box center [470, 171] width 153 height 15
click at [41, 295] on span "Home" at bounding box center [41, 293] width 15 height 7
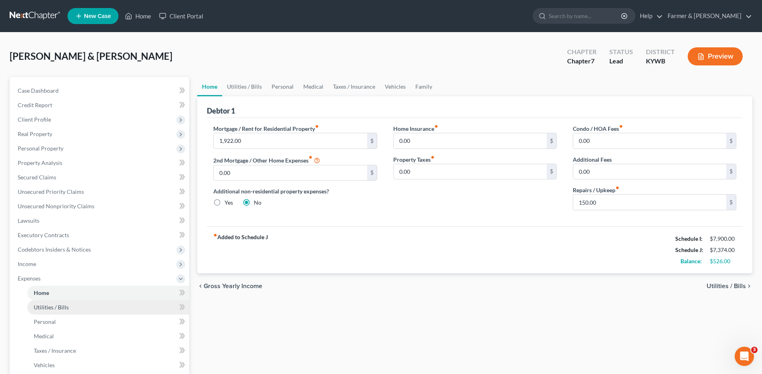
click at [55, 306] on span "Utilities / Bills" at bounding box center [51, 307] width 35 height 7
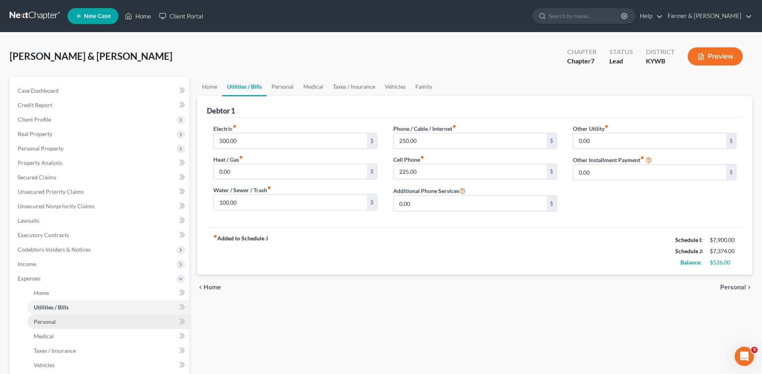
click at [59, 321] on link "Personal" at bounding box center [108, 322] width 162 height 14
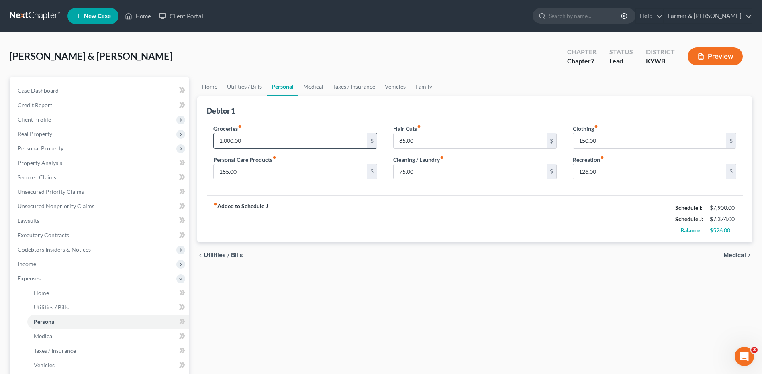
click at [253, 142] on input "1,000.00" at bounding box center [290, 140] width 153 height 15
click at [609, 178] on input "126.00" at bounding box center [649, 171] width 153 height 15
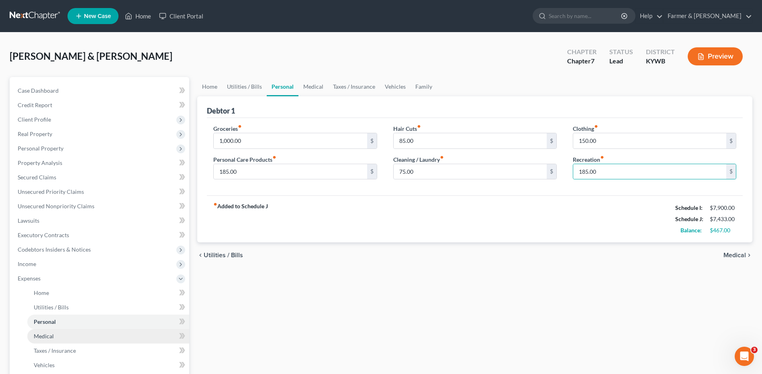
click at [55, 338] on link "Medical" at bounding box center [108, 336] width 162 height 14
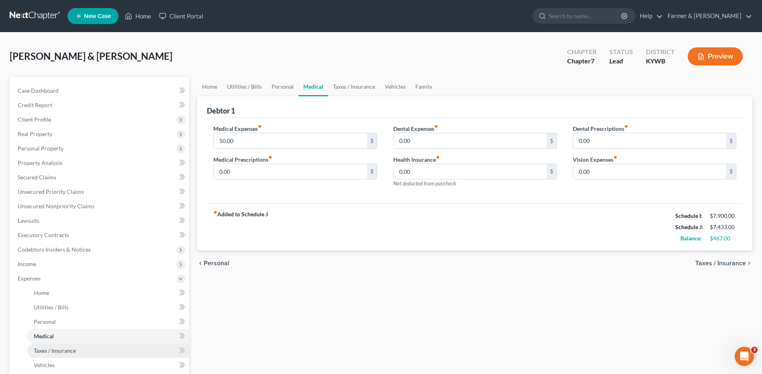
click at [55, 354] on span "Taxes / Insurance" at bounding box center [55, 350] width 42 height 7
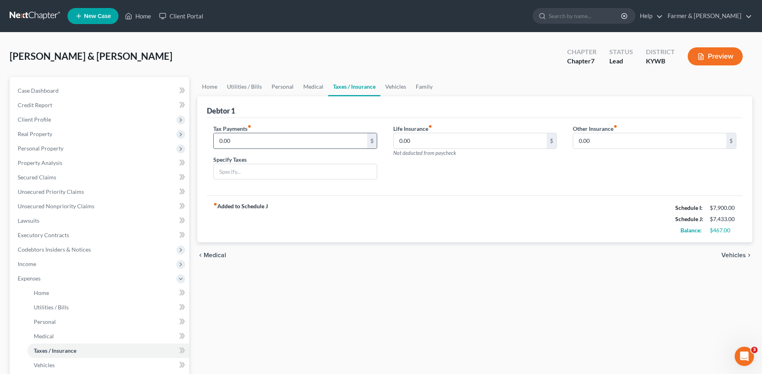
click at [242, 145] on input "0.00" at bounding box center [290, 140] width 153 height 15
click at [34, 365] on span "Vehicles" at bounding box center [44, 365] width 21 height 7
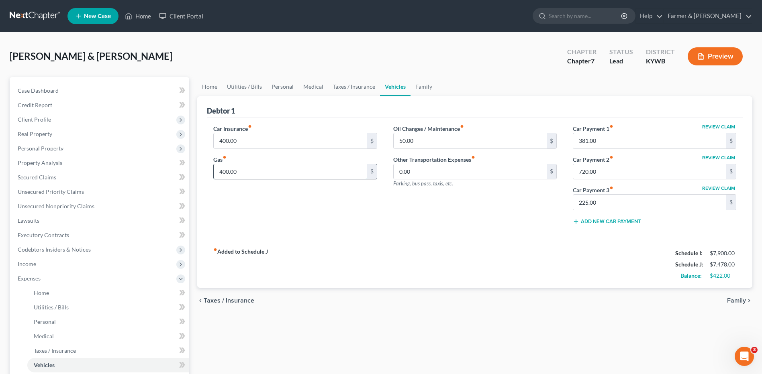
click at [250, 171] on input "400.00" at bounding box center [290, 171] width 153 height 15
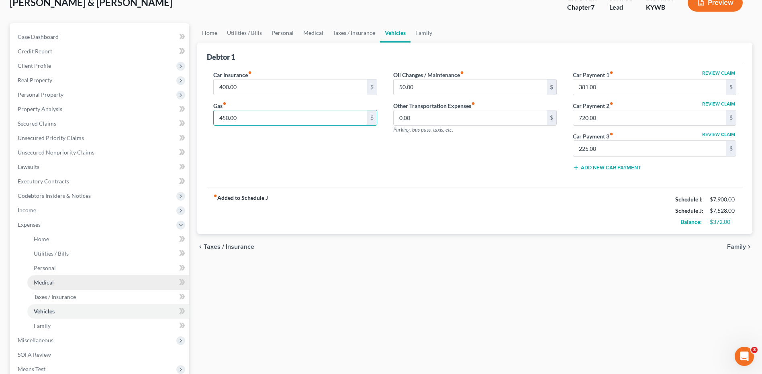
scroll to position [121, 0]
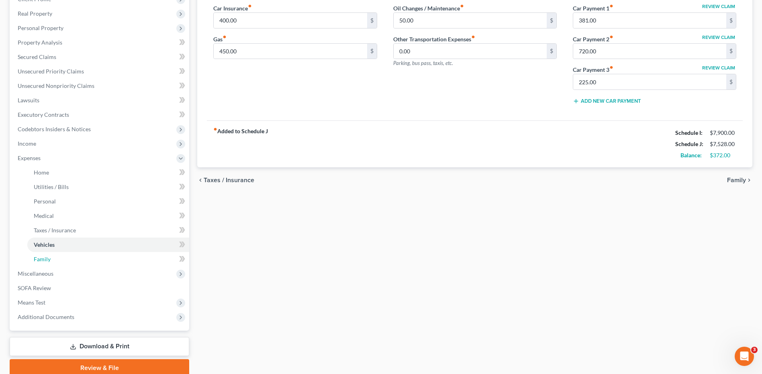
drag, startPoint x: 49, startPoint y: 263, endPoint x: 415, endPoint y: 274, distance: 367.0
click at [48, 263] on link "Family" at bounding box center [108, 259] width 162 height 14
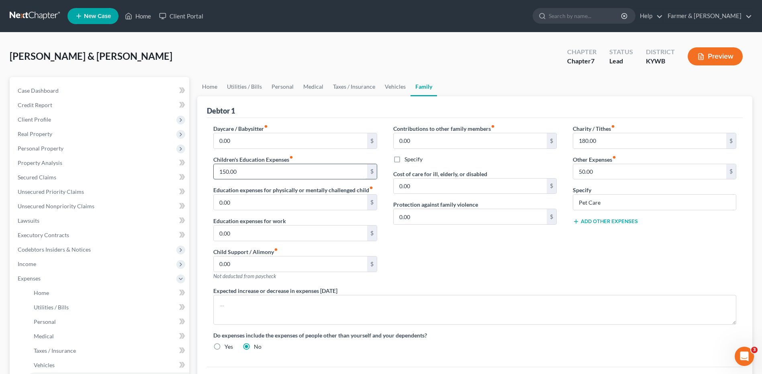
click at [247, 170] on input "150.00" at bounding box center [290, 171] width 153 height 15
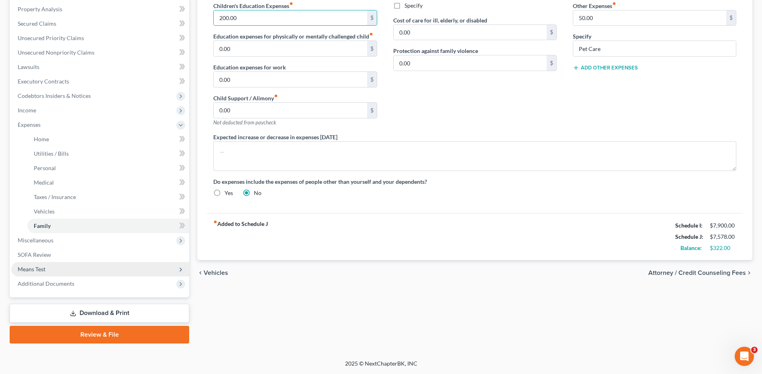
click at [41, 273] on span "Means Test" at bounding box center [100, 269] width 178 height 14
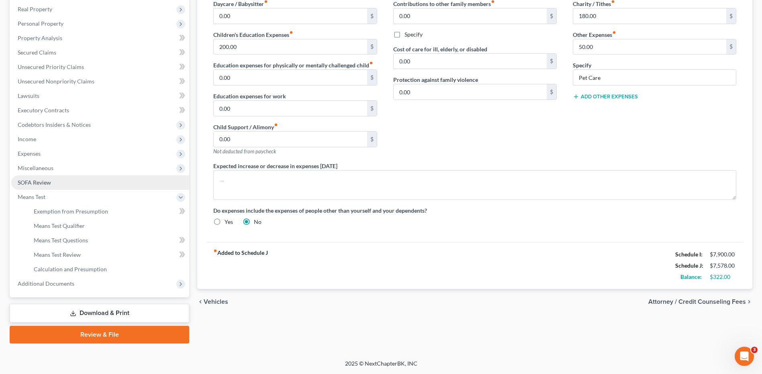
scroll to position [125, 0]
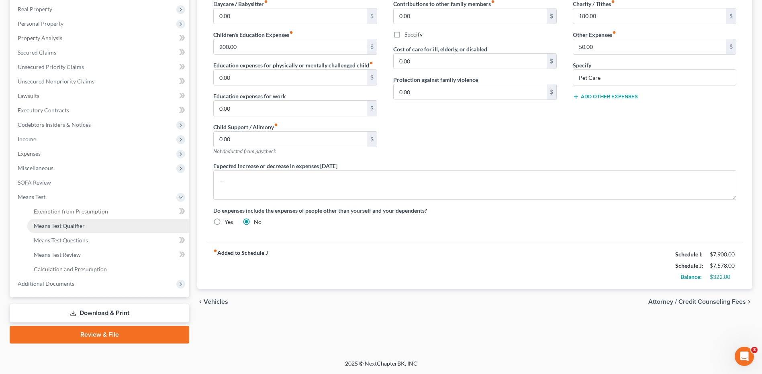
click at [88, 228] on link "Means Test Qualifier" at bounding box center [108, 226] width 162 height 14
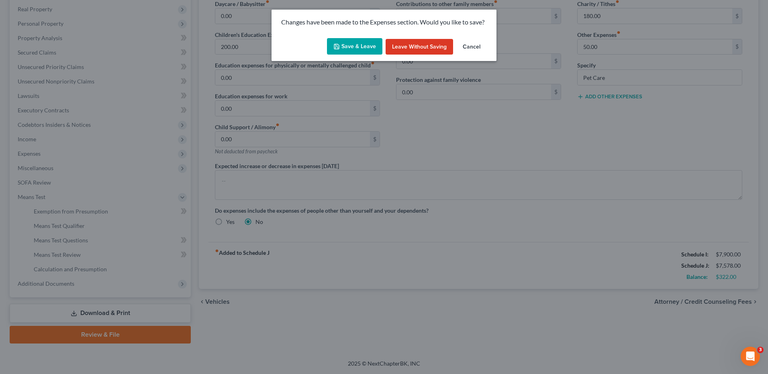
click at [374, 44] on button "Save & Leave" at bounding box center [354, 46] width 55 height 17
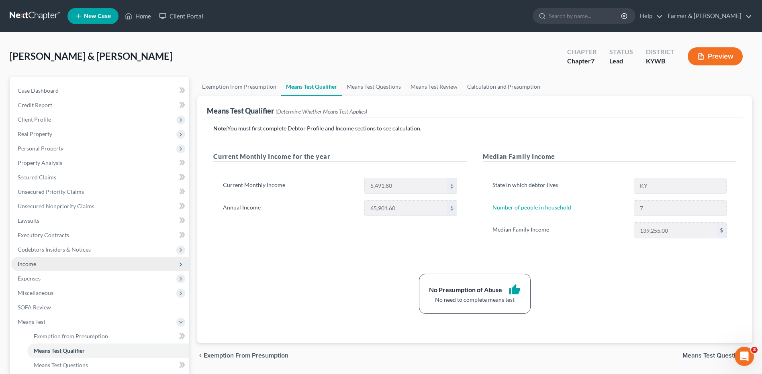
click at [44, 265] on span "Income" at bounding box center [100, 264] width 178 height 14
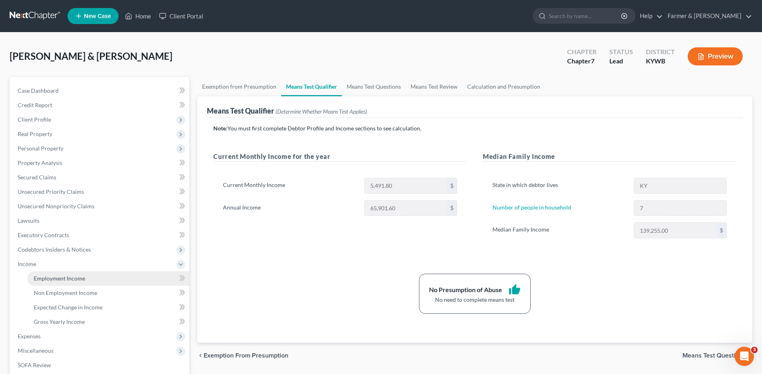
click at [54, 276] on span "Employment Income" at bounding box center [59, 278] width 51 height 7
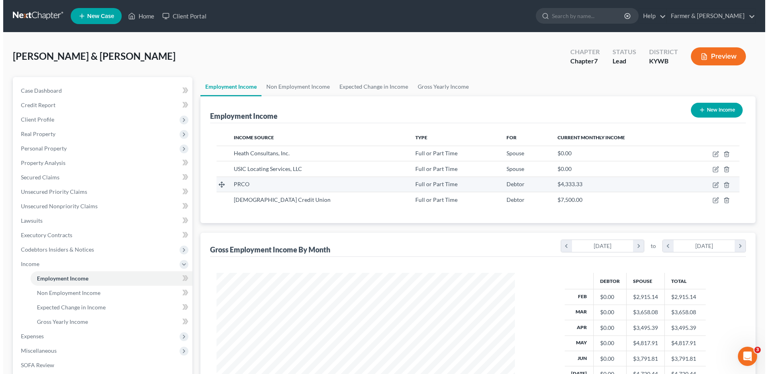
scroll to position [149, 314]
click at [711, 186] on icon "button" at bounding box center [712, 185] width 6 height 6
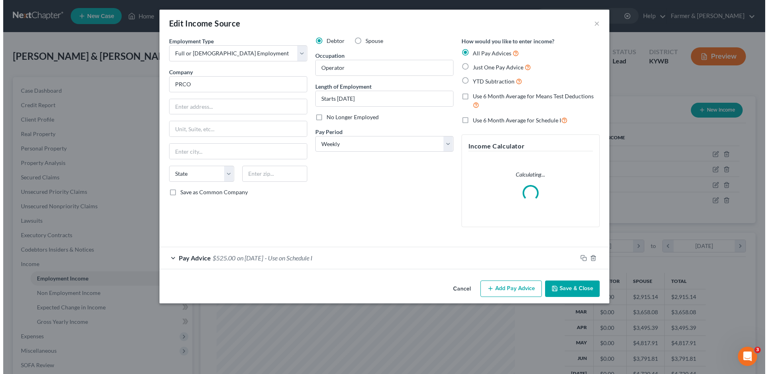
scroll to position [150, 317]
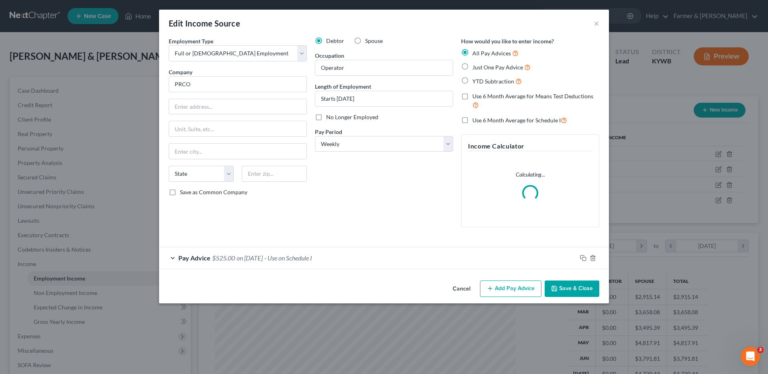
click at [286, 262] on div "Pay Advice $525.00 on 08/29/2025 - Use on Schedule I" at bounding box center [368, 257] width 418 height 21
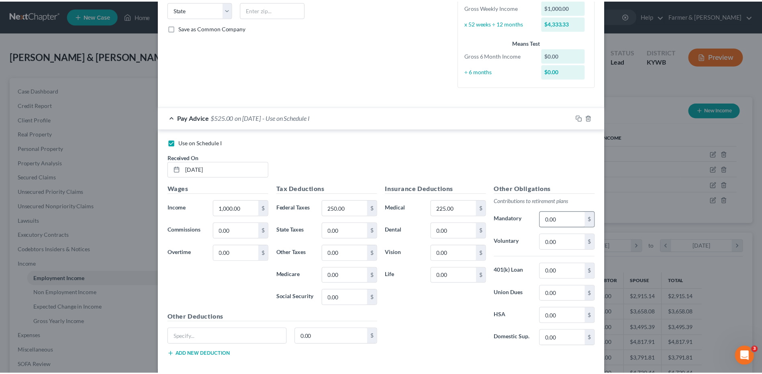
scroll to position [205, 0]
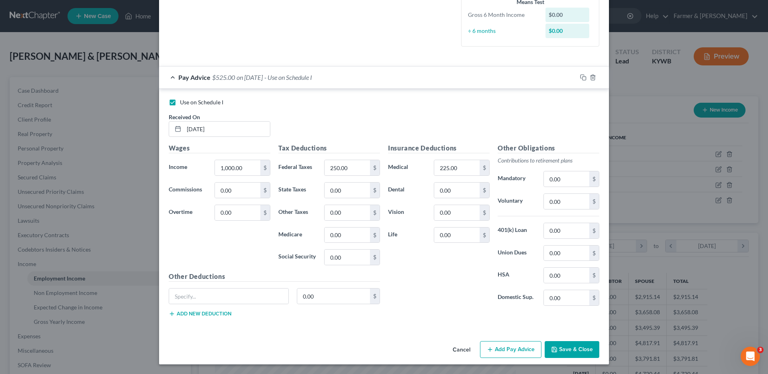
click at [566, 349] on button "Save & Close" at bounding box center [572, 349] width 55 height 17
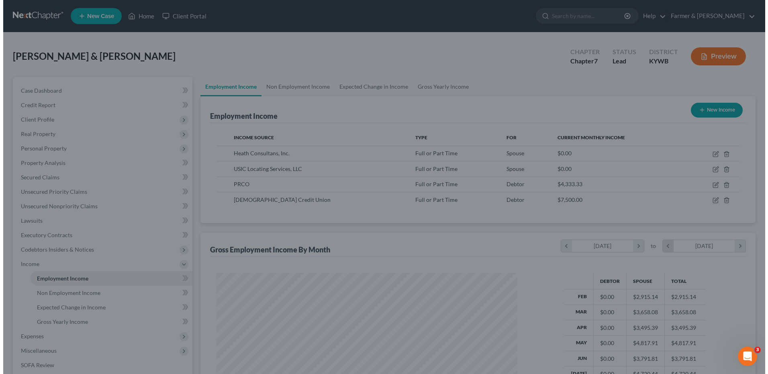
scroll to position [401579, 401413]
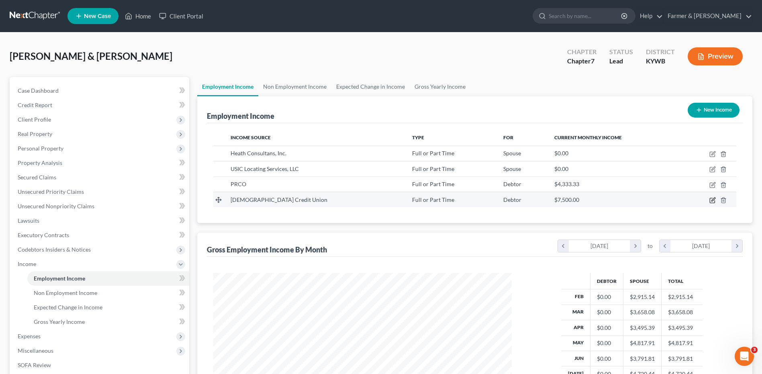
click at [712, 197] on icon "button" at bounding box center [712, 200] width 6 height 6
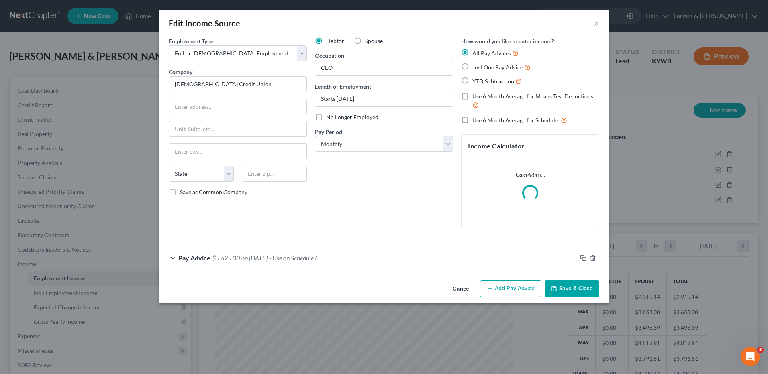
scroll to position [150, 317]
click at [340, 259] on div "Pay Advice $5,625.00 on 08/29/2025 - Use on Schedule I" at bounding box center [368, 257] width 418 height 21
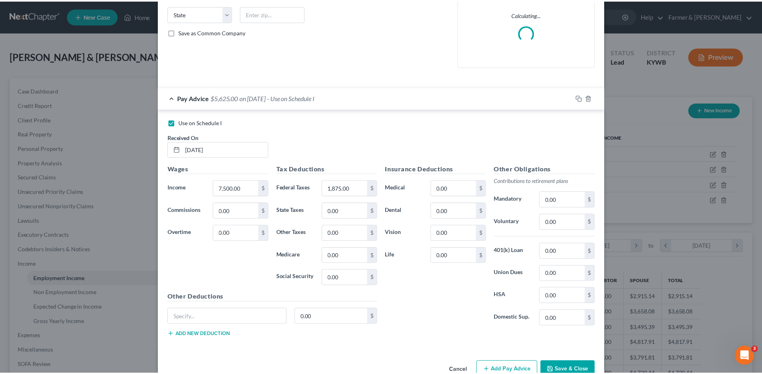
scroll to position [181, 0]
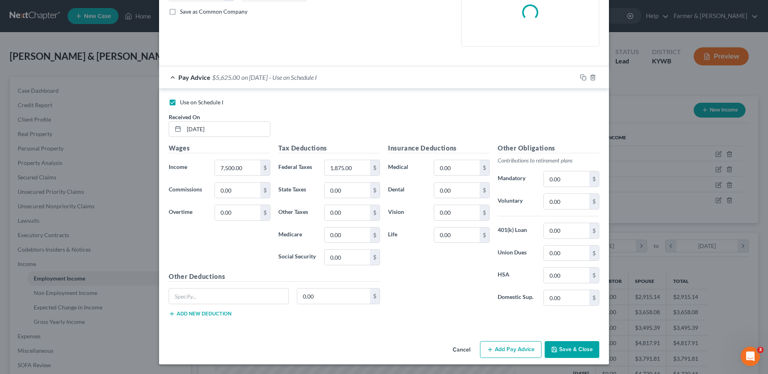
click at [570, 347] on button "Save & Close" at bounding box center [572, 349] width 55 height 17
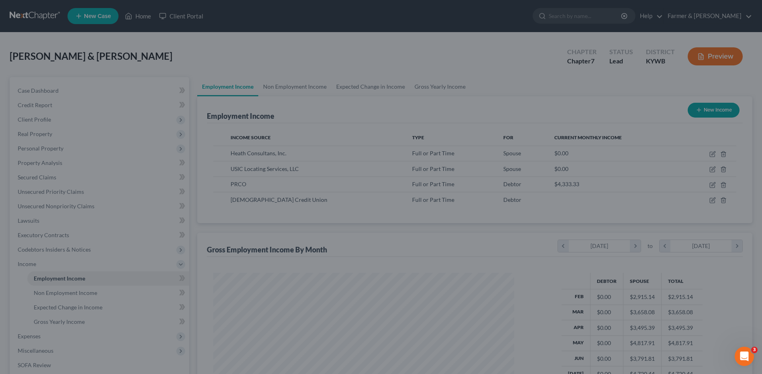
scroll to position [401579, 401413]
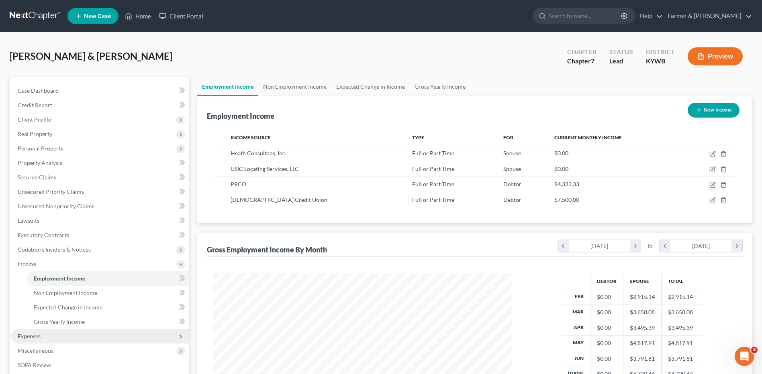
click at [33, 340] on span "Expenses" at bounding box center [100, 336] width 178 height 14
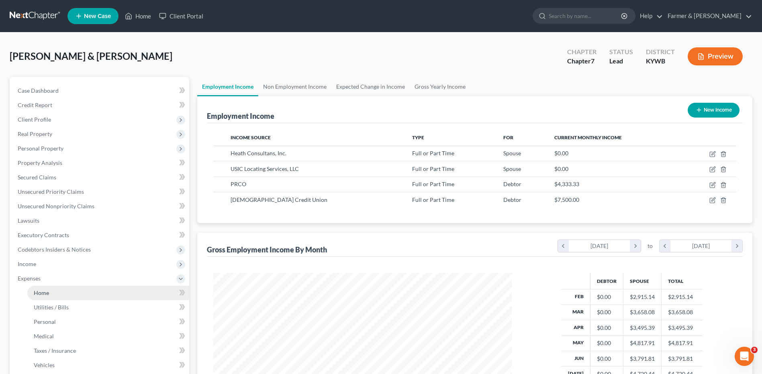
click at [62, 293] on link "Home" at bounding box center [108, 293] width 162 height 14
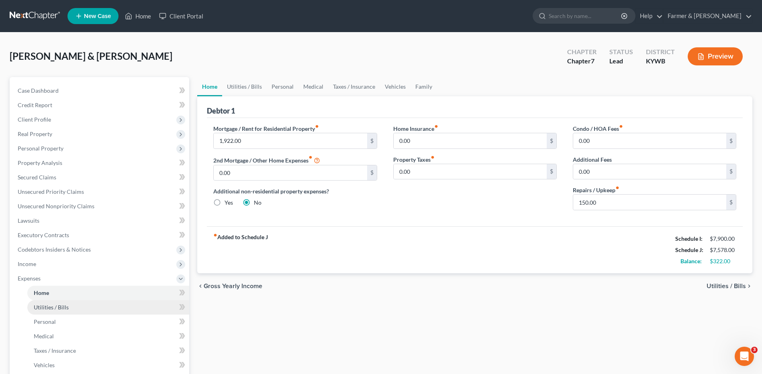
click at [65, 305] on span "Utilities / Bills" at bounding box center [51, 307] width 35 height 7
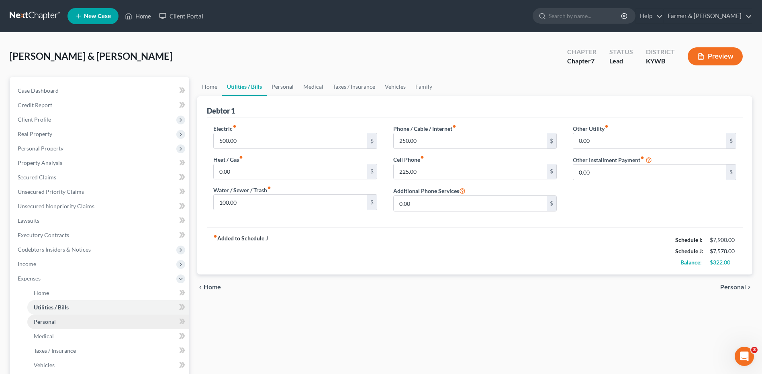
click at [58, 321] on link "Personal" at bounding box center [108, 322] width 162 height 14
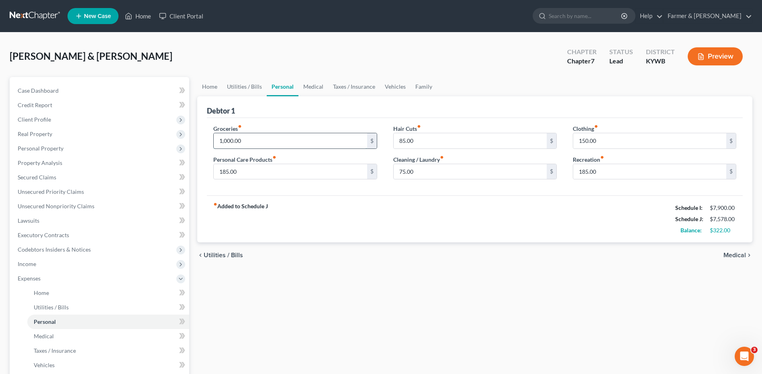
click at [247, 142] on input "1,000.00" at bounding box center [290, 140] width 153 height 15
click at [290, 289] on div "Home Utilities / Bills Personal Medical Taxes / Insurance Vehicles Family Debto…" at bounding box center [474, 287] width 563 height 421
click at [54, 337] on link "Medical" at bounding box center [108, 336] width 162 height 14
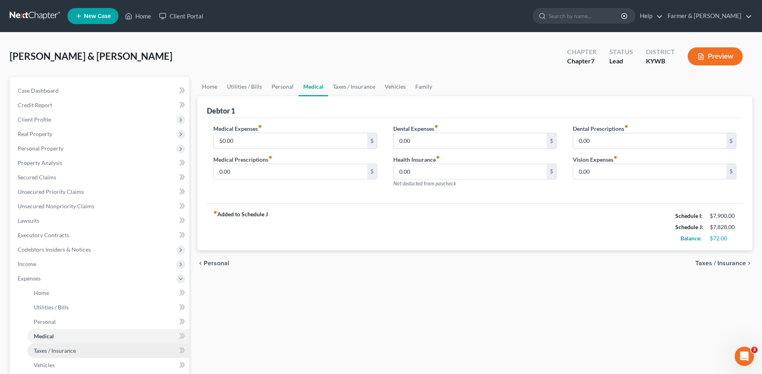
click at [57, 345] on link "Taxes / Insurance" at bounding box center [108, 351] width 162 height 14
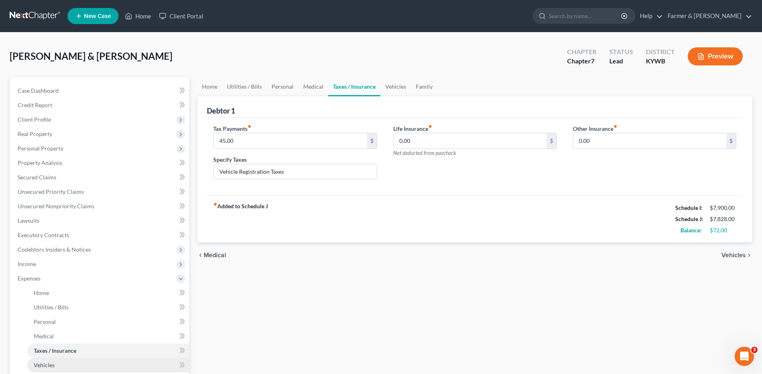
click at [48, 364] on span "Vehicles" at bounding box center [44, 365] width 21 height 7
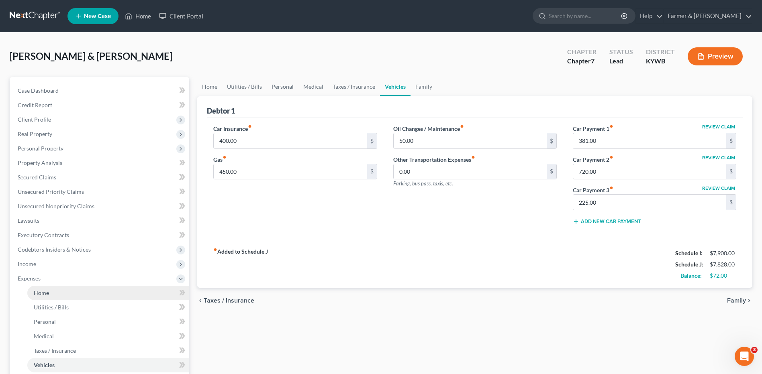
scroll to position [40, 0]
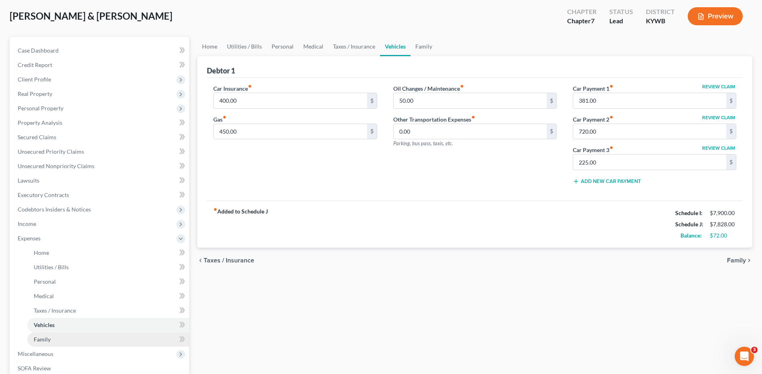
click at [51, 344] on link "Family" at bounding box center [108, 340] width 162 height 14
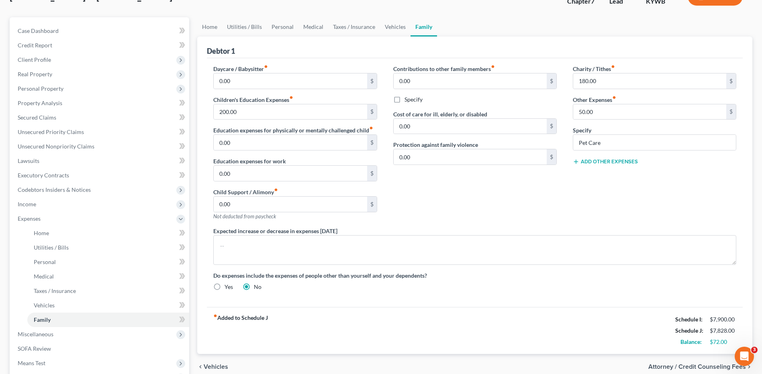
scroll to position [154, 0]
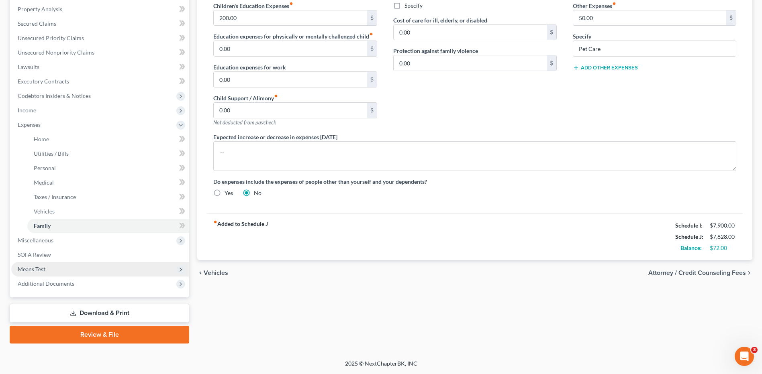
click at [67, 271] on span "Means Test" at bounding box center [100, 269] width 178 height 14
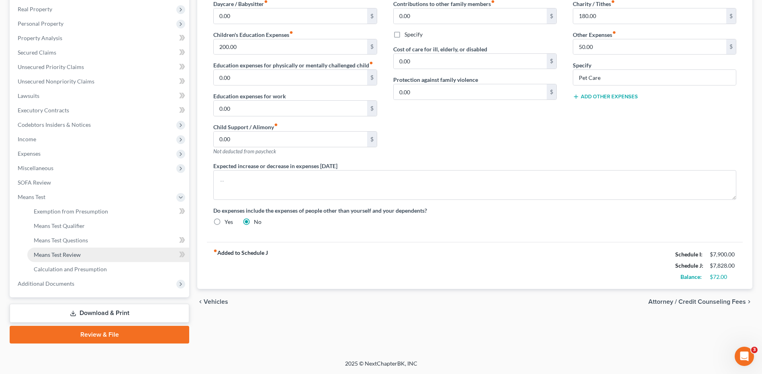
scroll to position [125, 0]
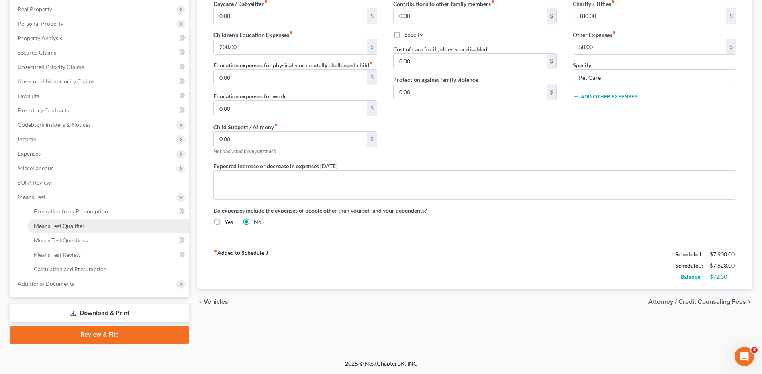
click at [91, 225] on link "Means Test Qualifier" at bounding box center [108, 226] width 162 height 14
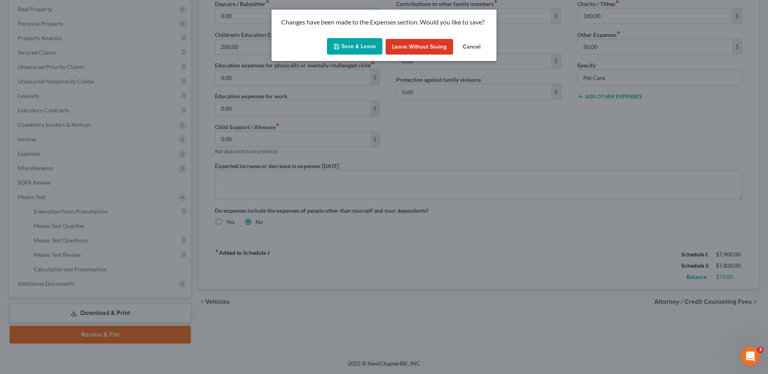
click at [346, 49] on button "Save & Leave" at bounding box center [354, 46] width 55 height 17
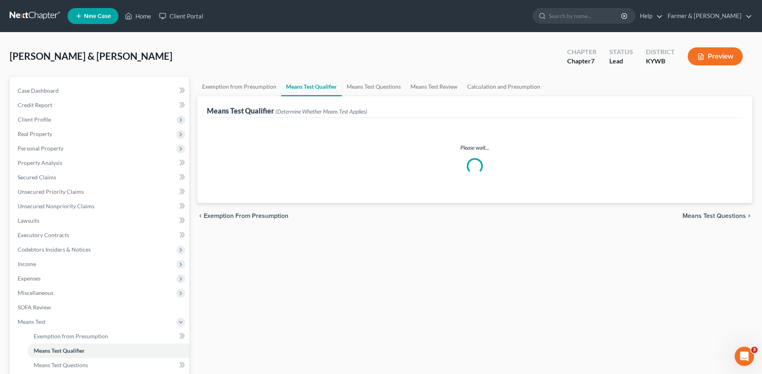
scroll to position [125, 0]
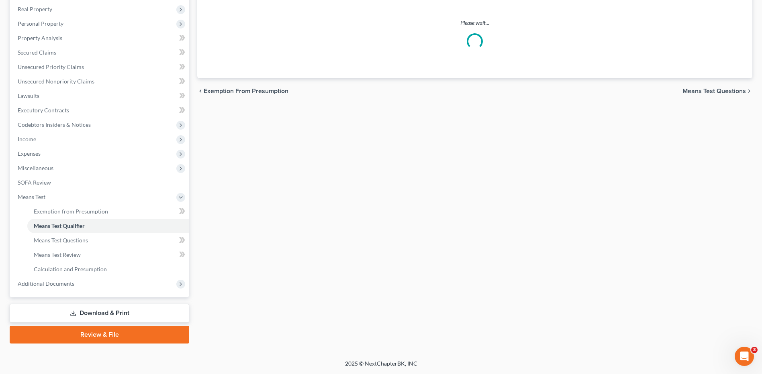
click at [131, 311] on link "Download & Print" at bounding box center [100, 313] width 180 height 19
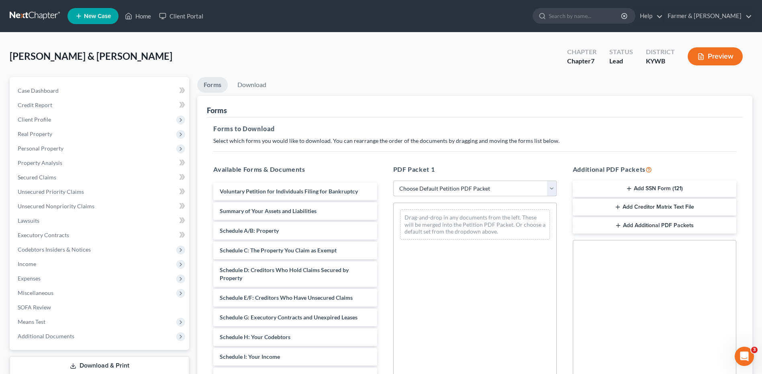
drag, startPoint x: 450, startPoint y: 188, endPoint x: 446, endPoint y: 198, distance: 10.2
click at [450, 188] on select "Choose Default Petition PDF Packet Complete Bankruptcy Petition (all forms and …" at bounding box center [475, 189] width 164 height 16
click at [393, 181] on select "Choose Default Petition PDF Packet Complete Bankruptcy Petition (all forms and …" at bounding box center [475, 189] width 164 height 16
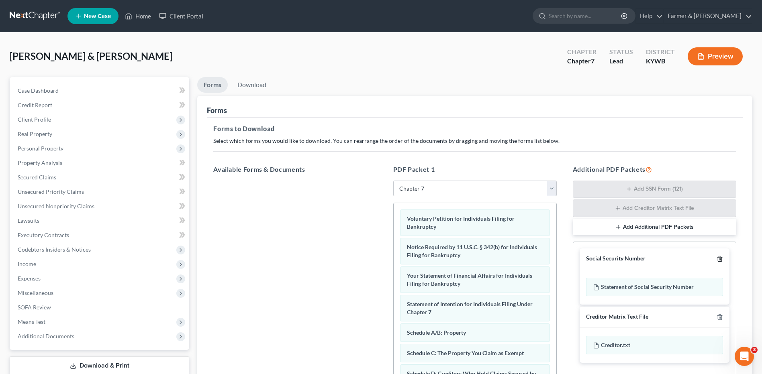
click at [720, 260] on line "button" at bounding box center [720, 260] width 0 height 2
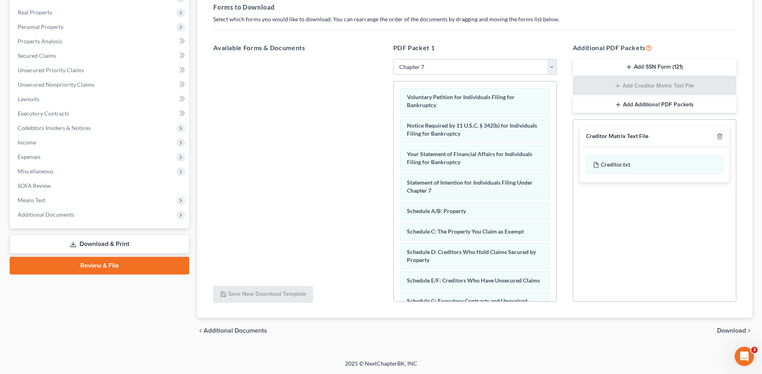
click at [734, 331] on span "Download" at bounding box center [731, 331] width 29 height 6
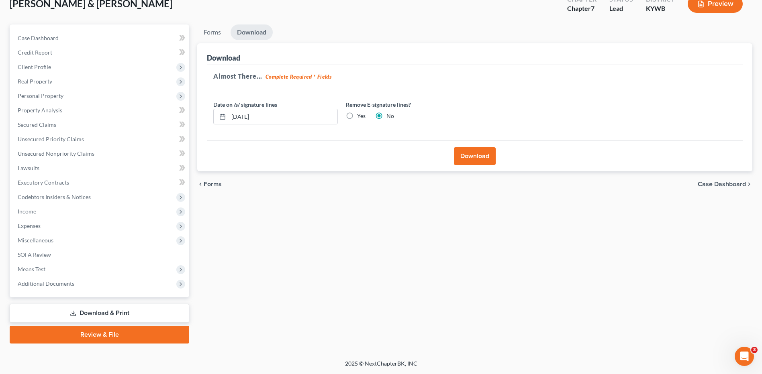
scroll to position [53, 0]
drag, startPoint x: 483, startPoint y: 157, endPoint x: 760, endPoint y: 138, distance: 277.0
click at [483, 156] on button "Download" at bounding box center [475, 156] width 42 height 18
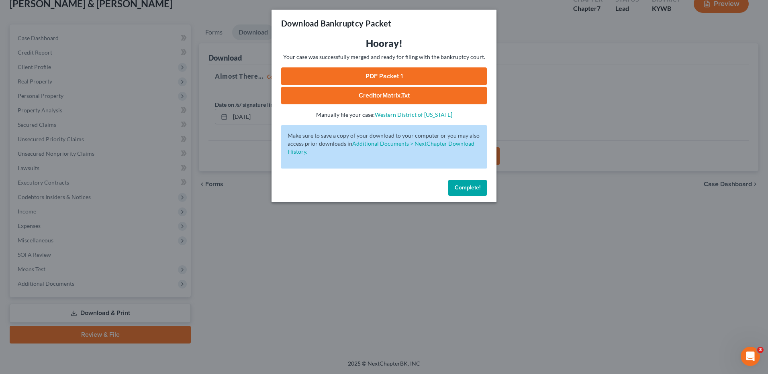
click at [429, 77] on link "PDF Packet 1" at bounding box center [384, 76] width 206 height 18
click at [464, 193] on button "Complete!" at bounding box center [467, 188] width 39 height 16
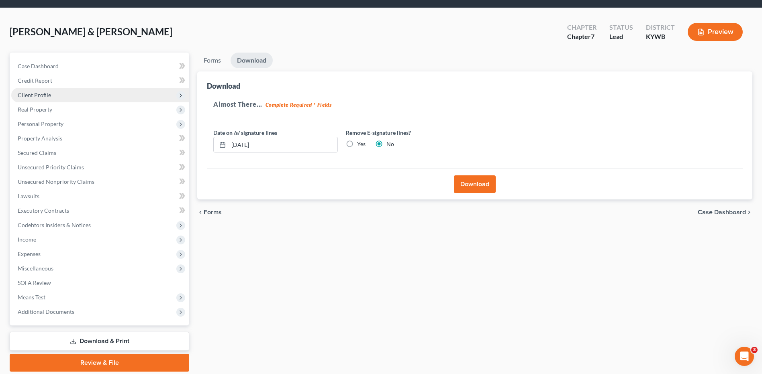
scroll to position [0, 0]
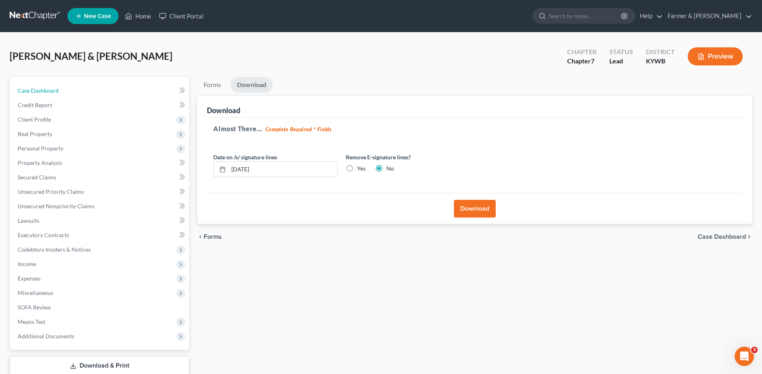
drag, startPoint x: 107, startPoint y: 92, endPoint x: 761, endPoint y: 101, distance: 654.5
click at [107, 92] on link "Case Dashboard" at bounding box center [100, 91] width 178 height 14
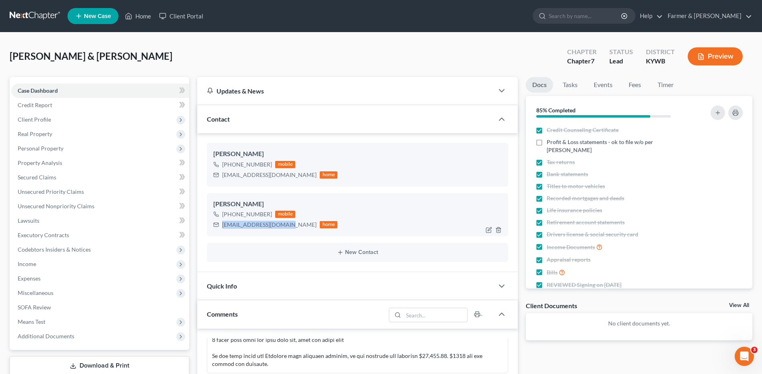
drag, startPoint x: 284, startPoint y: 226, endPoint x: 223, endPoint y: 230, distance: 61.6
click at [223, 230] on div "laceyeblythe@yahoo.com home" at bounding box center [275, 225] width 124 height 10
copy div "laceyeblythe@yahoo.com"
drag, startPoint x: 28, startPoint y: 12, endPoint x: 768, endPoint y: 100, distance: 744.8
click at [28, 12] on link at bounding box center [35, 16] width 51 height 14
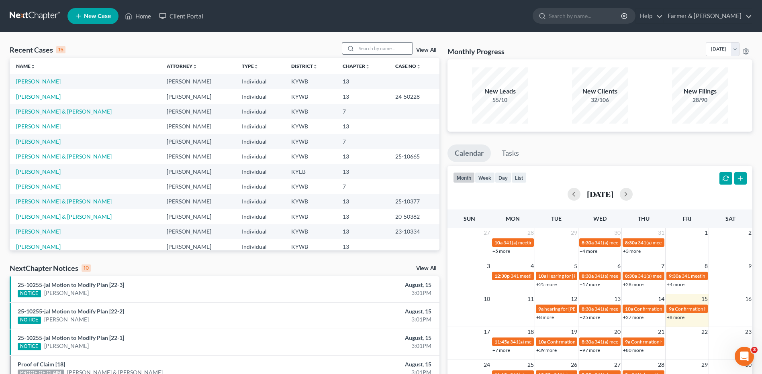
click at [357, 46] on div at bounding box center [349, 49] width 14 height 12
click at [363, 45] on input "search" at bounding box center [384, 49] width 56 height 12
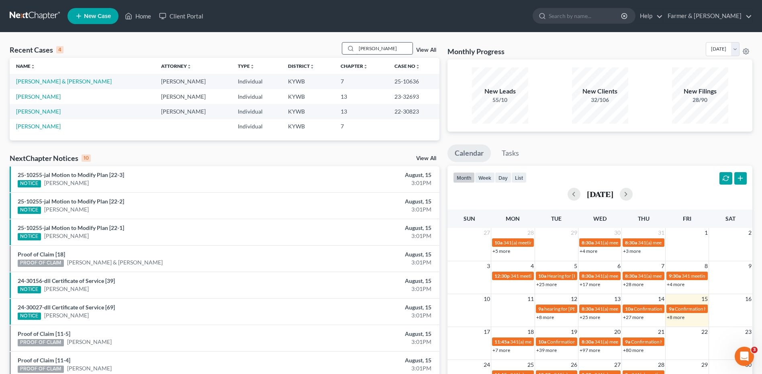
drag, startPoint x: 353, startPoint y: 51, endPoint x: 344, endPoint y: 50, distance: 9.4
click at [343, 53] on div "[PERSON_NAME]" at bounding box center [378, 48] width 72 height 12
type input "[PERSON_NAME]"
click at [27, 81] on link "[PERSON_NAME]" at bounding box center [38, 81] width 45 height 7
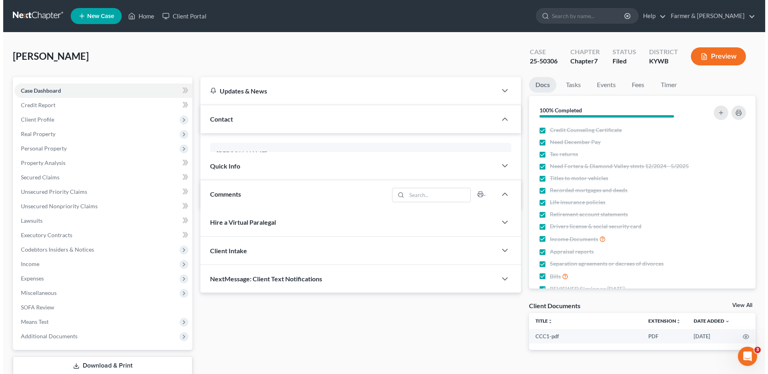
scroll to position [157, 0]
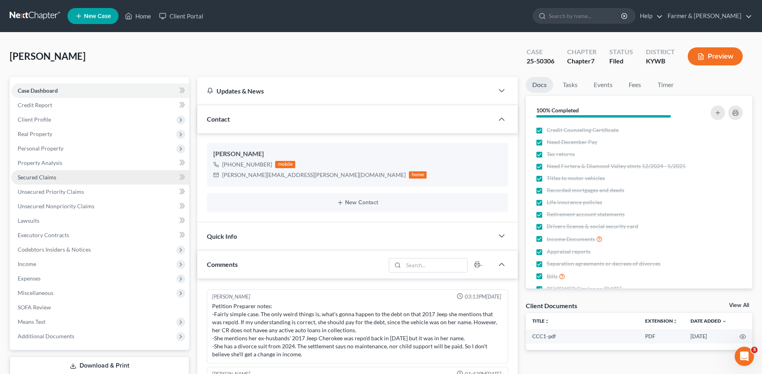
click at [69, 177] on link "Secured Claims" at bounding box center [100, 177] width 178 height 14
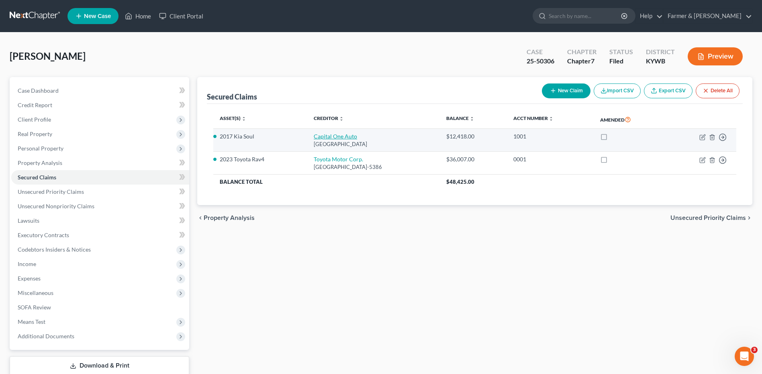
click at [314, 138] on link "Capital One Auto" at bounding box center [335, 136] width 43 height 7
select select "4"
select select "0"
select select "2"
select select "0"
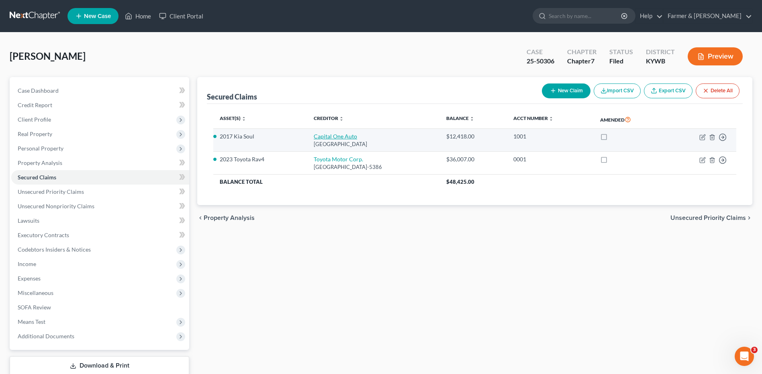
select select "0"
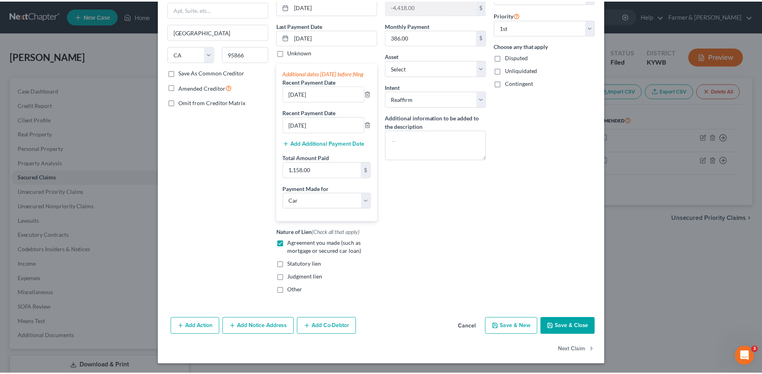
scroll to position [97, 0]
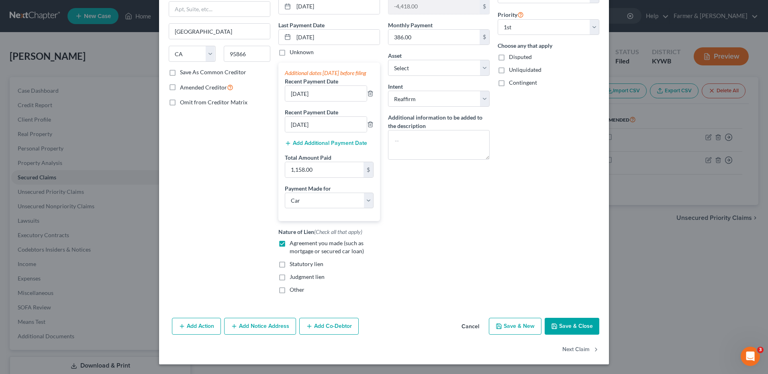
click at [564, 330] on button "Save & Close" at bounding box center [572, 326] width 55 height 17
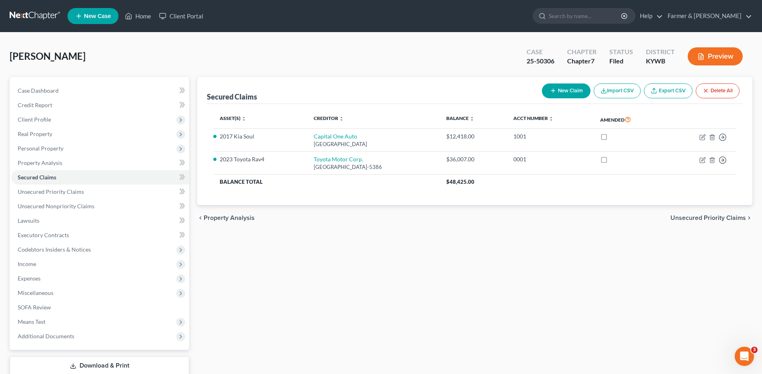
click at [27, 14] on link at bounding box center [35, 16] width 51 height 14
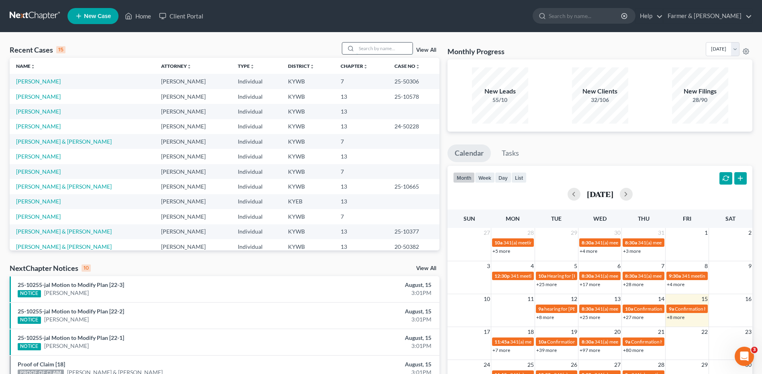
click at [382, 49] on input "search" at bounding box center [384, 49] width 56 height 12
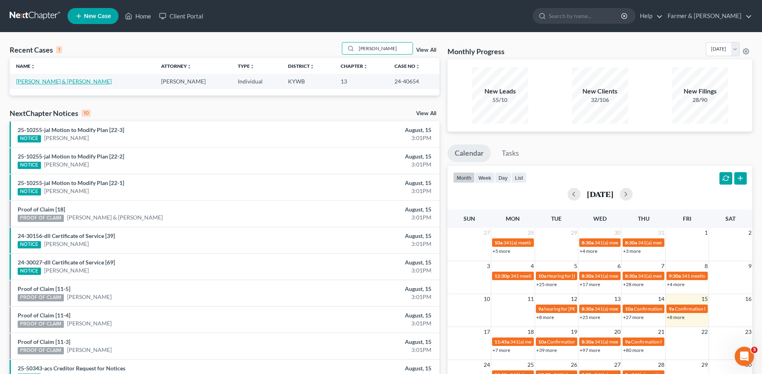
type input "[PERSON_NAME]"
drag, startPoint x: 58, startPoint y: 82, endPoint x: 127, endPoint y: 29, distance: 86.5
click at [58, 82] on link "[PERSON_NAME] & [PERSON_NAME]" at bounding box center [64, 81] width 96 height 7
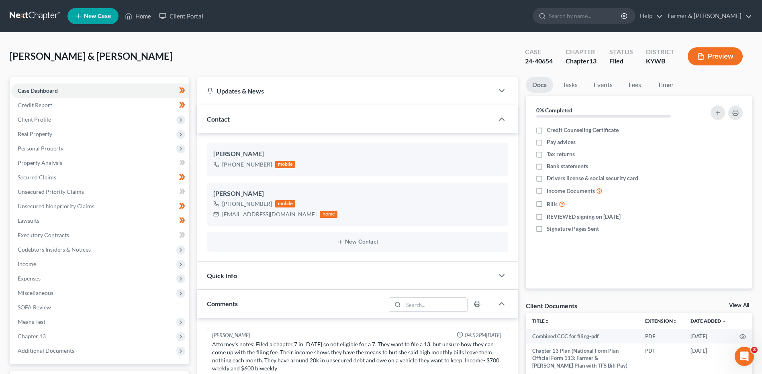
drag, startPoint x: 31, startPoint y: 12, endPoint x: 94, endPoint y: 2, distance: 64.3
click at [31, 12] on link at bounding box center [35, 16] width 51 height 14
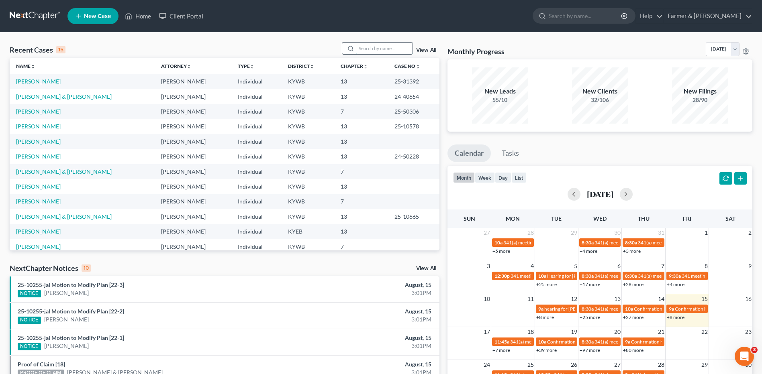
click at [394, 50] on input "search" at bounding box center [384, 49] width 56 height 12
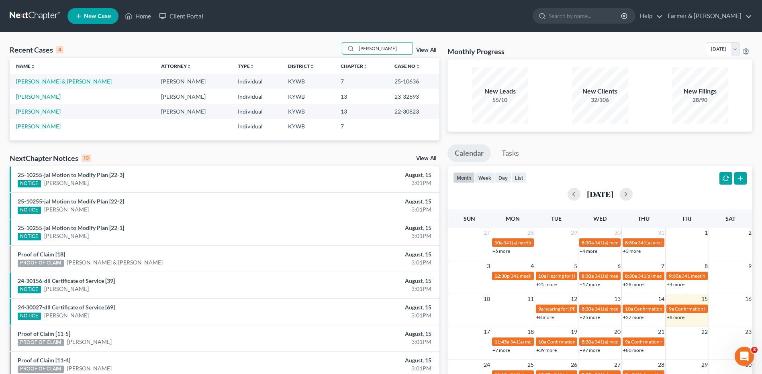
type input "batey"
click at [61, 79] on link "[PERSON_NAME] & [PERSON_NAME]" at bounding box center [64, 81] width 96 height 7
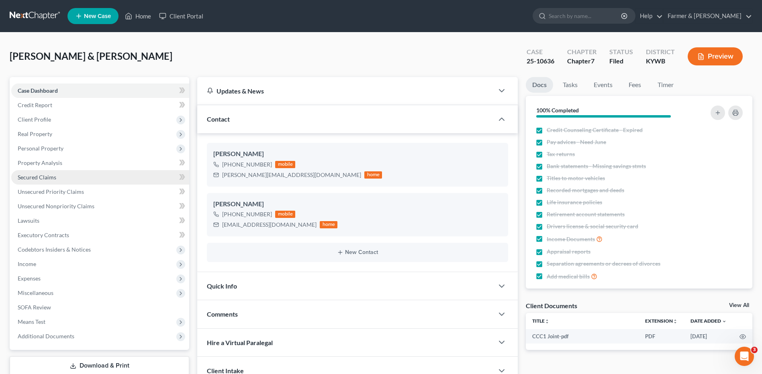
click at [68, 178] on link "Secured Claims" at bounding box center [100, 177] width 178 height 14
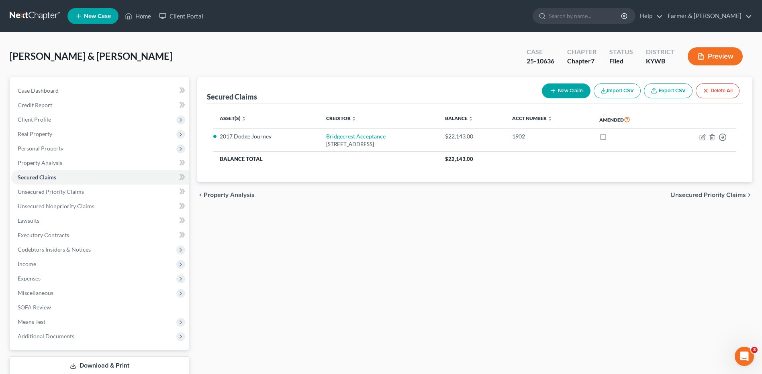
click at [39, 13] on link at bounding box center [35, 16] width 51 height 14
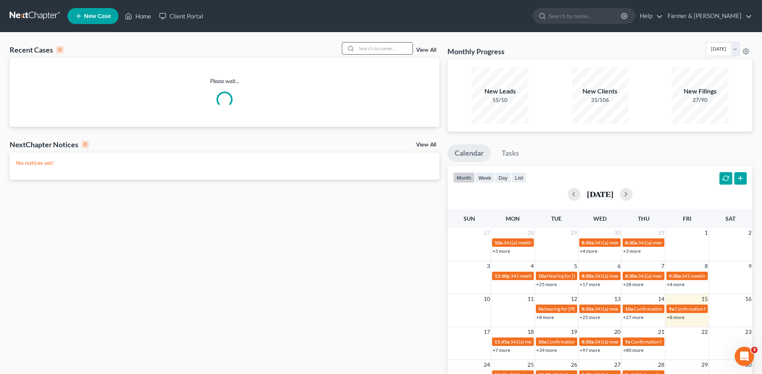
click at [390, 52] on input "search" at bounding box center [384, 49] width 56 height 12
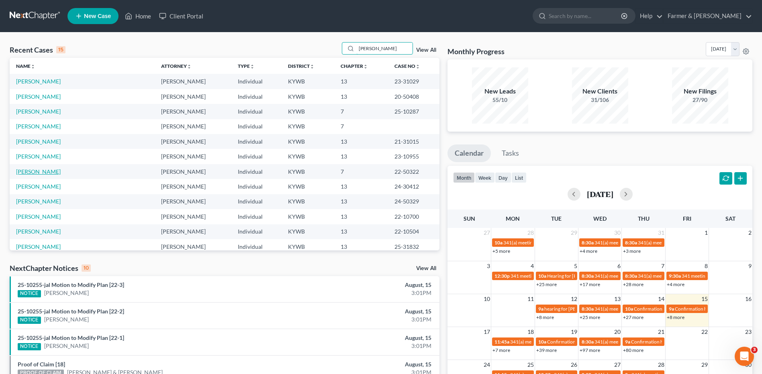
type input "[PERSON_NAME]"
click at [48, 171] on link "[PERSON_NAME]" at bounding box center [38, 171] width 45 height 7
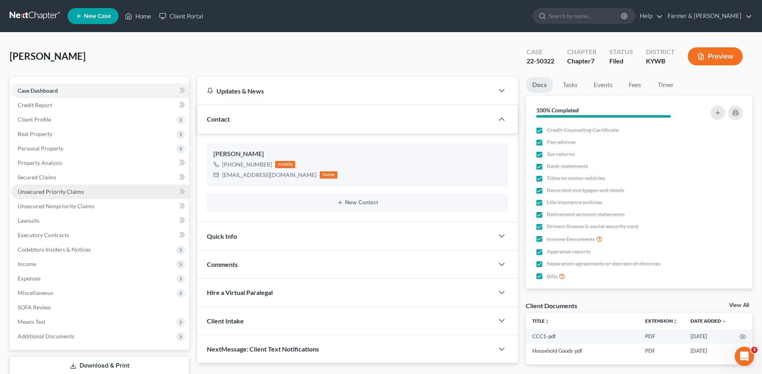
click at [81, 191] on span "Unsecured Priority Claims" at bounding box center [51, 191] width 66 height 7
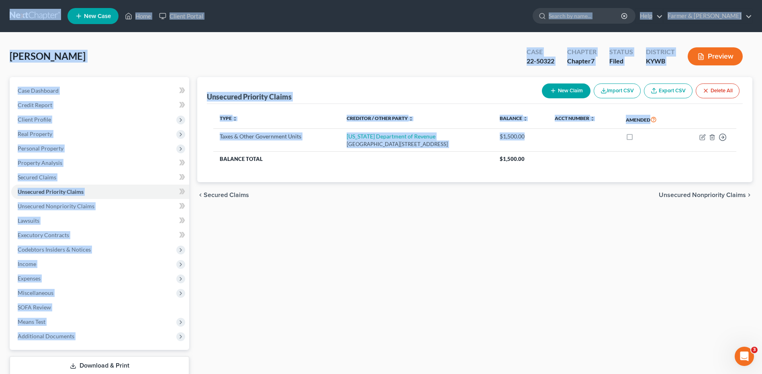
drag, startPoint x: 583, startPoint y: 143, endPoint x: 45, endPoint y: 21, distance: 552.1
click at [45, 21] on div "Home New Case Client Portal Farmer & [PERSON_NAME] [EMAIL_ADDRESS][DOMAIN_NAME]…" at bounding box center [381, 213] width 762 height 427
click at [381, 63] on div "[PERSON_NAME] Upgraded Case 22-50322 Chapter Chapter 7 Status [GEOGRAPHIC_DATA]…" at bounding box center [381, 59] width 743 height 35
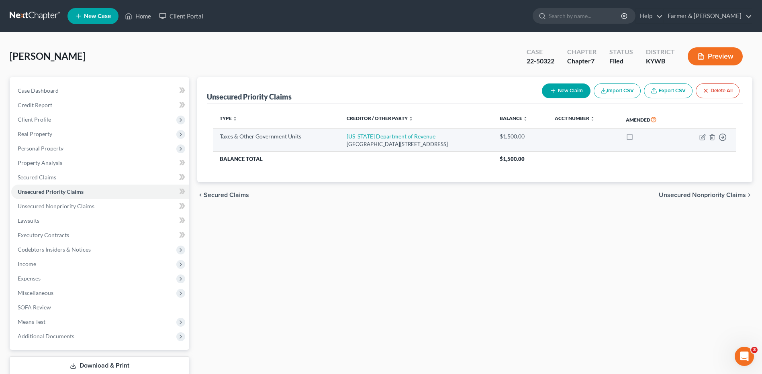
click at [361, 137] on link "[US_STATE] Department of Revenue" at bounding box center [391, 136] width 89 height 7
select select "2"
select select "14"
select select "0"
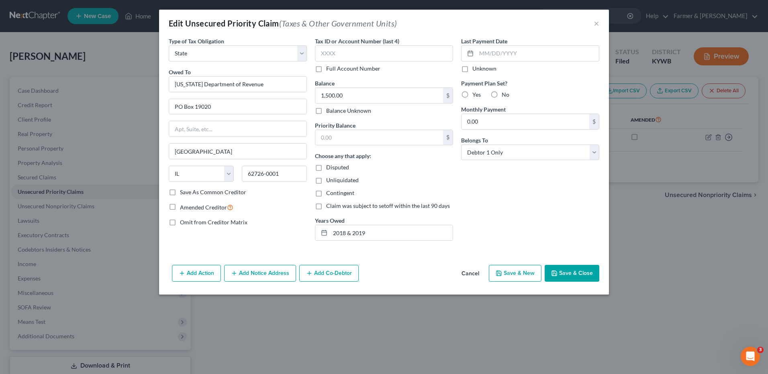
click at [466, 273] on button "Cancel" at bounding box center [470, 274] width 31 height 16
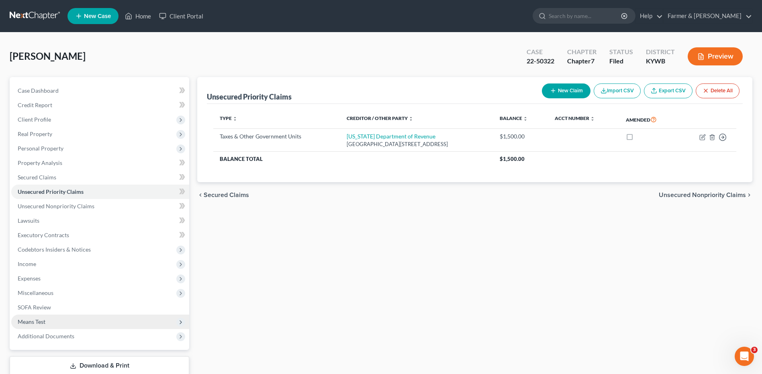
drag, startPoint x: 33, startPoint y: 336, endPoint x: 50, endPoint y: 325, distance: 20.4
click at [34, 336] on span "Additional Documents" at bounding box center [46, 336] width 57 height 7
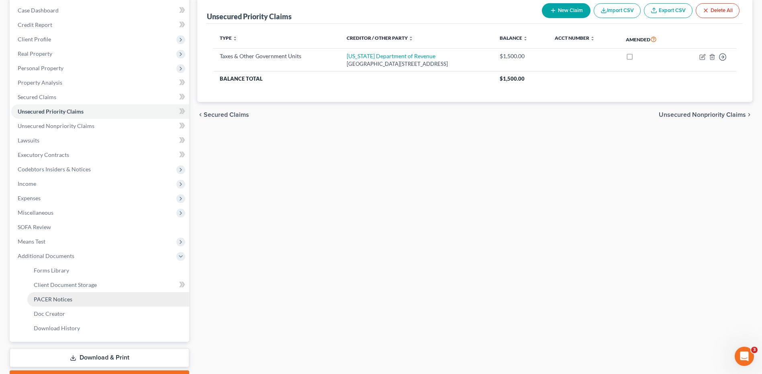
click at [53, 298] on span "PACER Notices" at bounding box center [53, 299] width 39 height 7
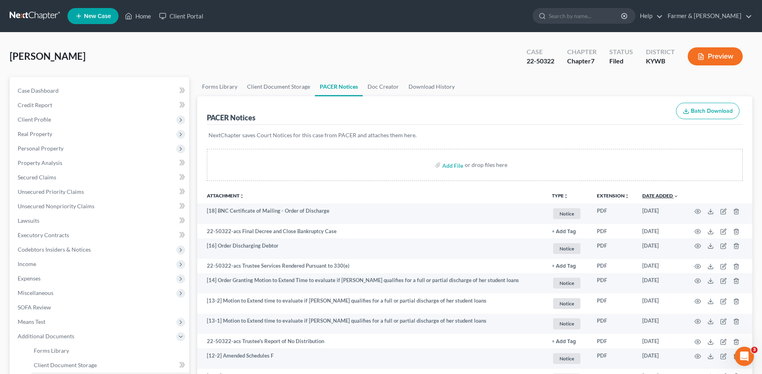
click at [665, 194] on link "Date Added unfold_more expand_more expand_less" at bounding box center [660, 196] width 36 height 6
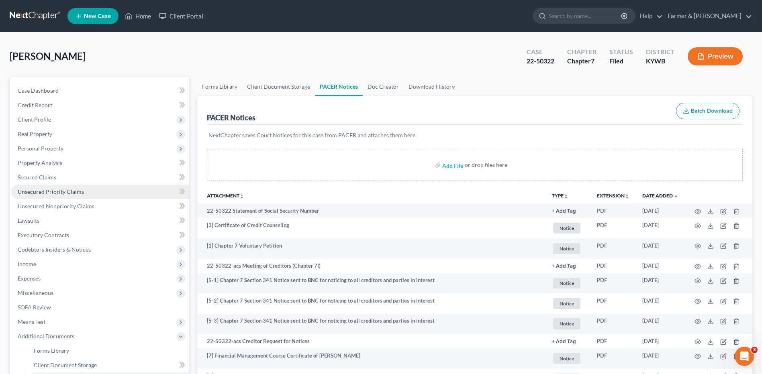
click at [65, 189] on span "Unsecured Priority Claims" at bounding box center [51, 191] width 66 height 7
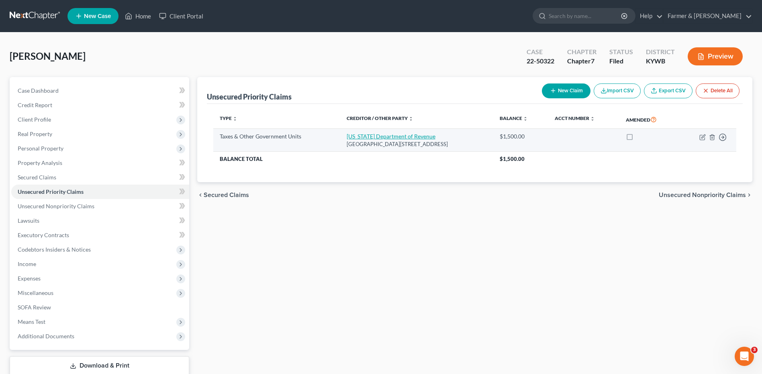
click at [405, 137] on link "Illinois Department of Revenue" at bounding box center [391, 136] width 89 height 7
select select "2"
select select "14"
select select "0"
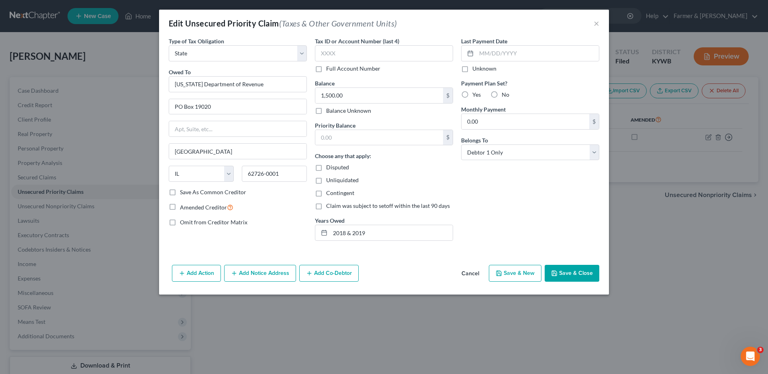
click at [466, 274] on button "Cancel" at bounding box center [470, 274] width 31 height 16
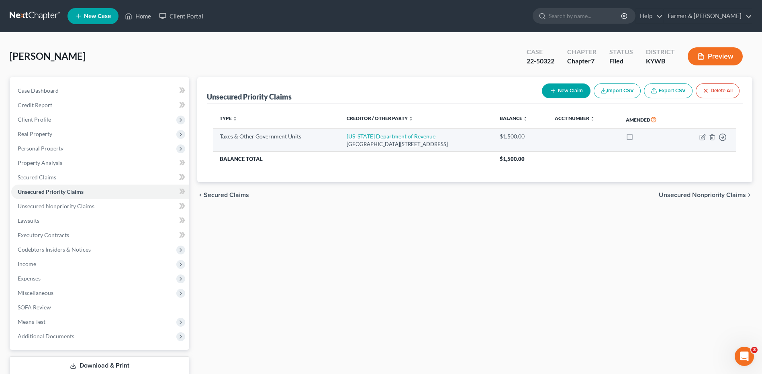
click at [413, 136] on link "Illinois Department of Revenue" at bounding box center [391, 136] width 89 height 7
select select "2"
select select "14"
select select "0"
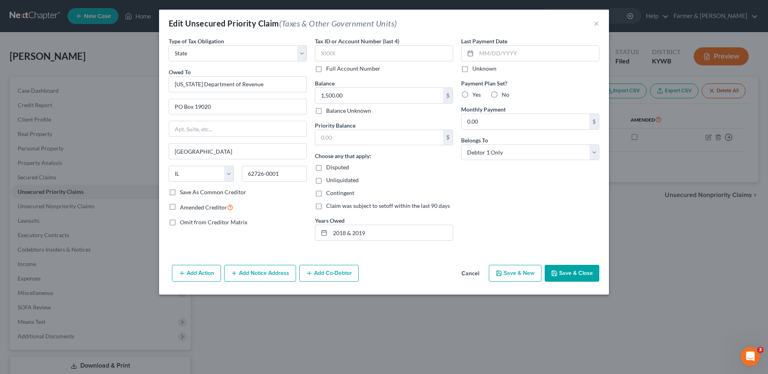
click at [472, 274] on button "Cancel" at bounding box center [470, 274] width 31 height 16
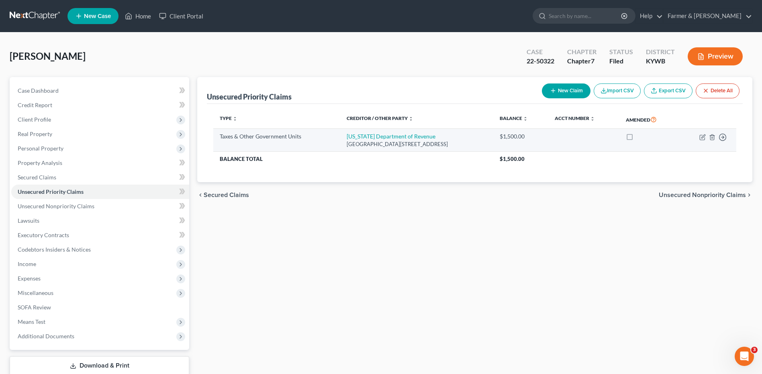
click at [407, 140] on td "Illinois Department of Revenue PO Box 19020, Springfield, IL 62726-0001" at bounding box center [416, 140] width 153 height 23
click at [407, 135] on link "Illinois Department of Revenue" at bounding box center [391, 136] width 89 height 7
select select "2"
select select "14"
select select "0"
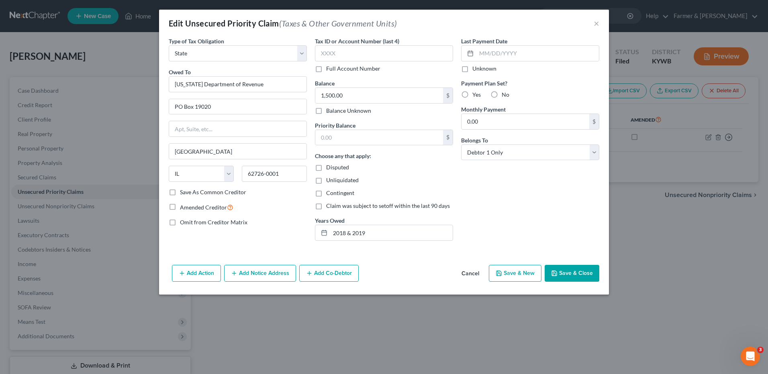
click at [463, 274] on button "Cancel" at bounding box center [470, 274] width 31 height 16
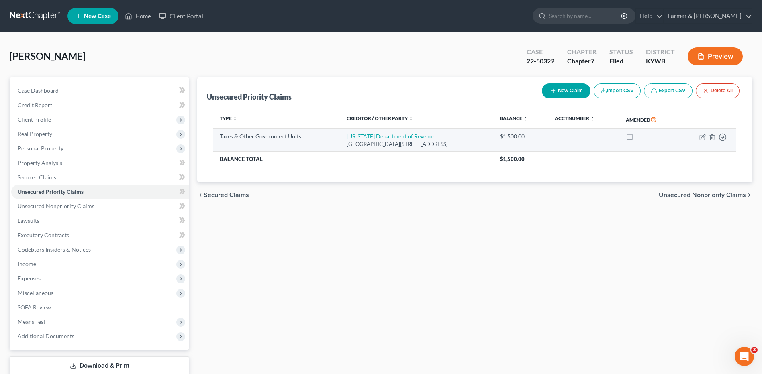
click at [415, 137] on link "Illinois Department of Revenue" at bounding box center [391, 136] width 89 height 7
select select "2"
select select "14"
select select "0"
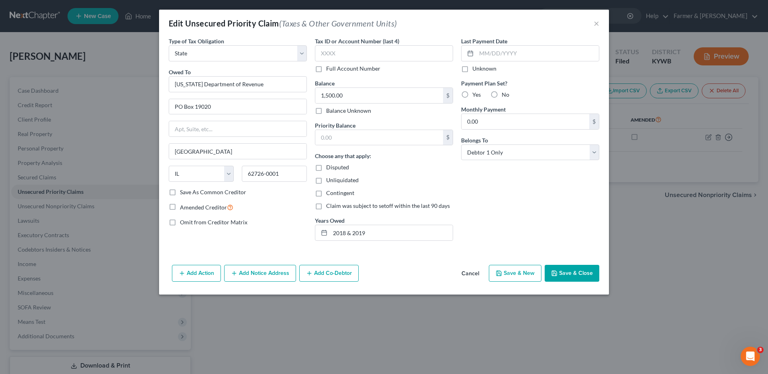
click at [469, 273] on button "Cancel" at bounding box center [470, 274] width 31 height 16
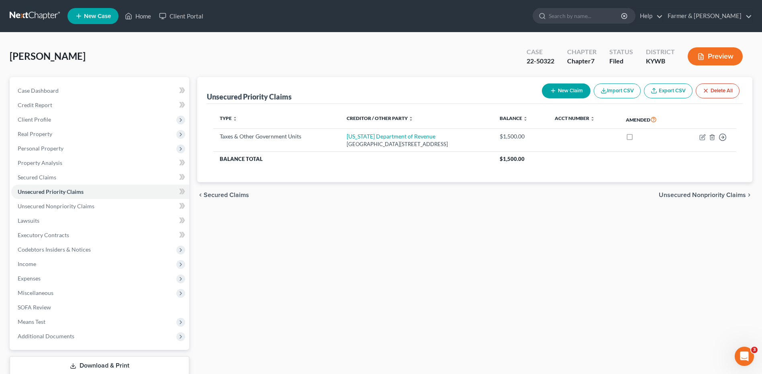
click at [23, 12] on link at bounding box center [35, 16] width 51 height 14
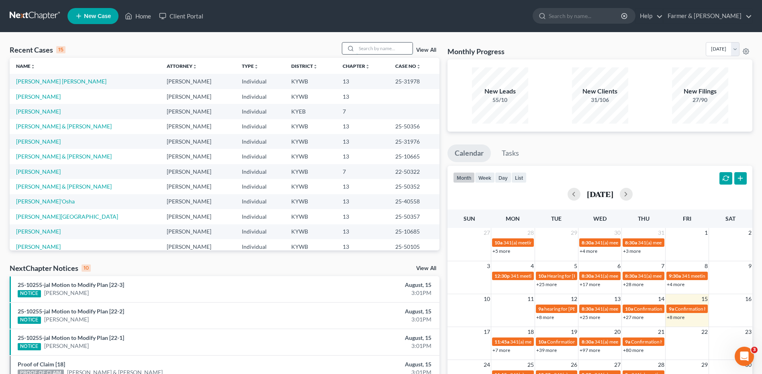
click at [390, 48] on input "search" at bounding box center [384, 49] width 56 height 12
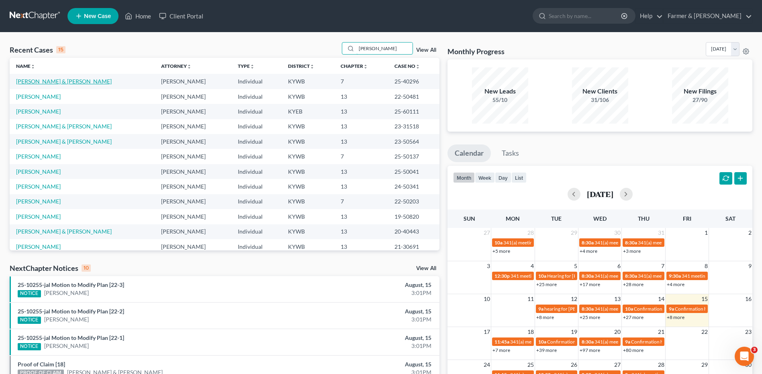
type input "[PERSON_NAME]"
click at [57, 82] on link "[PERSON_NAME] & [PERSON_NAME]" at bounding box center [64, 81] width 96 height 7
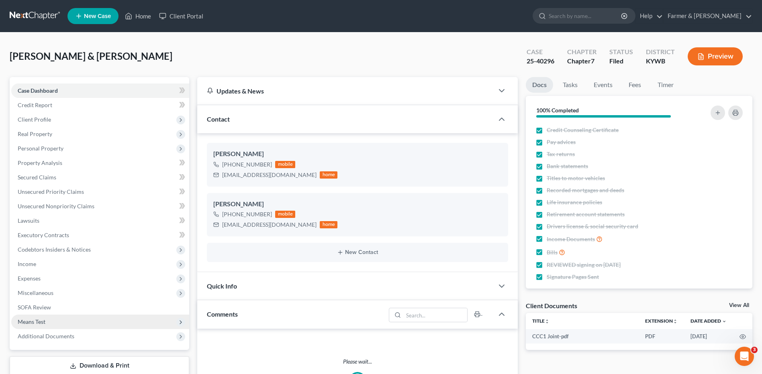
click at [76, 333] on span "Additional Documents" at bounding box center [100, 336] width 178 height 14
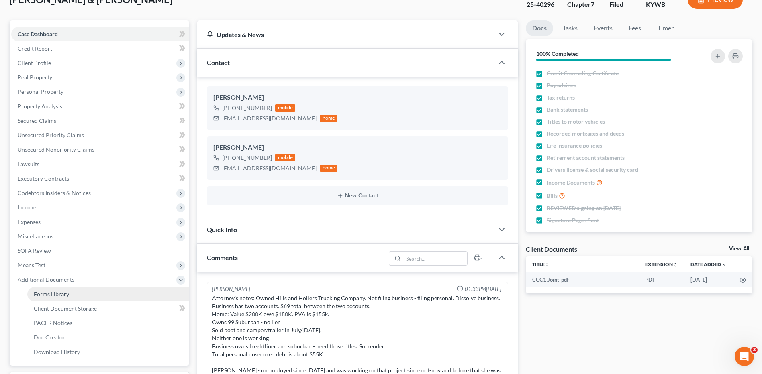
scroll to position [627, 0]
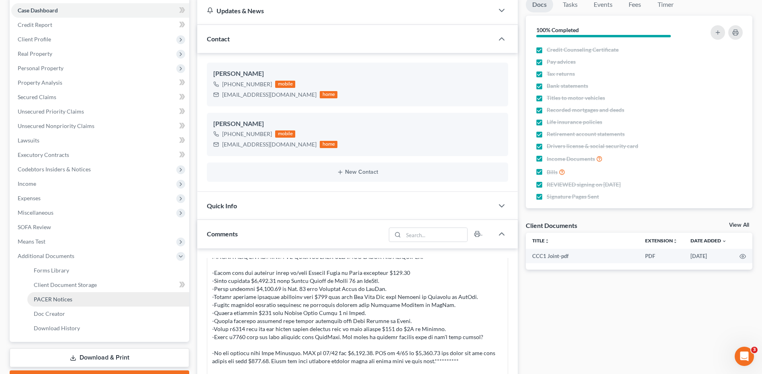
click at [68, 299] on span "PACER Notices" at bounding box center [53, 299] width 39 height 7
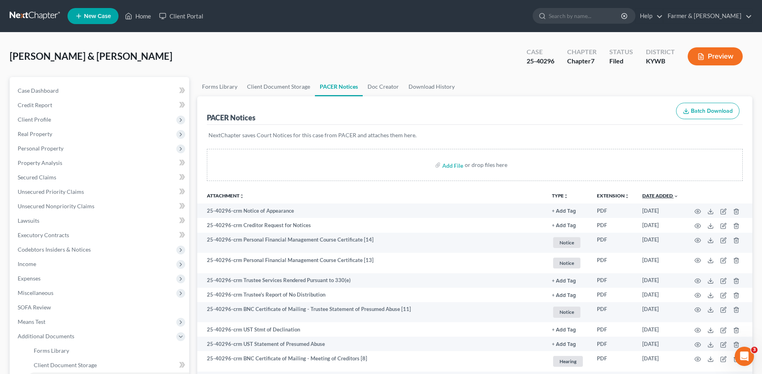
click at [668, 193] on link "Date Added unfold_more expand_more expand_less" at bounding box center [660, 196] width 36 height 6
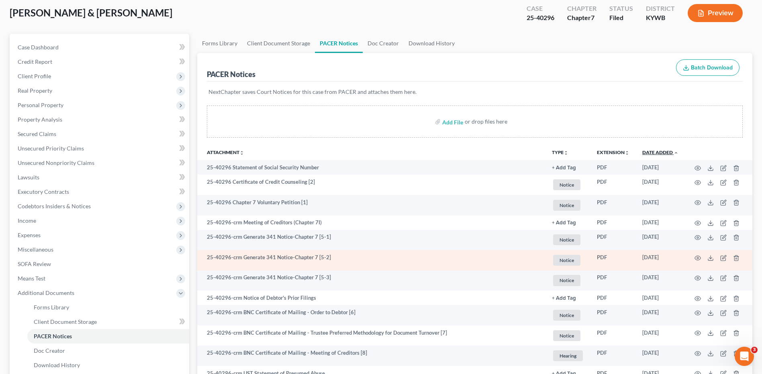
scroll to position [161, 0]
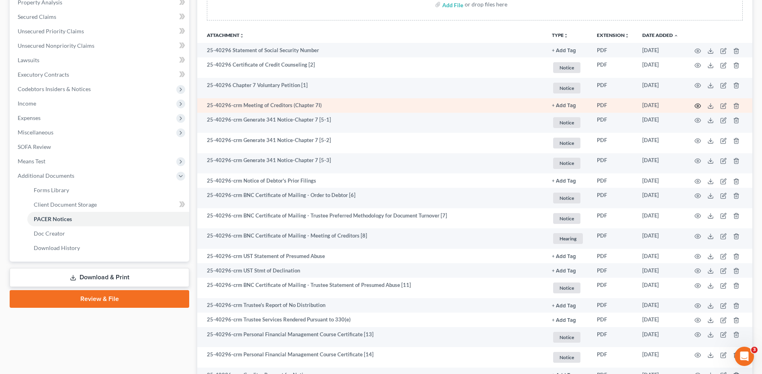
click at [697, 108] on icon "button" at bounding box center [698, 106] width 6 height 6
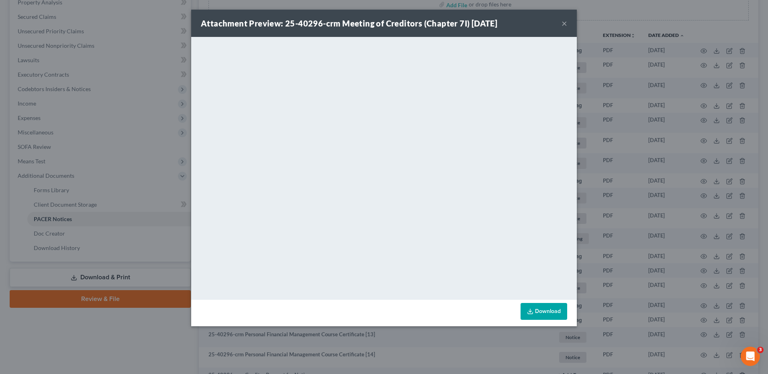
click at [563, 20] on button "×" at bounding box center [565, 23] width 6 height 10
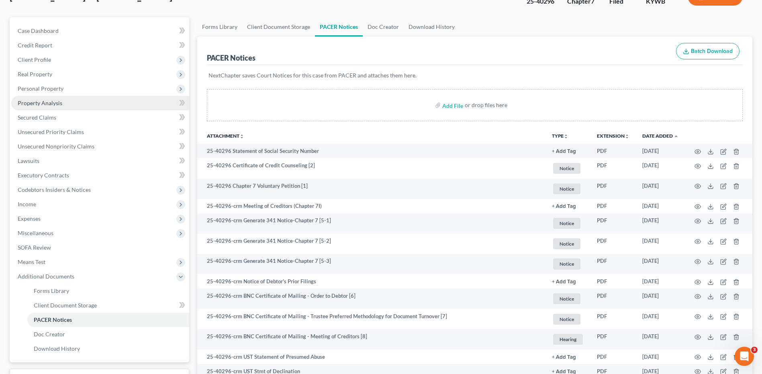
scroll to position [0, 0]
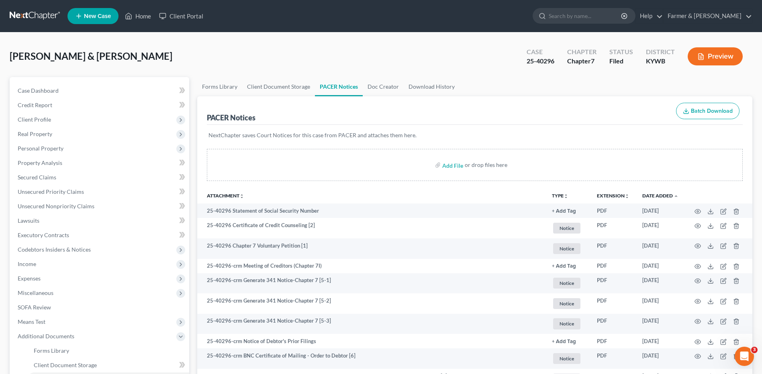
drag, startPoint x: 35, startPoint y: 20, endPoint x: 74, endPoint y: 5, distance: 41.6
click at [35, 19] on link at bounding box center [35, 16] width 51 height 14
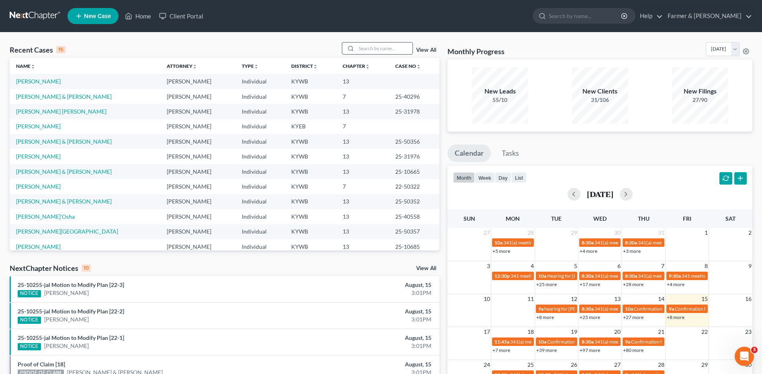
click at [384, 51] on input "search" at bounding box center [384, 49] width 56 height 12
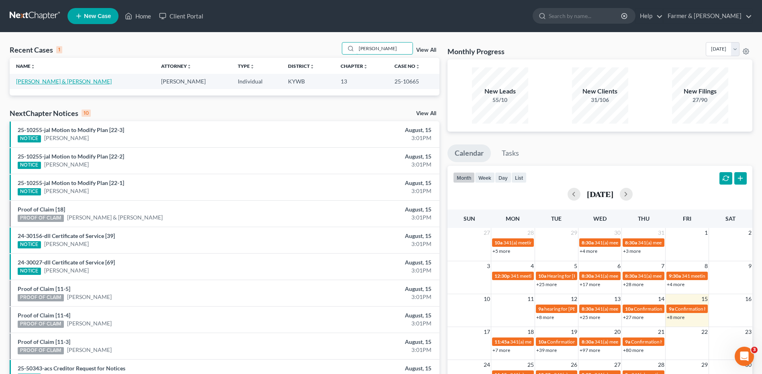
type input "[PERSON_NAME]"
click at [48, 82] on link "[PERSON_NAME] & [PERSON_NAME]" at bounding box center [64, 81] width 96 height 7
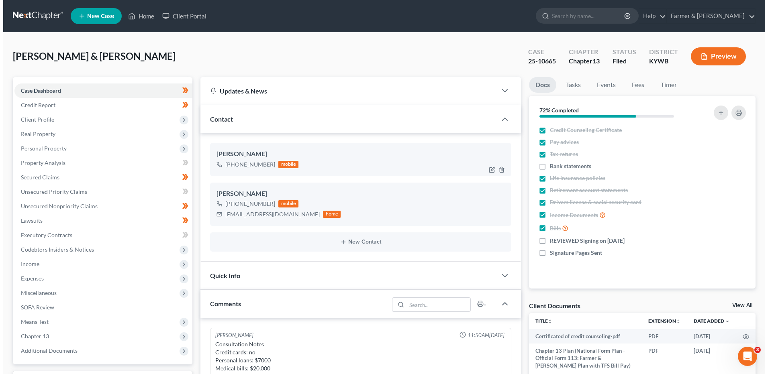
scroll to position [414, 0]
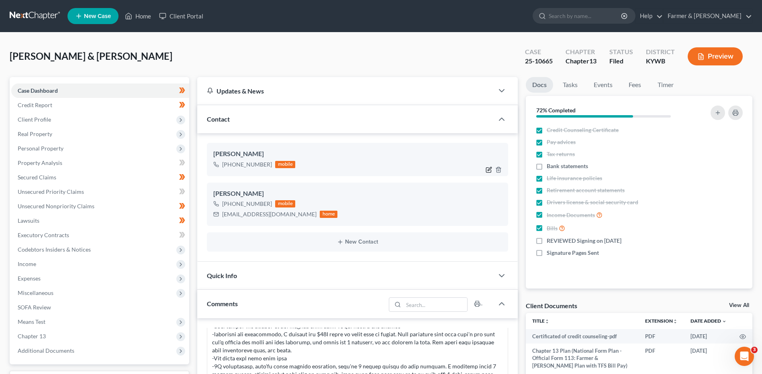
click at [489, 172] on icon "button" at bounding box center [489, 170] width 6 height 6
select select "0"
select select "2"
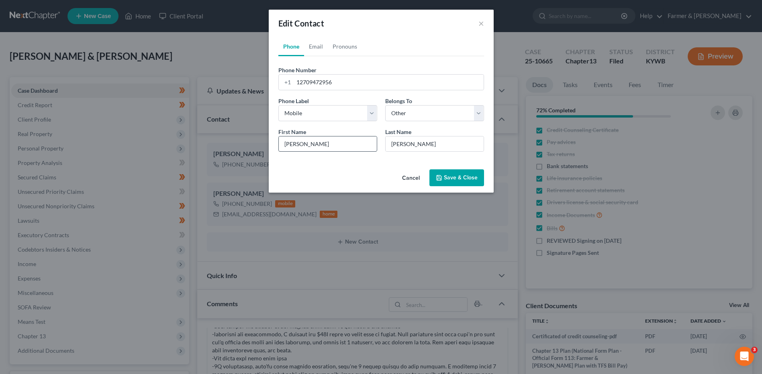
scroll to position [406, 0]
drag, startPoint x: 313, startPoint y: 83, endPoint x: 376, endPoint y: 82, distance: 62.7
click at [376, 82] on input "12709472956" at bounding box center [391, 82] width 190 height 15
type input "12708500572"
click at [466, 178] on button "Save & Close" at bounding box center [459, 178] width 55 height 17
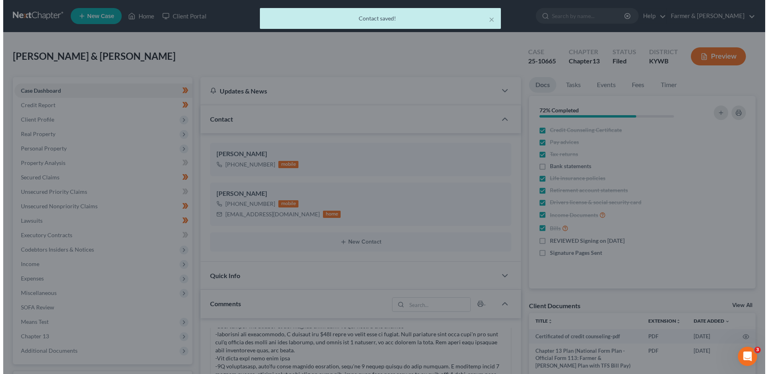
scroll to position [414, 0]
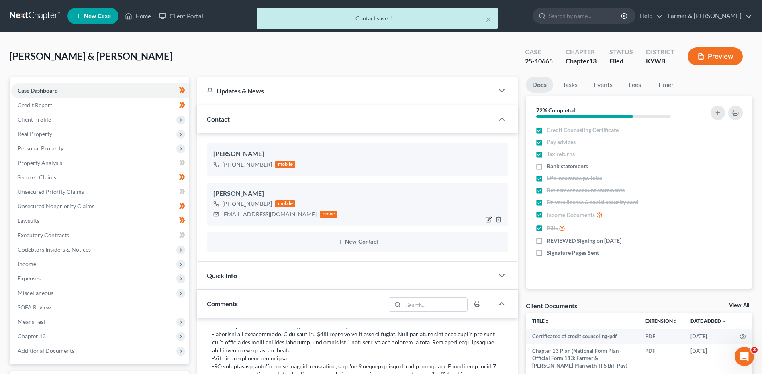
click at [490, 219] on icon "button" at bounding box center [489, 220] width 6 height 6
select select "0"
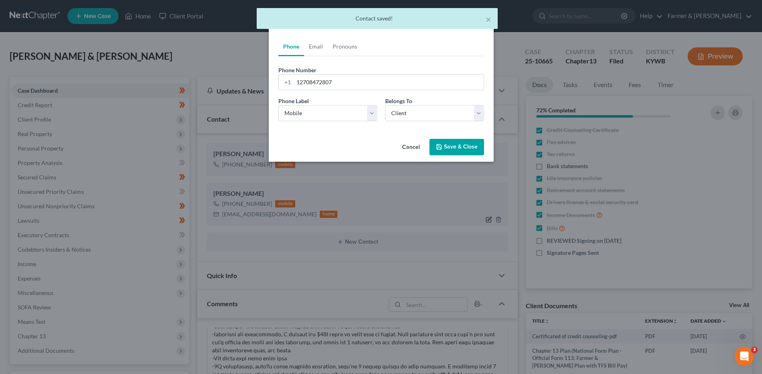
scroll to position [406, 0]
drag, startPoint x: 314, startPoint y: 83, endPoint x: 379, endPoint y: 88, distance: 65.7
click at [378, 88] on input "12708472807" at bounding box center [391, 82] width 190 height 15
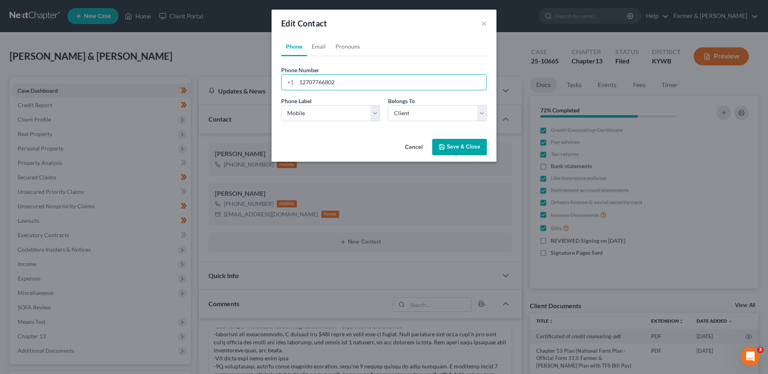
type input "12707766802"
click at [440, 149] on icon "button" at bounding box center [442, 147] width 6 height 6
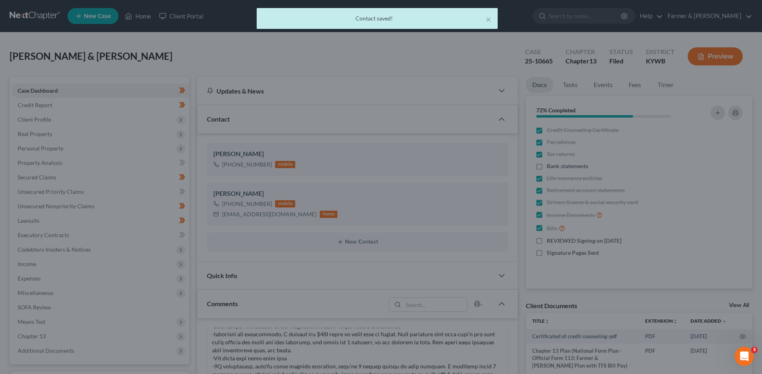
scroll to position [414, 0]
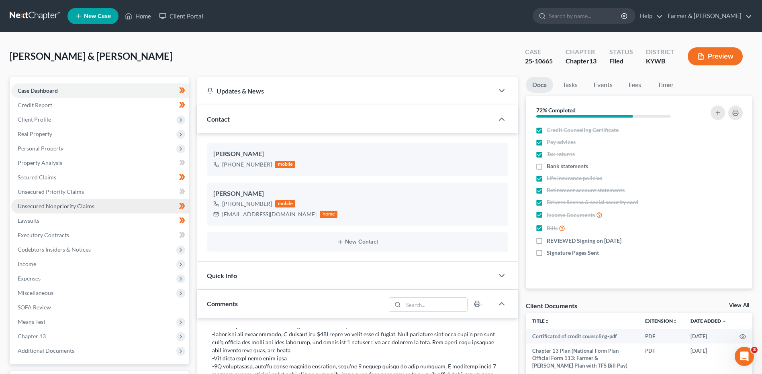
click at [45, 205] on span "Unsecured Nonpriority Claims" at bounding box center [56, 206] width 77 height 7
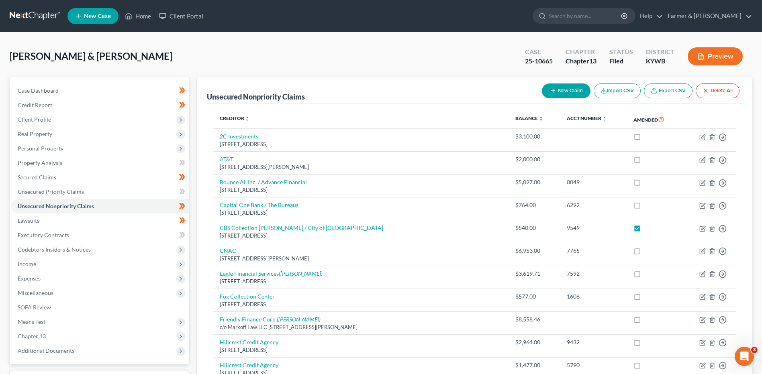
click at [34, 16] on link at bounding box center [35, 16] width 51 height 14
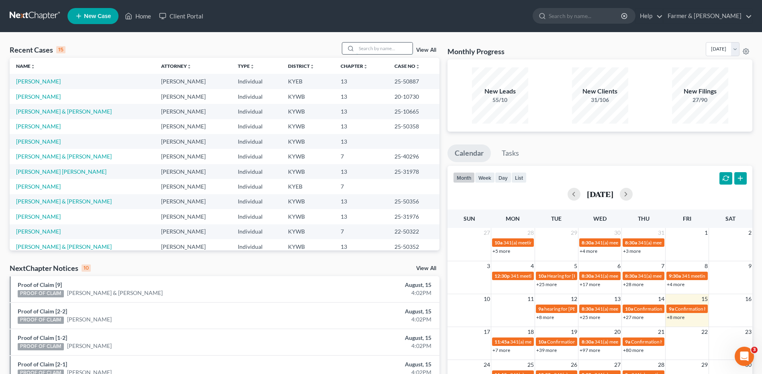
click at [368, 50] on input "search" at bounding box center [384, 49] width 56 height 12
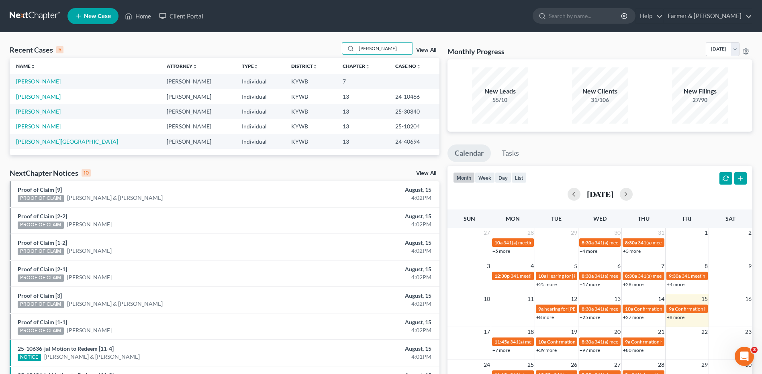
type input "[PERSON_NAME]"
click at [52, 82] on link "[PERSON_NAME]" at bounding box center [38, 81] width 45 height 7
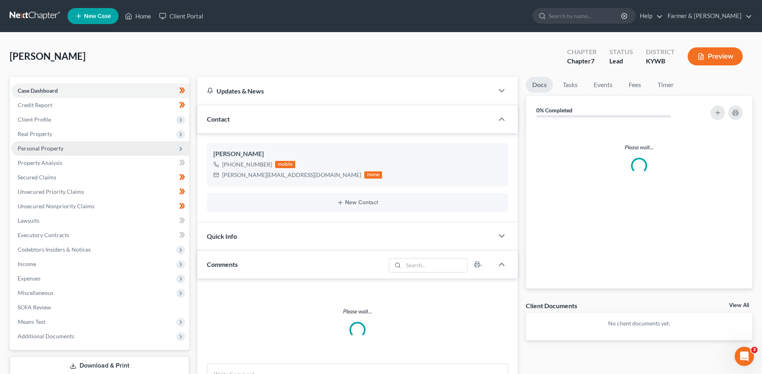
click at [58, 145] on span "Personal Property" at bounding box center [41, 148] width 46 height 7
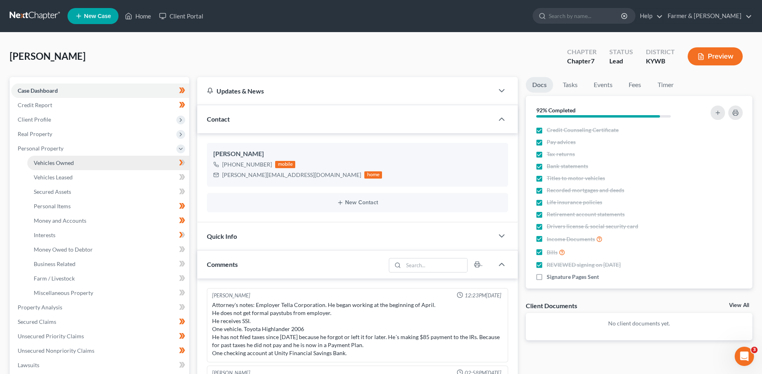
click at [65, 166] on span "Vehicles Owned" at bounding box center [54, 162] width 40 height 7
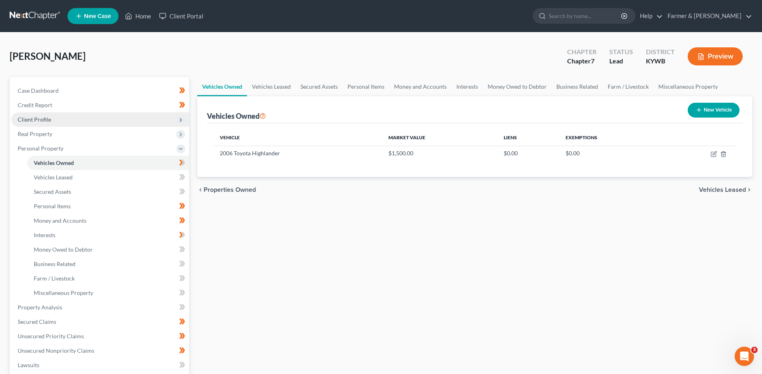
click at [71, 116] on span "Client Profile" at bounding box center [100, 119] width 178 height 14
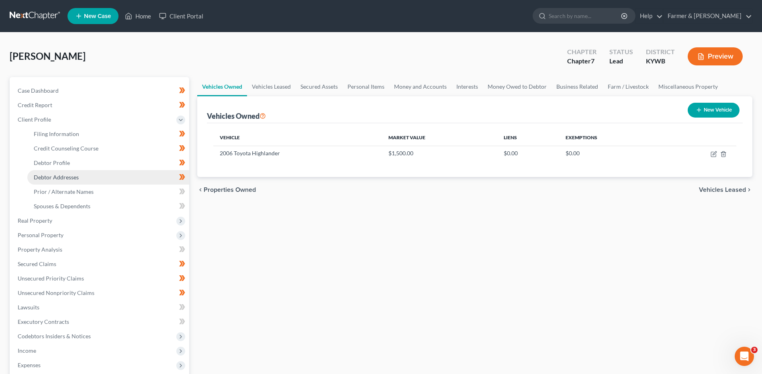
click at [74, 174] on span "Debtor Addresses" at bounding box center [56, 177] width 45 height 7
